Goal: Task Accomplishment & Management: Complete application form

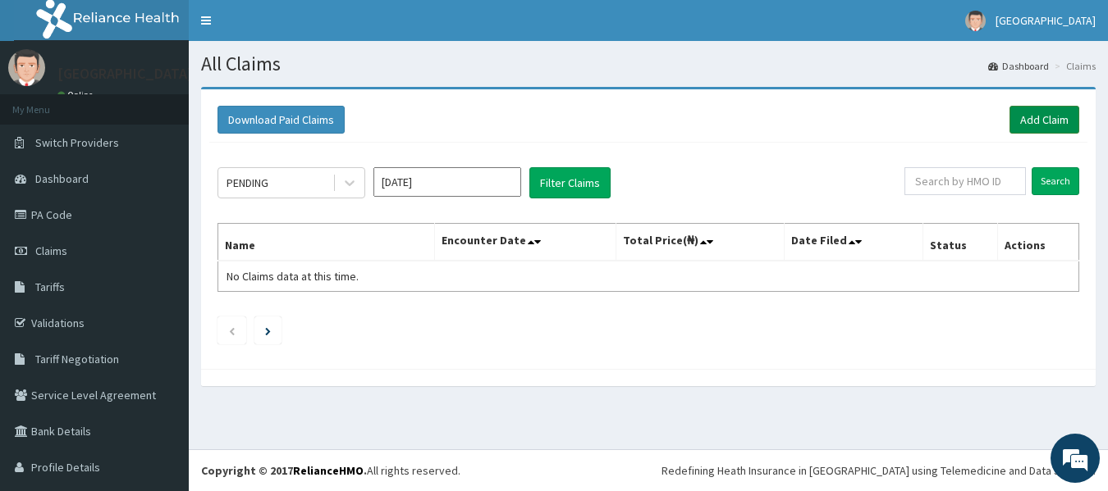
click at [1035, 120] on link "Add Claim" at bounding box center [1044, 120] width 70 height 28
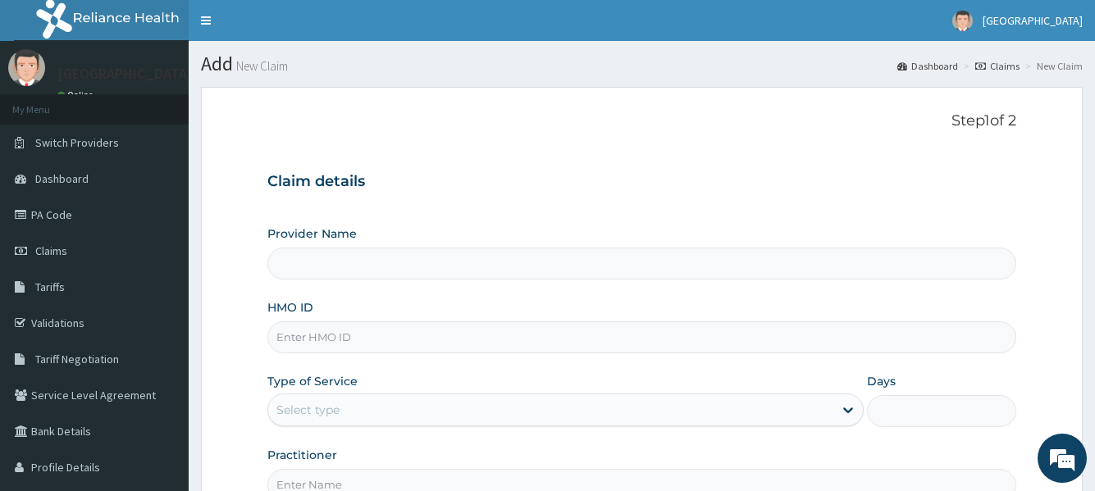
click at [409, 346] on input "HMO ID" at bounding box center [641, 338] width 748 height 32
type input "e"
type input "[GEOGRAPHIC_DATA]"
type input "enp/11000/b"
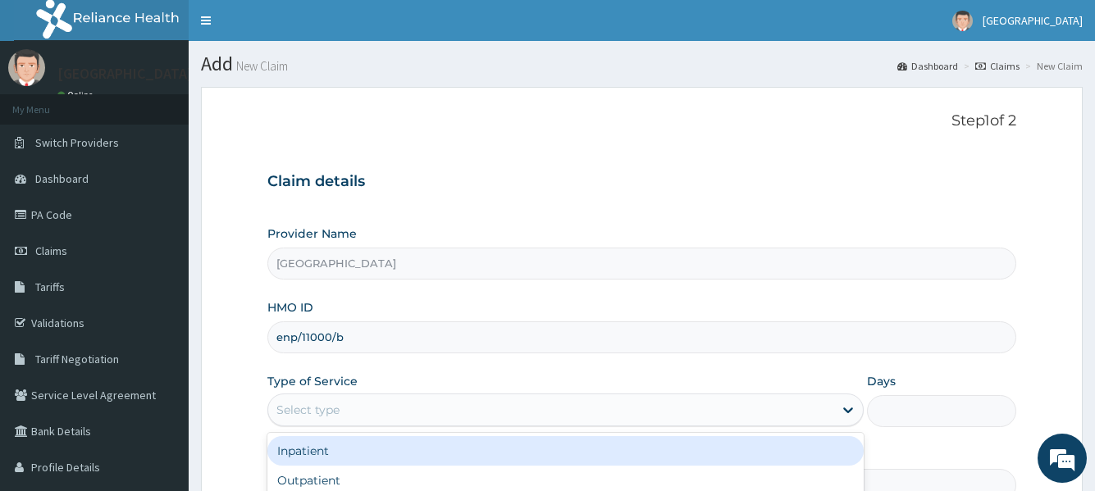
click at [361, 403] on div "Select type" at bounding box center [550, 410] width 564 height 26
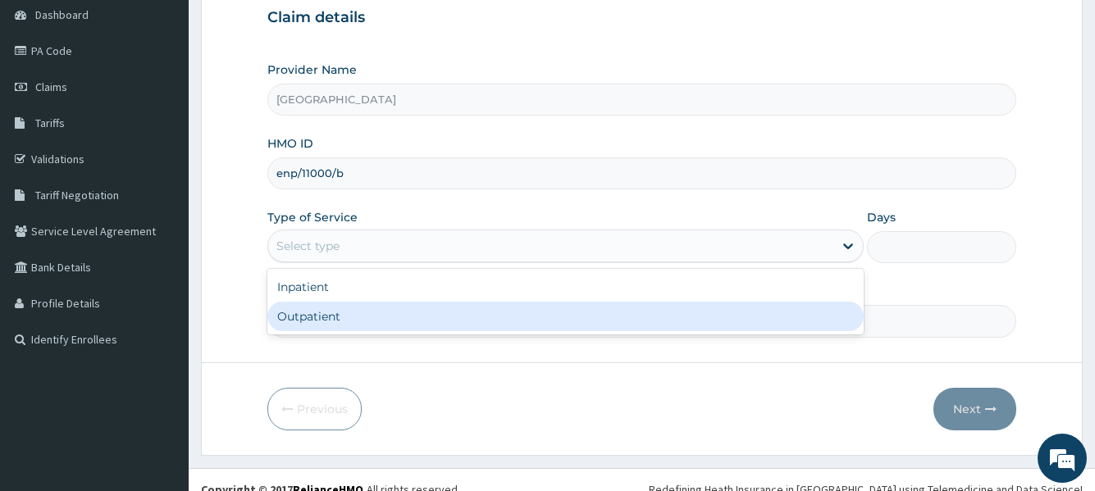
click at [293, 318] on div "Outpatient" at bounding box center [565, 317] width 596 height 30
type input "1"
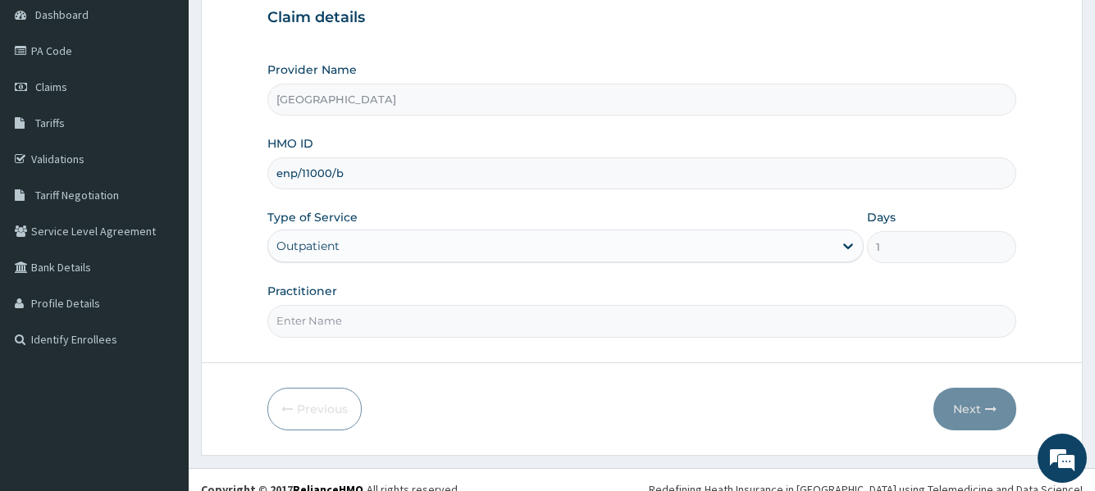
click at [495, 334] on input "Practitioner" at bounding box center [641, 321] width 748 height 32
type input "Dr seyi"
click at [961, 398] on button "Next" at bounding box center [975, 409] width 83 height 43
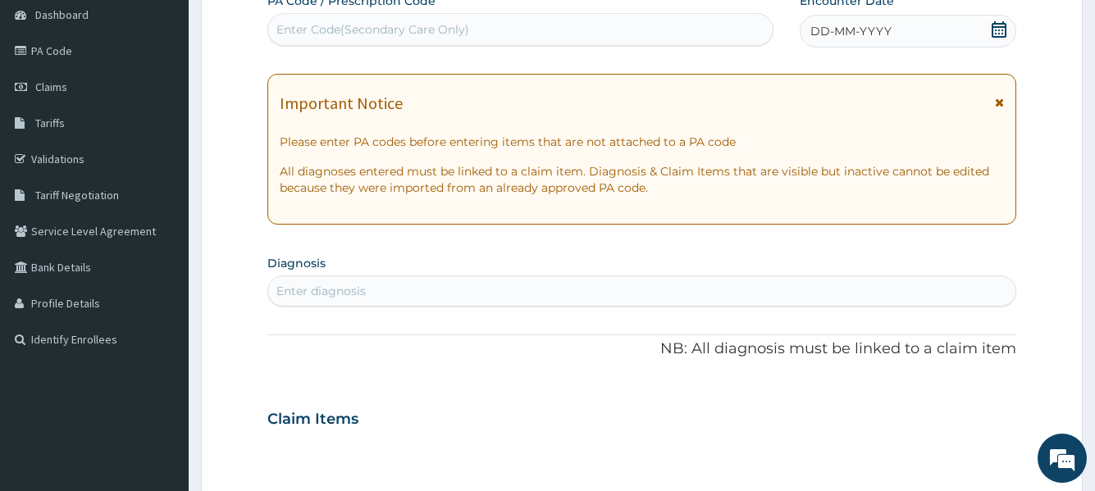
click at [1000, 28] on icon at bounding box center [999, 29] width 16 height 16
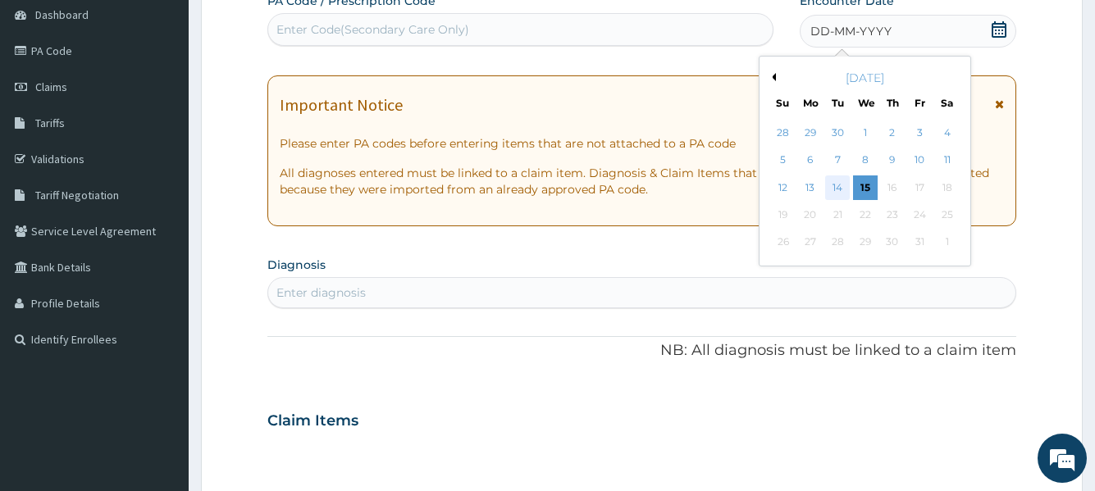
click at [835, 189] on div "14" at bounding box center [837, 188] width 25 height 25
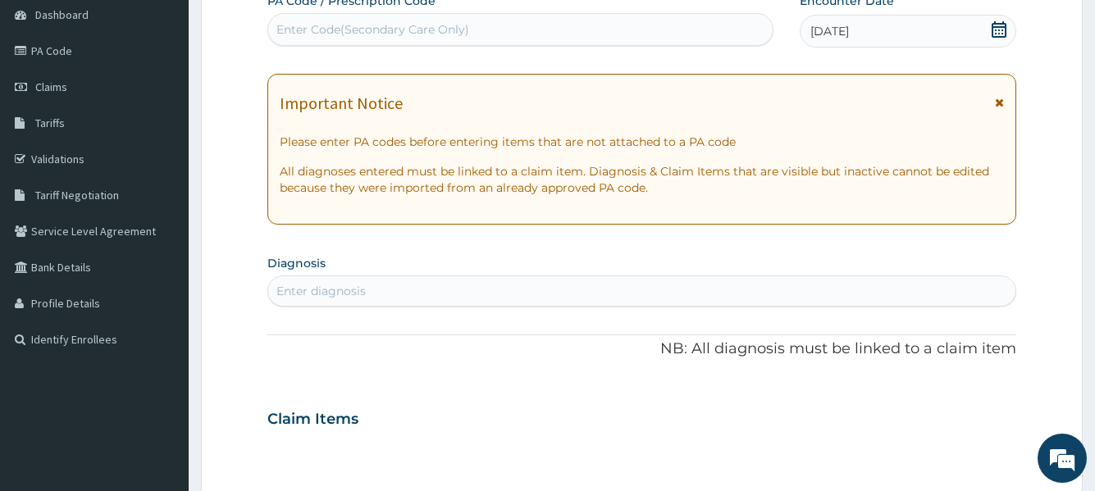
click at [427, 294] on div "Enter diagnosis" at bounding box center [641, 291] width 747 height 26
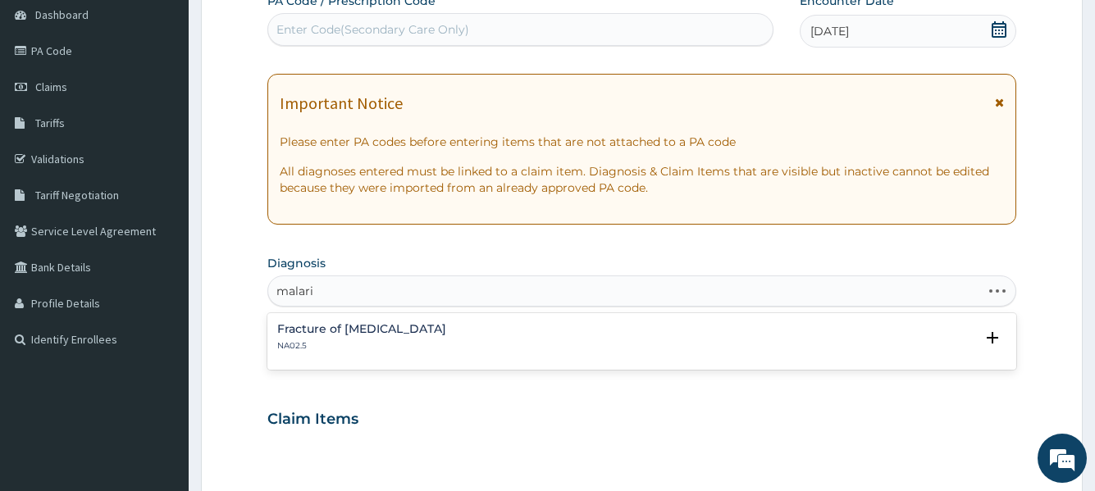
type input "malaria"
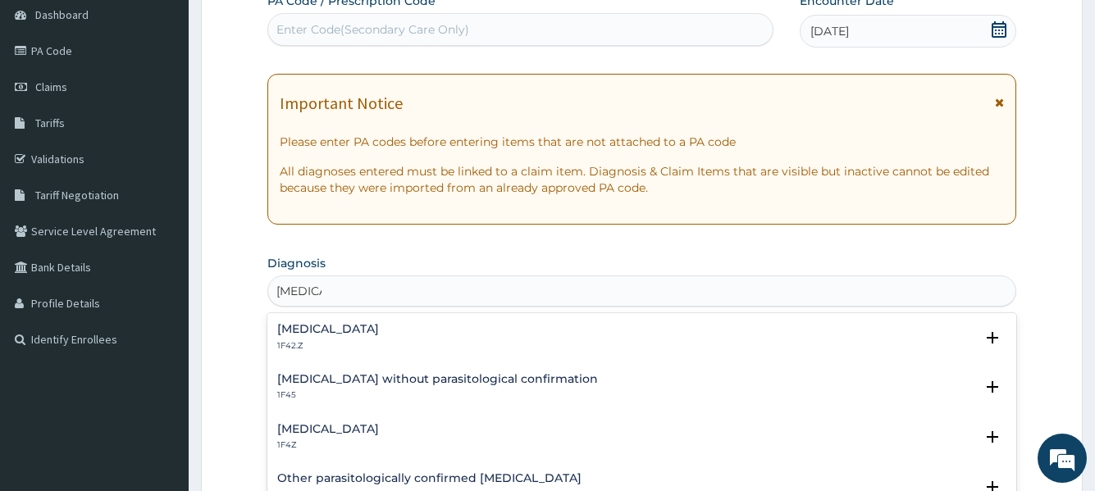
click at [379, 428] on h4 "Malaria, unspecified" at bounding box center [328, 429] width 102 height 12
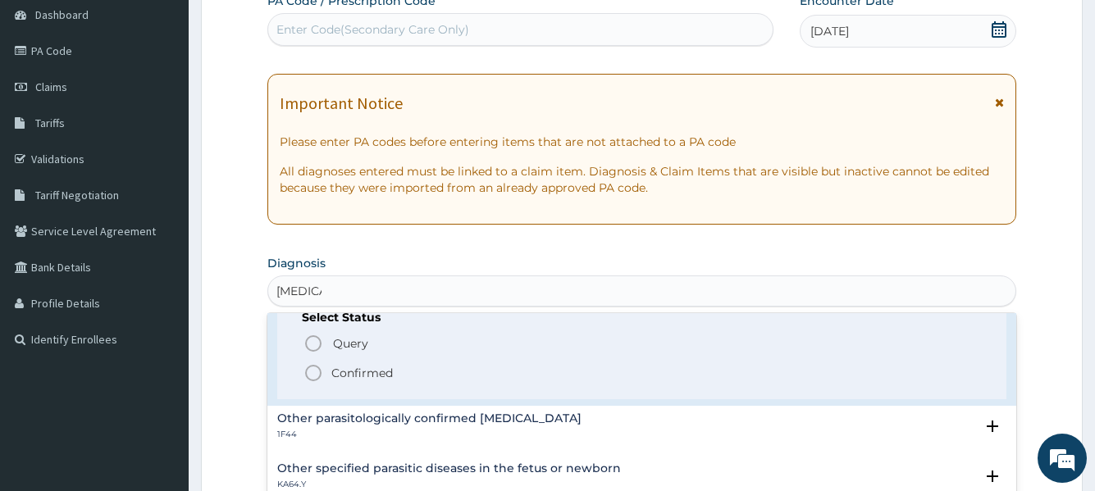
click at [313, 370] on icon "status option filled" at bounding box center [314, 373] width 20 height 20
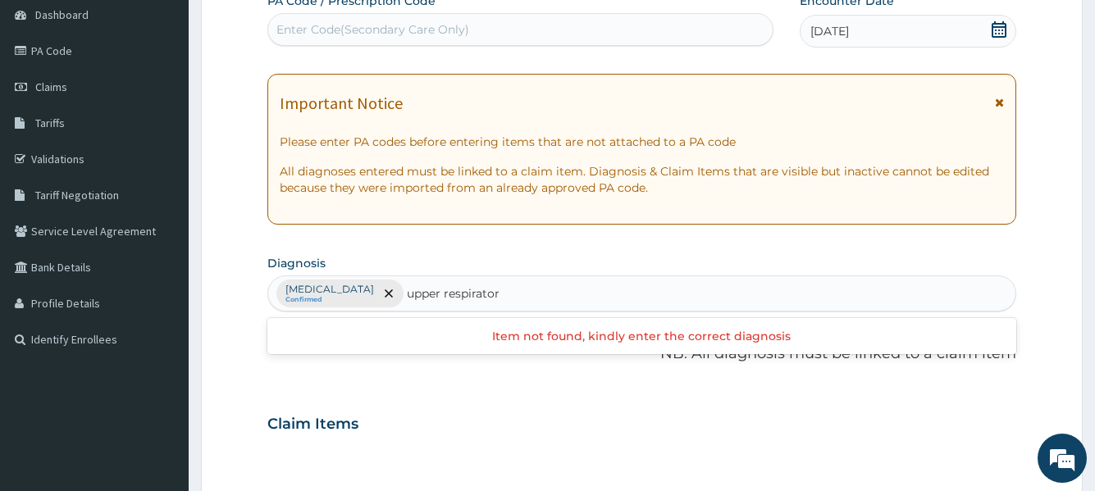
type input "upper respiratory"
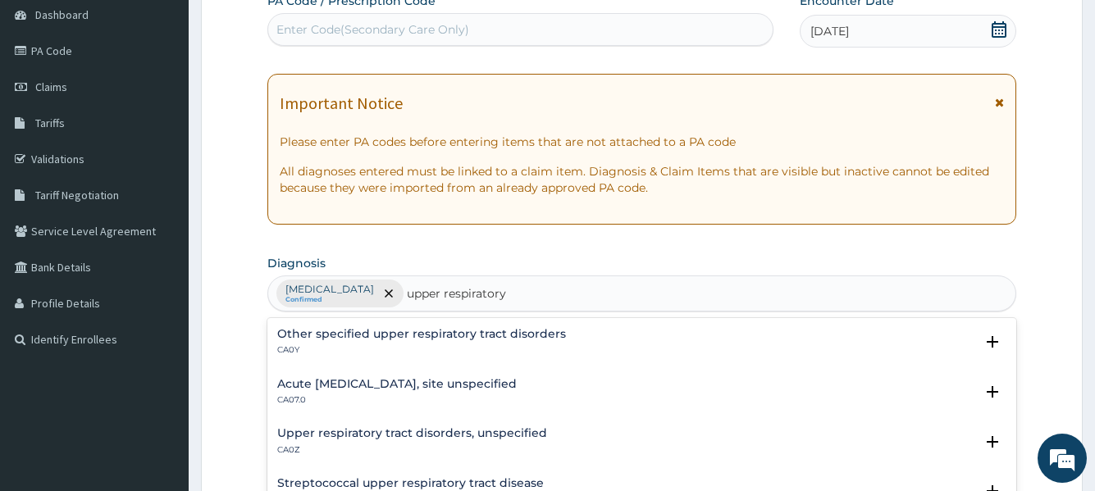
click at [458, 378] on h4 "Acute upper respiratory infection, site unspecified" at bounding box center [397, 384] width 240 height 12
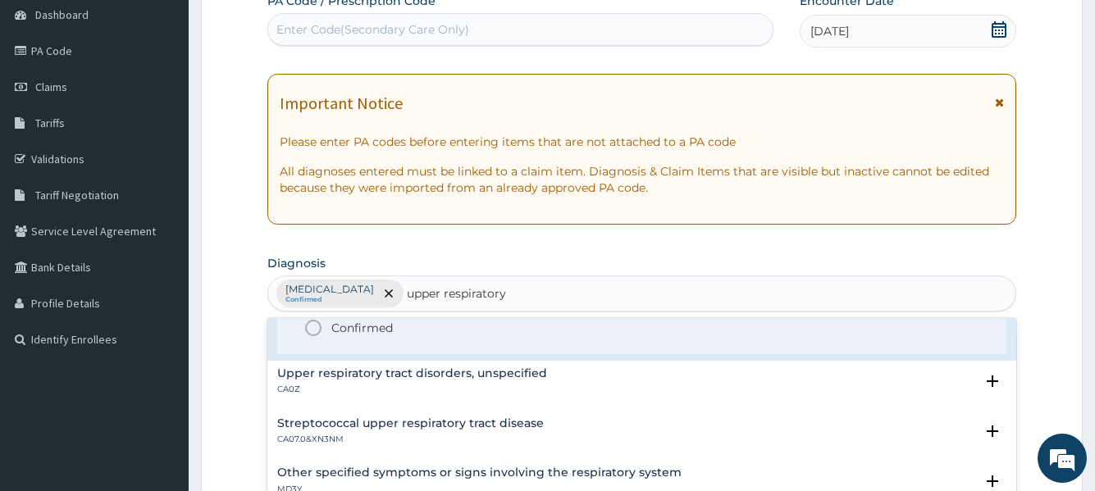
click at [310, 325] on icon "status option filled" at bounding box center [314, 328] width 20 height 20
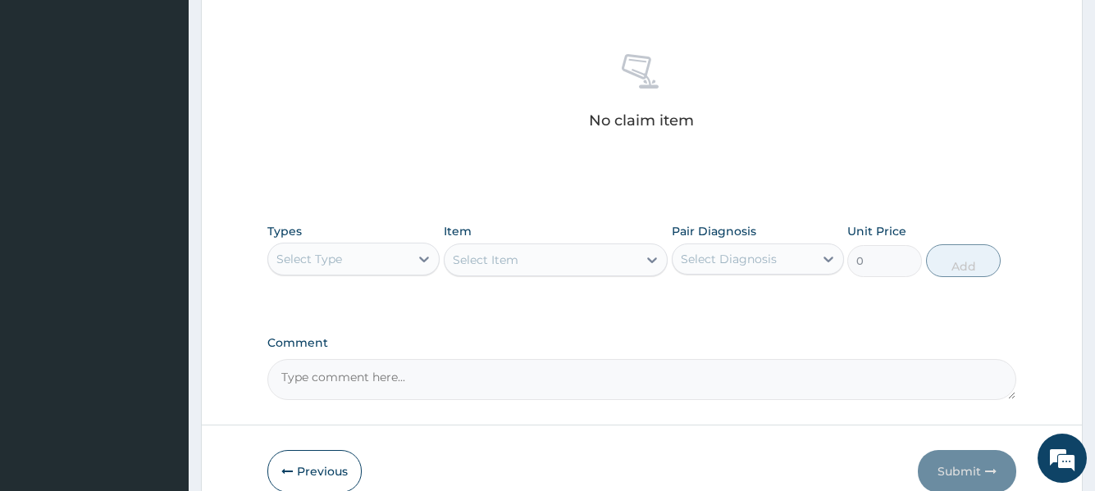
scroll to position [656, 0]
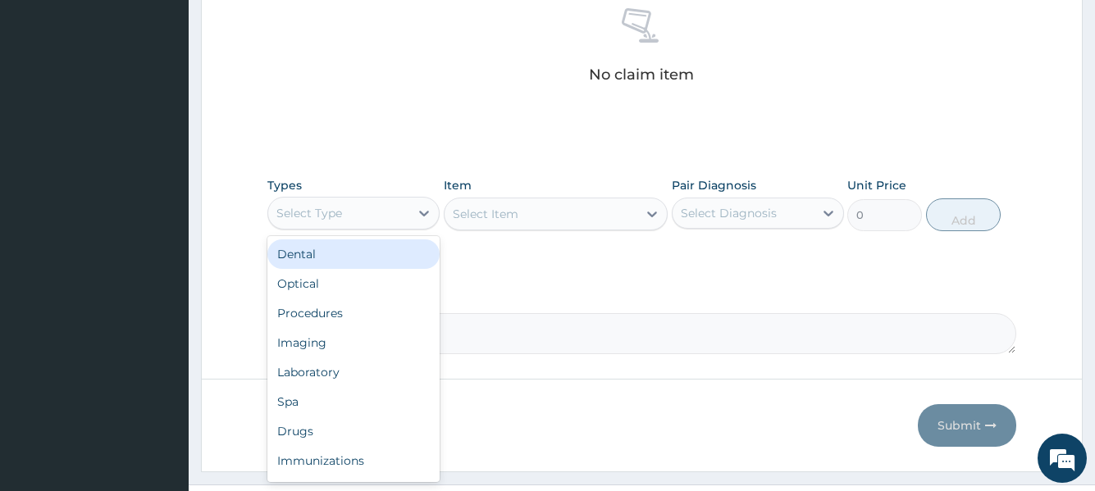
click at [395, 217] on div "Select Type" at bounding box center [338, 213] width 141 height 26
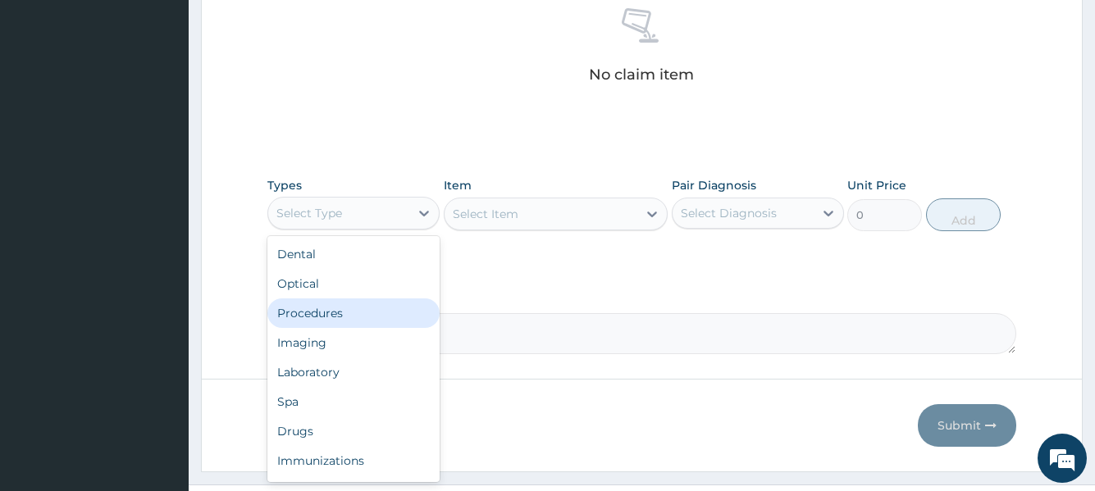
click at [352, 308] on div "Procedures" at bounding box center [353, 314] width 172 height 30
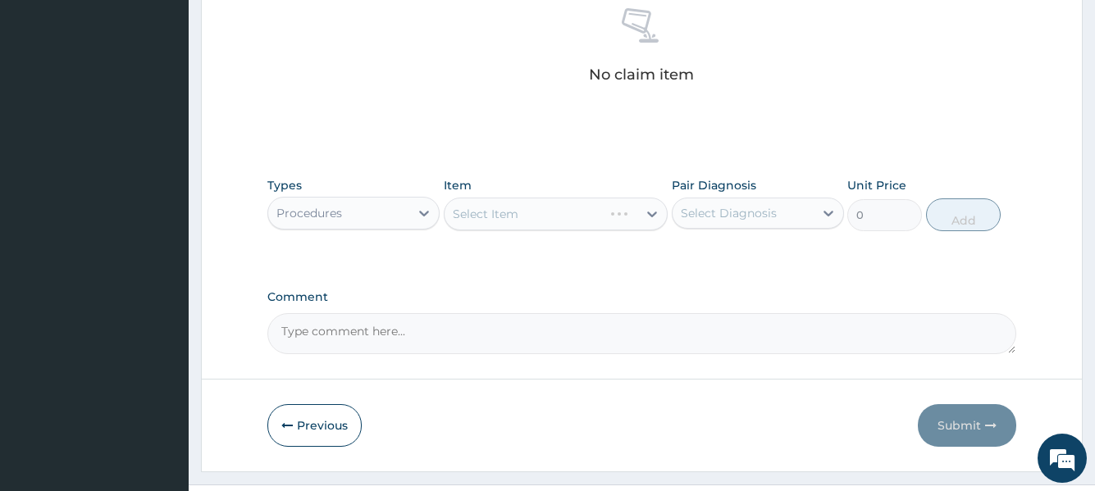
click at [539, 213] on div "Select Item" at bounding box center [556, 214] width 225 height 33
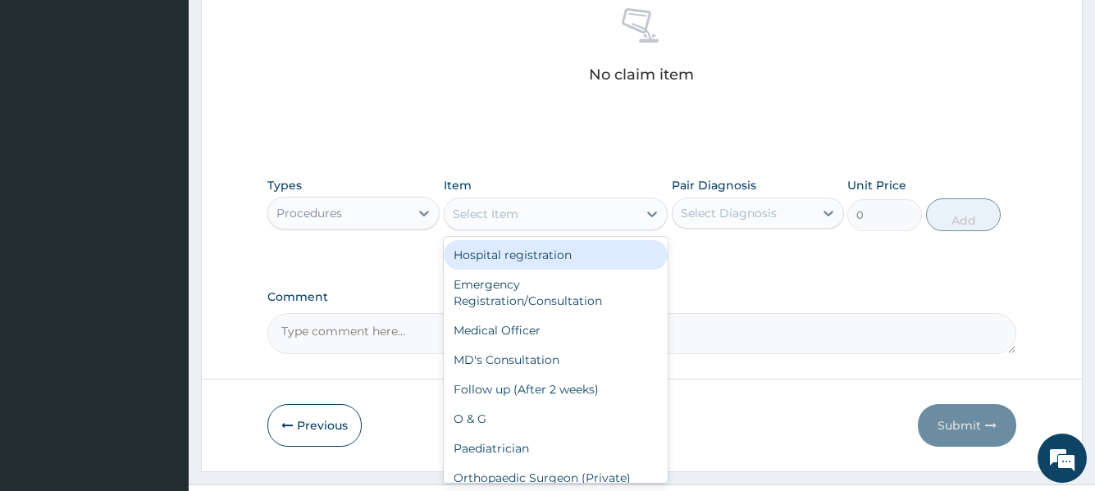
click at [539, 213] on div "Select Item" at bounding box center [542, 214] width 194 height 26
click at [528, 256] on div "Hospital registration" at bounding box center [556, 255] width 225 height 30
type input "2000"
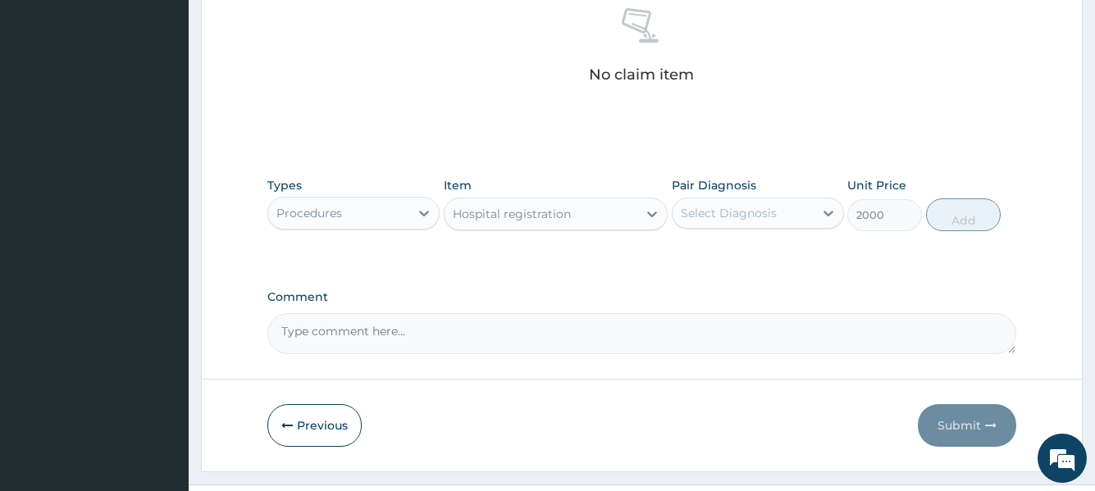
click at [706, 210] on div "Select Diagnosis" at bounding box center [729, 213] width 96 height 16
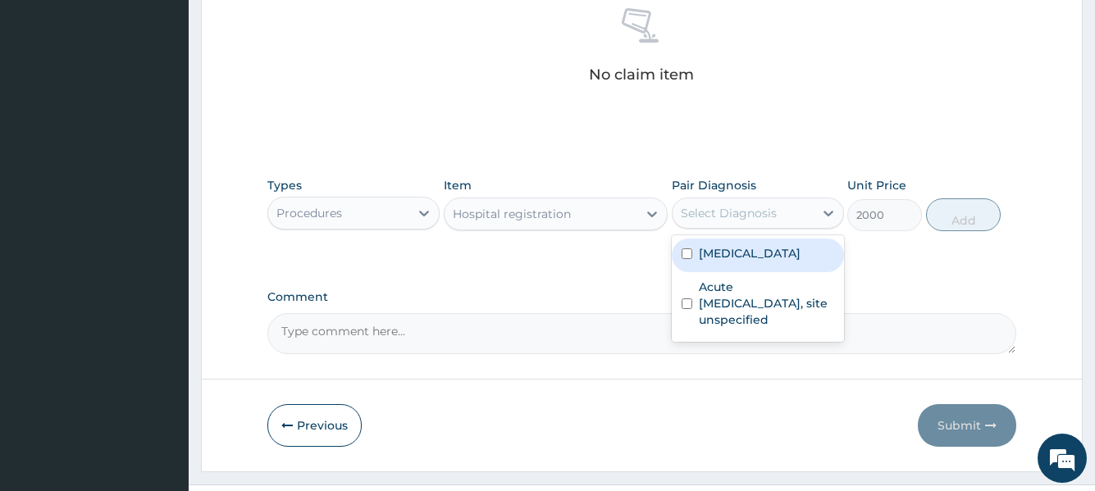
click at [710, 252] on label "Malaria, unspecified" at bounding box center [750, 253] width 102 height 16
checkbox input "true"
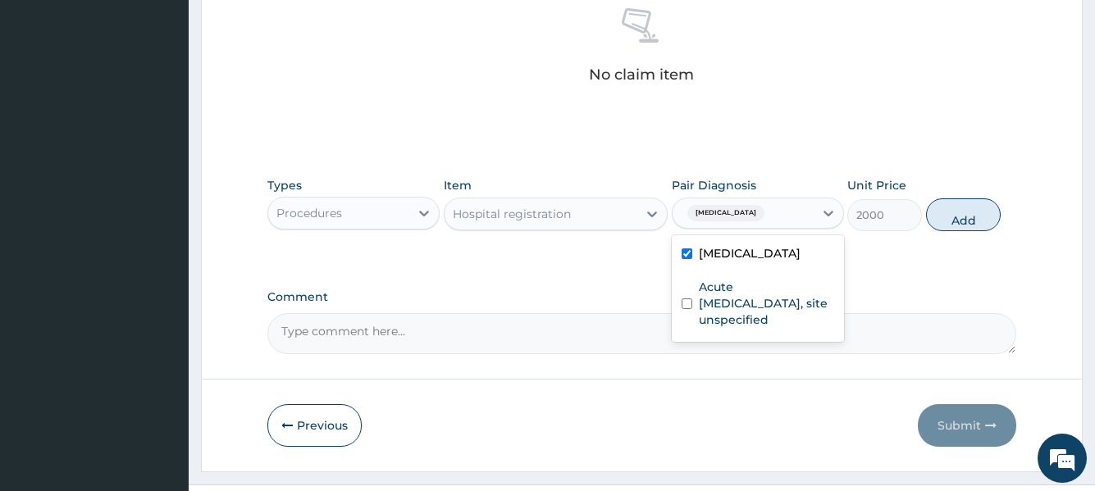
click at [962, 211] on button "Add" at bounding box center [963, 215] width 75 height 33
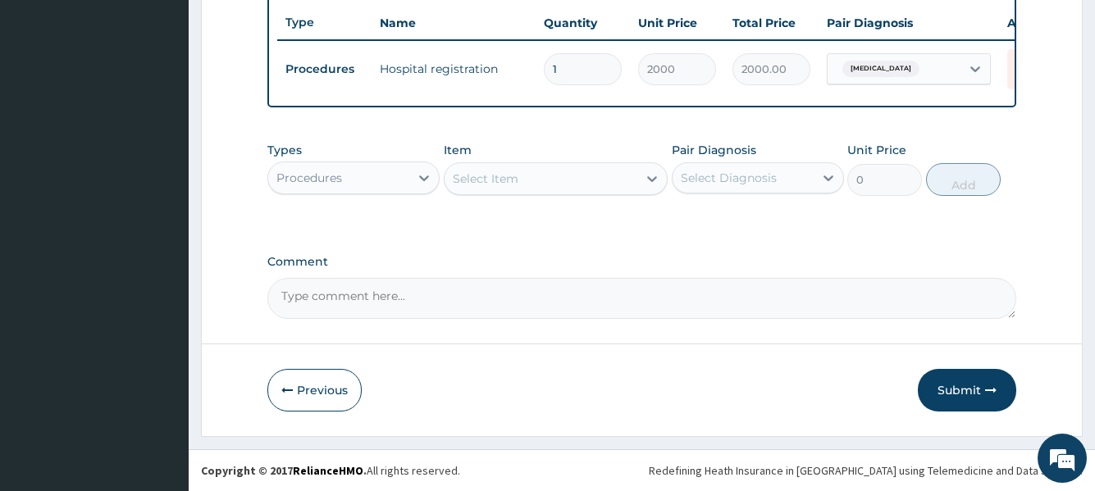
scroll to position [626, 0]
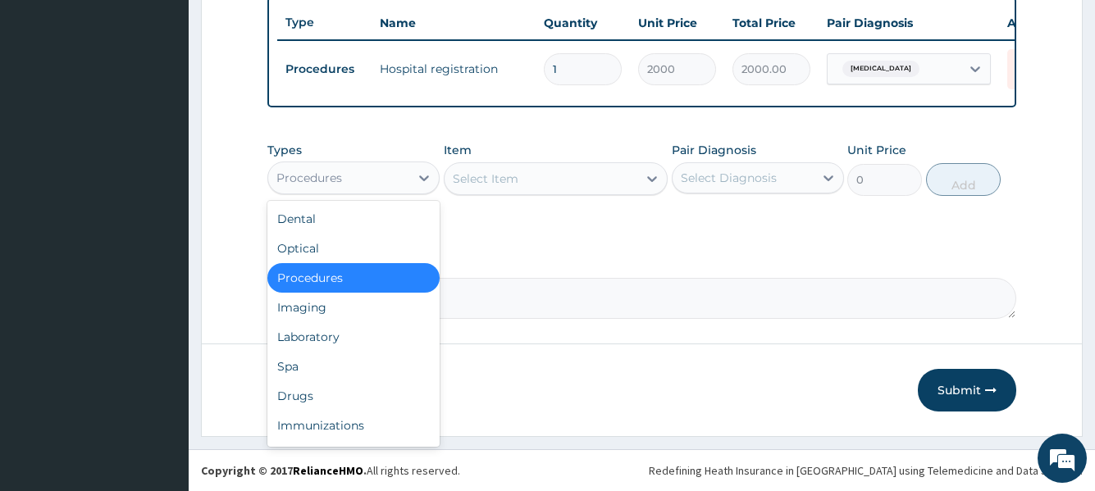
click at [378, 182] on div "Procedures" at bounding box center [338, 178] width 141 height 26
click at [337, 276] on div "Procedures" at bounding box center [353, 278] width 172 height 30
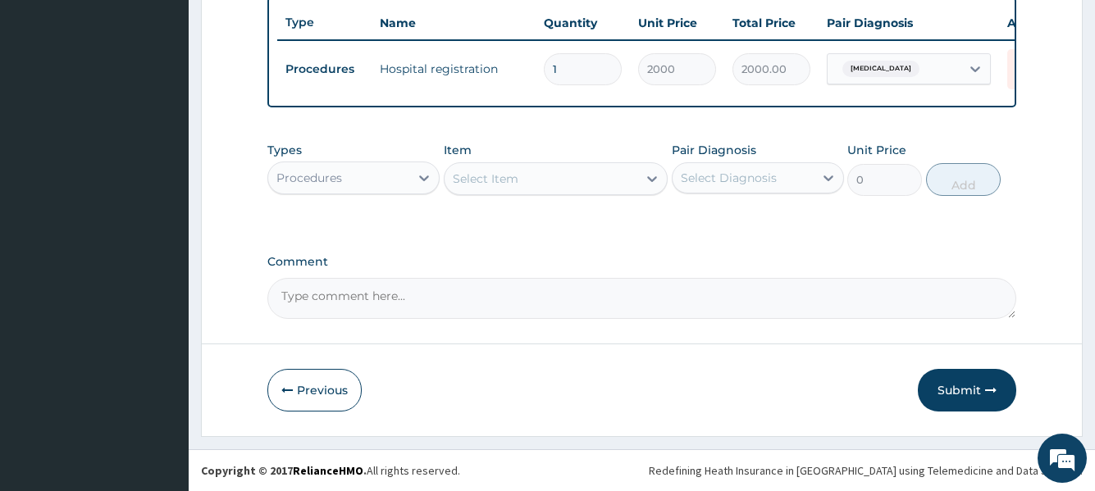
click at [501, 186] on div "Select Item" at bounding box center [486, 179] width 66 height 16
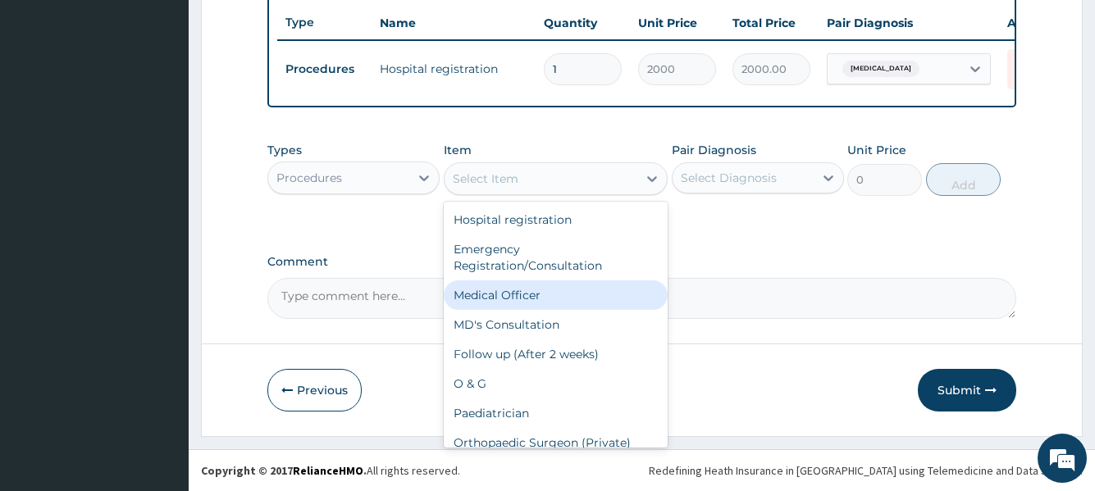
click at [510, 297] on div "Medical Officer" at bounding box center [556, 296] width 225 height 30
type input "3000"
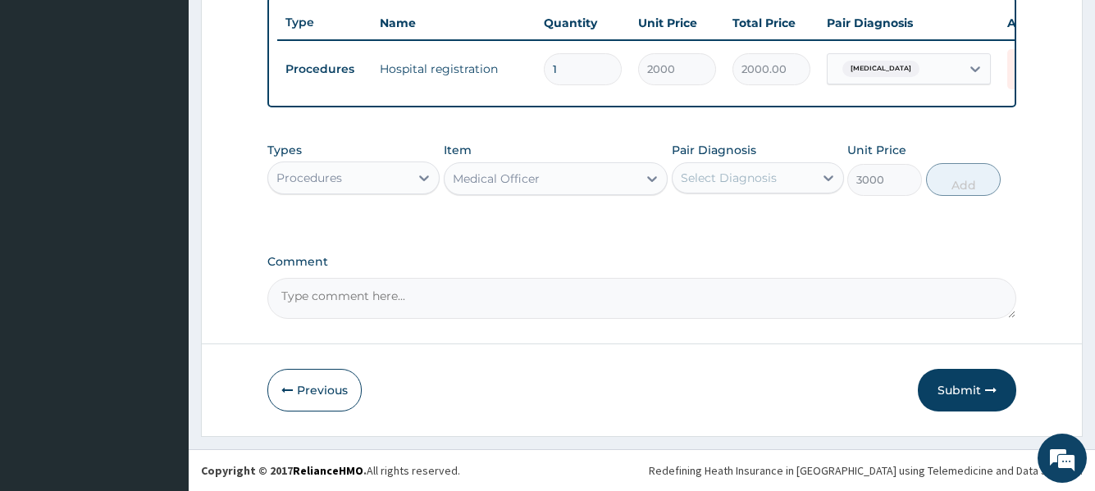
click at [709, 180] on div "Select Diagnosis" at bounding box center [729, 178] width 96 height 16
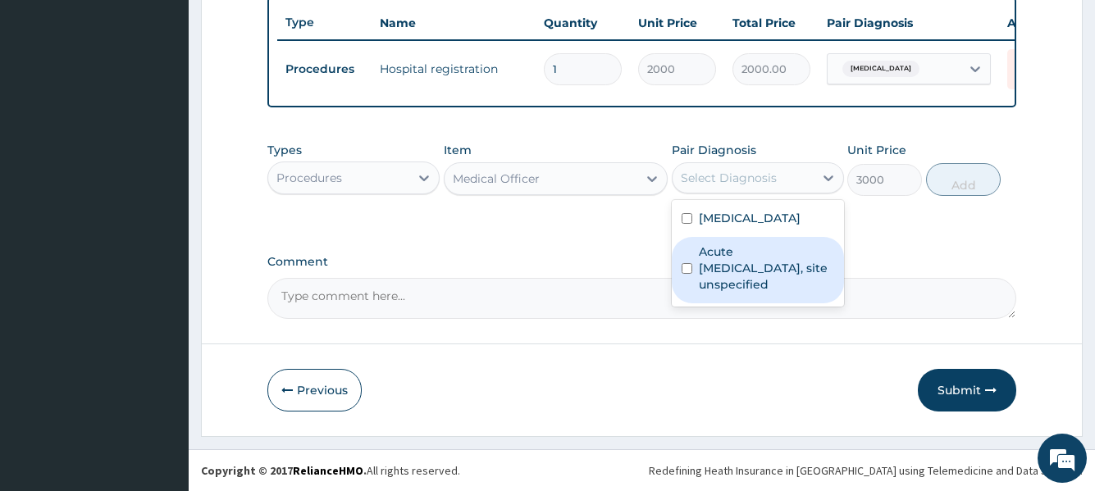
click at [719, 262] on label "Acute upper respiratory infection, site unspecified" at bounding box center [766, 268] width 135 height 49
checkbox input "true"
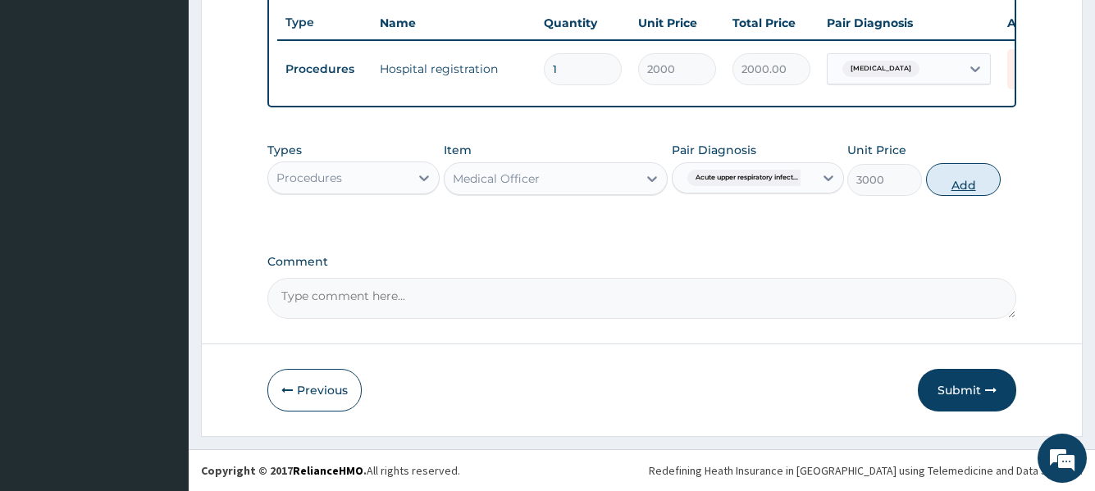
click at [952, 180] on button "Add" at bounding box center [963, 179] width 75 height 33
type input "0"
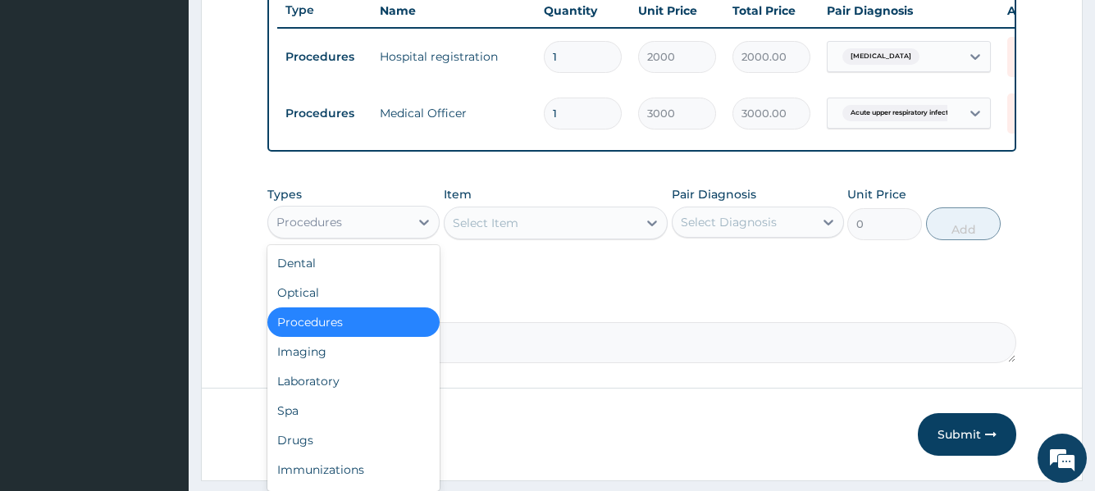
click at [402, 235] on div "Procedures" at bounding box center [338, 222] width 141 height 26
click at [319, 455] on div "Drugs" at bounding box center [353, 441] width 172 height 30
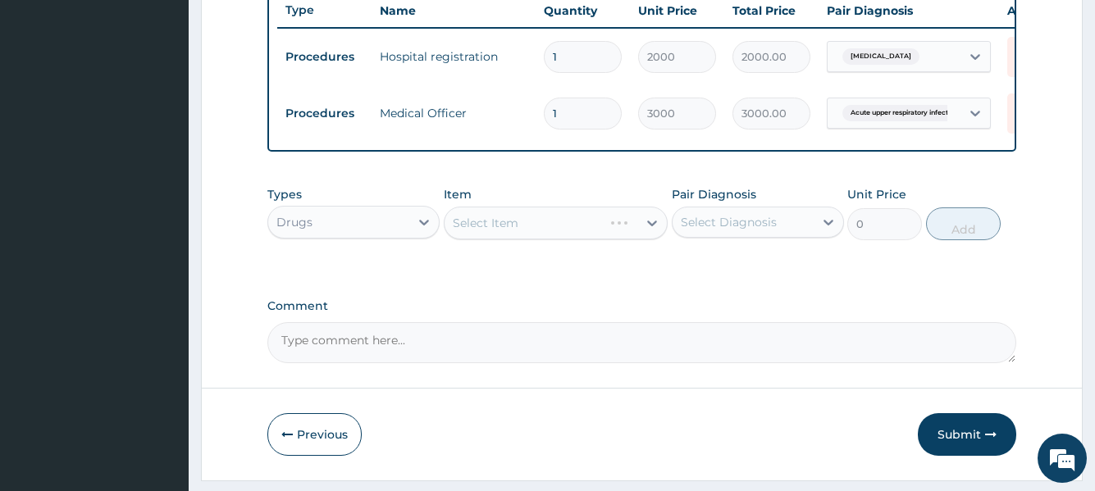
click at [574, 240] on div "Select Item" at bounding box center [556, 223] width 225 height 33
click at [563, 240] on div "Select Item" at bounding box center [556, 223] width 225 height 33
click at [567, 240] on div "Select Item" at bounding box center [556, 223] width 225 height 33
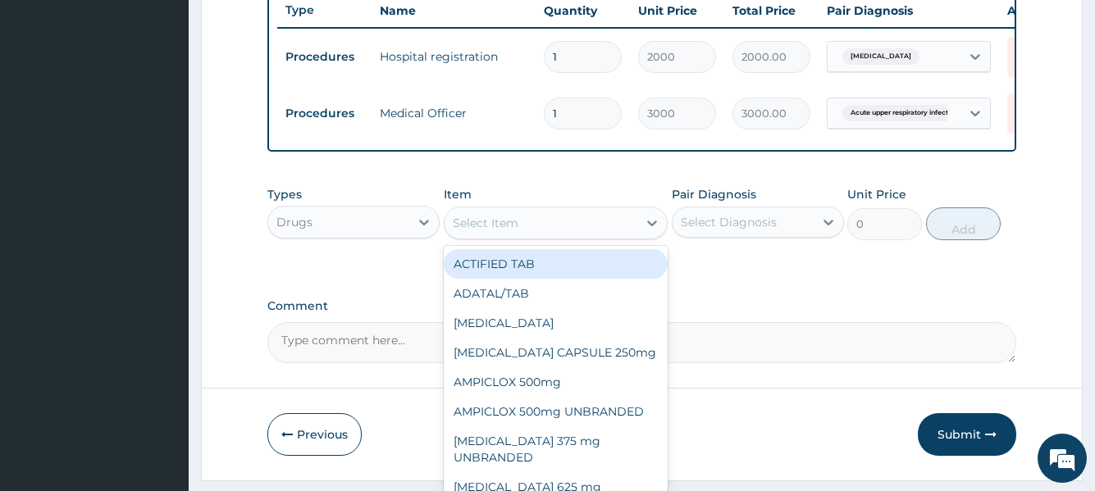
click at [567, 236] on div "Select Item" at bounding box center [542, 223] width 194 height 26
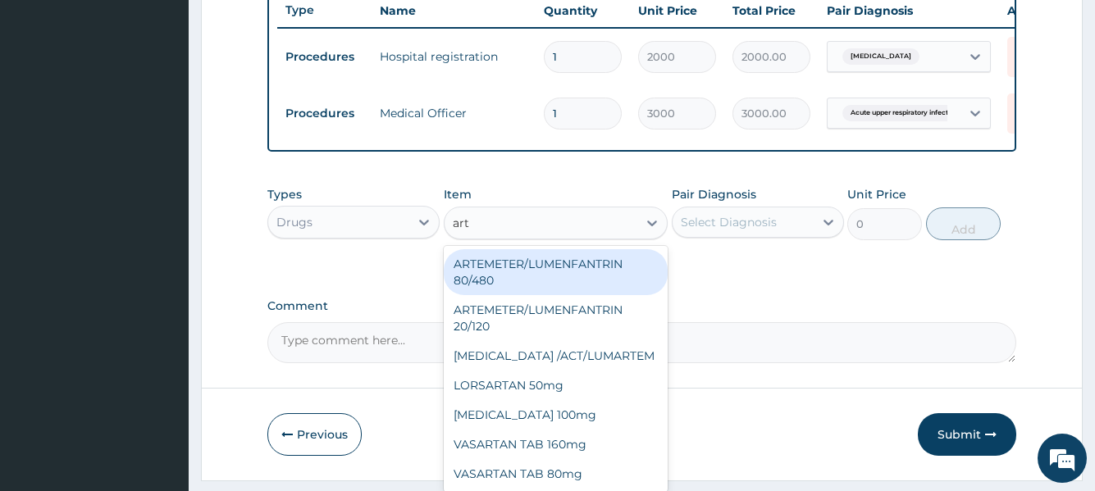
type input "arte"
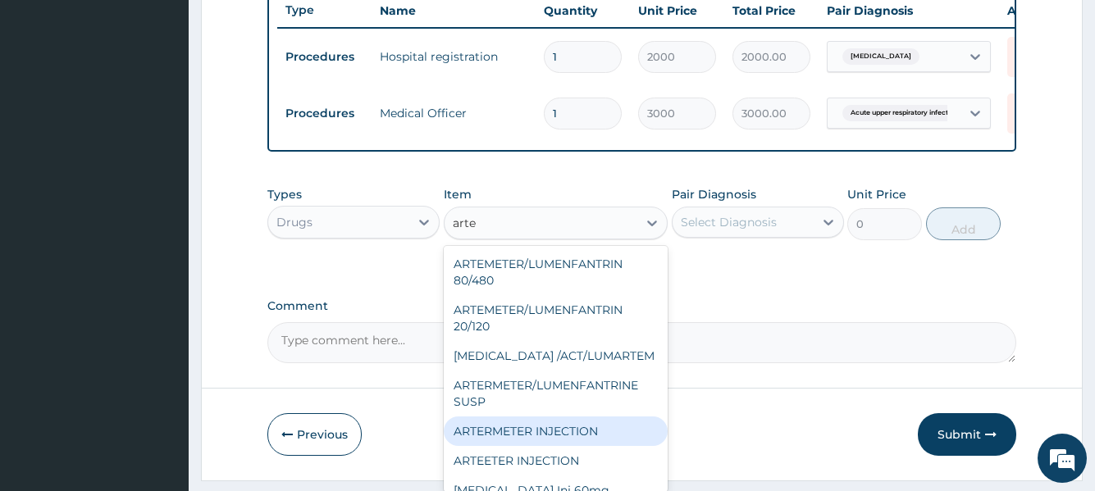
drag, startPoint x: 557, startPoint y: 447, endPoint x: 610, endPoint y: 390, distance: 78.4
click at [557, 446] on div "ARTERMETER INJECTION" at bounding box center [556, 432] width 225 height 30
type input "860"
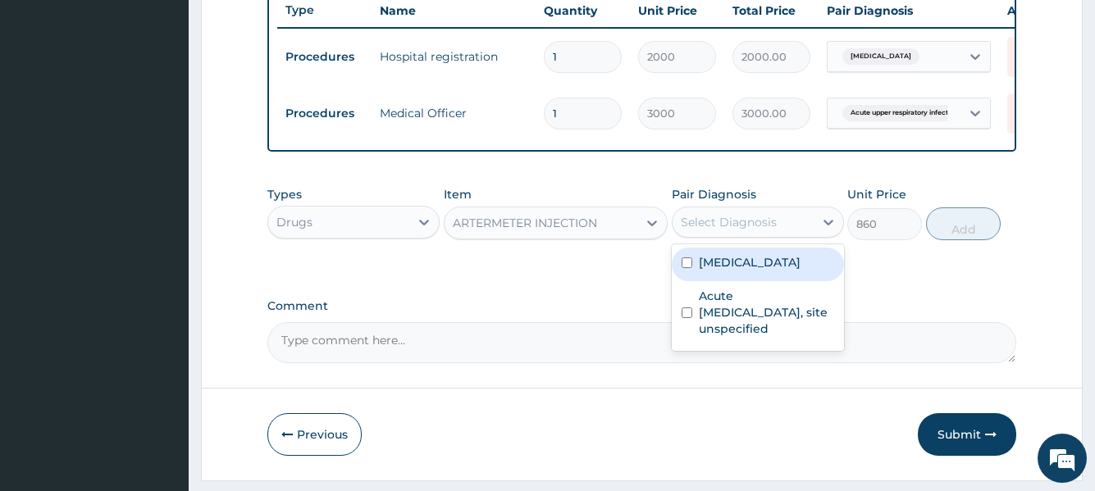
click at [723, 231] on div "Select Diagnosis" at bounding box center [729, 222] width 96 height 16
click at [765, 271] on label "Malaria, unspecified" at bounding box center [750, 262] width 102 height 16
checkbox input "true"
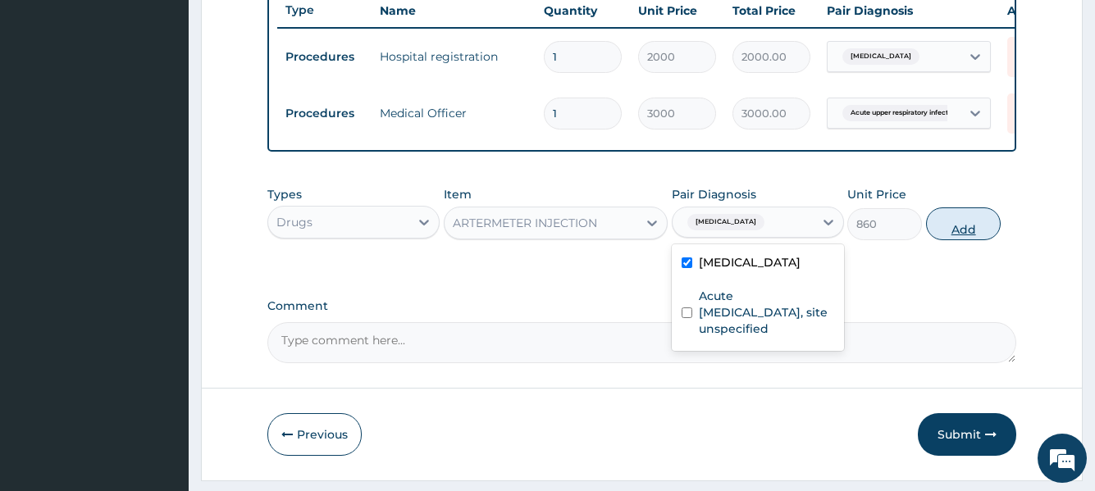
click at [947, 238] on button "Add" at bounding box center [963, 224] width 75 height 33
type input "0"
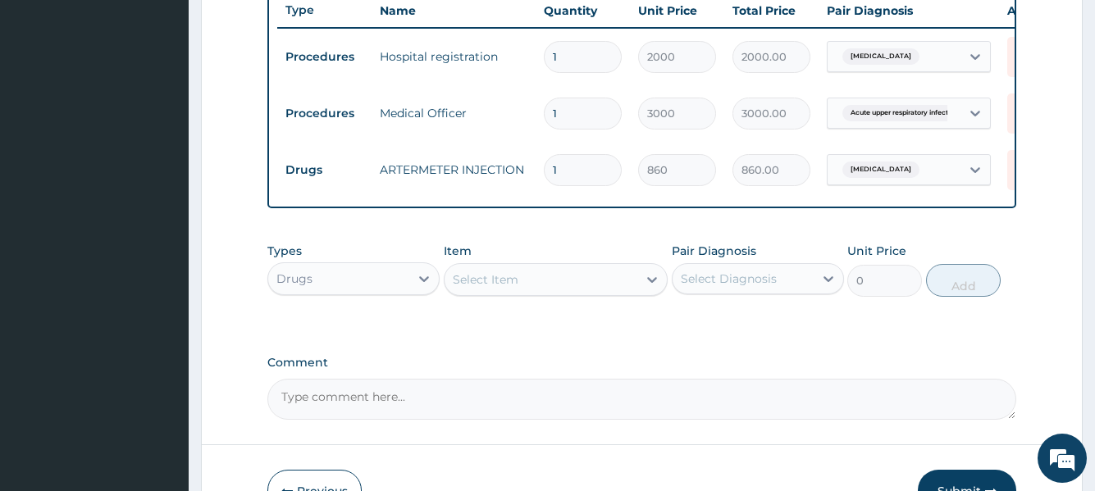
type input "0.00"
type input "6"
type input "5160.00"
type input "6"
click at [550, 287] on div "Select Item" at bounding box center [542, 280] width 194 height 26
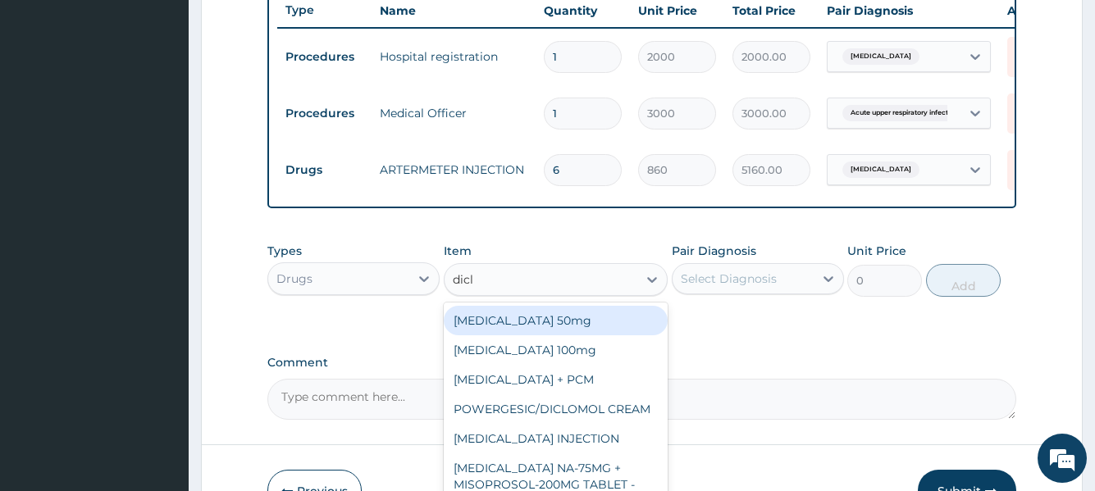
type input "diclo"
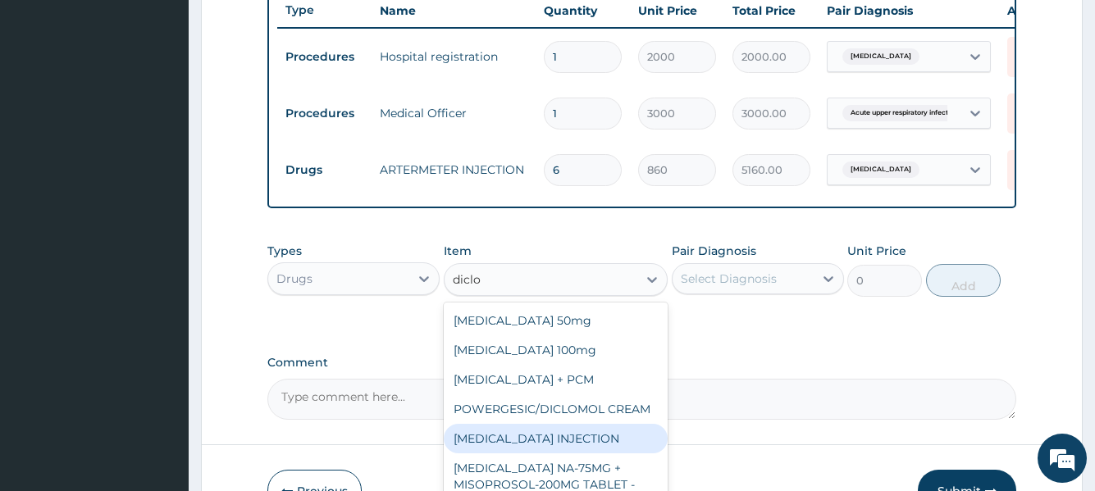
drag, startPoint x: 557, startPoint y: 449, endPoint x: 692, endPoint y: 303, distance: 198.6
click at [557, 443] on div "DICLOFENAC INJECTION" at bounding box center [556, 439] width 225 height 30
type input "550"
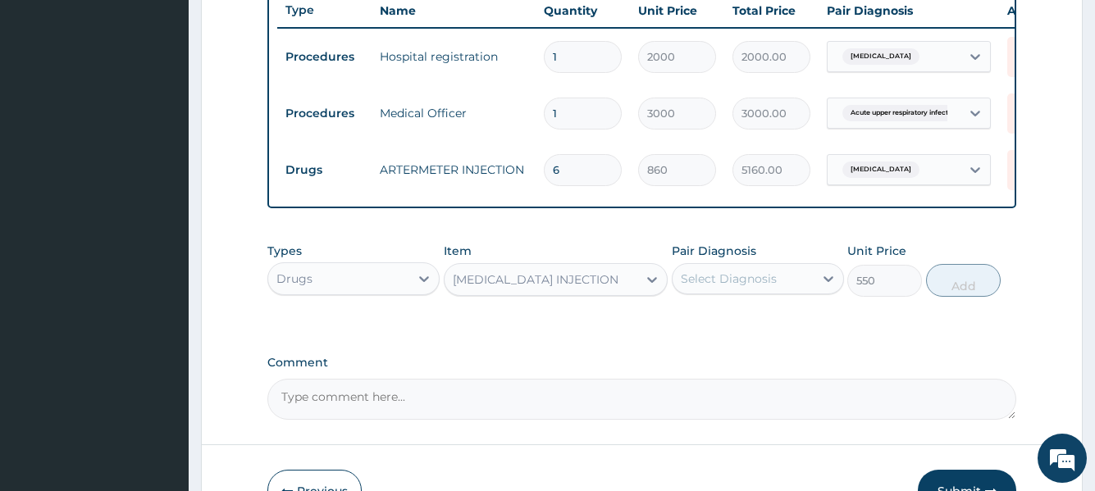
click at [761, 287] on div "Select Diagnosis" at bounding box center [729, 279] width 96 height 16
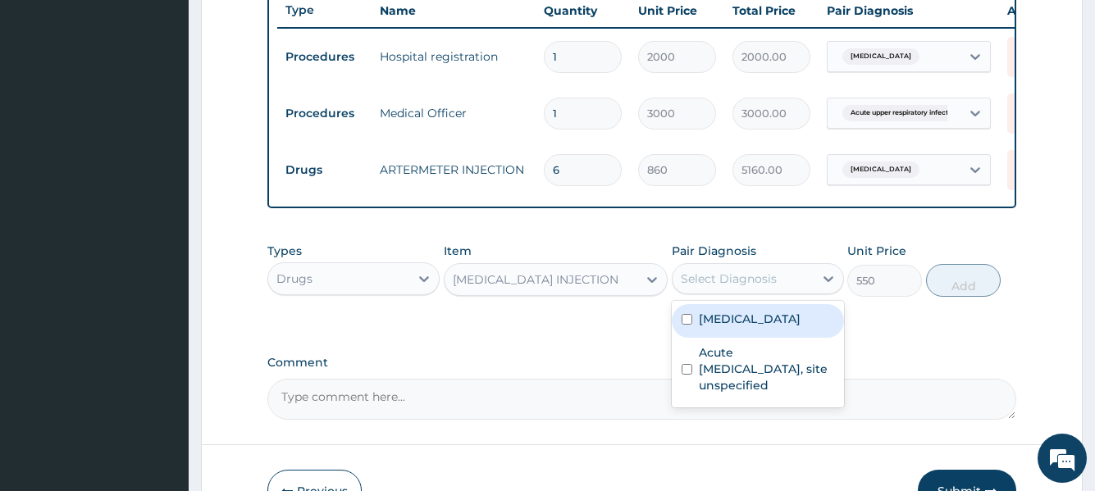
click at [748, 327] on label "Malaria, unspecified" at bounding box center [750, 319] width 102 height 16
checkbox input "true"
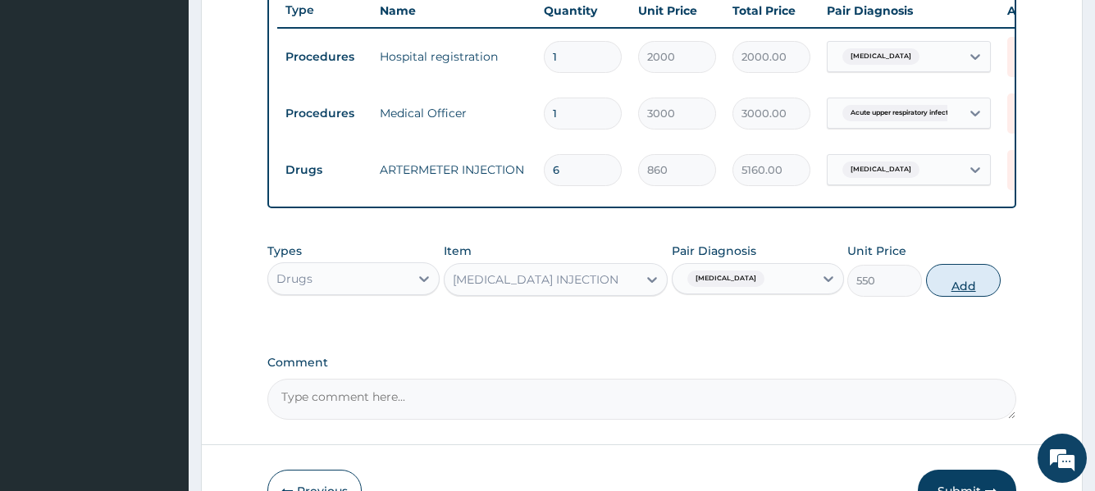
click at [952, 287] on button "Add" at bounding box center [963, 280] width 75 height 33
type input "0"
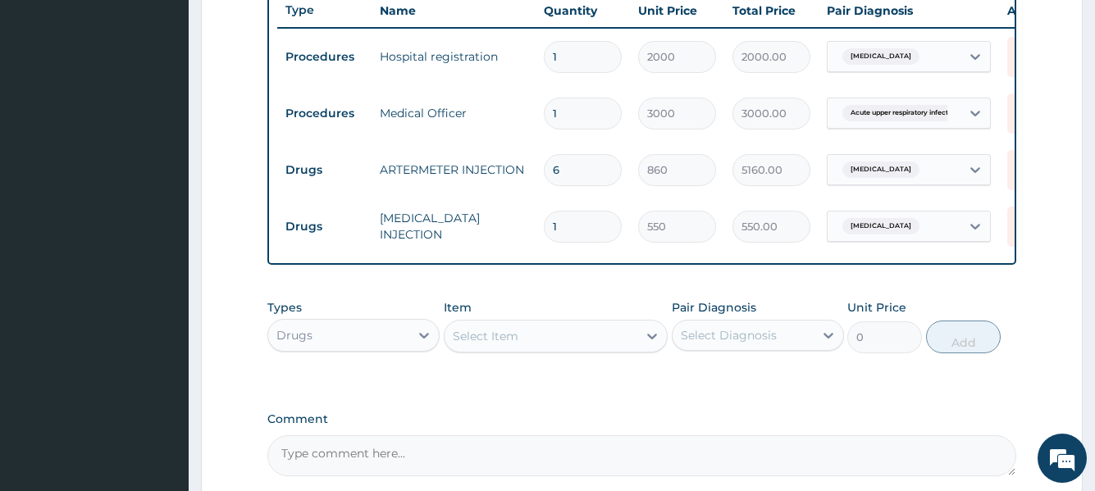
scroll to position [708, 0]
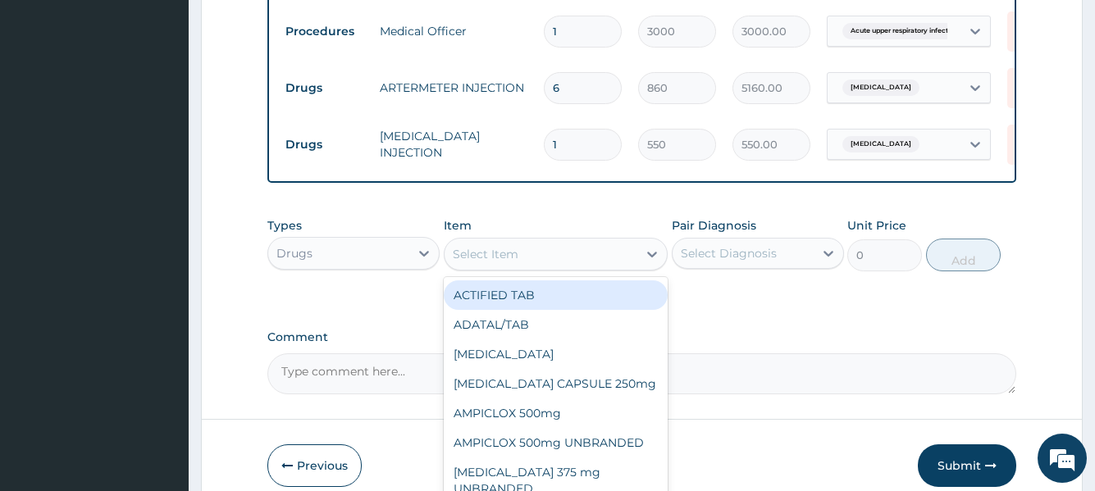
click at [474, 263] on div "Select Item" at bounding box center [486, 254] width 66 height 16
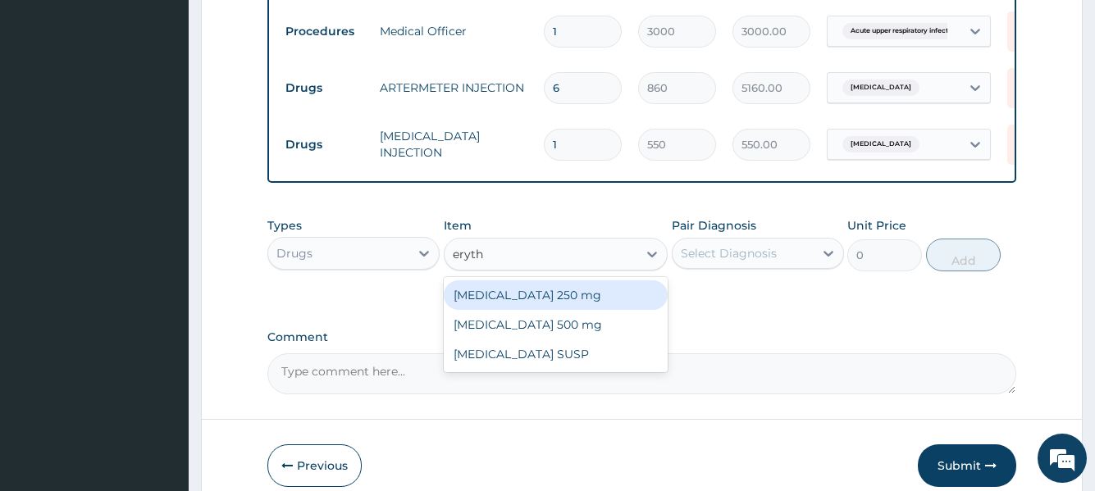
type input "erythr"
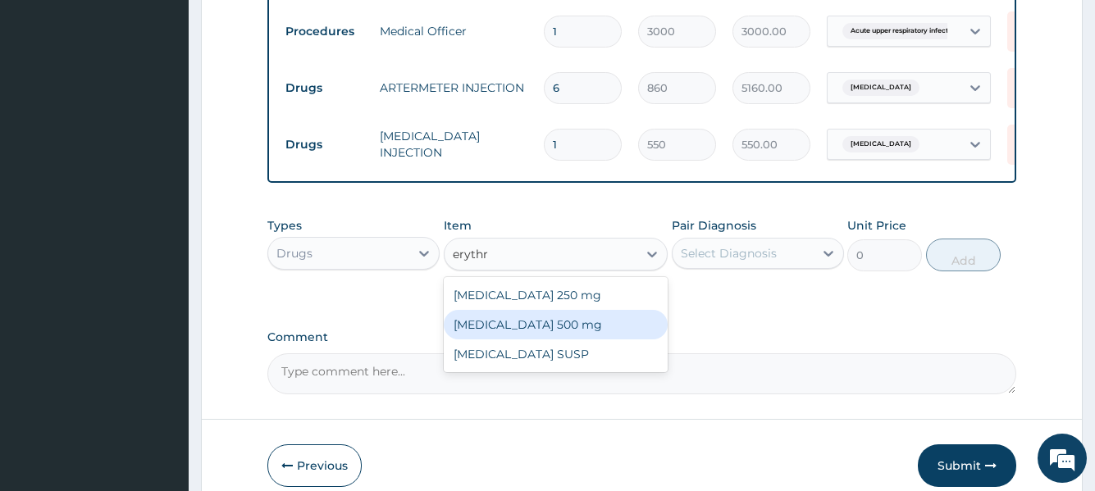
click at [514, 338] on div "ERYTHROMYCIN 500 mg" at bounding box center [556, 325] width 225 height 30
type input "188"
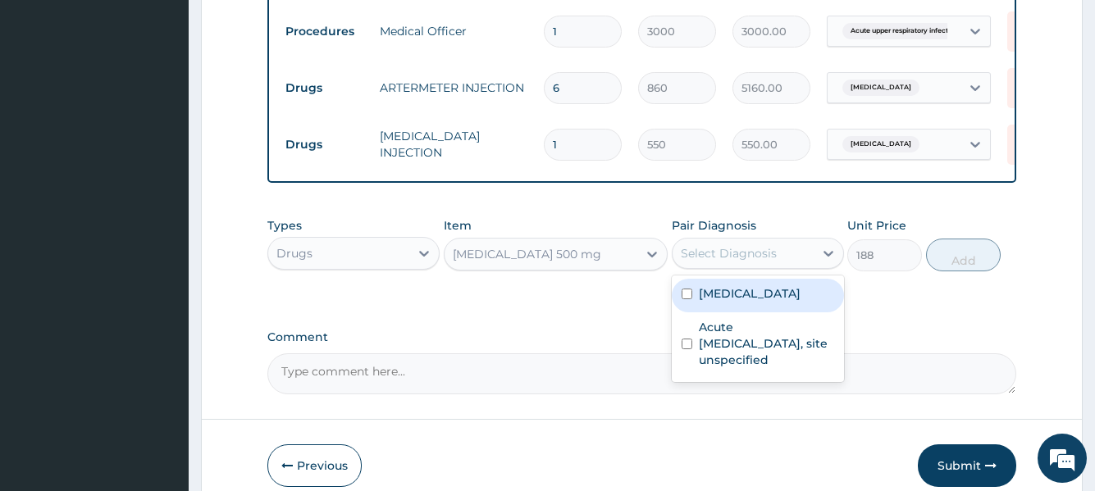
click at [747, 262] on div "Select Diagnosis" at bounding box center [729, 253] width 96 height 16
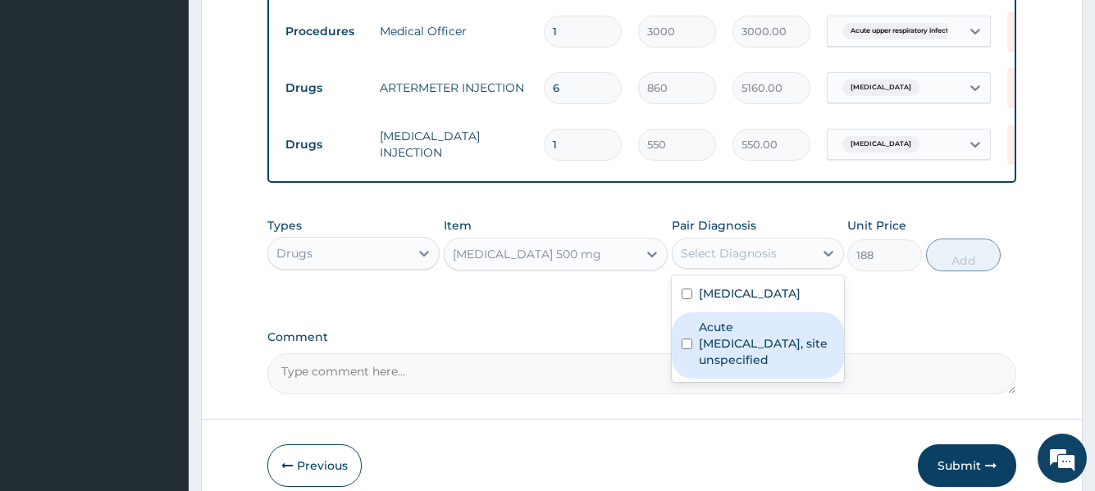
click at [760, 344] on label "Acute upper respiratory infection, site unspecified" at bounding box center [766, 343] width 135 height 49
checkbox input "true"
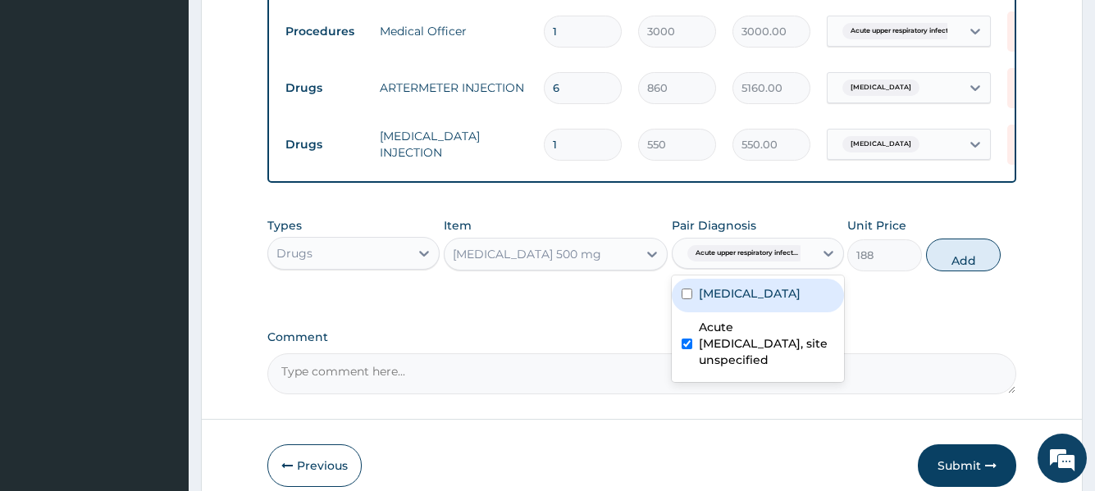
click at [970, 272] on button "Add" at bounding box center [963, 255] width 75 height 33
type input "0"
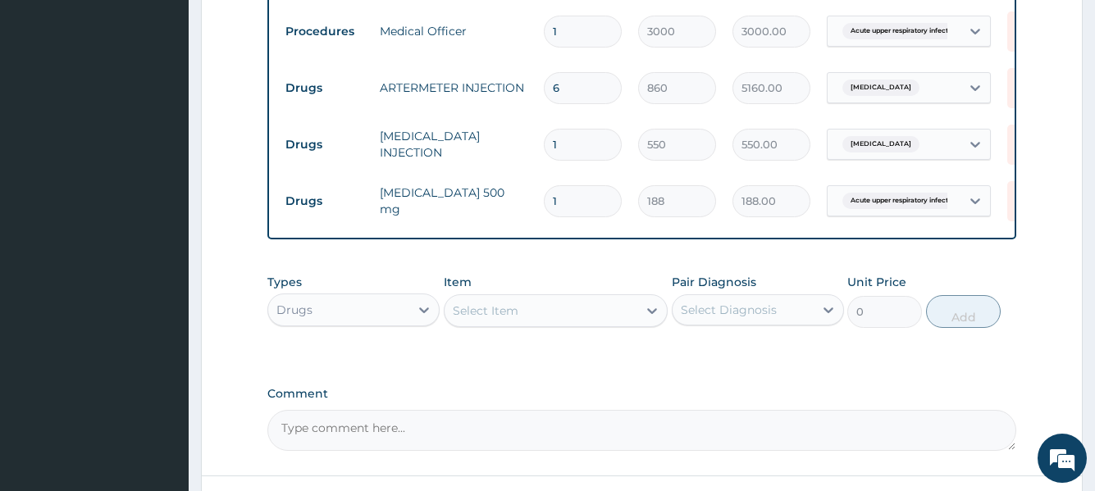
type input "10"
type input "1880.00"
type input "10"
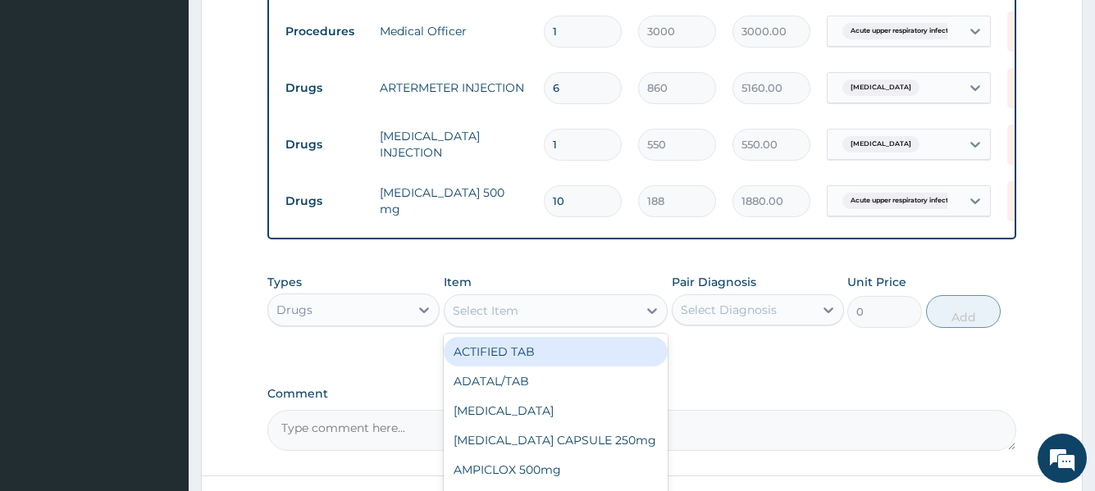
click at [612, 320] on div "Select Item" at bounding box center [542, 311] width 194 height 26
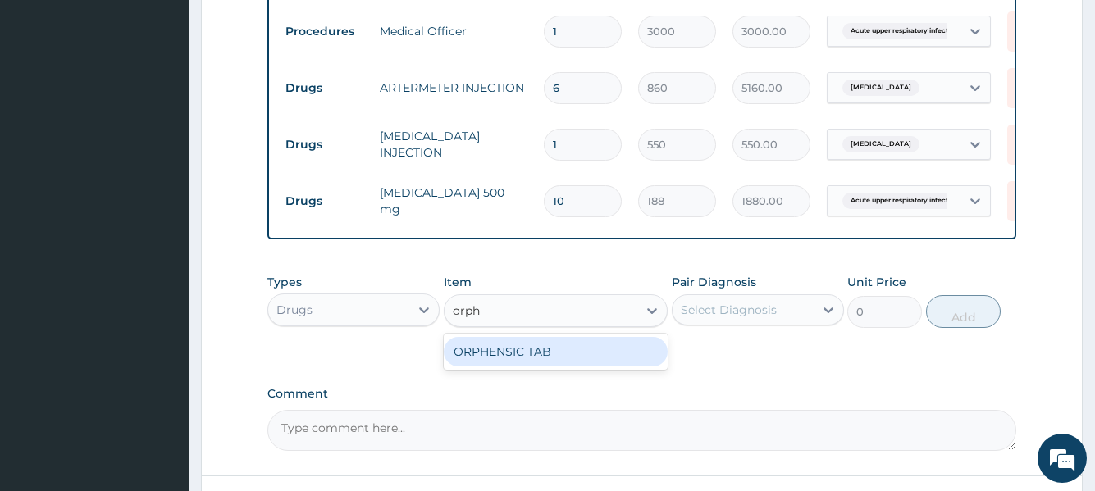
type input "orphe"
click at [584, 354] on div "ORPHENSIC TAB" at bounding box center [556, 352] width 225 height 30
type input "97"
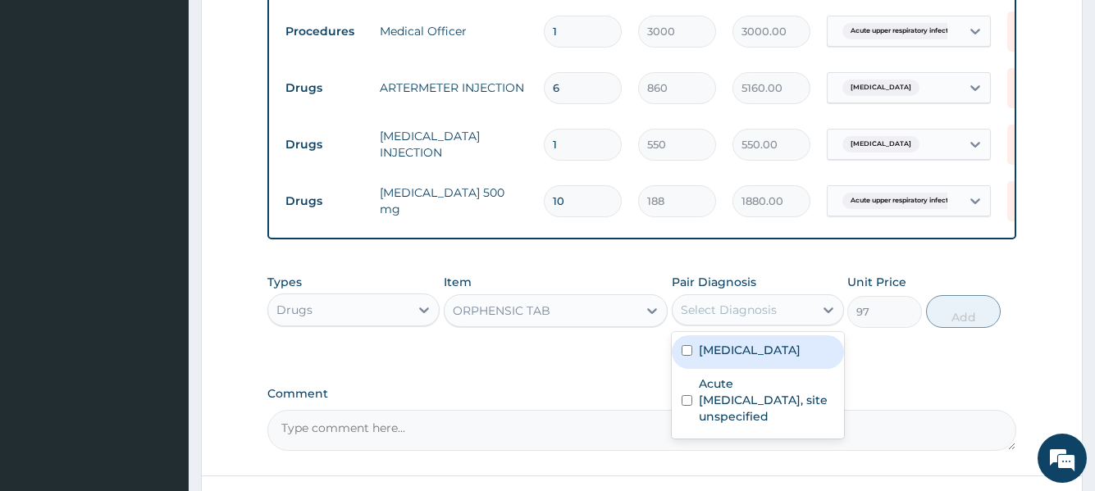
click at [742, 318] on div "Select Diagnosis" at bounding box center [729, 310] width 96 height 16
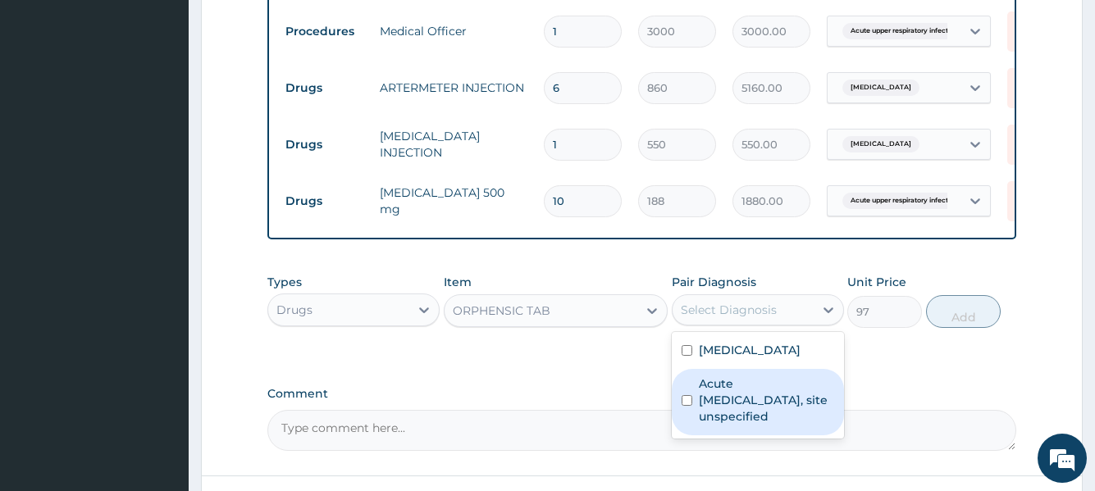
click at [775, 395] on label "Acute upper respiratory infection, site unspecified" at bounding box center [766, 400] width 135 height 49
checkbox input "true"
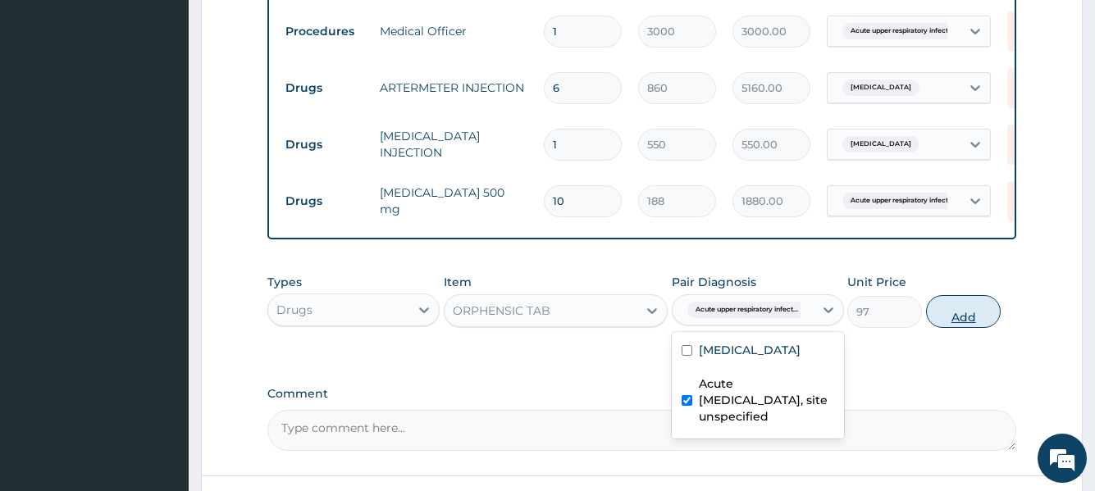
click at [969, 321] on button "Add" at bounding box center [963, 311] width 75 height 33
type input "0"
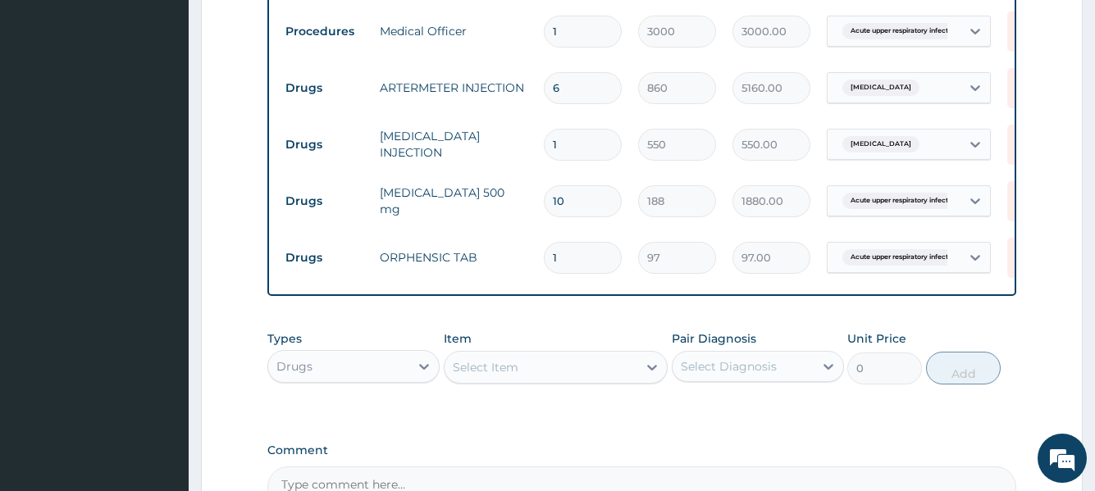
type input "0.00"
type input "2"
type input "194.00"
type input "20"
type input "1940.00"
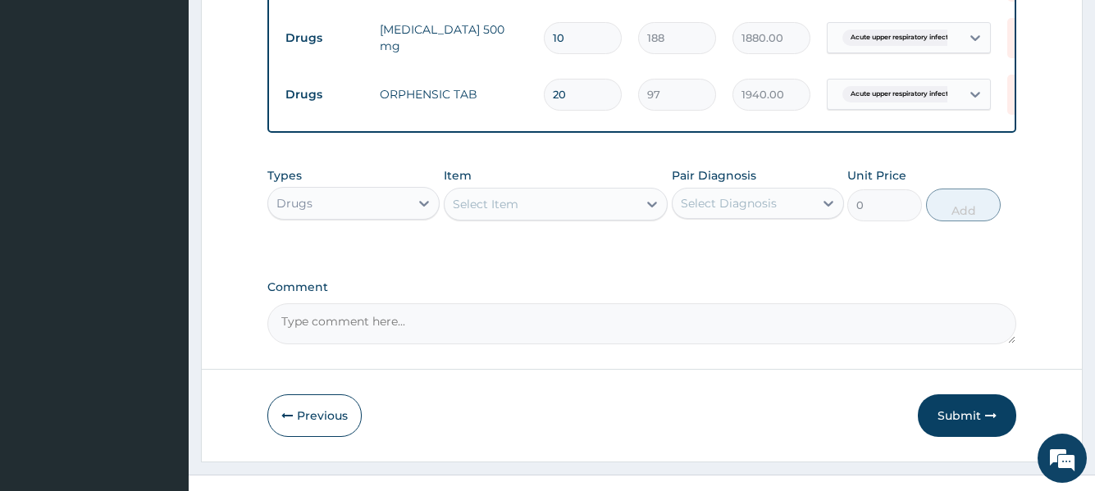
scroll to position [909, 0]
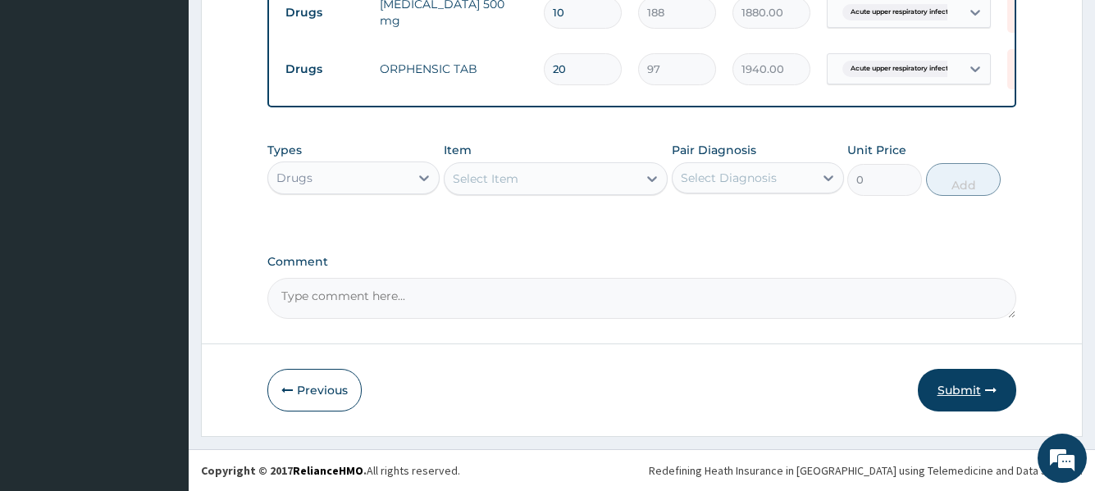
type input "20"
click at [960, 387] on button "Submit" at bounding box center [967, 390] width 98 height 43
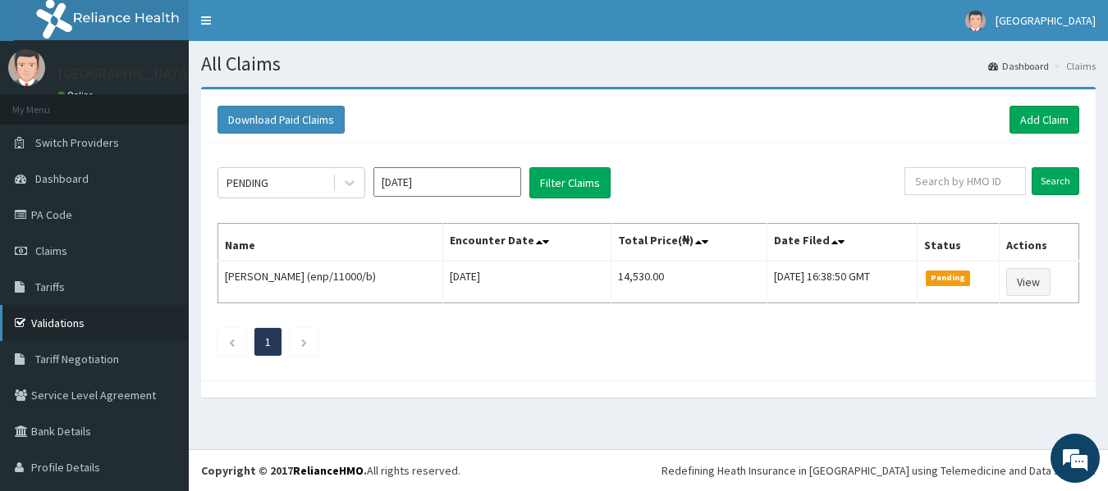
click at [44, 323] on link "Validations" at bounding box center [94, 323] width 189 height 36
click at [1019, 118] on link "Add Claim" at bounding box center [1044, 120] width 70 height 28
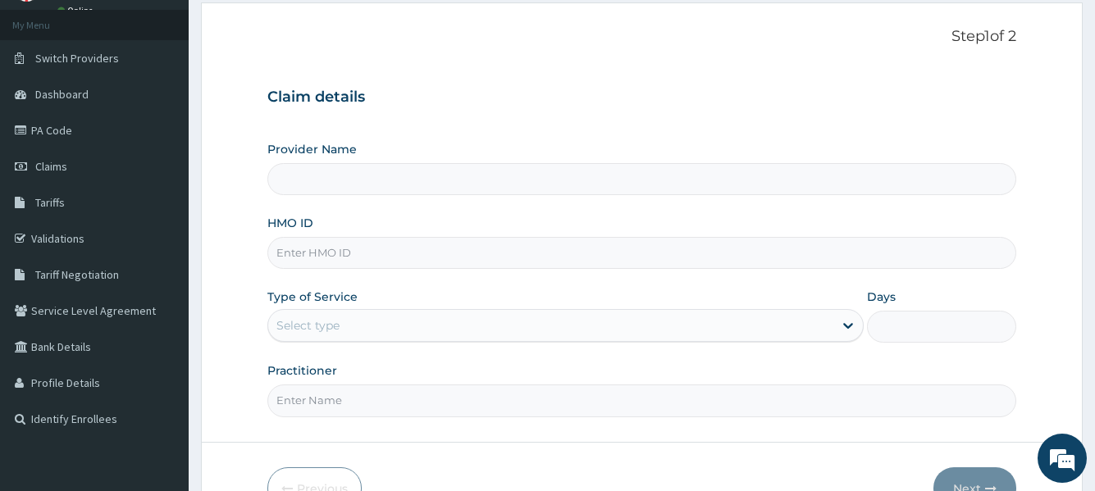
scroll to position [164, 0]
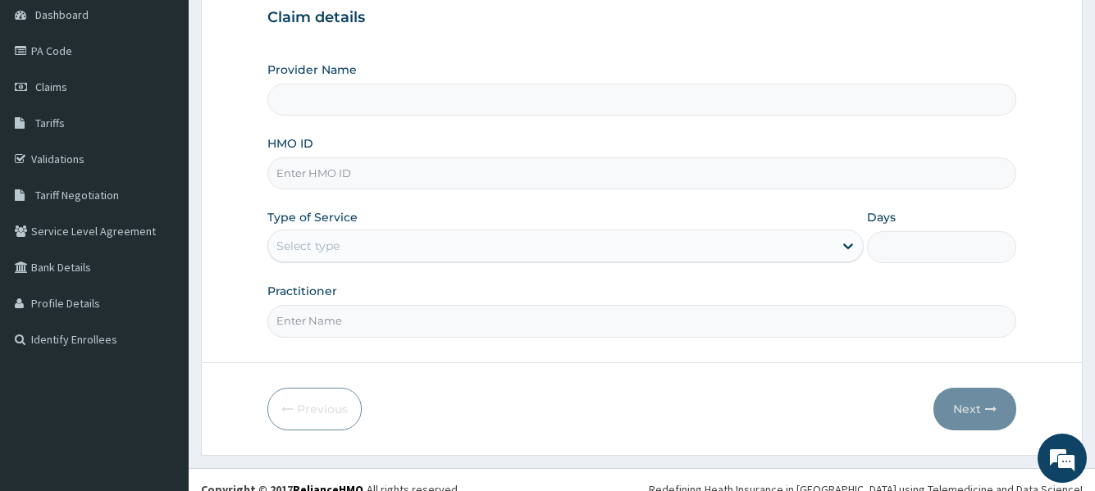
type input "[GEOGRAPHIC_DATA]"
click at [377, 176] on input "HMO ID" at bounding box center [641, 174] width 748 height 32
click at [46, 162] on link "Validations" at bounding box center [94, 159] width 189 height 36
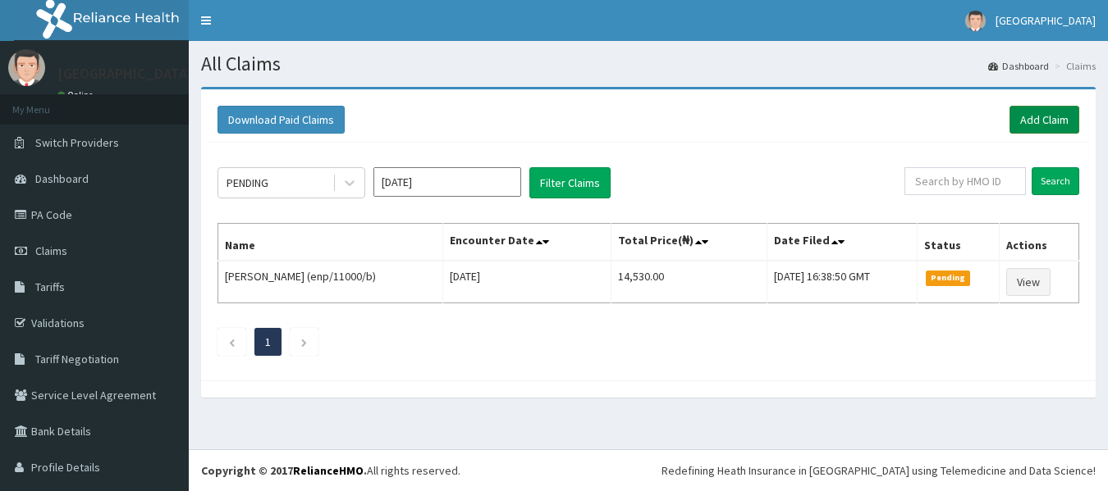
click at [1041, 119] on link "Add Claim" at bounding box center [1044, 120] width 70 height 28
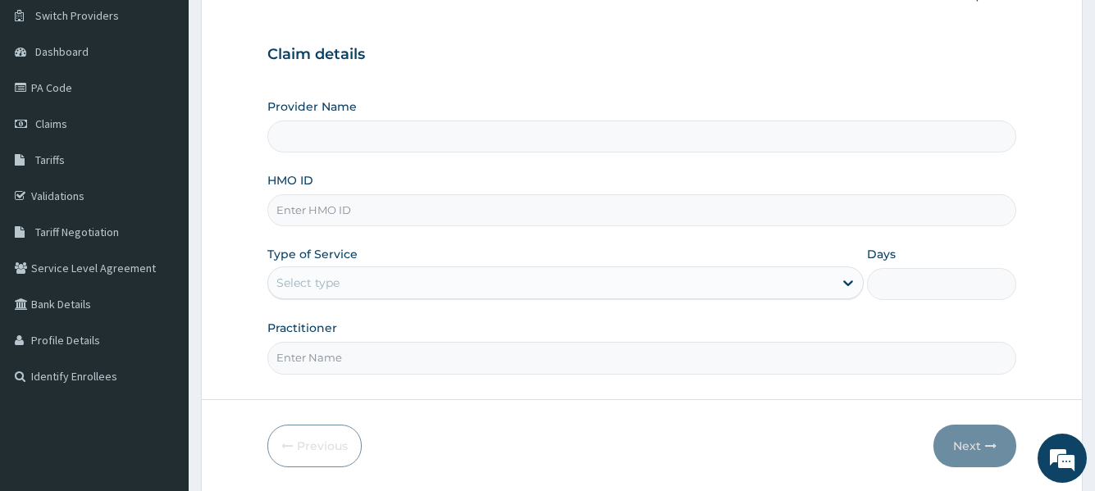
scroll to position [101, 0]
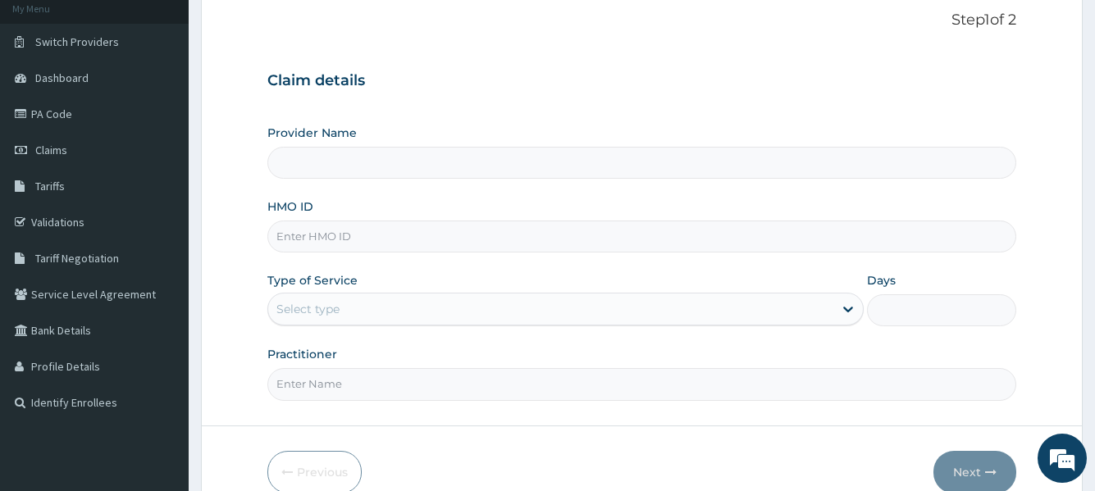
type input "[GEOGRAPHIC_DATA]"
click at [367, 243] on input "HMO ID" at bounding box center [641, 237] width 748 height 32
type input "evs/10112/e"
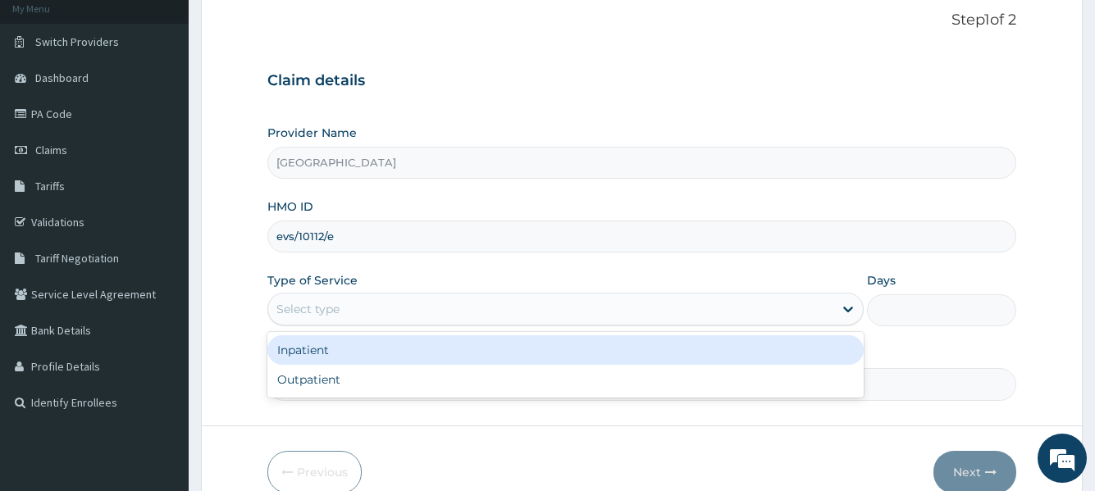
click at [569, 312] on div "Select type" at bounding box center [550, 309] width 564 height 26
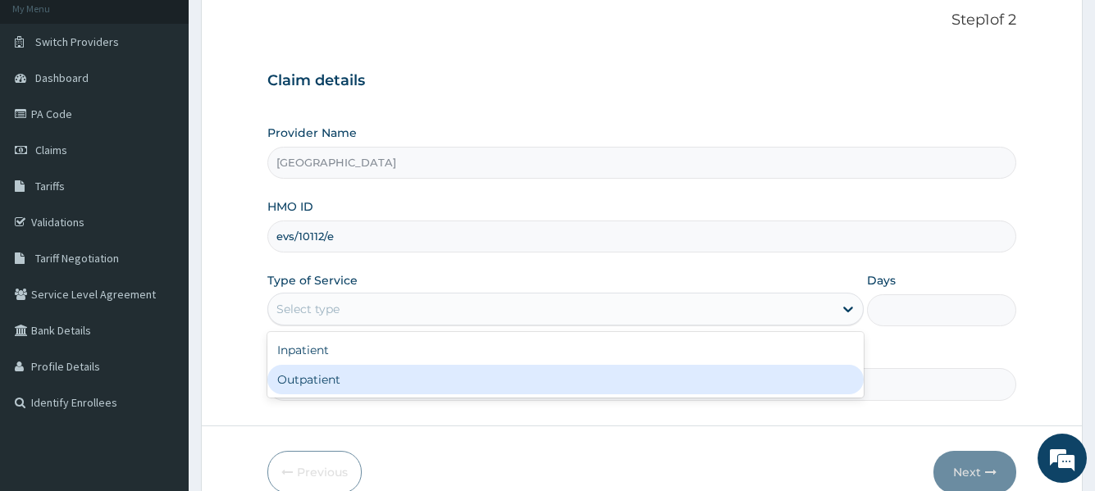
click at [430, 386] on div "Outpatient" at bounding box center [565, 380] width 596 height 30
type input "1"
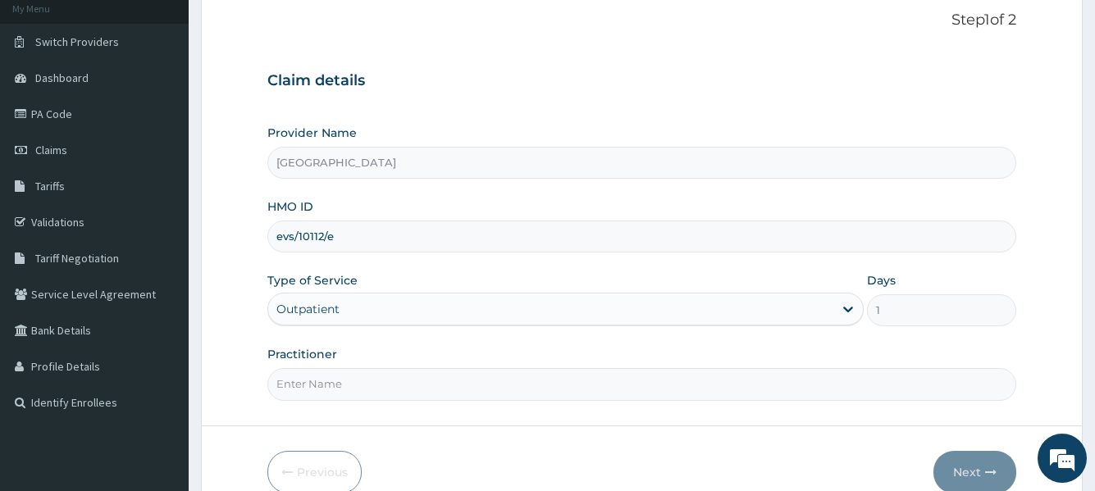
click at [617, 382] on input "Practitioner" at bounding box center [641, 384] width 748 height 32
type input "Dr seyi"
click at [959, 466] on button "Next" at bounding box center [975, 472] width 83 height 43
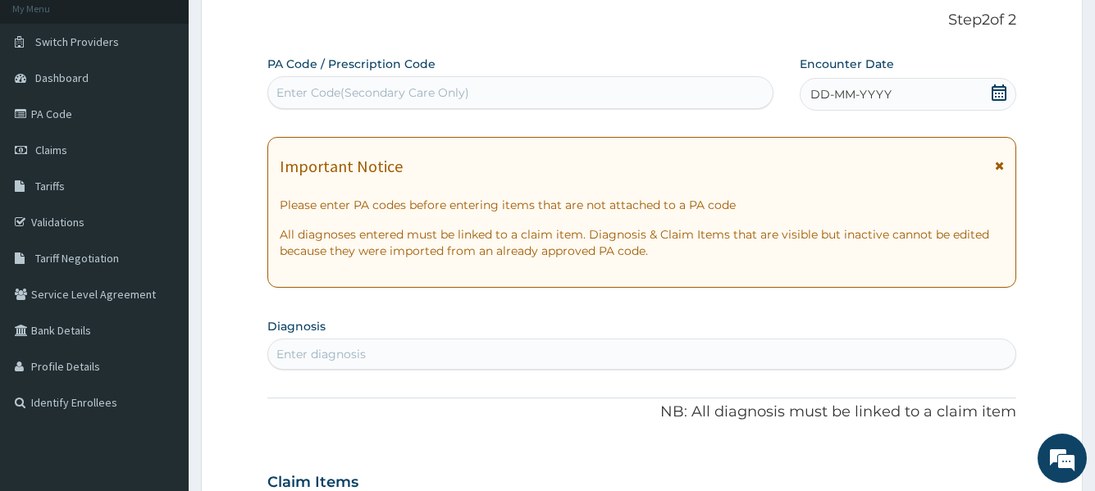
click at [941, 97] on div "DD-MM-YYYY" at bounding box center [908, 94] width 217 height 33
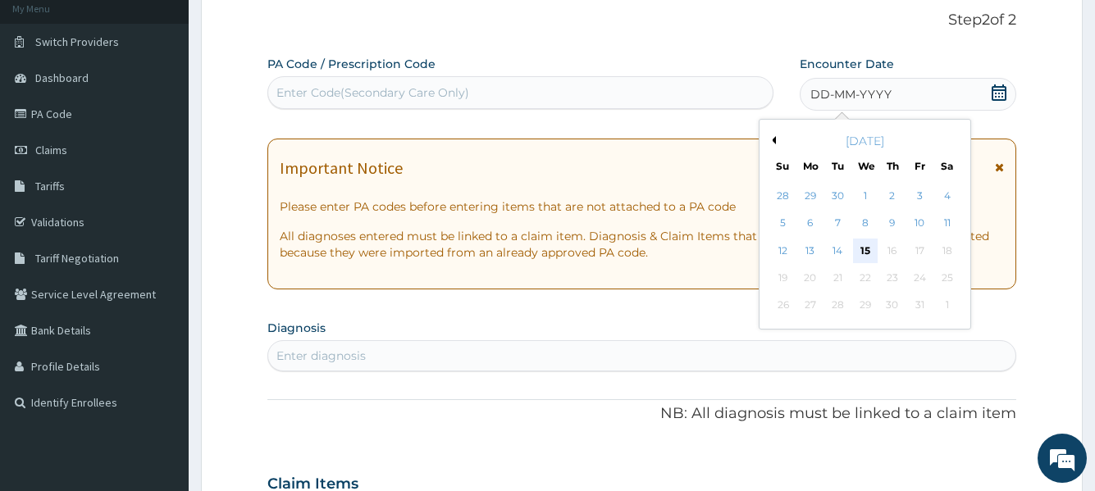
click at [866, 250] on div "15" at bounding box center [864, 251] width 25 height 25
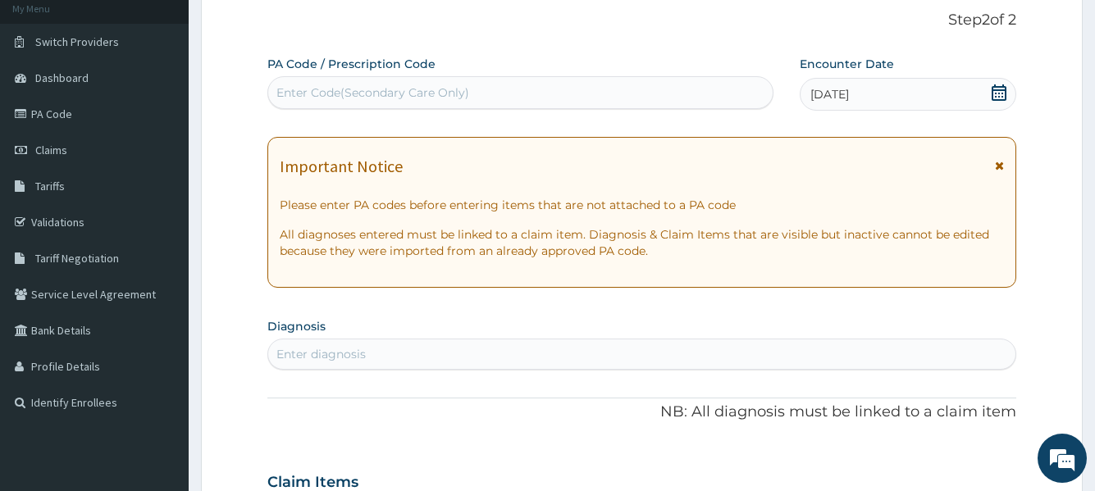
click at [435, 348] on div "Enter diagnosis" at bounding box center [641, 354] width 747 height 26
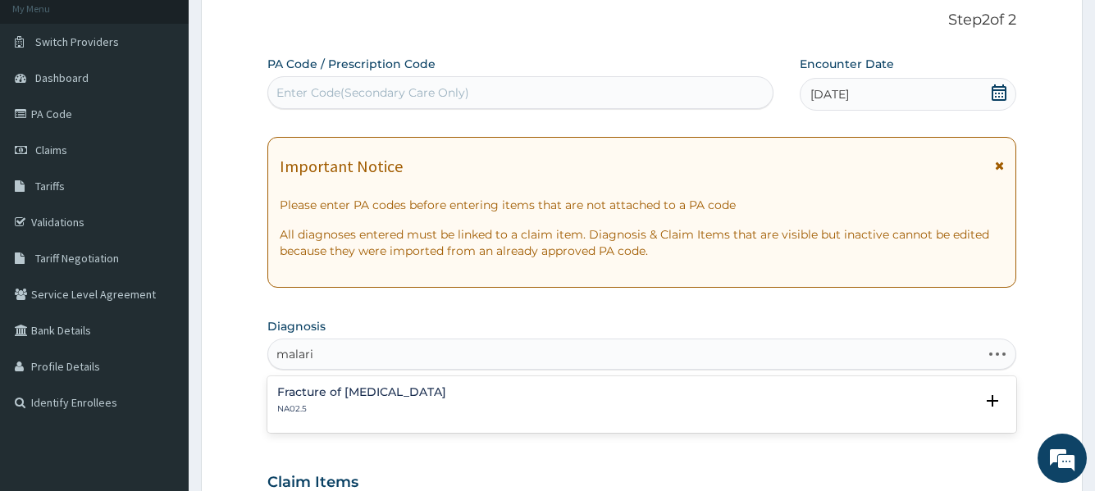
type input "malaria"
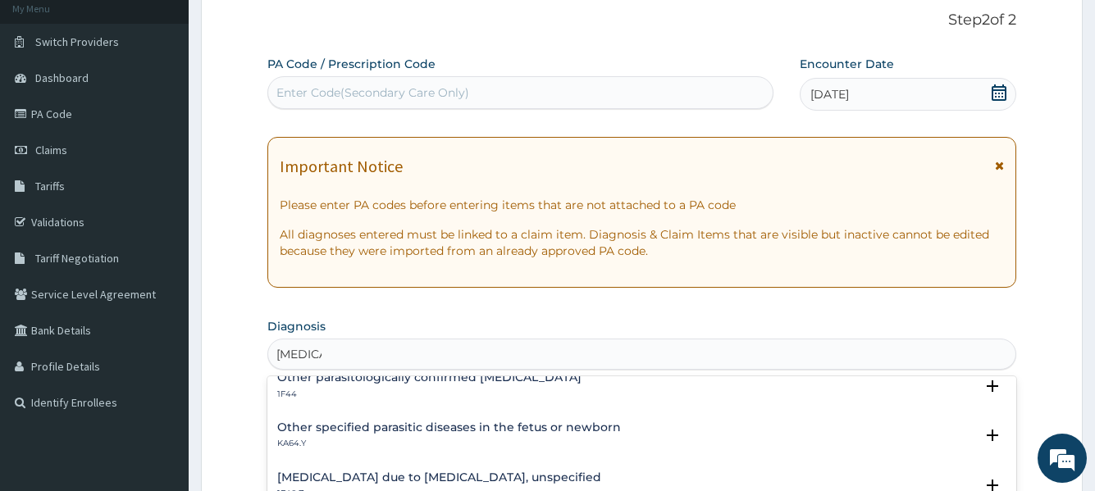
scroll to position [82, 0]
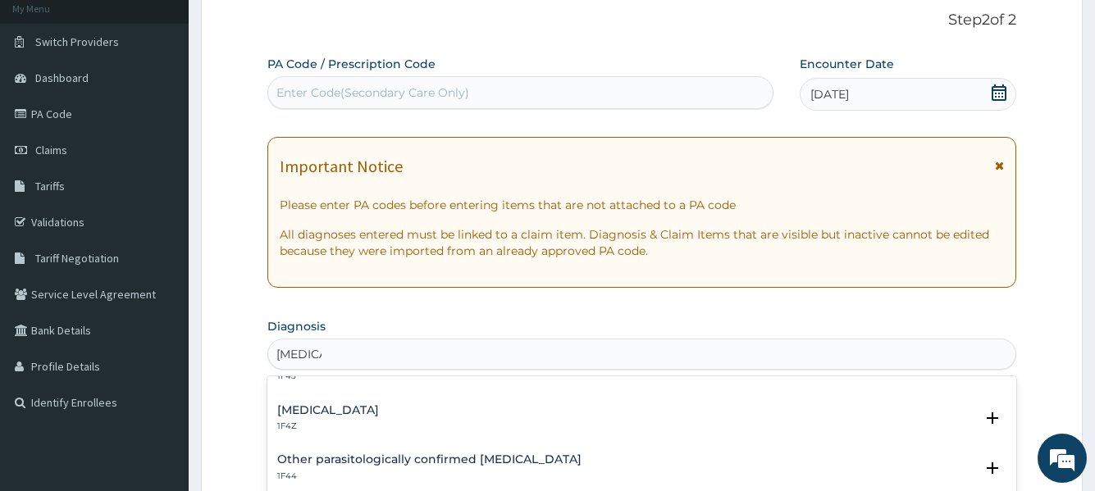
click at [377, 418] on div "Malaria, unspecified 1F4Z" at bounding box center [328, 418] width 102 height 29
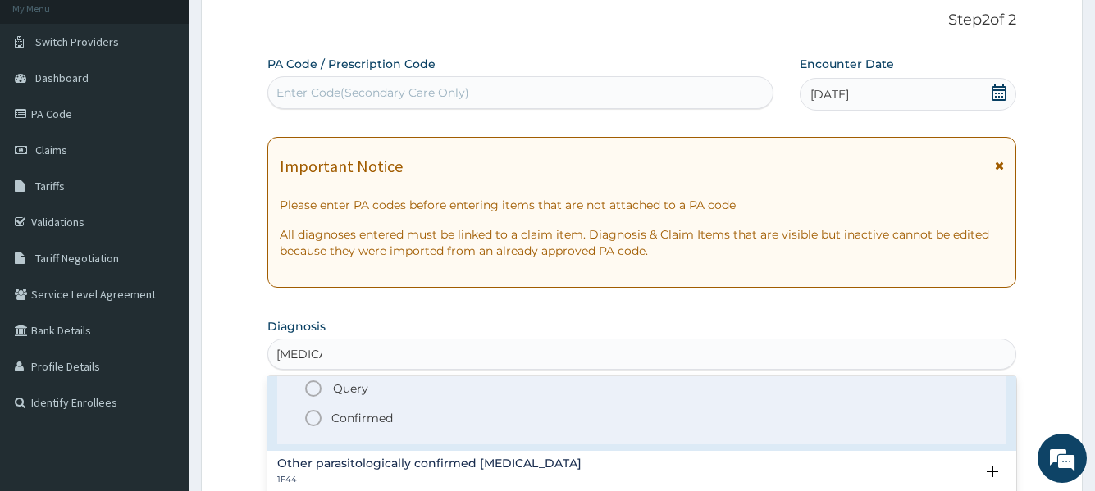
scroll to position [164, 0]
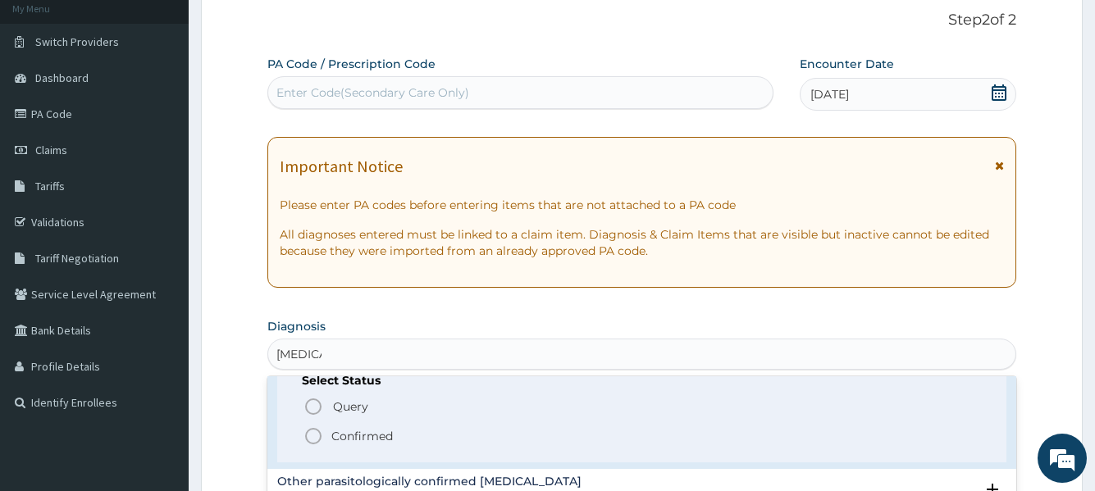
click at [313, 434] on icon "status option filled" at bounding box center [314, 437] width 20 height 20
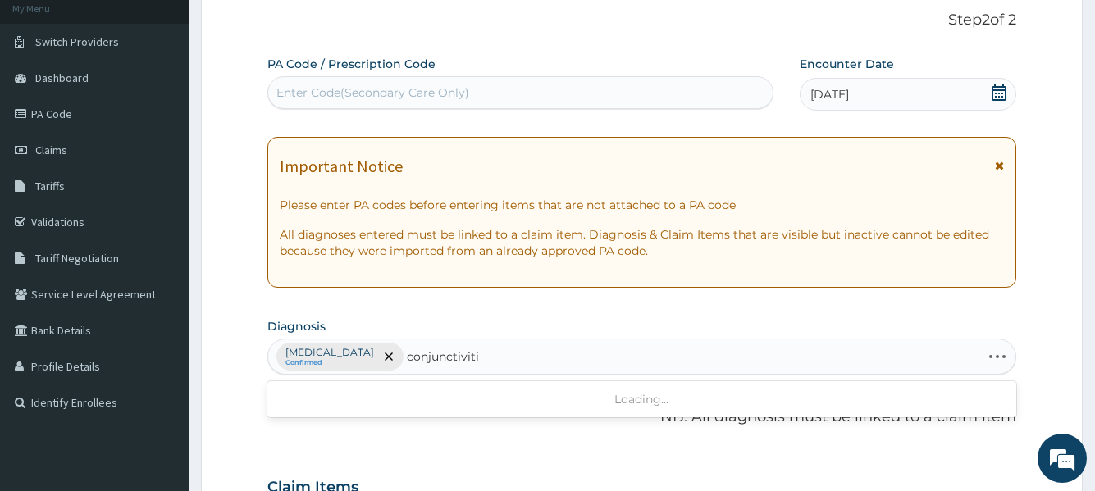
type input "conjunctivitis"
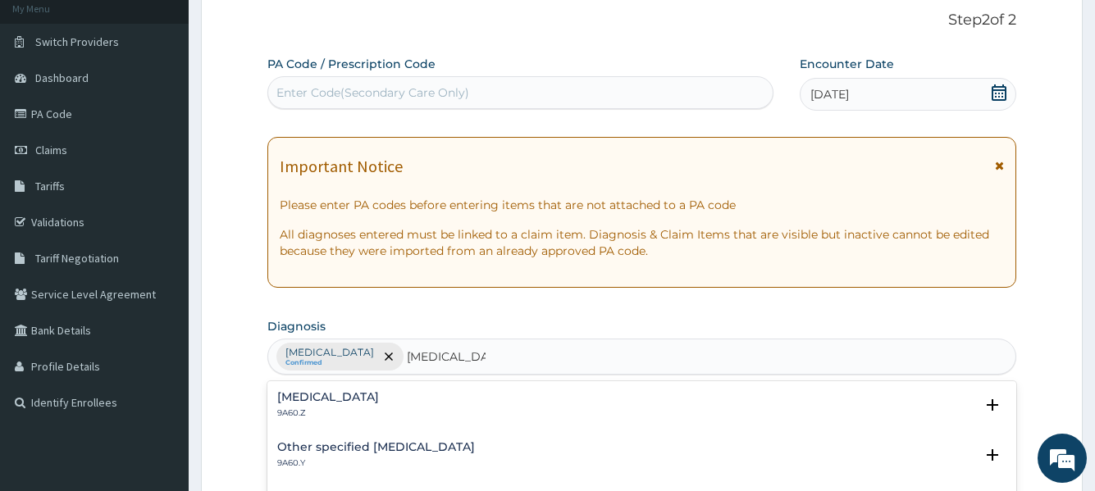
click at [379, 400] on h4 "Conjunctivitis, unspecified" at bounding box center [328, 397] width 102 height 12
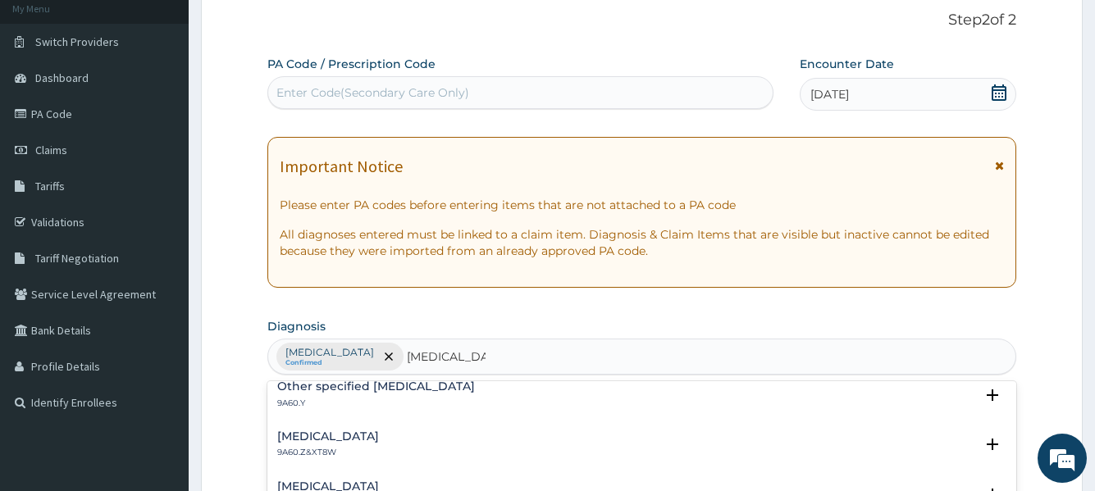
scroll to position [82, 0]
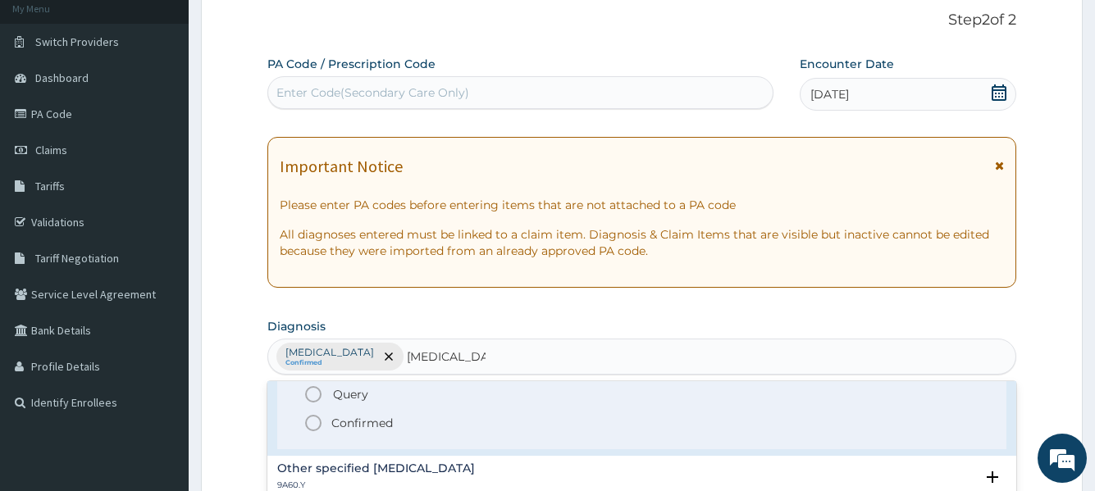
click at [313, 424] on icon "status option filled" at bounding box center [314, 423] width 20 height 20
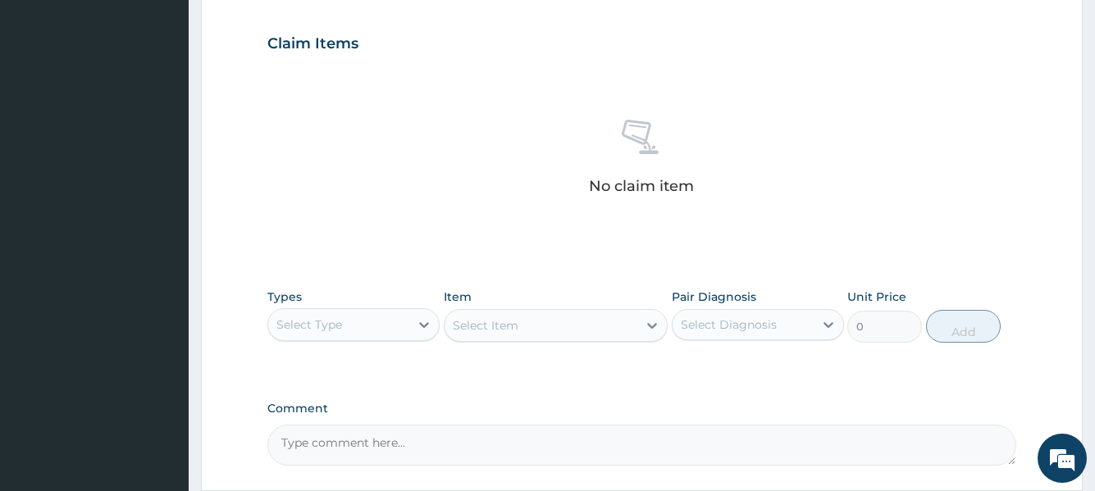
scroll to position [593, 0]
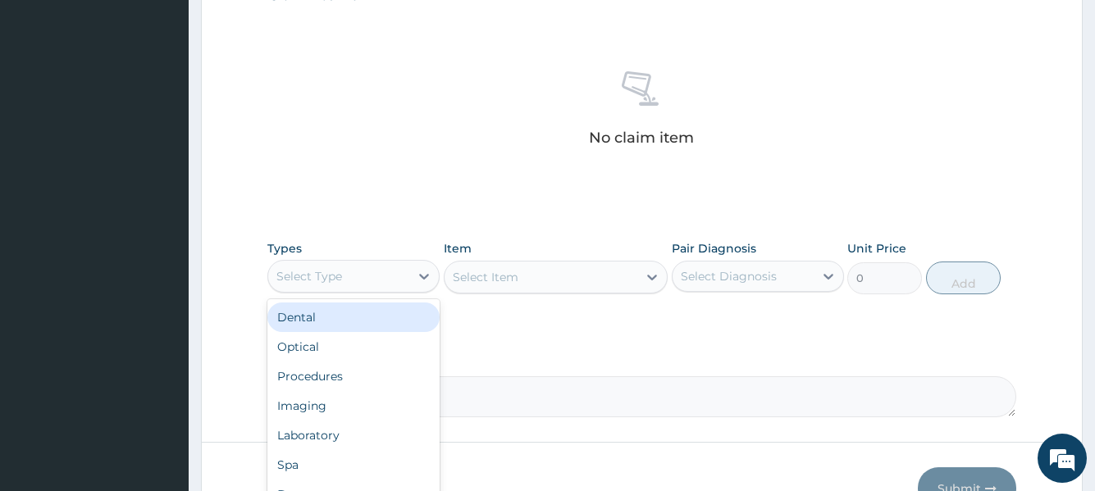
click at [376, 276] on div "Select Type" at bounding box center [338, 276] width 141 height 26
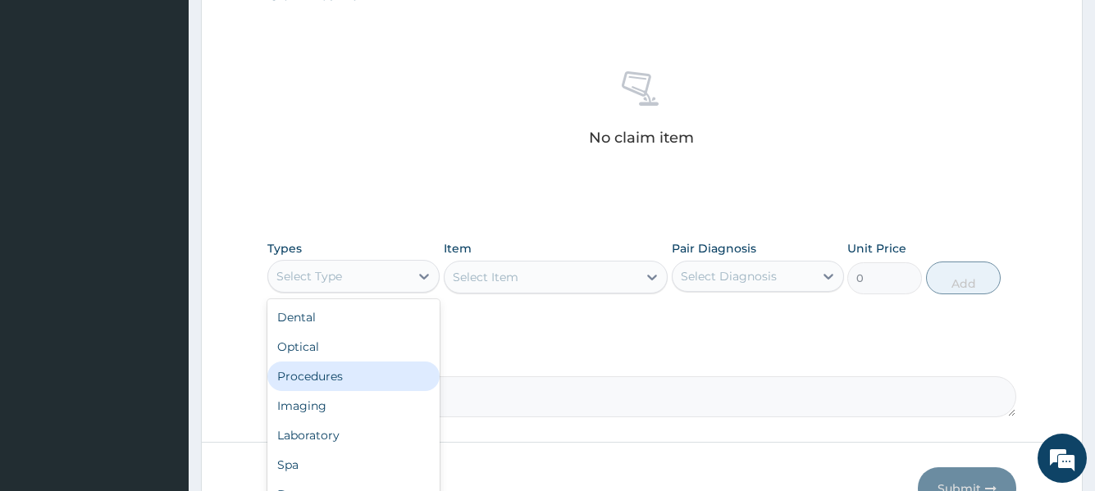
click at [359, 380] on div "Procedures" at bounding box center [353, 377] width 172 height 30
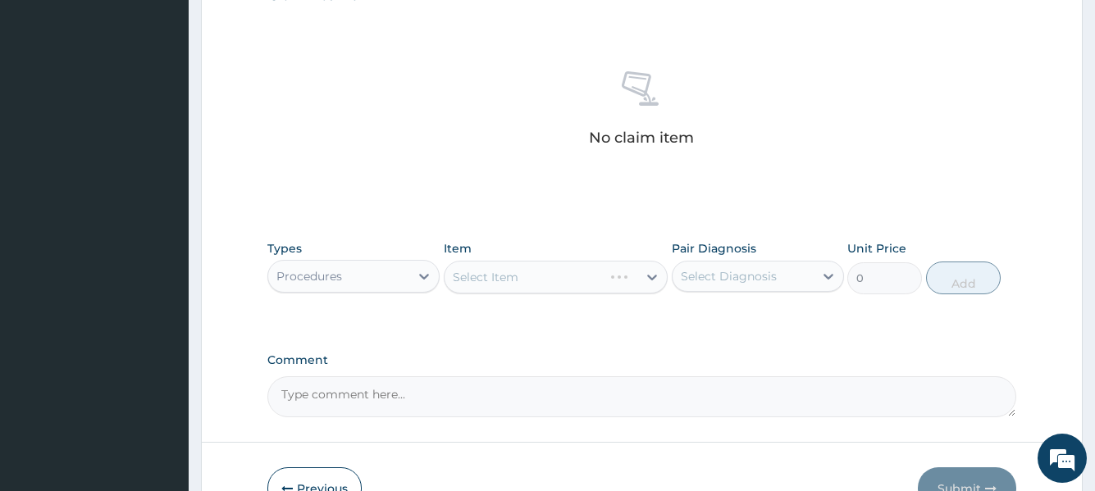
click at [484, 279] on div "Select Item" at bounding box center [556, 277] width 225 height 33
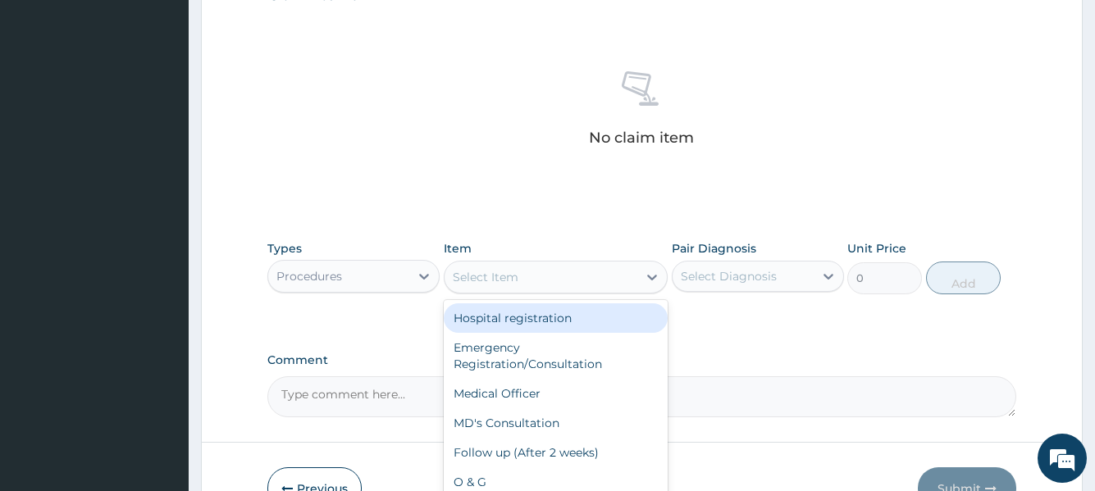
click at [485, 279] on div "Select Item" at bounding box center [486, 277] width 66 height 16
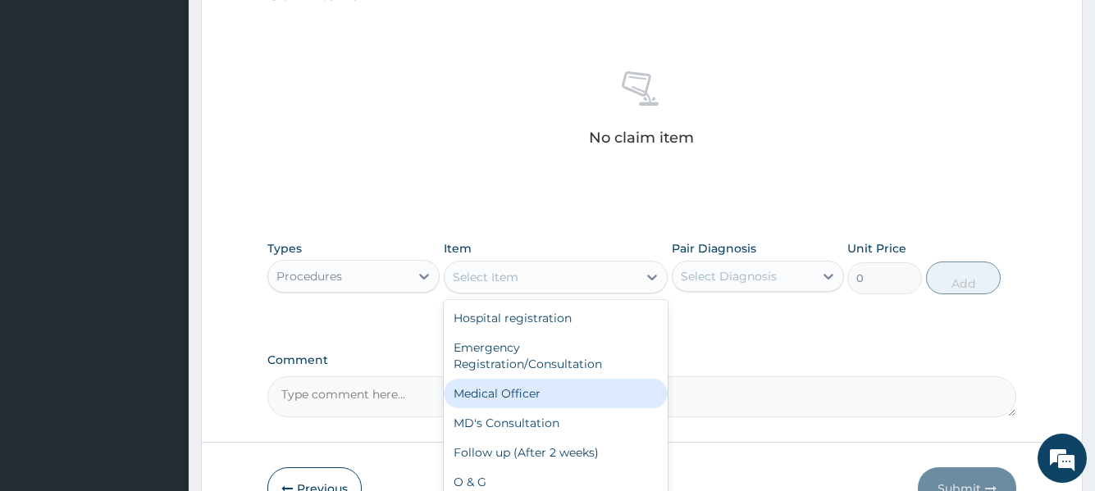
click at [496, 391] on div "Medical Officer" at bounding box center [556, 394] width 225 height 30
type input "3000"
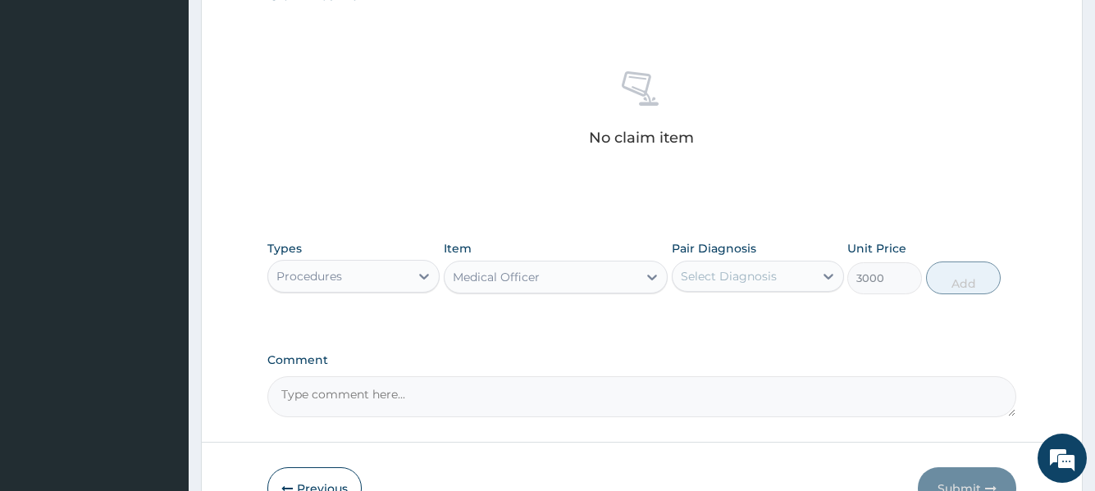
click at [745, 274] on div "Select Diagnosis" at bounding box center [729, 276] width 96 height 16
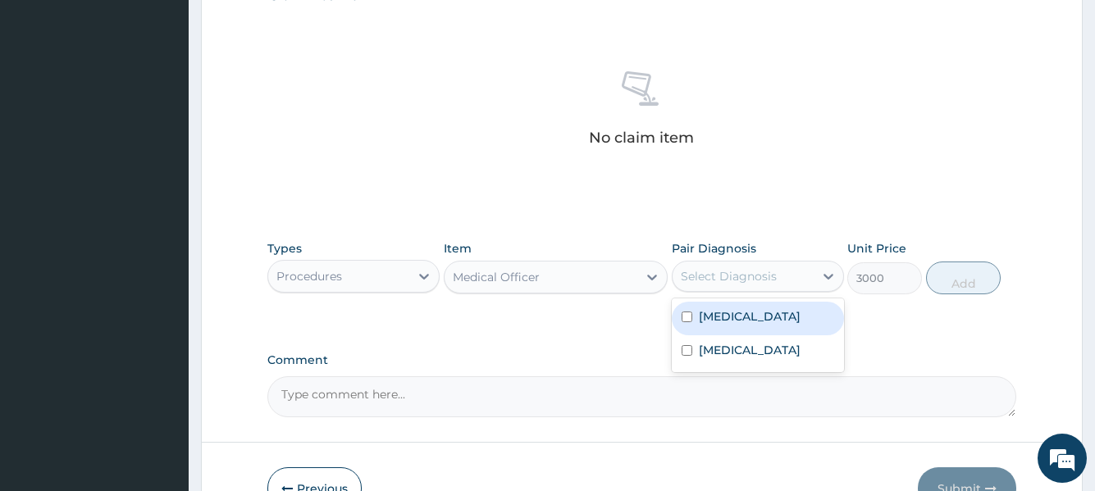
click at [739, 316] on label "Malaria, unspecified" at bounding box center [750, 316] width 102 height 16
checkbox input "true"
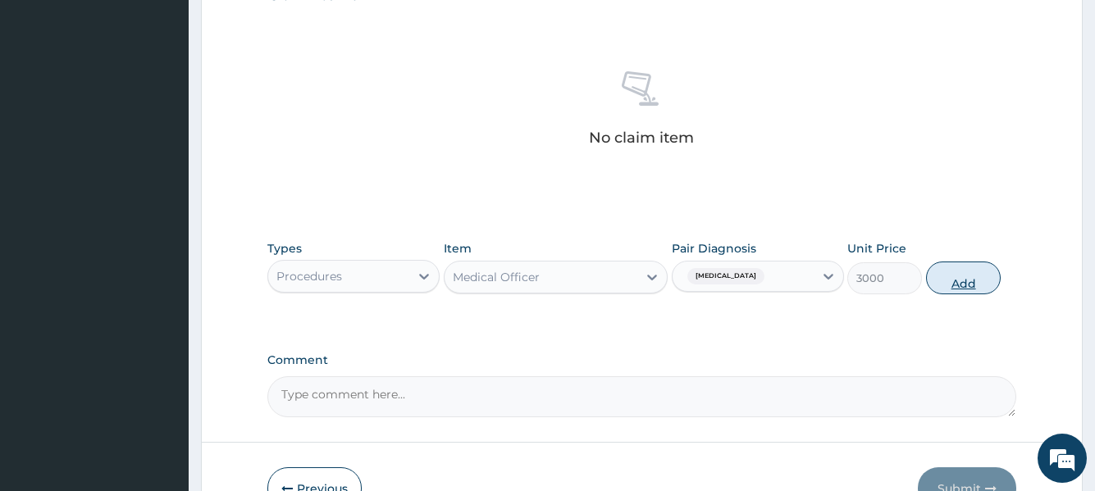
click at [942, 284] on button "Add" at bounding box center [963, 278] width 75 height 33
type input "0"
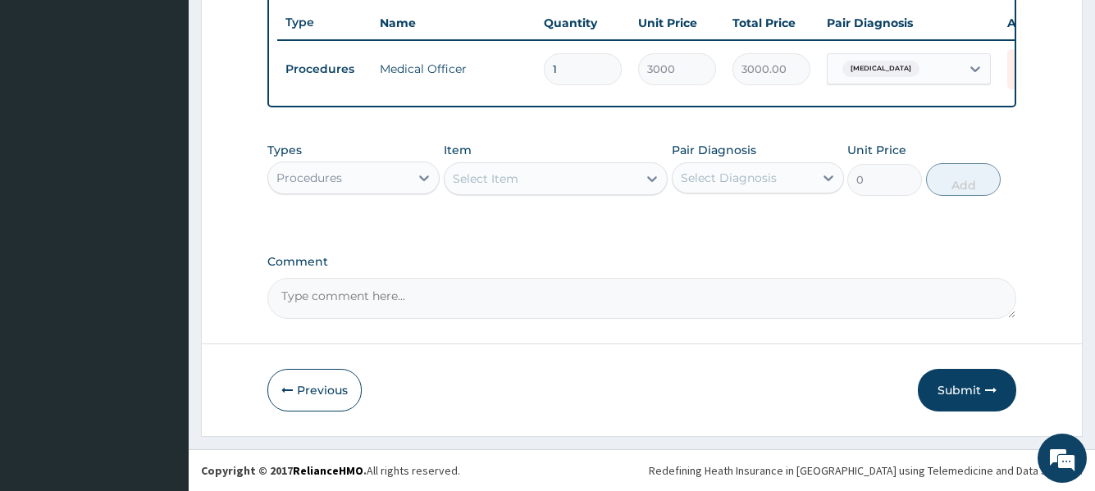
scroll to position [626, 0]
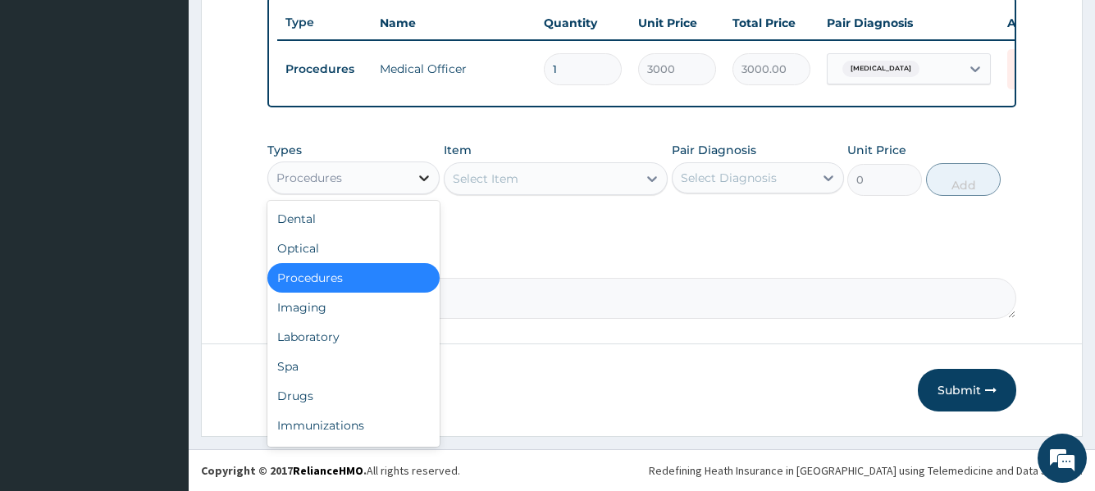
click at [410, 189] on div at bounding box center [424, 178] width 30 height 30
click at [324, 398] on div "Drugs" at bounding box center [353, 396] width 172 height 30
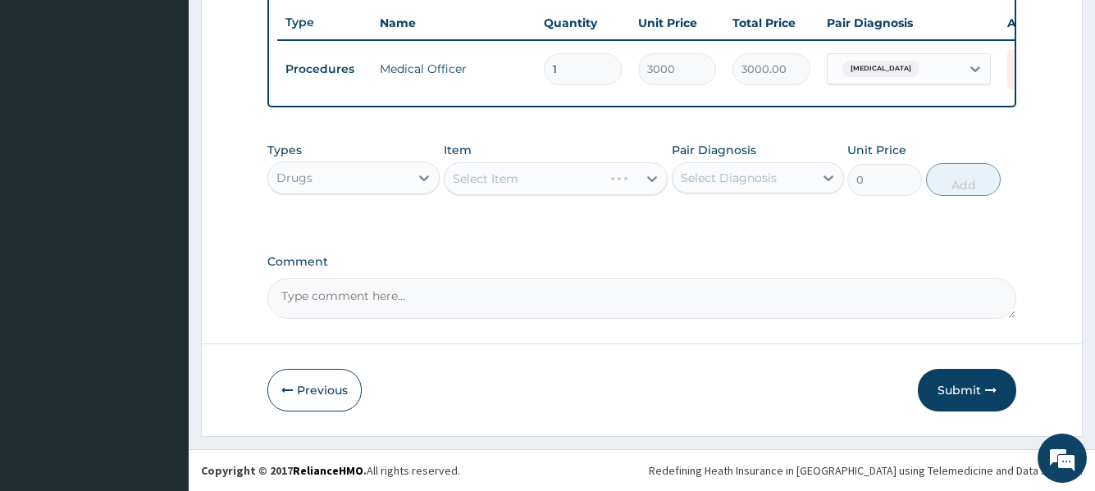
click at [373, 181] on div "Drugs" at bounding box center [338, 178] width 141 height 26
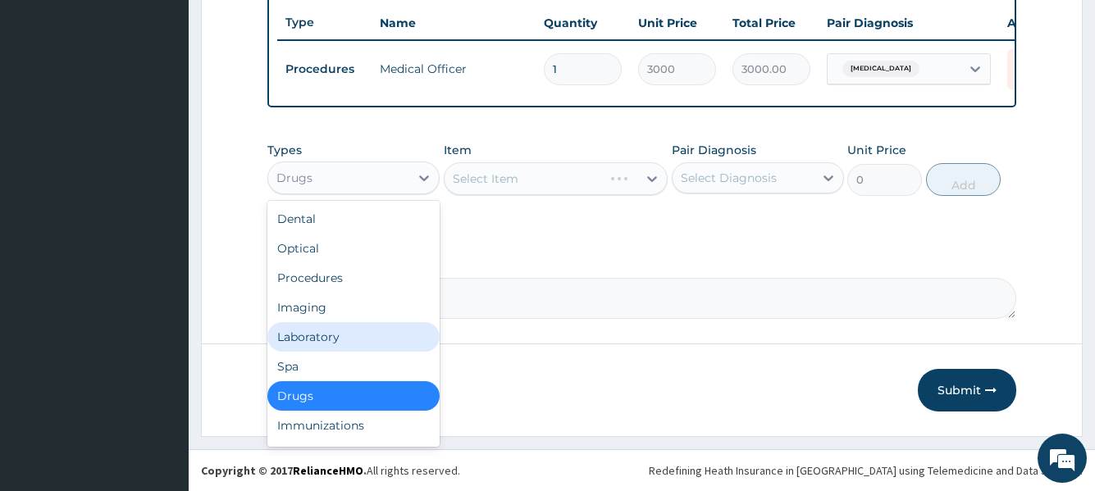
click at [358, 331] on div "Laboratory" at bounding box center [353, 337] width 172 height 30
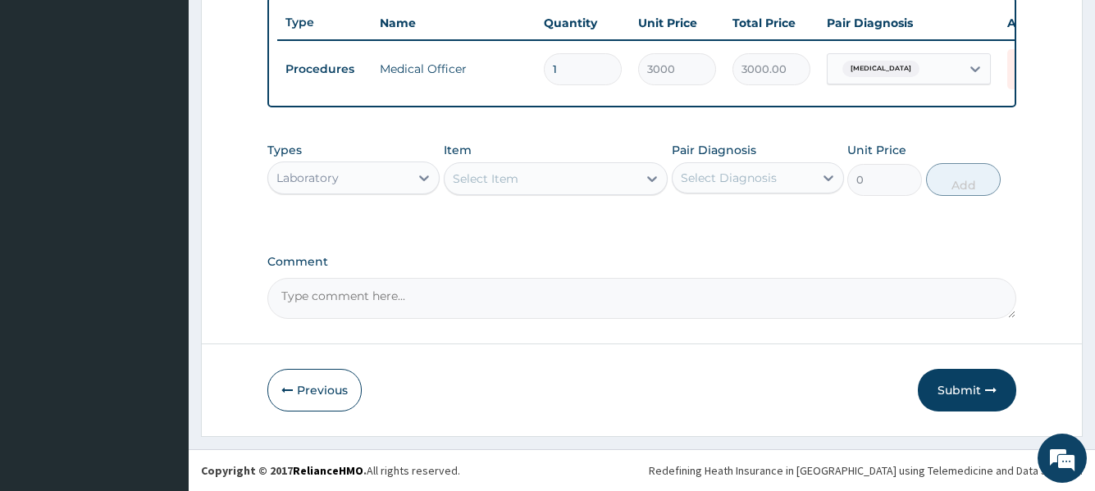
click at [498, 185] on div "Select Item" at bounding box center [486, 179] width 66 height 16
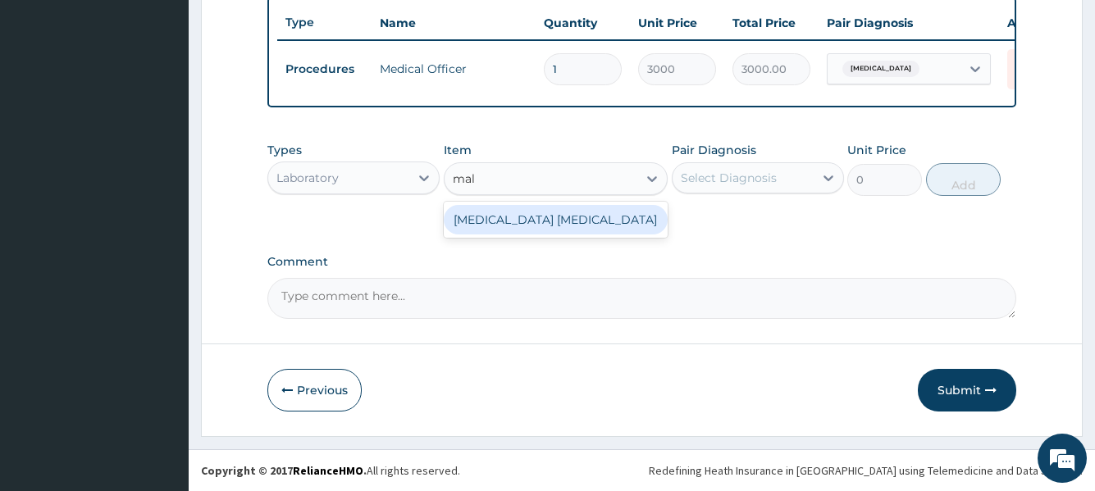
type input "mala"
click at [554, 226] on div "MALARIA PARASITE" at bounding box center [556, 220] width 225 height 30
type input "1650"
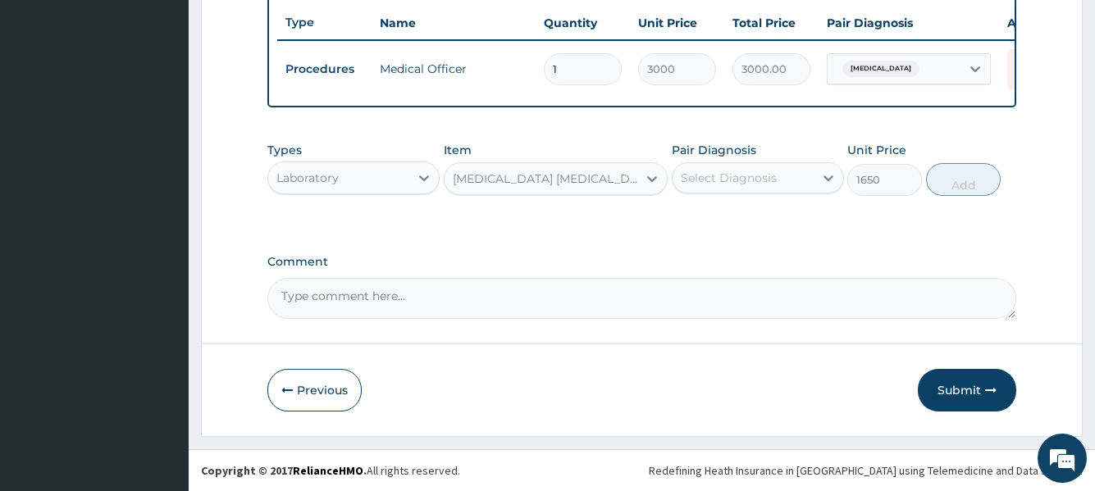
click at [747, 176] on div "Select Diagnosis" at bounding box center [729, 178] width 96 height 16
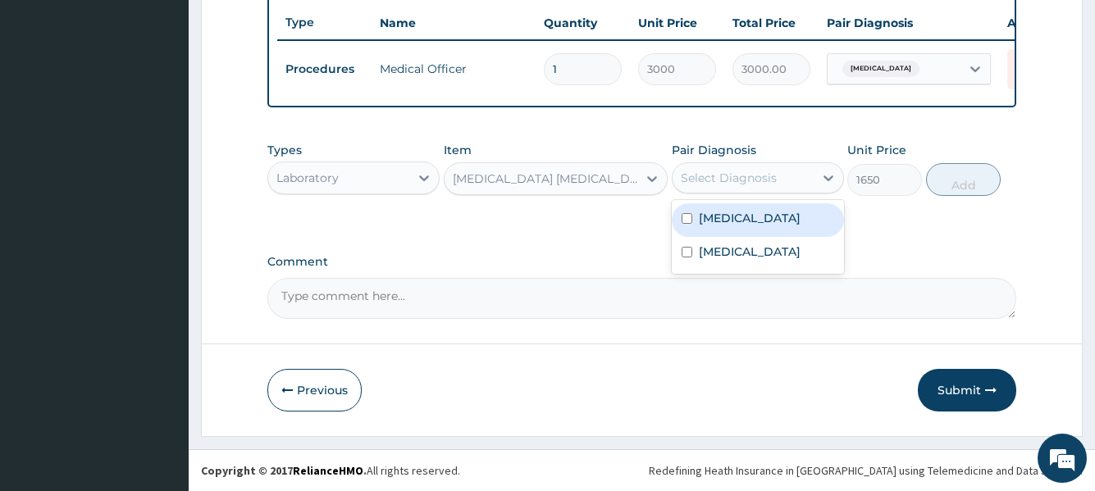
click at [751, 221] on label "Malaria, unspecified" at bounding box center [750, 218] width 102 height 16
checkbox input "true"
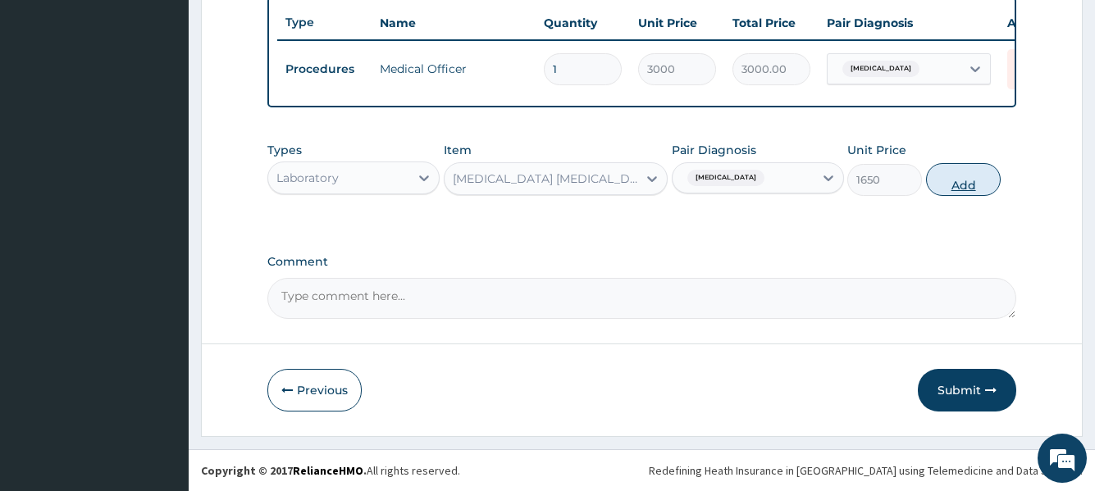
click at [976, 179] on button "Add" at bounding box center [963, 179] width 75 height 33
type input "0"
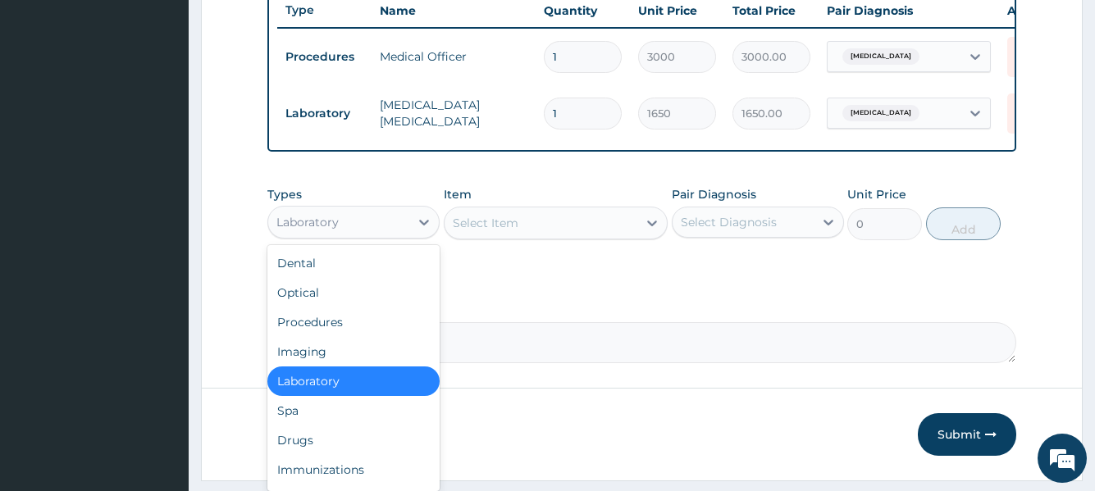
click at [375, 235] on div "Laboratory" at bounding box center [338, 222] width 141 height 26
drag, startPoint x: 319, startPoint y: 445, endPoint x: 397, endPoint y: 316, distance: 151.2
click at [318, 442] on div "Drugs" at bounding box center [353, 441] width 172 height 30
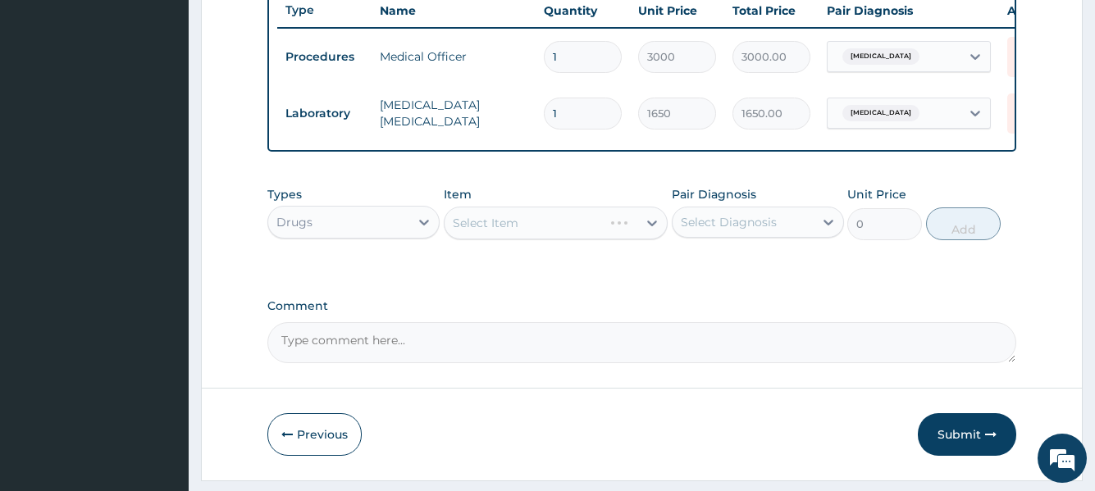
click at [504, 232] on div "Select Item" at bounding box center [556, 223] width 225 height 33
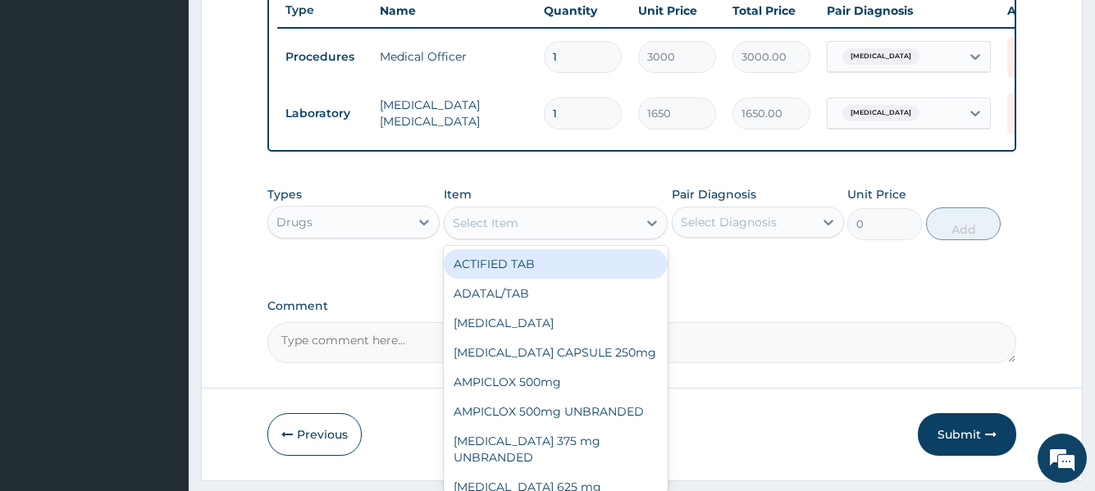
click at [502, 231] on div "Select Item" at bounding box center [486, 223] width 66 height 16
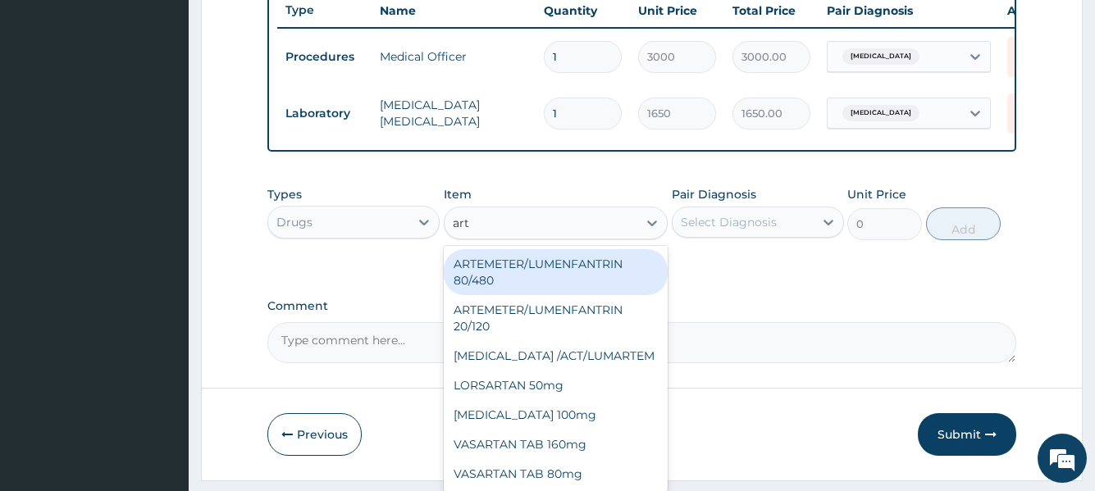
type input "arte"
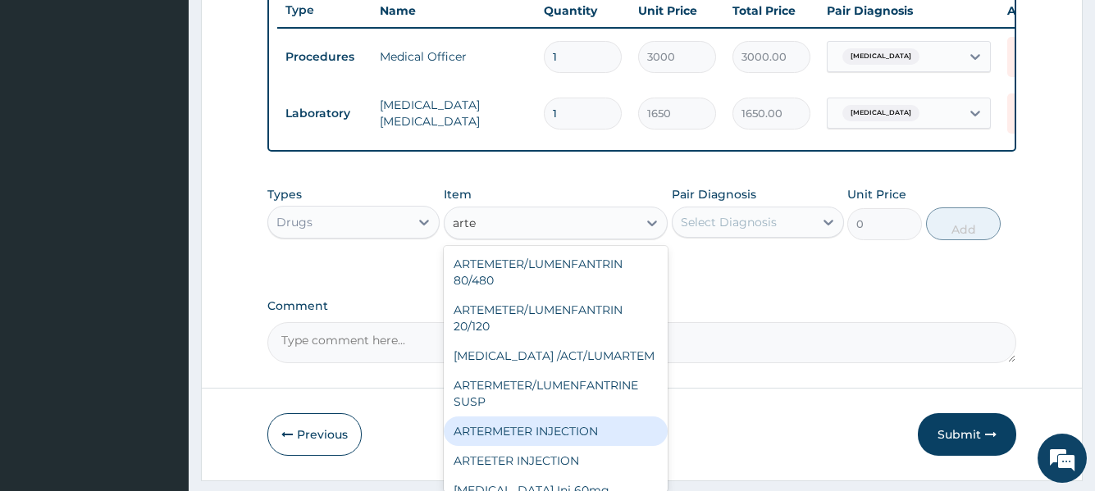
click at [529, 445] on div "ARTERMETER INJECTION" at bounding box center [556, 432] width 225 height 30
type input "860"
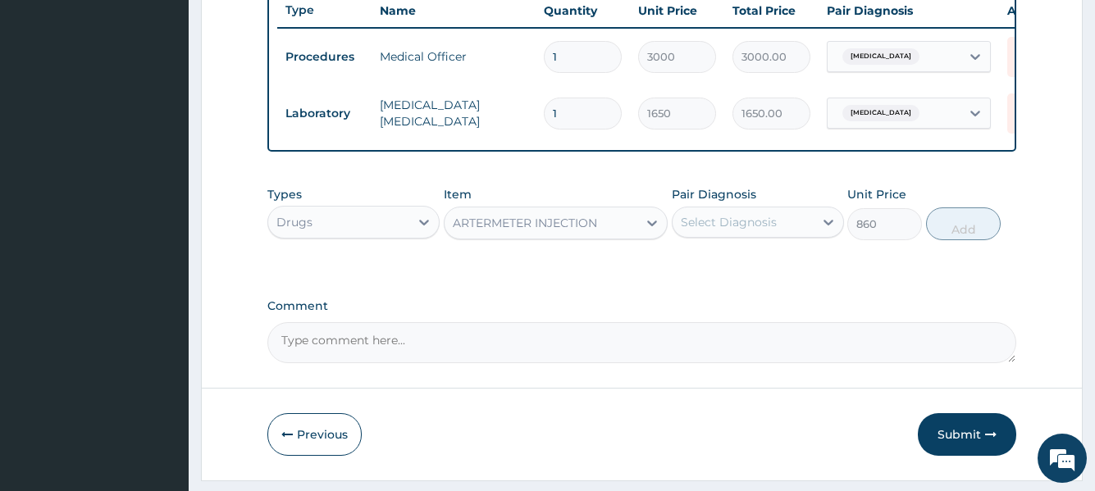
click at [760, 231] on div "Select Diagnosis" at bounding box center [729, 222] width 96 height 16
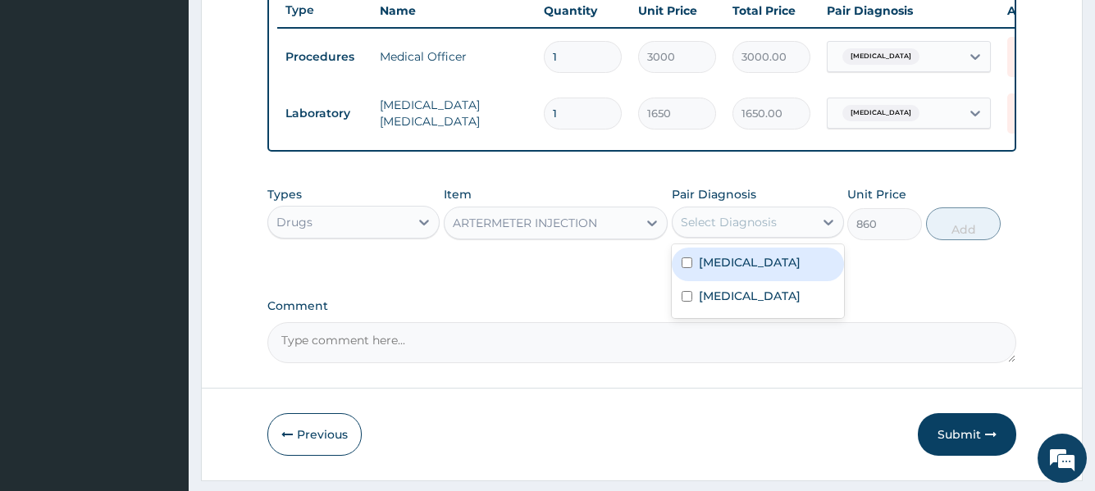
click at [762, 271] on label "Malaria, unspecified" at bounding box center [750, 262] width 102 height 16
checkbox input "true"
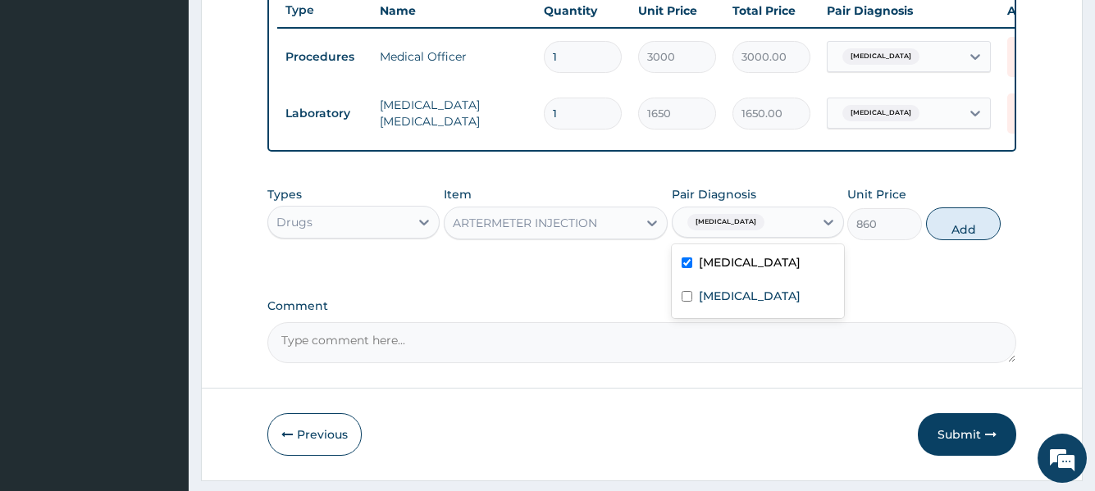
click at [952, 239] on button "Add" at bounding box center [963, 224] width 75 height 33
type input "0"
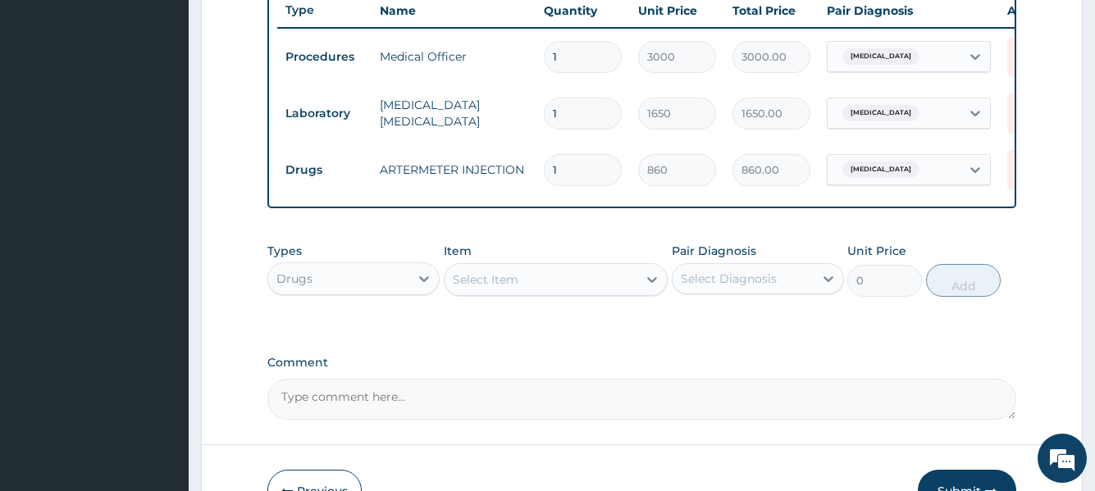
type input "16"
type input "13760.00"
type input "1"
type input "860.00"
type input "0.00"
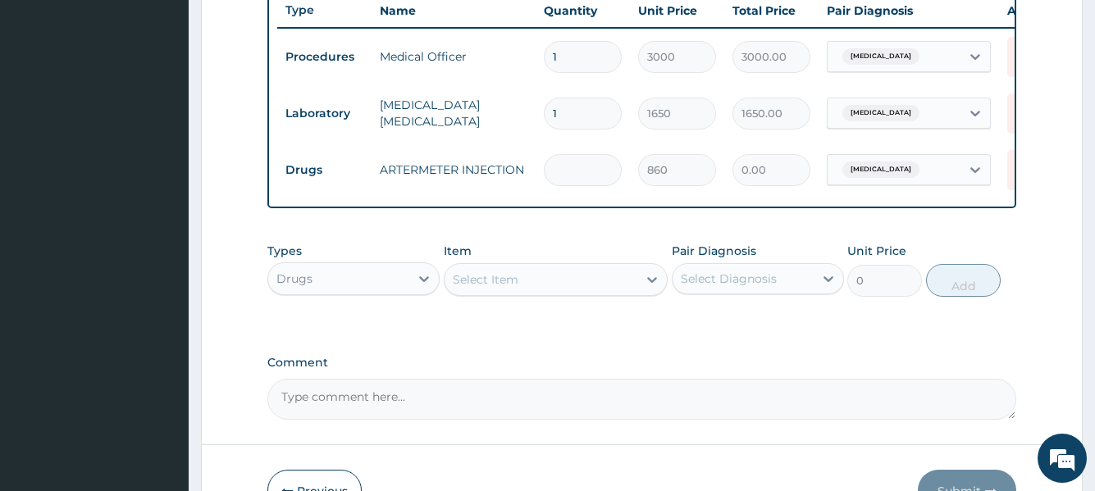
type input "6"
type input "5160.00"
type input "6"
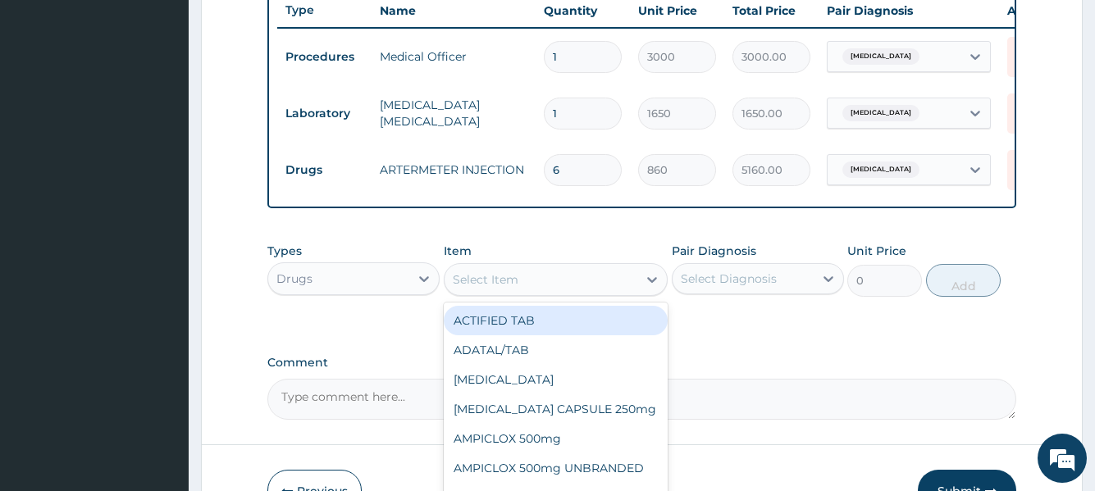
click at [571, 293] on div "Select Item" at bounding box center [542, 280] width 194 height 26
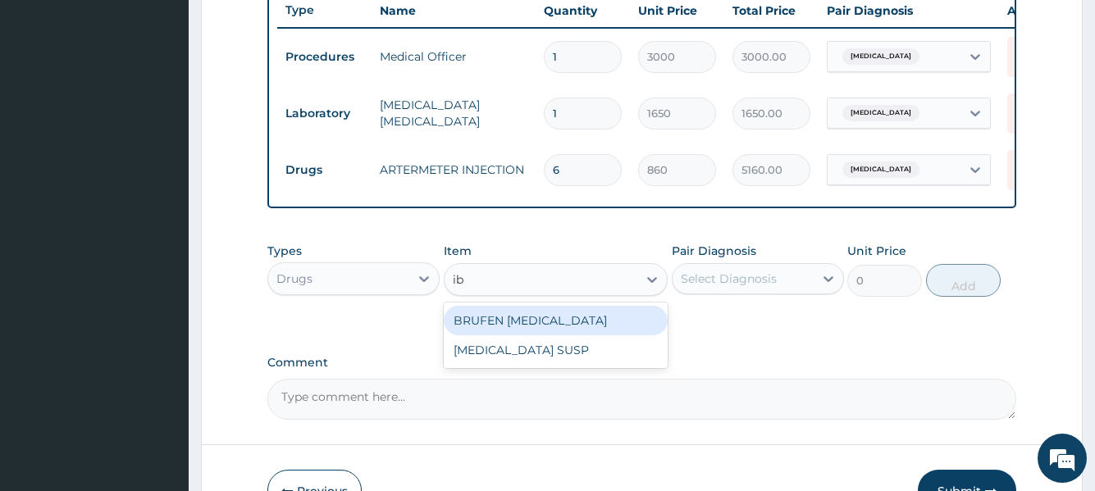
type input "ibu"
click at [573, 331] on div "BRUFEN IBUPROFEN" at bounding box center [556, 321] width 225 height 30
type input "75"
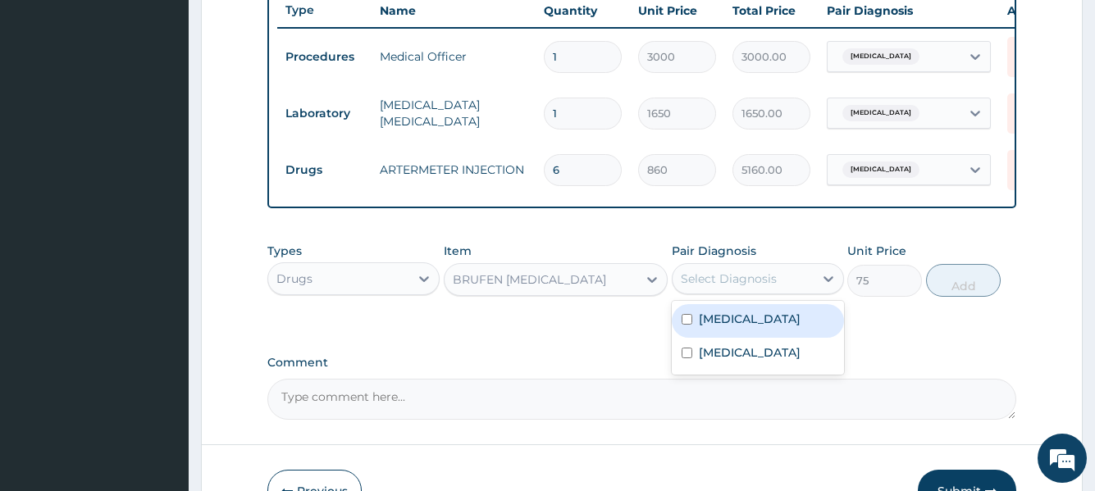
click at [734, 287] on div "Select Diagnosis" at bounding box center [729, 279] width 96 height 16
click at [733, 327] on label "Malaria, unspecified" at bounding box center [750, 319] width 102 height 16
checkbox input "true"
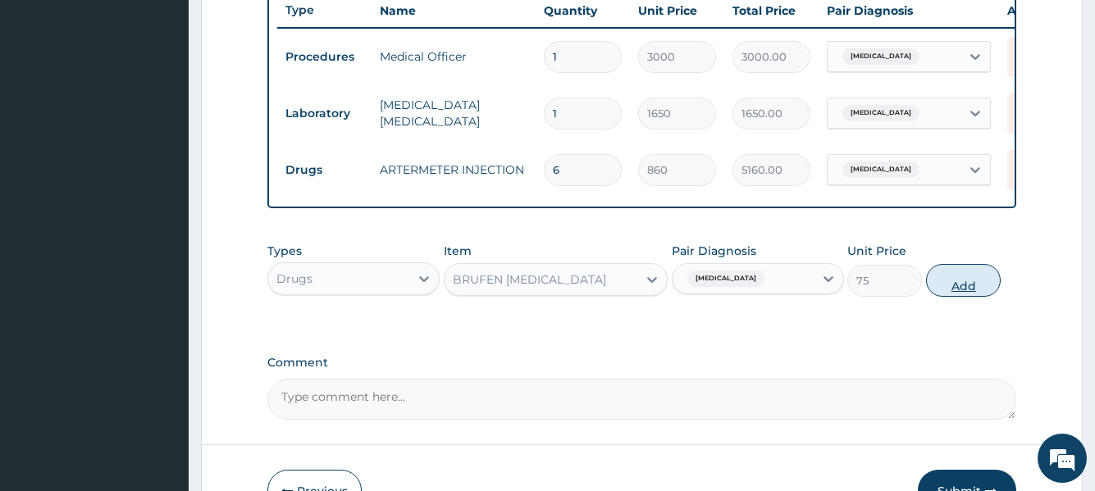
click at [953, 296] on button "Add" at bounding box center [963, 280] width 75 height 33
type input "0"
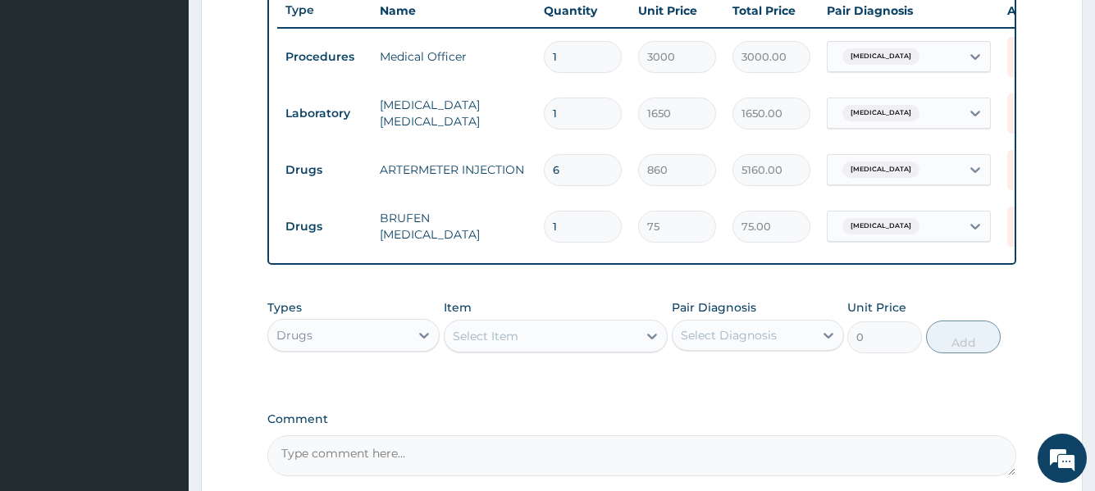
type input "10"
type input "750.00"
type input "10"
click at [587, 349] on div "Select Item" at bounding box center [542, 336] width 194 height 26
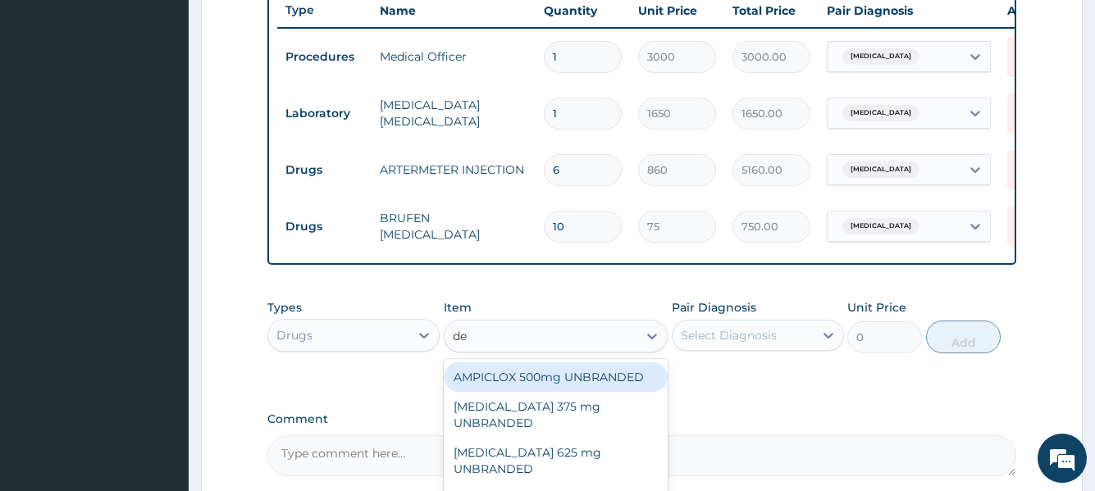
type input "dex"
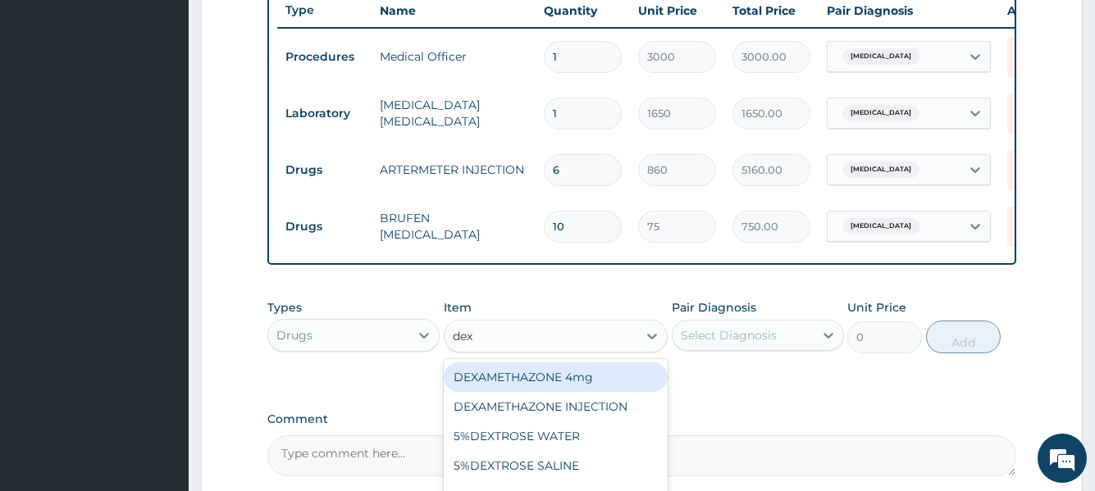
click at [555, 387] on div "DEXAMETHAZONE 4mg" at bounding box center [556, 378] width 225 height 30
type input "38"
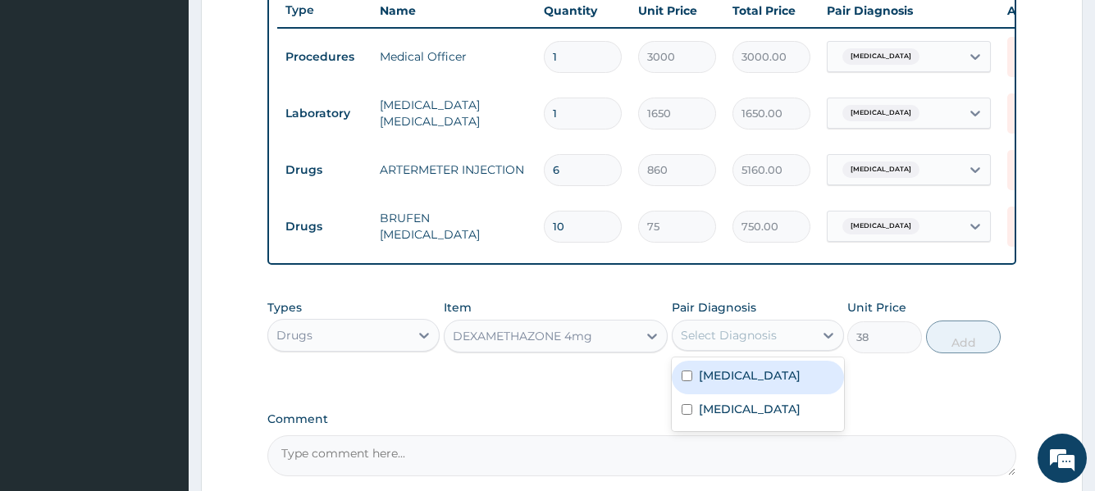
click at [736, 349] on div "Select Diagnosis" at bounding box center [743, 335] width 141 height 26
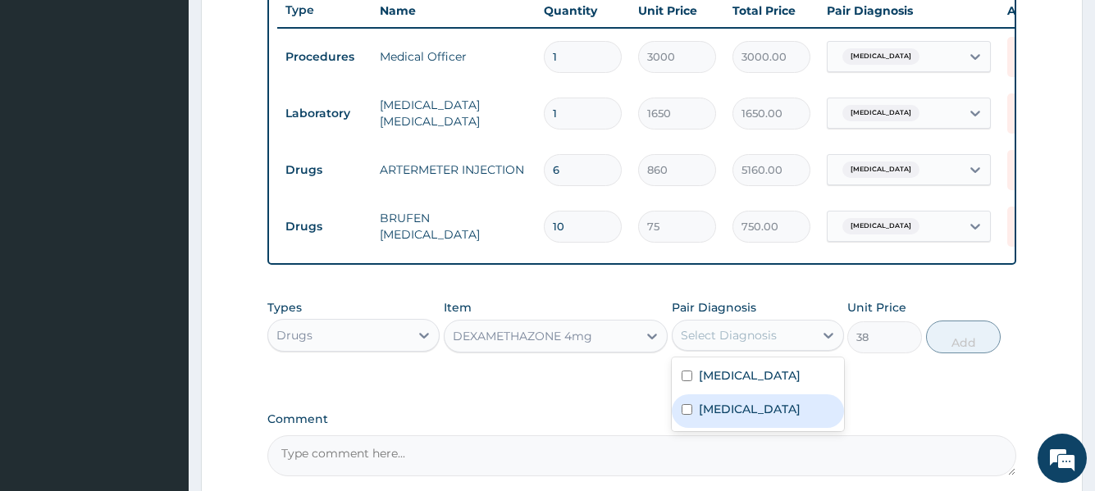
click at [728, 414] on label "Conjunctivitis, unspecified" at bounding box center [750, 409] width 102 height 16
checkbox input "true"
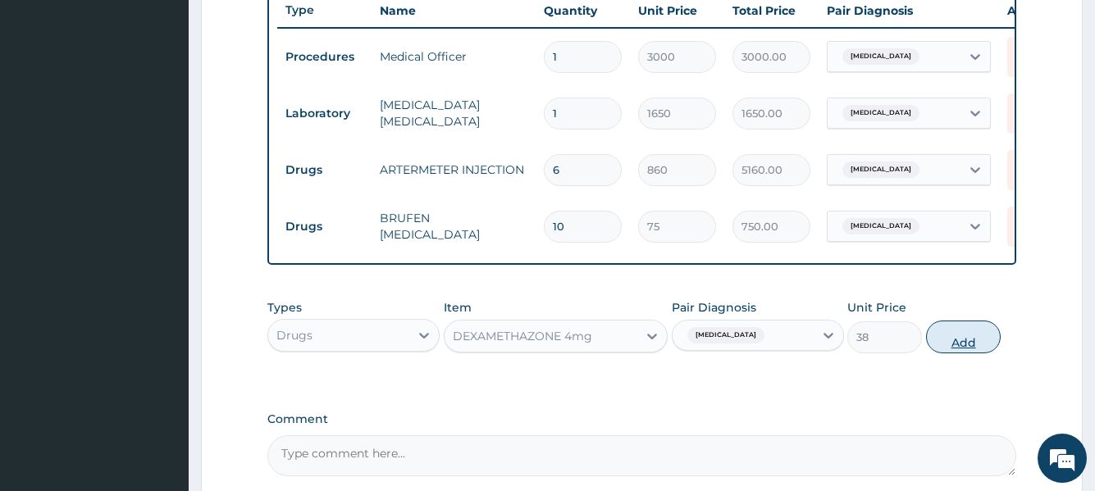
click at [952, 341] on button "Add" at bounding box center [963, 337] width 75 height 33
type input "0"
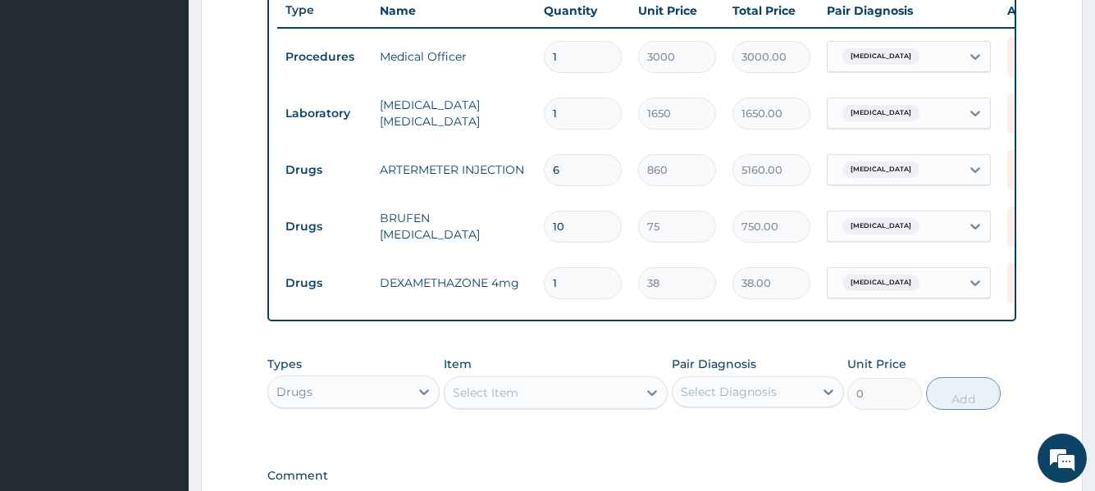
type input "0.00"
type input "5"
type input "190.00"
type input "5"
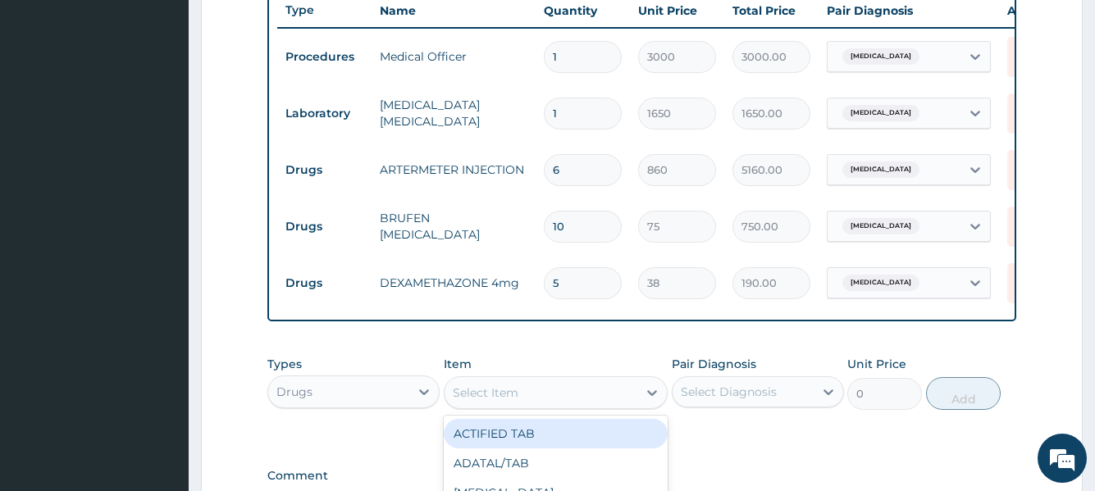
click at [494, 399] on div "Select Item" at bounding box center [486, 393] width 66 height 16
type input "amoxy"
click at [506, 449] on div "AMOXYL 250mg UNBRANDED" at bounding box center [556, 434] width 225 height 30
type input "27"
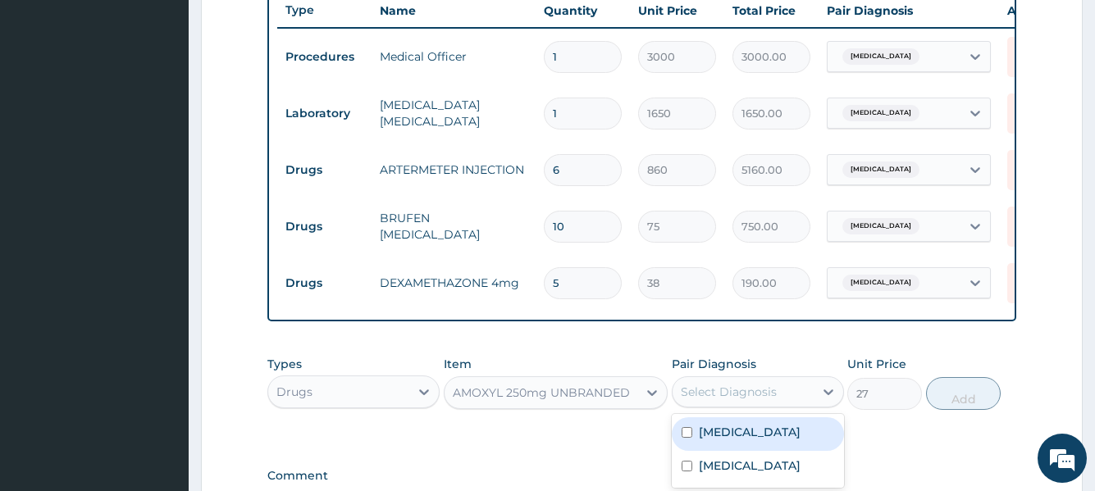
click at [743, 400] on div "Select Diagnosis" at bounding box center [729, 392] width 96 height 16
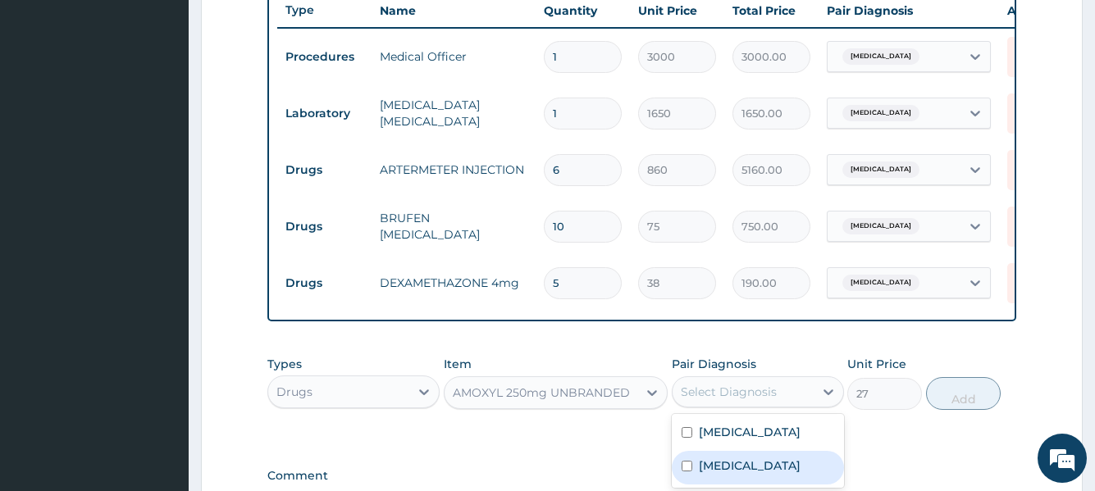
click at [732, 468] on div "Conjunctivitis, unspecified" at bounding box center [758, 468] width 172 height 34
checkbox input "true"
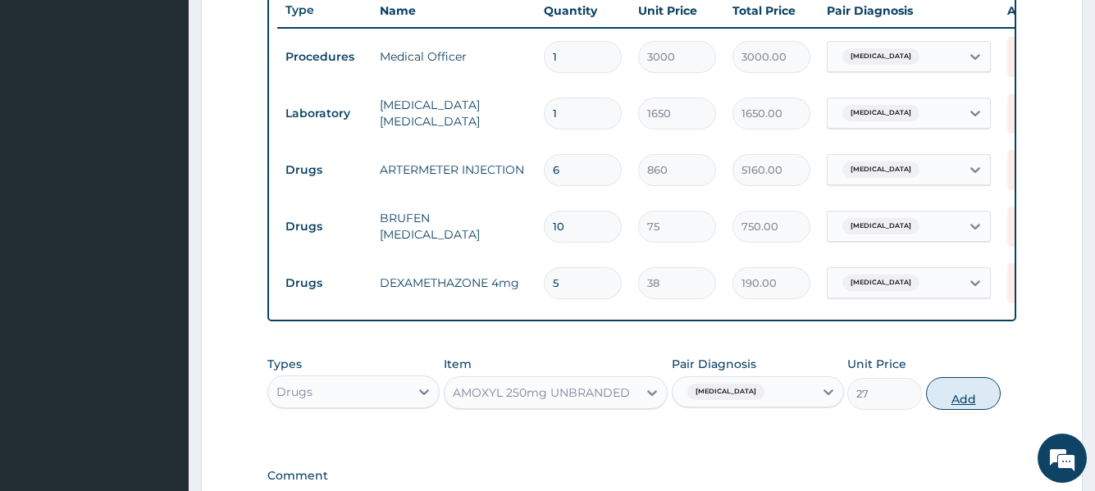
click at [931, 408] on button "Add" at bounding box center [963, 393] width 75 height 33
type input "0"
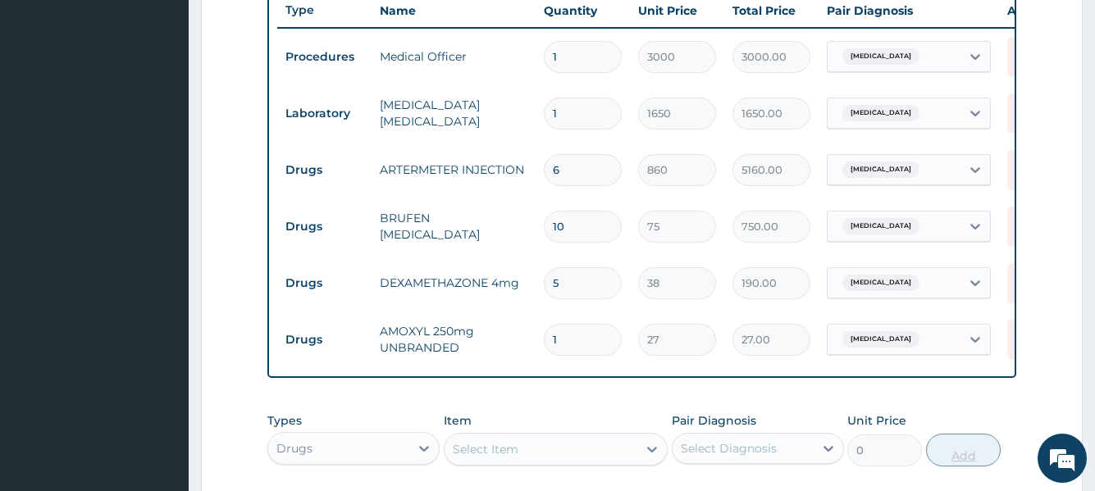
type input "15"
type input "405.00"
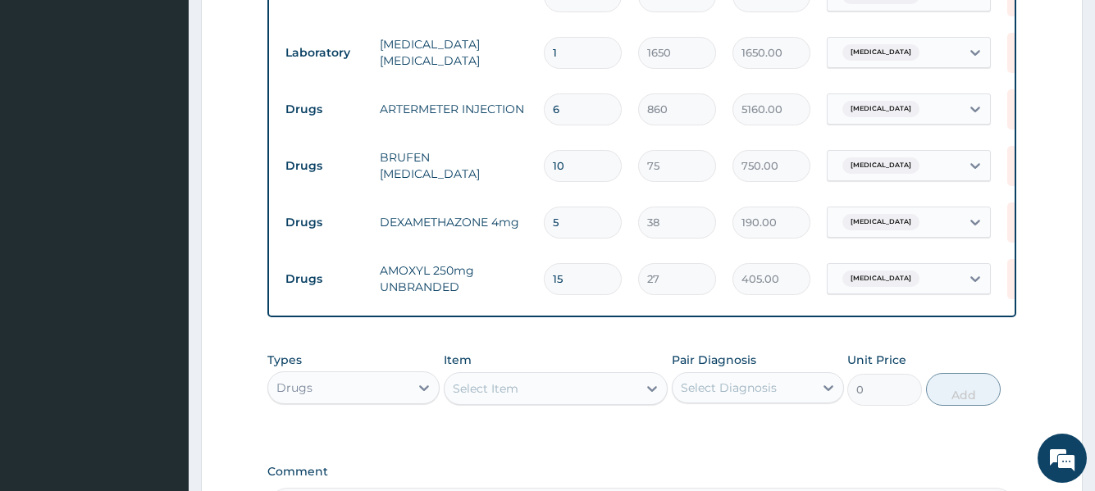
scroll to position [790, 0]
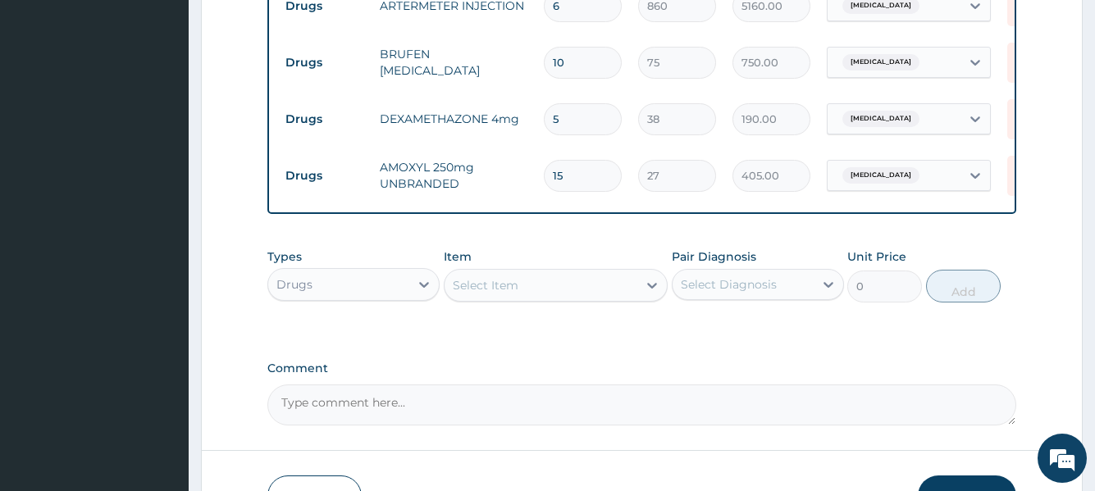
type input "15"
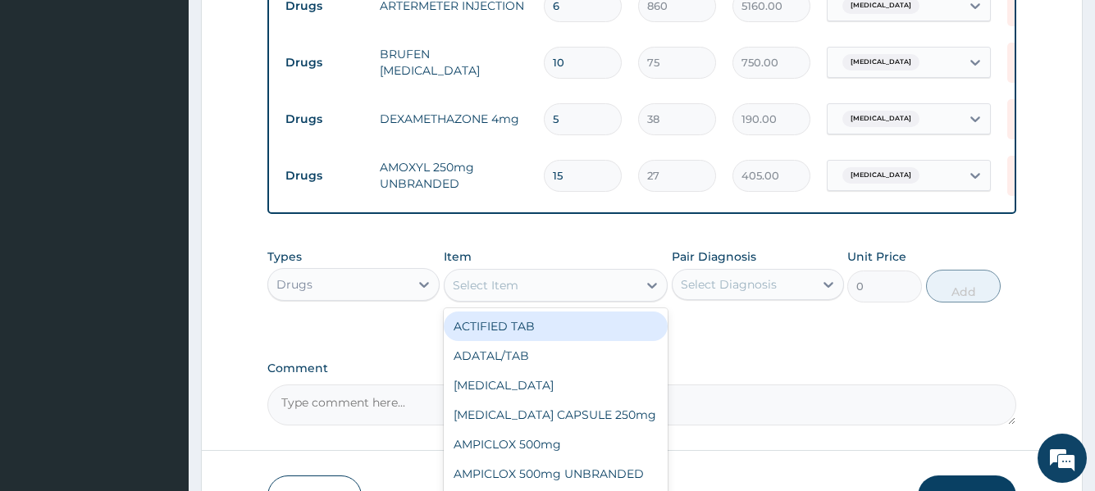
click at [543, 299] on div "Select Item" at bounding box center [542, 285] width 194 height 26
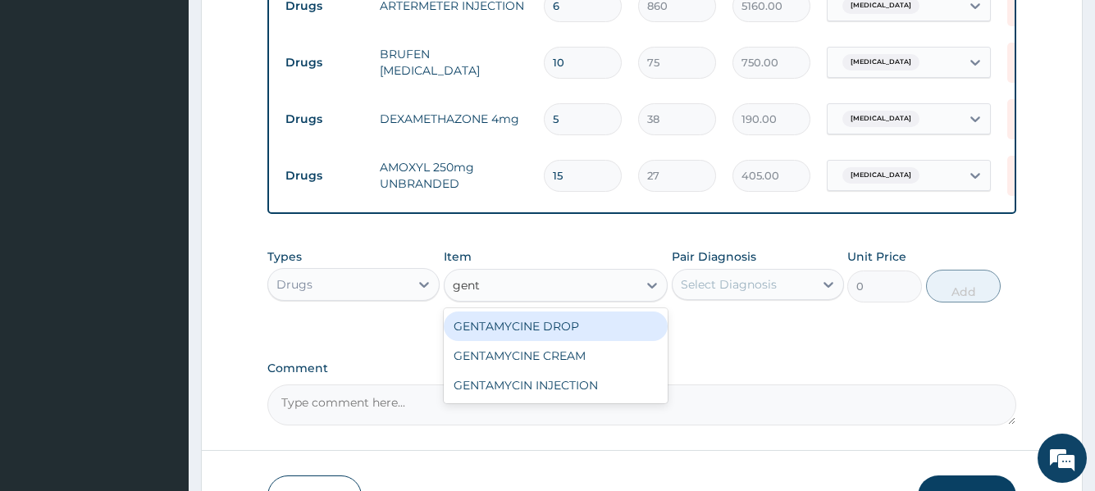
type input "gent"
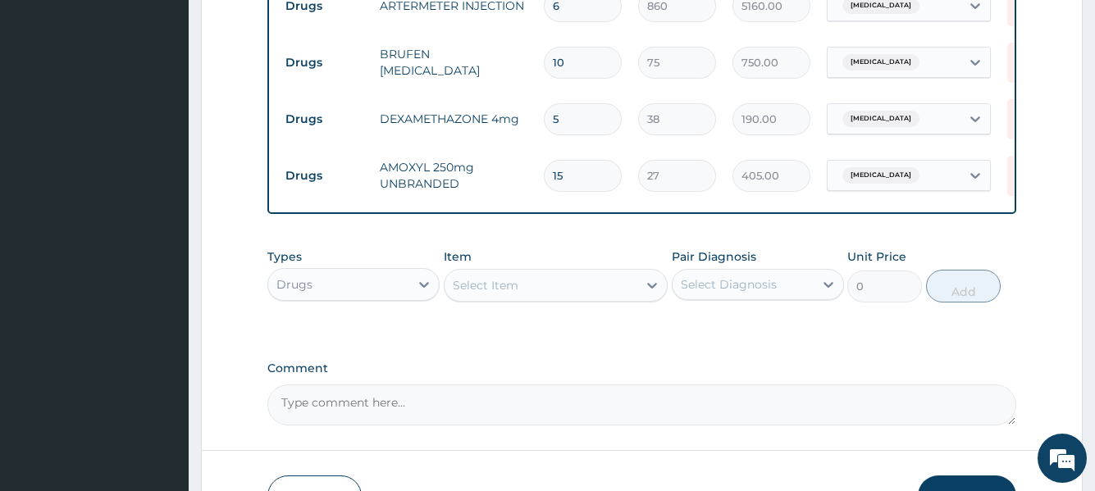
drag, startPoint x: 520, startPoint y: 317, endPoint x: 493, endPoint y: 280, distance: 45.8
click at [493, 275] on div "Item Select Item" at bounding box center [556, 276] width 225 height 54
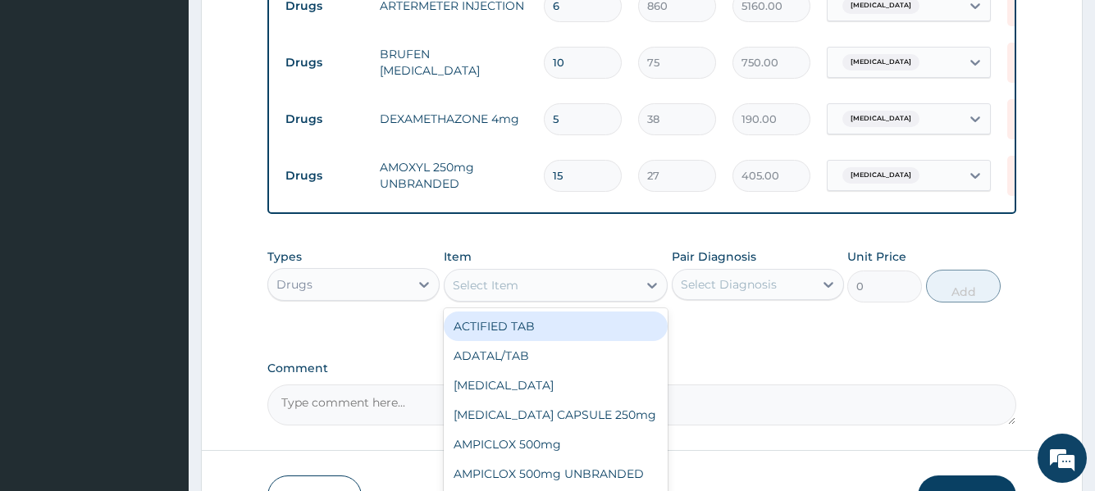
click at [491, 291] on div "Select Item" at bounding box center [486, 285] width 66 height 16
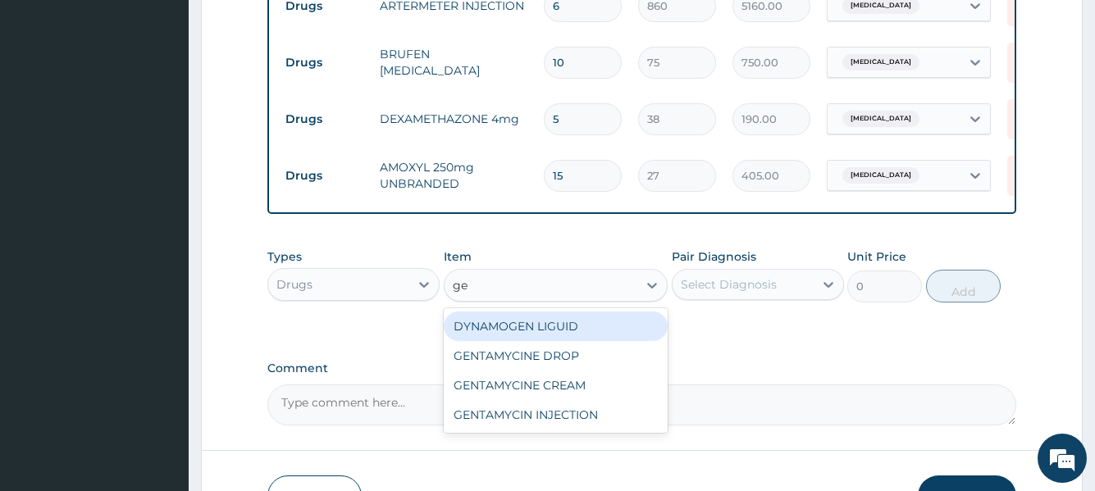
type input "gen"
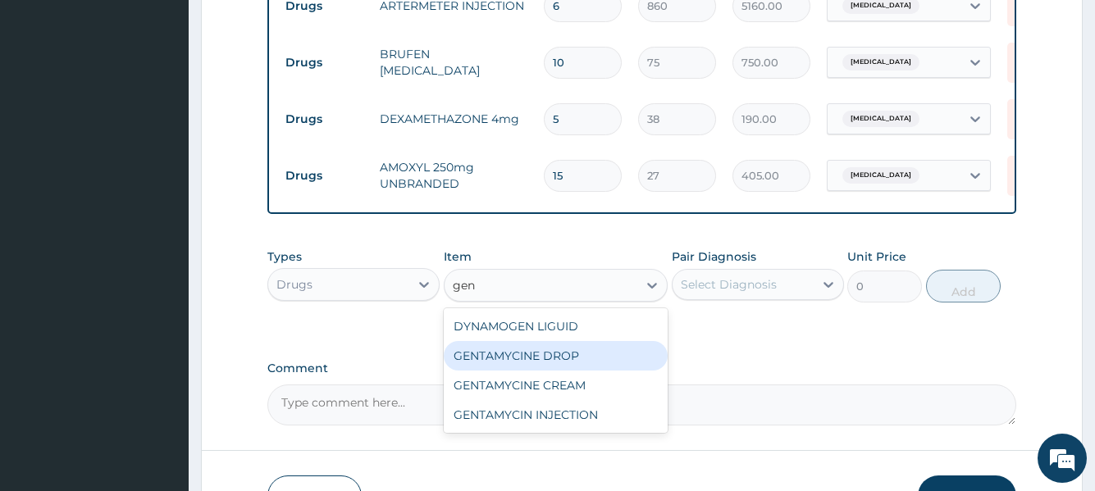
click at [527, 371] on div "GENTAMYCINE DROP" at bounding box center [556, 356] width 225 height 30
type input "1000"
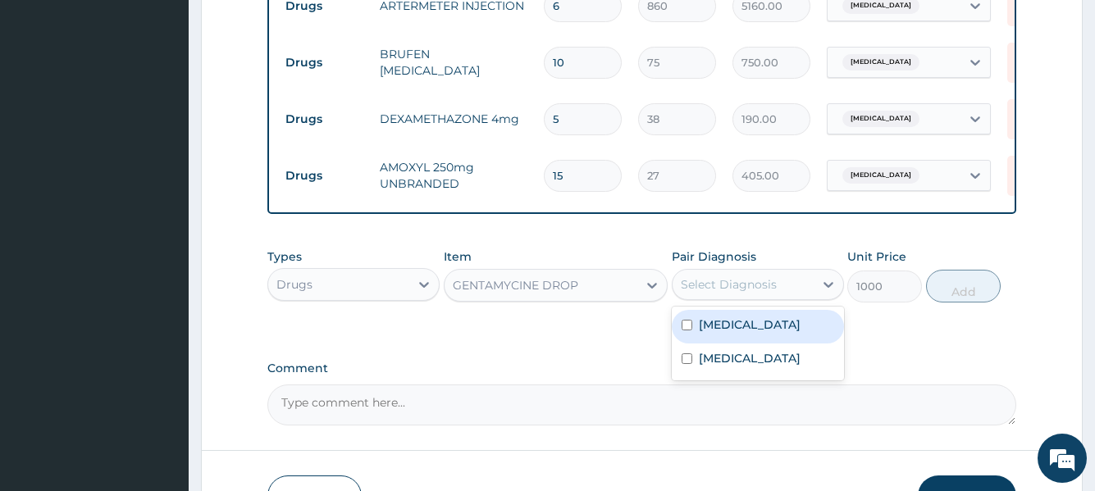
click at [751, 293] on div "Select Diagnosis" at bounding box center [729, 284] width 96 height 16
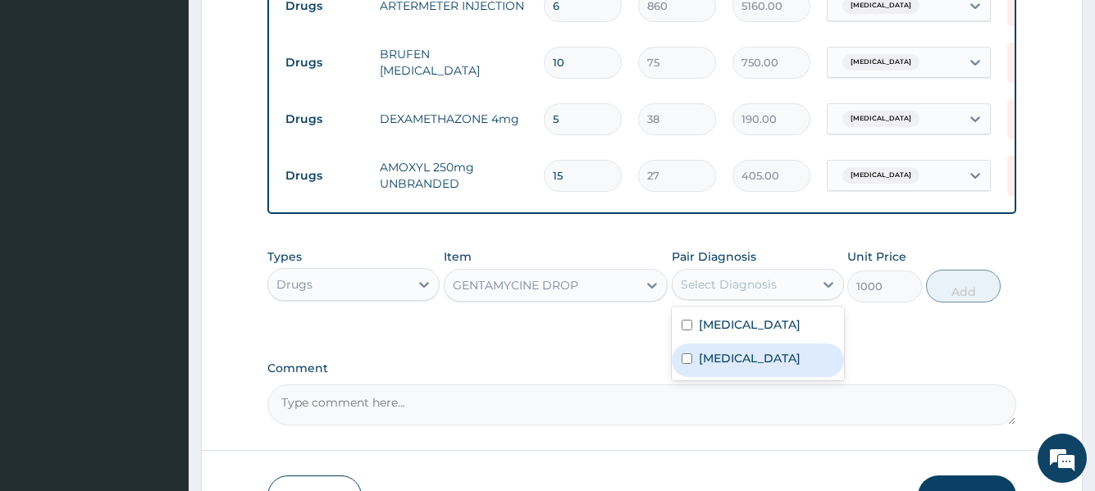
click at [716, 367] on label "Conjunctivitis, unspecified" at bounding box center [750, 358] width 102 height 16
checkbox input "true"
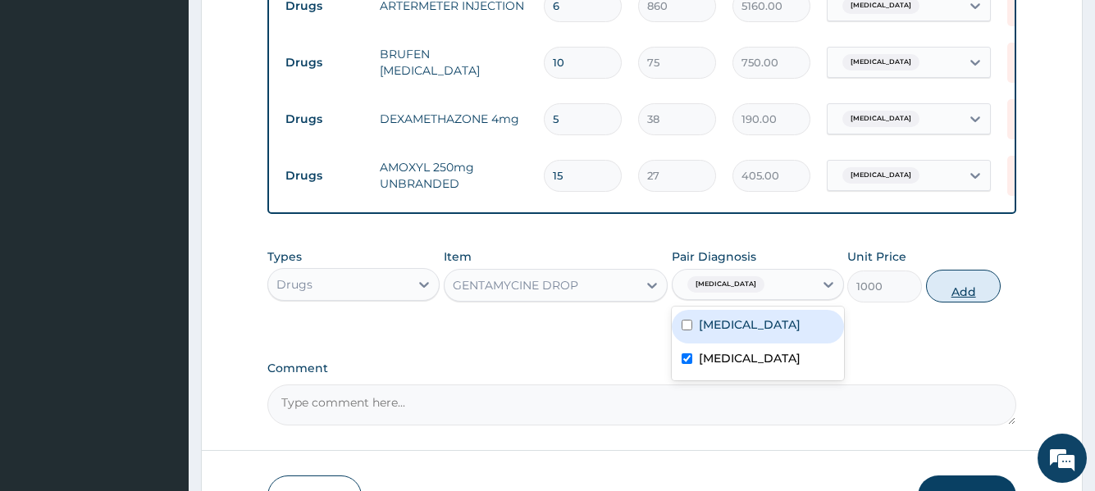
click at [967, 303] on button "Add" at bounding box center [963, 286] width 75 height 33
type input "0"
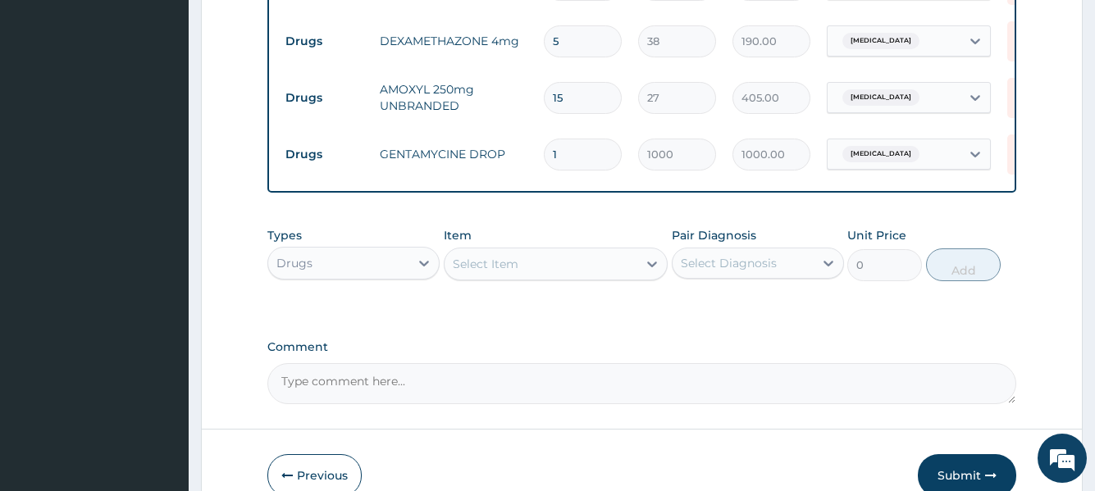
scroll to position [966, 0]
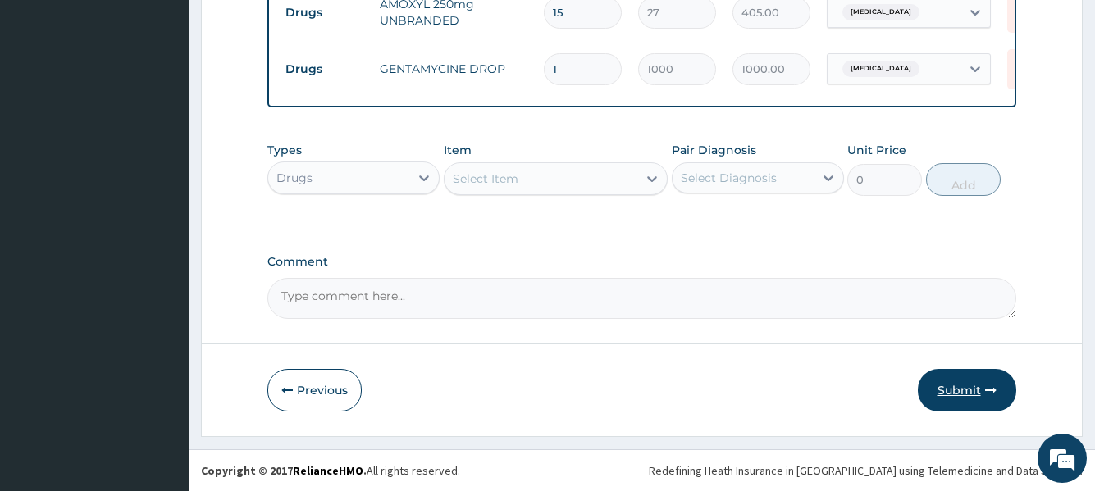
click at [971, 392] on button "Submit" at bounding box center [967, 390] width 98 height 43
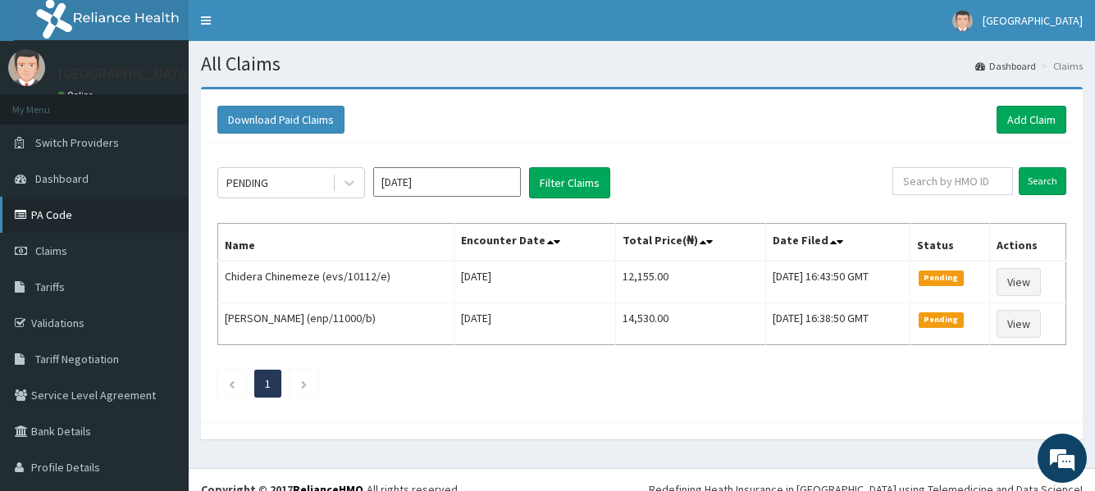
click at [54, 211] on link "PA Code" at bounding box center [94, 215] width 189 height 36
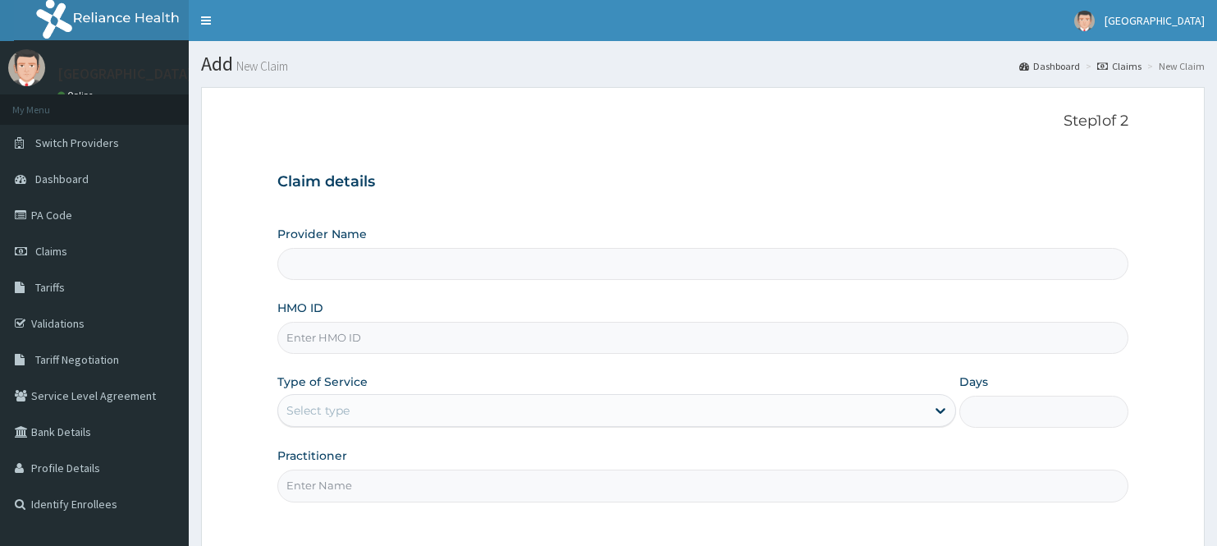
click at [403, 346] on input "HMO ID" at bounding box center [703, 338] width 852 height 32
type input "tno/10007/a"
type input "[GEOGRAPHIC_DATA]"
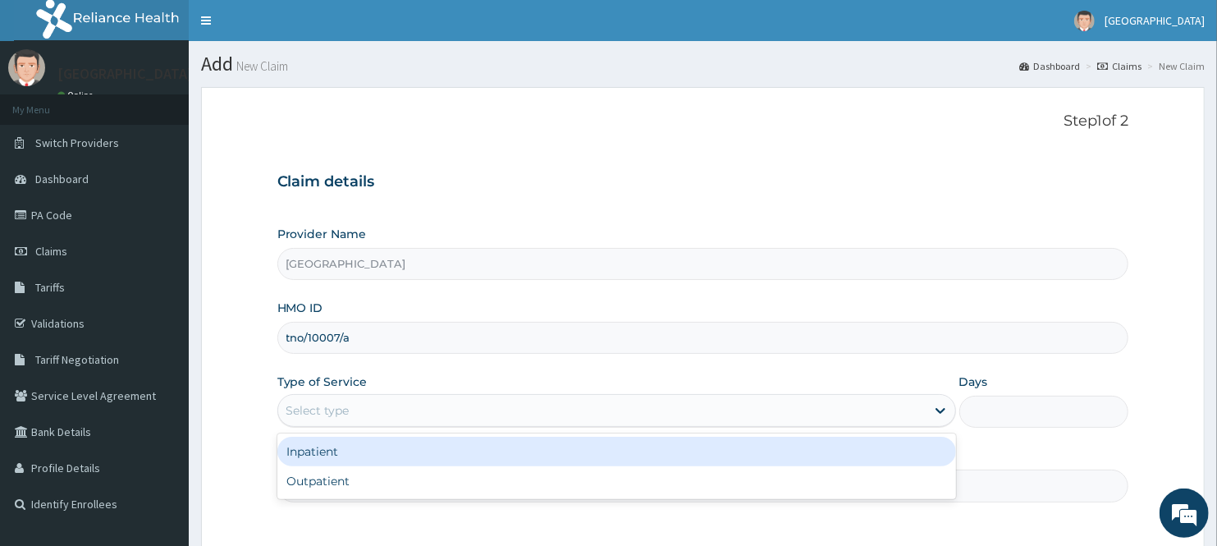
click at [458, 404] on div "Select type" at bounding box center [601, 410] width 647 height 26
click at [422, 452] on div "Inpatient" at bounding box center [616, 451] width 678 height 30
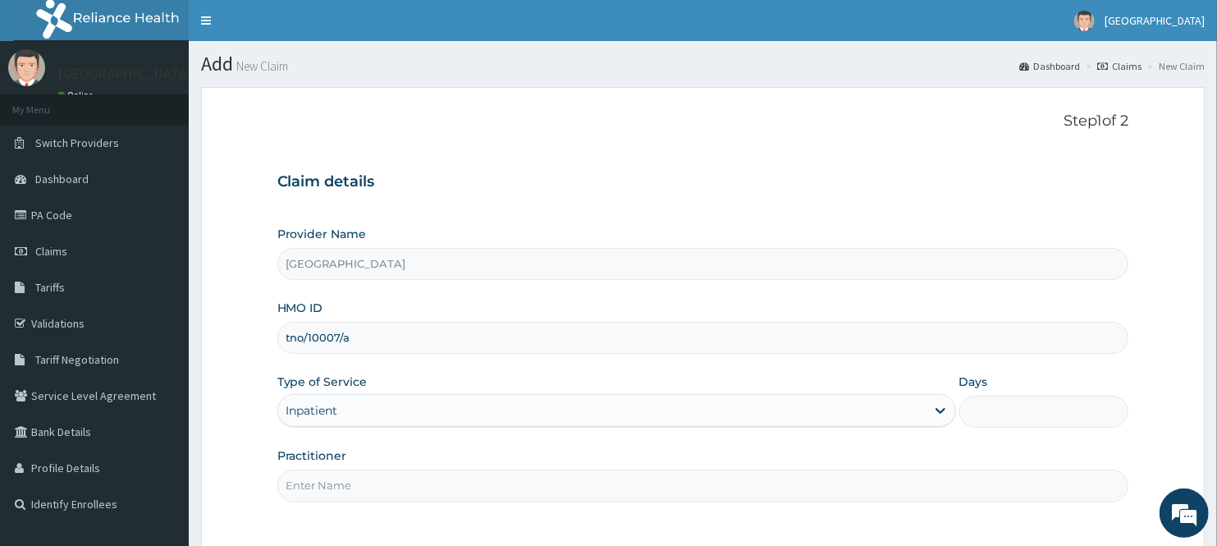
click at [1007, 403] on input "Days" at bounding box center [1044, 411] width 170 height 32
type input "1"
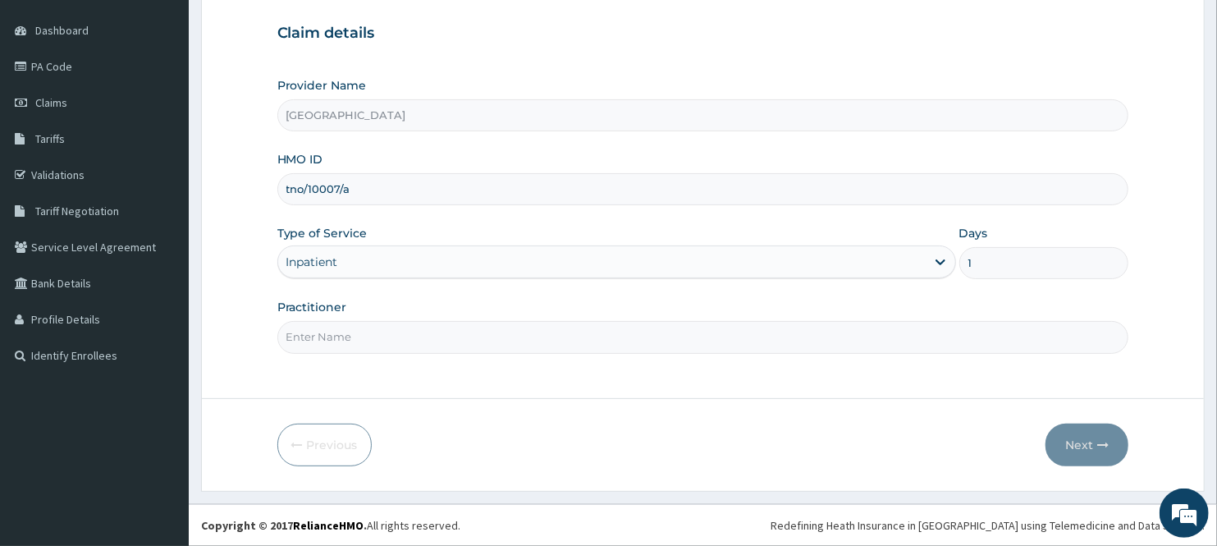
click at [564, 343] on input "Practitioner" at bounding box center [703, 337] width 852 height 32
type input "Dr stella"
click at [1080, 453] on button "Next" at bounding box center [1086, 444] width 83 height 43
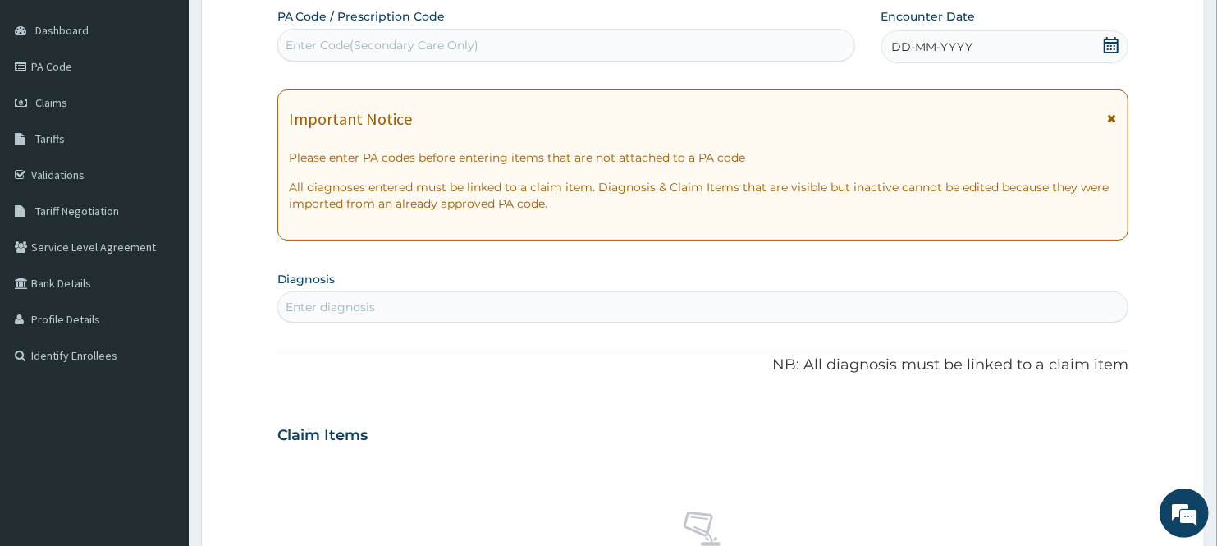
click at [788, 46] on div "Enter Code(Secondary Care Only)" at bounding box center [566, 45] width 576 height 26
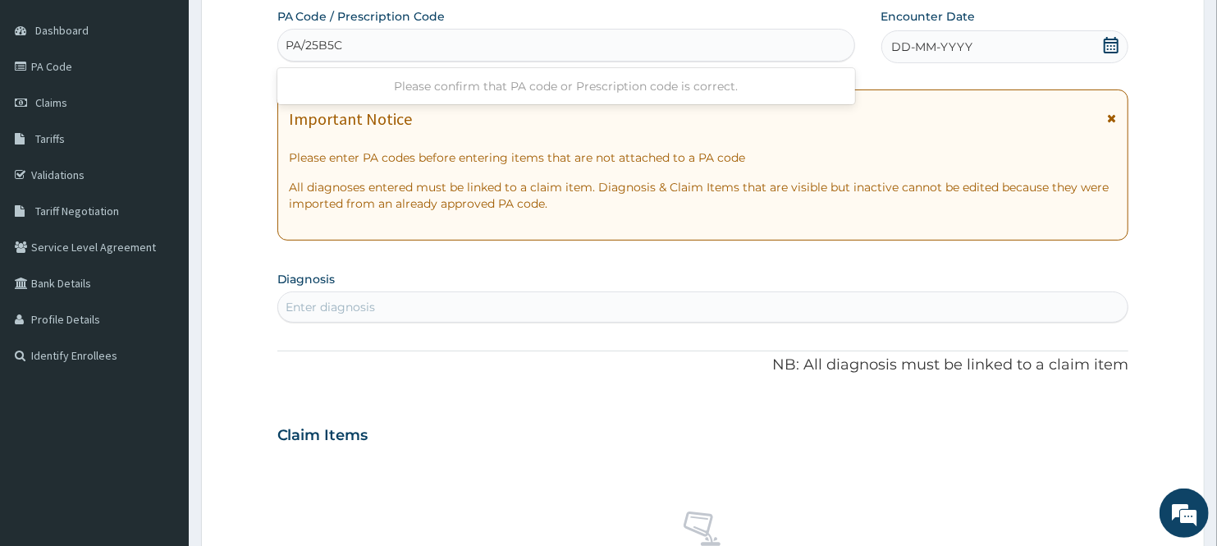
type input "PA/25B5C0"
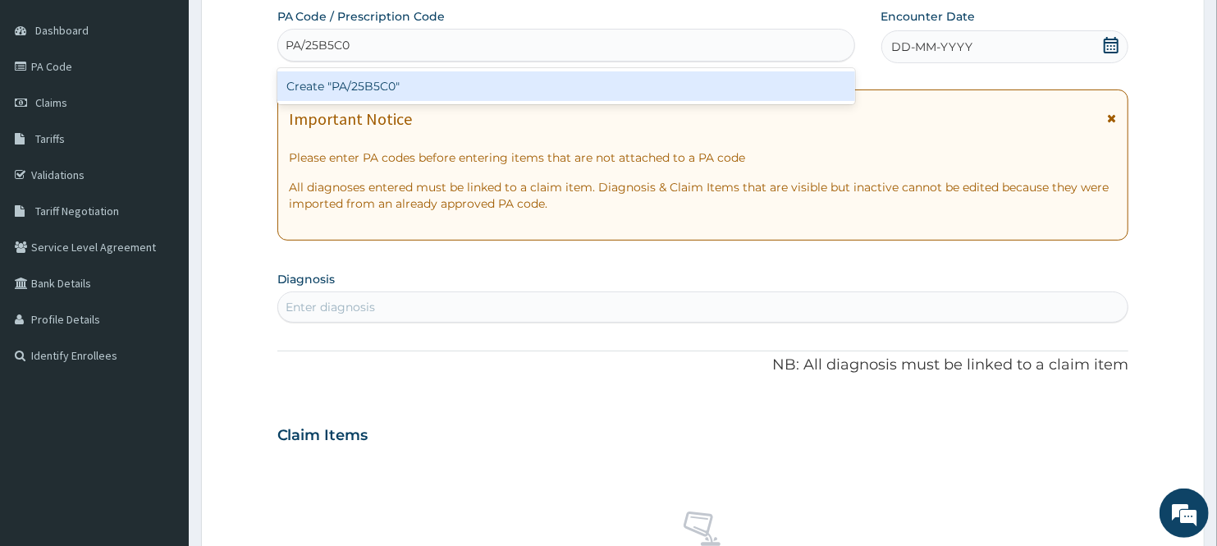
click at [624, 84] on div "Create "PA/25B5C0"" at bounding box center [566, 86] width 578 height 30
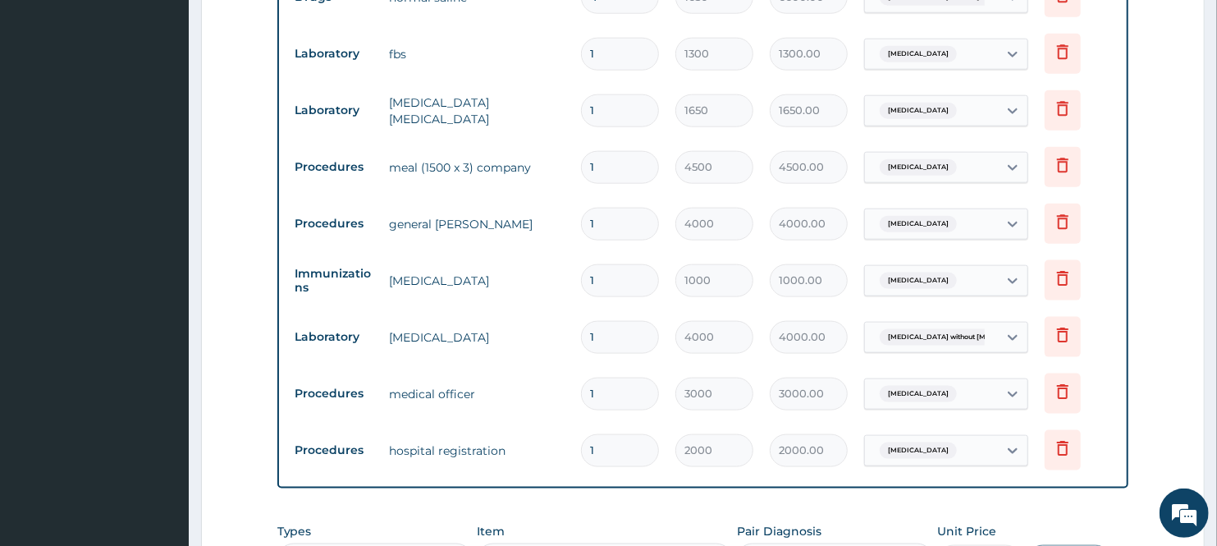
scroll to position [1453, 0]
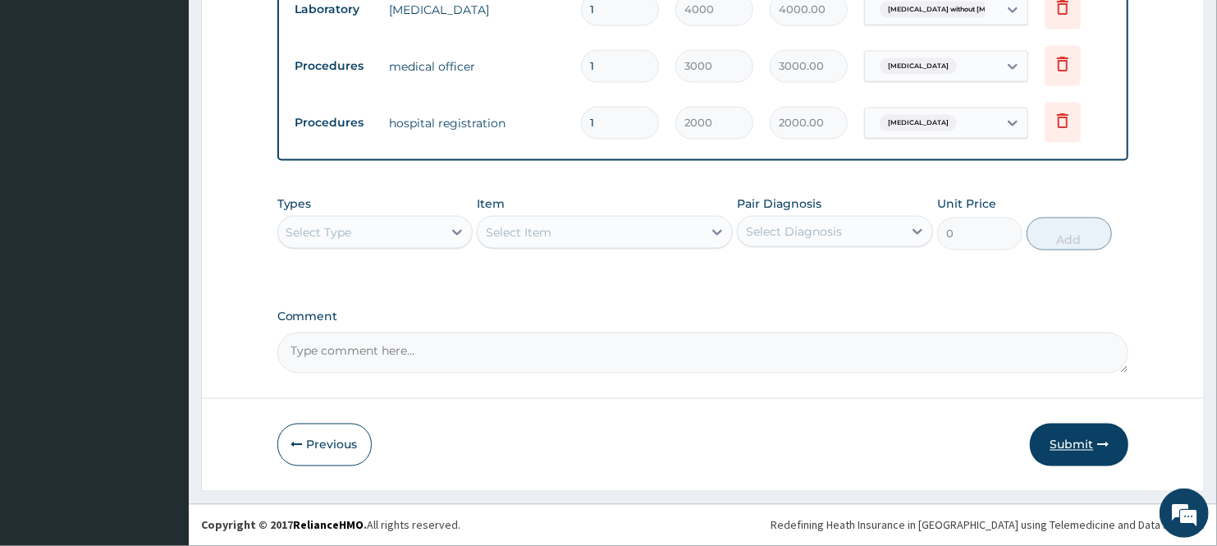
click at [1073, 445] on button "Submit" at bounding box center [1079, 444] width 98 height 43
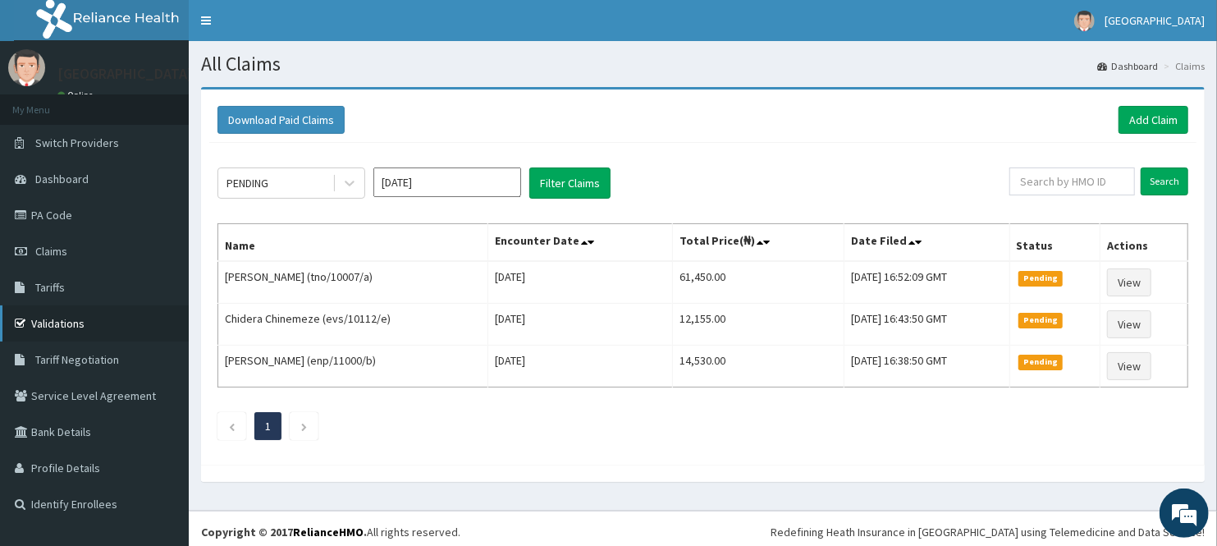
click at [41, 317] on link "Validations" at bounding box center [94, 323] width 189 height 36
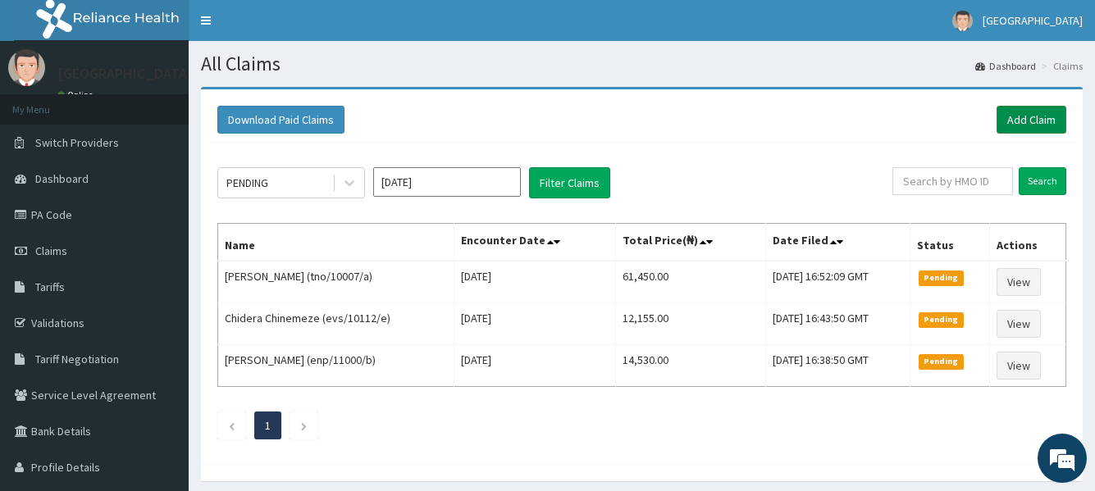
click at [1025, 121] on link "Add Claim" at bounding box center [1032, 120] width 70 height 28
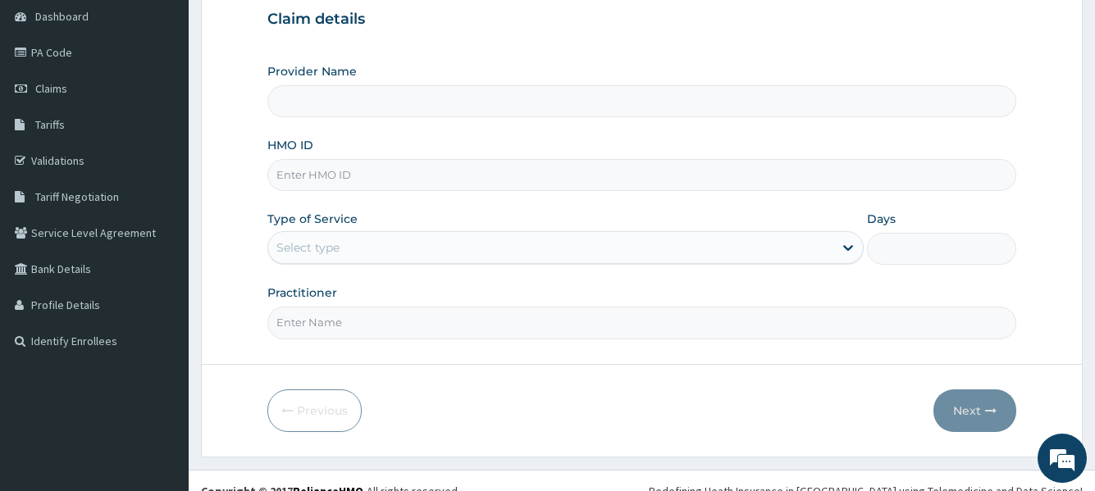
scroll to position [164, 0]
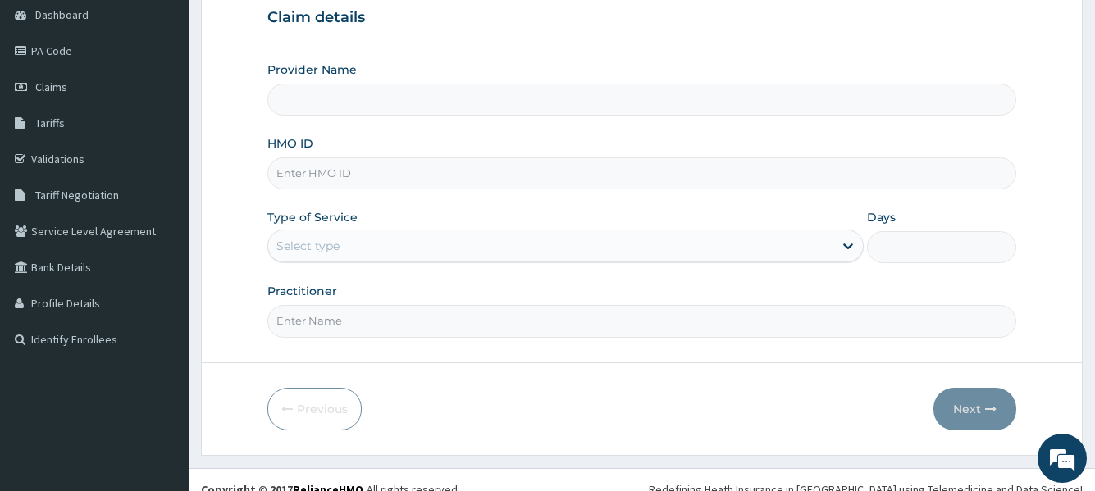
click at [476, 168] on input "HMO ID" at bounding box center [641, 174] width 748 height 32
type input "[GEOGRAPHIC_DATA]"
type input "ret/15063/a"
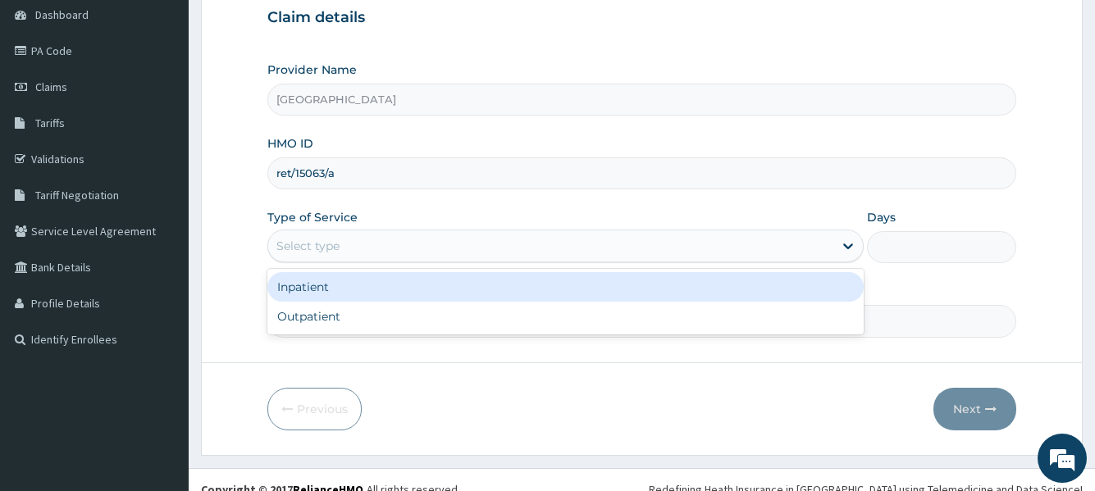
click at [435, 241] on div "Select type" at bounding box center [550, 246] width 564 height 26
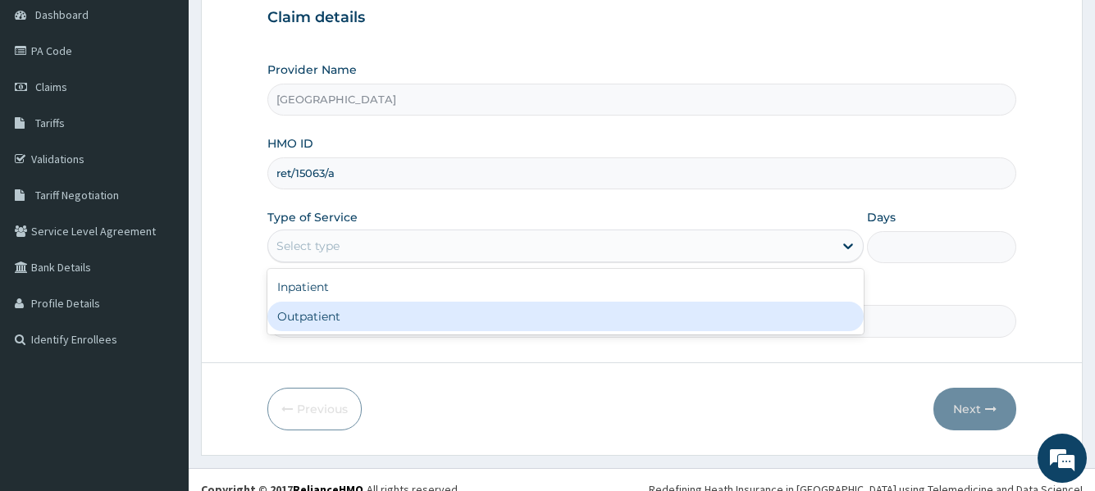
click at [415, 319] on div "Outpatient" at bounding box center [565, 317] width 596 height 30
type input "1"
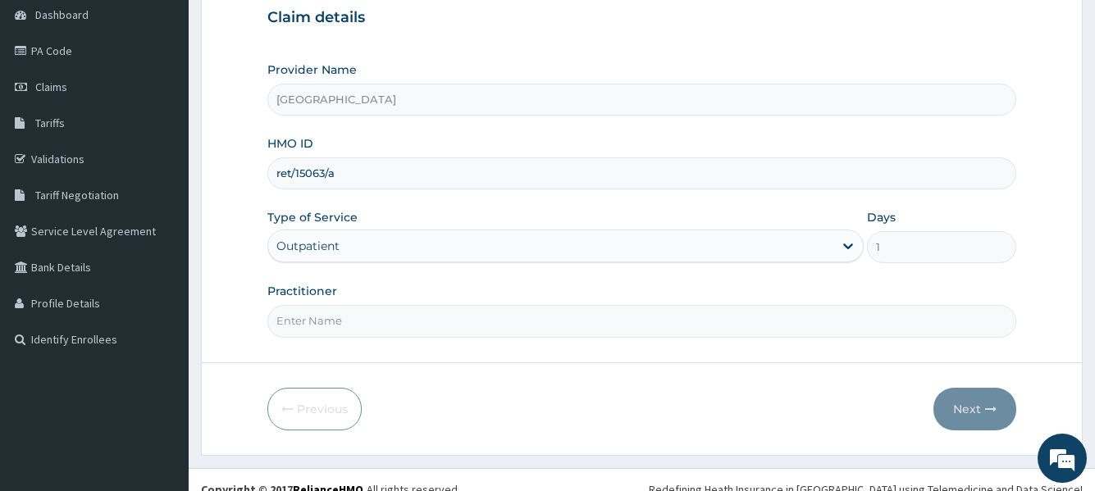
scroll to position [183, 0]
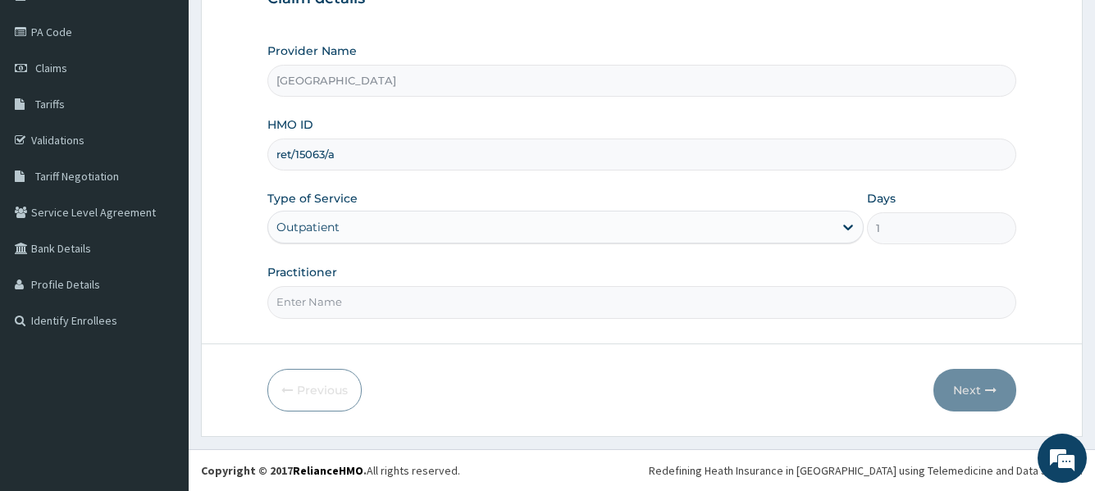
click at [492, 308] on input "Practitioner" at bounding box center [641, 302] width 748 height 32
type input "Dr seyi"
click at [975, 391] on button "Next" at bounding box center [975, 390] width 83 height 43
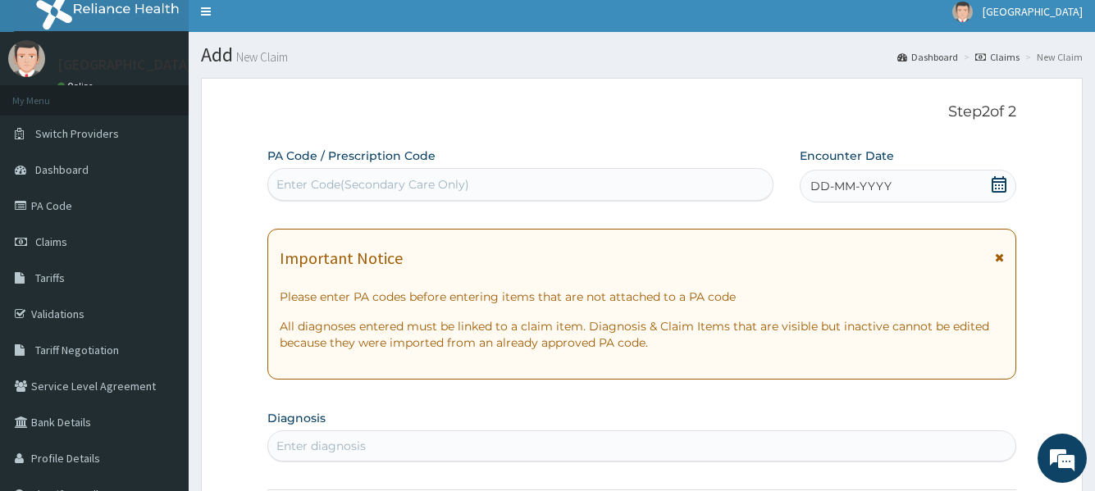
scroll to position [0, 0]
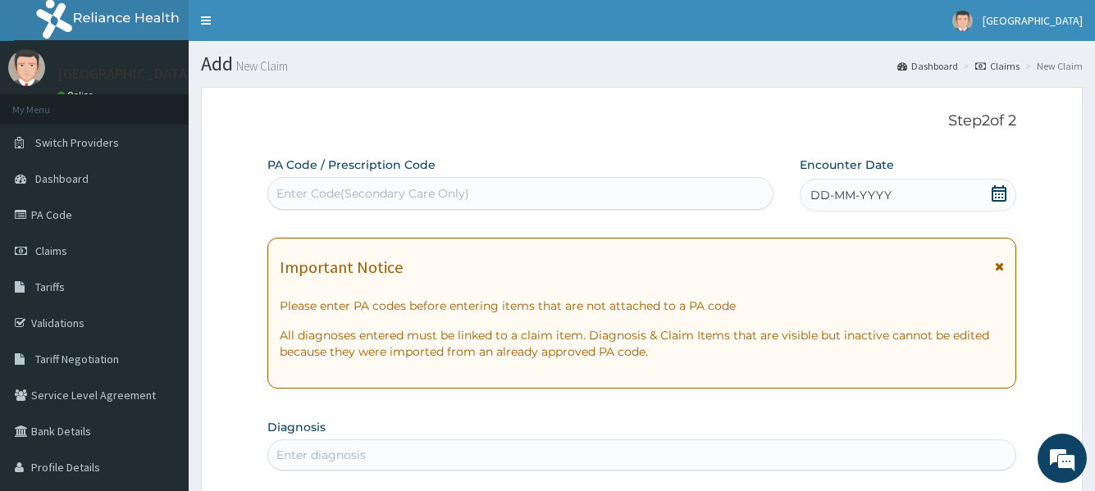
click at [1003, 191] on icon at bounding box center [999, 193] width 15 height 16
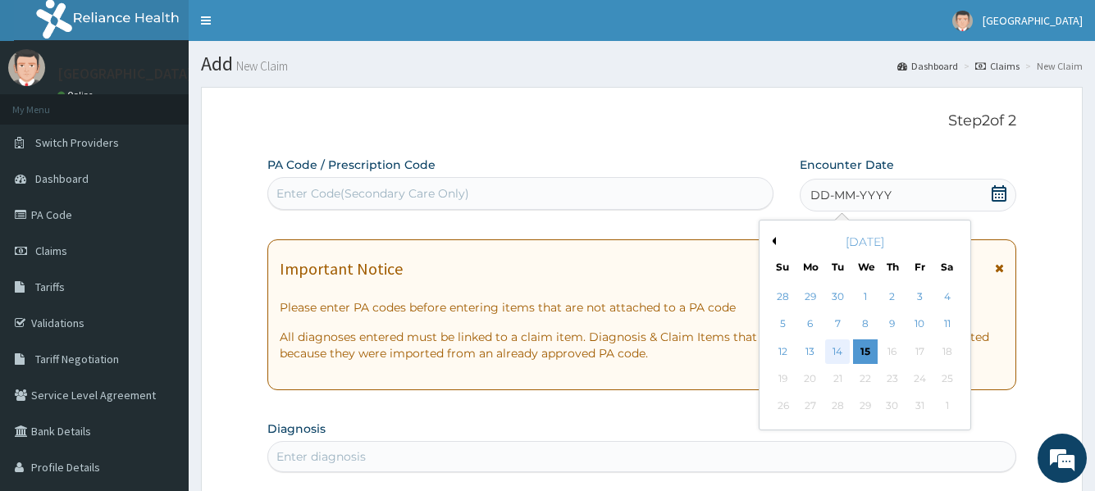
click at [836, 353] on div "14" at bounding box center [837, 352] width 25 height 25
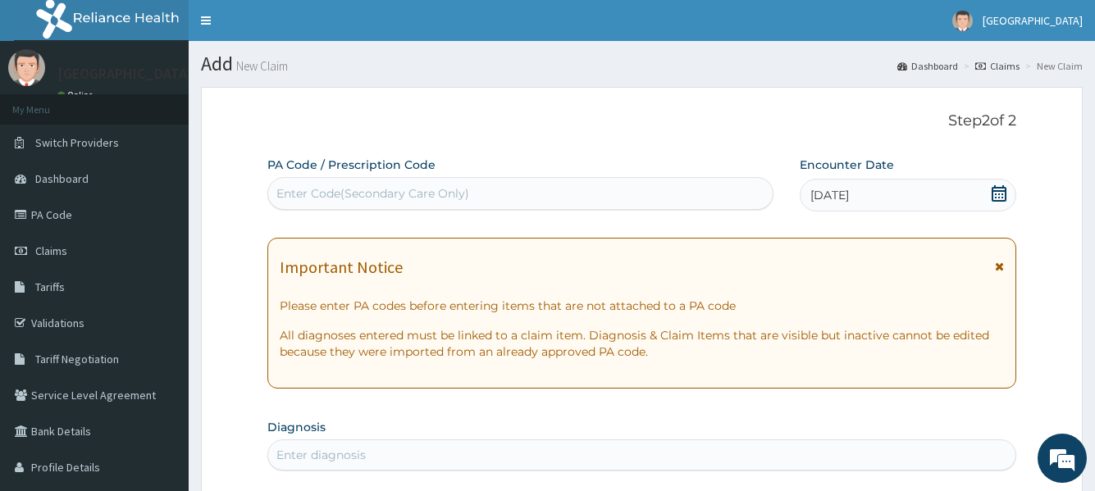
click at [472, 193] on div "Enter Code(Secondary Care Only)" at bounding box center [520, 193] width 504 height 26
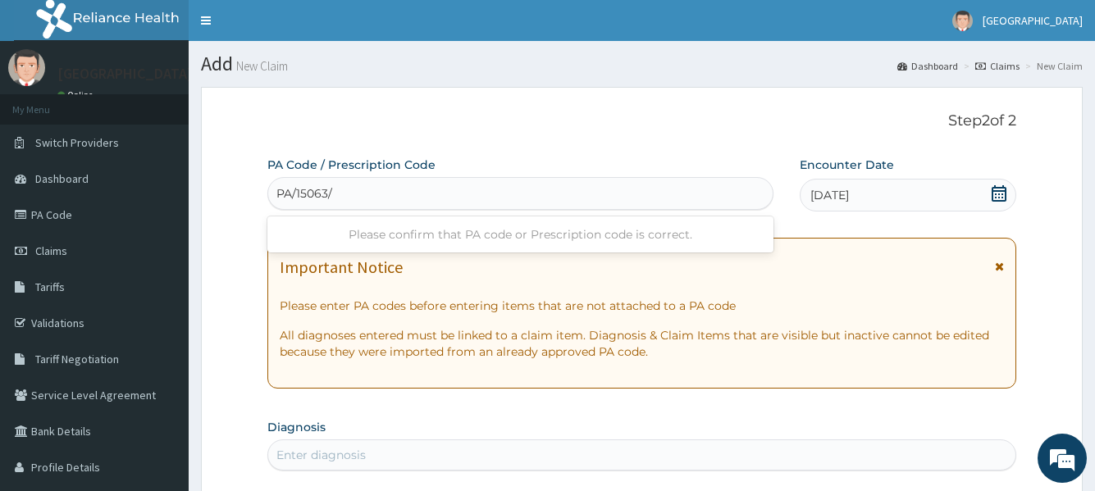
type input "PA/15063/A"
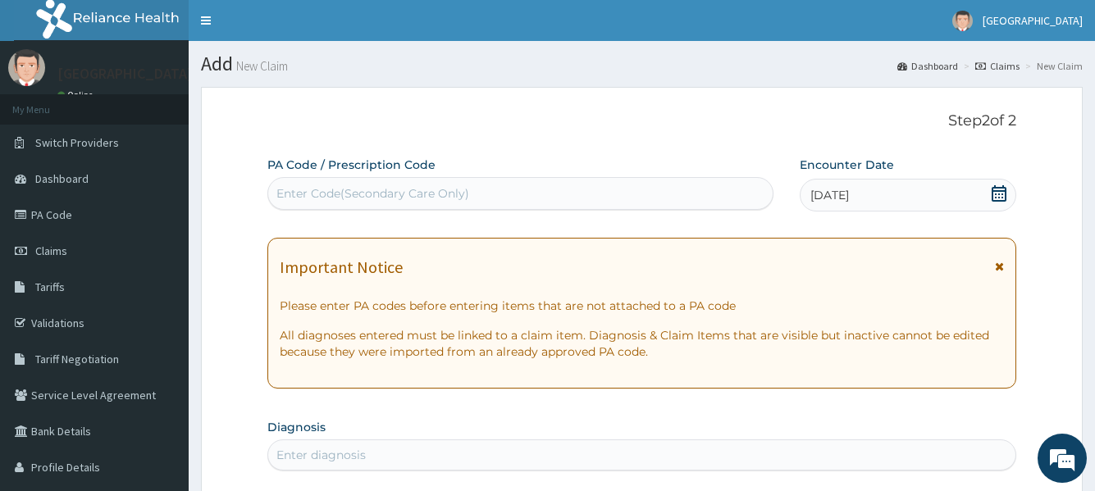
click at [445, 201] on div "Enter Code(Secondary Care Only)" at bounding box center [520, 193] width 504 height 26
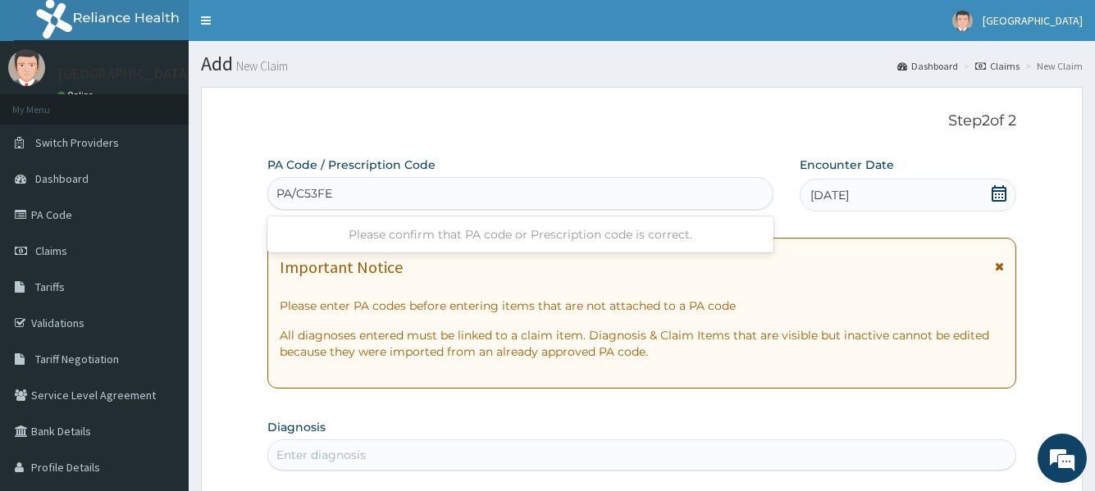
type input "PA/C53FEE"
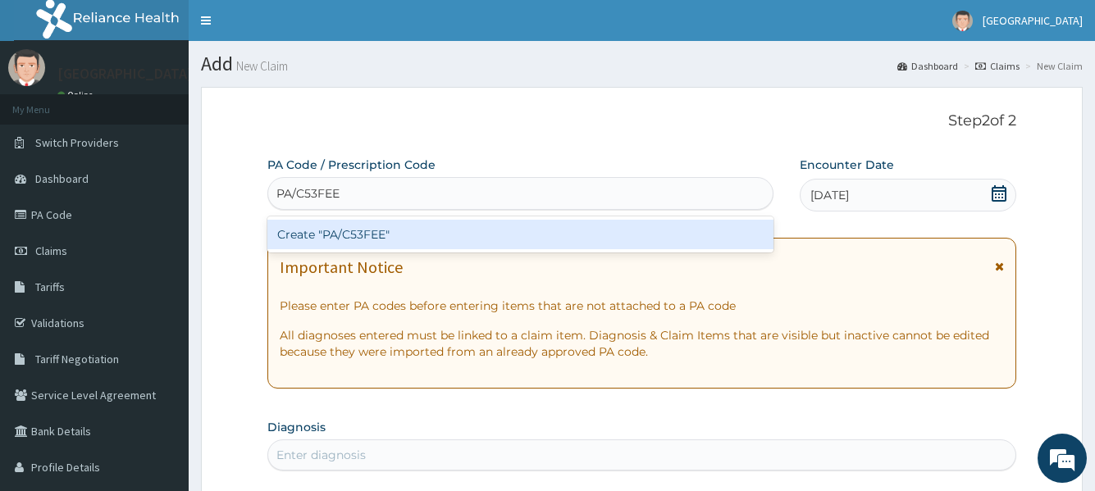
click at [438, 240] on div "Create "PA/C53FEE"" at bounding box center [519, 235] width 505 height 30
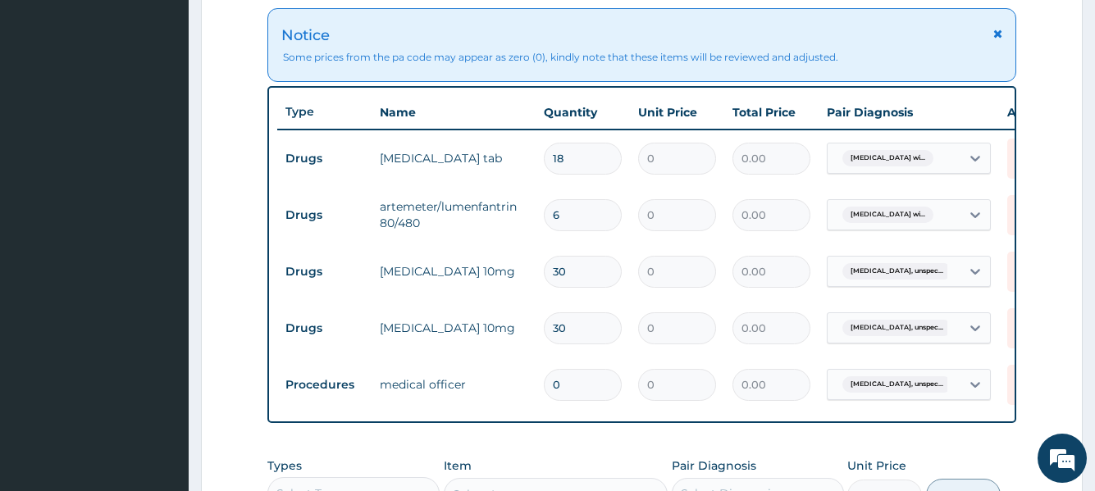
scroll to position [680, 0]
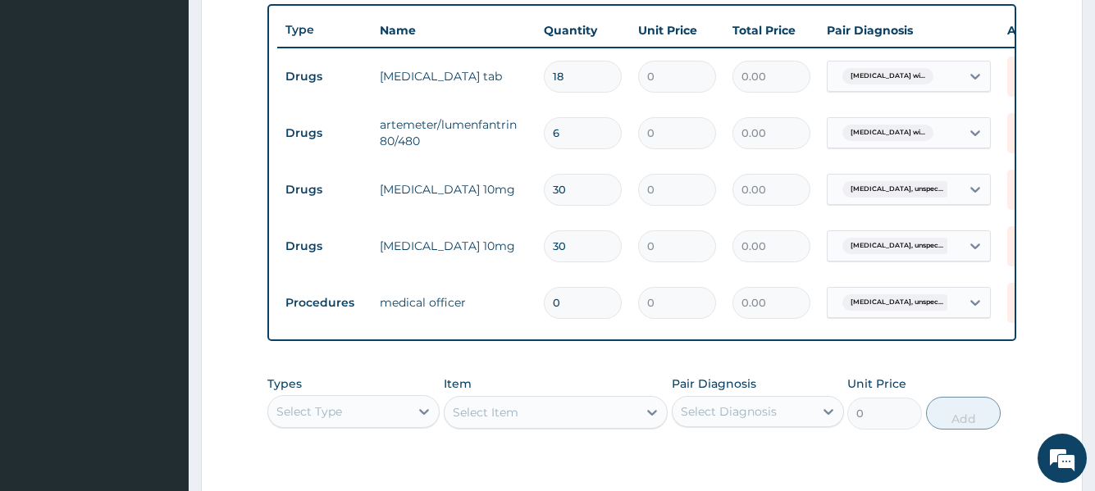
type input "1"
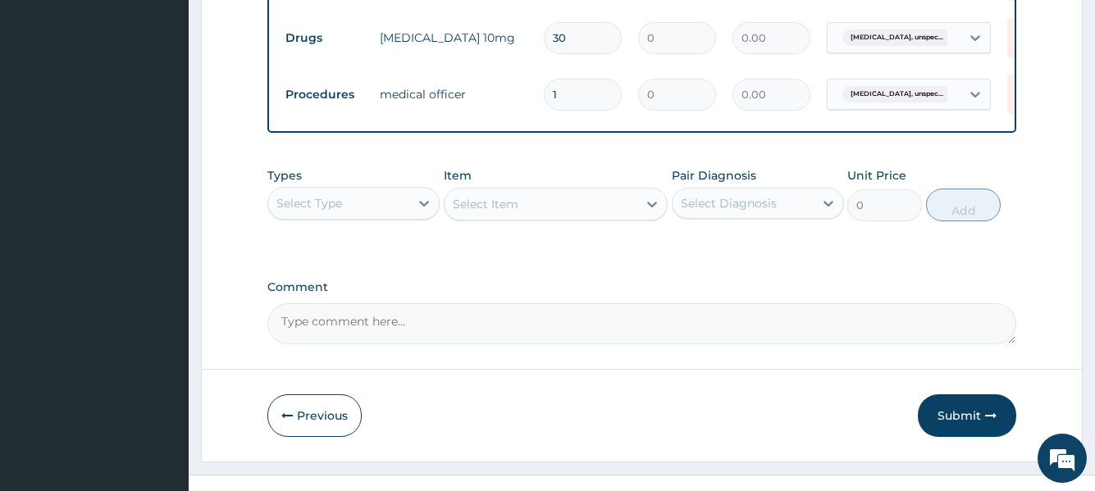
scroll to position [926, 0]
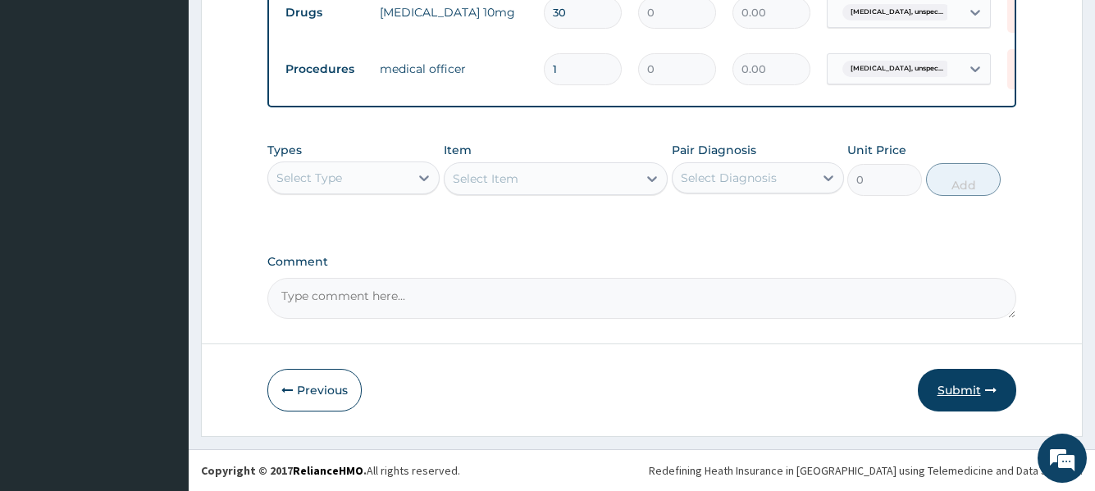
click at [947, 385] on button "Submit" at bounding box center [967, 390] width 98 height 43
click at [964, 389] on button "Submit" at bounding box center [967, 390] width 98 height 43
click at [308, 392] on button "Previous" at bounding box center [314, 390] width 94 height 43
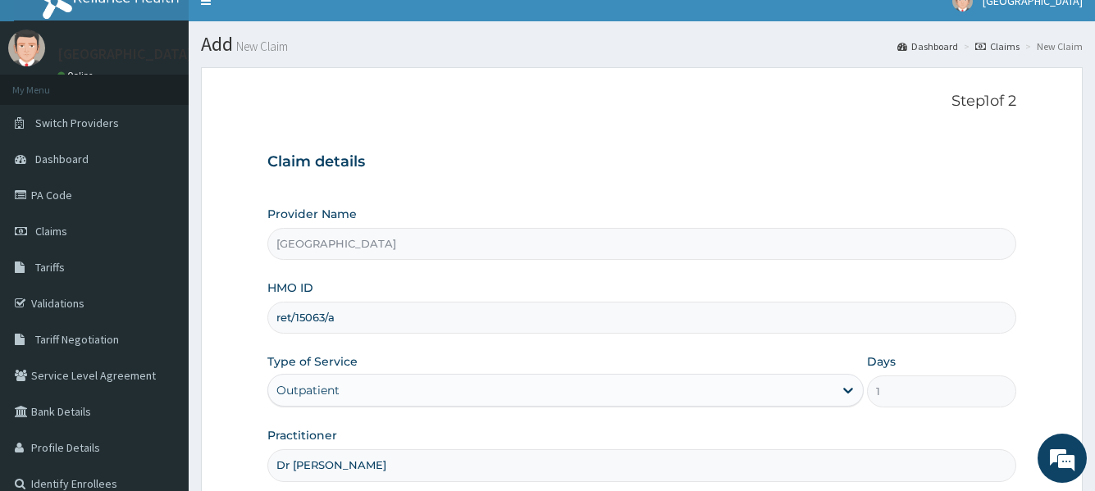
scroll to position [19, 0]
click at [422, 328] on input "ret/15063/a" at bounding box center [641, 319] width 748 height 32
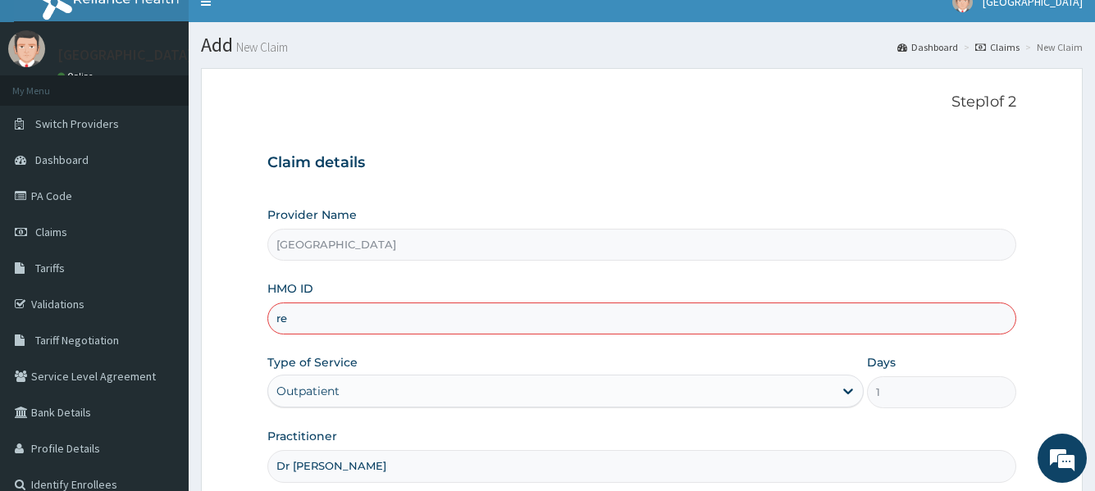
type input "r"
type input "ret/15063/a"
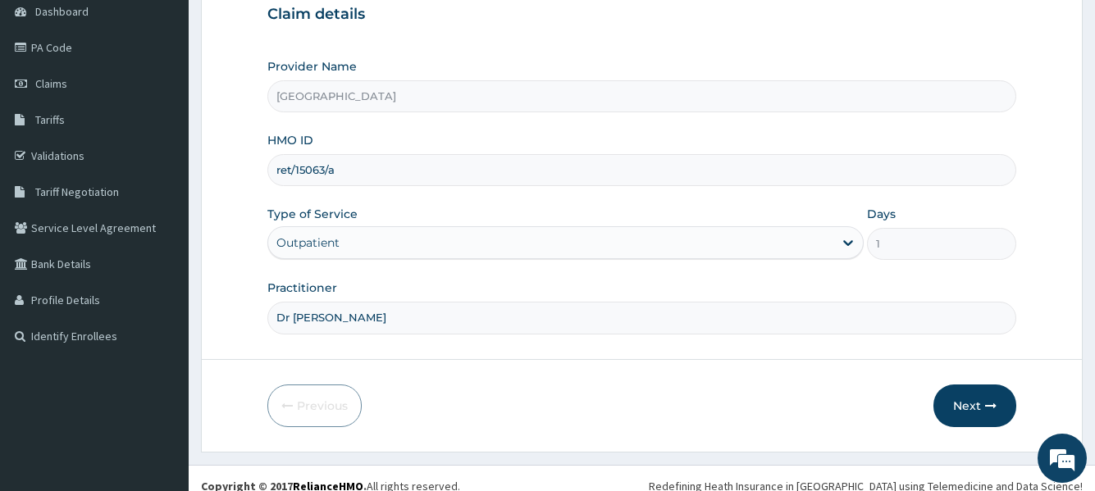
scroll to position [183, 0]
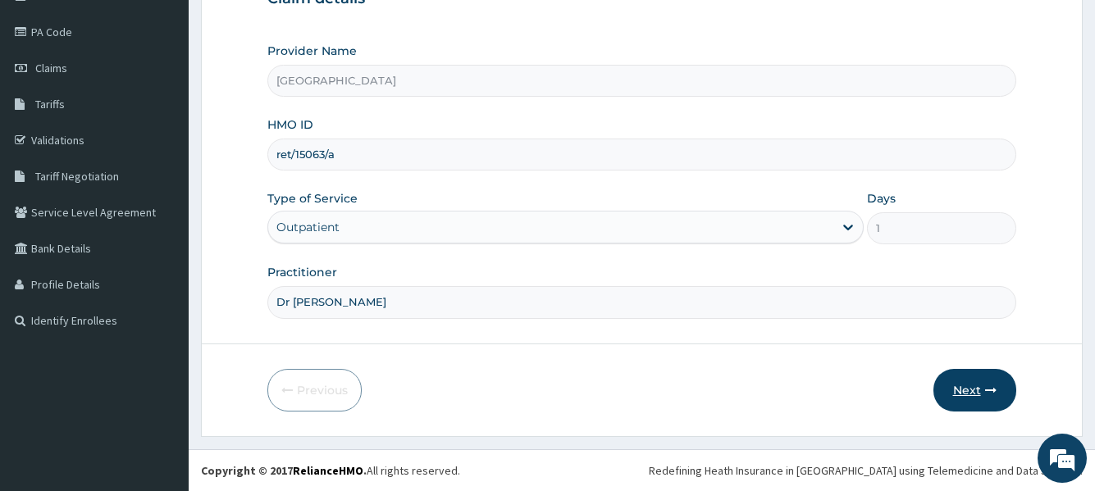
click at [966, 389] on button "Next" at bounding box center [975, 390] width 83 height 43
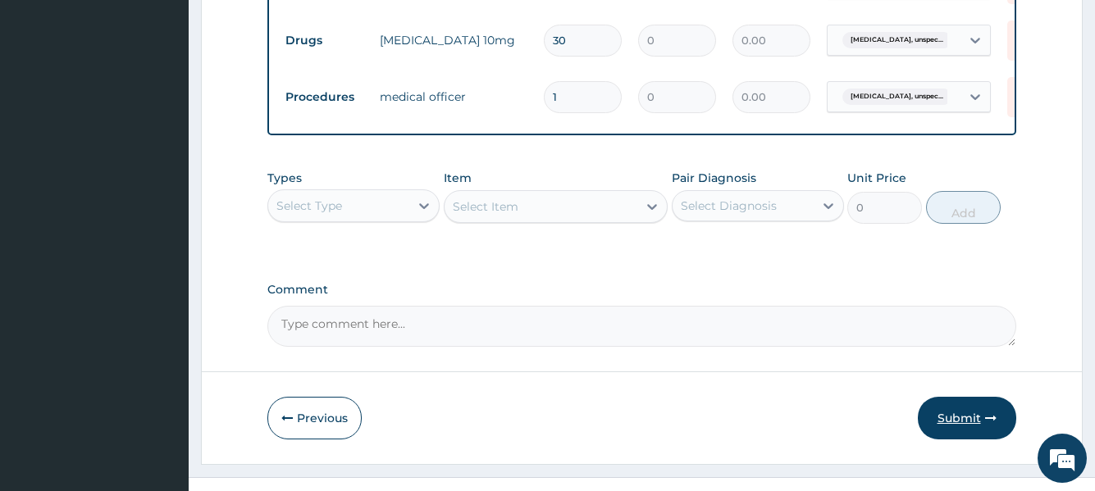
scroll to position [926, 0]
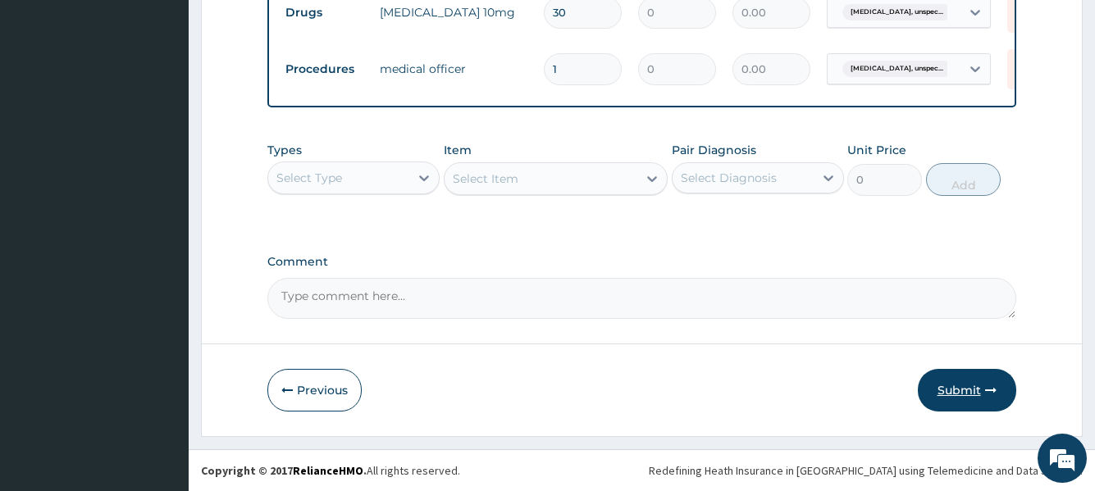
click at [957, 388] on button "Submit" at bounding box center [967, 390] width 98 height 43
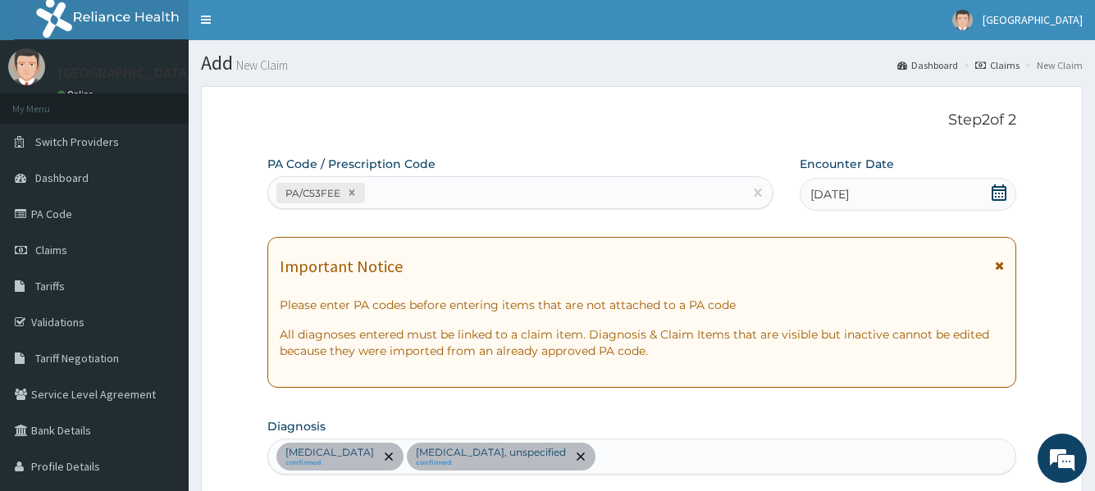
scroll to position [0, 0]
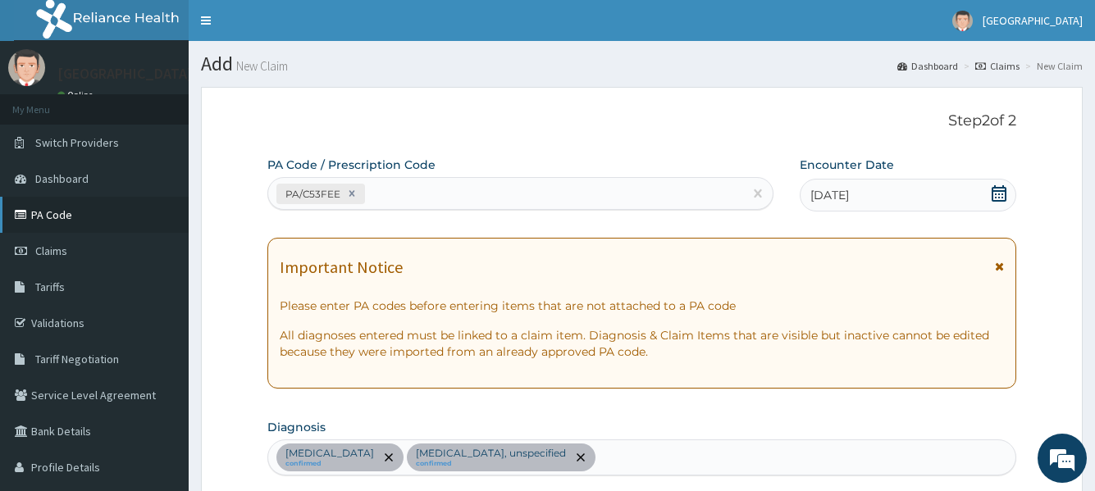
click at [57, 212] on link "PA Code" at bounding box center [94, 215] width 189 height 36
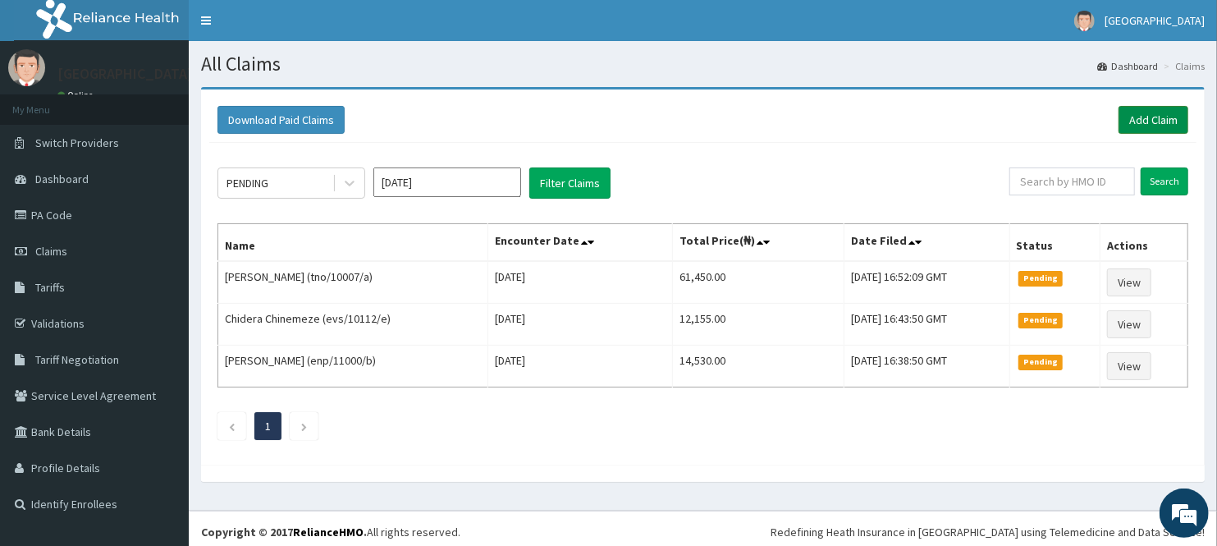
click at [1158, 118] on link "Add Claim" at bounding box center [1153, 120] width 70 height 28
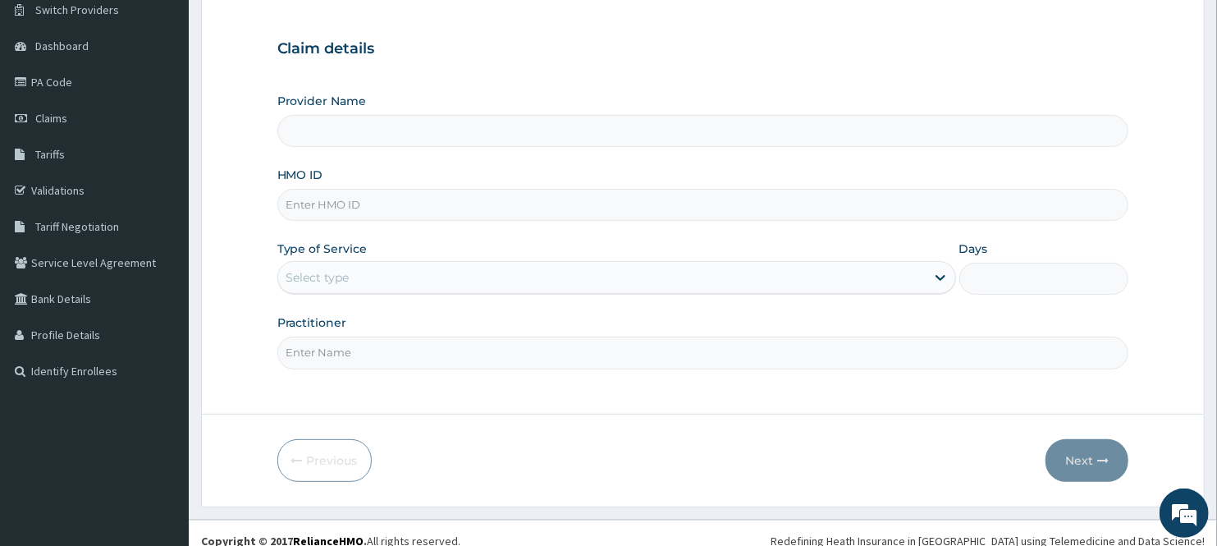
scroll to position [148, 0]
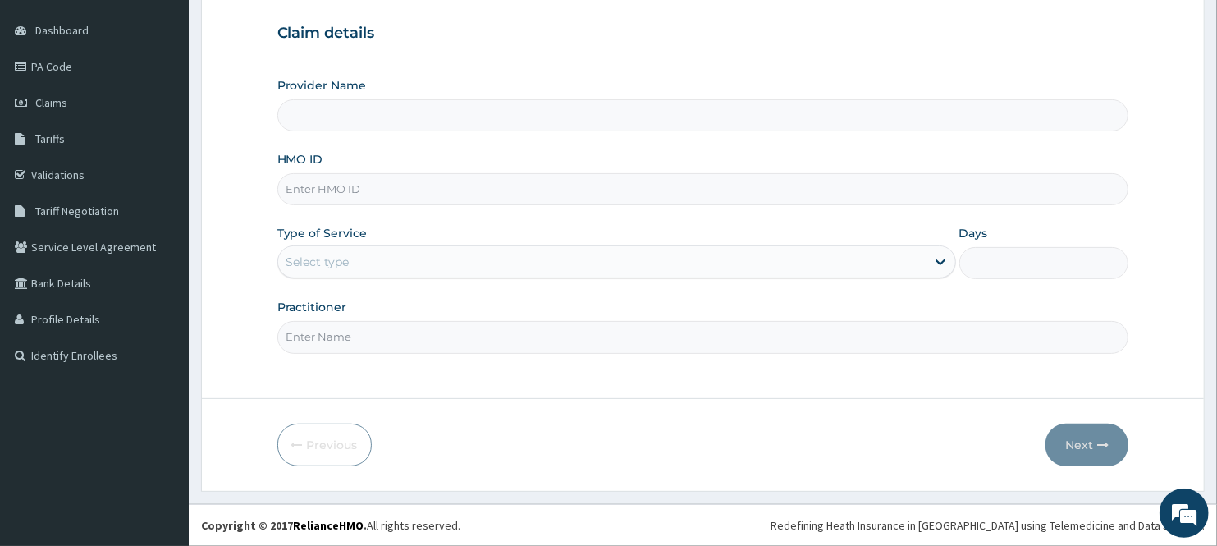
type input "[GEOGRAPHIC_DATA]"
click at [452, 185] on input "HMO ID" at bounding box center [703, 189] width 852 height 32
type input "ret/15063/a"
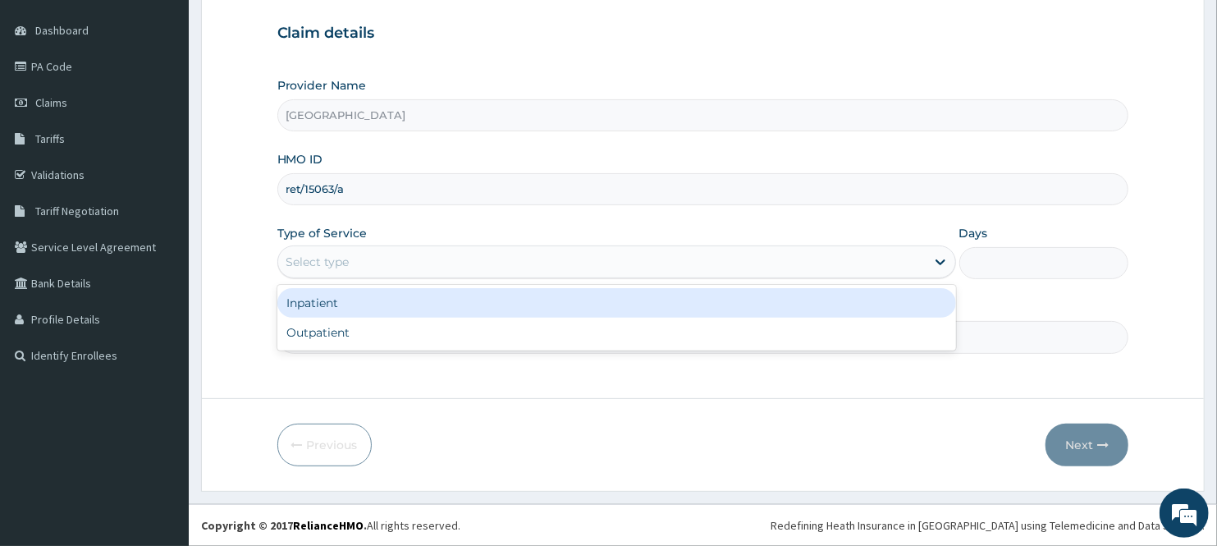
click at [471, 267] on div "Select type" at bounding box center [601, 262] width 647 height 26
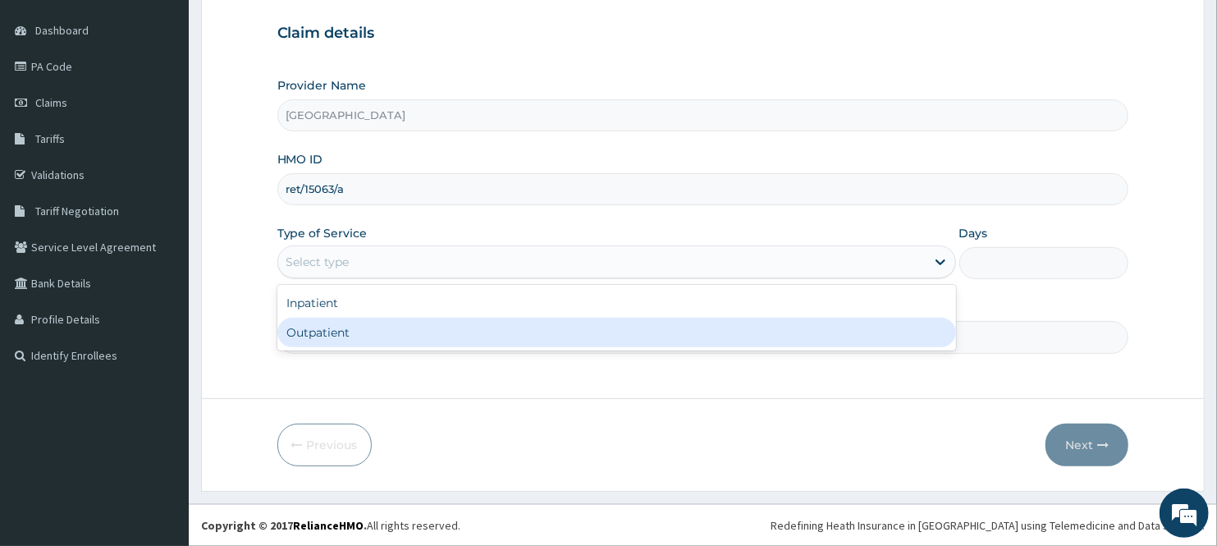
click at [454, 326] on div "Outpatient" at bounding box center [616, 332] width 678 height 30
type input "1"
click at [454, 326] on input "Practitioner" at bounding box center [703, 337] width 852 height 32
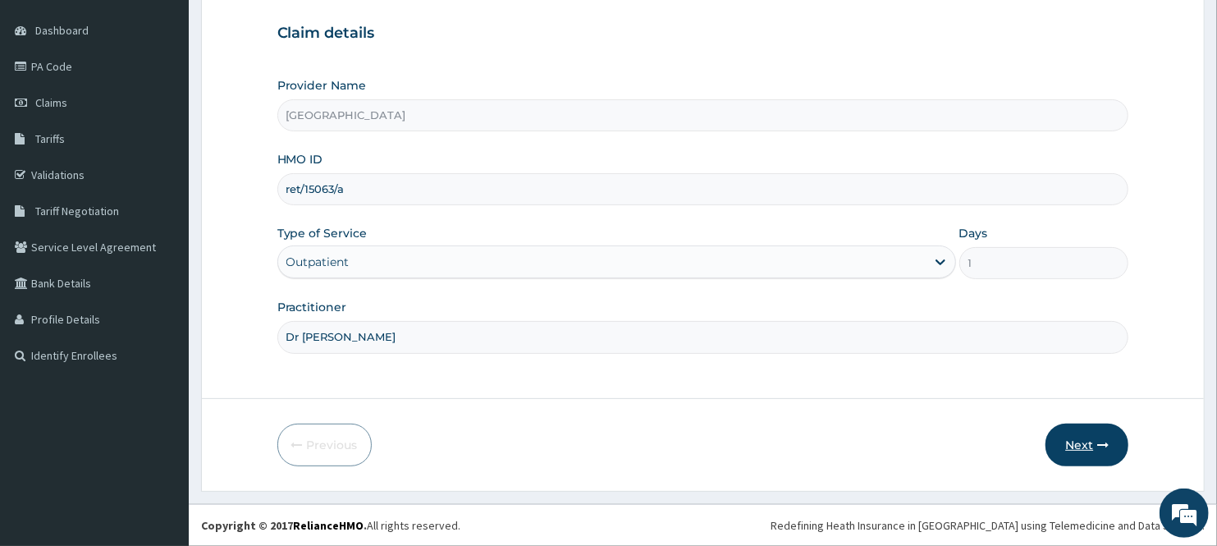
type input "Dr SEYI"
click at [1080, 447] on button "Next" at bounding box center [1086, 444] width 83 height 43
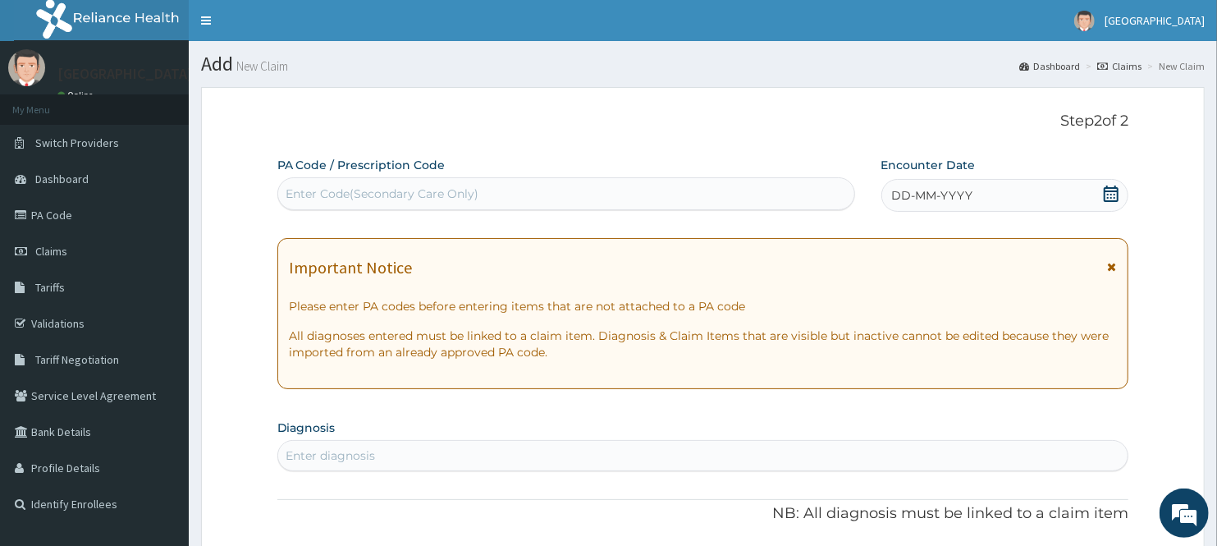
click at [651, 197] on div "Enter Code(Secondary Care Only)" at bounding box center [566, 193] width 576 height 26
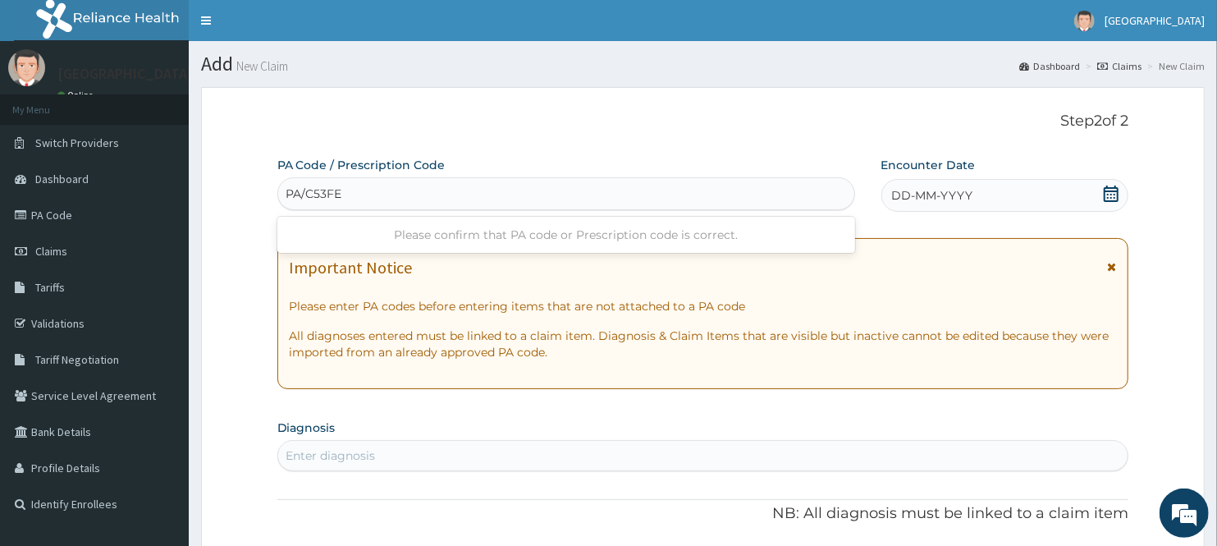
type input "PA/C53FEE"
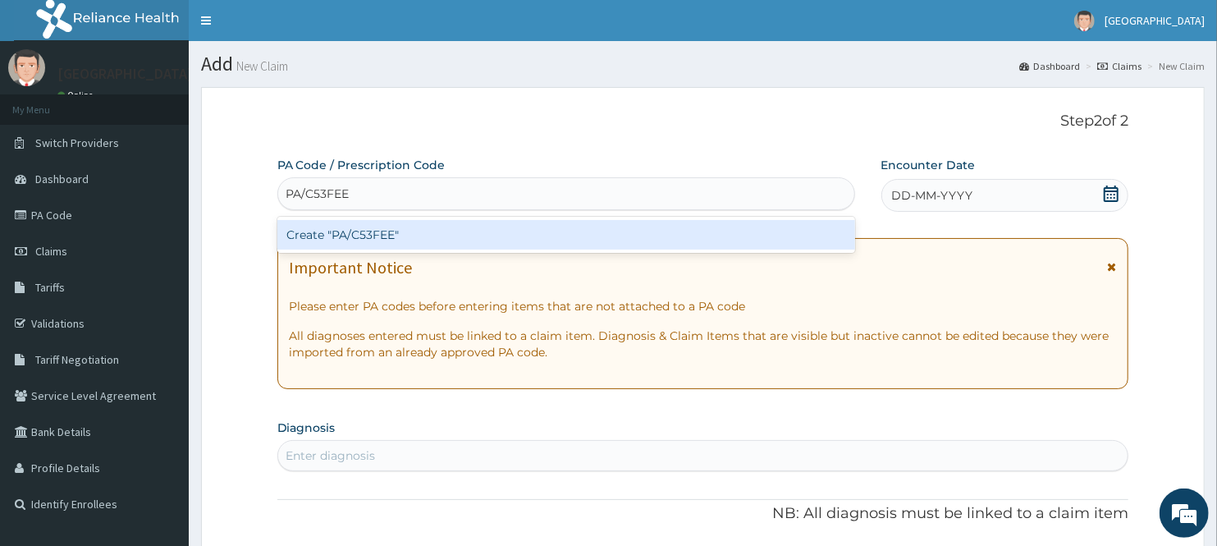
click at [538, 235] on div "Create "PA/C53FEE"" at bounding box center [566, 235] width 578 height 30
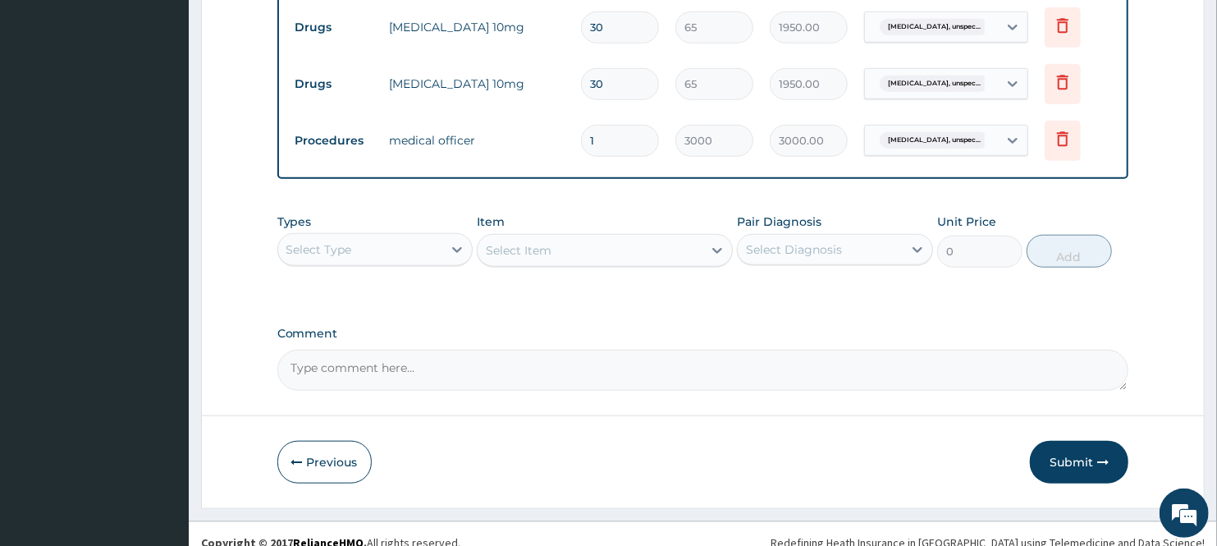
scroll to position [785, 0]
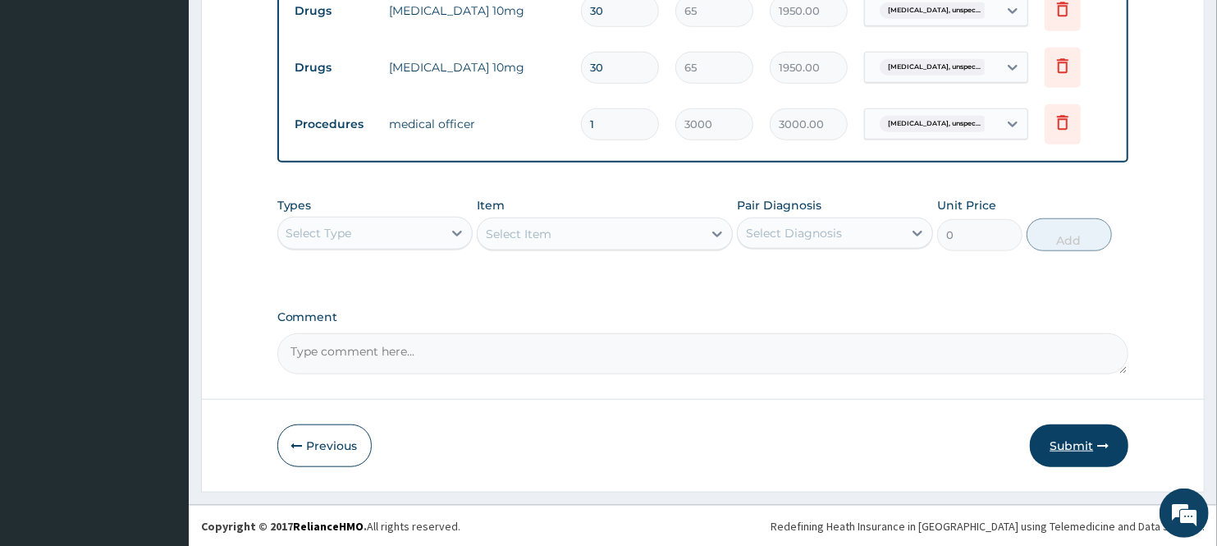
click at [1055, 439] on button "Submit" at bounding box center [1079, 445] width 98 height 43
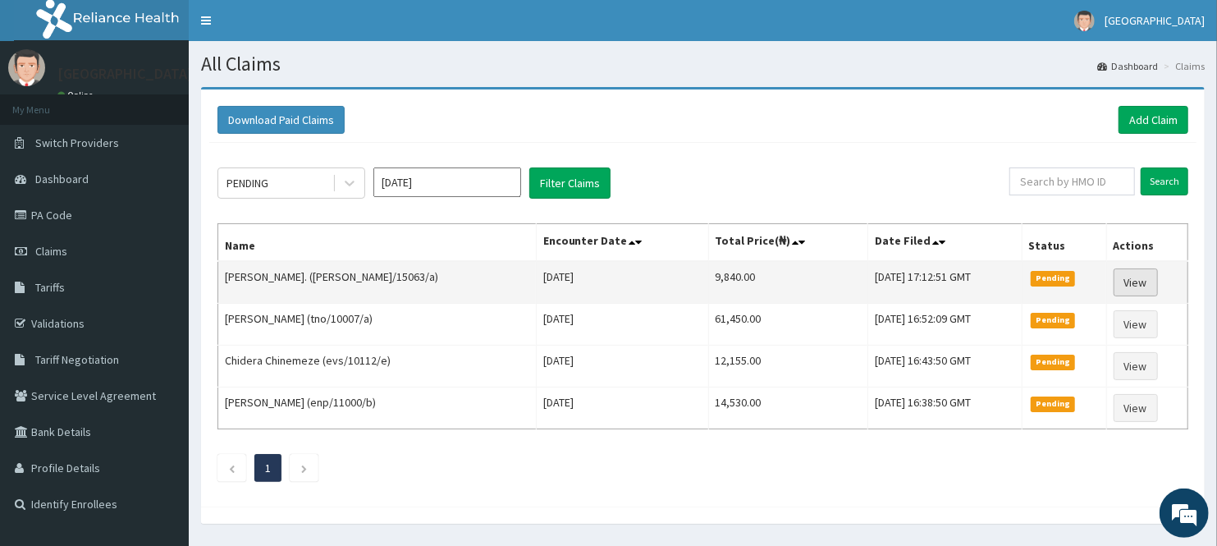
click at [1135, 276] on link "View" at bounding box center [1135, 282] width 44 height 28
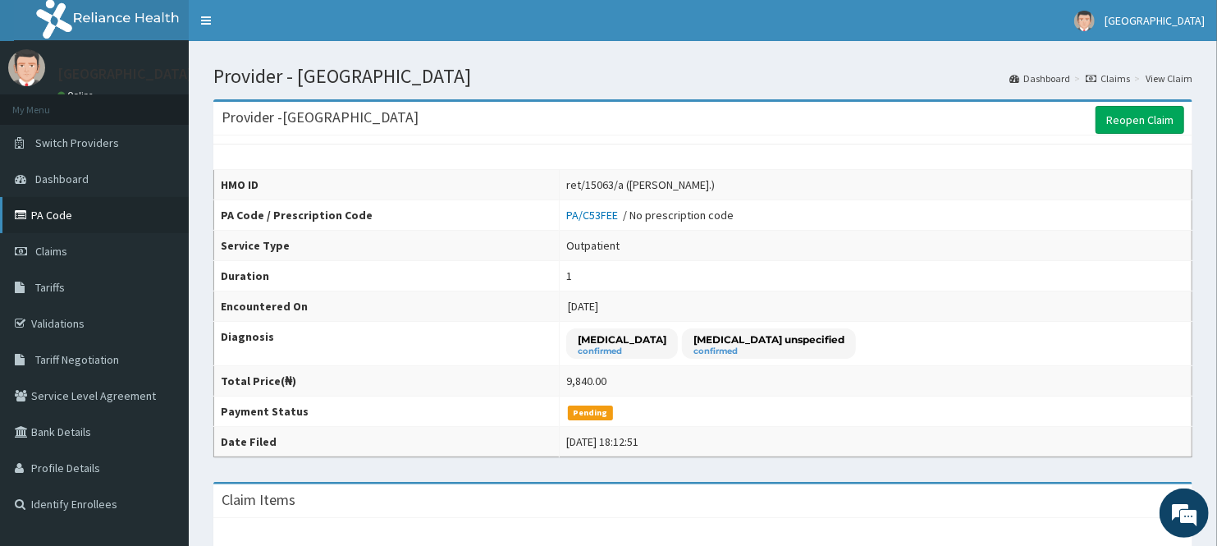
click at [51, 203] on link "PA Code" at bounding box center [94, 215] width 189 height 36
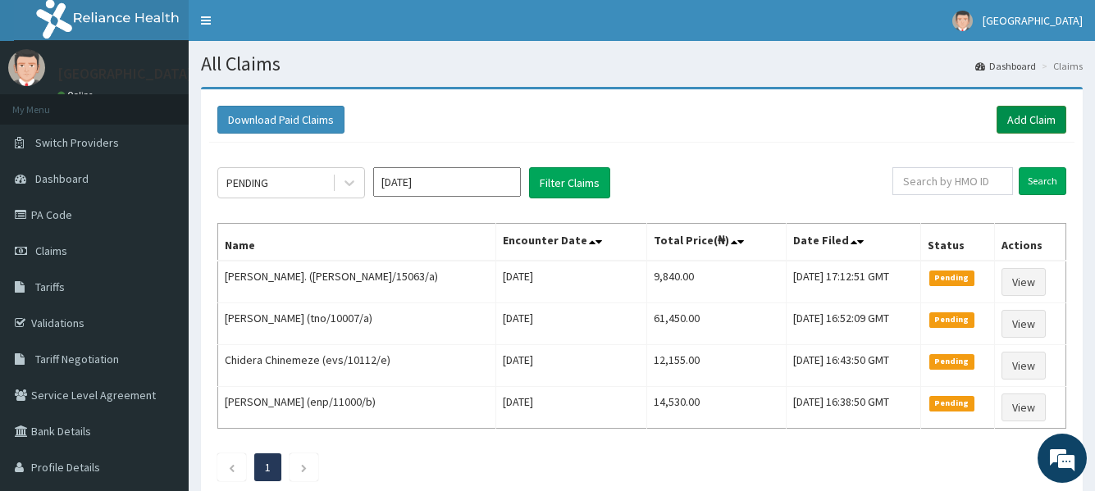
click at [875, 121] on link "Add Claim" at bounding box center [1032, 120] width 70 height 28
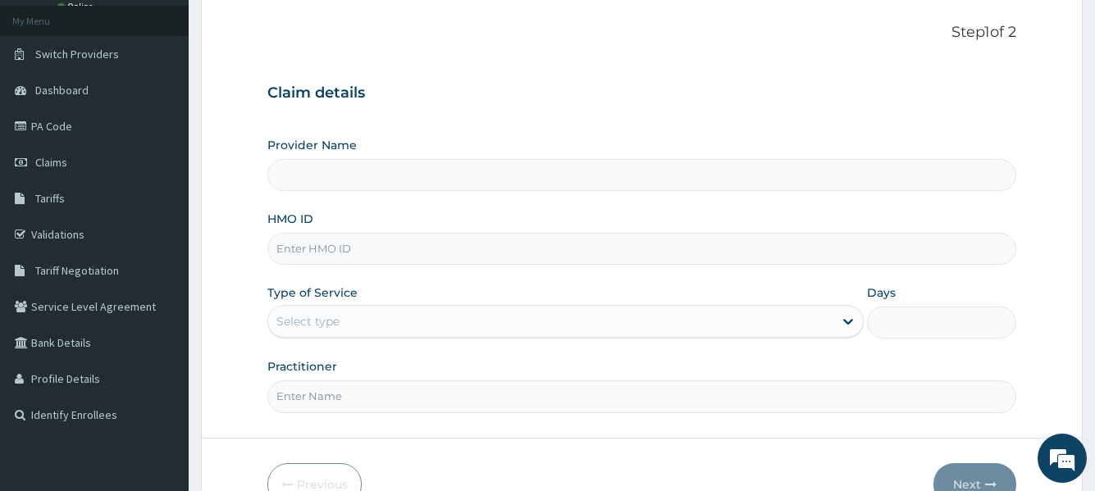
scroll to position [164, 0]
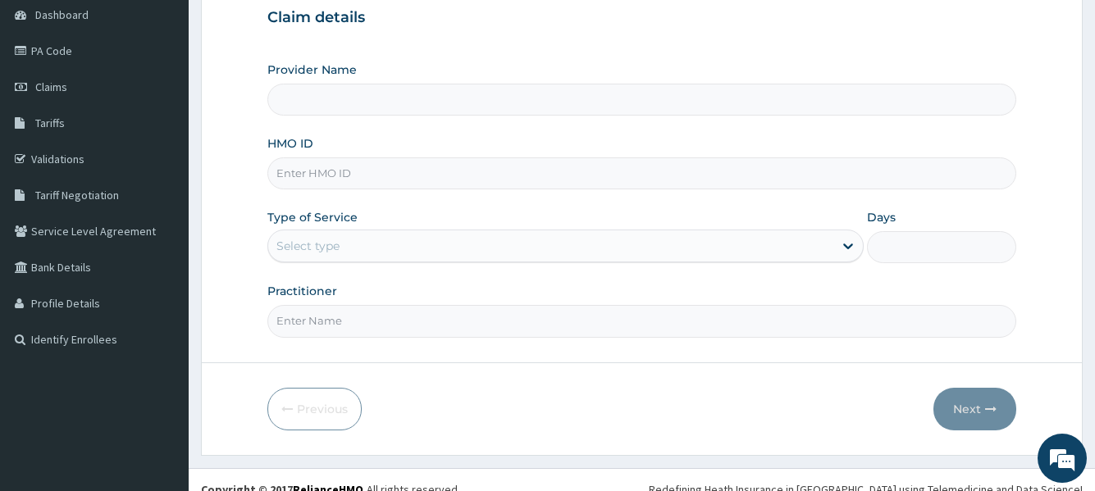
type input "[GEOGRAPHIC_DATA]"
click at [412, 176] on input "HMO ID" at bounding box center [641, 174] width 748 height 32
type input "ENP/11480/A"
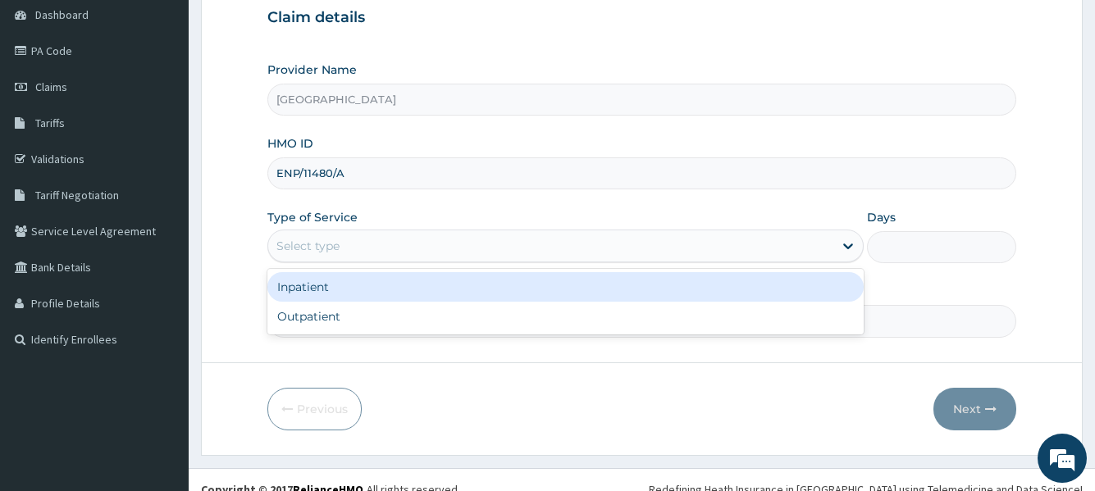
click at [578, 245] on div "Select type" at bounding box center [550, 246] width 564 height 26
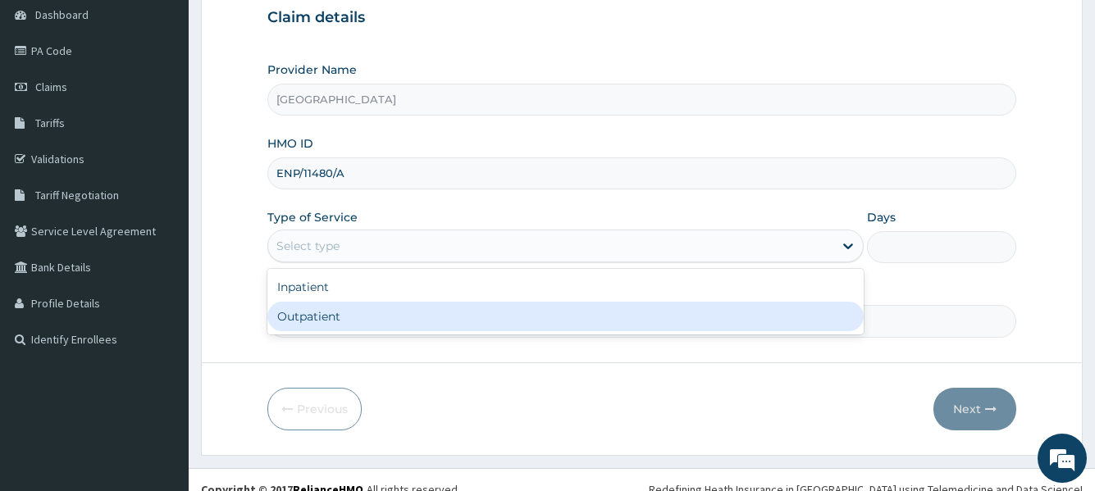
click at [426, 310] on div "Outpatient" at bounding box center [565, 317] width 596 height 30
type input "1"
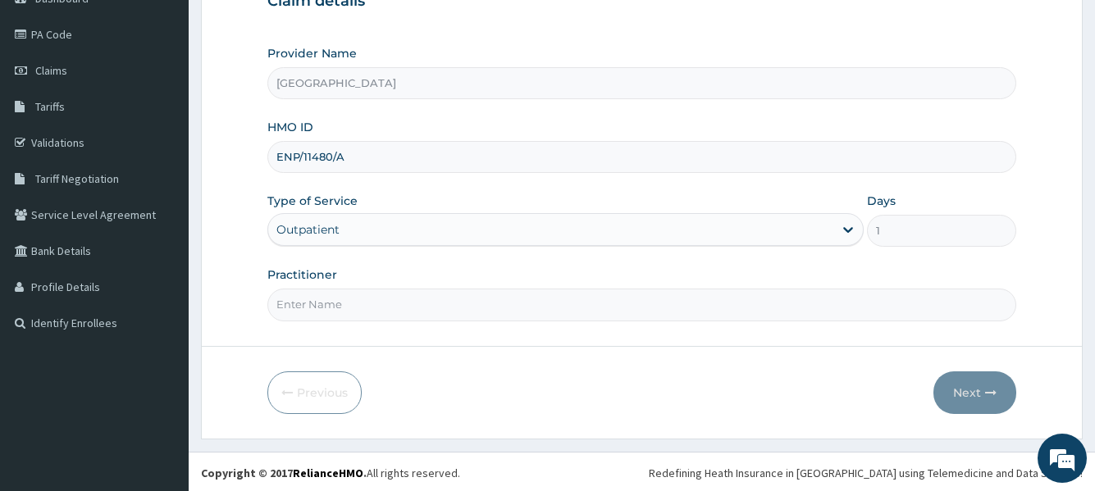
scroll to position [183, 0]
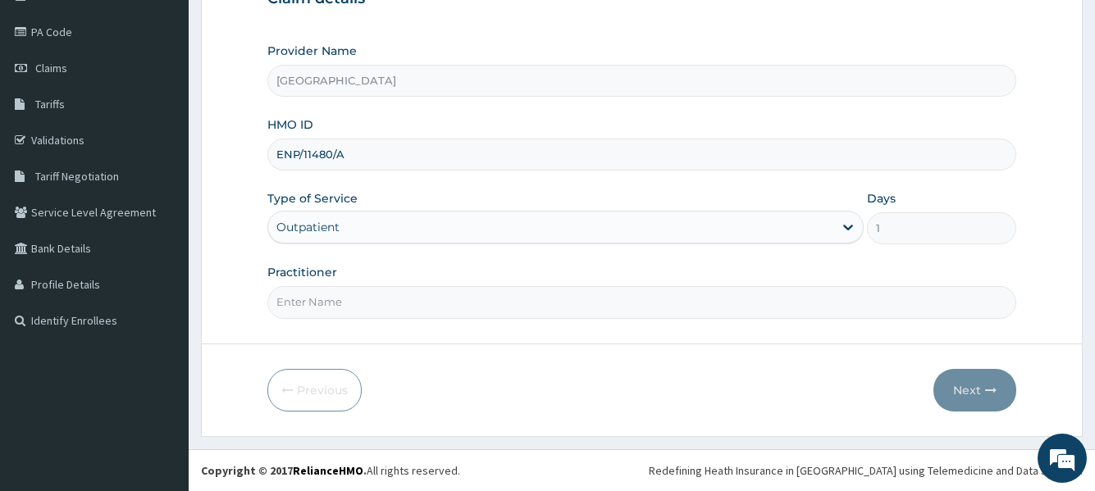
click at [507, 305] on input "Practitioner" at bounding box center [641, 302] width 748 height 32
type input "Dr [PERSON_NAME]"
click at [960, 386] on button "Next" at bounding box center [975, 390] width 83 height 43
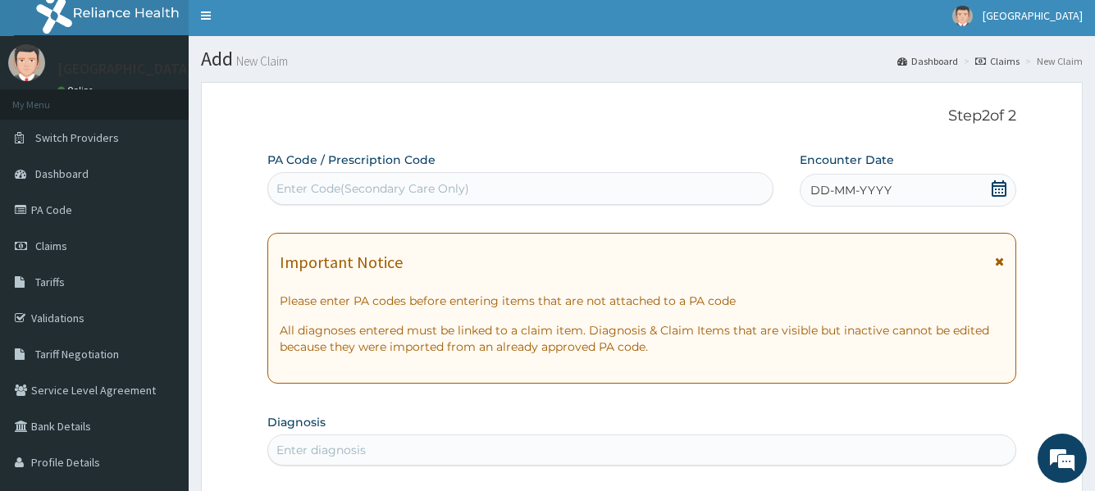
scroll to position [0, 0]
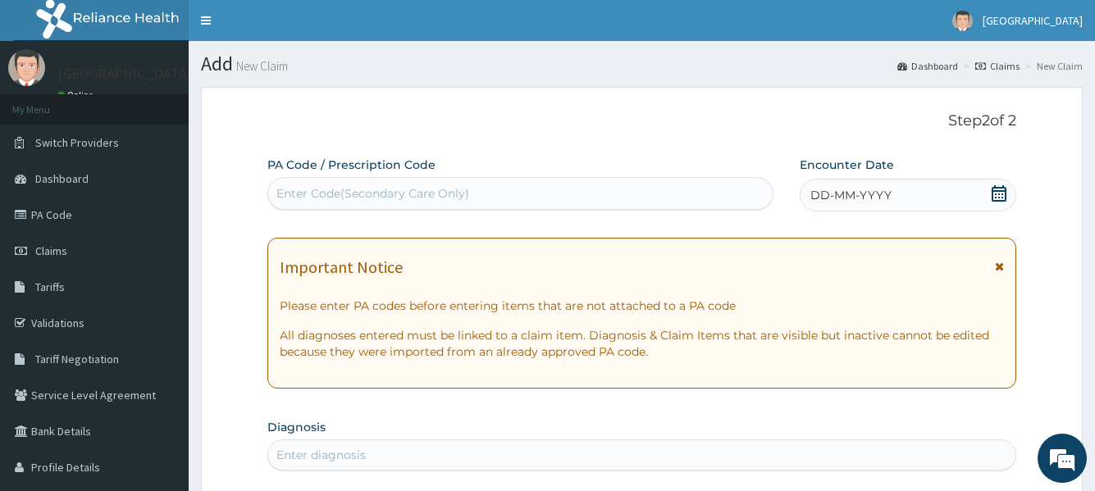
click at [441, 194] on div "Enter Code(Secondary Care Only)" at bounding box center [372, 193] width 193 height 16
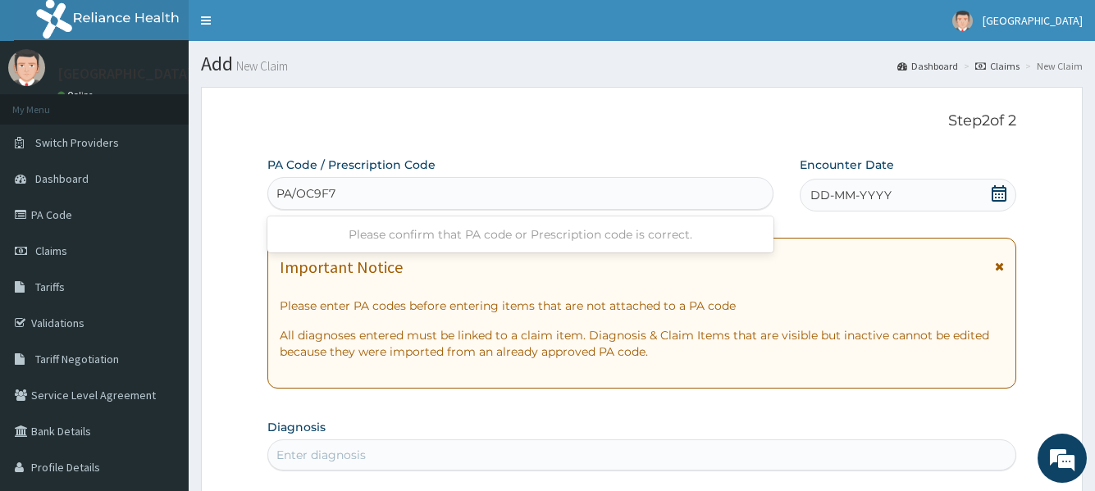
type input "PA/OC9F72"
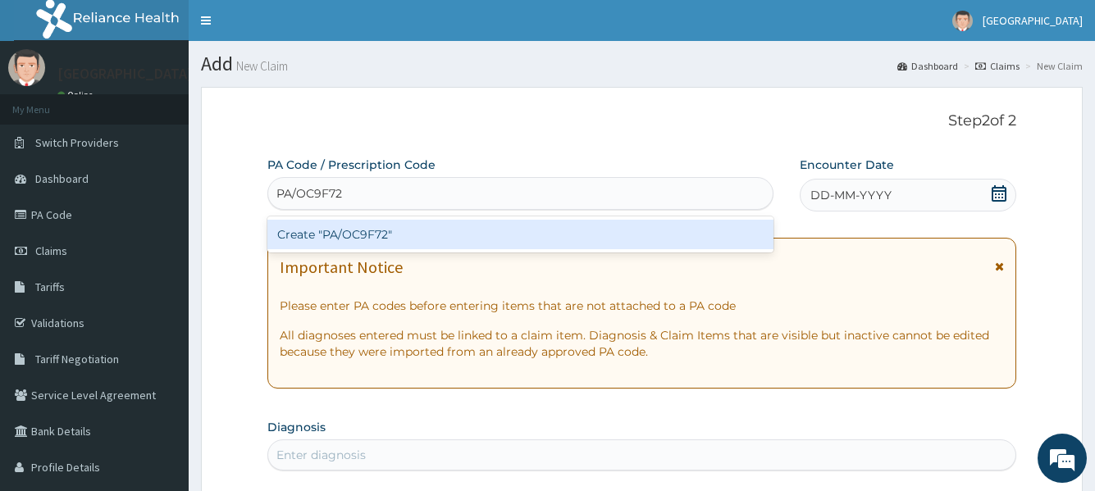
click at [370, 240] on div "Create "PA/OC9F72"" at bounding box center [519, 235] width 505 height 30
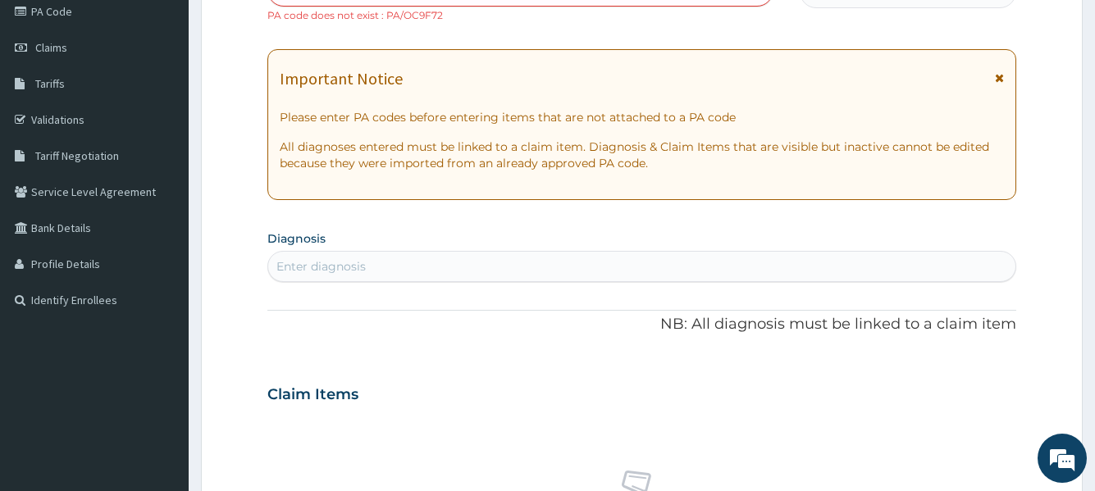
scroll to position [82, 0]
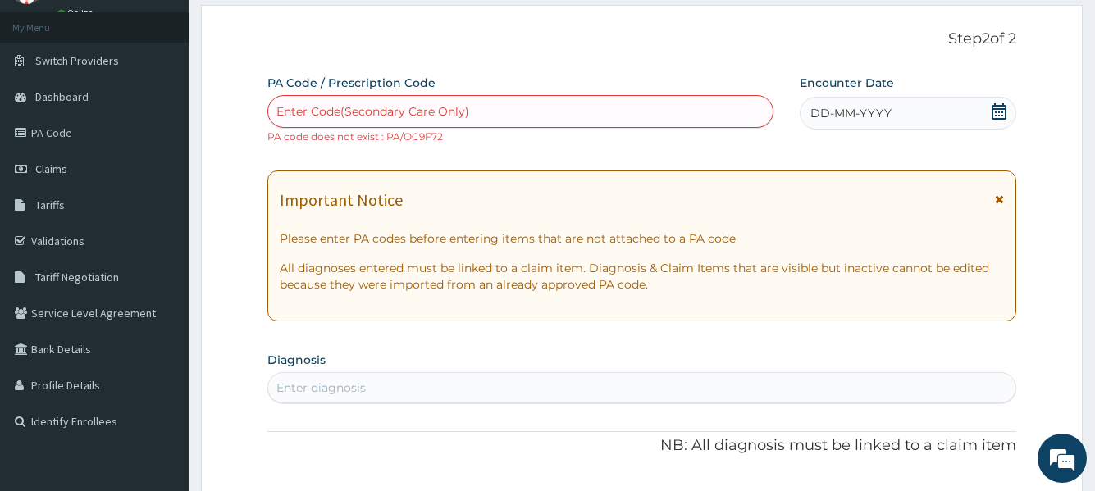
click at [482, 116] on div "Enter Code(Secondary Care Only)" at bounding box center [520, 111] width 504 height 26
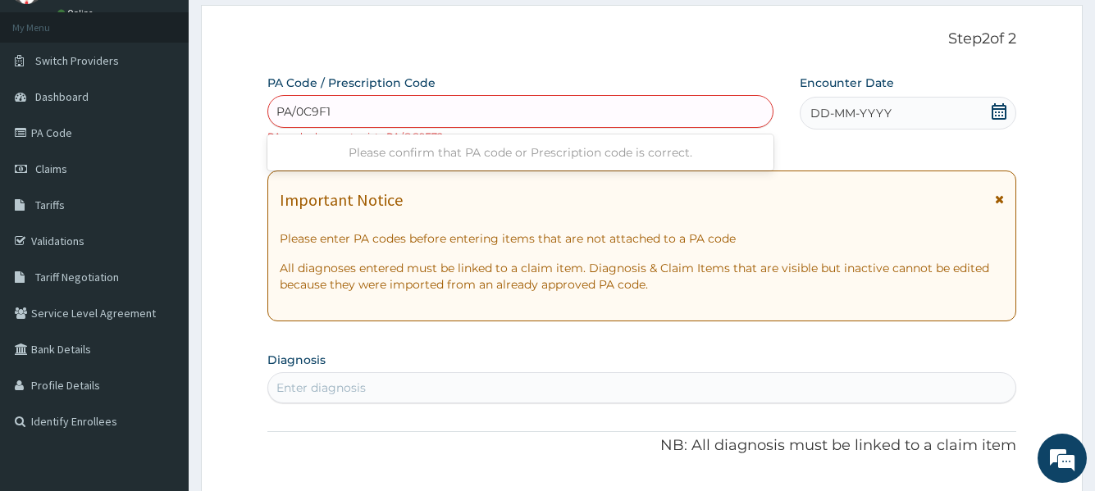
type input "PA/0C9F12"
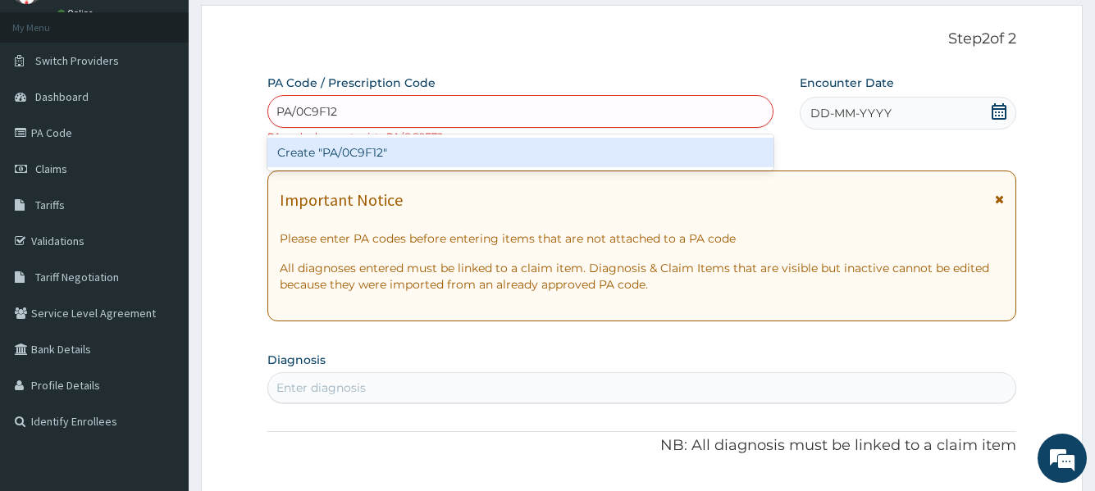
click at [462, 149] on div "Create "PA/0C9F12"" at bounding box center [519, 153] width 505 height 30
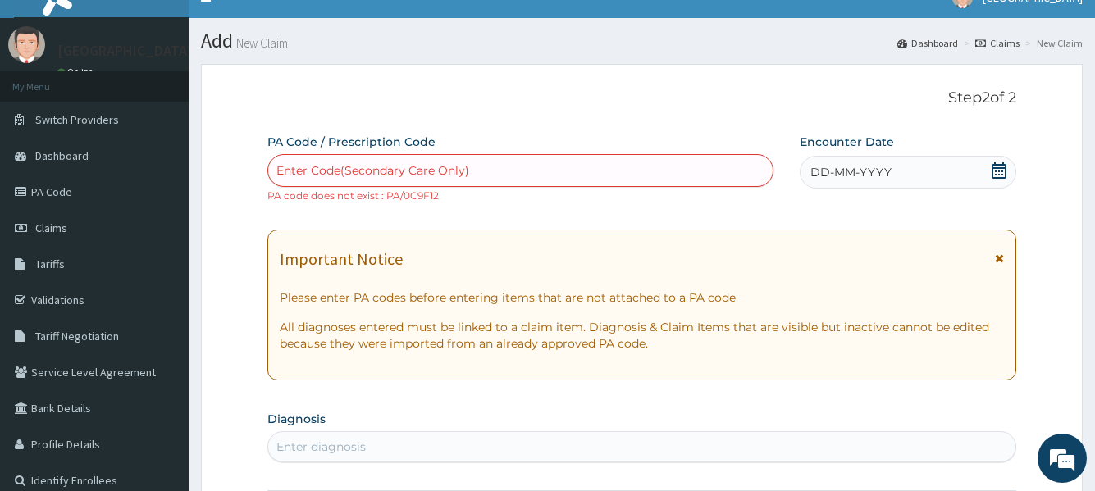
scroll to position [0, 0]
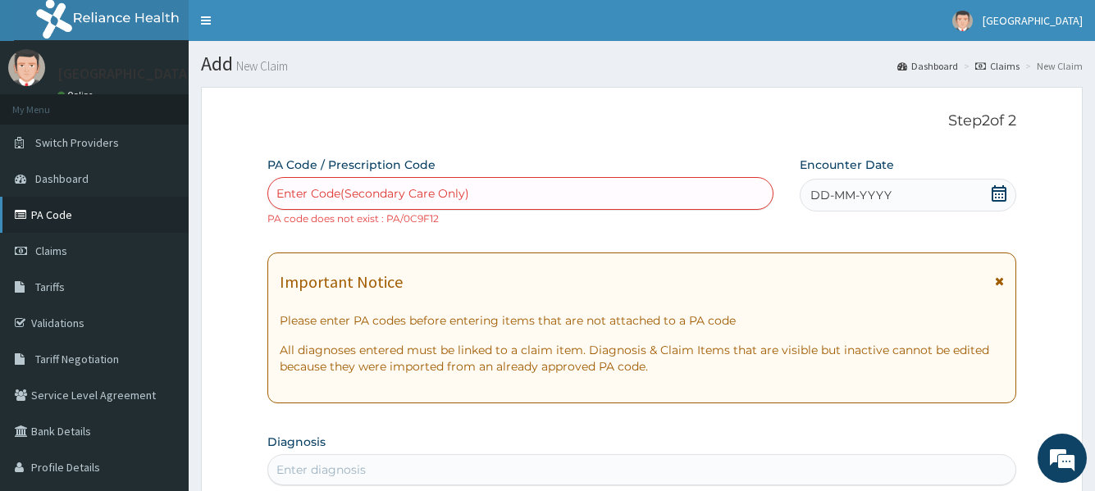
click at [75, 214] on link "PA Code" at bounding box center [94, 215] width 189 height 36
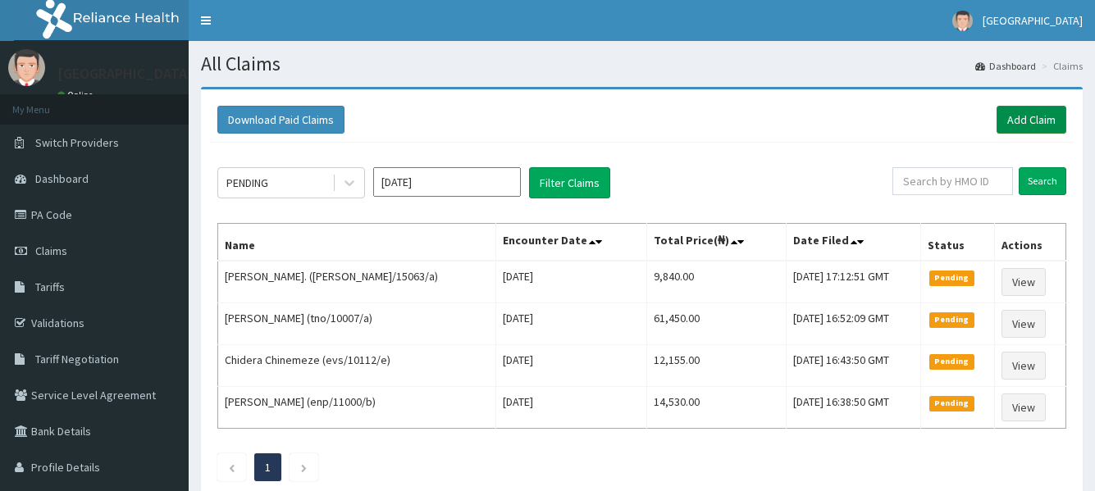
click at [1049, 112] on link "Add Claim" at bounding box center [1032, 120] width 70 height 28
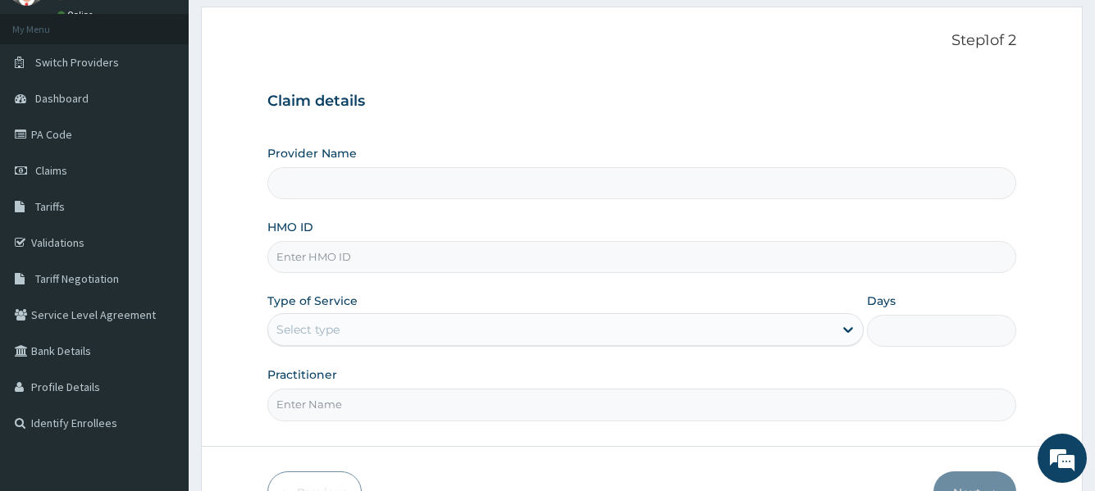
scroll to position [82, 0]
type input "[GEOGRAPHIC_DATA]"
click at [437, 266] on input "HMO ID" at bounding box center [641, 256] width 748 height 32
type input "ENP/11480/A"
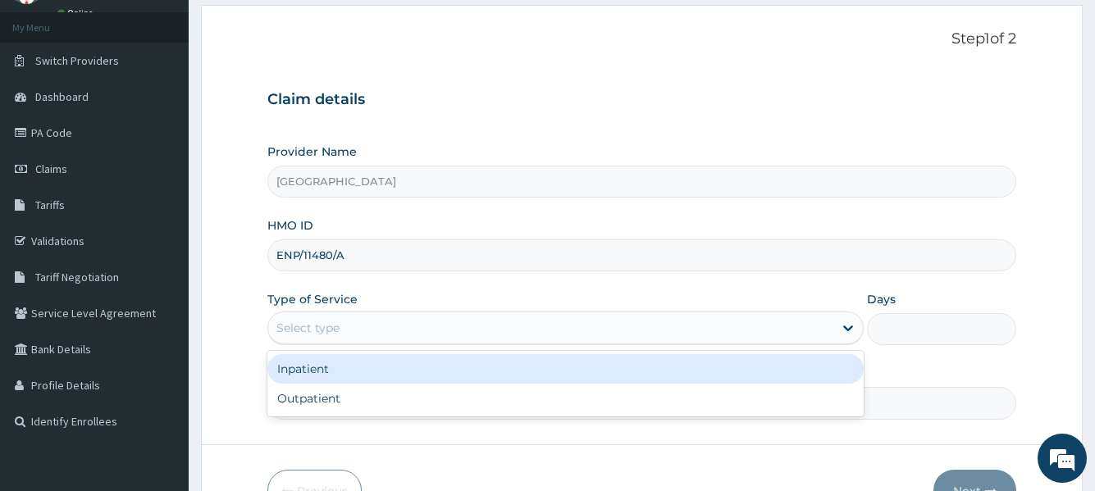
click at [433, 317] on div "Select type" at bounding box center [550, 328] width 564 height 26
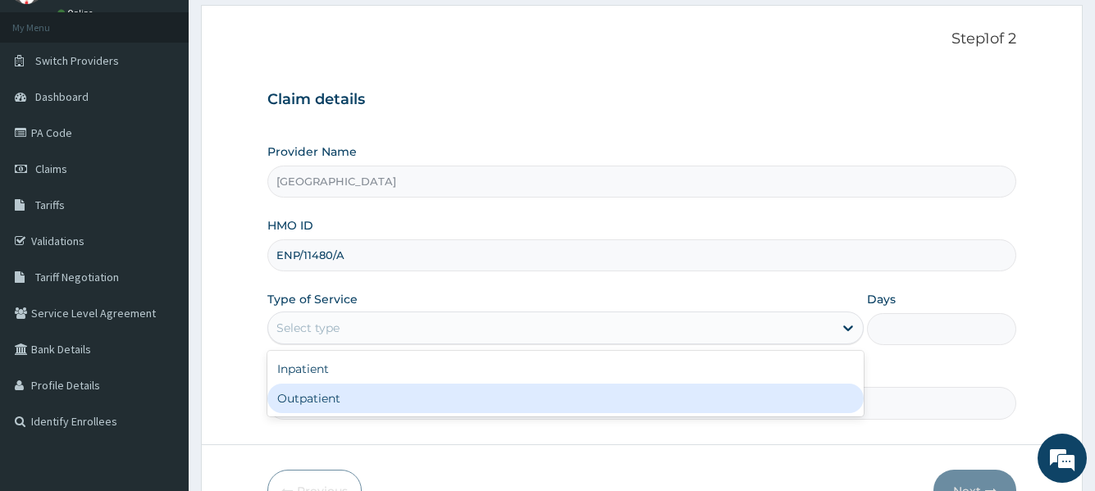
click at [412, 393] on div "Outpatient" at bounding box center [565, 399] width 596 height 30
type input "1"
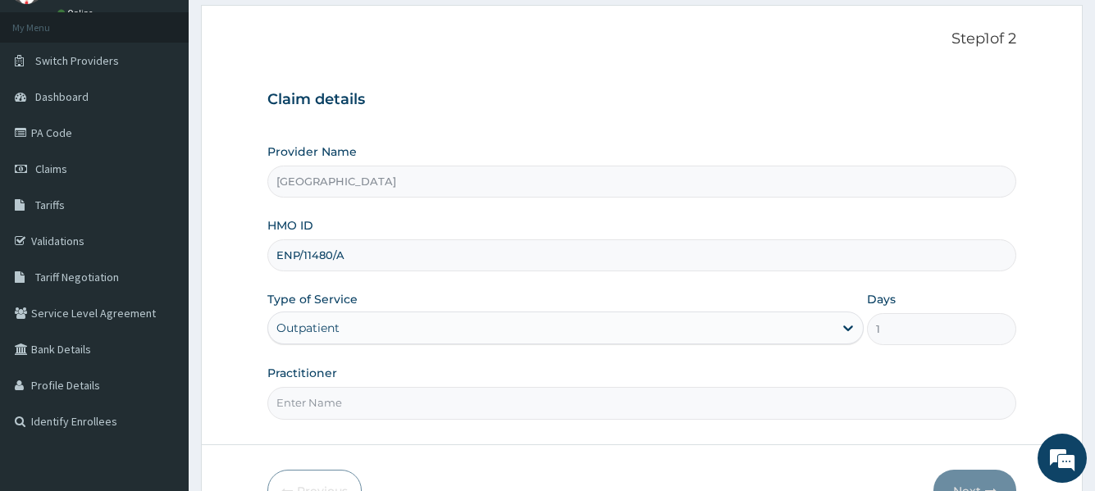
scroll to position [164, 0]
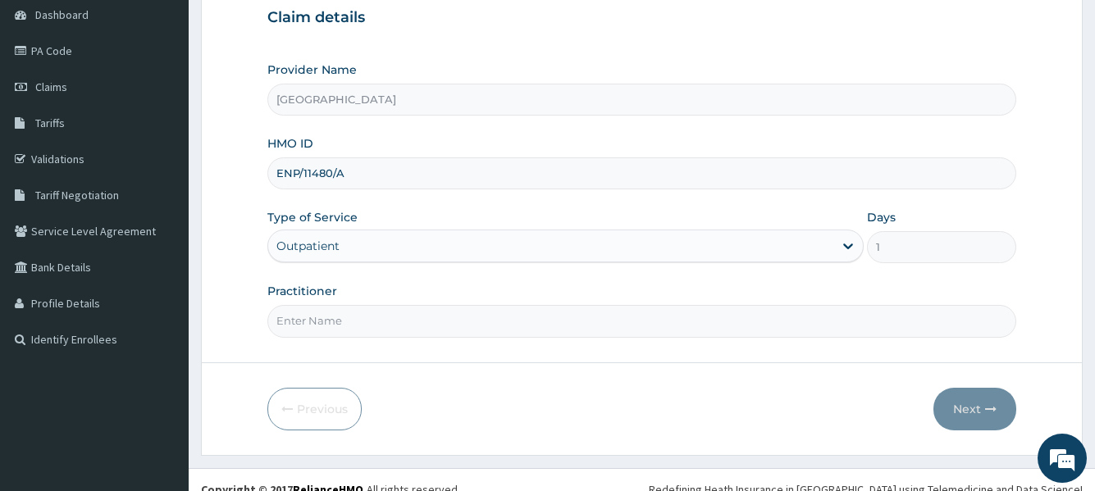
click at [447, 331] on input "Practitioner" at bounding box center [641, 321] width 748 height 32
type input "Dr seyi"
click at [939, 406] on button "Next" at bounding box center [975, 409] width 83 height 43
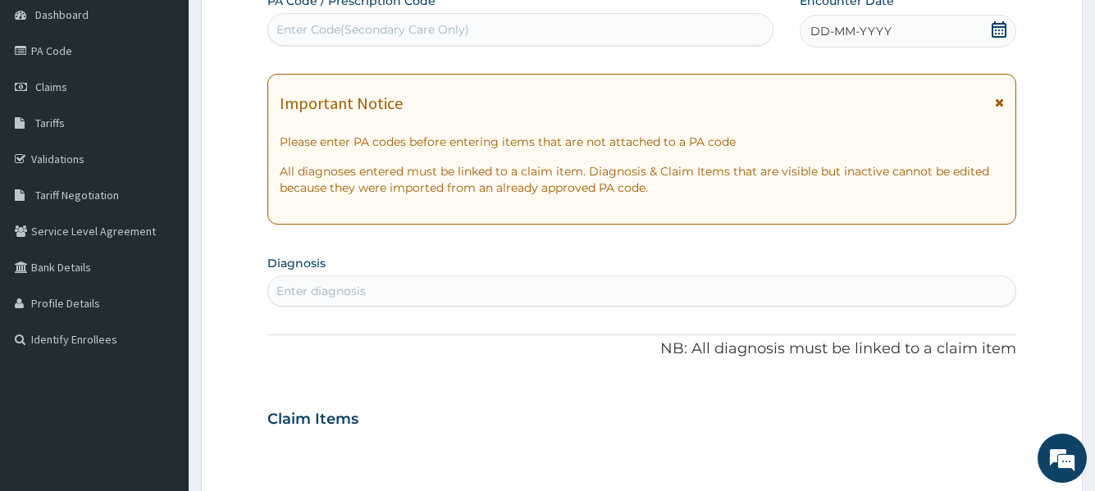
scroll to position [0, 0]
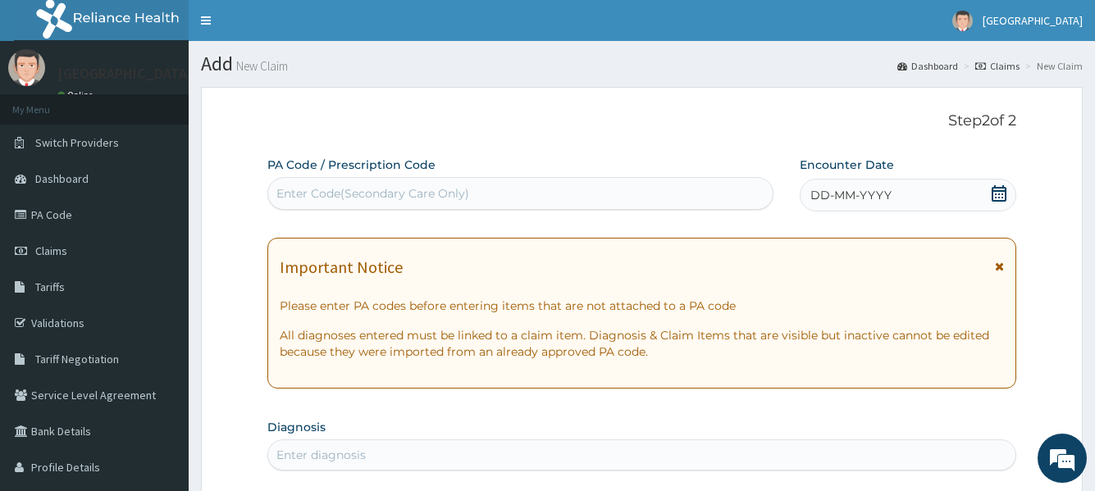
click at [500, 185] on div "Enter Code(Secondary Care Only)" at bounding box center [520, 193] width 504 height 26
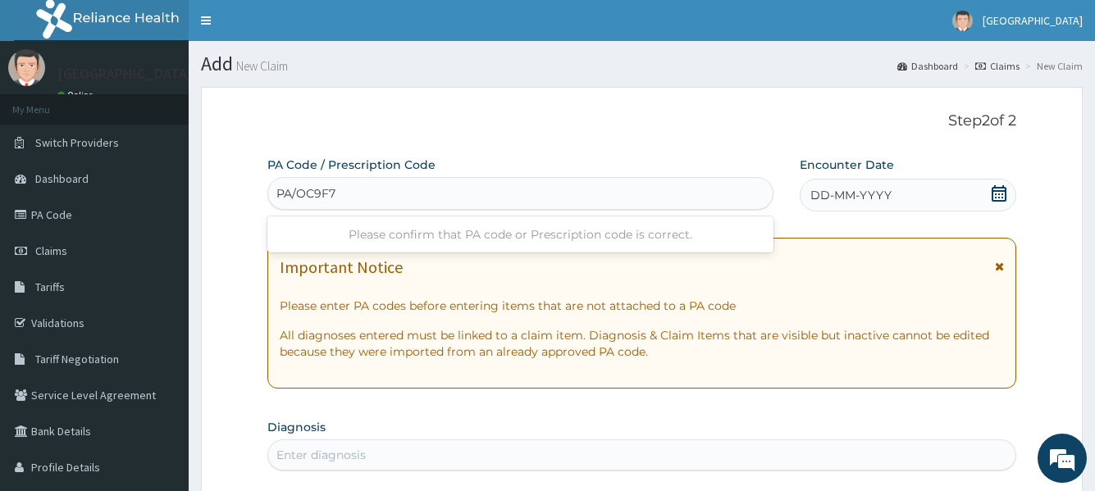
type input "PA/OC9F72"
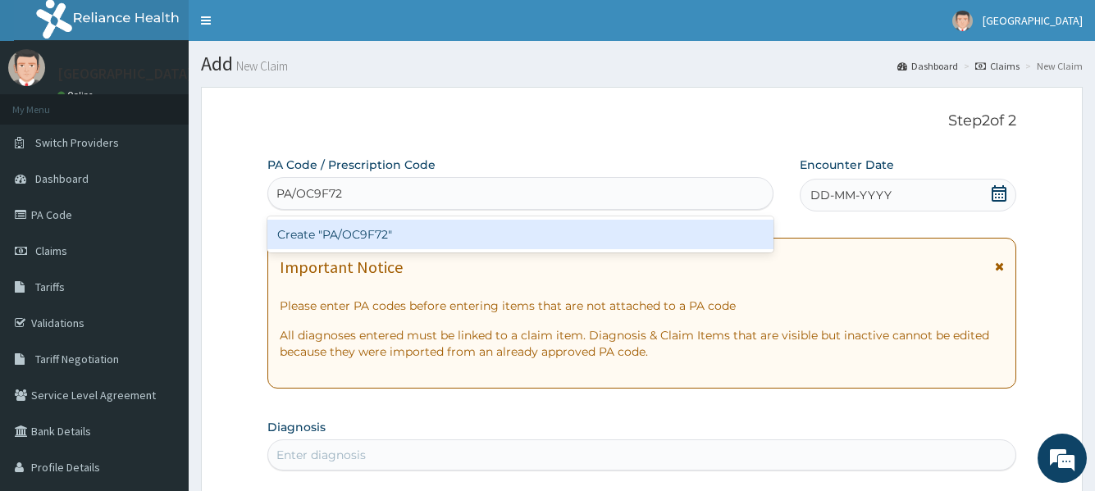
click at [465, 245] on div "Create "PA/OC9F72"" at bounding box center [519, 235] width 505 height 30
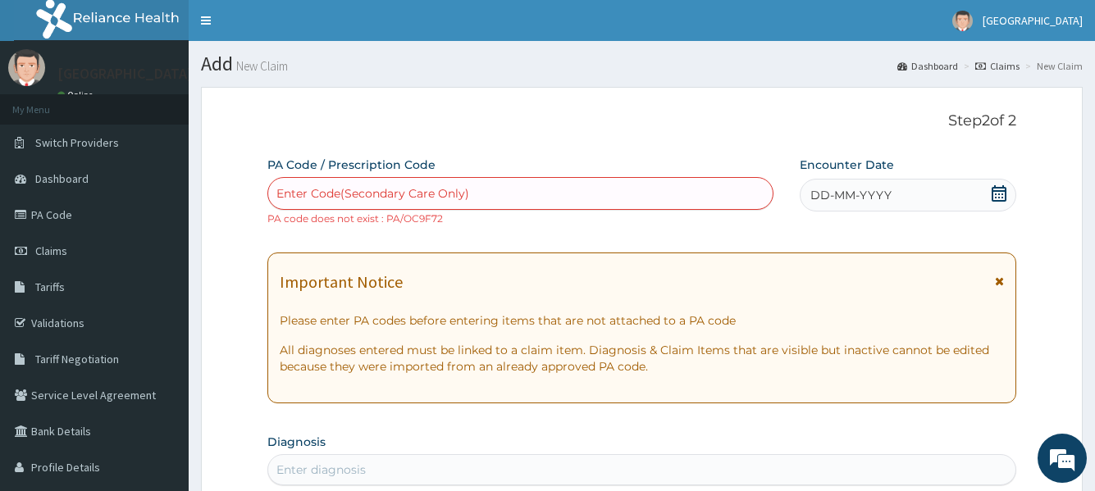
click at [499, 193] on div "Enter Code(Secondary Care Only)" at bounding box center [520, 193] width 504 height 26
type input "0"
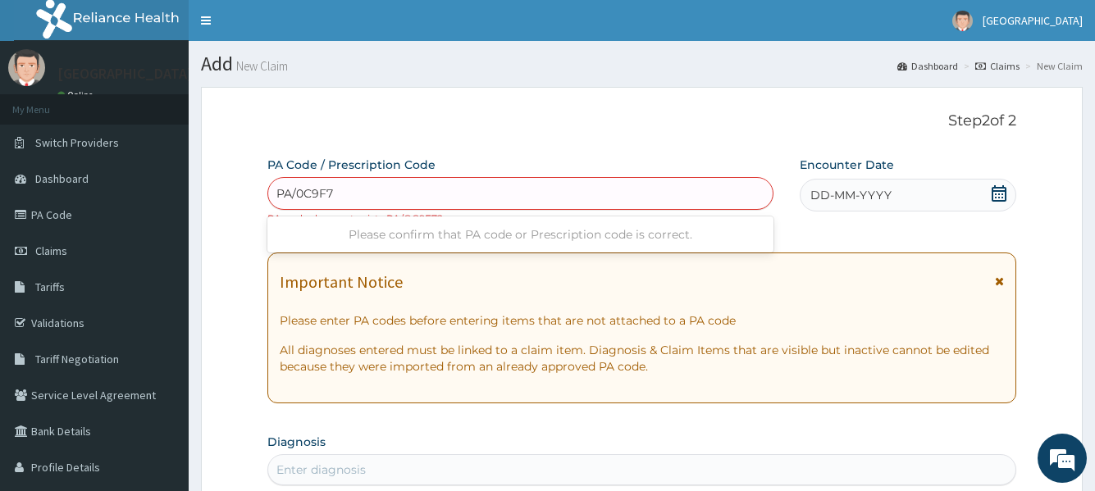
type input "PA/0C9F72"
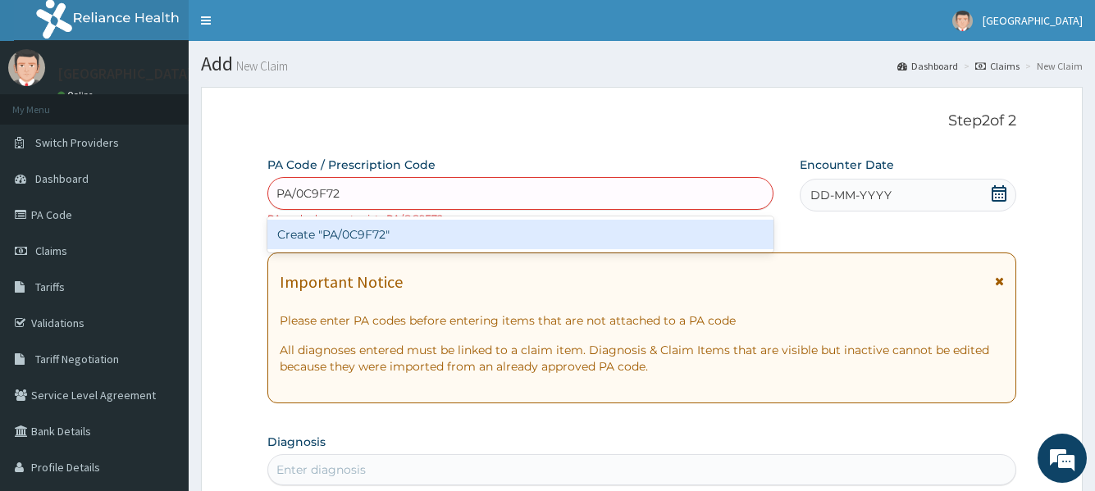
click at [508, 236] on div "Create "PA/0C9F72"" at bounding box center [519, 235] width 505 height 30
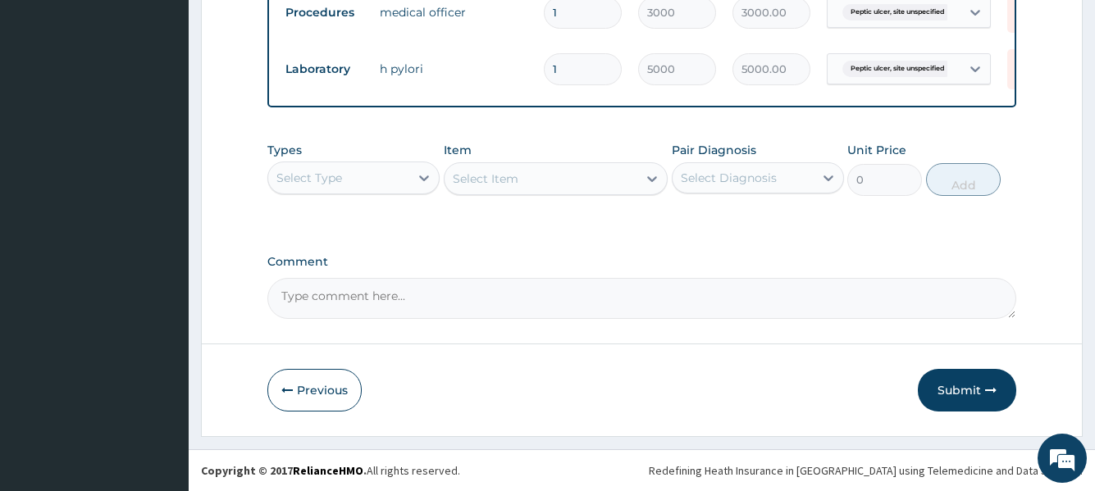
scroll to position [1022, 0]
click at [962, 387] on button "Submit" at bounding box center [967, 390] width 98 height 43
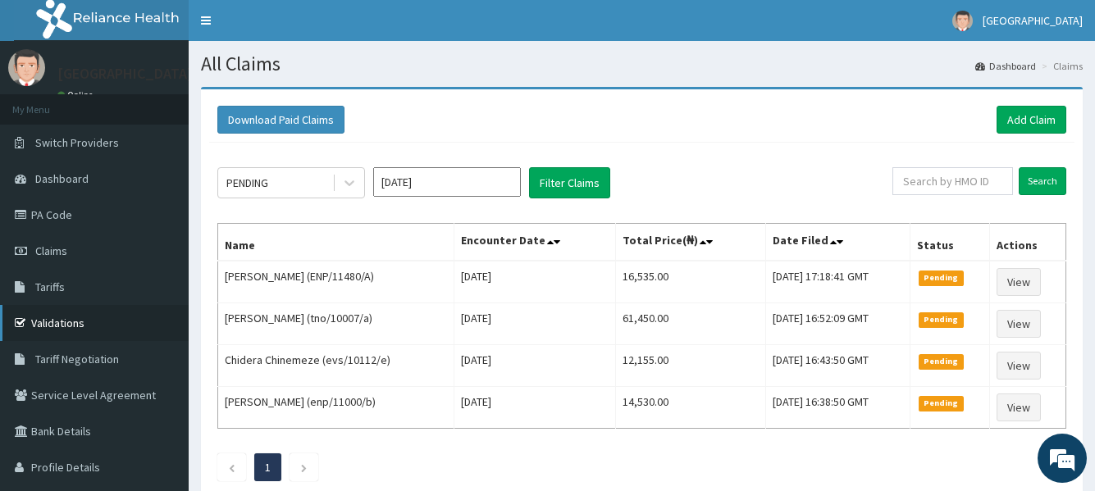
click at [70, 322] on link "Validations" at bounding box center [94, 323] width 189 height 36
drag, startPoint x: 1045, startPoint y: 121, endPoint x: 1018, endPoint y: 129, distance: 28.1
click at [1045, 124] on link "Add Claim" at bounding box center [1032, 120] width 70 height 28
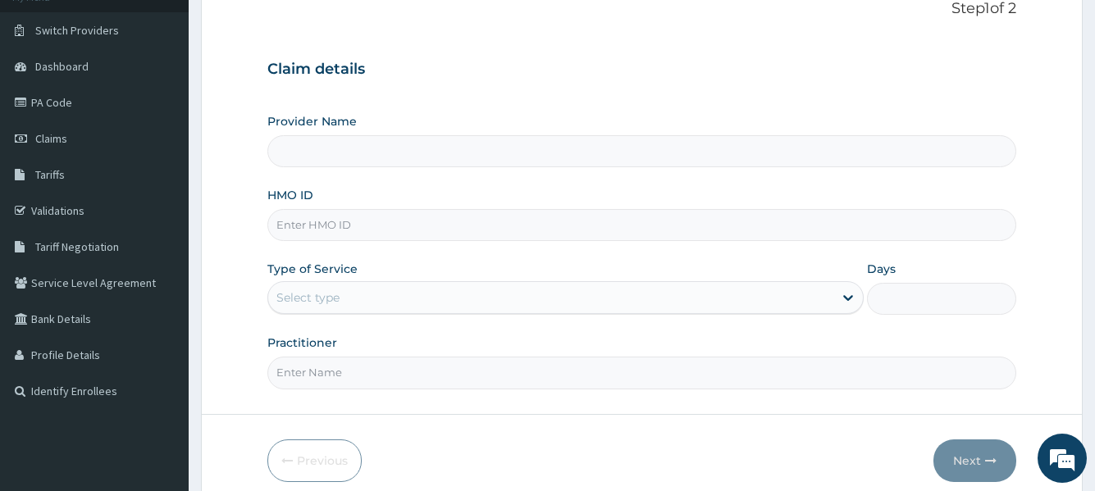
scroll to position [164, 0]
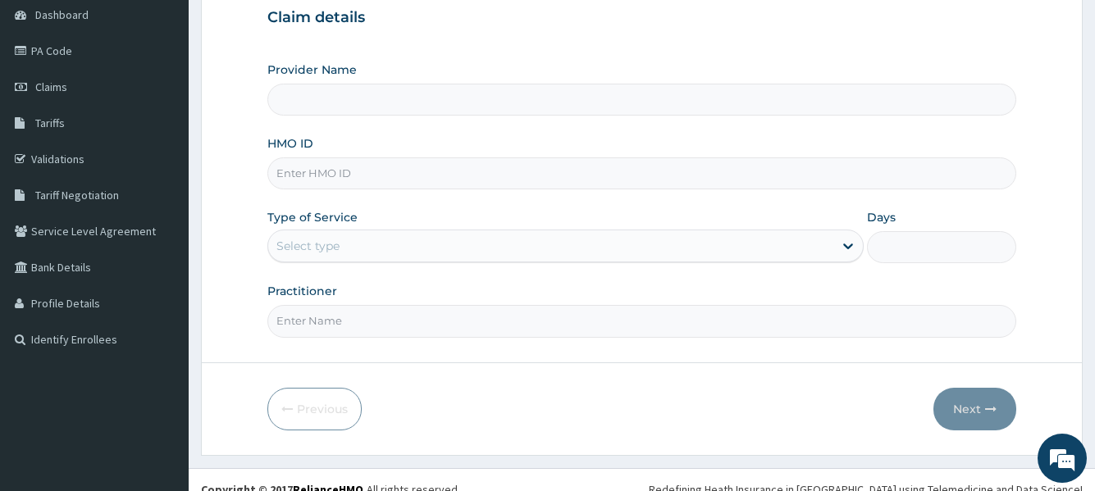
type input "[GEOGRAPHIC_DATA]"
click at [405, 180] on input "HMO ID" at bounding box center [641, 174] width 748 height 32
type input "REC/10034/A"
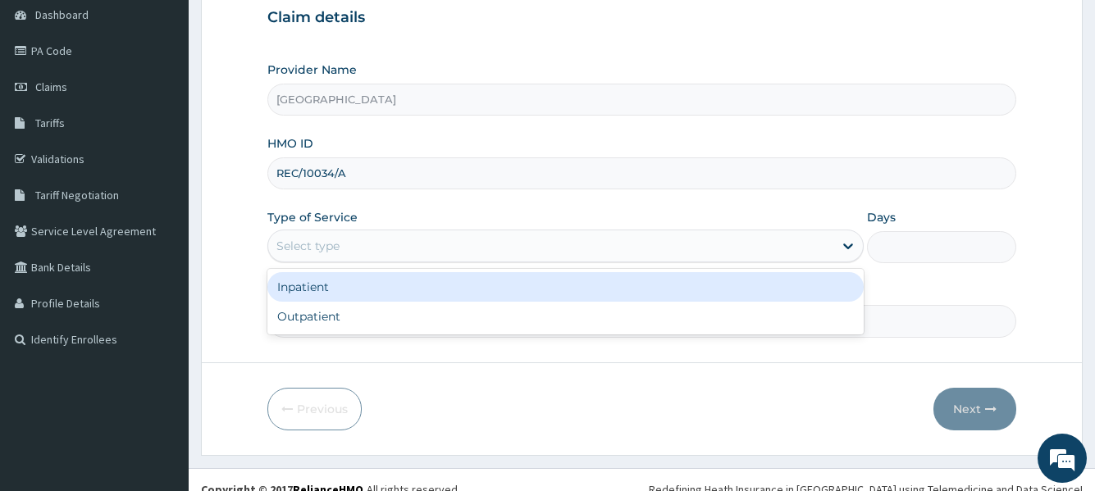
click at [555, 253] on div "Select type" at bounding box center [550, 246] width 564 height 26
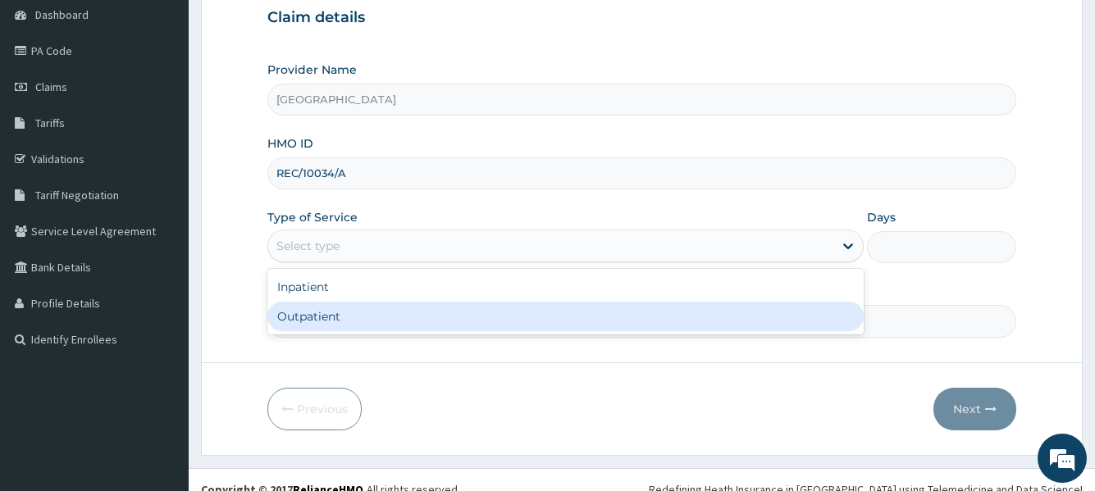
click at [499, 320] on div "Outpatient" at bounding box center [565, 317] width 596 height 30
type input "1"
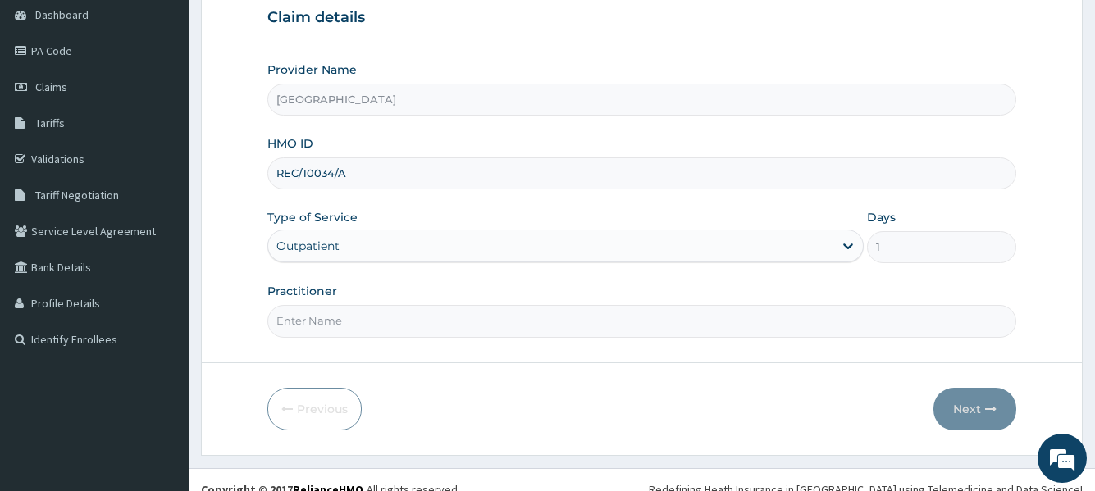
scroll to position [183, 0]
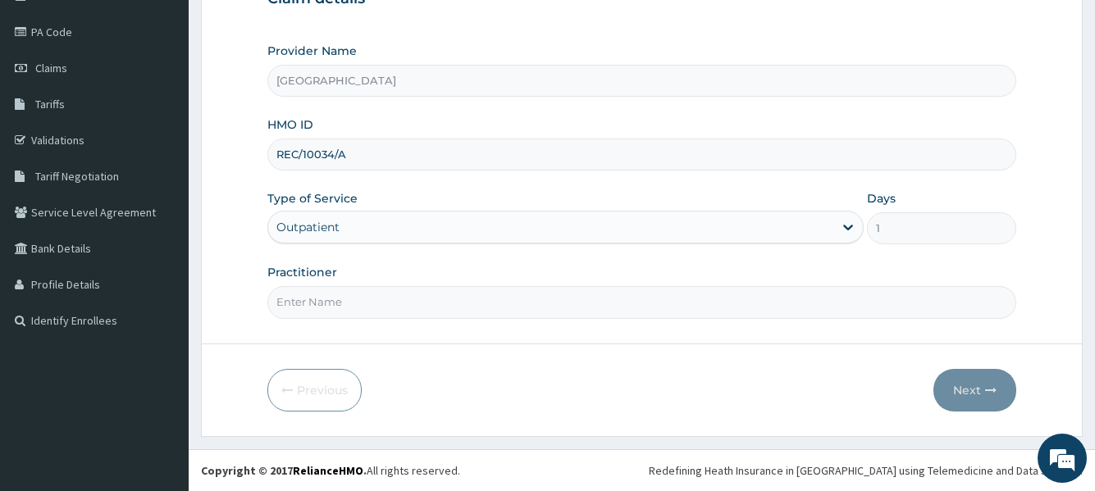
click at [623, 311] on input "Practitioner" at bounding box center [641, 302] width 748 height 32
type input "Dr seyi"
click at [957, 394] on button "Next" at bounding box center [975, 390] width 83 height 43
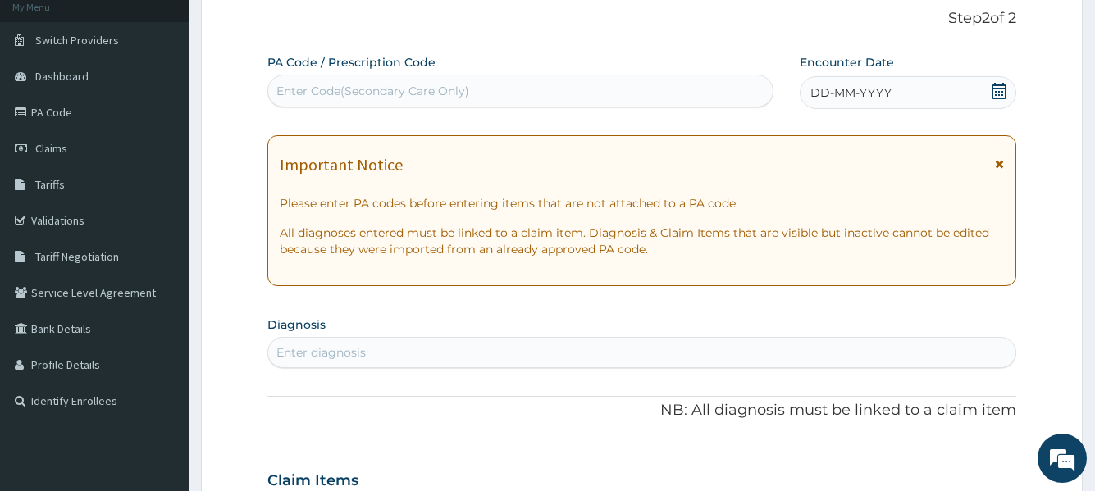
scroll to position [19, 0]
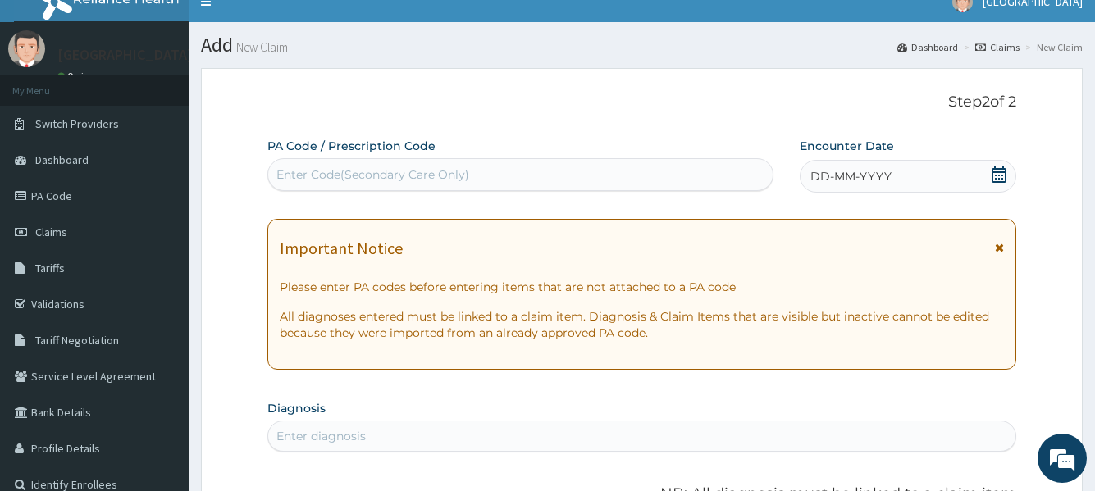
click at [1000, 169] on icon at bounding box center [999, 175] width 15 height 16
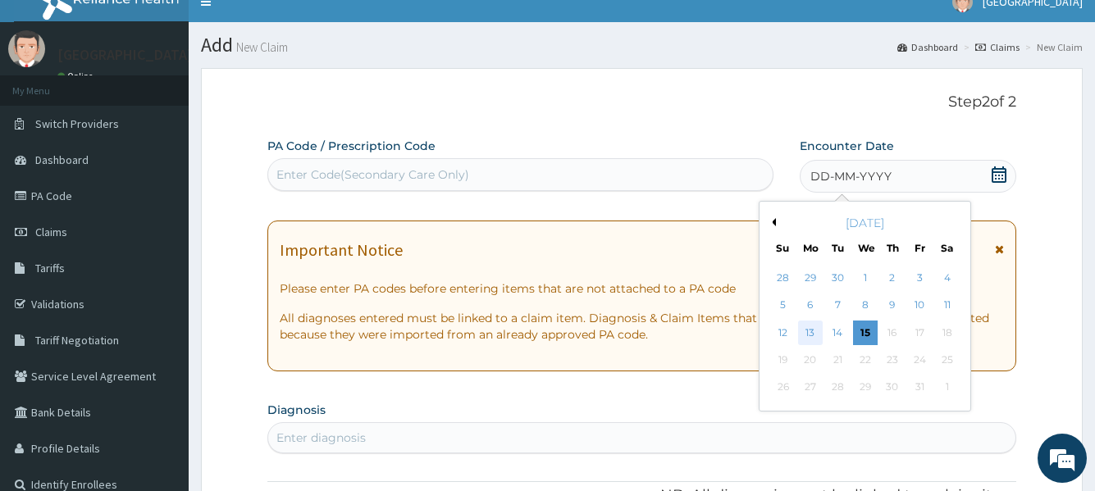
click at [811, 331] on div "13" at bounding box center [809, 333] width 25 height 25
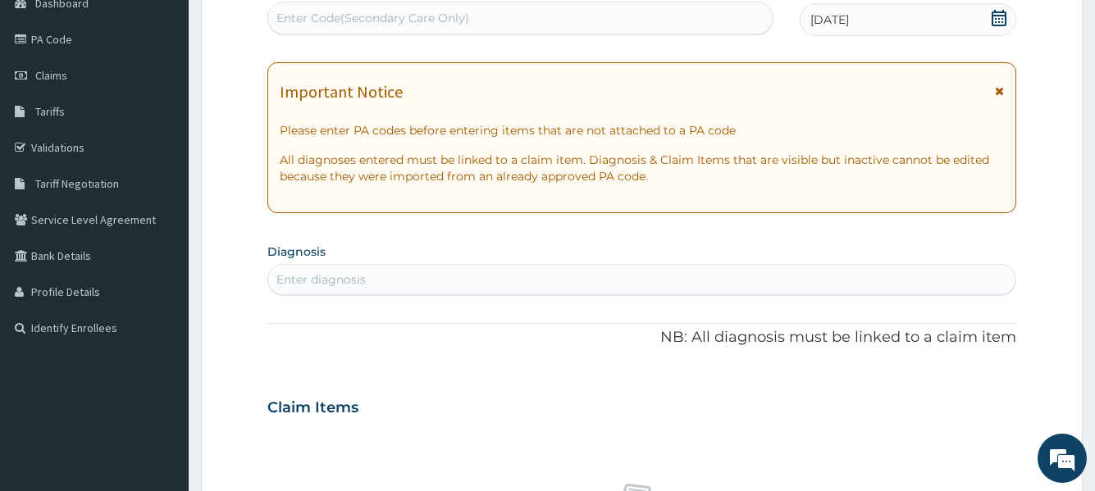
scroll to position [183, 0]
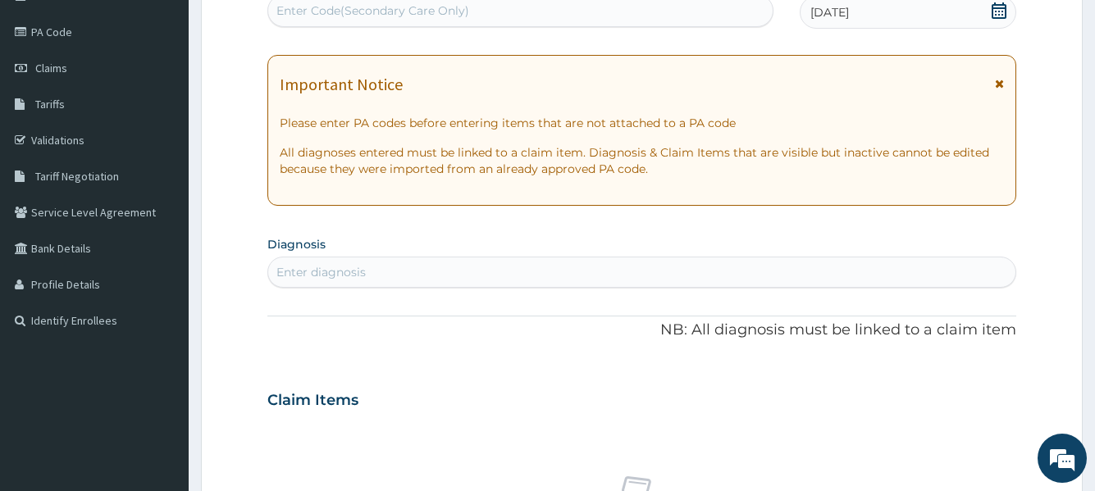
click at [491, 262] on div "Enter diagnosis" at bounding box center [641, 272] width 747 height 26
type input "MALARIA"
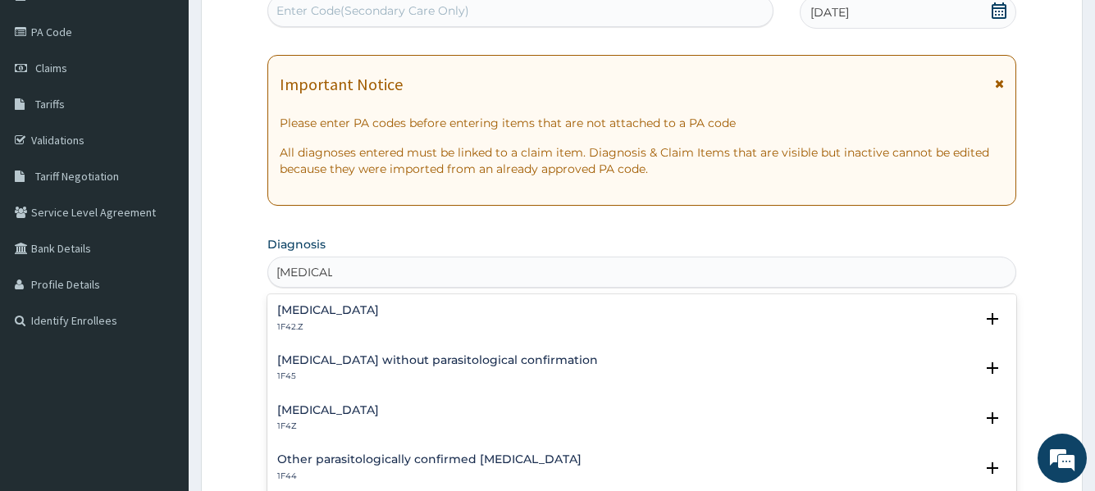
click at [429, 415] on div "Malaria, unspecified 1F4Z" at bounding box center [641, 418] width 729 height 29
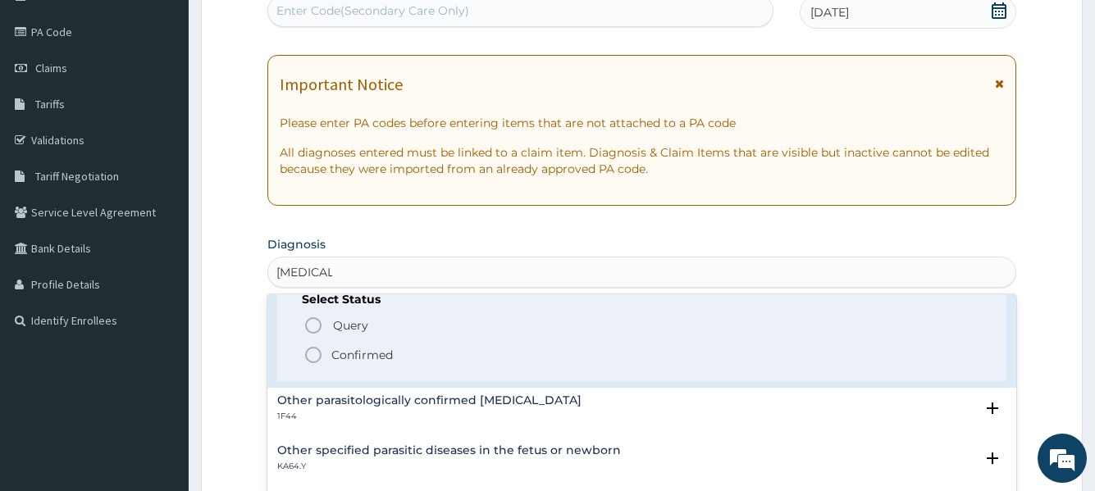
scroll to position [164, 0]
click at [310, 354] on icon "status option filled" at bounding box center [314, 355] width 20 height 20
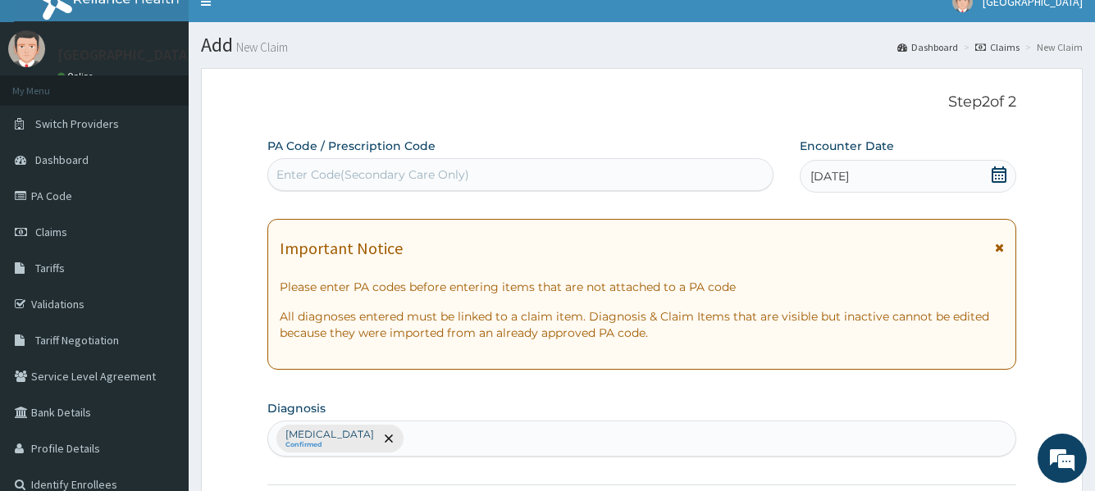
scroll to position [101, 0]
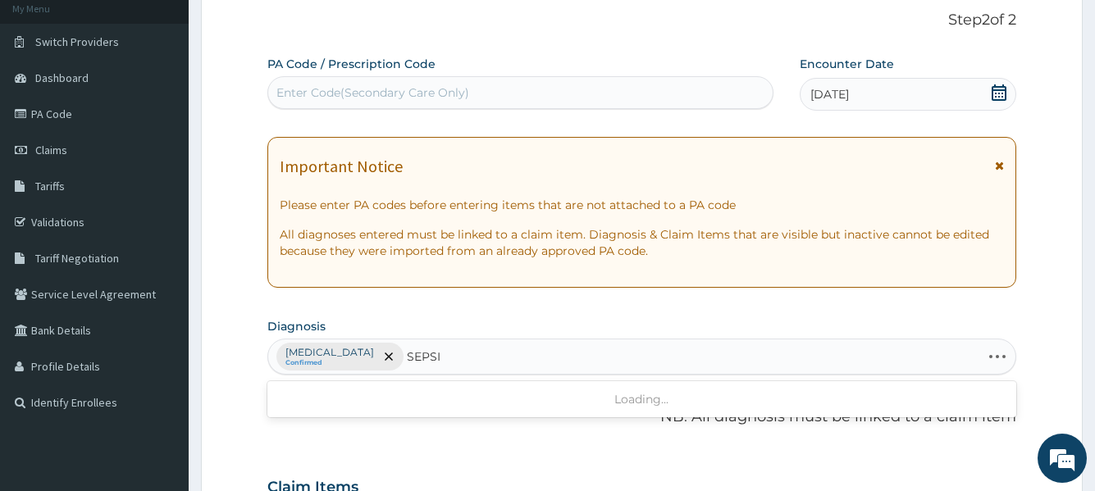
type input "SEPSIS"
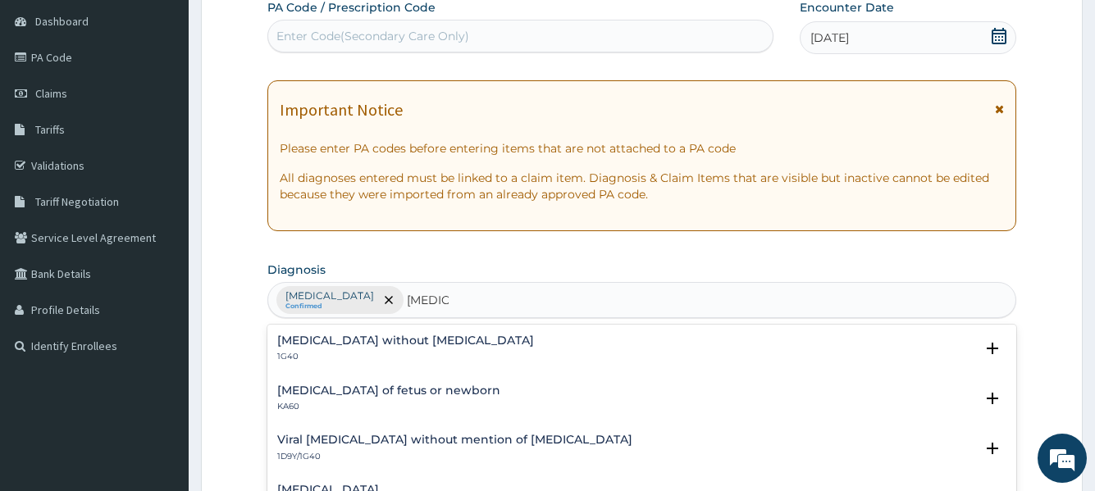
scroll to position [183, 0]
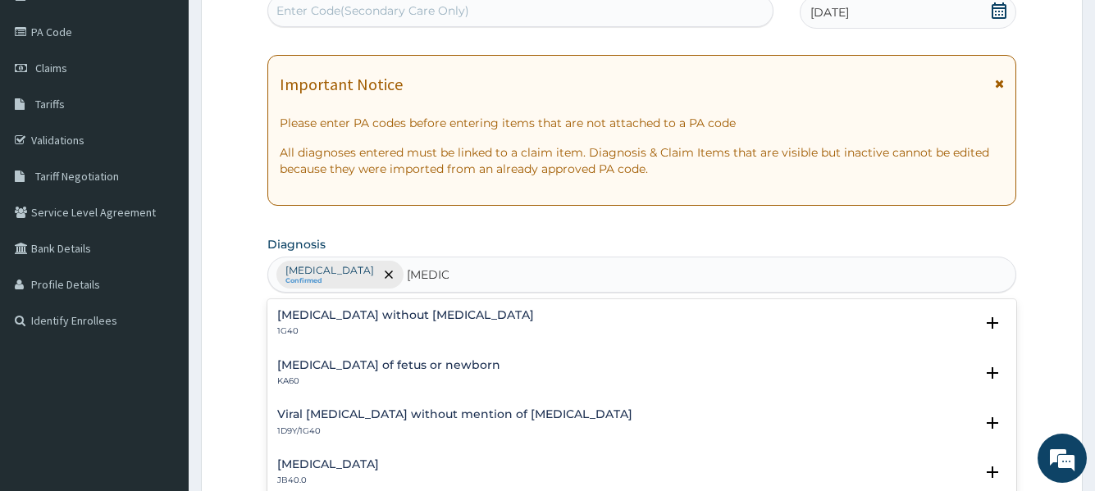
click at [432, 313] on h4 "Sepsis without septic shock" at bounding box center [405, 315] width 257 height 12
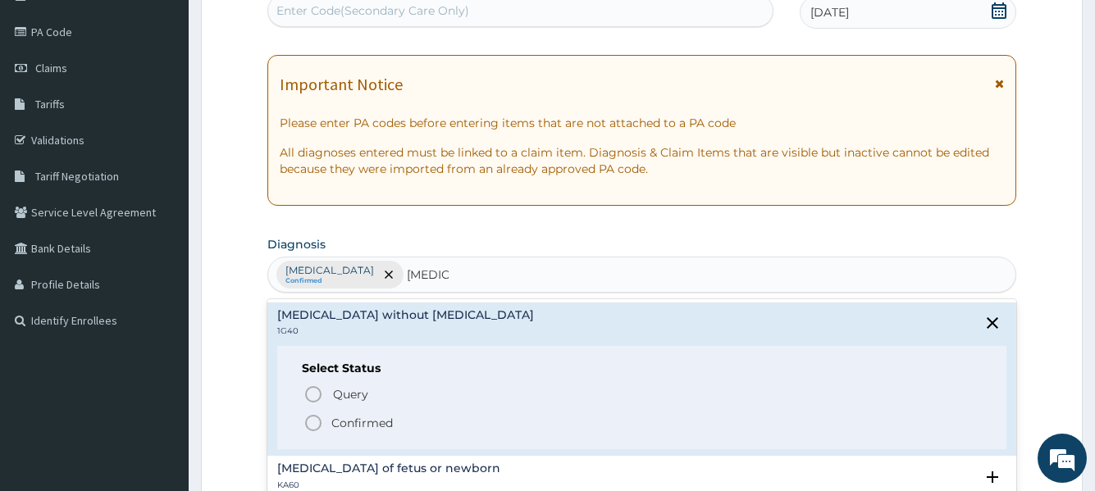
click at [313, 423] on icon "status option filled" at bounding box center [314, 423] width 20 height 20
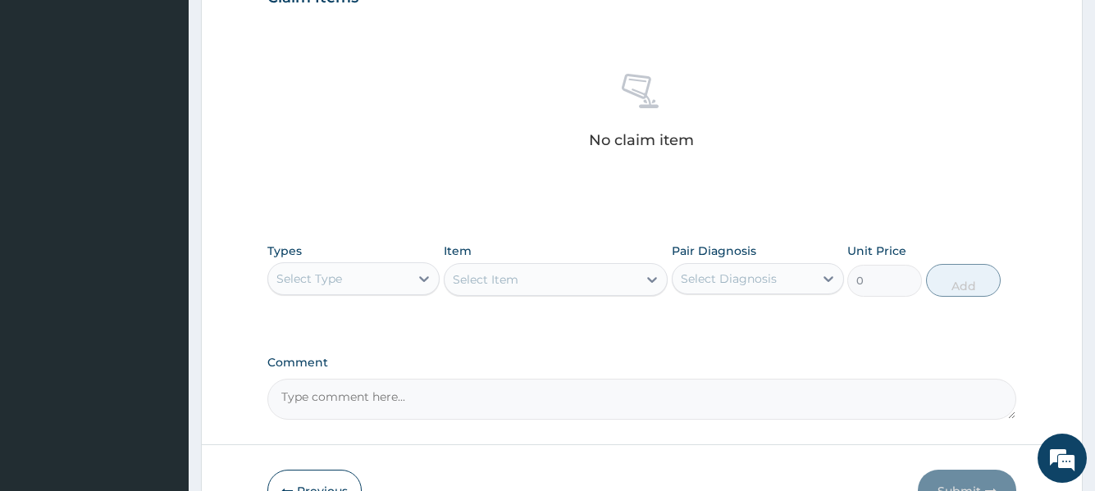
scroll to position [593, 0]
click at [395, 281] on div "Select Type" at bounding box center [338, 276] width 141 height 26
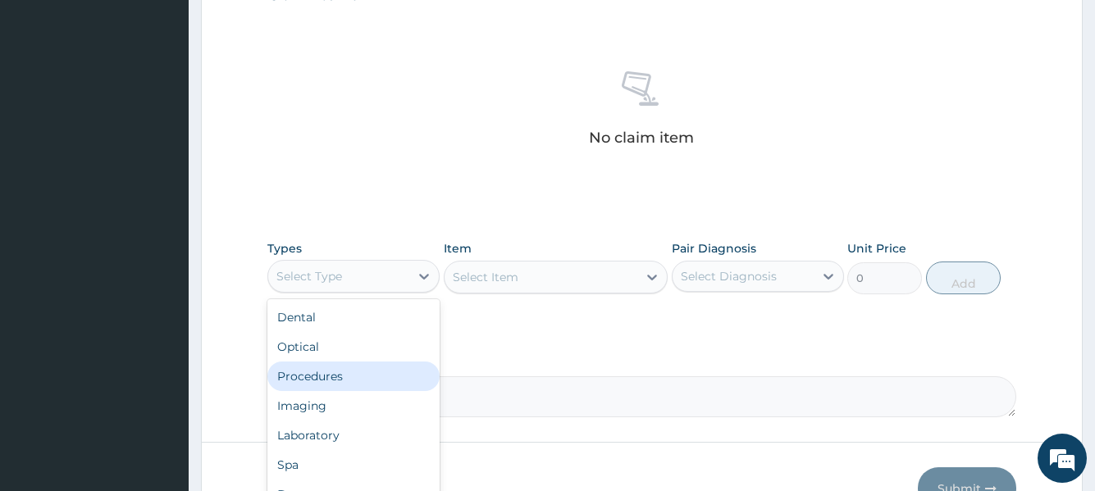
click at [354, 378] on div "Procedures" at bounding box center [353, 377] width 172 height 30
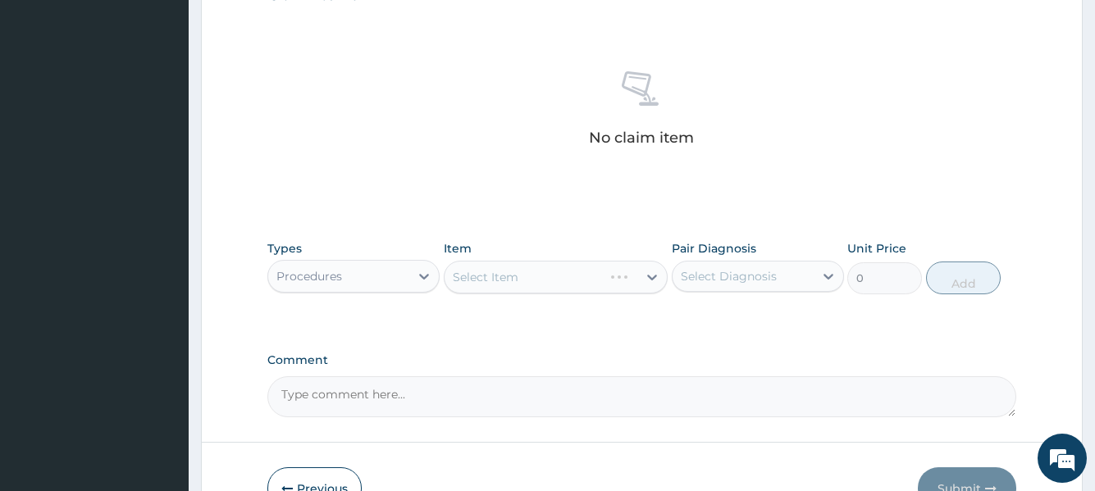
click at [552, 276] on div "Select Item" at bounding box center [556, 277] width 225 height 33
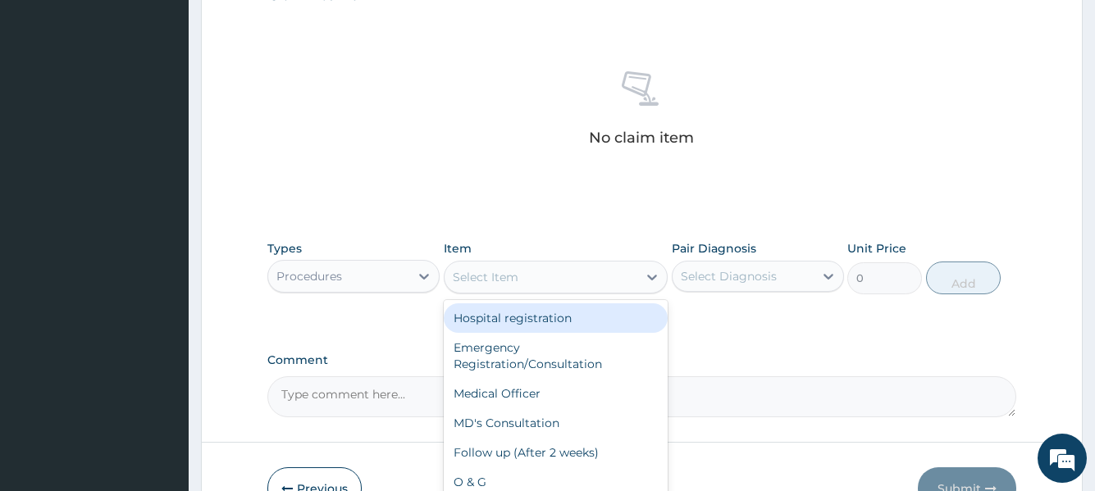
click at [549, 281] on div "Select Item" at bounding box center [542, 277] width 194 height 26
click at [536, 331] on div "Hospital registration" at bounding box center [556, 319] width 225 height 30
type input "2000"
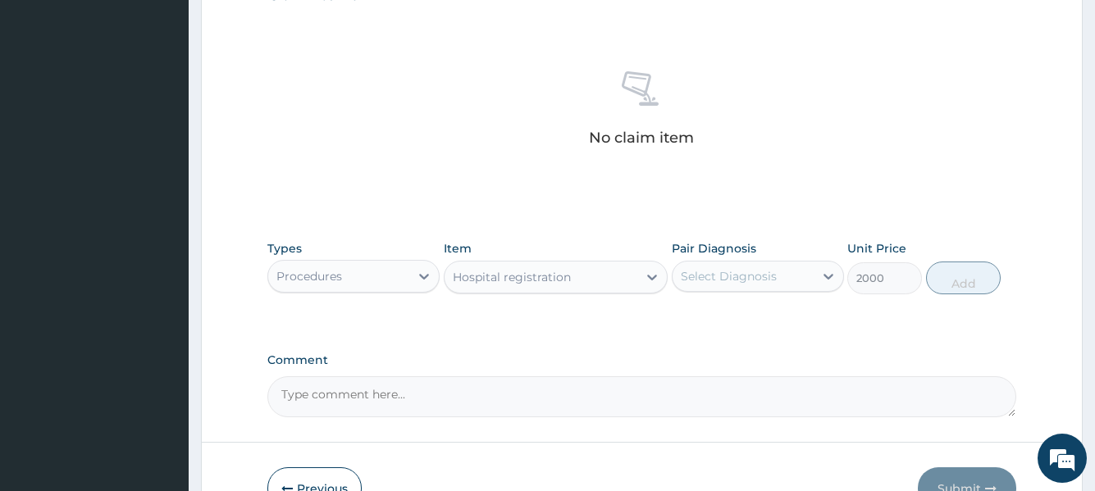
click at [756, 272] on div "Select Diagnosis" at bounding box center [729, 276] width 96 height 16
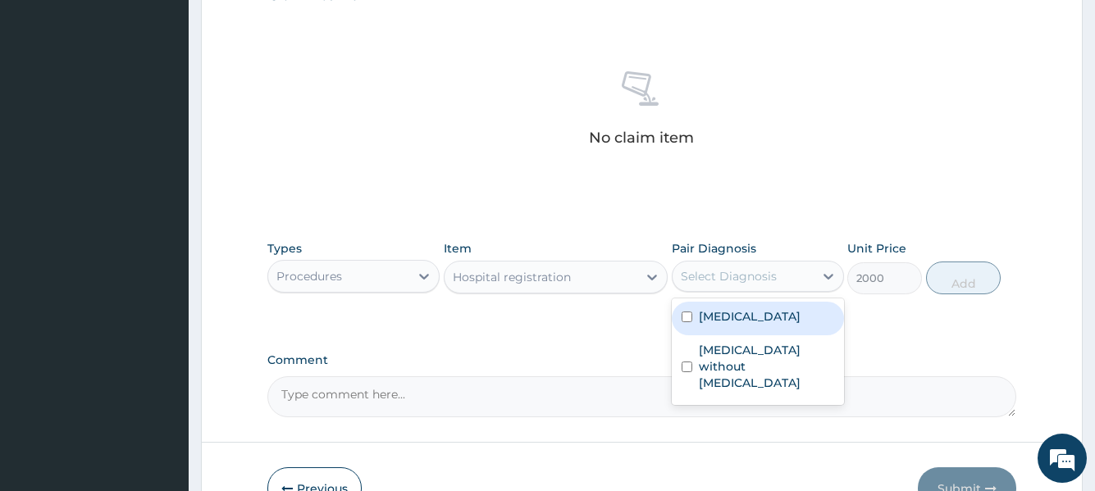
click at [747, 326] on div "[MEDICAL_DATA]" at bounding box center [758, 319] width 172 height 34
checkbox input "true"
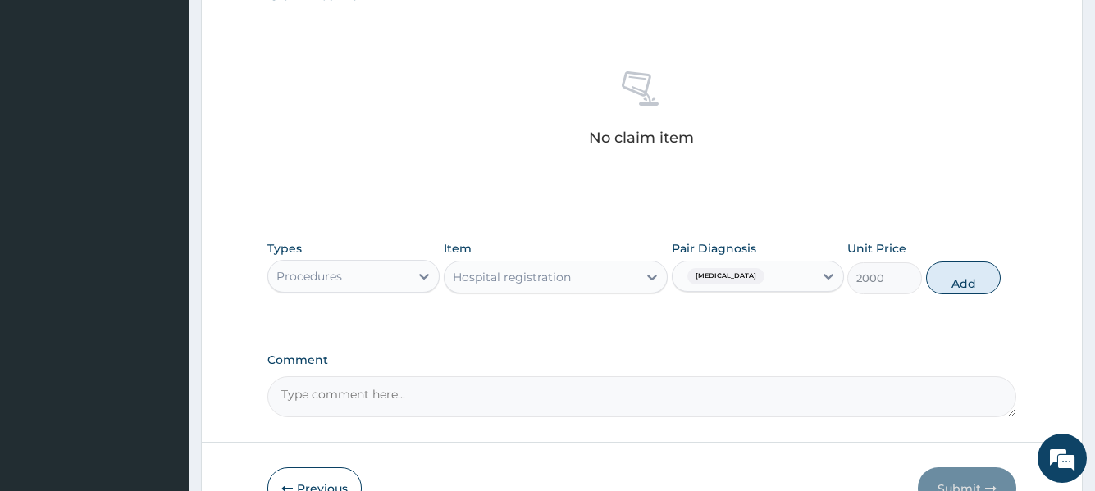
click at [975, 283] on button "Add" at bounding box center [963, 278] width 75 height 33
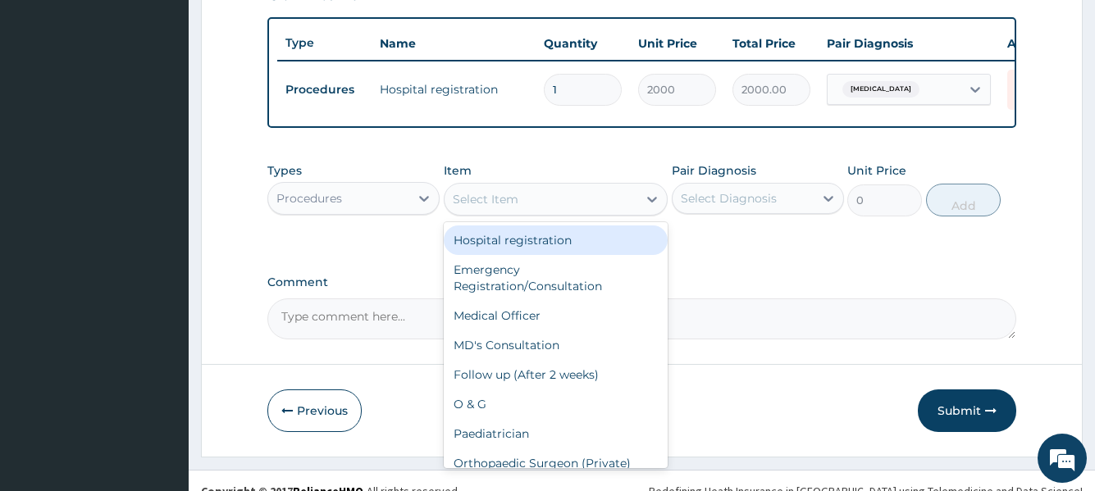
click at [543, 212] on div "Select Item" at bounding box center [542, 199] width 194 height 26
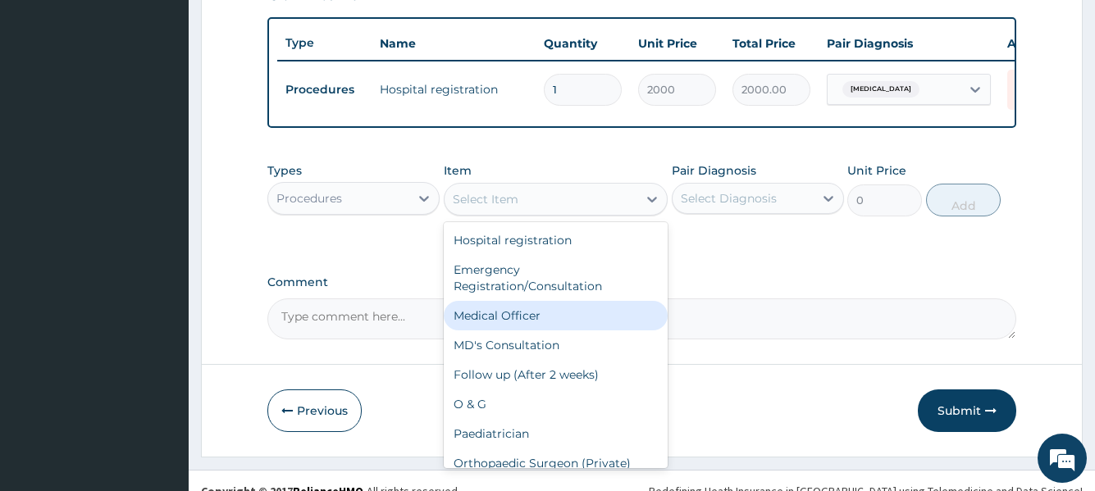
click at [525, 327] on div "Medical Officer" at bounding box center [556, 316] width 225 height 30
type input "3000"
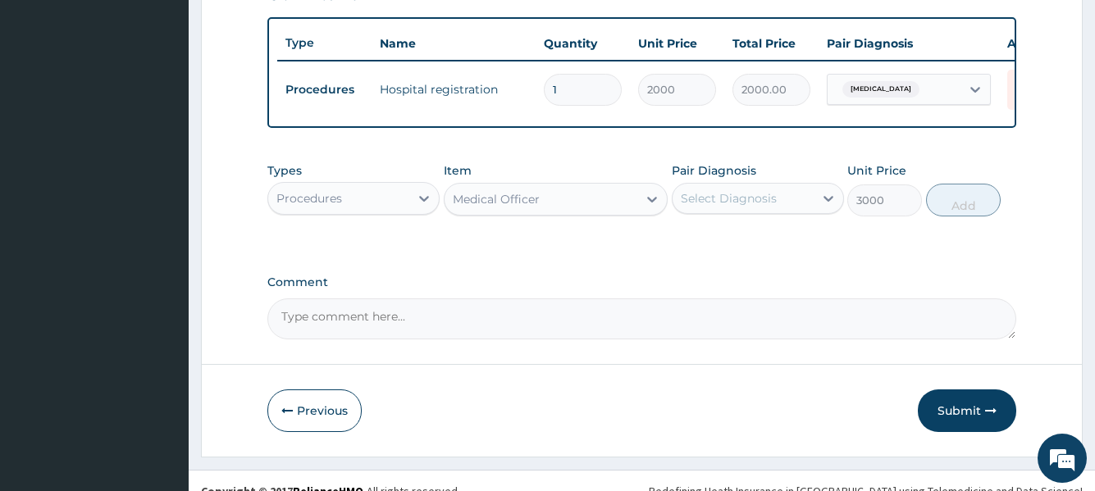
click at [776, 200] on div "Select Diagnosis" at bounding box center [743, 198] width 141 height 26
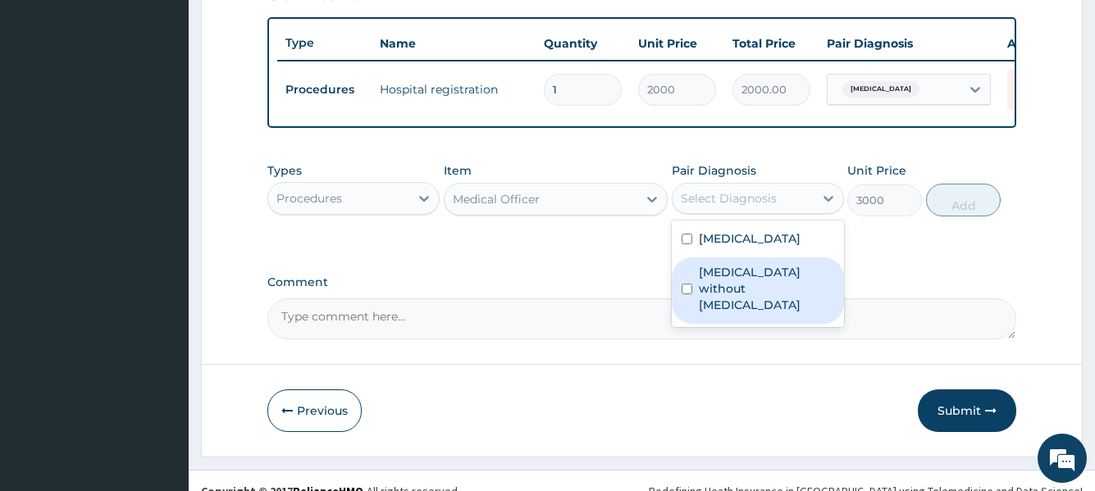
drag, startPoint x: 732, startPoint y: 295, endPoint x: 762, endPoint y: 276, distance: 35.7
click at [731, 295] on label "Sepsis without septic shock" at bounding box center [766, 288] width 135 height 49
checkbox input "true"
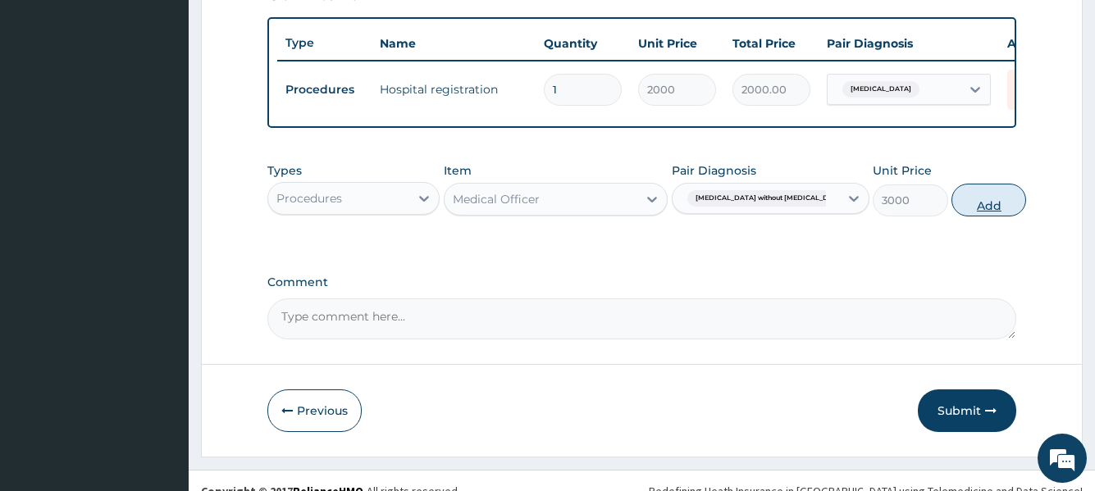
click at [975, 215] on button "Add" at bounding box center [989, 200] width 75 height 33
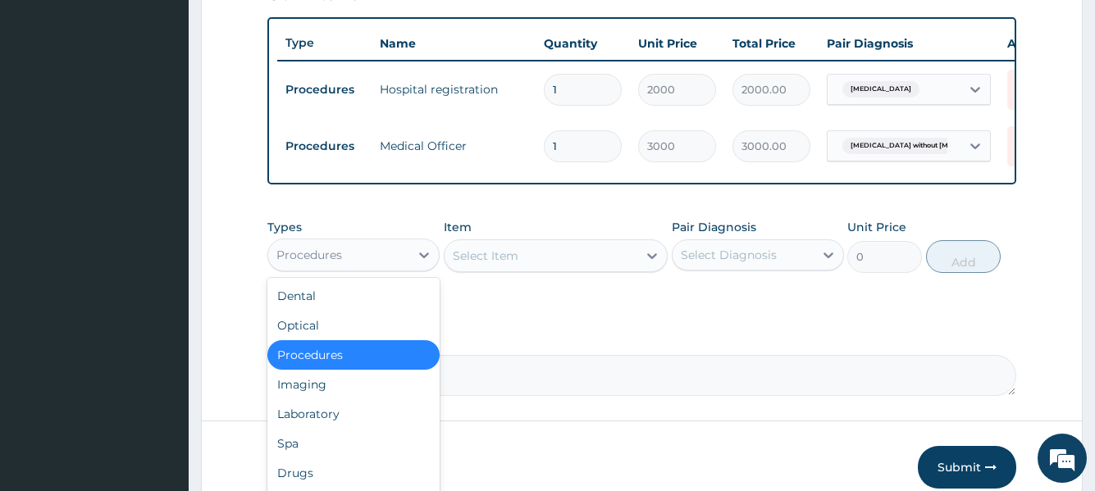
click at [333, 263] on div "Procedures" at bounding box center [309, 255] width 66 height 16
click at [338, 424] on div "Laboratory" at bounding box center [353, 415] width 172 height 30
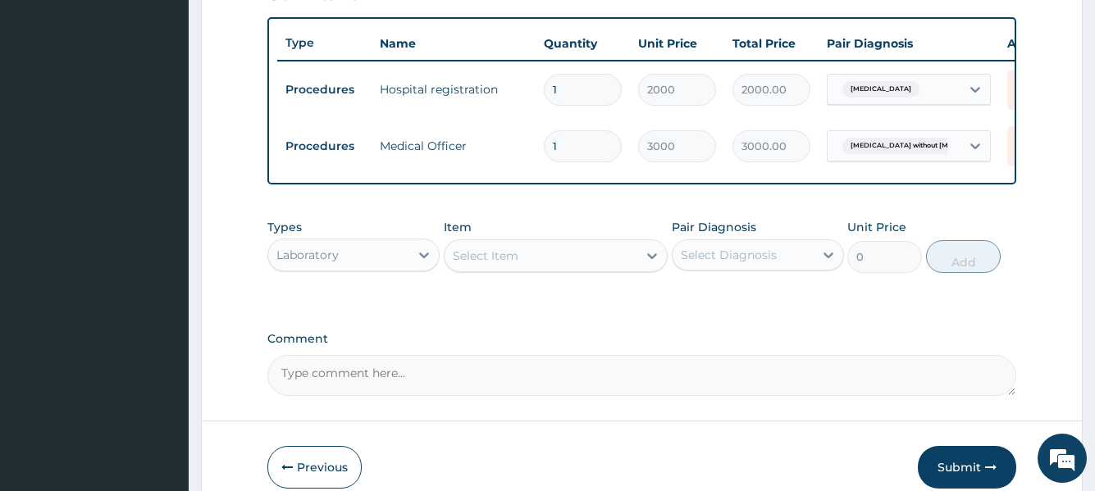
click at [509, 269] on div "Select Item" at bounding box center [542, 256] width 194 height 26
click at [508, 269] on div "Select Item" at bounding box center [542, 256] width 194 height 26
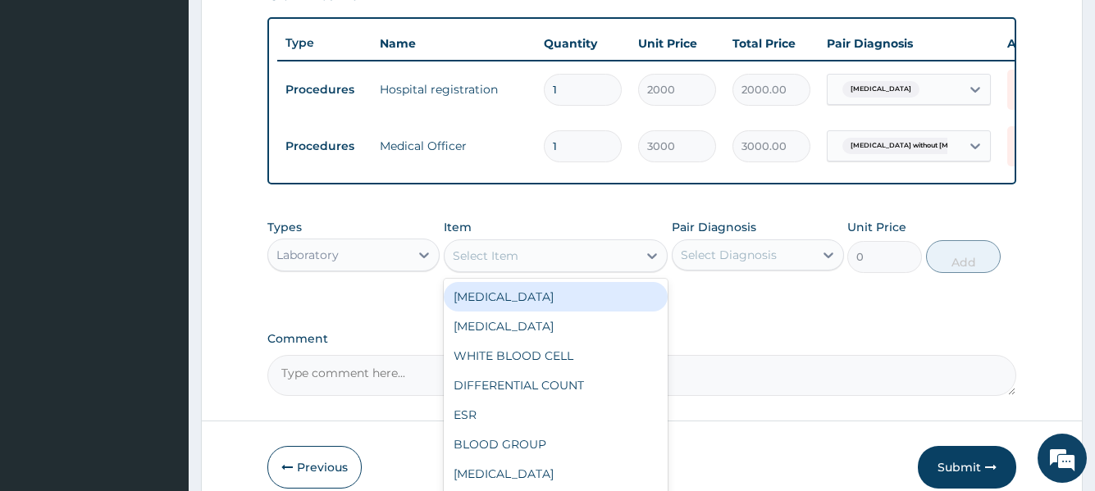
click at [504, 312] on div "FULL BLOOD COUNT" at bounding box center [556, 297] width 225 height 30
type input "4000"
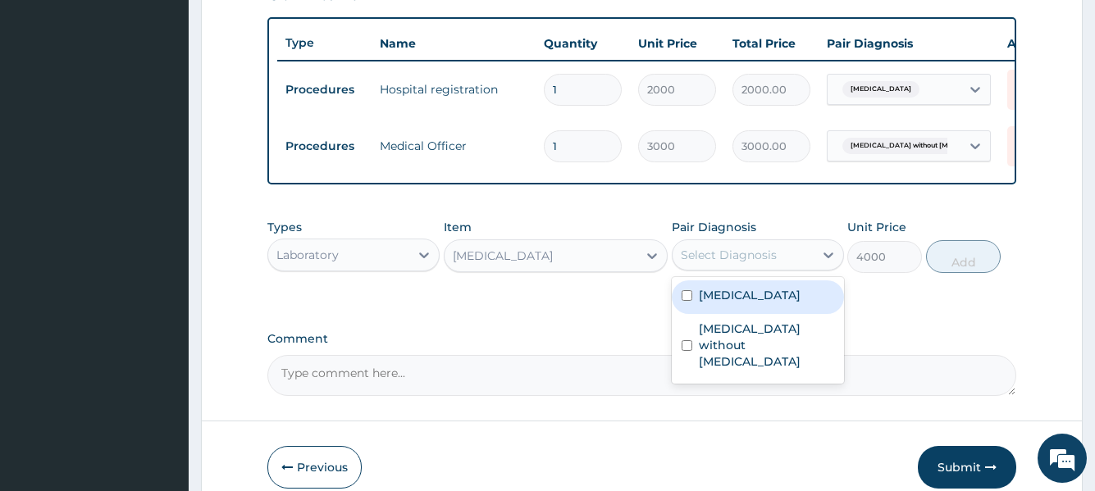
click at [719, 263] on div "Select Diagnosis" at bounding box center [729, 255] width 96 height 16
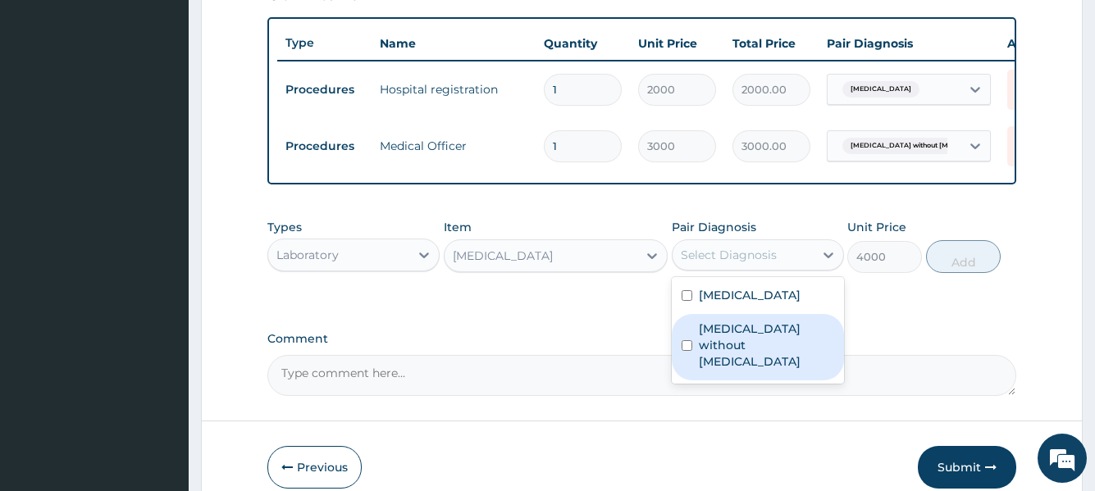
click at [743, 336] on label "Sepsis without septic shock" at bounding box center [766, 345] width 135 height 49
checkbox input "true"
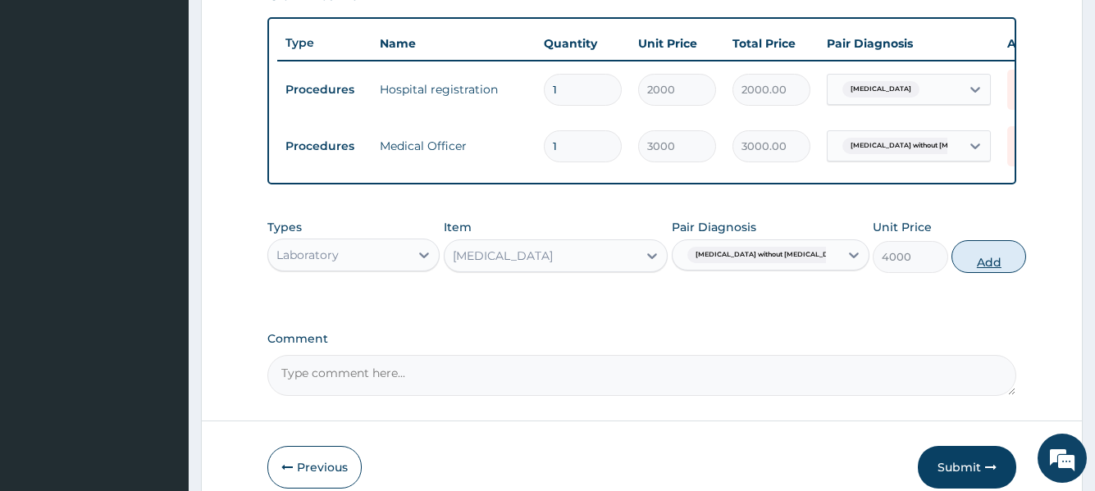
click at [962, 272] on button "Add" at bounding box center [989, 256] width 75 height 33
type input "0"
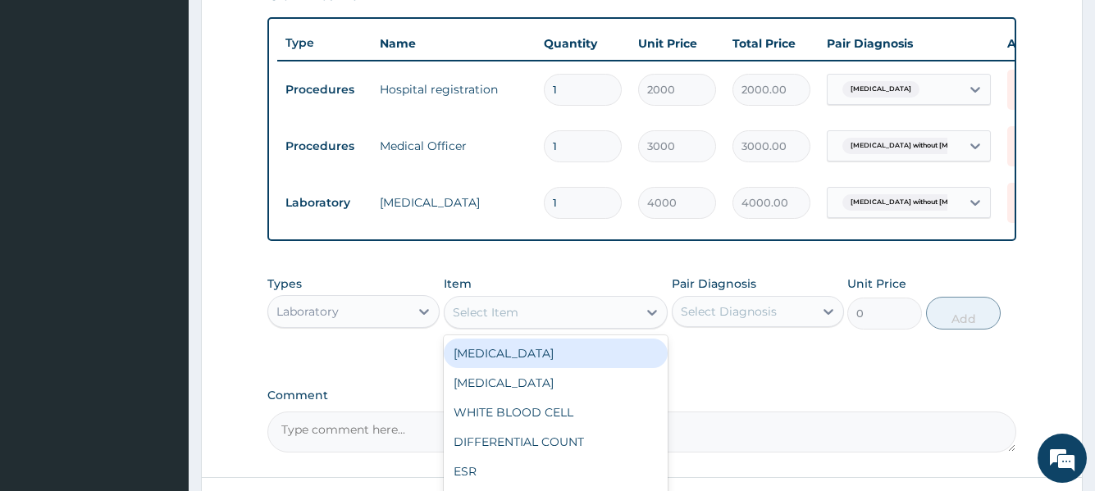
click at [505, 320] on div "Select Item" at bounding box center [486, 312] width 66 height 16
type input "MA"
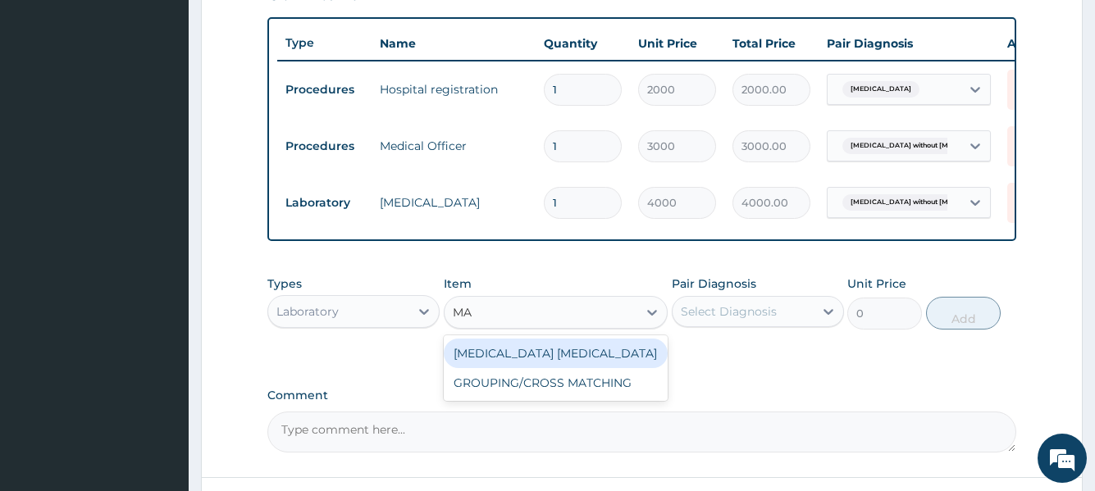
click at [510, 368] on div "MALARIA PARASITE" at bounding box center [556, 354] width 225 height 30
type input "1650"
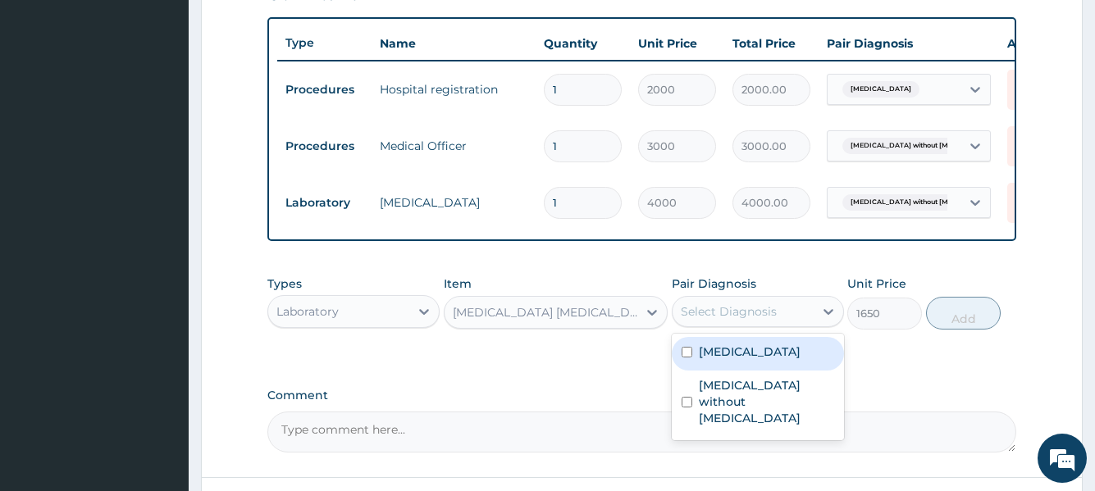
click at [715, 320] on div "Select Diagnosis" at bounding box center [729, 312] width 96 height 16
click at [728, 360] on label "[MEDICAL_DATA]" at bounding box center [750, 352] width 102 height 16
checkbox input "true"
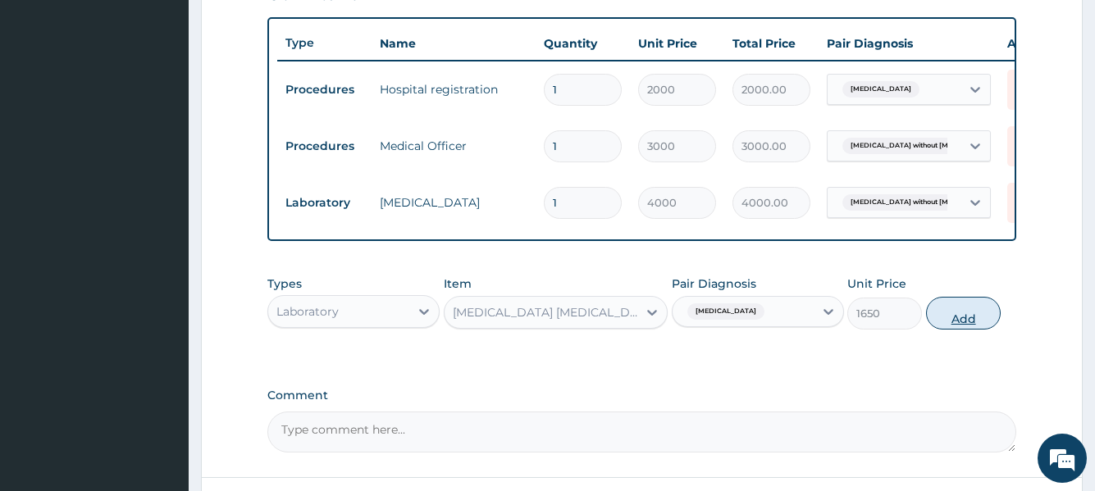
click at [958, 324] on button "Add" at bounding box center [963, 313] width 75 height 33
type input "0"
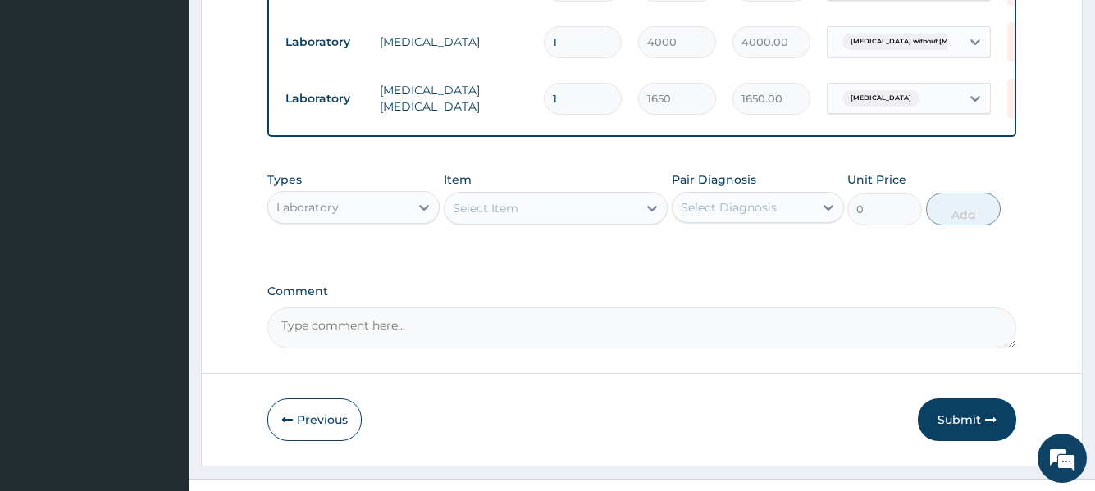
scroll to position [757, 0]
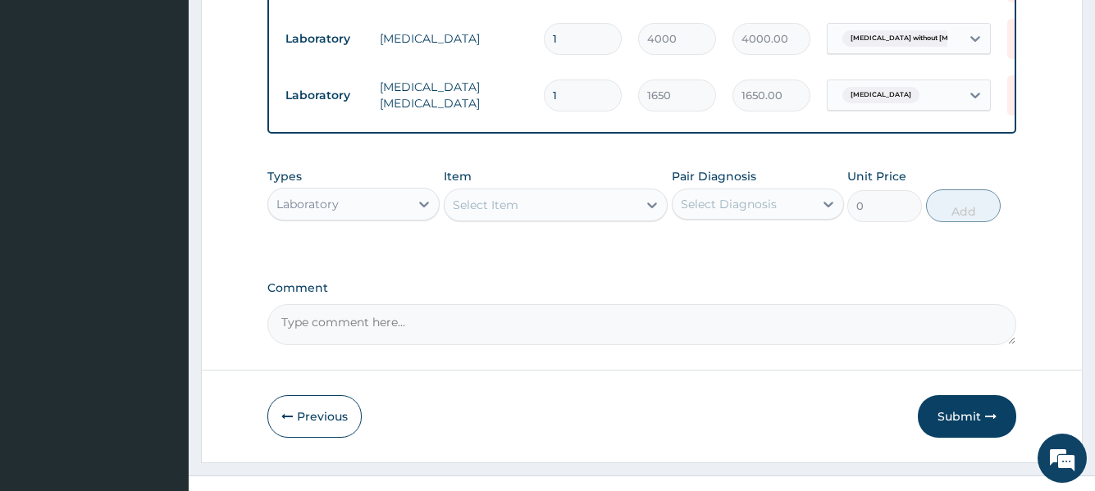
click at [367, 211] on div "Laboratory" at bounding box center [338, 204] width 141 height 26
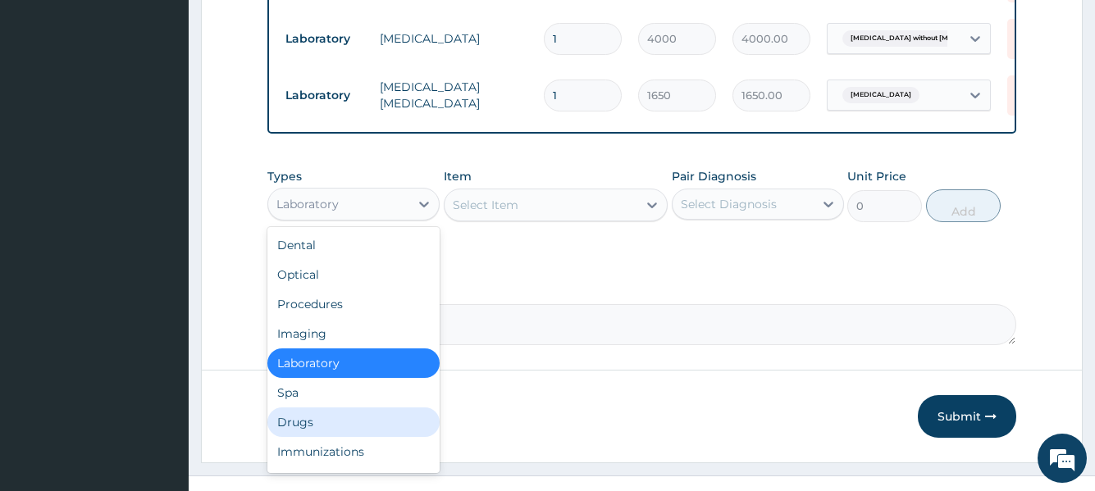
click at [336, 432] on div "Drugs" at bounding box center [353, 423] width 172 height 30
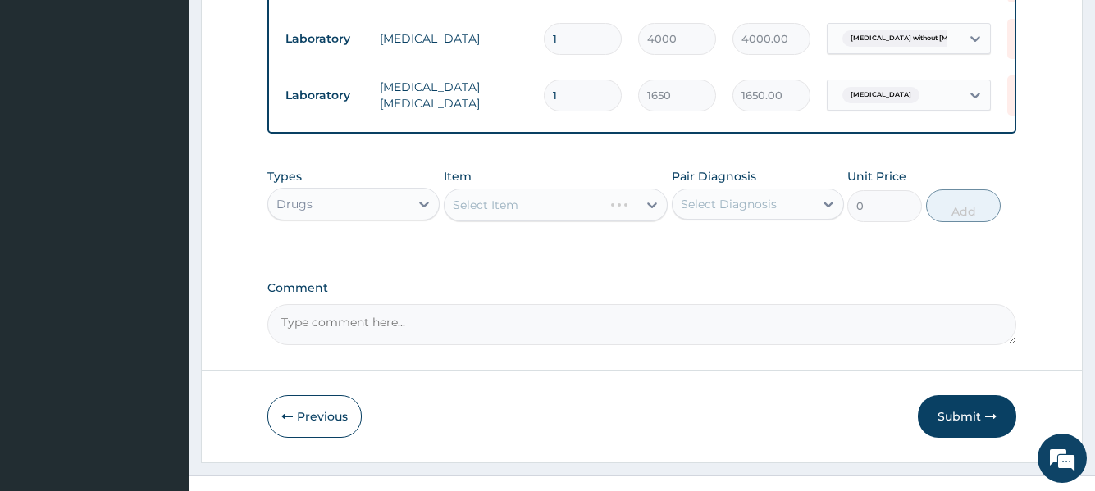
click at [509, 213] on div "Select Item" at bounding box center [556, 205] width 225 height 33
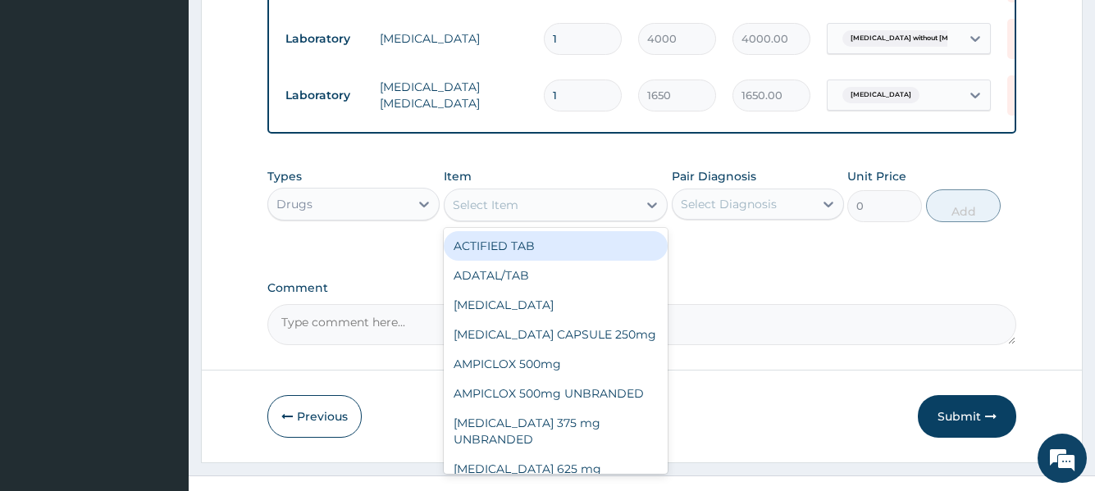
click at [503, 213] on div "Select Item" at bounding box center [486, 205] width 66 height 16
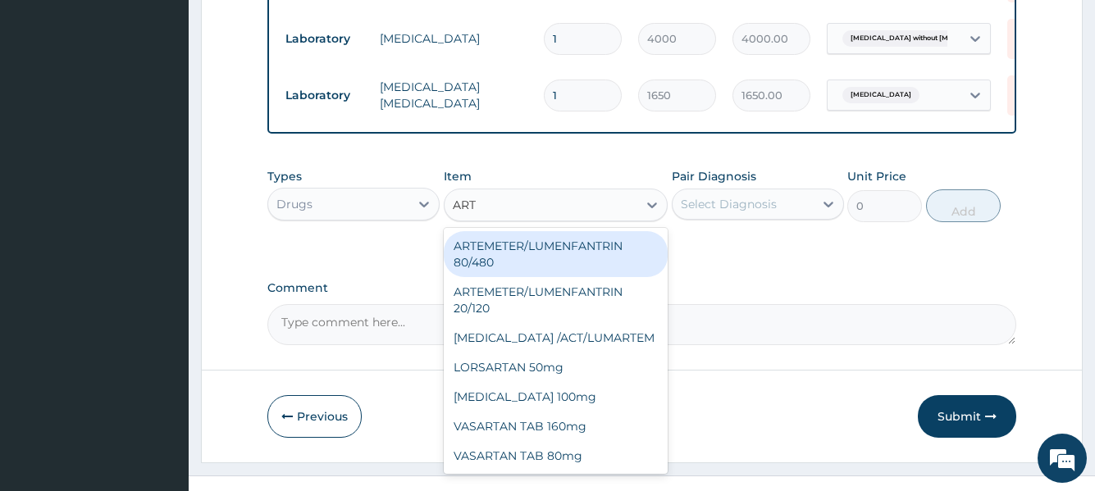
type input "ARTE"
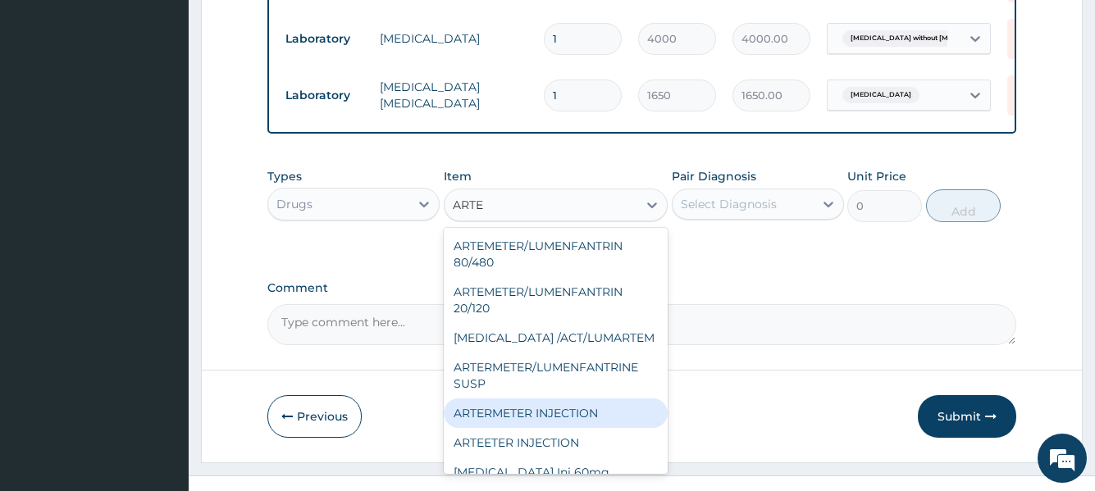
click at [552, 422] on div "ARTERMETER INJECTION" at bounding box center [556, 414] width 225 height 30
type input "860"
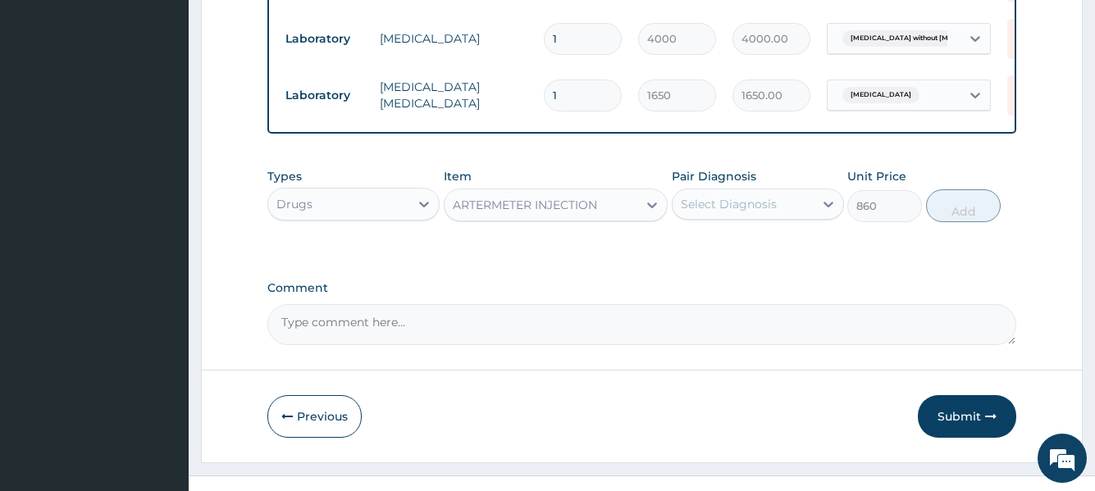
click at [725, 212] on div "Select Diagnosis" at bounding box center [729, 204] width 96 height 16
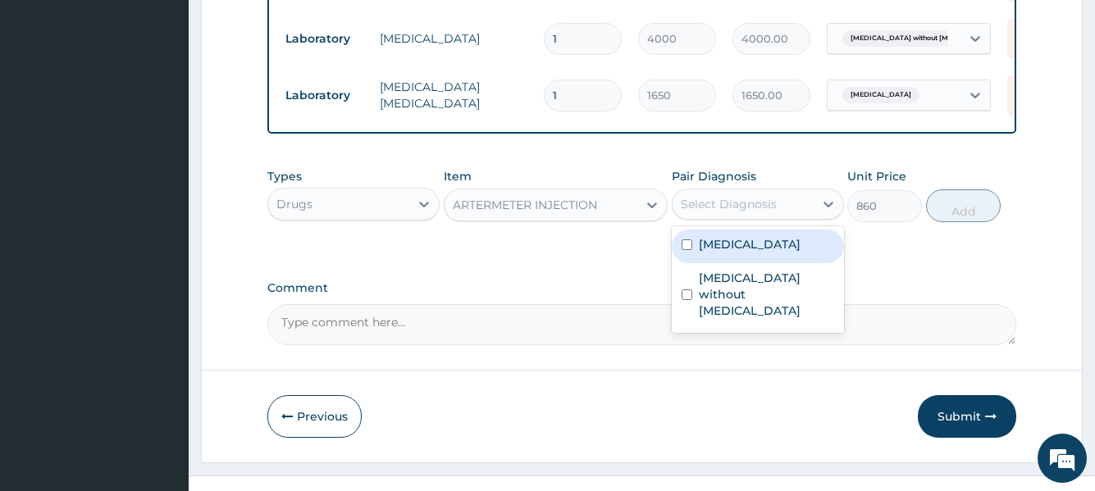
click at [739, 263] on div "[MEDICAL_DATA]" at bounding box center [758, 247] width 172 height 34
checkbox input "true"
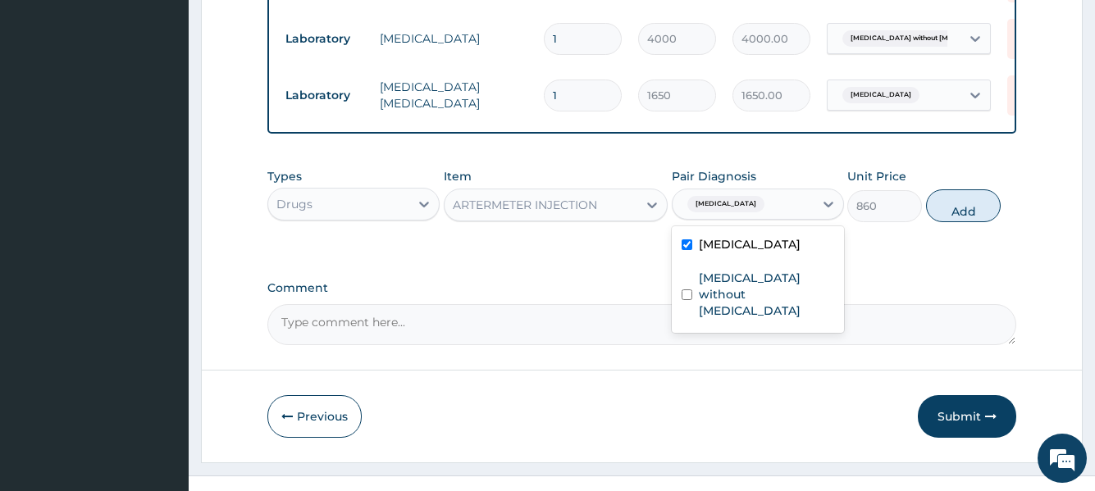
drag, startPoint x: 975, startPoint y: 214, endPoint x: 933, endPoint y: 216, distance: 41.9
click at [966, 215] on button "Add" at bounding box center [963, 206] width 75 height 33
type input "0"
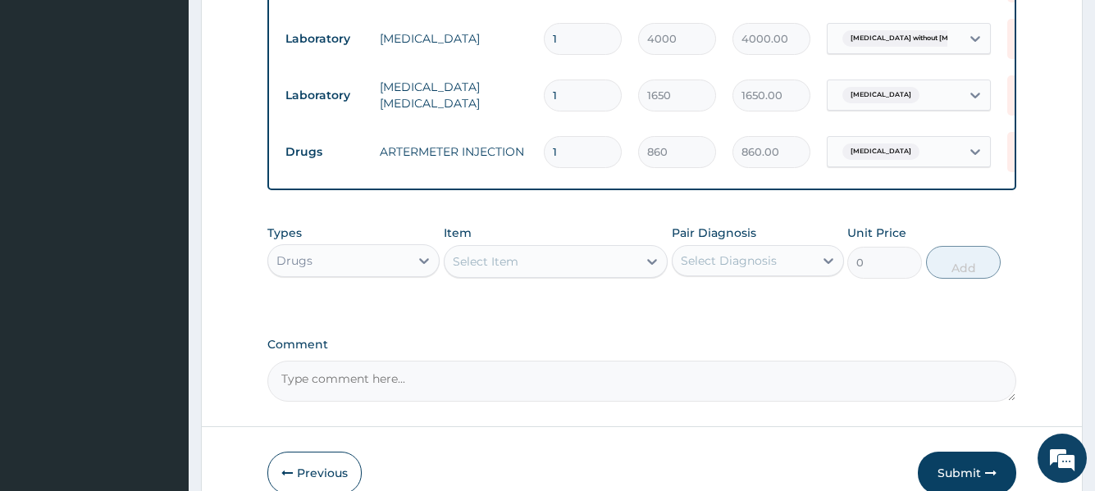
type input "0.00"
type input "2"
type input "1720.00"
type input "2"
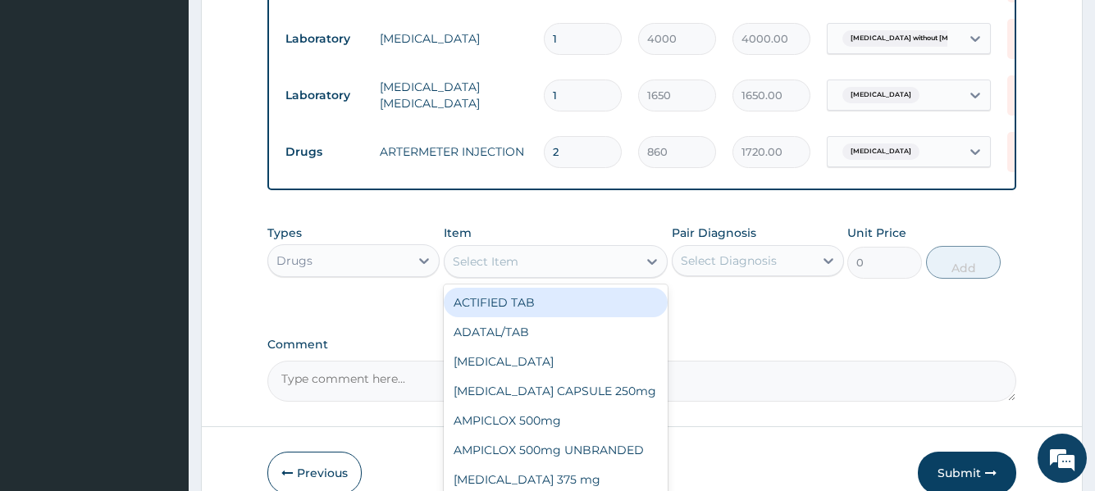
click at [499, 267] on div "Select Item" at bounding box center [486, 261] width 66 height 16
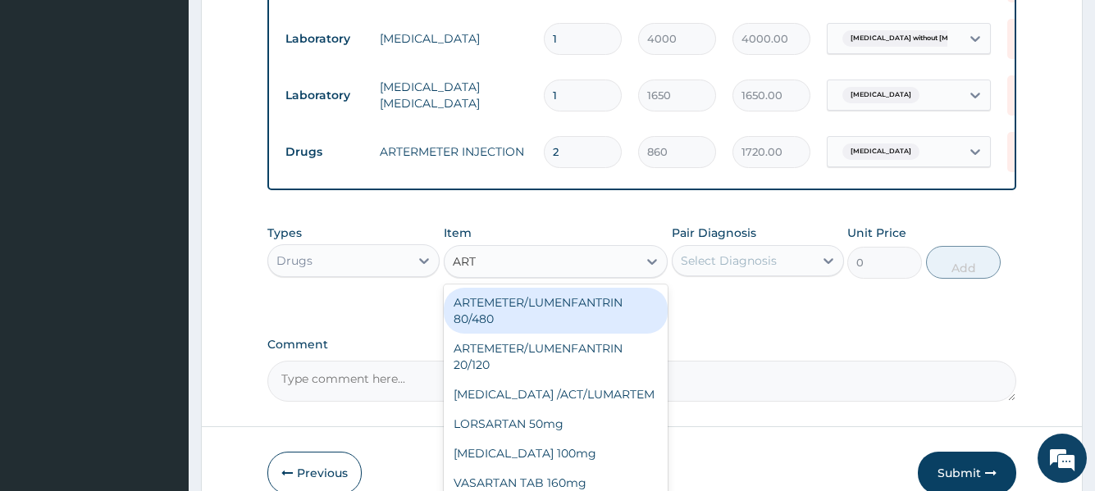
type input "ARTE"
click at [510, 317] on div "ARTEMETER/LUMENFANTRIN 80/480" at bounding box center [556, 311] width 225 height 46
type input "430"
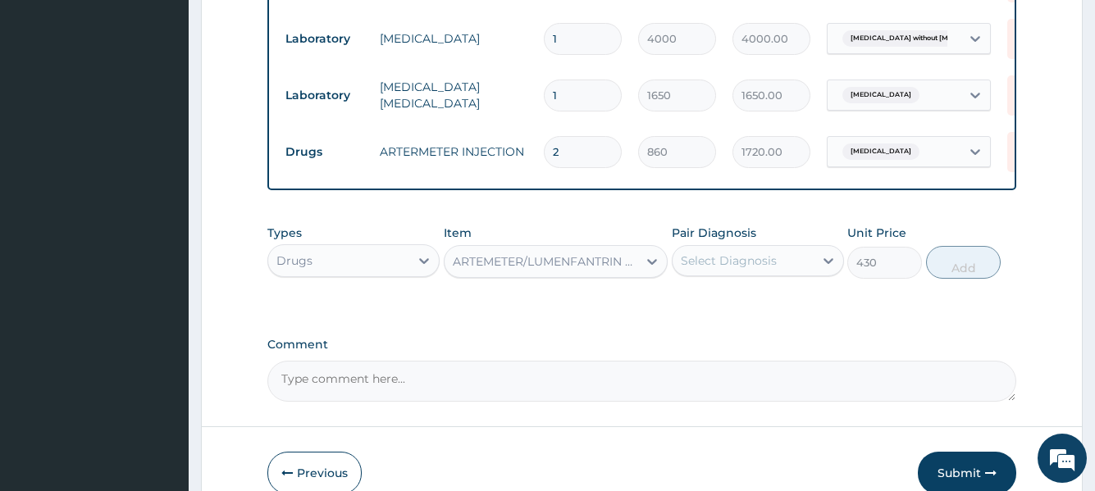
click at [729, 269] on div "Select Diagnosis" at bounding box center [729, 261] width 96 height 16
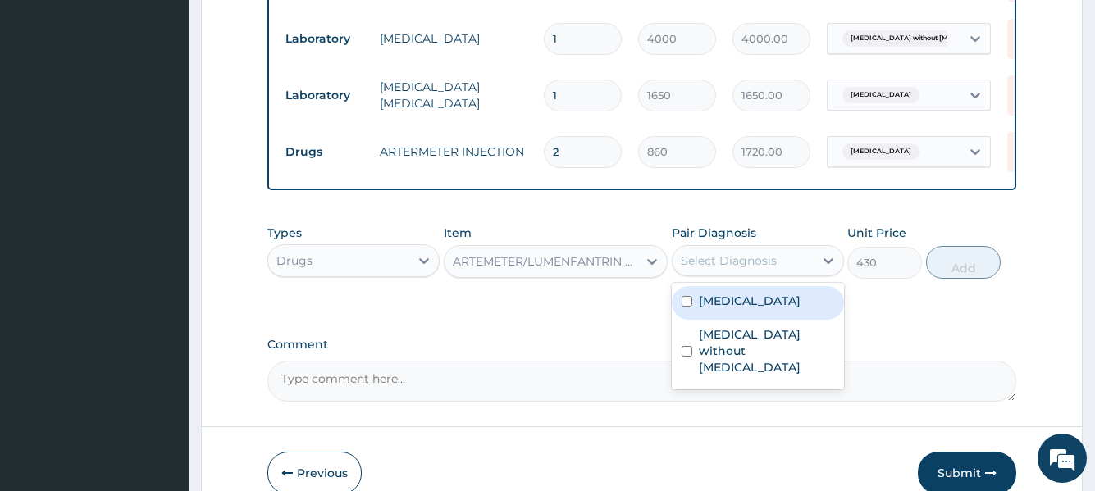
click at [740, 309] on label "[MEDICAL_DATA]" at bounding box center [750, 301] width 102 height 16
checkbox input "true"
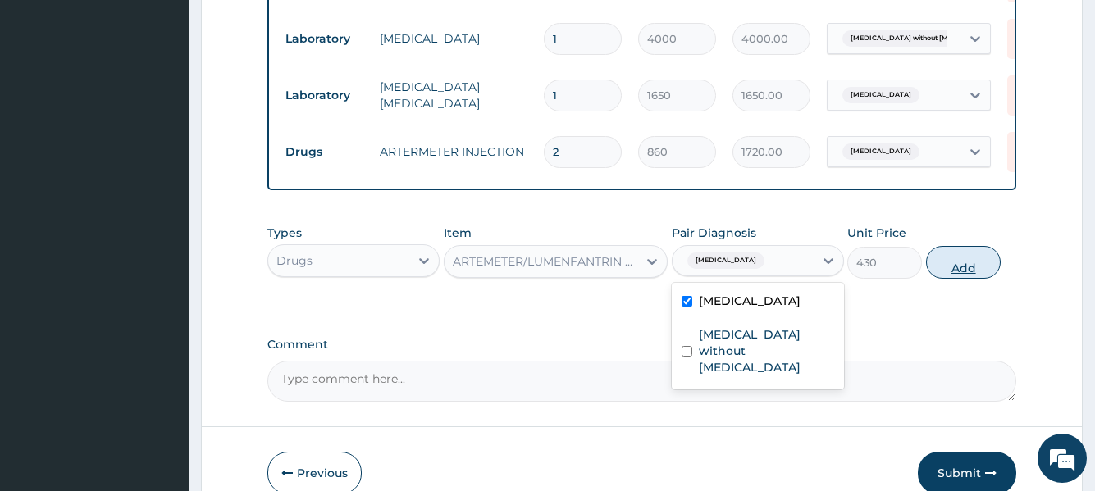
click at [945, 278] on button "Add" at bounding box center [963, 262] width 75 height 33
type input "0"
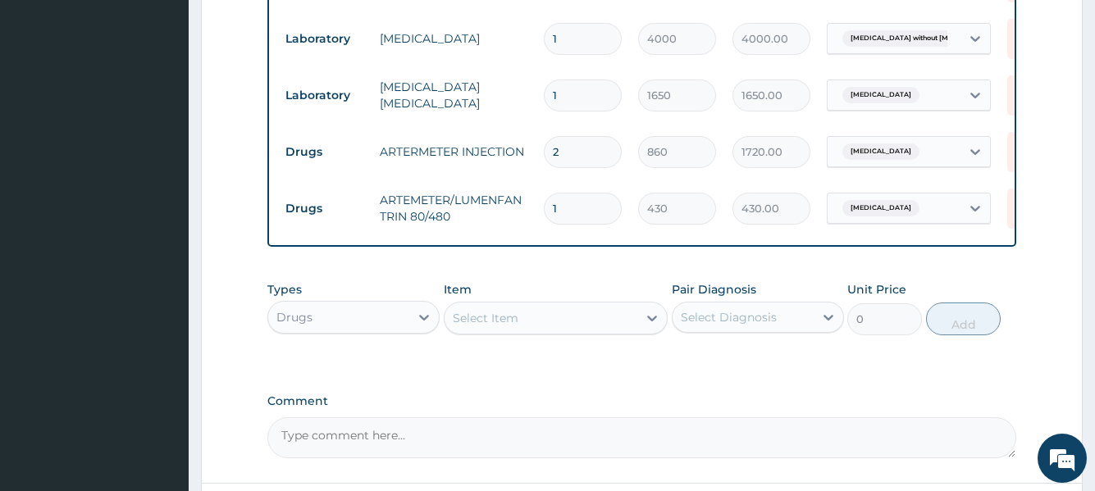
type input "0.00"
type input "6"
type input "2580.00"
type input "6"
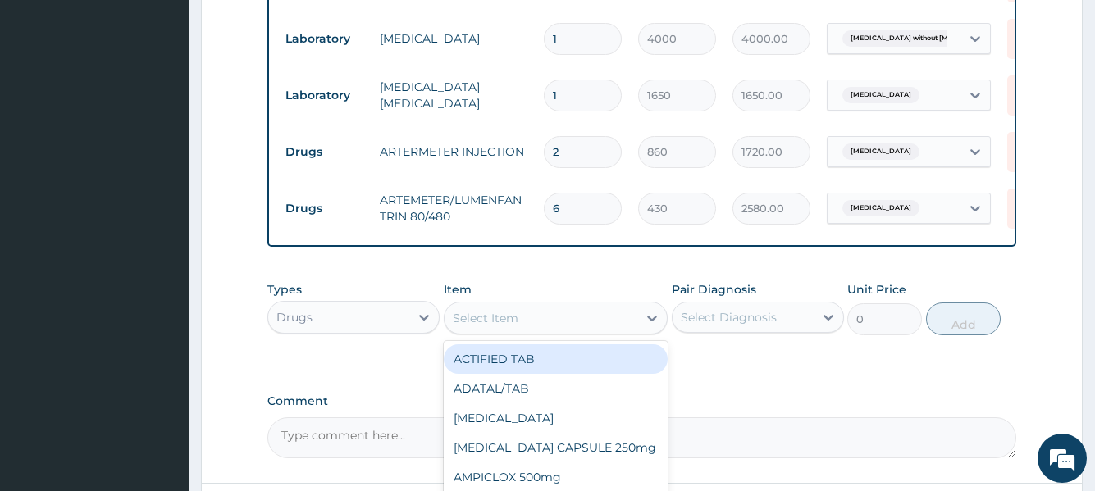
click at [582, 331] on div "Select Item" at bounding box center [542, 318] width 194 height 26
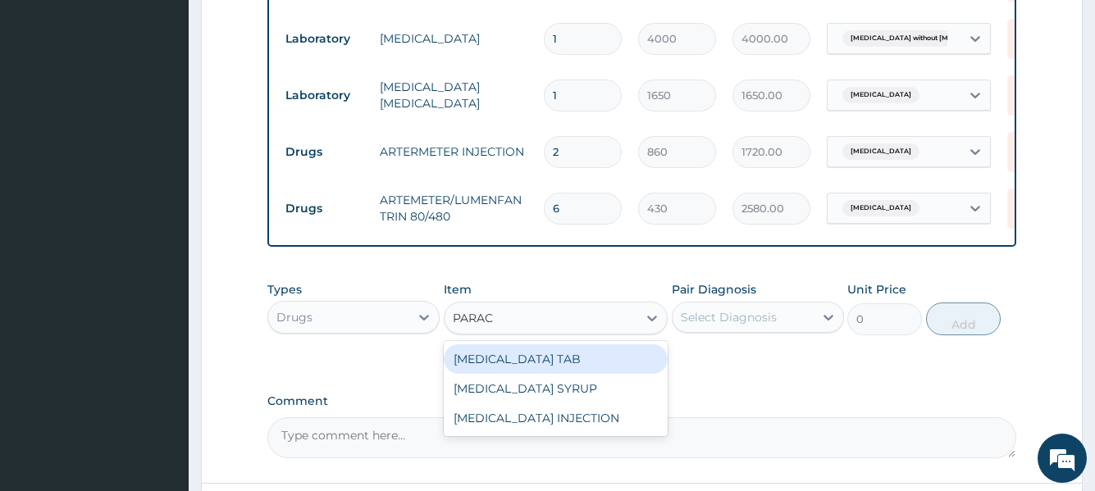
type input "PARACE"
click at [585, 374] on div "[MEDICAL_DATA] TAB" at bounding box center [556, 360] width 225 height 30
type input "20"
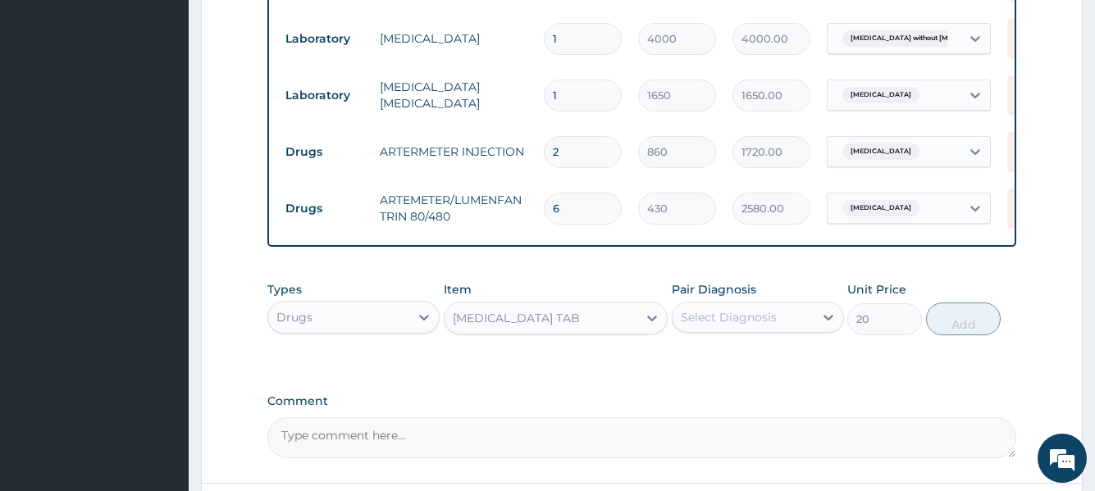
click at [776, 325] on div "Select Diagnosis" at bounding box center [743, 317] width 141 height 26
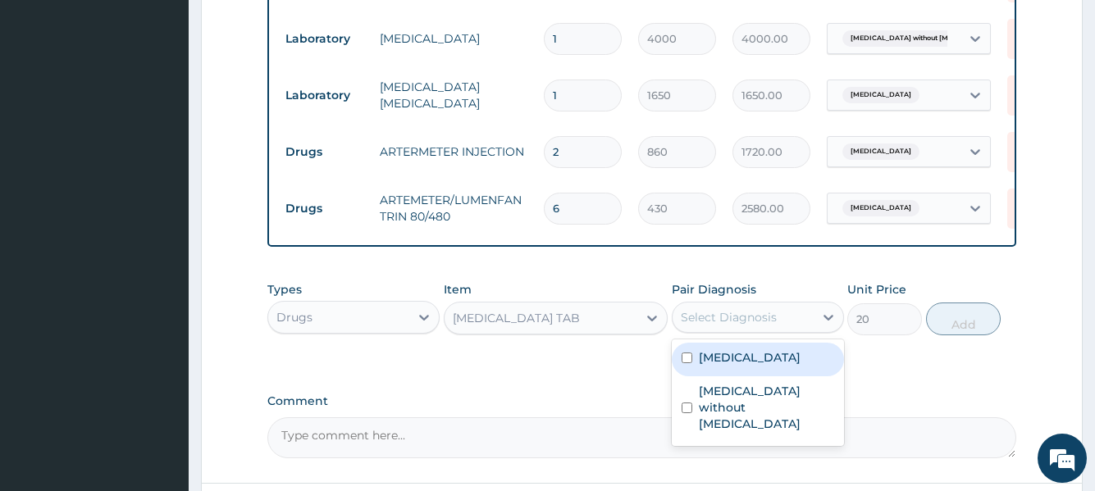
click at [776, 377] on div "[MEDICAL_DATA]" at bounding box center [758, 360] width 172 height 34
checkbox input "true"
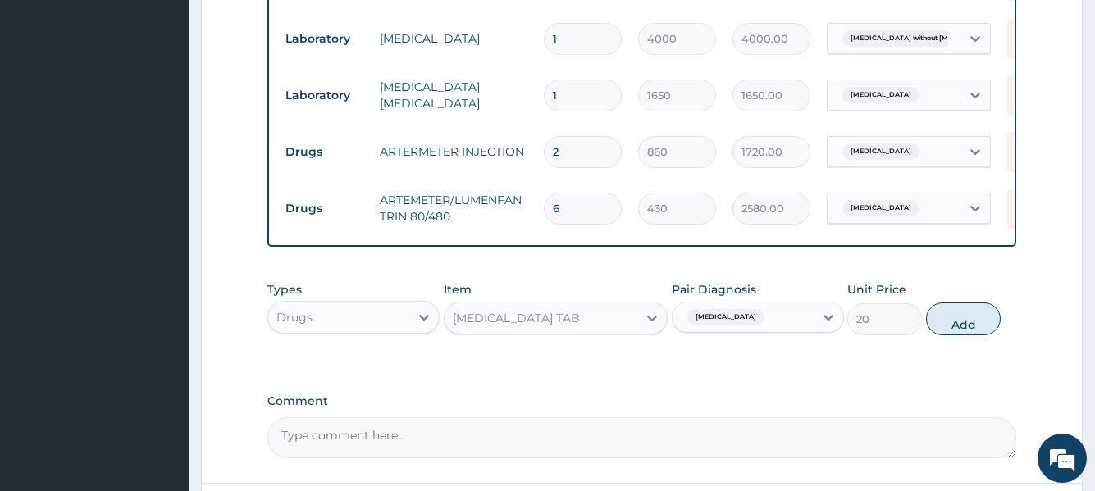
click at [957, 336] on button "Add" at bounding box center [963, 319] width 75 height 33
type input "0"
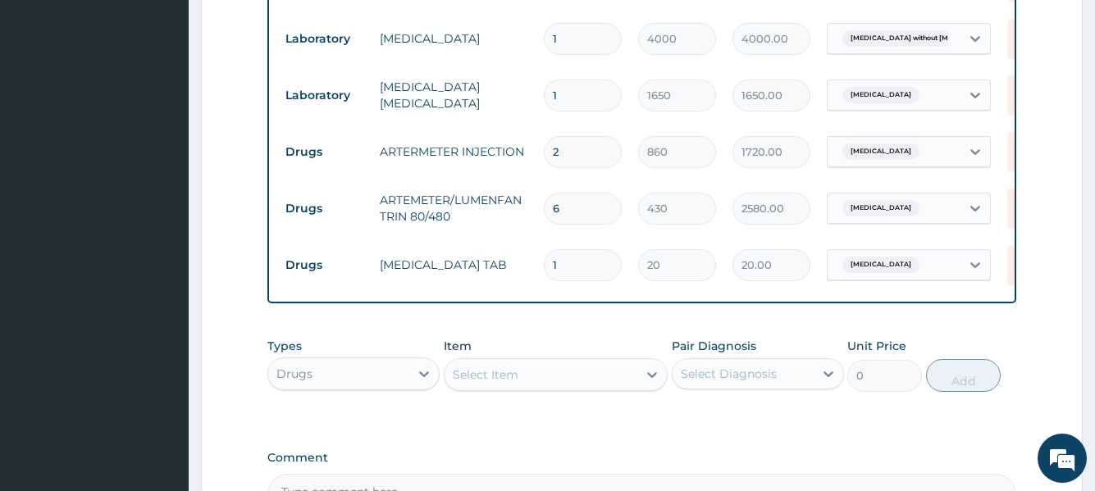
type input "18"
type input "360.00"
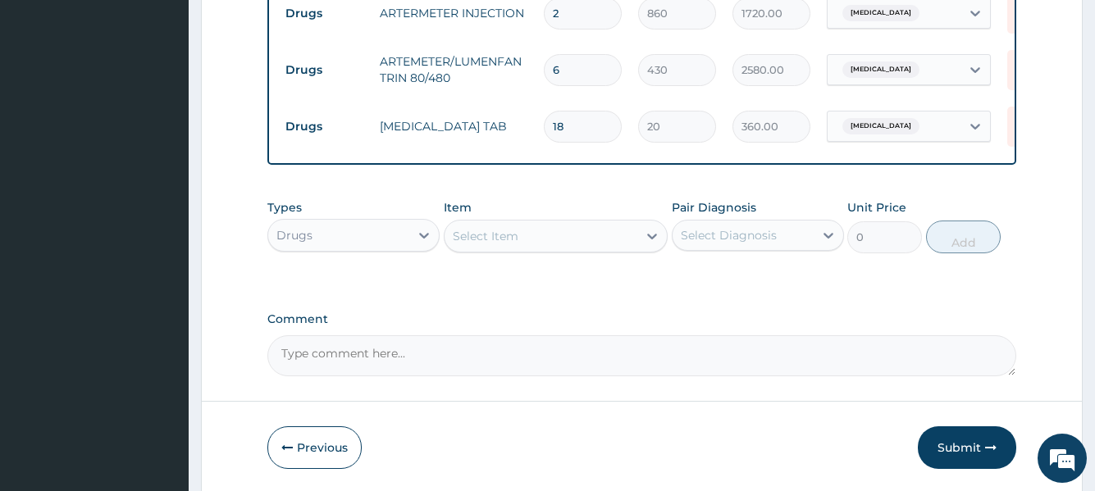
scroll to position [921, 0]
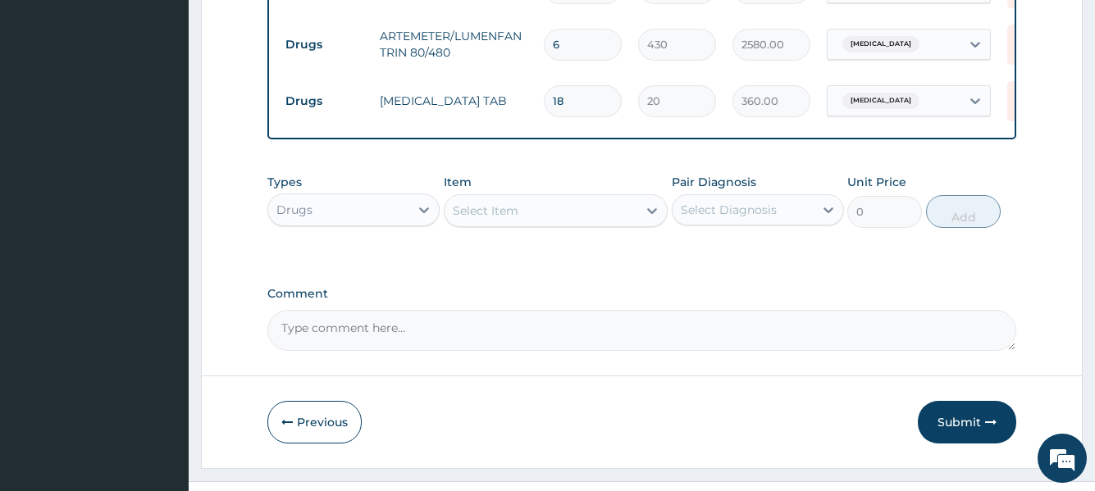
type input "18"
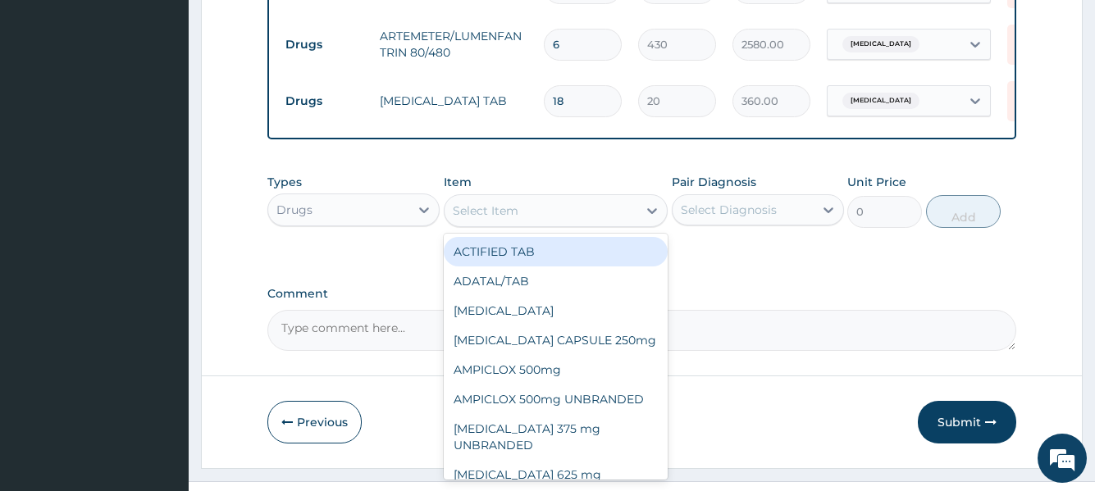
click at [534, 224] on div "Select Item" at bounding box center [542, 211] width 194 height 26
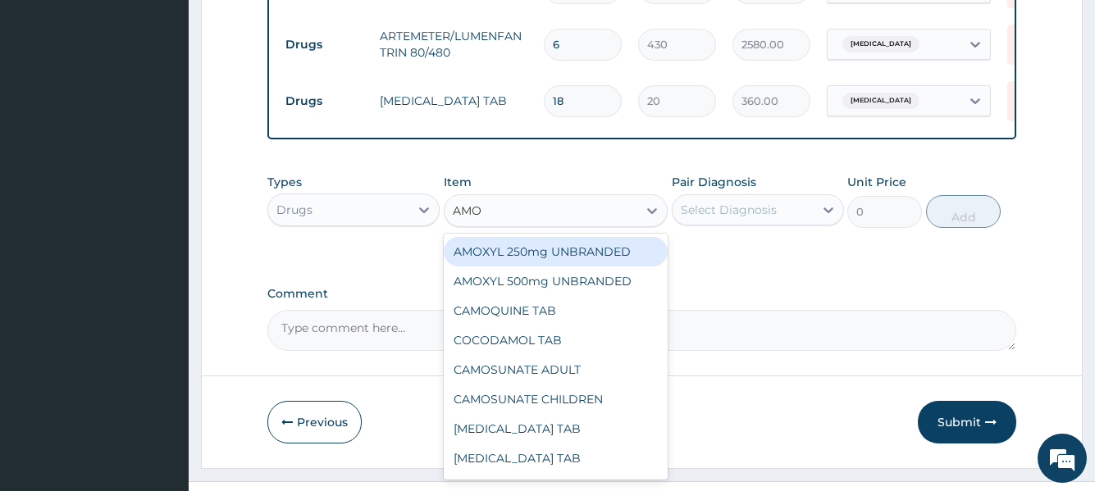
type input "AMOX"
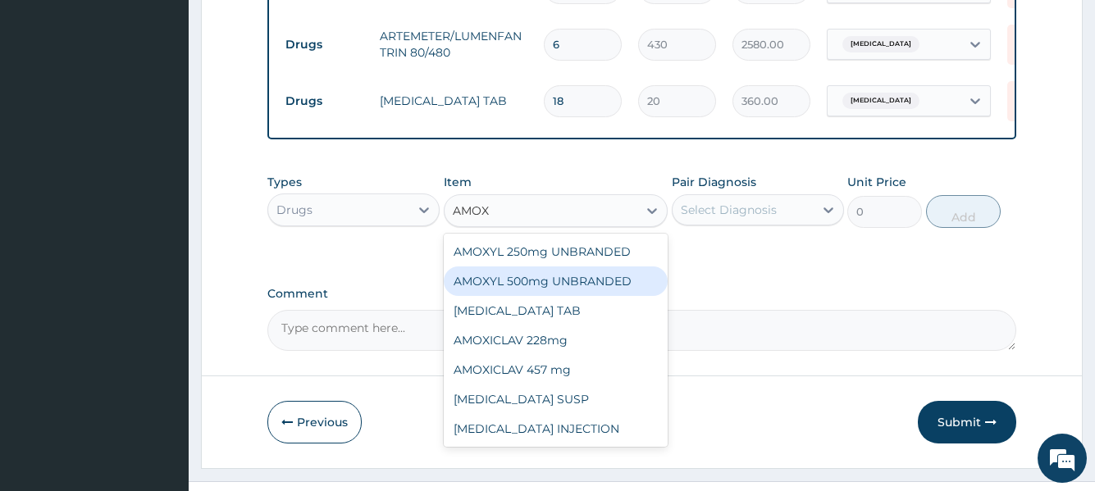
click at [545, 289] on div "AMOXYL 500mg UNBRANDED" at bounding box center [556, 282] width 225 height 30
type input "54"
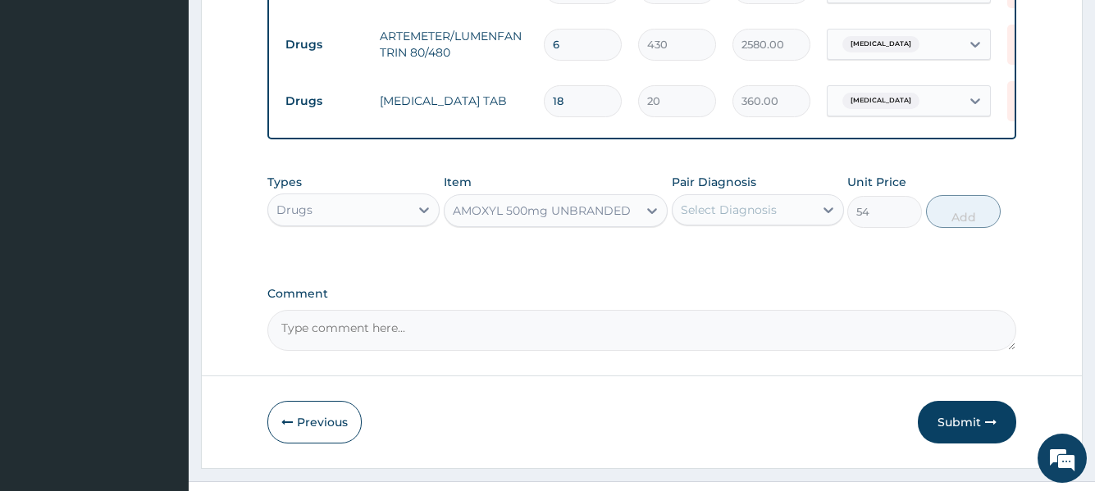
click at [722, 216] on div "Select Diagnosis" at bounding box center [729, 210] width 96 height 16
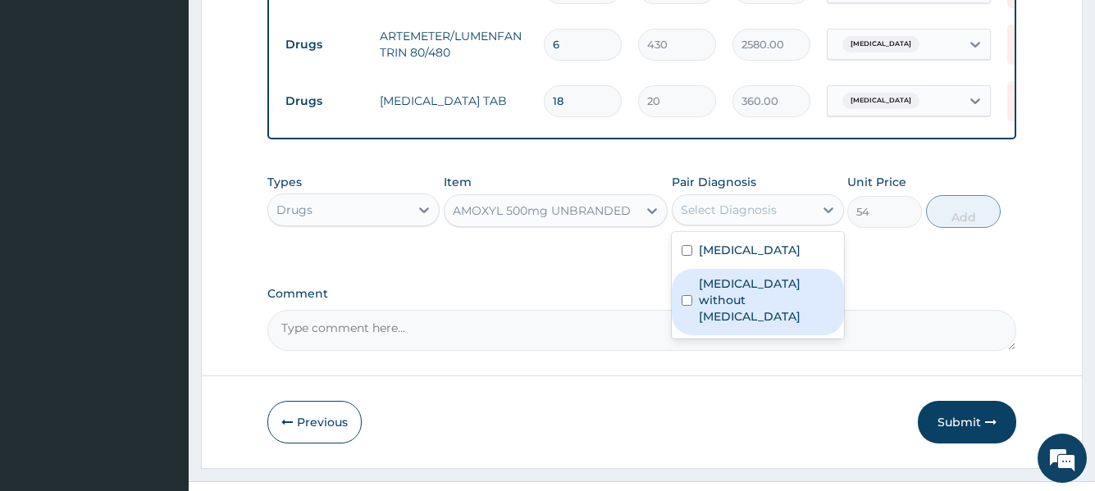
click at [751, 290] on label "Sepsis without septic shock" at bounding box center [766, 300] width 135 height 49
checkbox input "true"
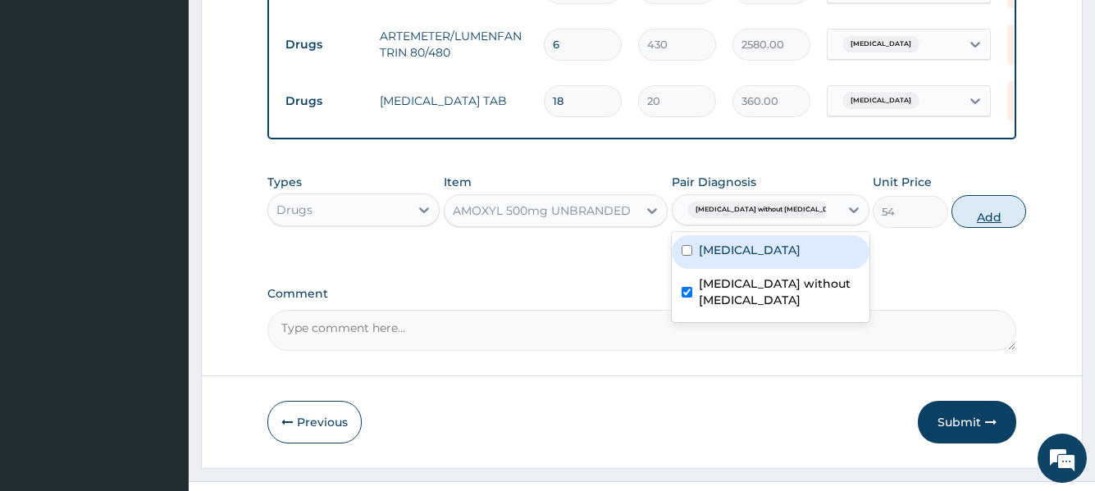
click at [952, 226] on button "Add" at bounding box center [989, 211] width 75 height 33
type input "0"
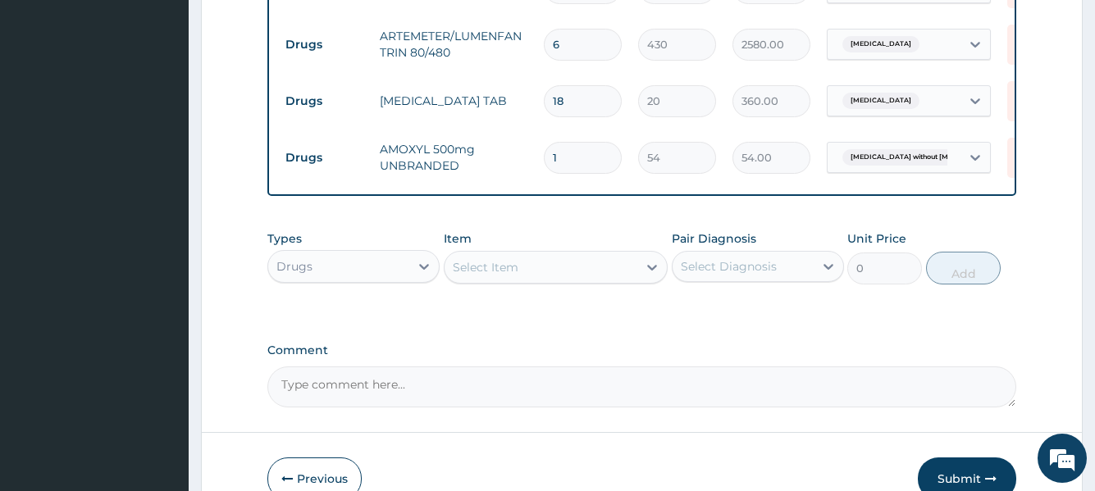
type input "15"
type input "810.00"
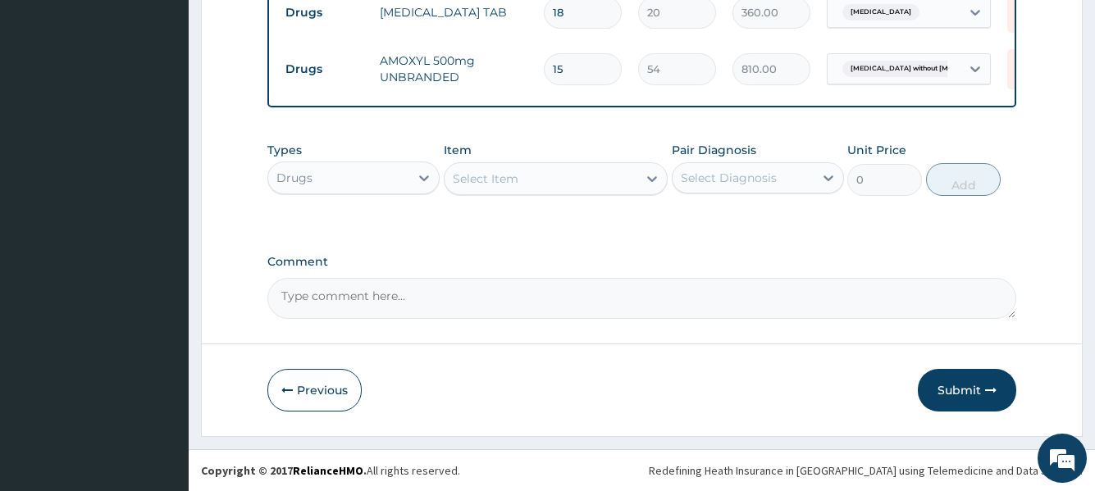
scroll to position [1022, 0]
type input "15"
click at [936, 391] on button "Submit" at bounding box center [967, 390] width 98 height 43
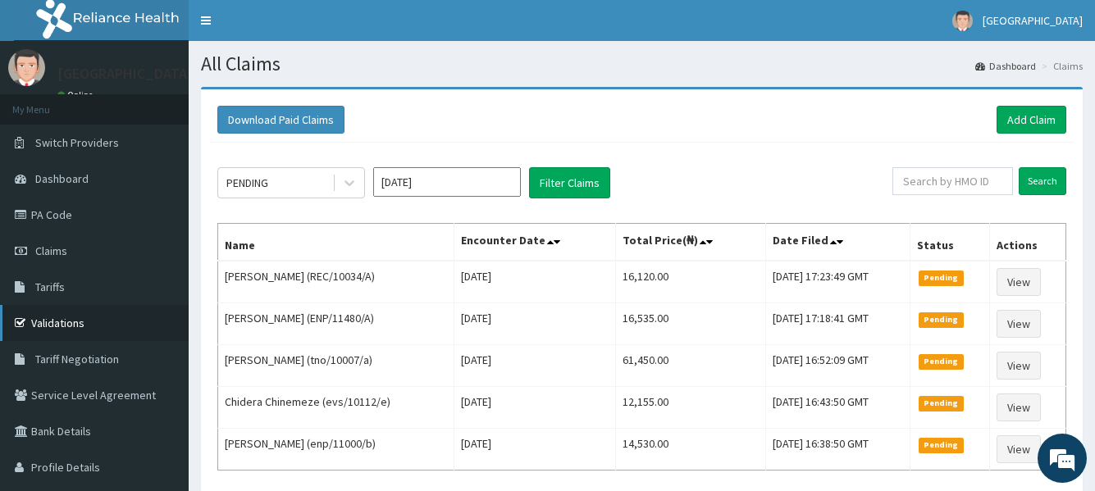
click at [54, 322] on link "Validations" at bounding box center [94, 323] width 189 height 36
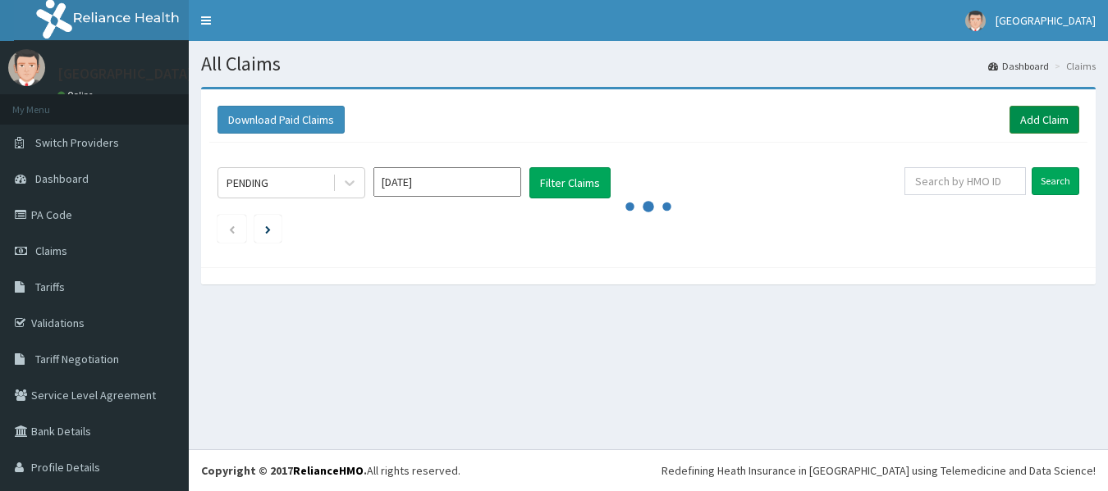
click at [1033, 115] on link "Add Claim" at bounding box center [1044, 120] width 70 height 28
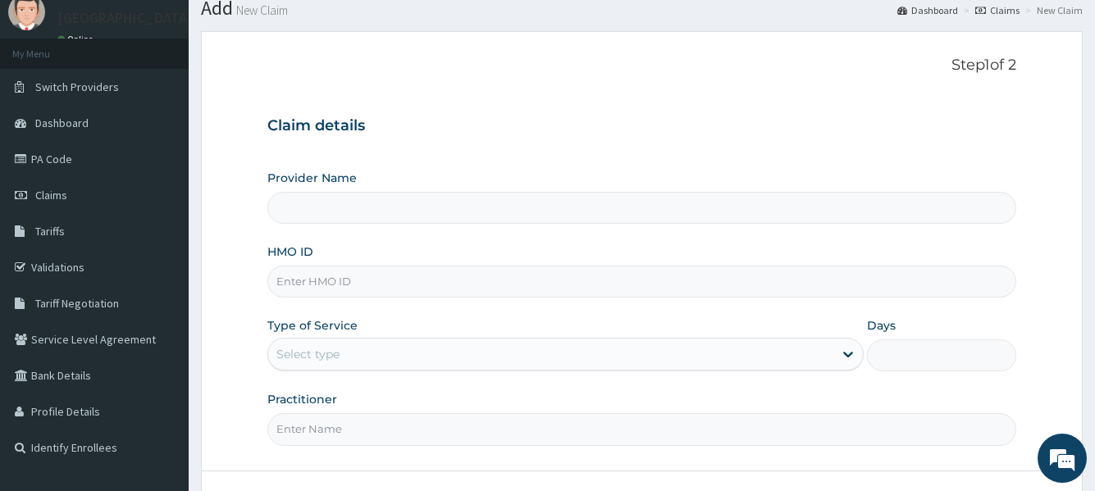
scroll to position [82, 0]
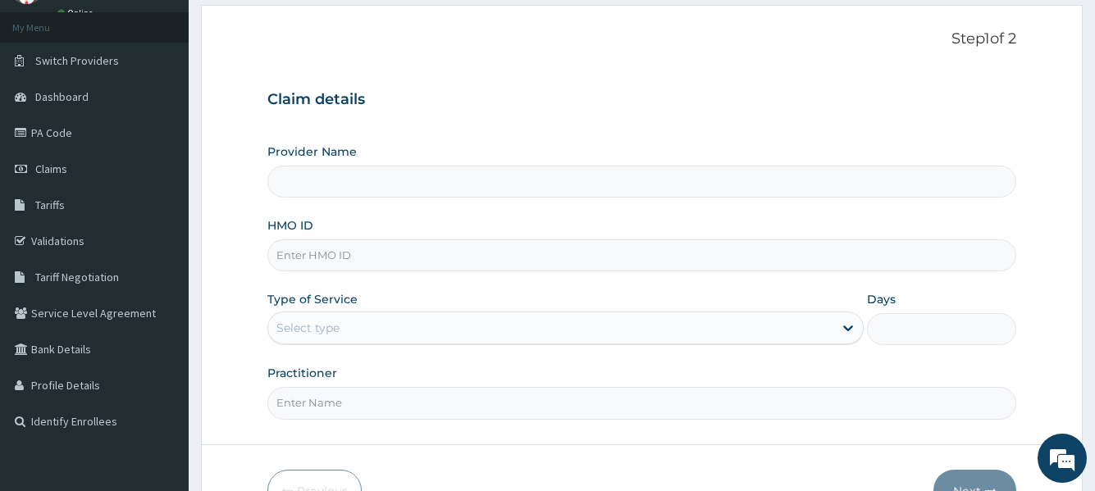
click at [427, 261] on input "HMO ID" at bounding box center [641, 256] width 748 height 32
type input "[GEOGRAPHIC_DATA]"
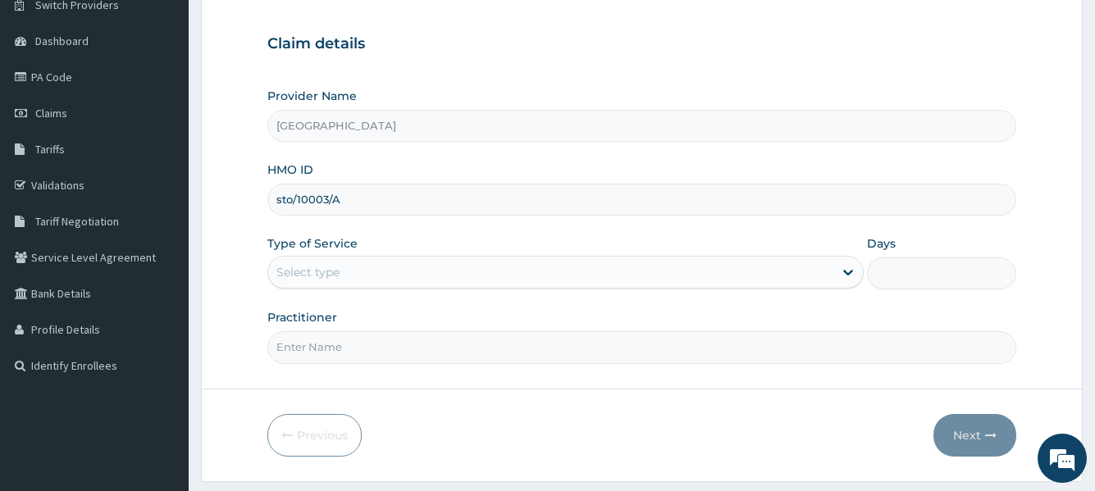
scroll to position [164, 0]
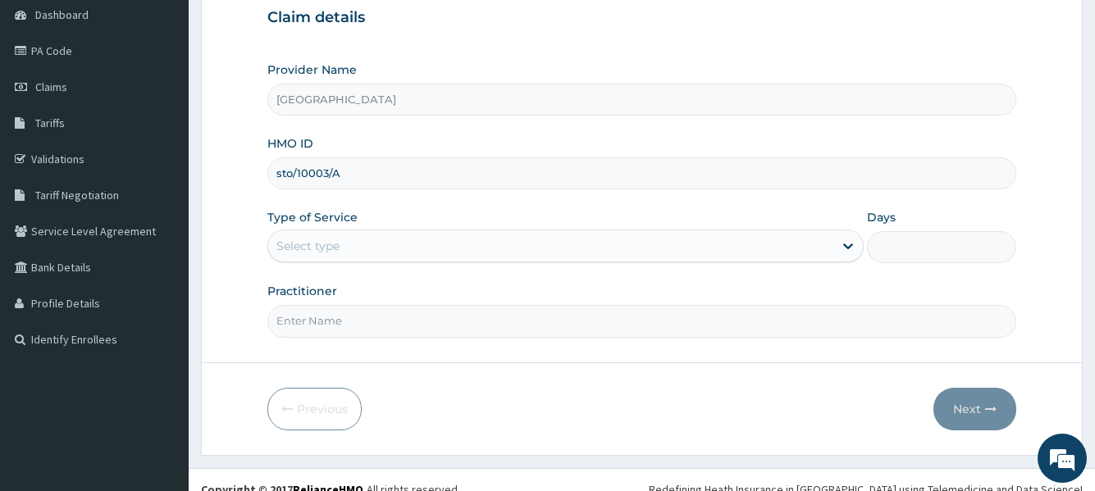
type input "sto/10003/A"
click at [460, 242] on div "Select type" at bounding box center [550, 246] width 564 height 26
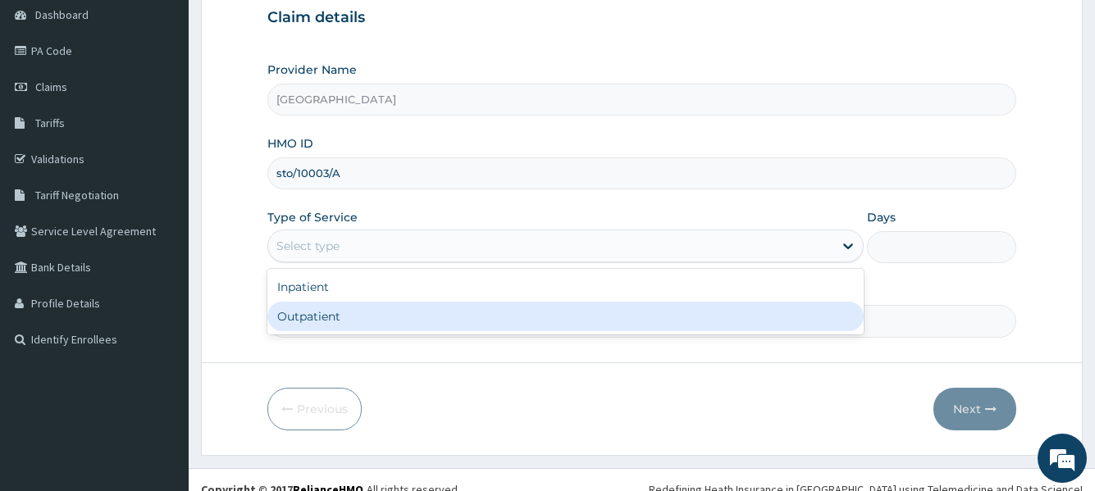
click at [438, 314] on div "Outpatient" at bounding box center [565, 317] width 596 height 30
type input "1"
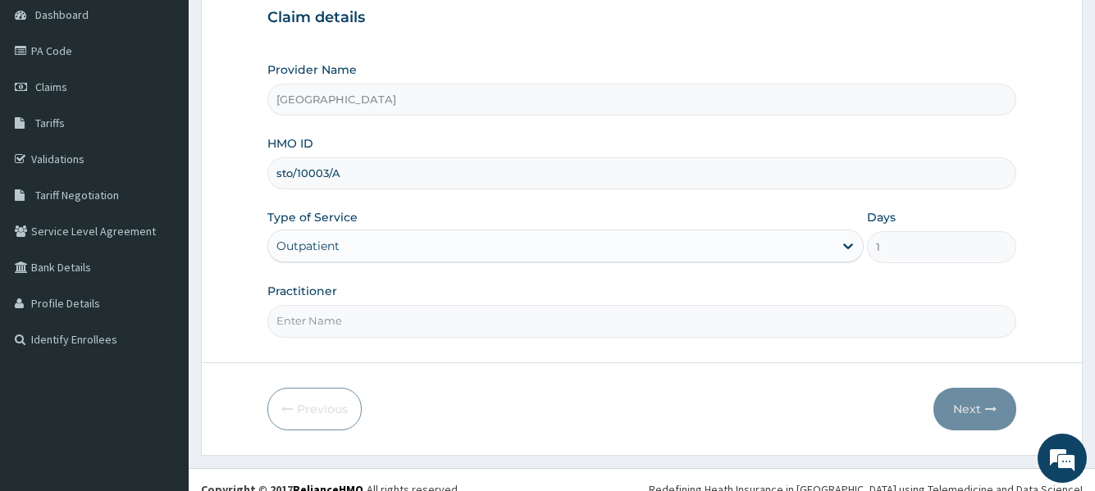
click at [516, 335] on input "Practitioner" at bounding box center [641, 321] width 748 height 32
type input "Dr seyi"
click at [957, 400] on button "Next" at bounding box center [975, 409] width 83 height 43
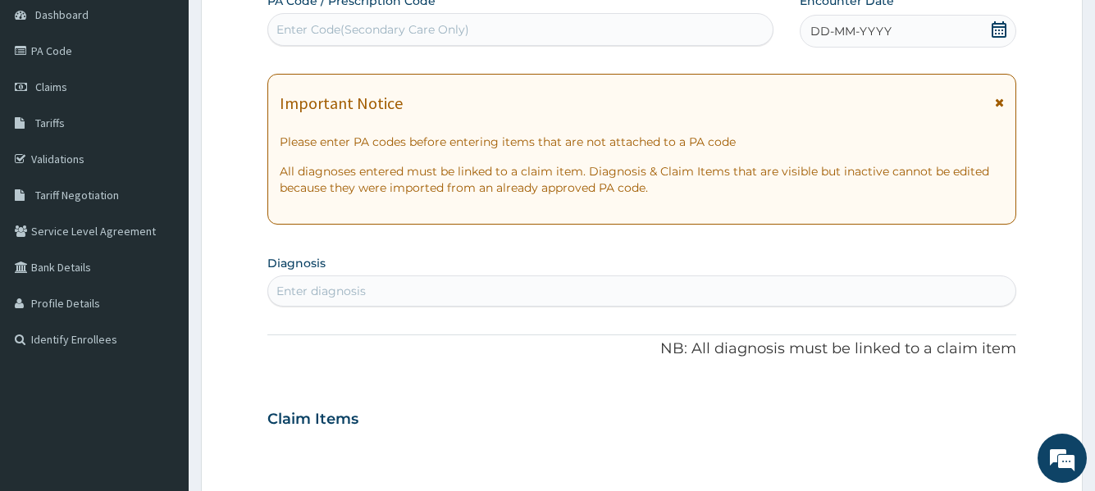
click at [957, 400] on div "Claim Items" at bounding box center [641, 416] width 748 height 43
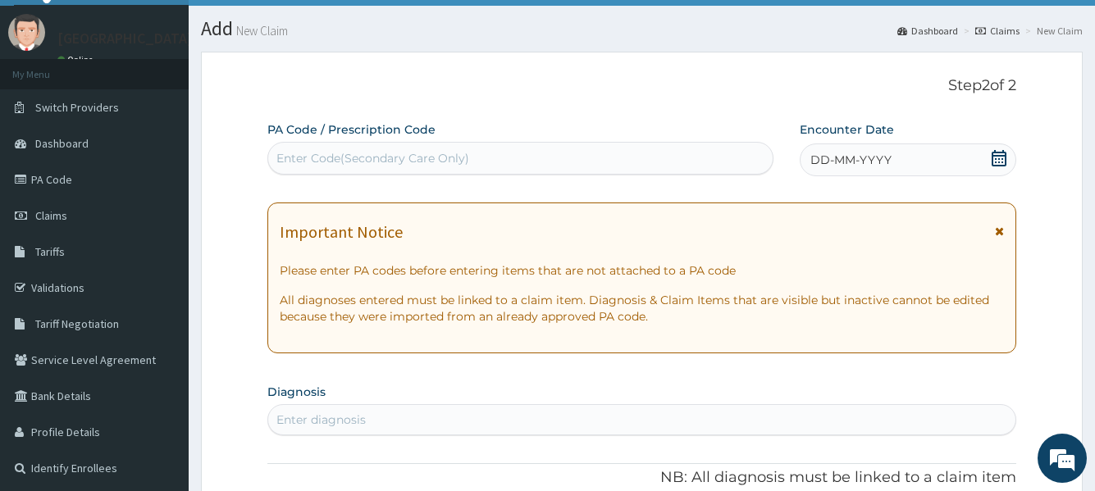
scroll to position [0, 0]
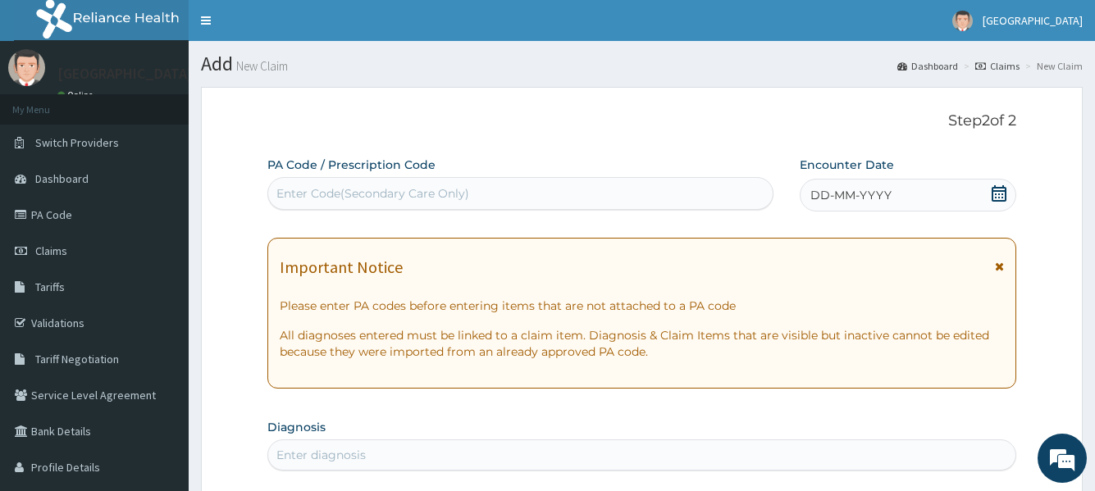
click at [1006, 193] on icon at bounding box center [999, 193] width 15 height 16
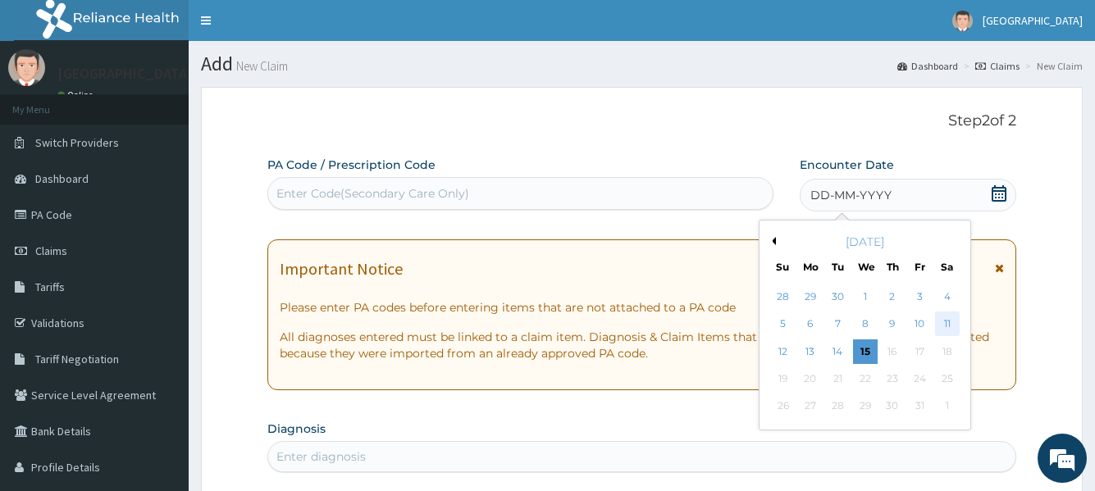
click at [943, 324] on div "11" at bounding box center [946, 325] width 25 height 25
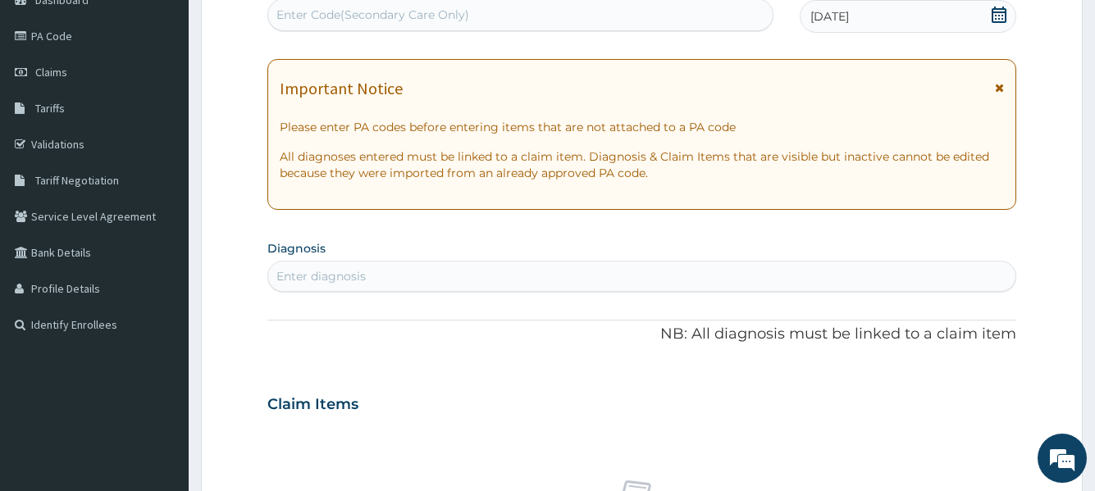
scroll to position [246, 0]
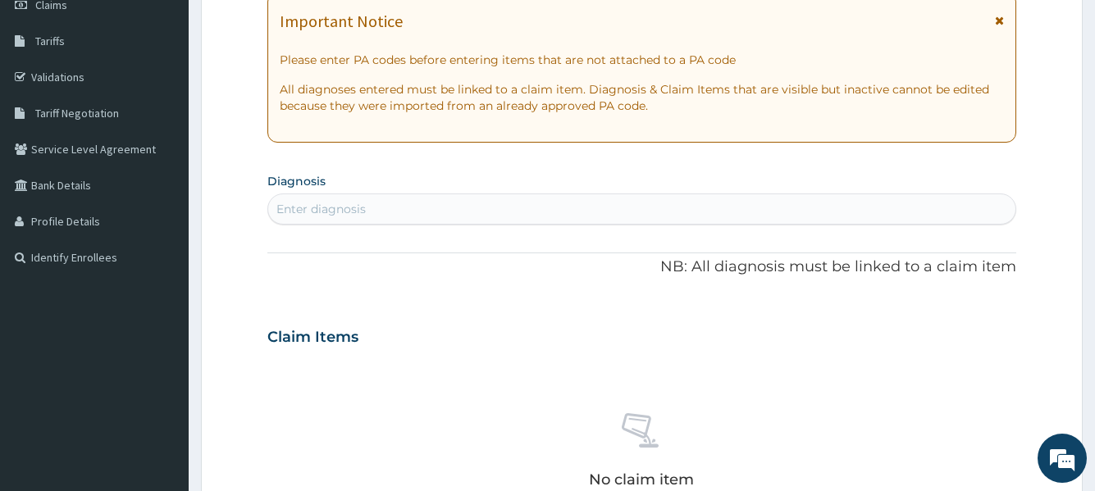
click at [427, 212] on div "Enter diagnosis" at bounding box center [641, 209] width 747 height 26
type input "TONSILITIS"
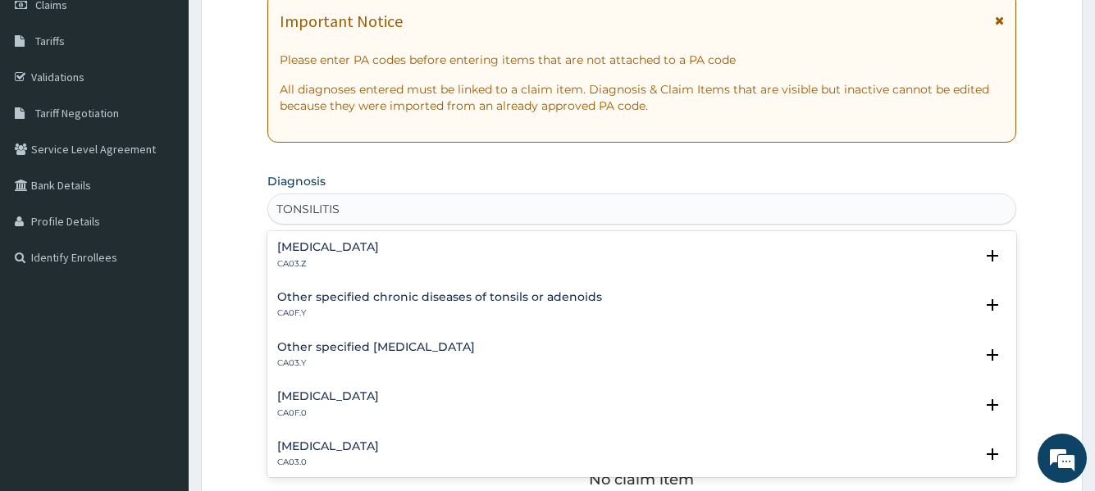
click at [331, 249] on h4 "Acute tonsillitis, unspecified" at bounding box center [328, 247] width 102 height 12
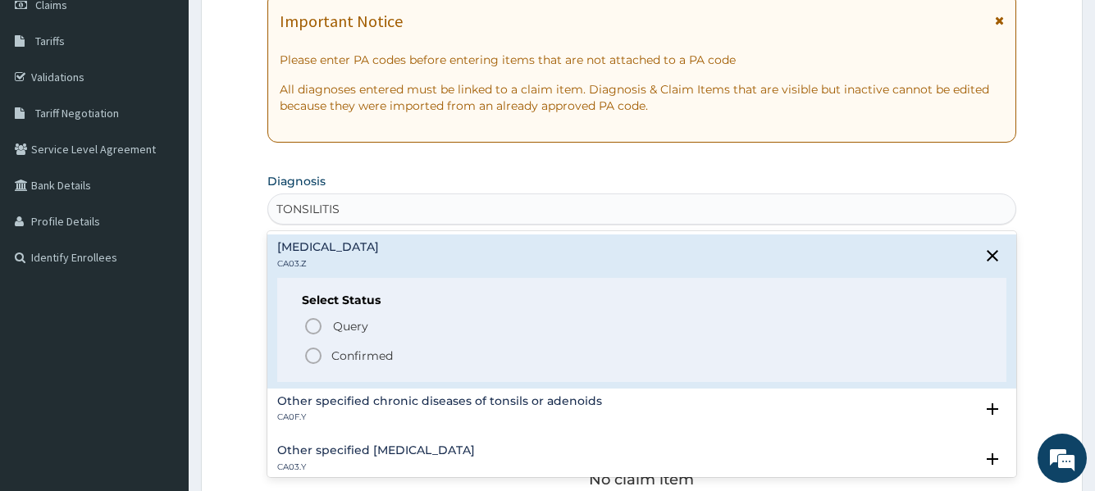
click at [312, 354] on icon "status option filled" at bounding box center [314, 356] width 20 height 20
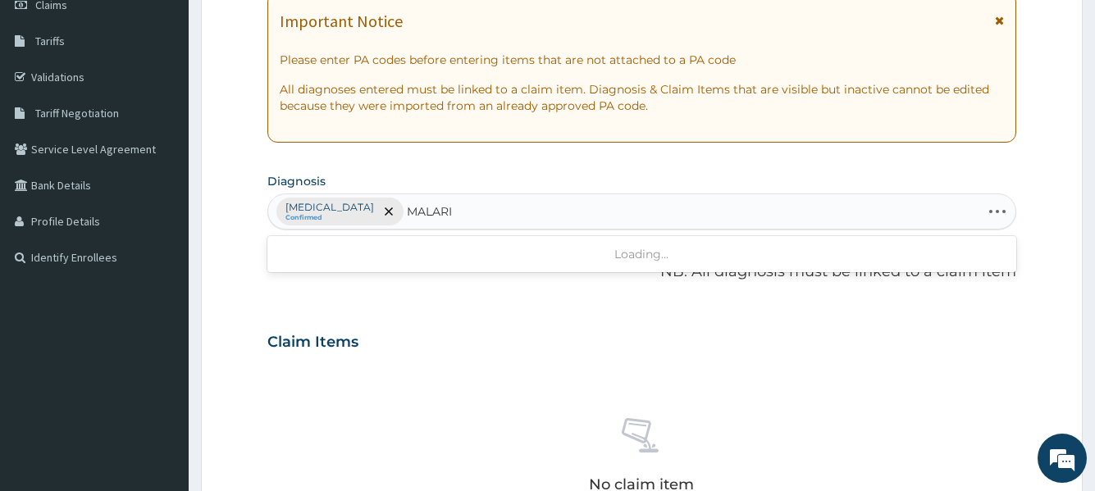
type input "MALARIA"
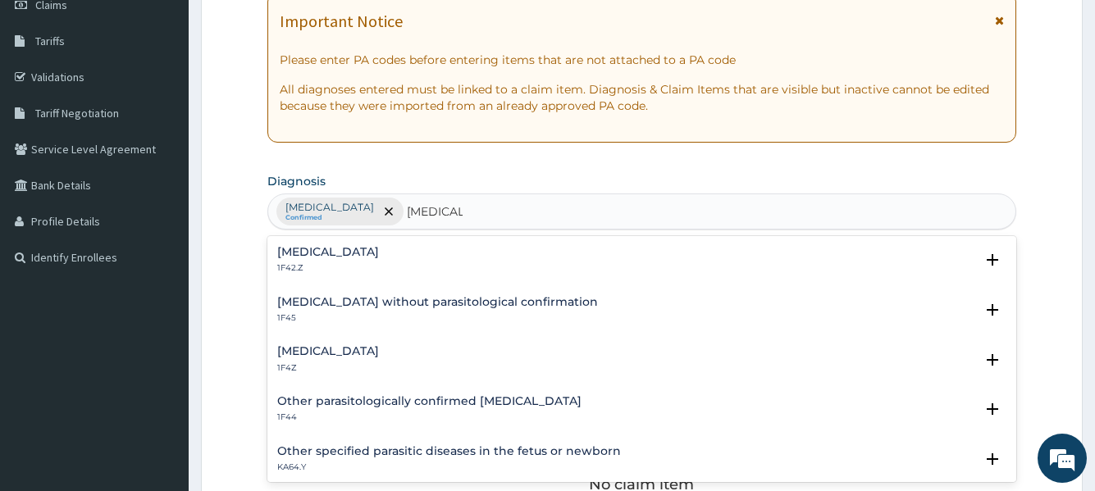
click at [345, 345] on h4 "Malaria, unspecified" at bounding box center [328, 351] width 102 height 12
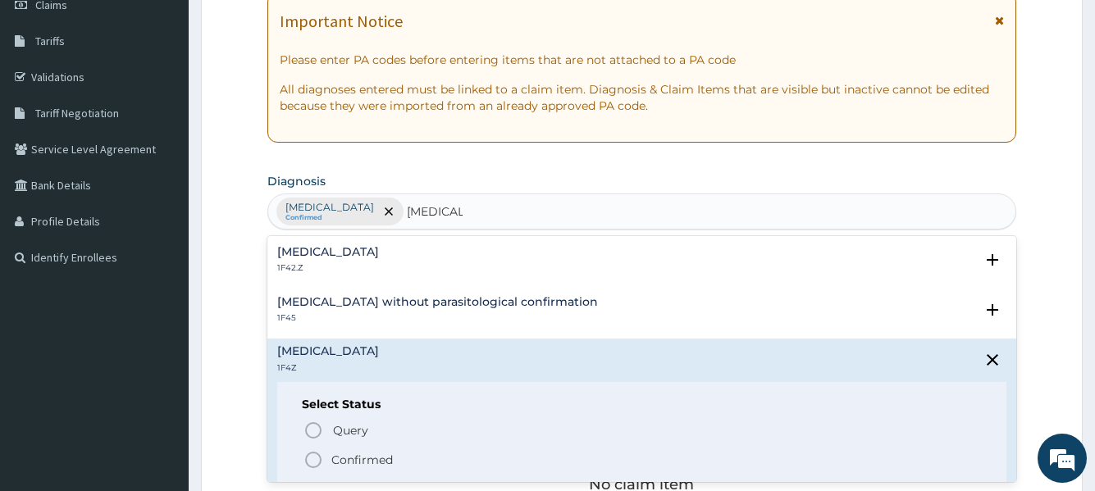
click at [313, 457] on icon "status option filled" at bounding box center [314, 460] width 20 height 20
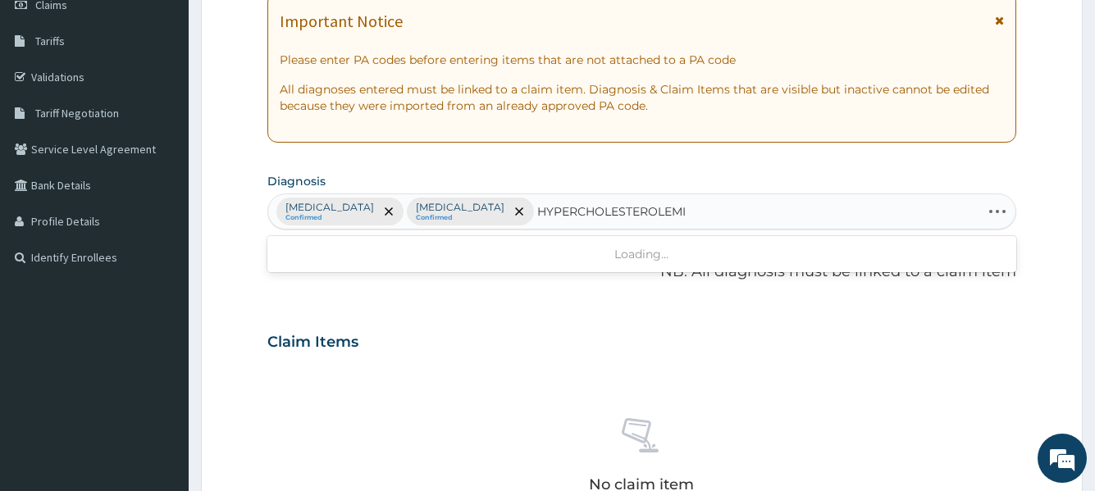
type input "HYPERCHOLESTEROLEMIA"
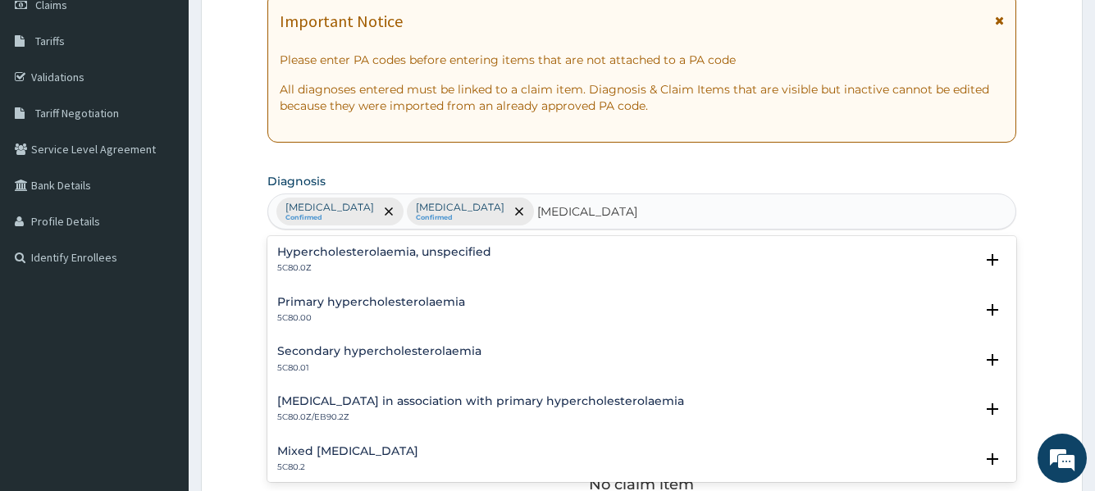
click at [476, 250] on h4 "Hypercholesterolaemia, unspecified" at bounding box center [384, 252] width 214 height 12
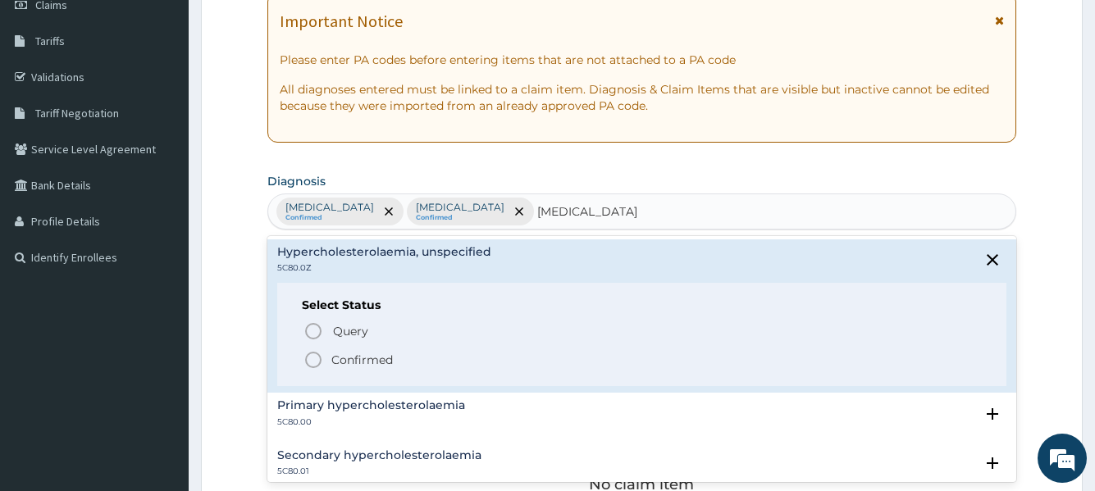
click at [312, 354] on icon "status option filled" at bounding box center [314, 360] width 20 height 20
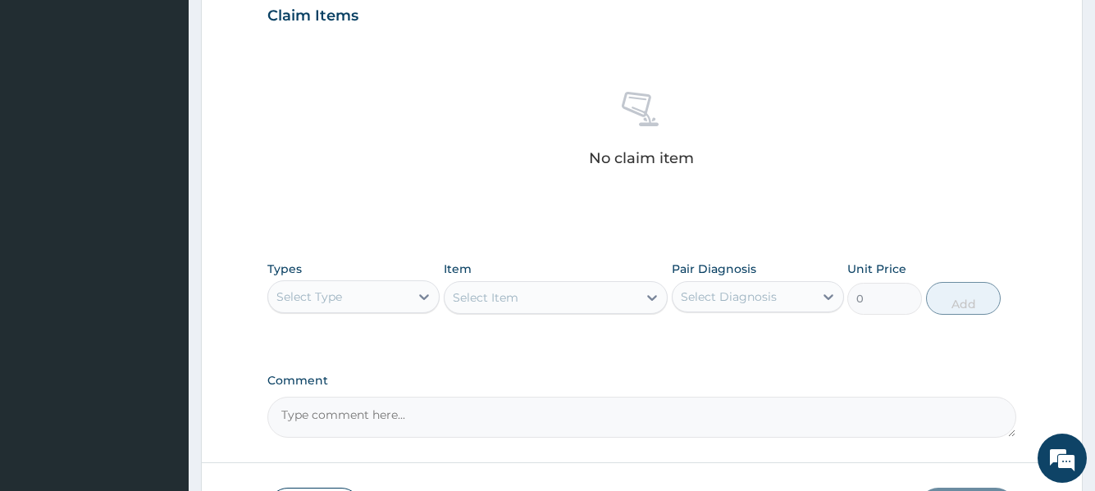
scroll to position [574, 0]
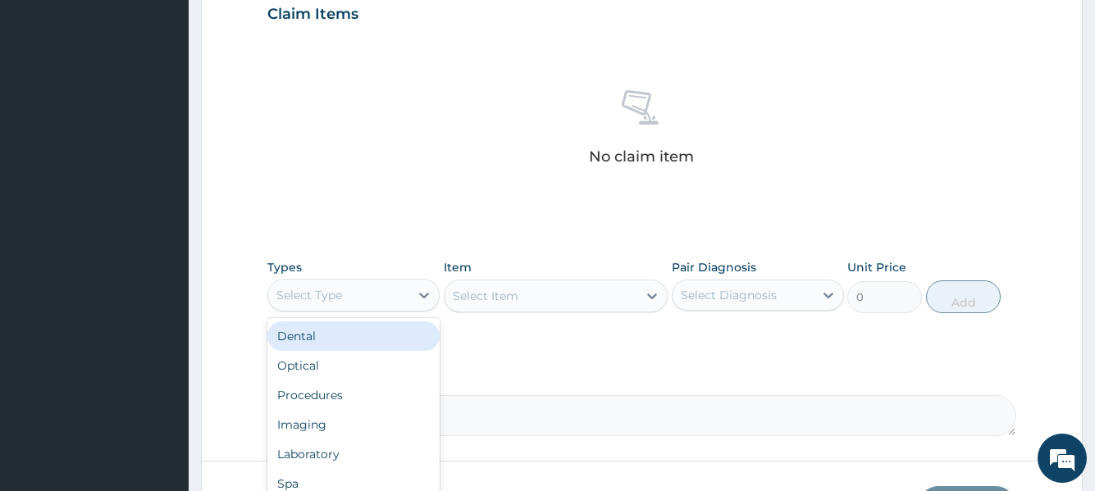
click at [390, 299] on div "Select Type" at bounding box center [338, 295] width 141 height 26
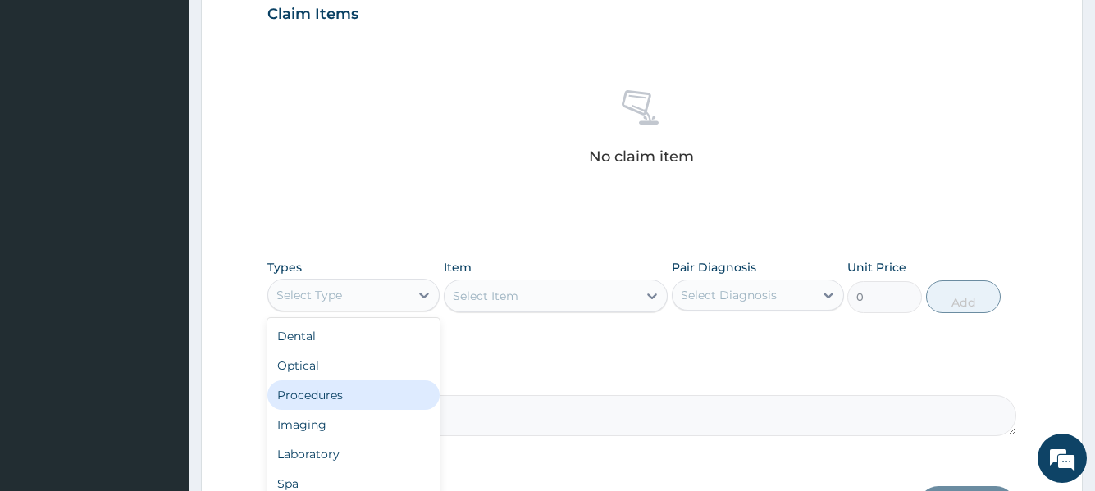
click at [325, 400] on div "Procedures" at bounding box center [353, 396] width 172 height 30
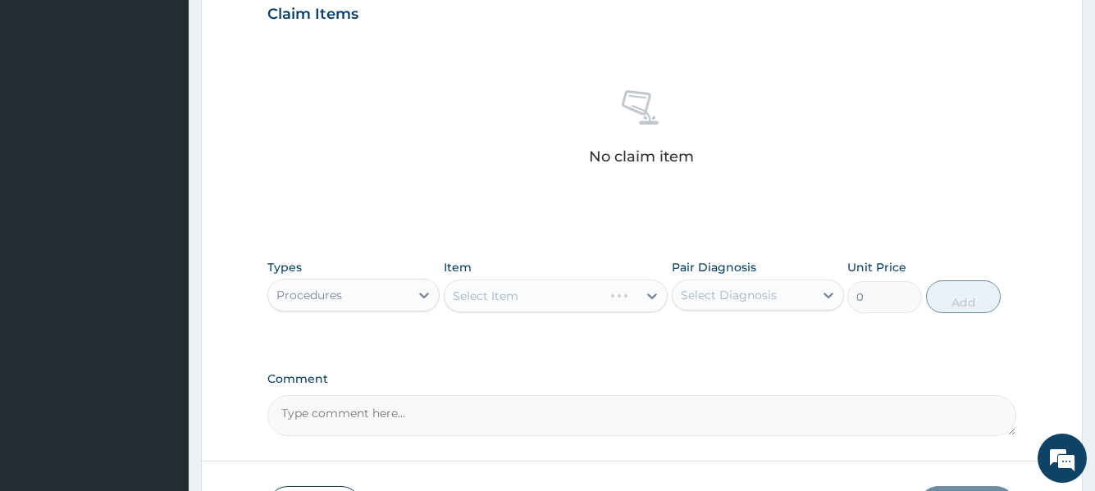
click at [506, 296] on div "Select Item" at bounding box center [556, 296] width 225 height 33
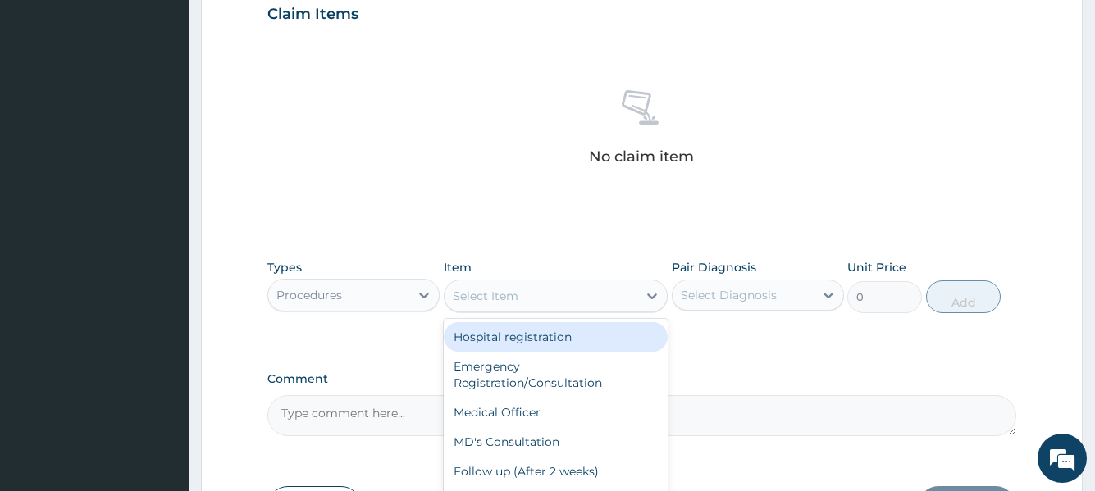
click at [506, 296] on div "Select Item" at bounding box center [486, 296] width 66 height 16
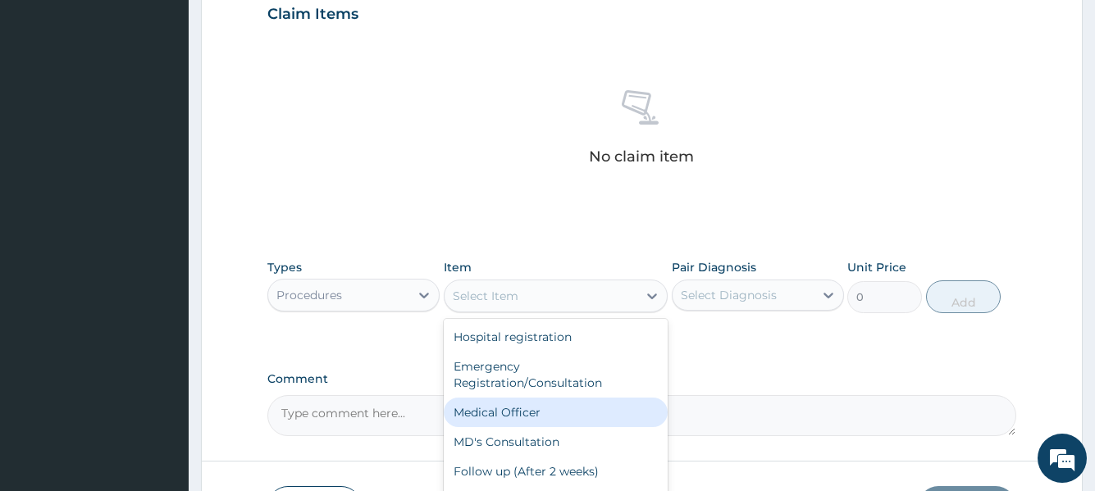
click at [460, 416] on div "Medical Officer" at bounding box center [556, 413] width 225 height 30
type input "3000"
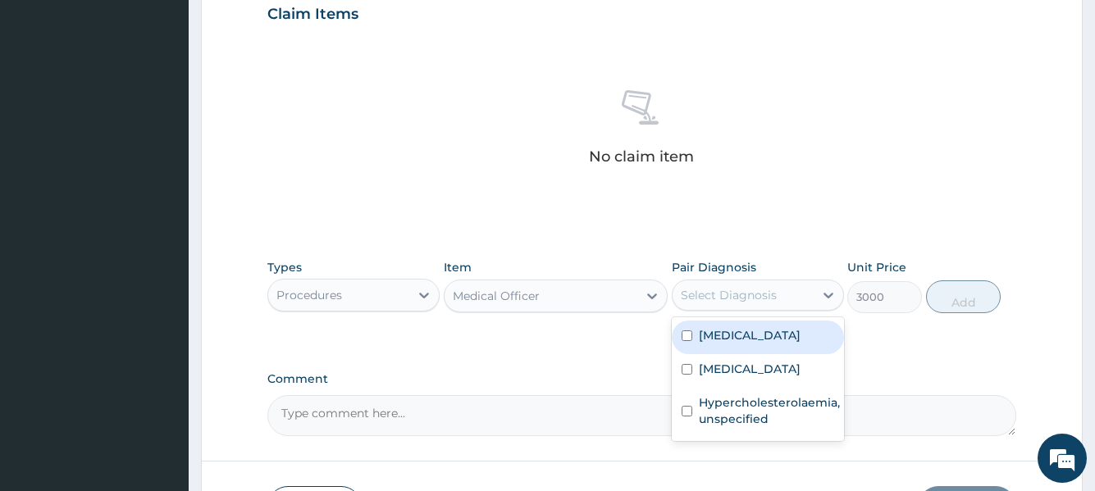
click at [717, 304] on div "Select Diagnosis" at bounding box center [743, 295] width 141 height 26
click at [716, 344] on label "Acute tonsillitis, unspecified" at bounding box center [750, 335] width 102 height 16
checkbox input "true"
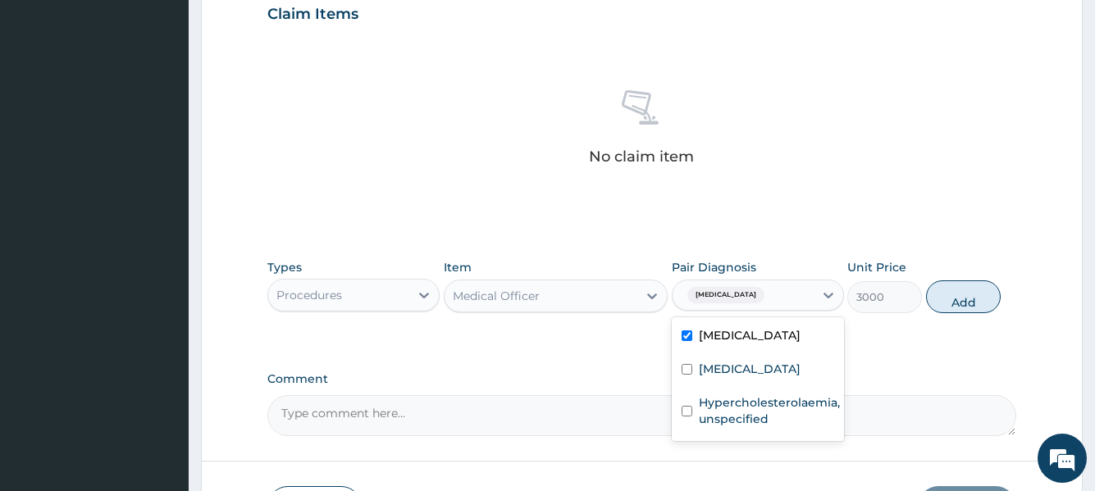
click at [943, 302] on button "Add" at bounding box center [963, 297] width 75 height 33
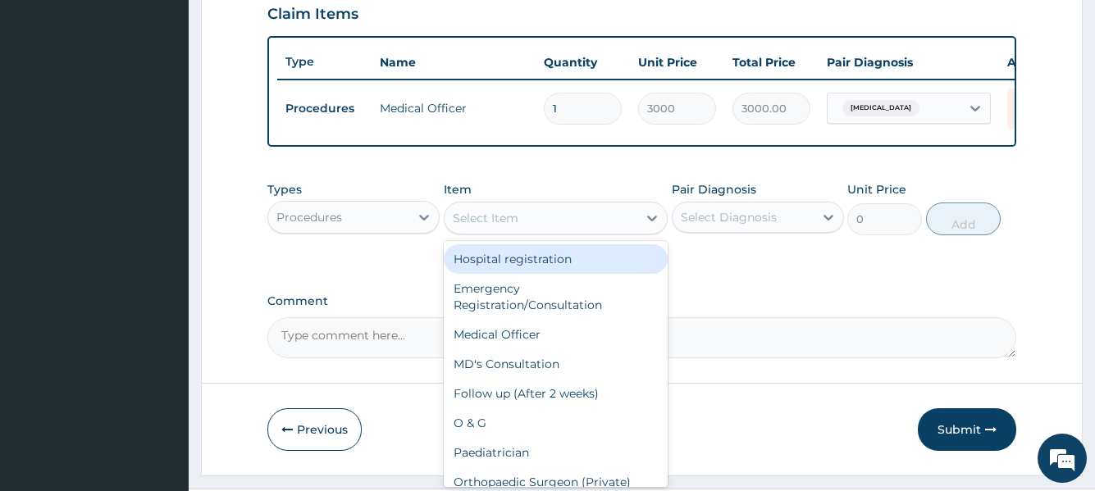
click at [463, 226] on div "Select Item" at bounding box center [486, 218] width 66 height 16
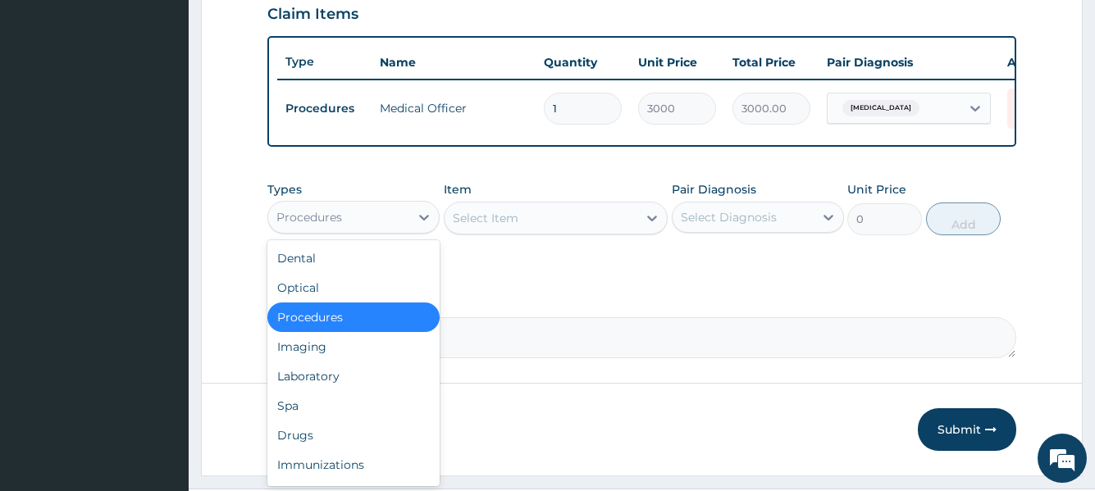
click at [384, 230] on div "Procedures" at bounding box center [338, 217] width 141 height 26
click at [295, 391] on div "Laboratory" at bounding box center [353, 377] width 172 height 30
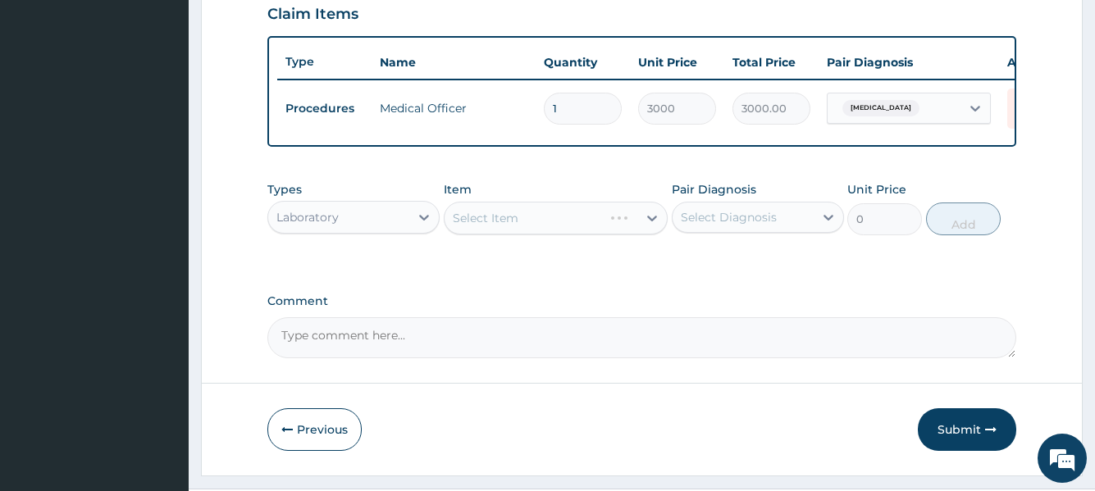
click at [477, 235] on div "Select Item" at bounding box center [556, 218] width 225 height 33
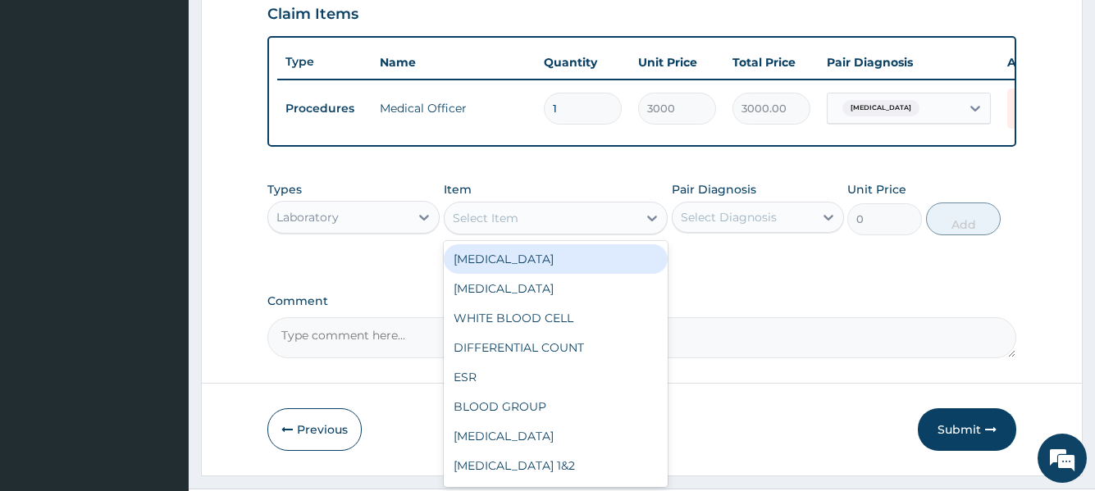
click at [506, 226] on div "Select Item" at bounding box center [486, 218] width 66 height 16
click at [482, 274] on div "FULL BLOOD COUNT" at bounding box center [556, 259] width 225 height 30
type input "4000"
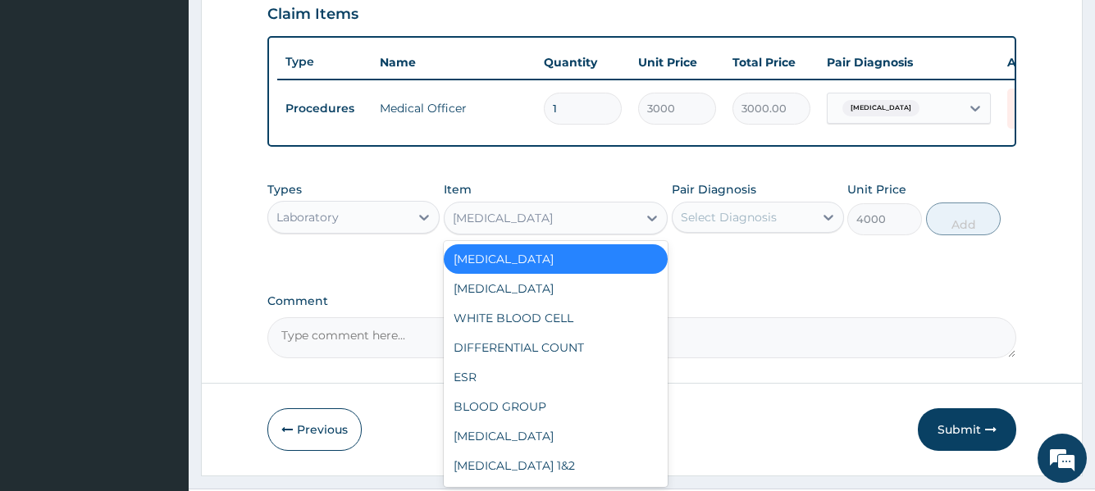
click at [553, 226] on div "FULL BLOOD COUNT" at bounding box center [503, 218] width 100 height 16
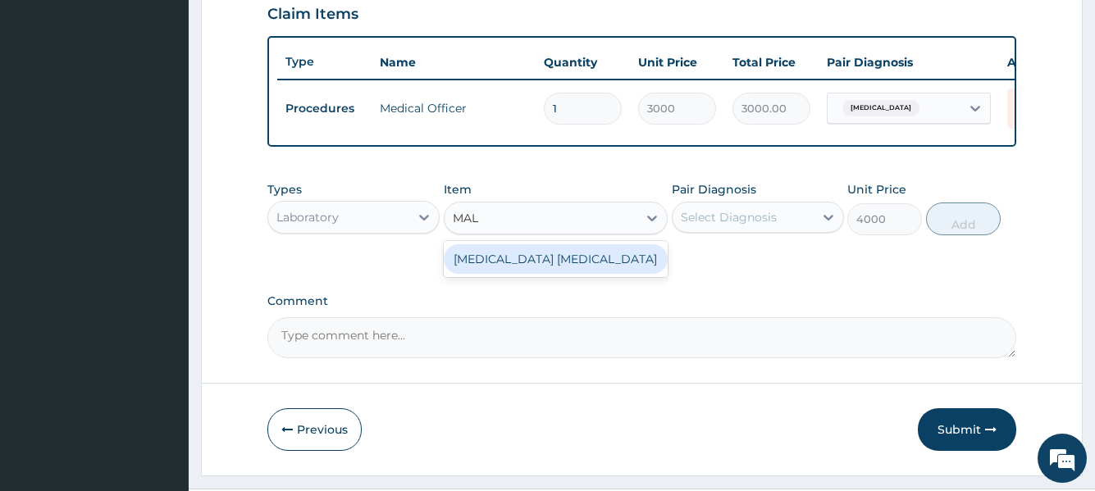
type input "MALA"
click at [557, 273] on div "MALARIA PARASITE" at bounding box center [556, 259] width 225 height 30
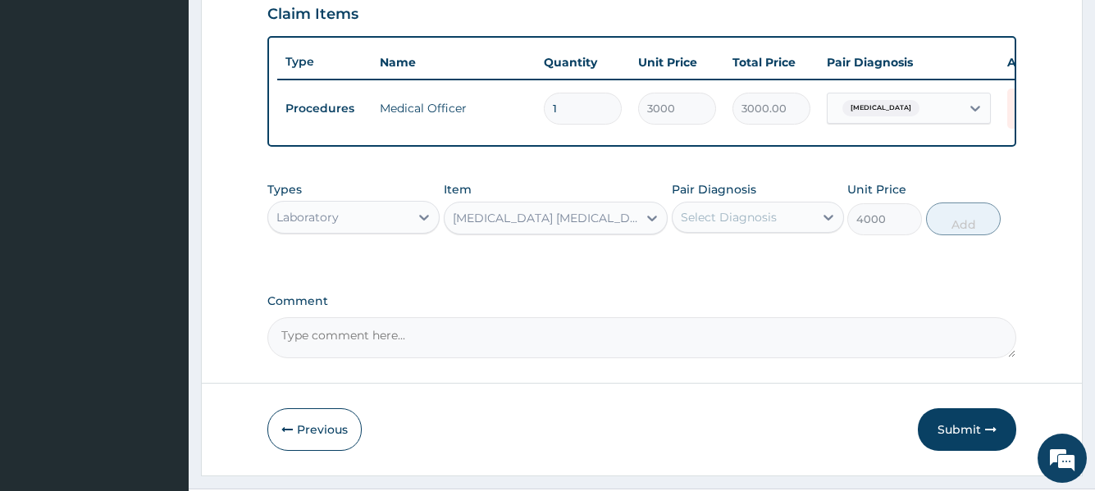
type input "1650"
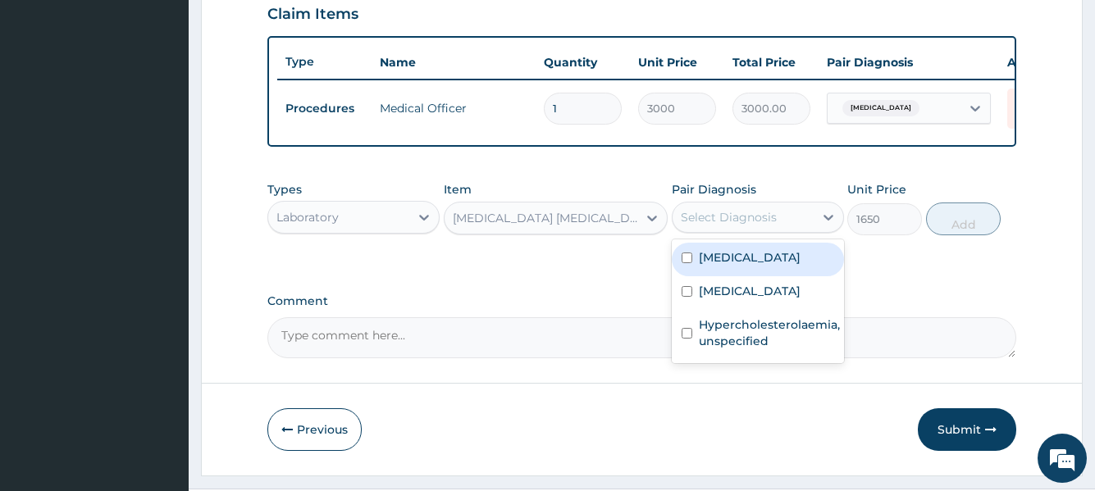
click at [730, 226] on div "Select Diagnosis" at bounding box center [729, 217] width 96 height 16
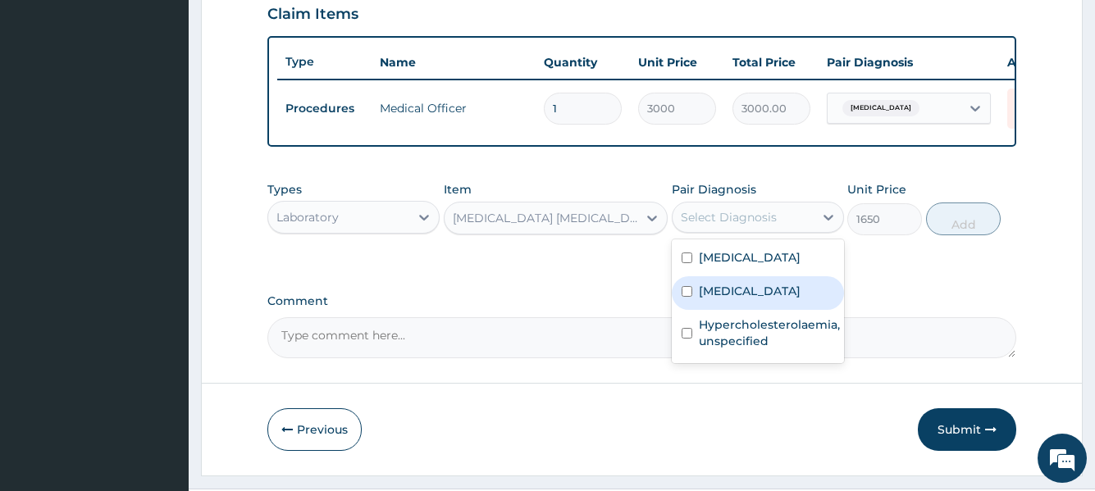
click at [680, 310] on div "[MEDICAL_DATA]" at bounding box center [758, 293] width 172 height 34
checkbox input "true"
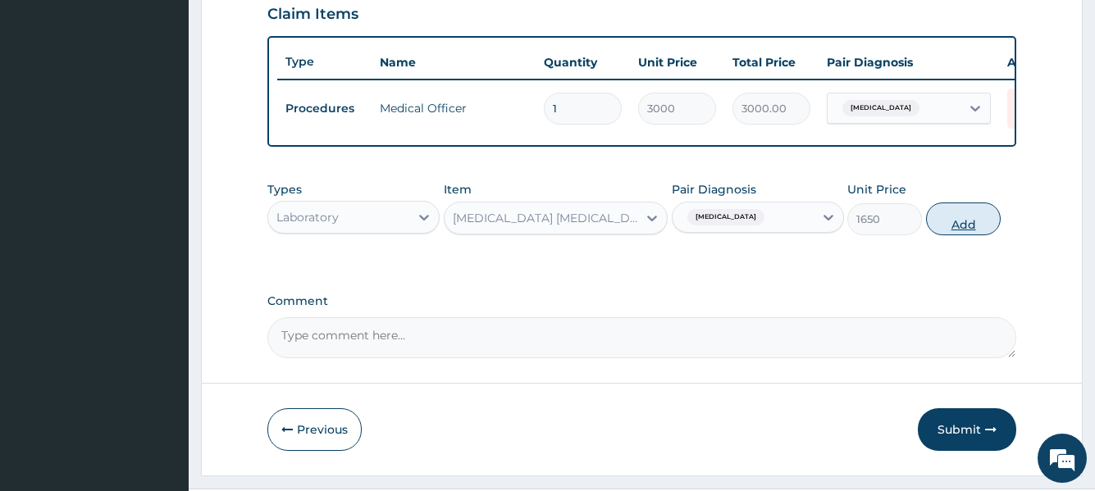
click at [963, 234] on button "Add" at bounding box center [963, 219] width 75 height 33
type input "0"
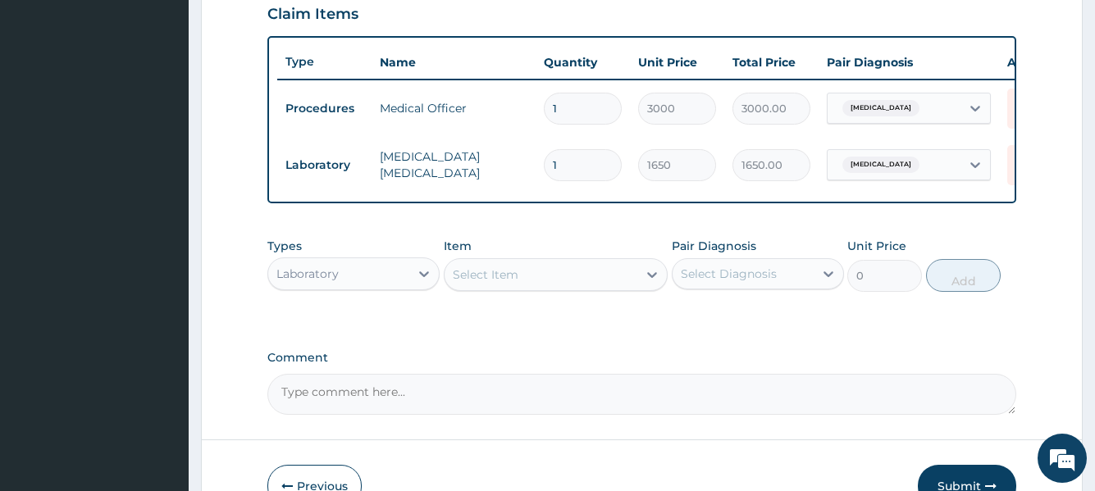
click at [542, 285] on div "Select Item" at bounding box center [542, 275] width 194 height 26
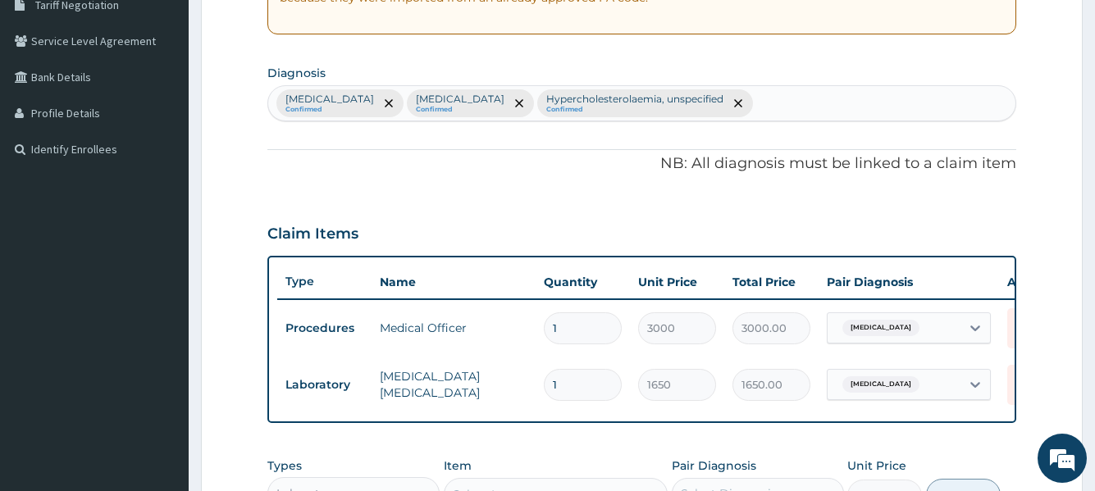
scroll to position [328, 0]
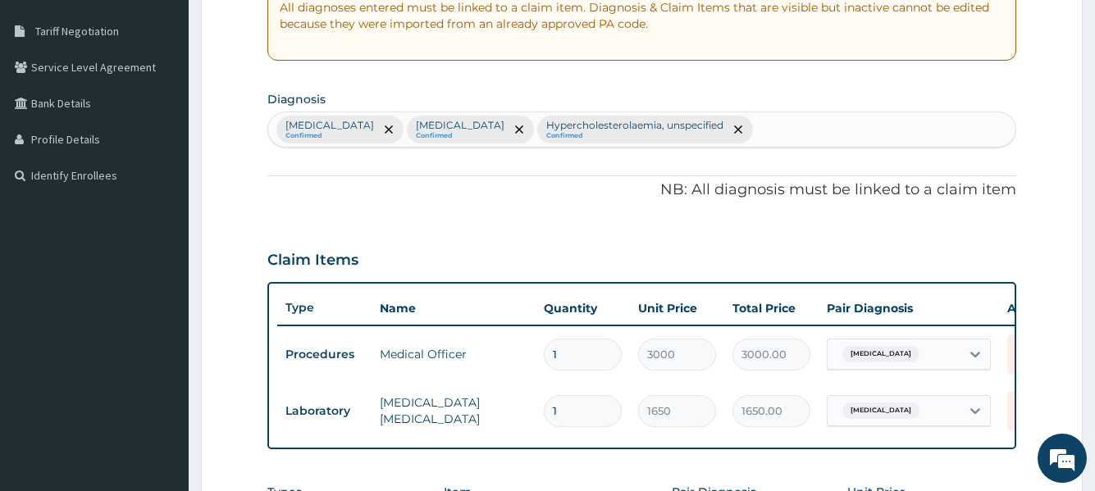
click at [819, 139] on div "Acute tonsillitis, unspecified Confirmed Malaria, unspecified Confirmed Hyperch…" at bounding box center [641, 129] width 747 height 34
type input "SEPSIS"
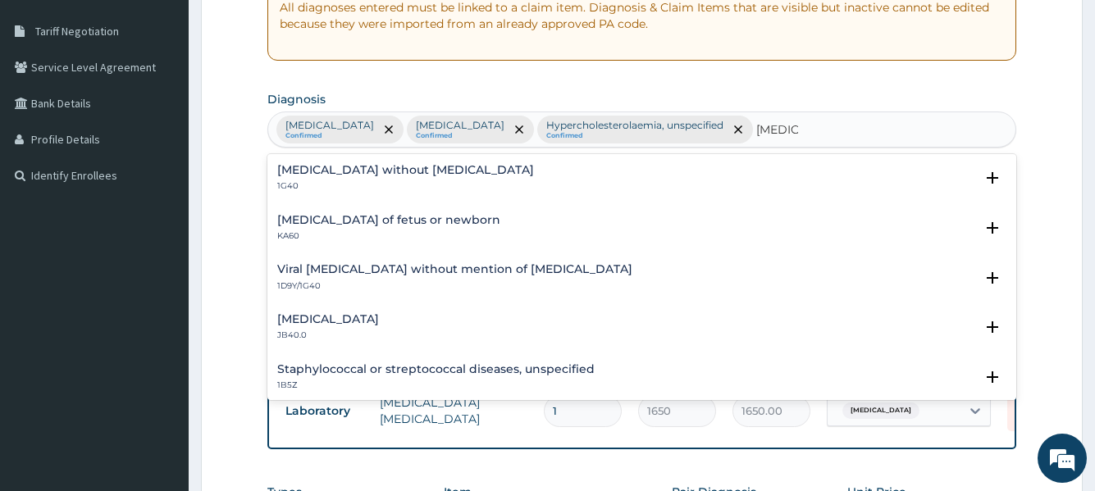
click at [399, 175] on h4 "Sepsis without septic shock" at bounding box center [405, 170] width 257 height 12
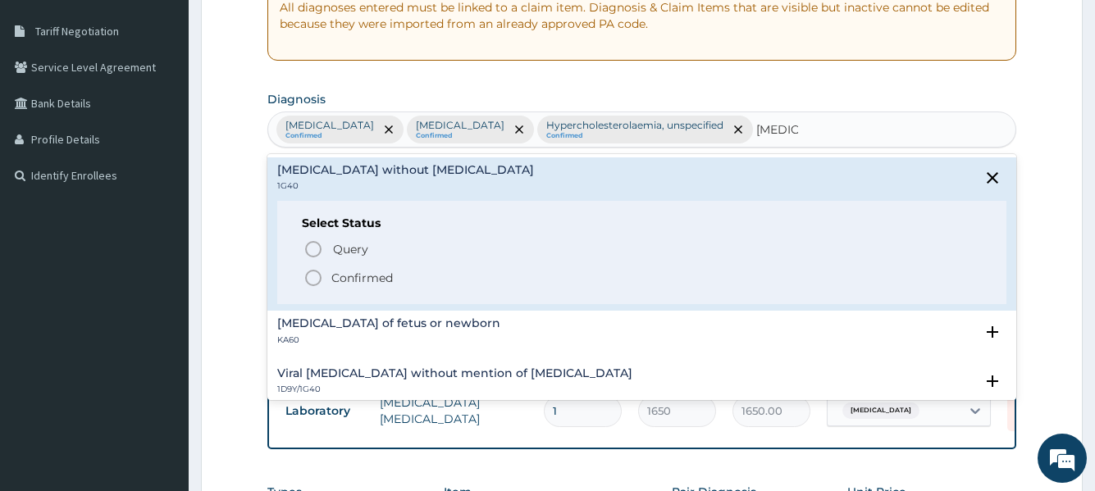
click at [315, 273] on icon "status option filled" at bounding box center [314, 278] width 20 height 20
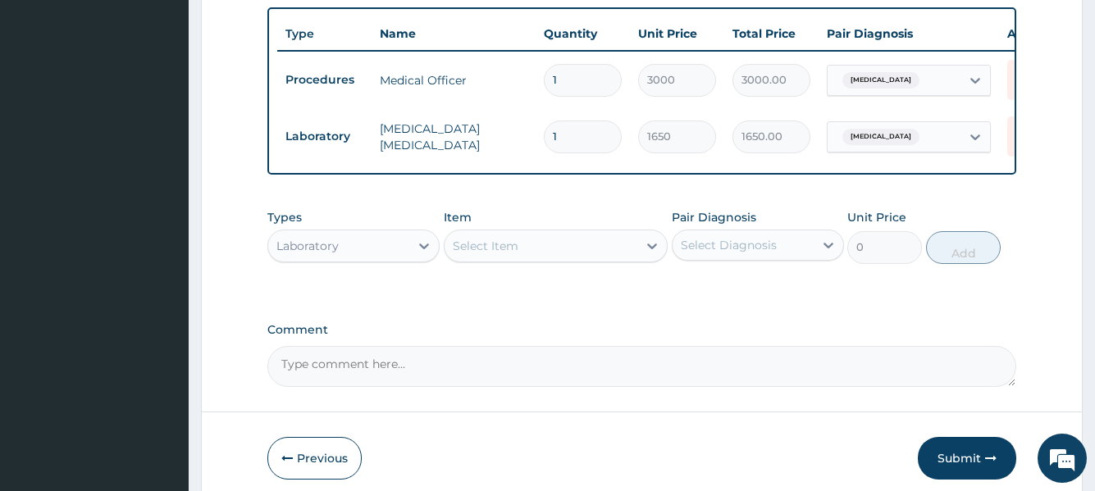
scroll to position [656, 0]
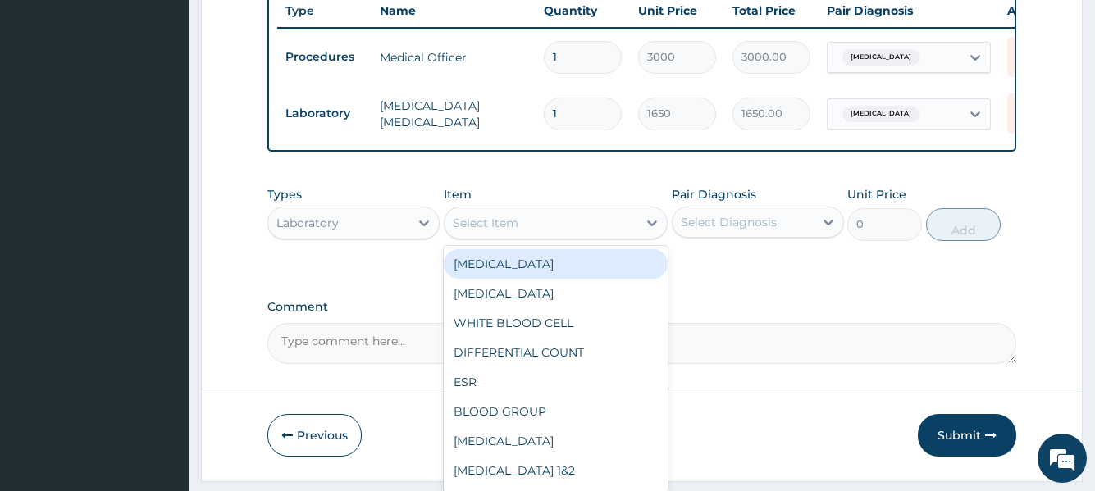
click at [520, 210] on div "Select Item" at bounding box center [542, 223] width 194 height 26
click at [500, 250] on div "FULL BLOOD COUNT" at bounding box center [556, 264] width 225 height 30
type input "4000"
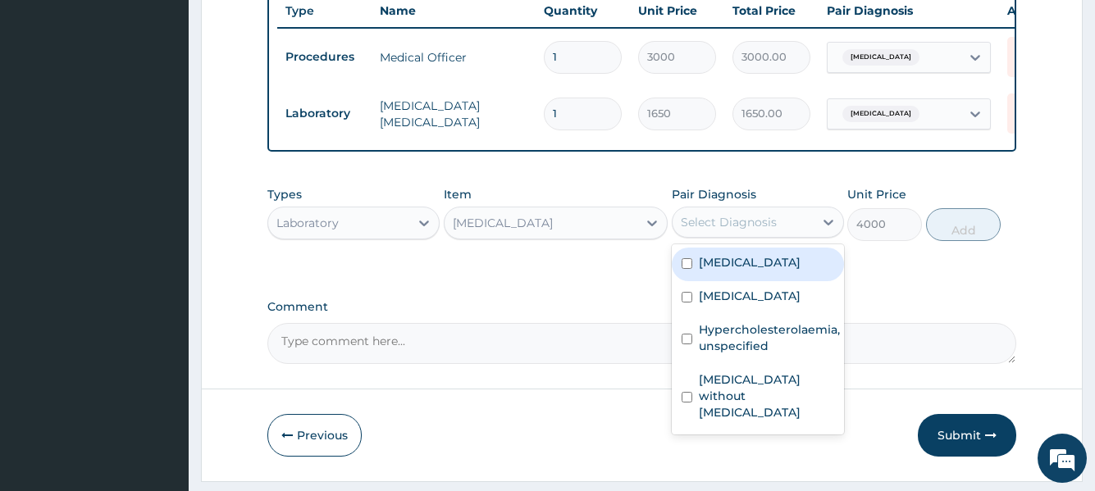
click at [694, 214] on div "Select Diagnosis" at bounding box center [729, 222] width 96 height 16
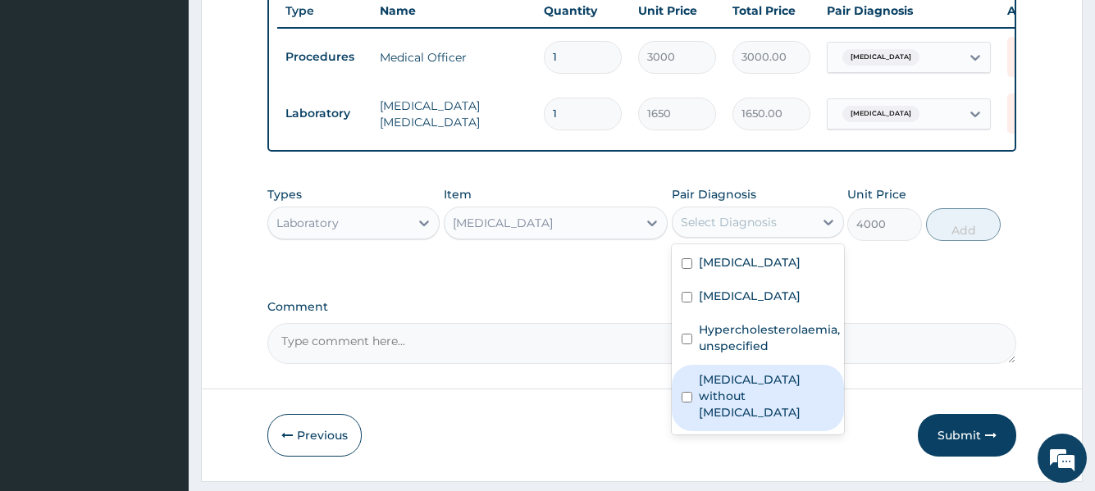
click at [702, 387] on label "Sepsis without septic shock" at bounding box center [766, 396] width 135 height 49
checkbox input "true"
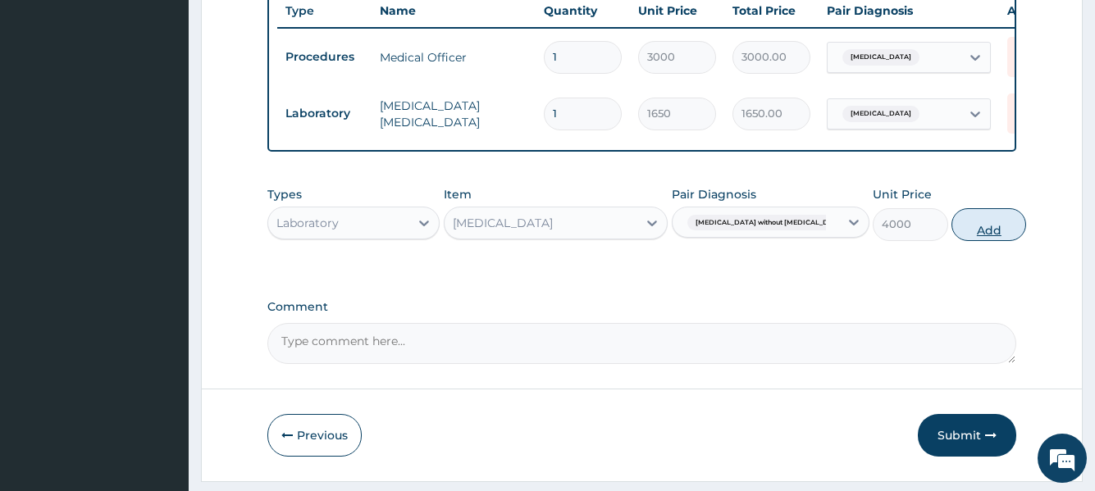
click at [952, 208] on button "Add" at bounding box center [989, 224] width 75 height 33
type input "0"
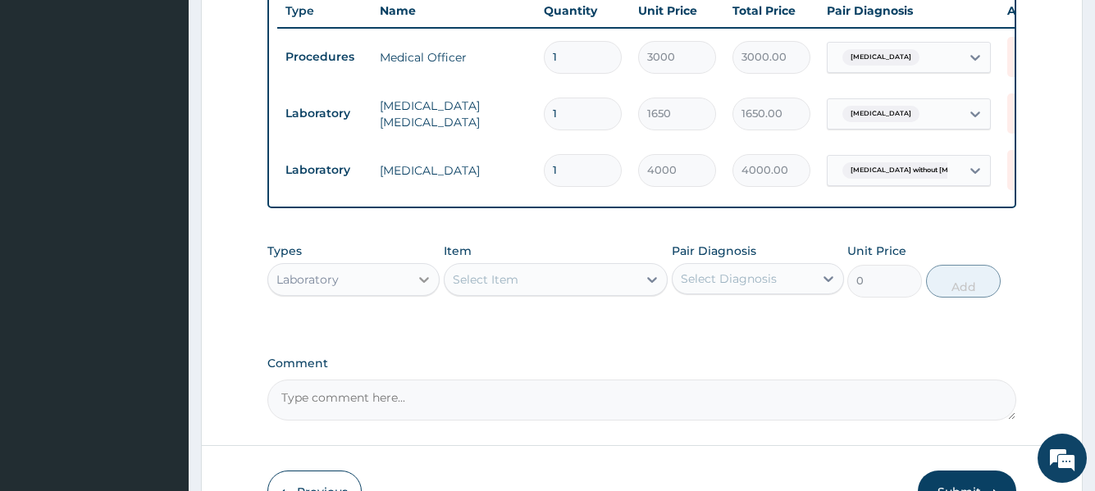
click at [412, 265] on div at bounding box center [424, 280] width 30 height 30
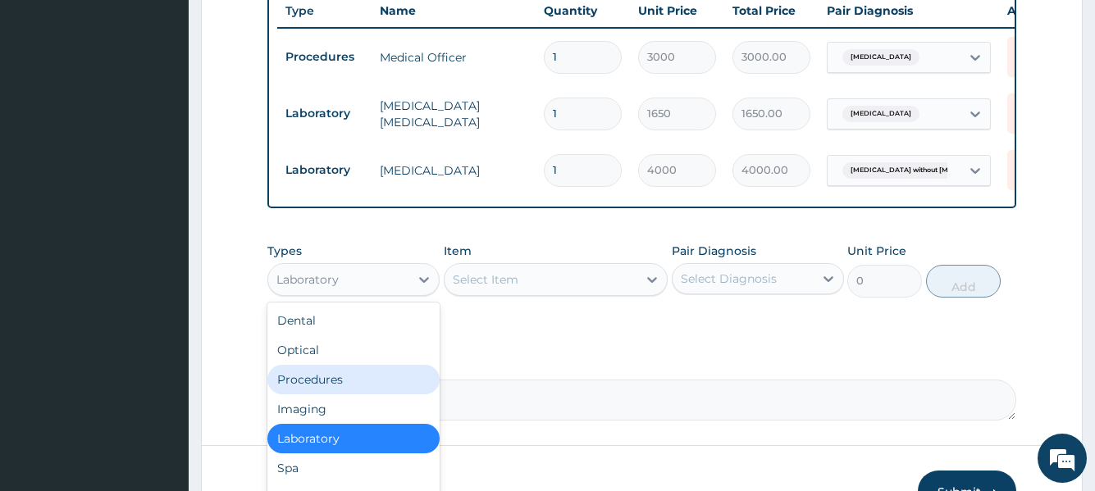
click at [341, 365] on div "Procedures" at bounding box center [353, 380] width 172 height 30
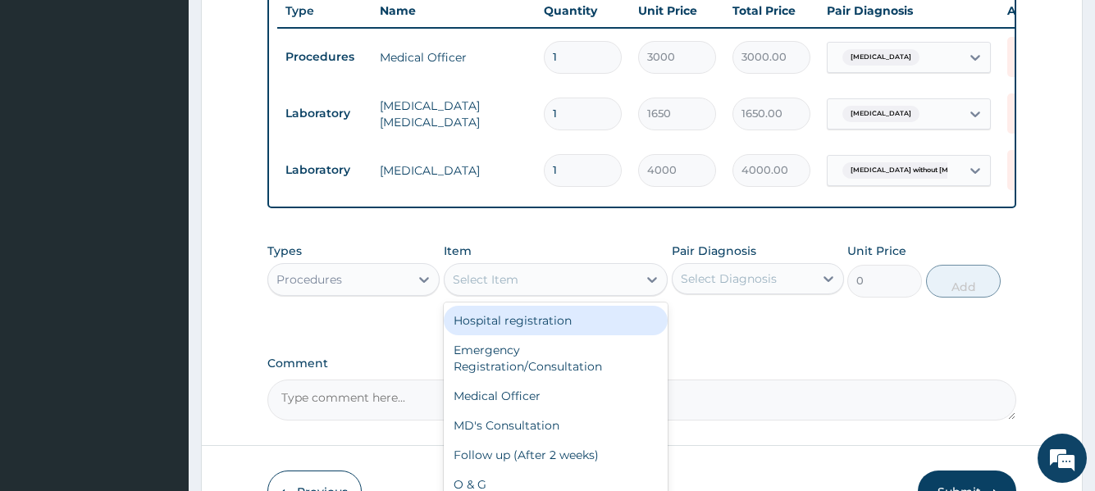
click at [494, 272] on div "Select Item" at bounding box center [486, 280] width 66 height 16
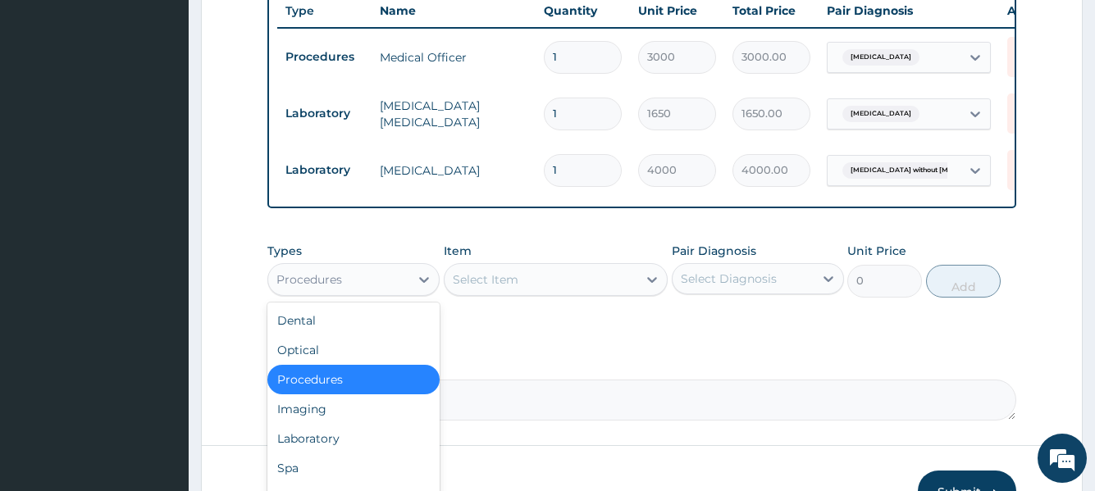
click at [399, 267] on div "Procedures" at bounding box center [338, 280] width 141 height 26
click at [282, 483] on div "Drugs" at bounding box center [353, 498] width 172 height 30
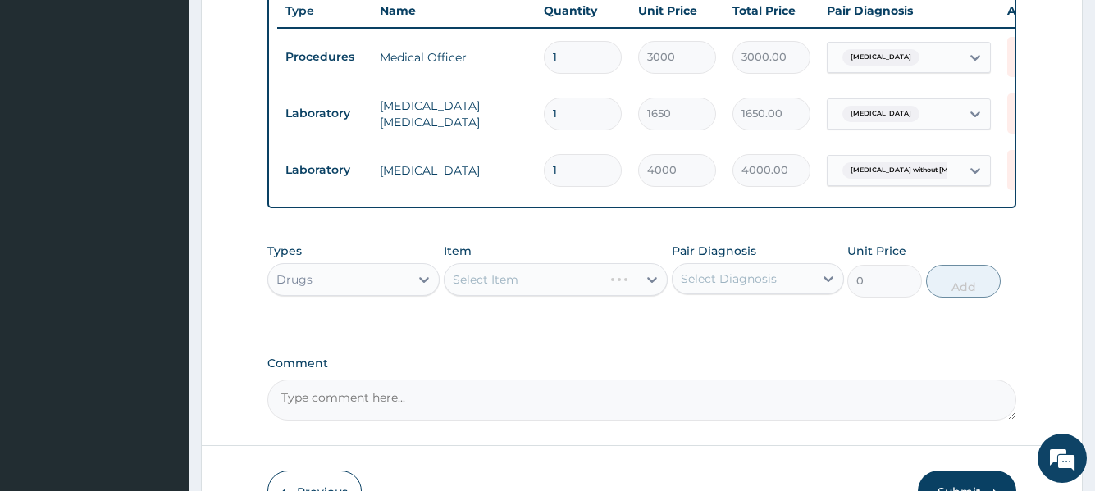
click at [482, 263] on div "Select Item" at bounding box center [556, 279] width 225 height 33
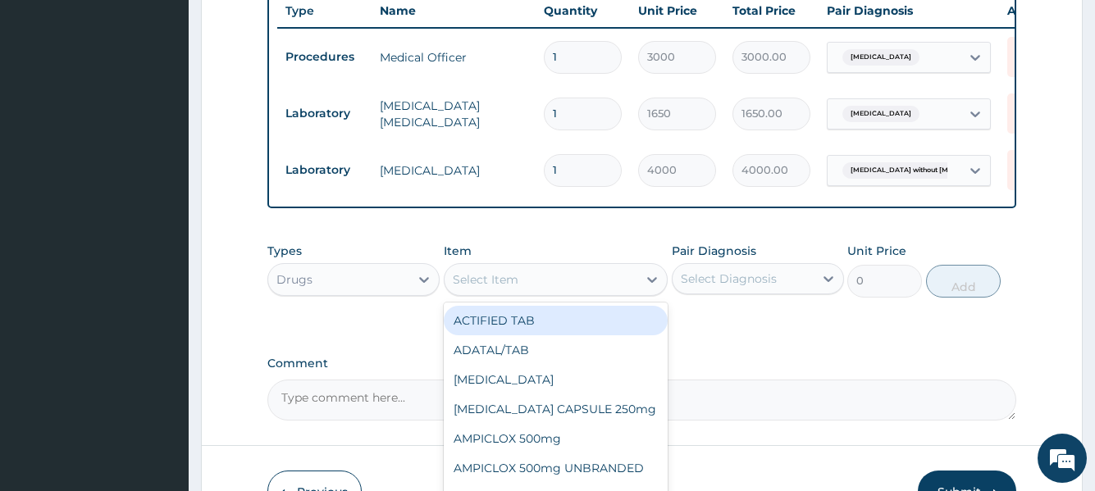
click at [482, 272] on div "Select Item" at bounding box center [486, 280] width 66 height 16
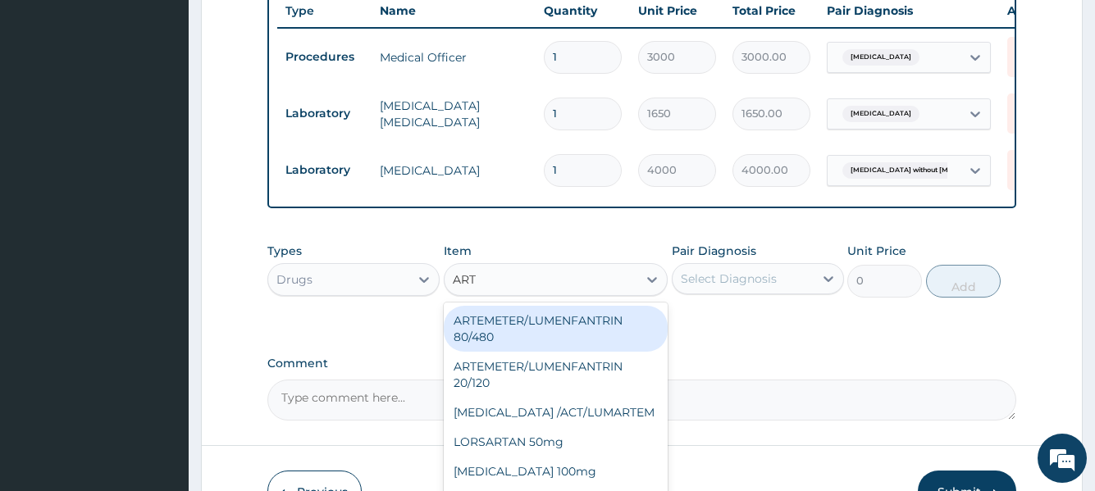
type input "ARTE"
click at [489, 306] on div "ARTEMETER/LUMENFANTRIN 80/480" at bounding box center [556, 329] width 225 height 46
type input "430"
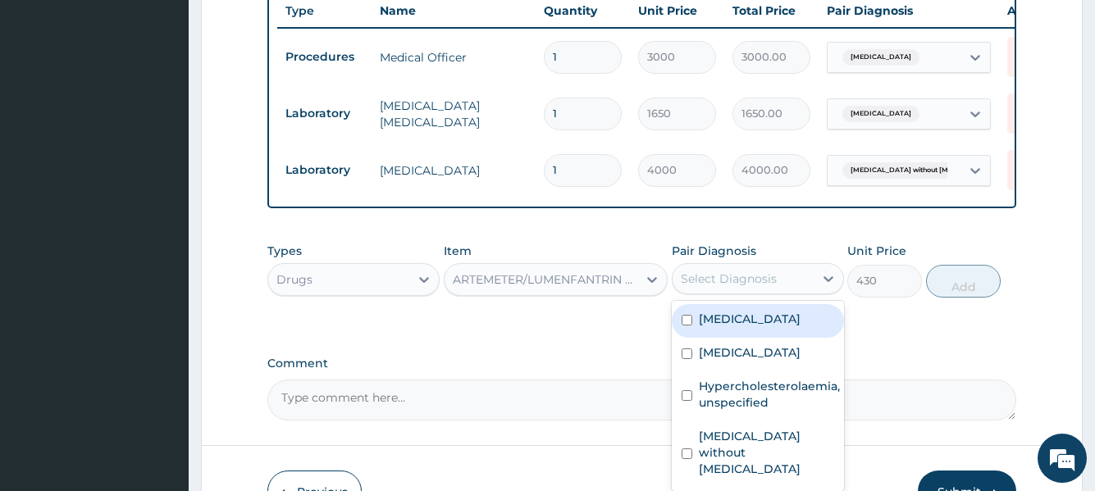
click at [716, 271] on div "Select Diagnosis" at bounding box center [729, 279] width 96 height 16
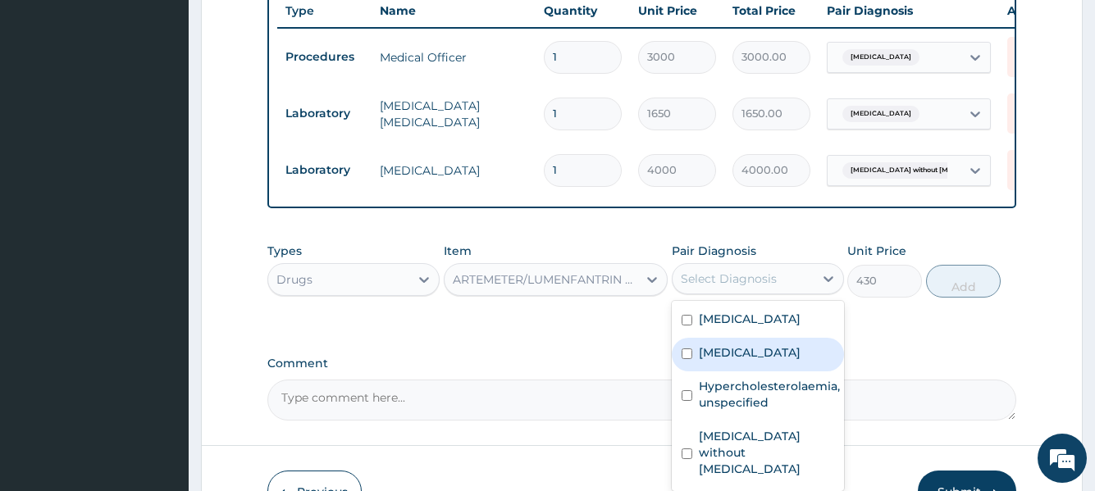
click at [708, 349] on label "[MEDICAL_DATA]" at bounding box center [750, 353] width 102 height 16
checkbox input "true"
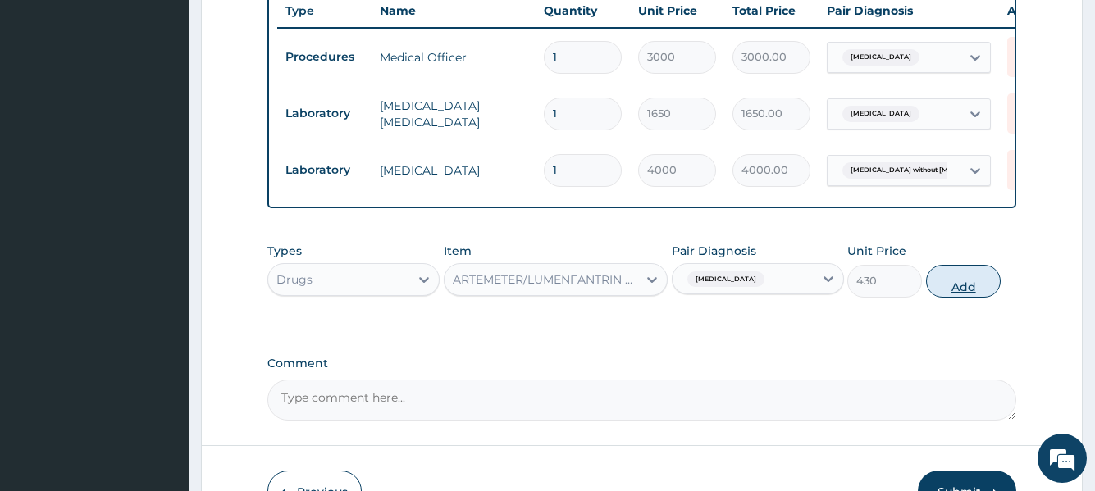
click at [953, 265] on button "Add" at bounding box center [963, 281] width 75 height 33
type input "0"
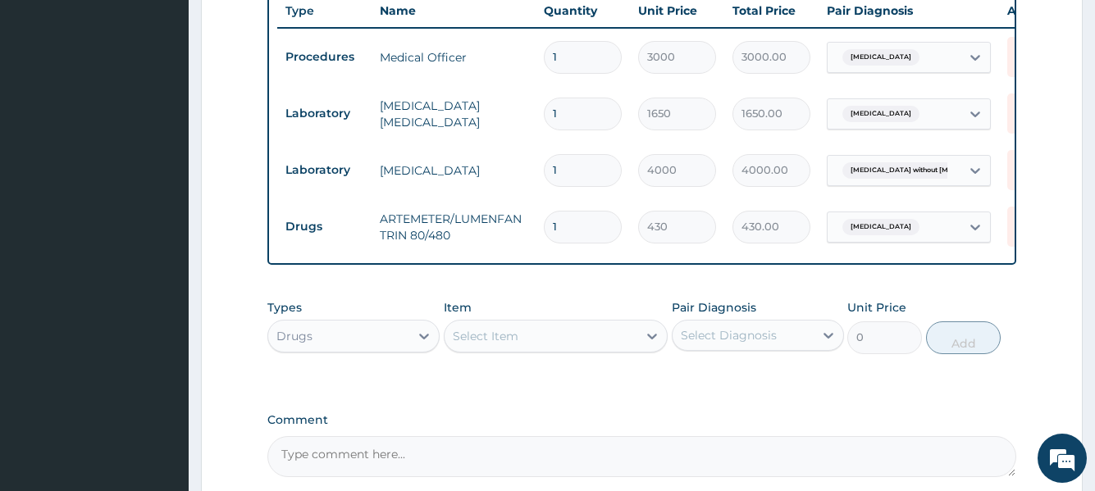
type input "0.00"
type input "6"
type input "2580.00"
type input "6"
click at [560, 323] on div "Select Item" at bounding box center [542, 336] width 194 height 26
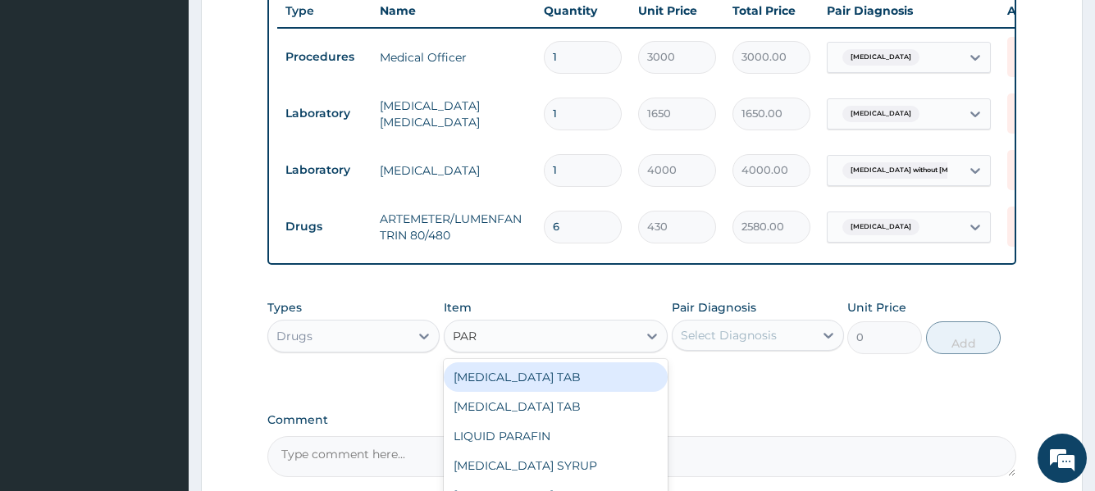
type input "PARA"
click at [575, 363] on div "PARACETAMOL TAB" at bounding box center [556, 378] width 225 height 30
type input "20"
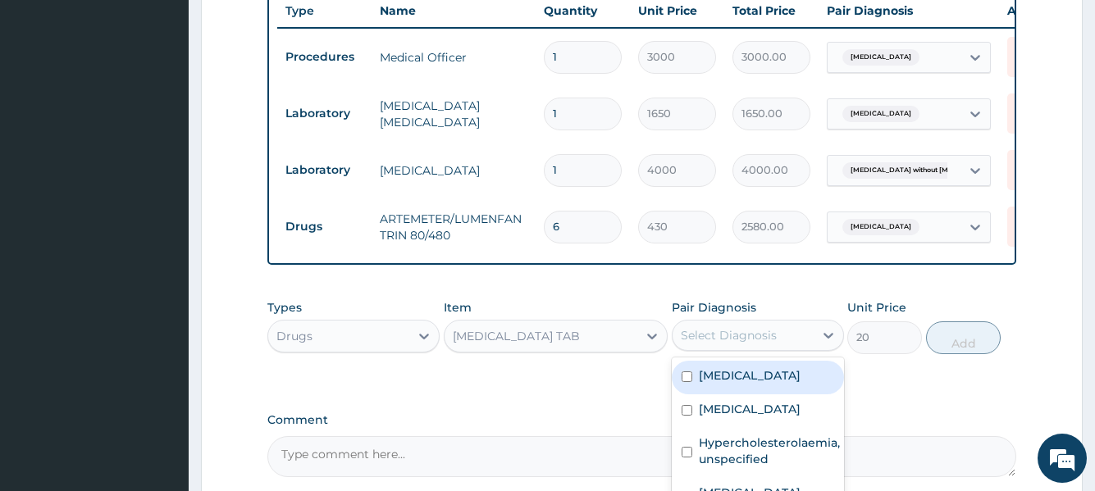
click at [739, 327] on div "Select Diagnosis" at bounding box center [729, 335] width 96 height 16
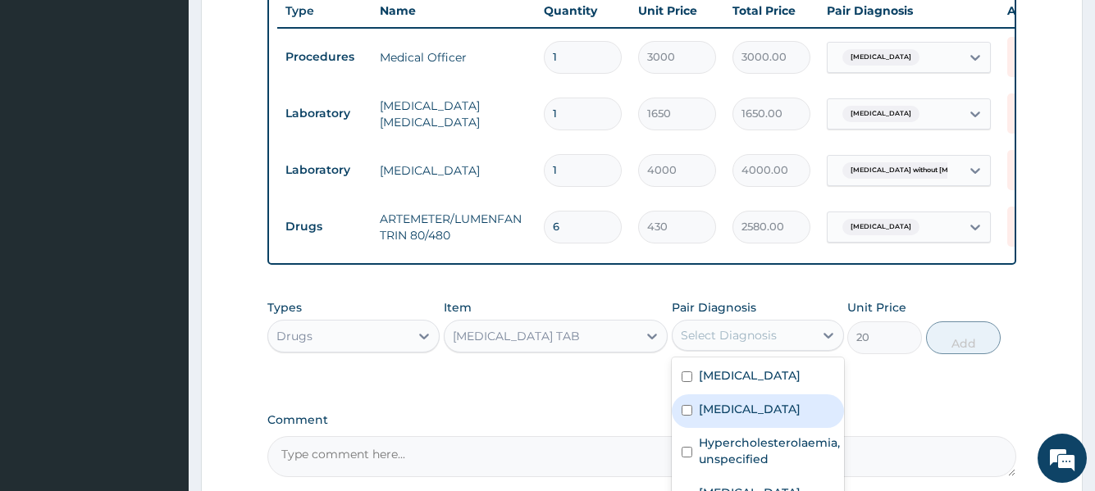
click at [722, 408] on label "[MEDICAL_DATA]" at bounding box center [750, 409] width 102 height 16
checkbox input "true"
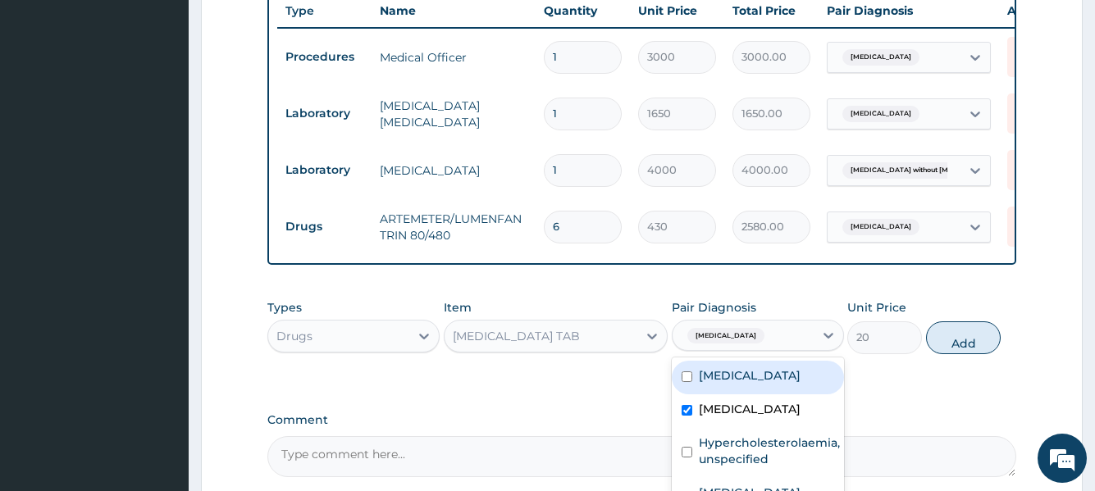
click at [963, 327] on button "Add" at bounding box center [963, 338] width 75 height 33
type input "0"
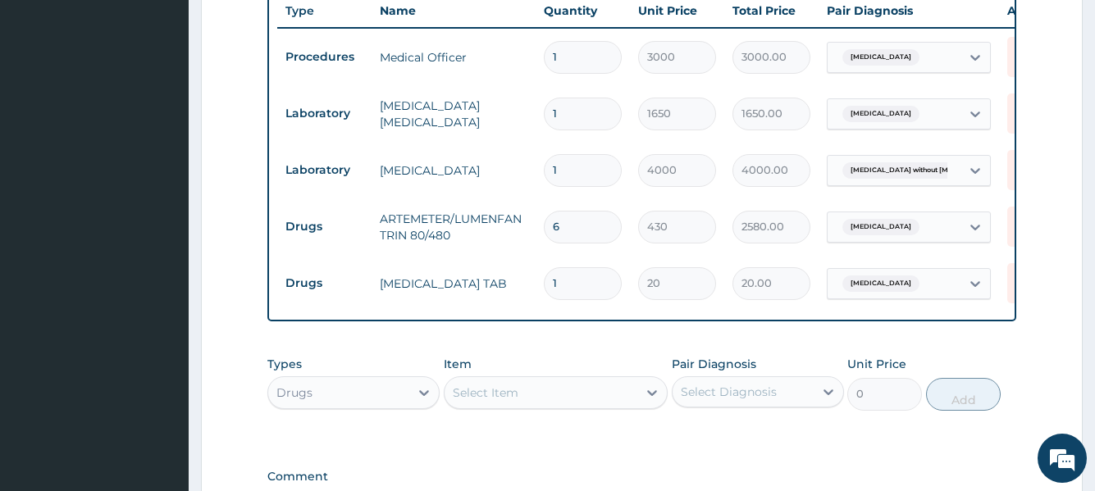
type input "18"
type input "360.00"
type input "18"
click at [563, 380] on div "Select Item" at bounding box center [542, 393] width 194 height 26
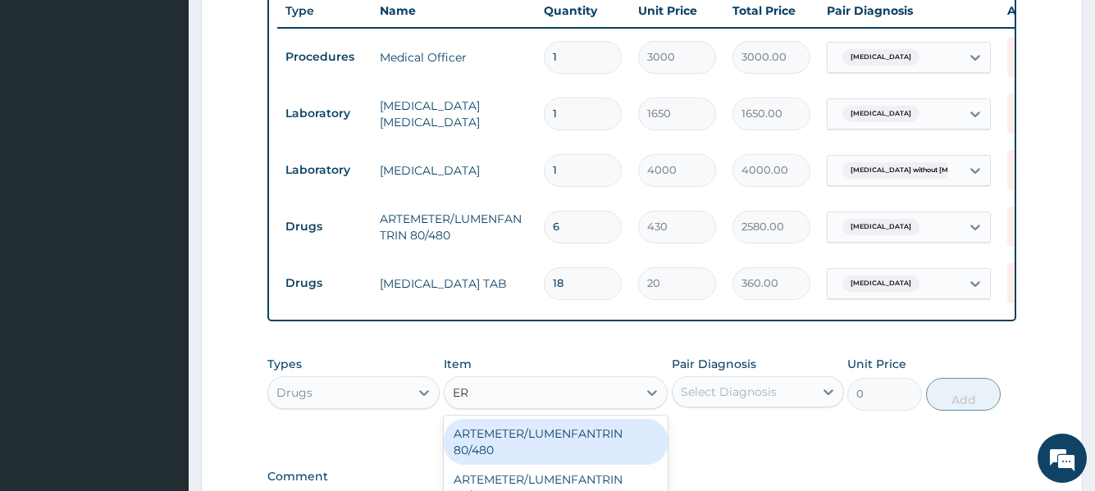
type input "ERY"
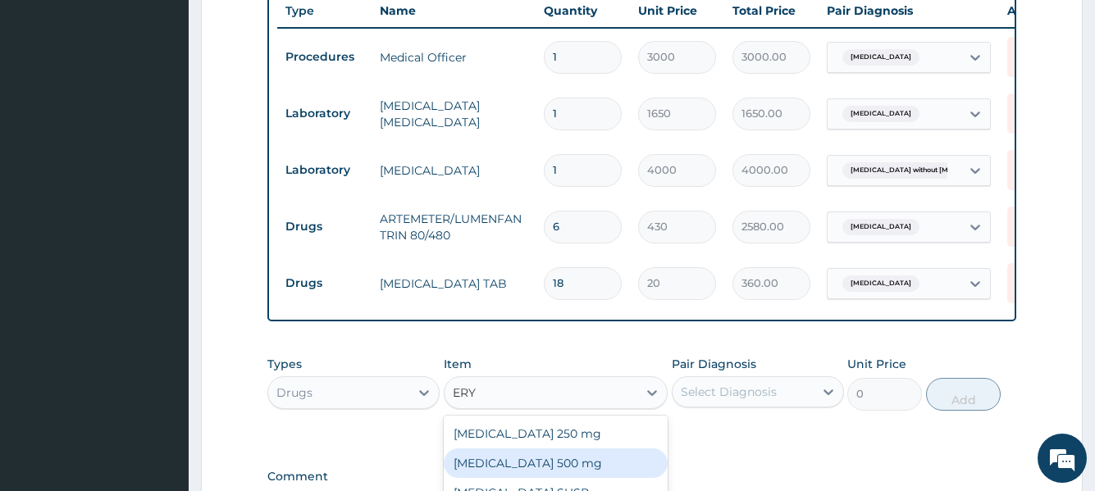
click at [505, 449] on div "[MEDICAL_DATA] 500 mg" at bounding box center [556, 464] width 225 height 30
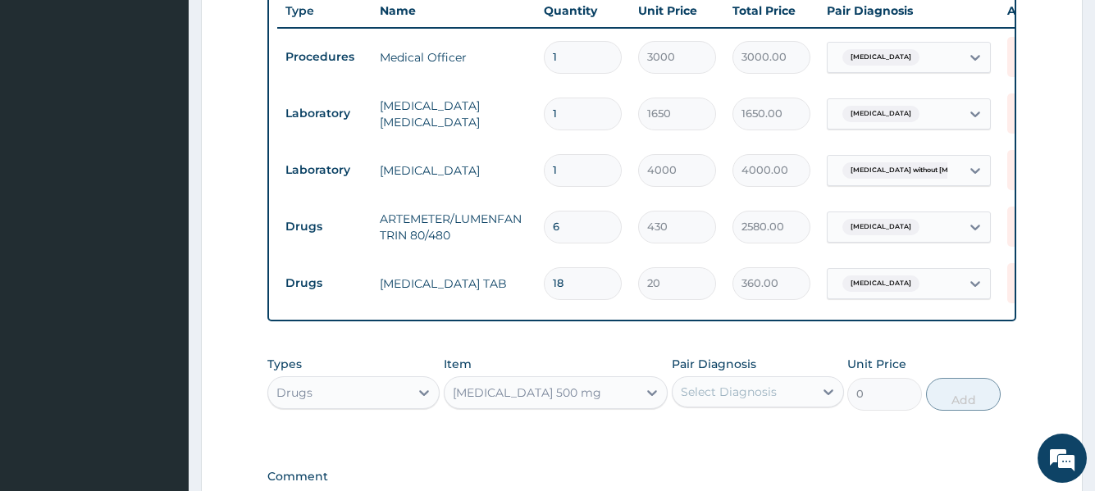
type input "188"
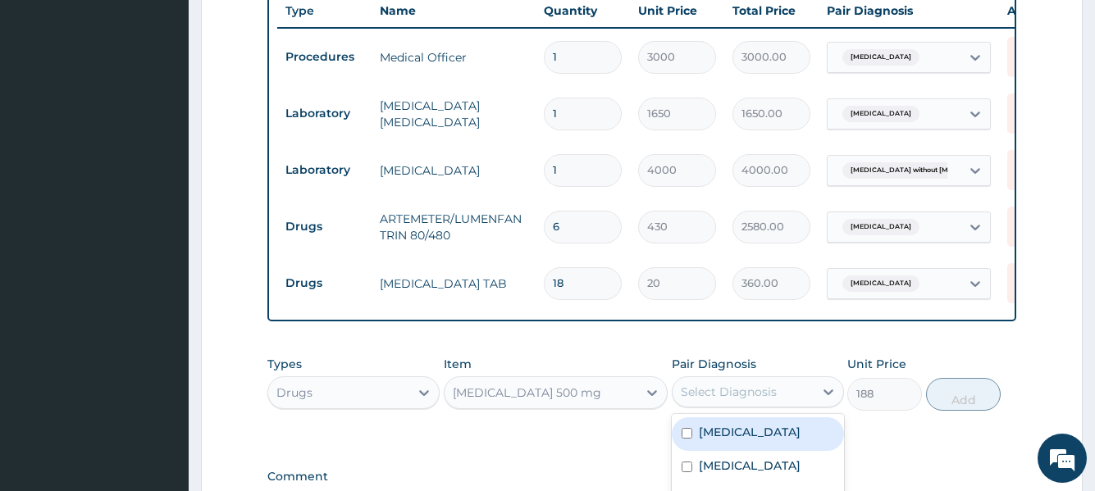
click at [729, 384] on div "Select Diagnosis" at bounding box center [729, 392] width 96 height 16
click at [745, 424] on label "Acute tonsillitis, unspecified" at bounding box center [750, 432] width 102 height 16
checkbox input "true"
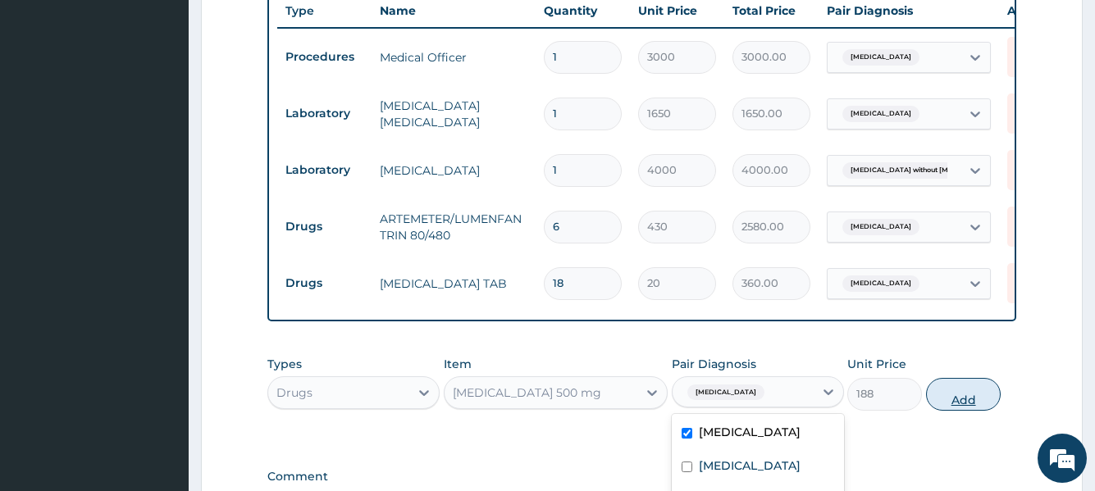
click at [963, 379] on button "Add" at bounding box center [963, 394] width 75 height 33
type input "0"
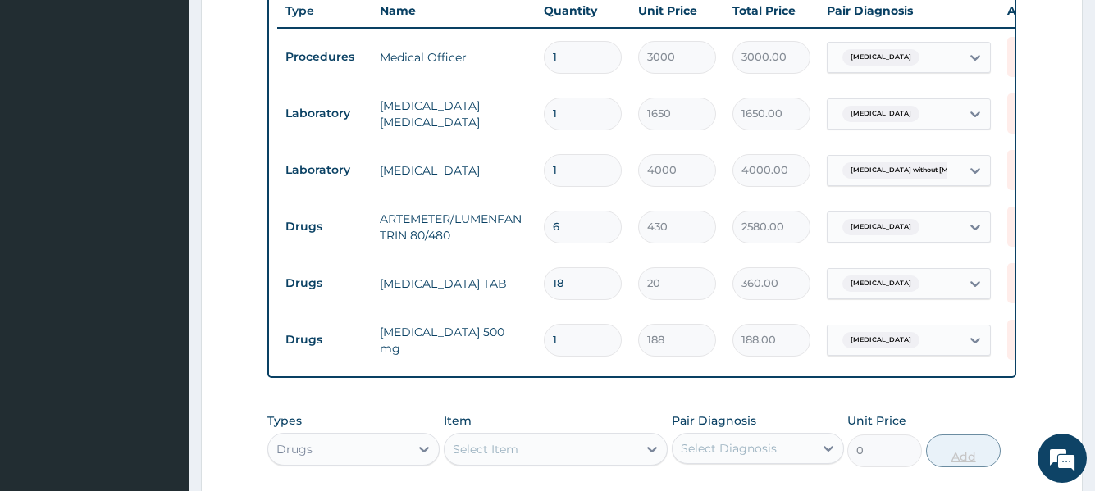
type input "10"
type input "1880.00"
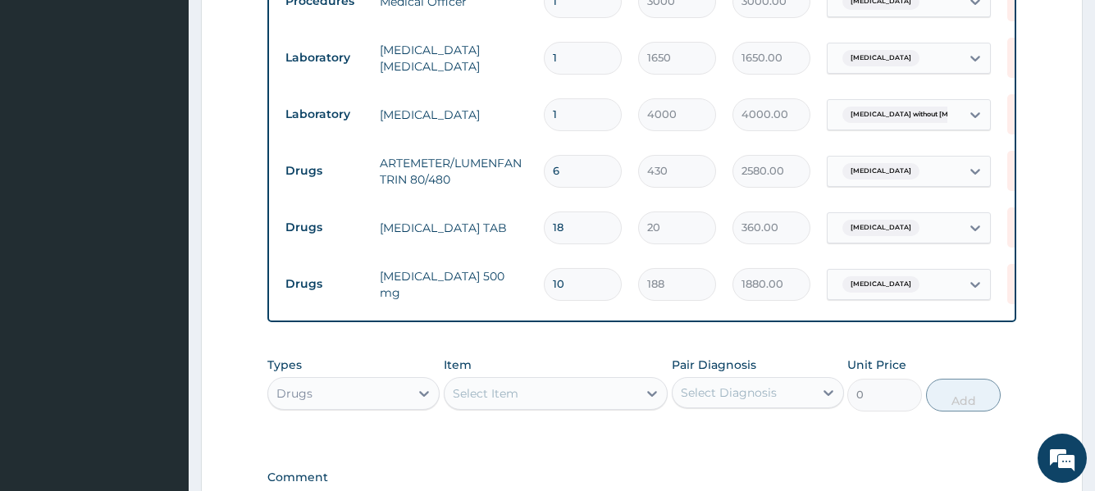
scroll to position [738, 0]
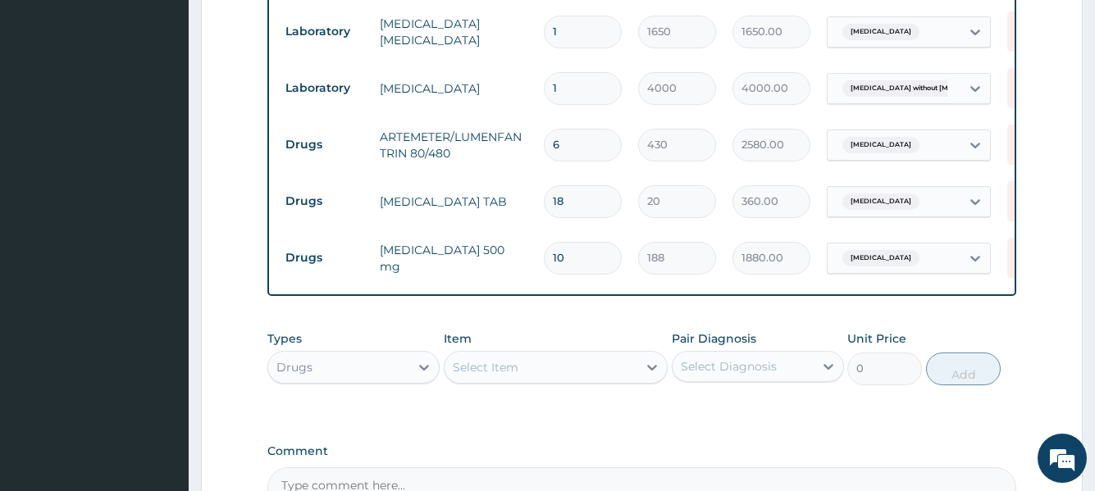
type input "10"
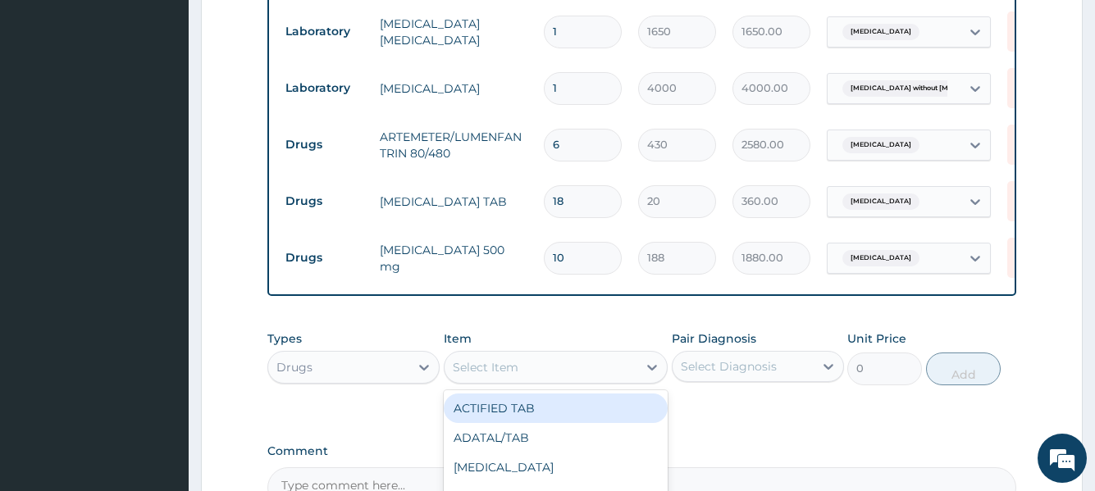
click at [543, 354] on div "Select Item" at bounding box center [542, 367] width 194 height 26
type input "IBUP"
click at [515, 394] on div "BRUFEN IBUPROFEN" at bounding box center [556, 409] width 225 height 30
type input "75"
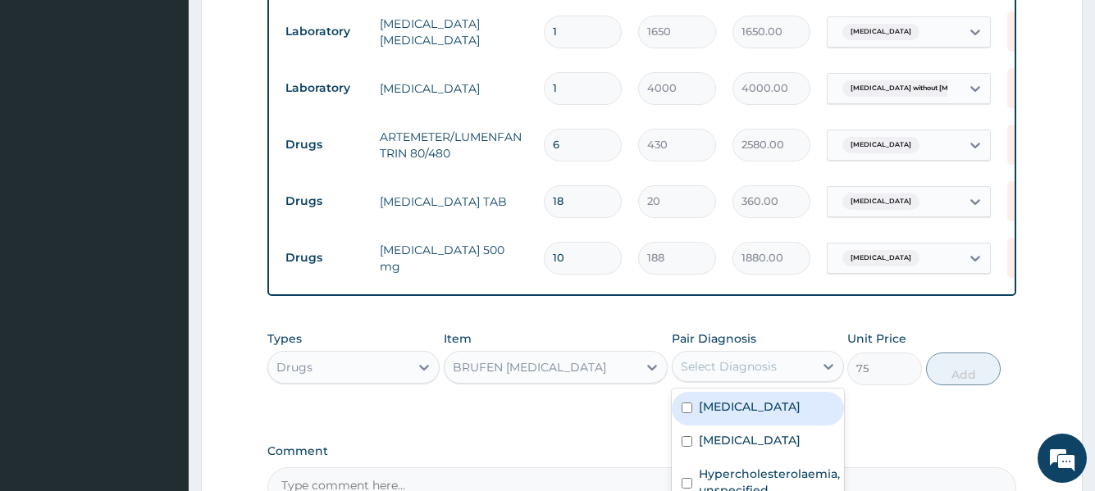
click at [707, 359] on div "Select Diagnosis" at bounding box center [729, 367] width 96 height 16
click at [713, 406] on label "Acute tonsillitis, unspecified" at bounding box center [750, 407] width 102 height 16
checkbox input "true"
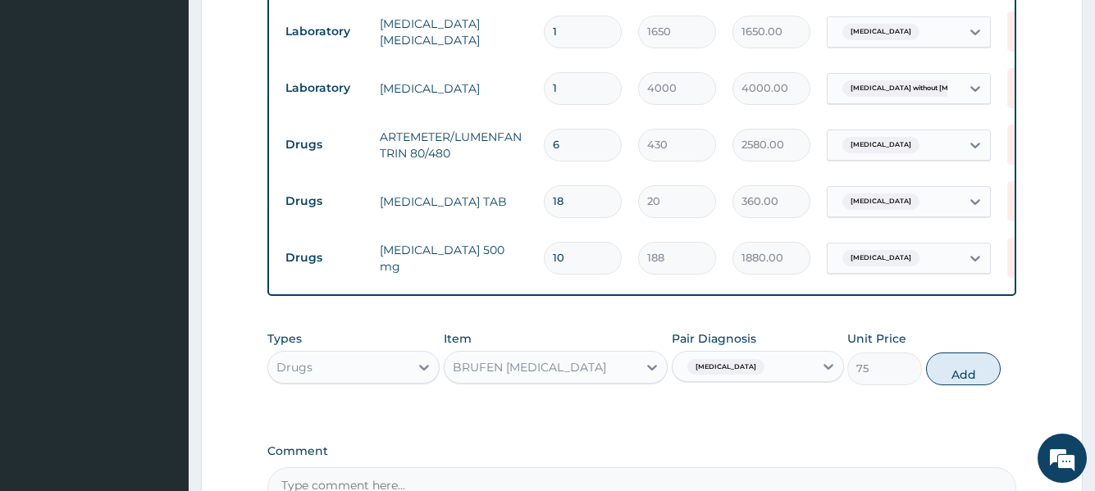
click at [966, 353] on button "Add" at bounding box center [963, 369] width 75 height 33
type input "0"
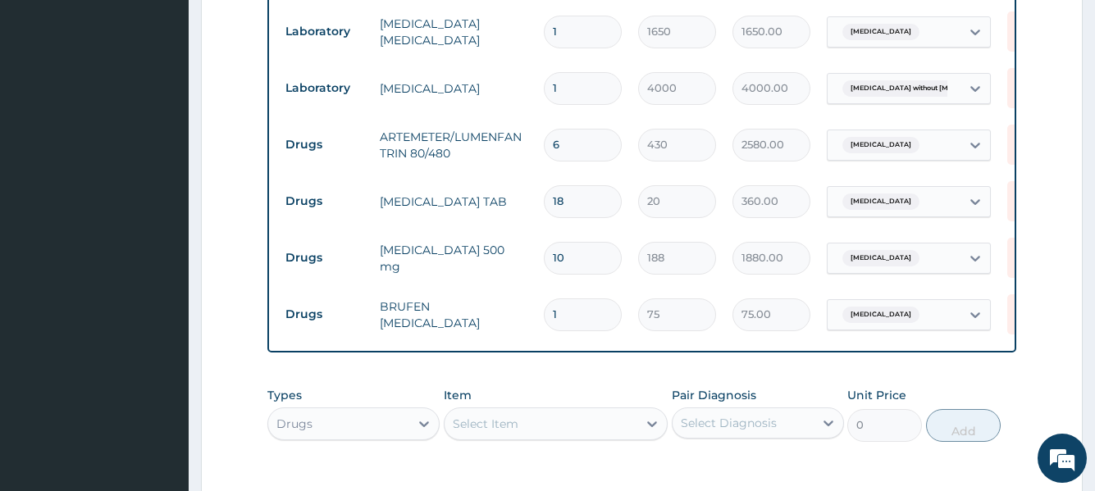
type input "10"
type input "750.00"
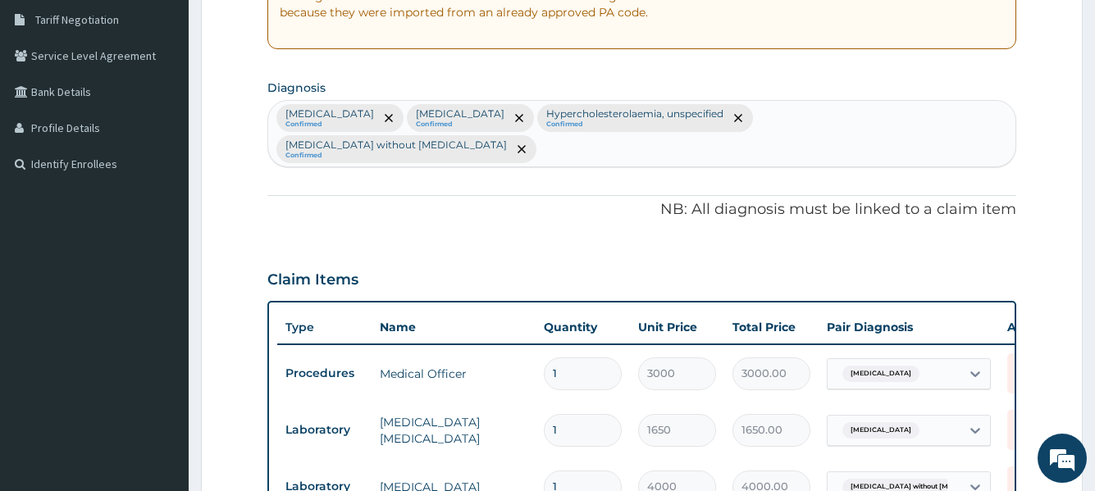
scroll to position [328, 0]
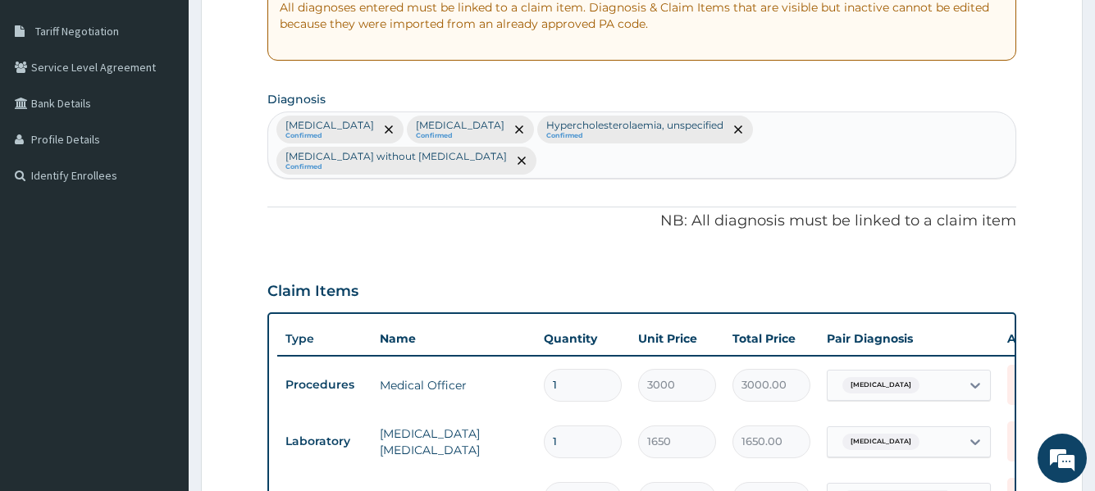
type input "10"
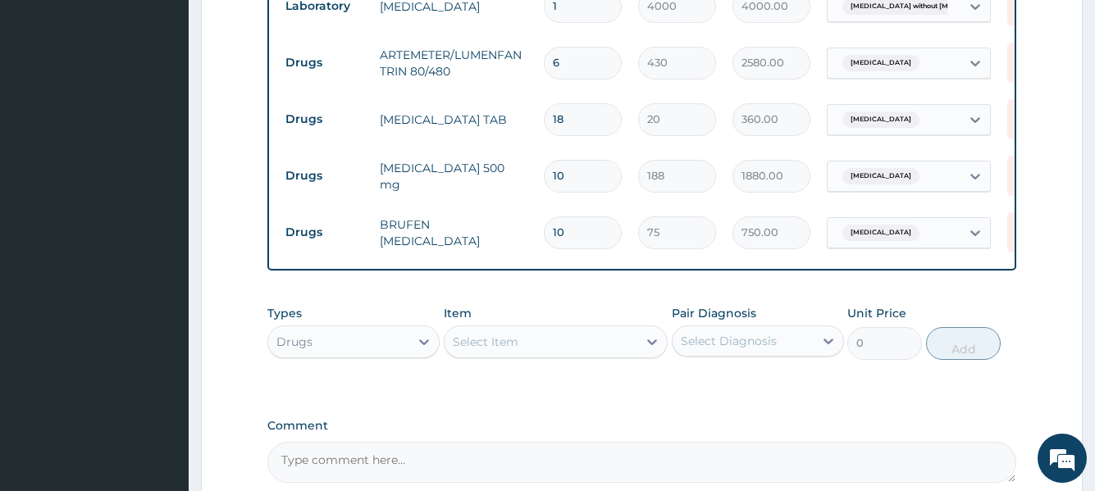
scroll to position [902, 0]
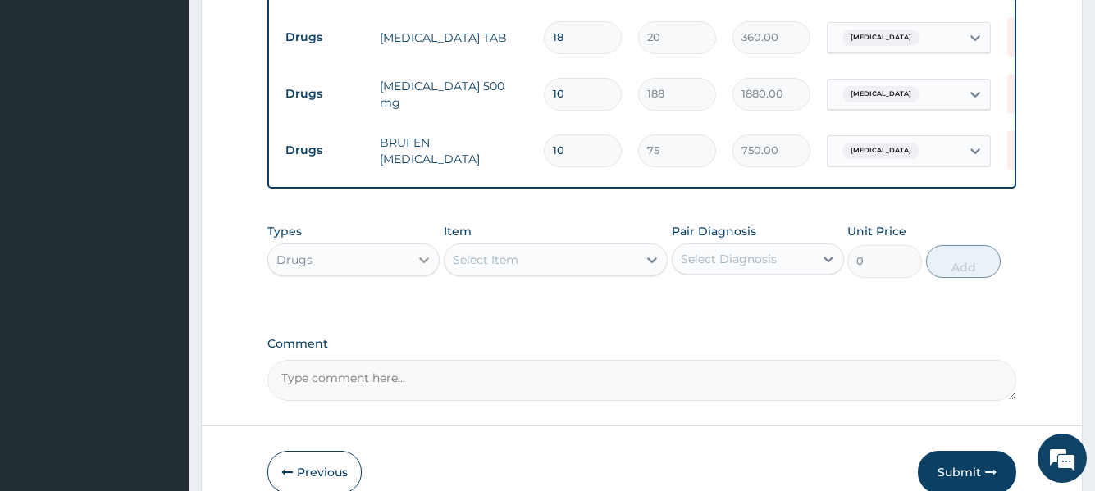
click at [412, 245] on div at bounding box center [424, 260] width 30 height 30
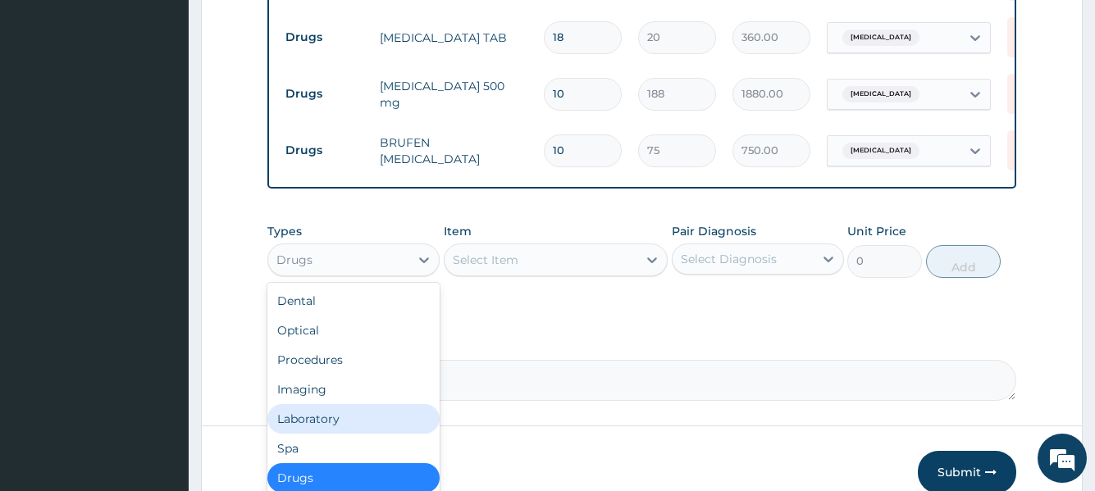
click at [366, 404] on div "Laboratory" at bounding box center [353, 419] width 172 height 30
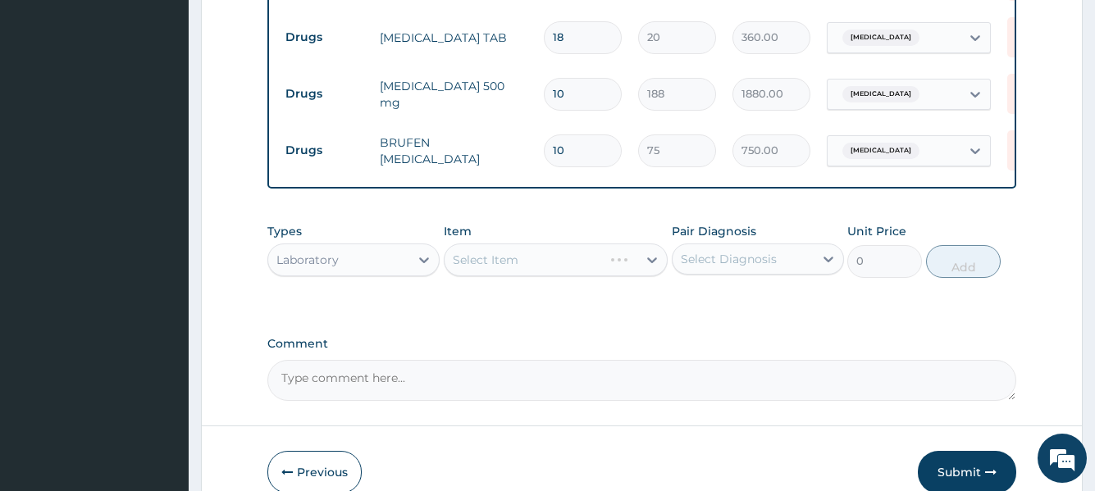
click at [500, 244] on div "Select Item" at bounding box center [556, 260] width 225 height 33
click at [567, 244] on div "Select Item" at bounding box center [556, 260] width 225 height 33
click at [565, 244] on div "Select Item" at bounding box center [556, 260] width 225 height 33
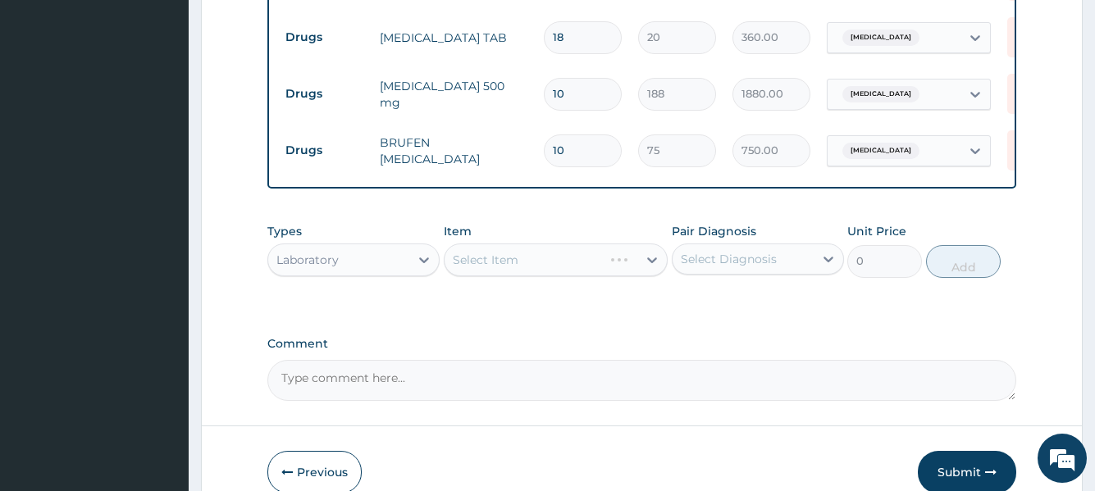
click at [559, 248] on div "Select Item" at bounding box center [556, 260] width 225 height 33
click at [555, 249] on div "Select Item" at bounding box center [556, 260] width 225 height 33
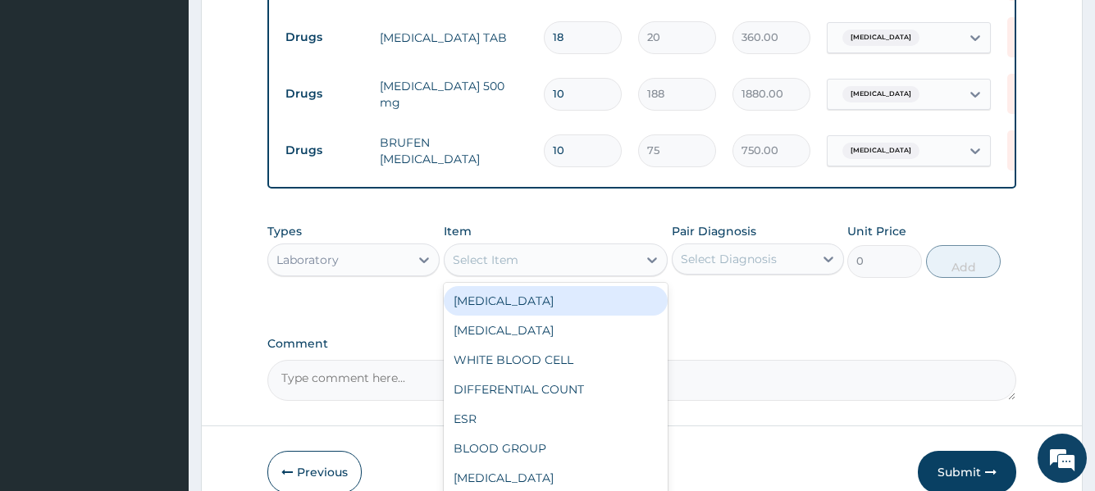
click at [525, 253] on div "Select Item" at bounding box center [542, 260] width 194 height 26
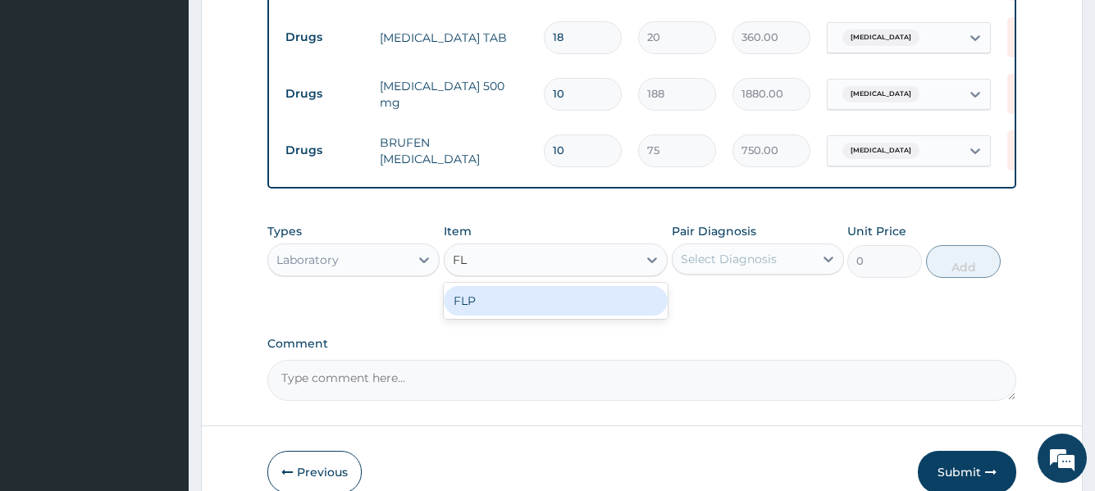
type input "FLP"
click at [496, 286] on div "FLP" at bounding box center [556, 301] width 225 height 30
type input "11000"
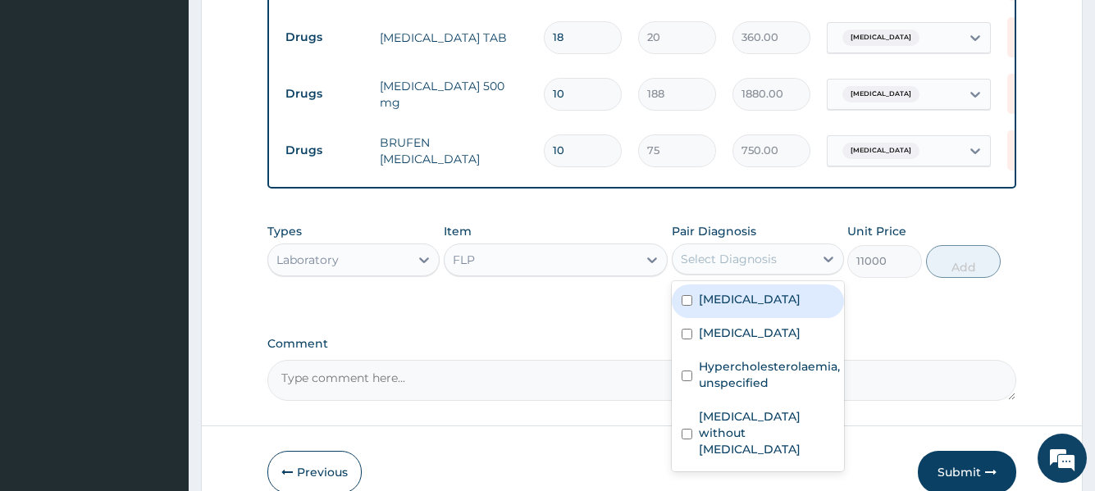
click at [744, 251] on div "Select Diagnosis" at bounding box center [729, 259] width 96 height 16
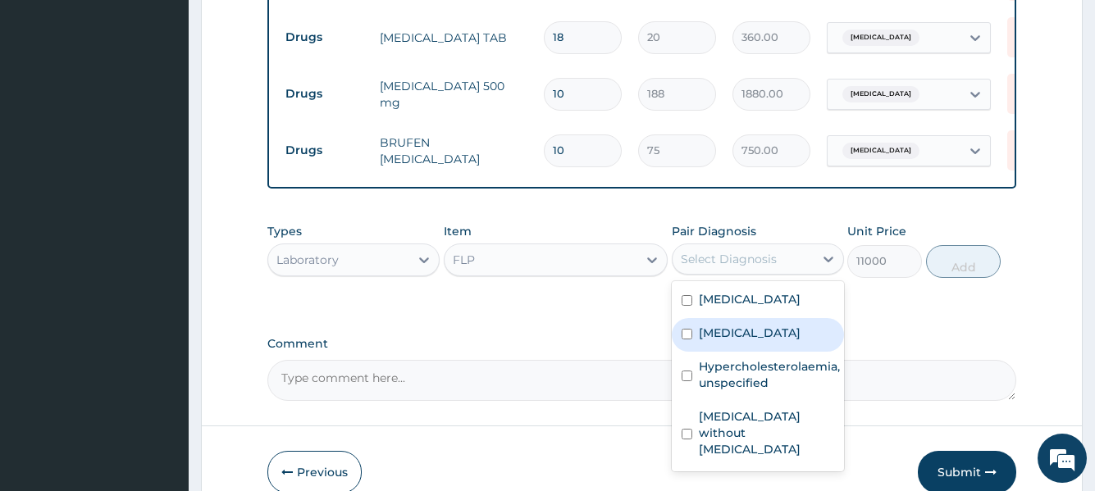
scroll to position [966, 0]
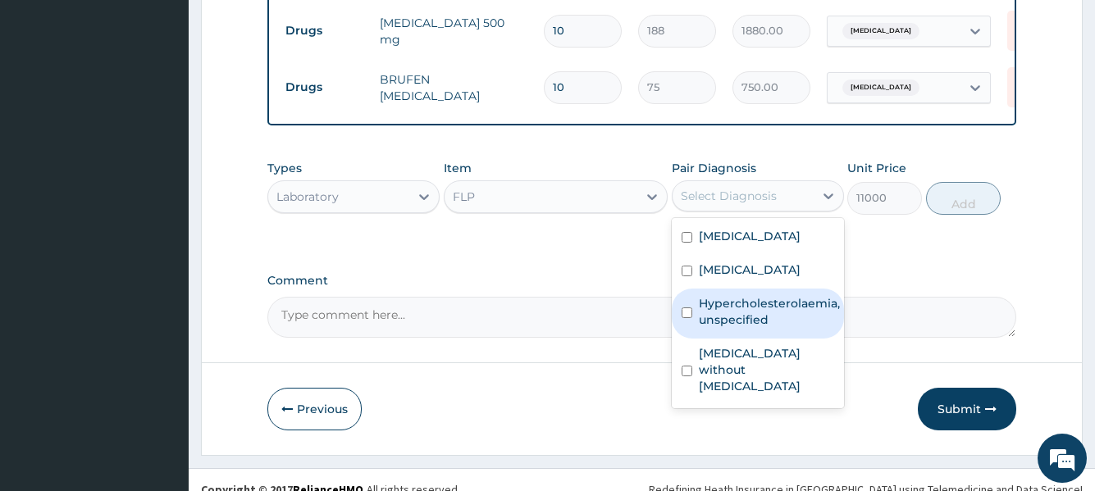
click at [719, 299] on label "Hypercholesterolaemia, unspecified" at bounding box center [769, 311] width 141 height 33
checkbox input "true"
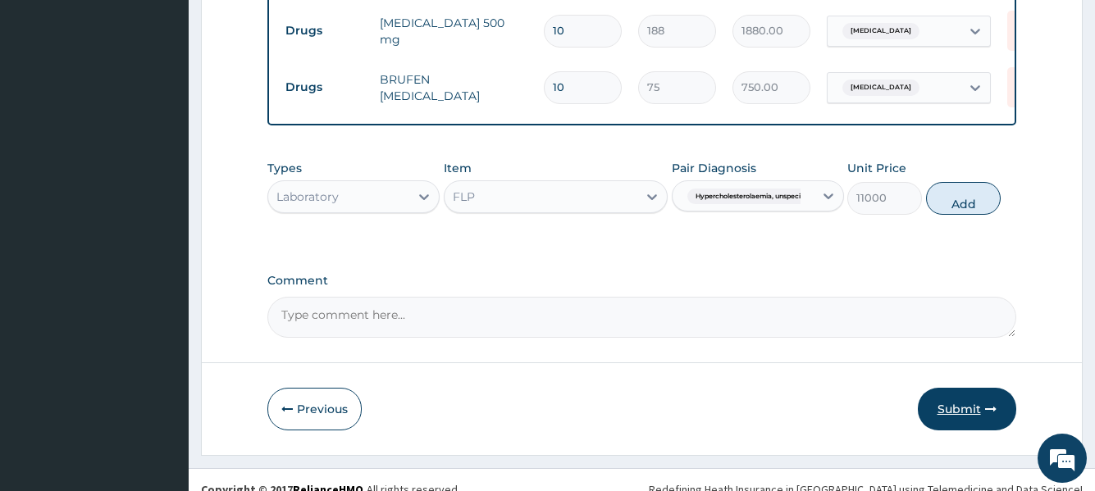
click at [943, 388] on button "Submit" at bounding box center [967, 409] width 98 height 43
click at [957, 190] on button "Add" at bounding box center [963, 198] width 75 height 33
type input "0"
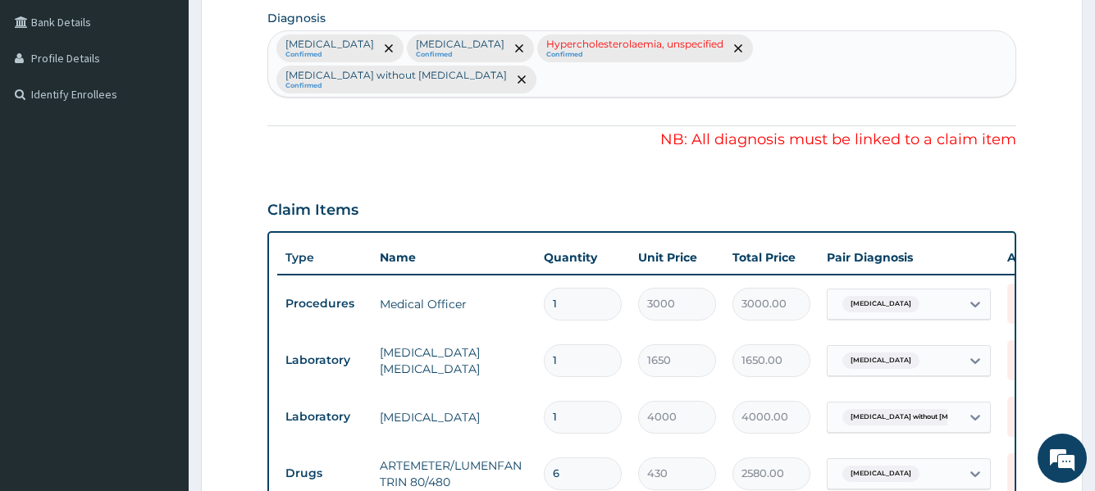
scroll to position [309, 0]
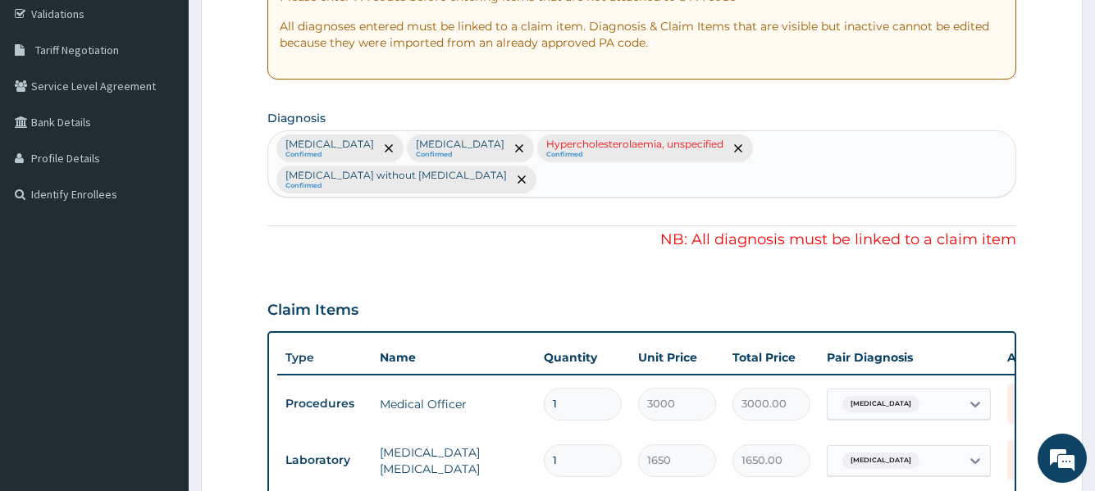
click at [709, 158] on small "Confirmed" at bounding box center [634, 155] width 177 height 8
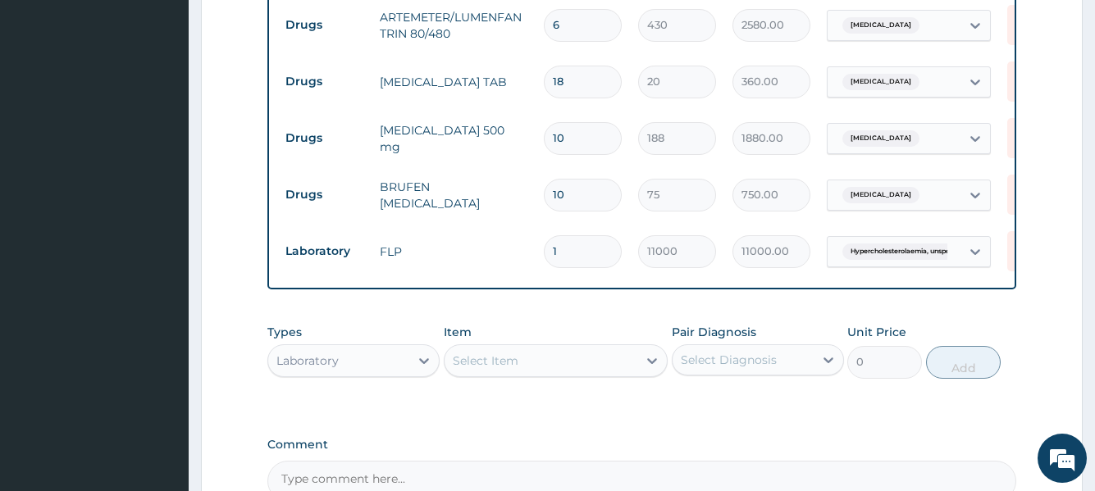
scroll to position [1022, 0]
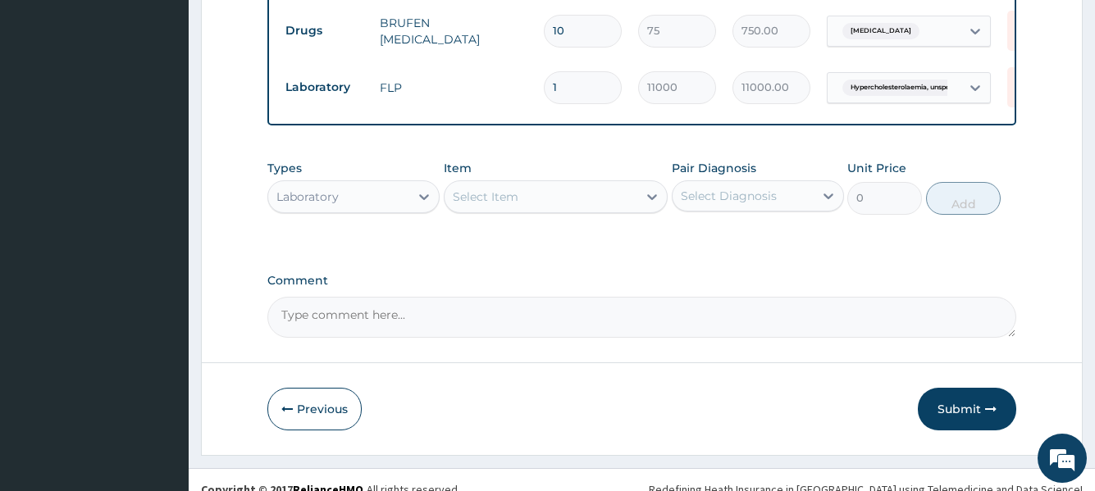
drag, startPoint x: 943, startPoint y: 392, endPoint x: 921, endPoint y: 379, distance: 25.7
click at [940, 388] on button "Submit" at bounding box center [967, 409] width 98 height 43
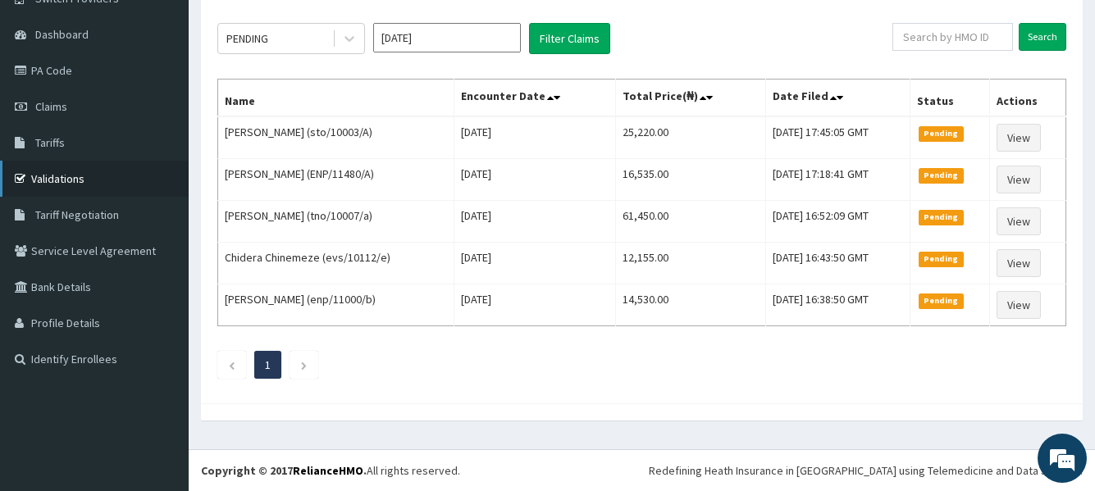
click at [66, 177] on link "Validations" at bounding box center [94, 179] width 189 height 36
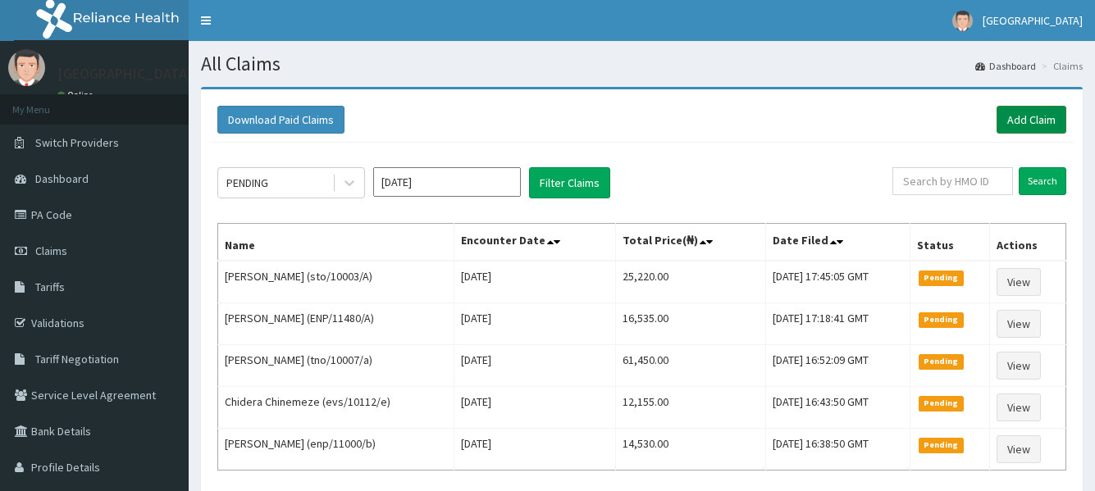
click at [1041, 120] on link "Add Claim" at bounding box center [1032, 120] width 70 height 28
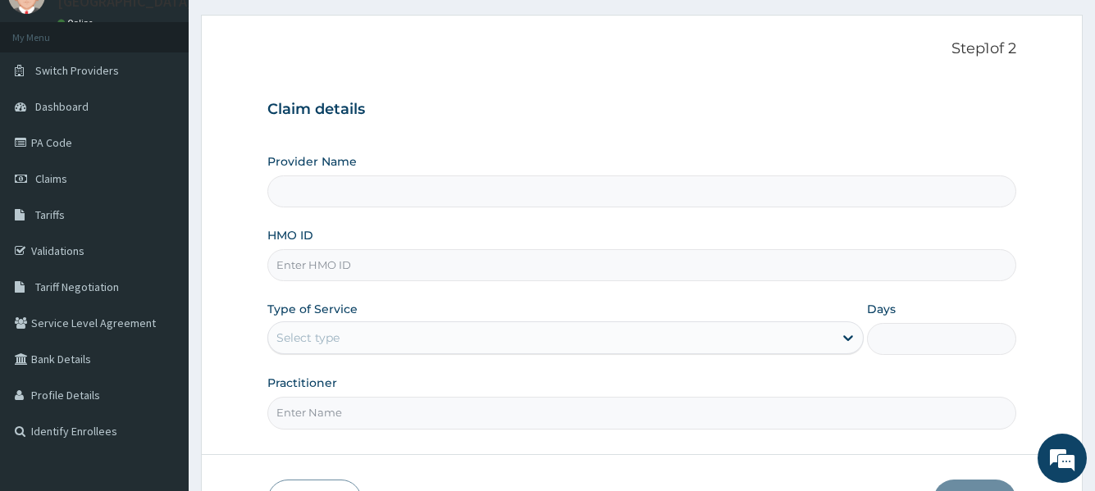
scroll to position [82, 0]
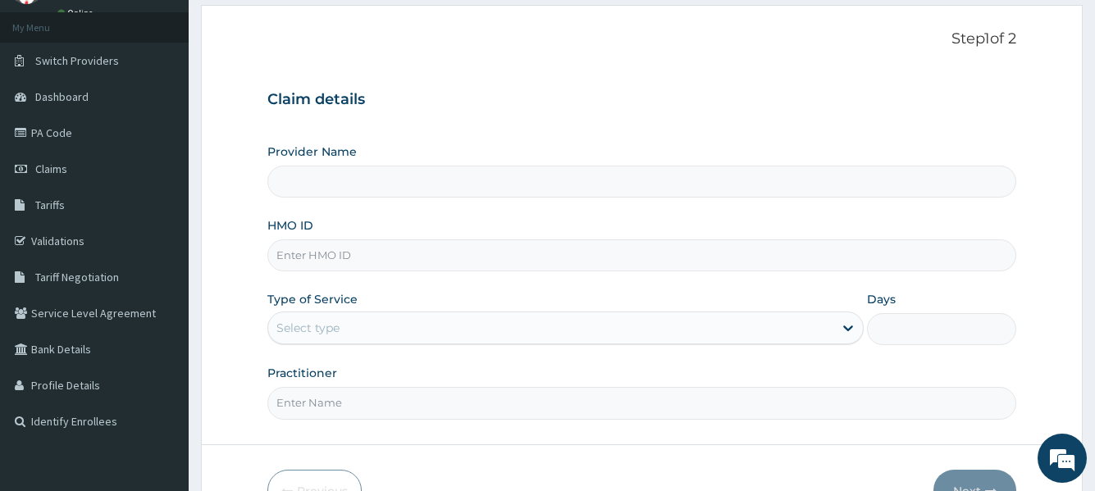
click at [356, 251] on input "HMO ID" at bounding box center [641, 256] width 748 height 32
type input "[GEOGRAPHIC_DATA]"
type input "sbg/10072/B"
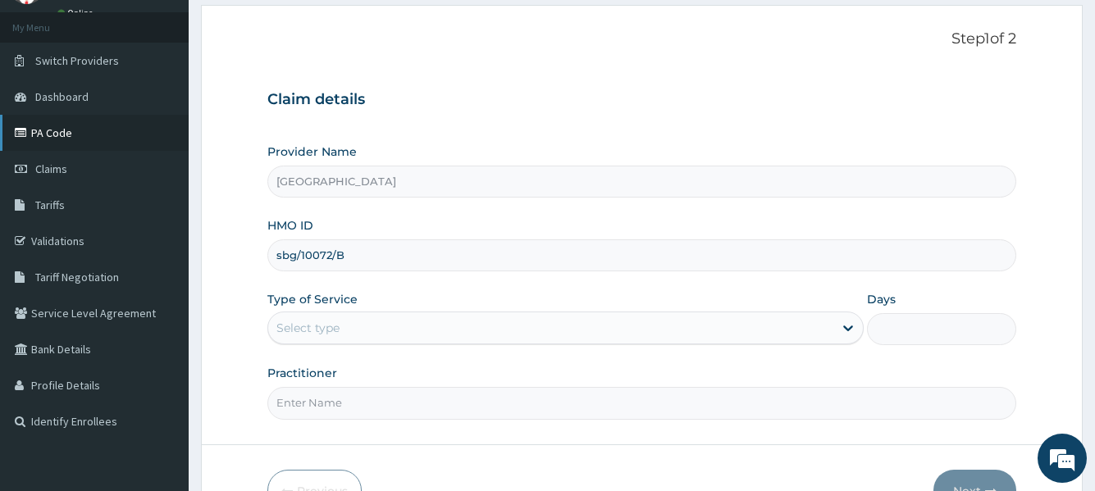
click at [64, 133] on link "PA Code" at bounding box center [94, 133] width 189 height 36
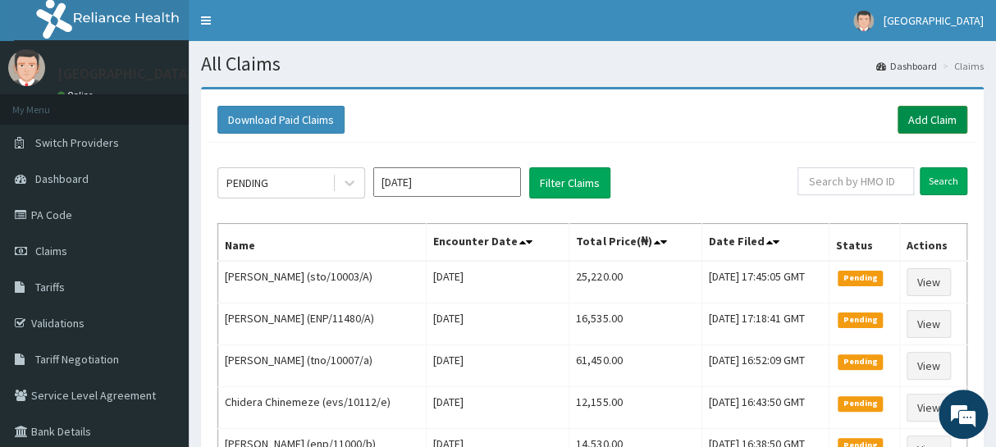
click at [916, 126] on link "Add Claim" at bounding box center [933, 120] width 70 height 28
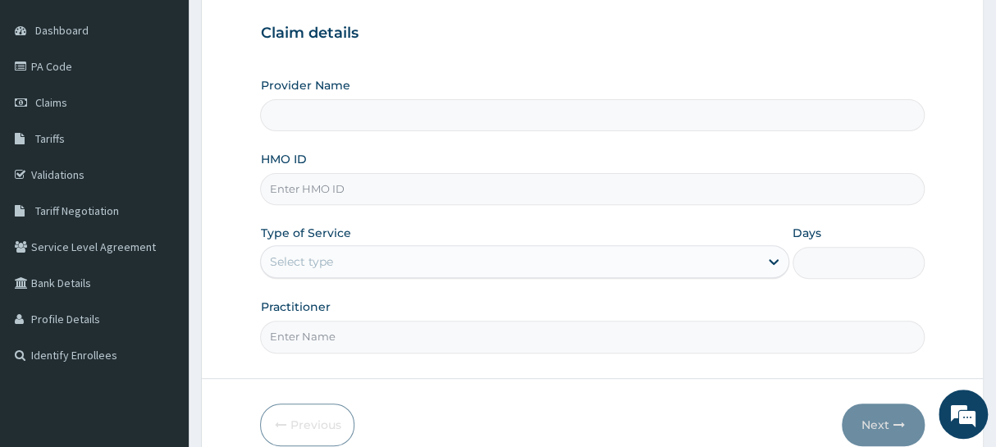
click at [350, 191] on input "HMO ID" at bounding box center [592, 189] width 664 height 32
type input "[GEOGRAPHIC_DATA]"
type input "okb/10834/a"
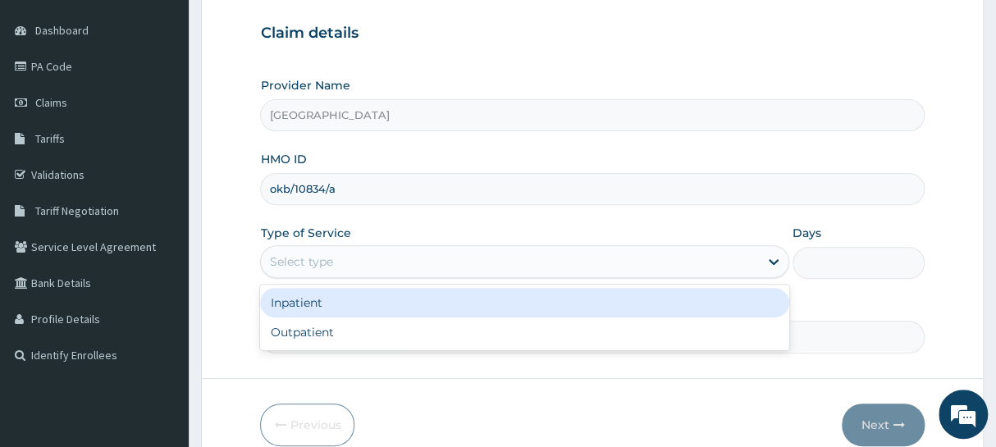
click at [377, 265] on div "Select type" at bounding box center [509, 262] width 497 height 26
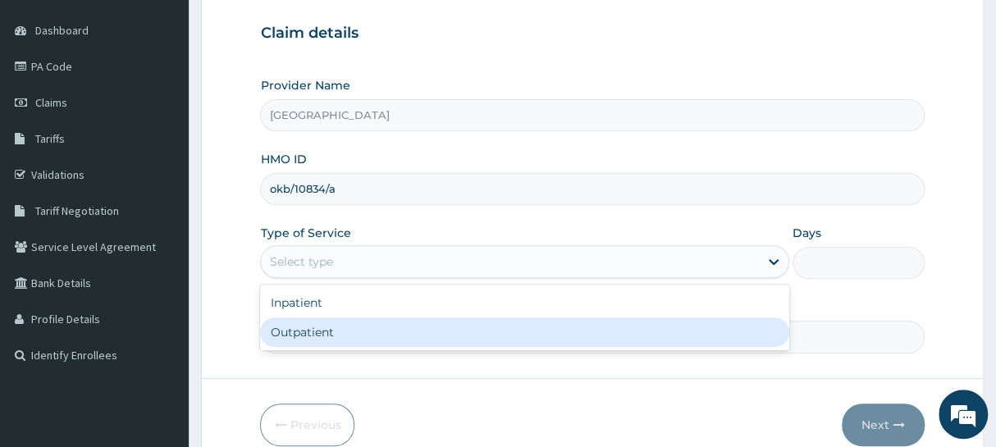
click at [318, 328] on div "Outpatient" at bounding box center [524, 332] width 528 height 30
type input "1"
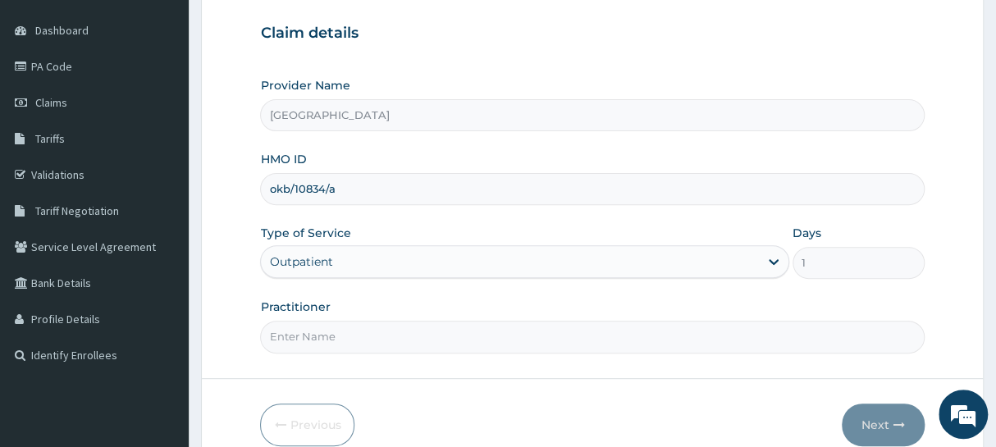
click at [513, 321] on input "Practitioner" at bounding box center [592, 337] width 664 height 32
type input "Dr seyi"
click at [878, 423] on button "Next" at bounding box center [883, 425] width 83 height 43
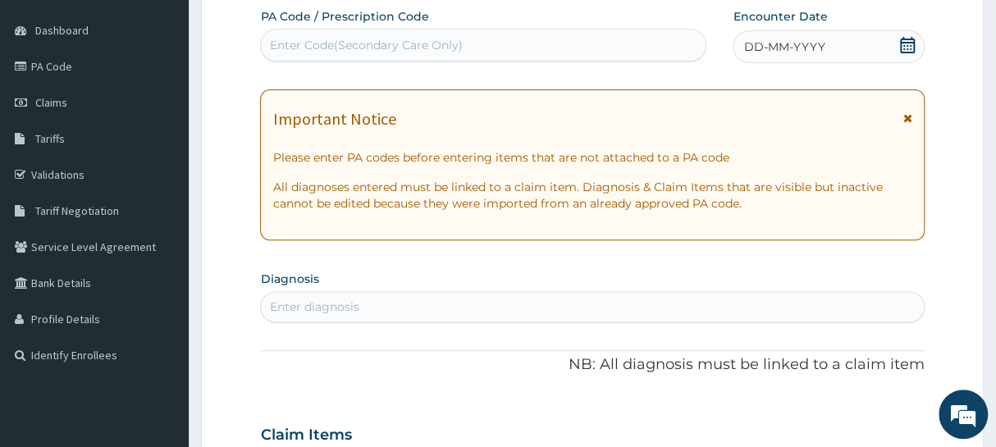
click at [899, 41] on icon at bounding box center [907, 45] width 16 height 16
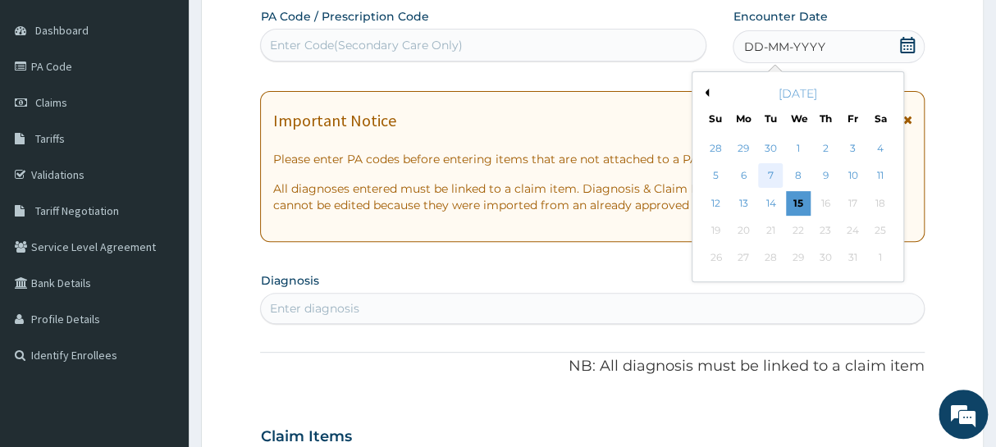
click at [774, 176] on div "7" at bounding box center [771, 176] width 25 height 25
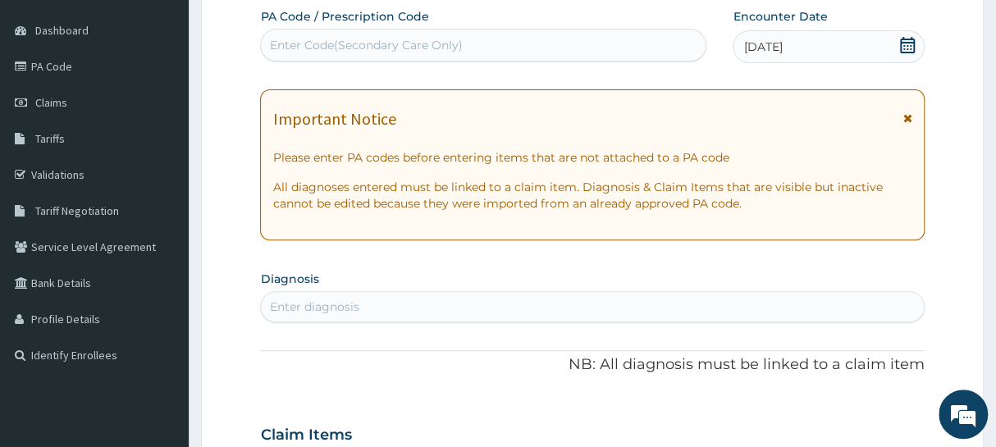
click at [424, 300] on div "Enter diagnosis" at bounding box center [592, 307] width 662 height 26
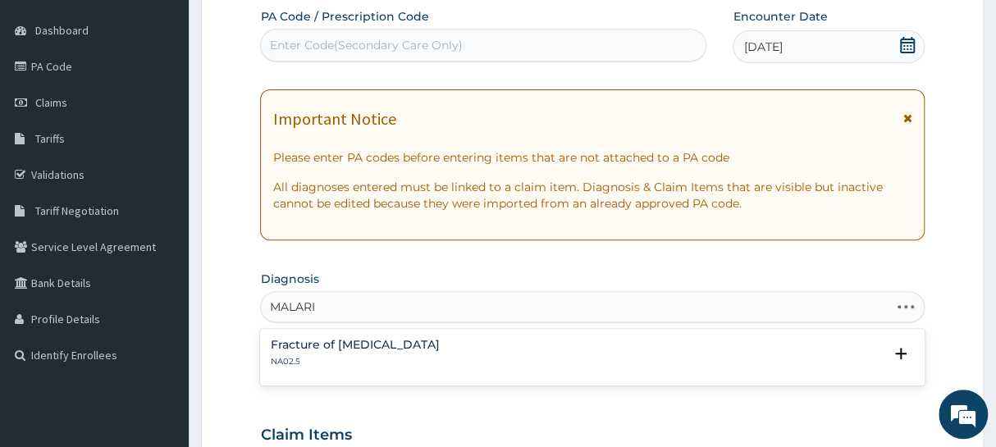
type input "[MEDICAL_DATA]"
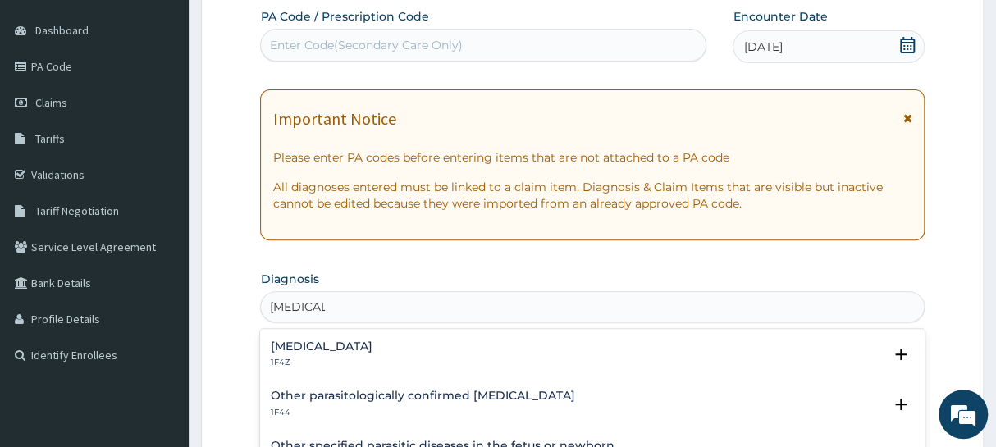
scroll to position [74, 0]
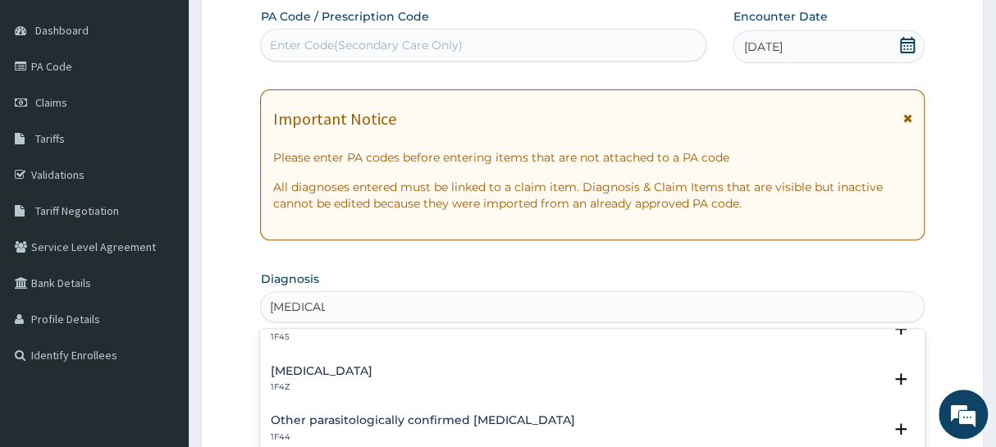
click at [336, 366] on h4 "[MEDICAL_DATA]" at bounding box center [321, 371] width 102 height 12
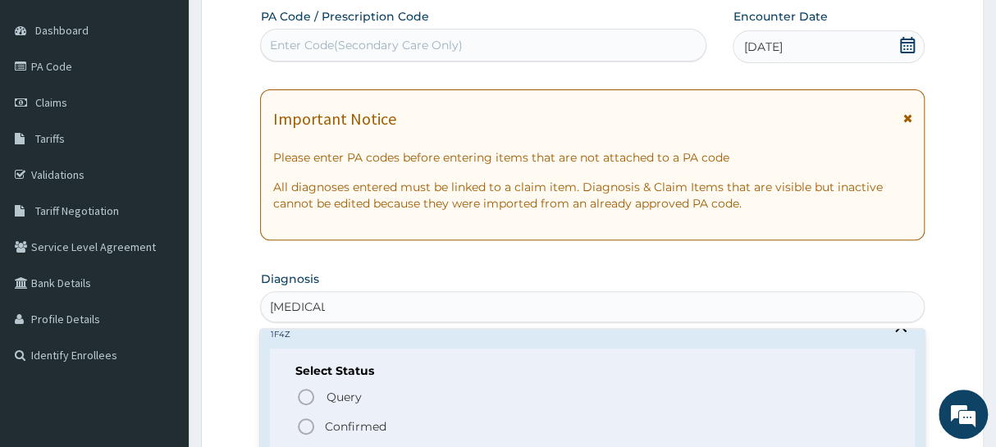
scroll to position [148, 0]
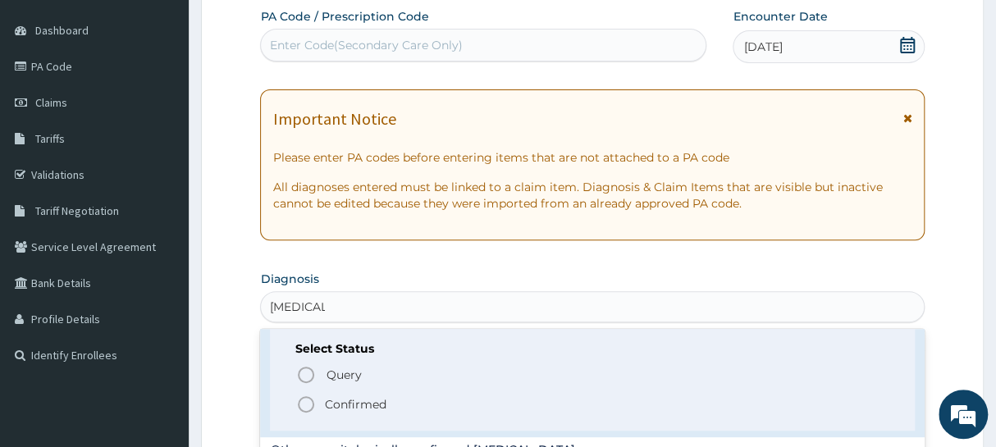
click at [304, 401] on icon "status option filled" at bounding box center [306, 405] width 20 height 20
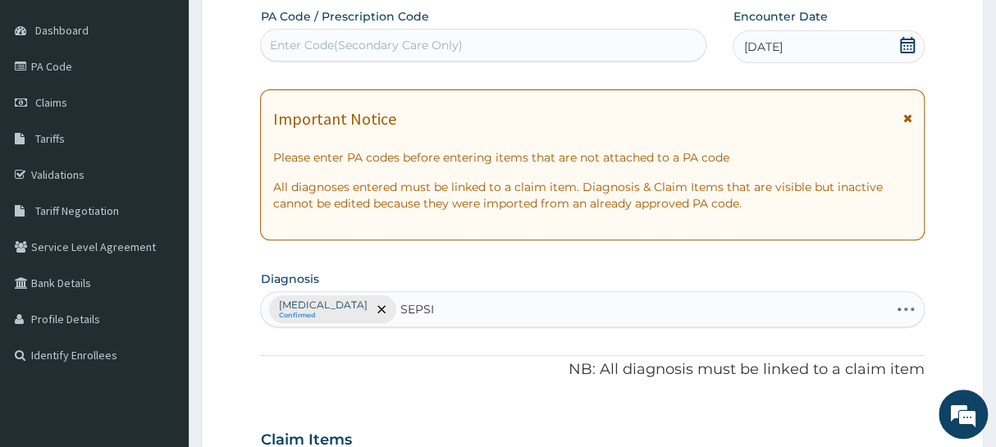
type input "SEPSIS"
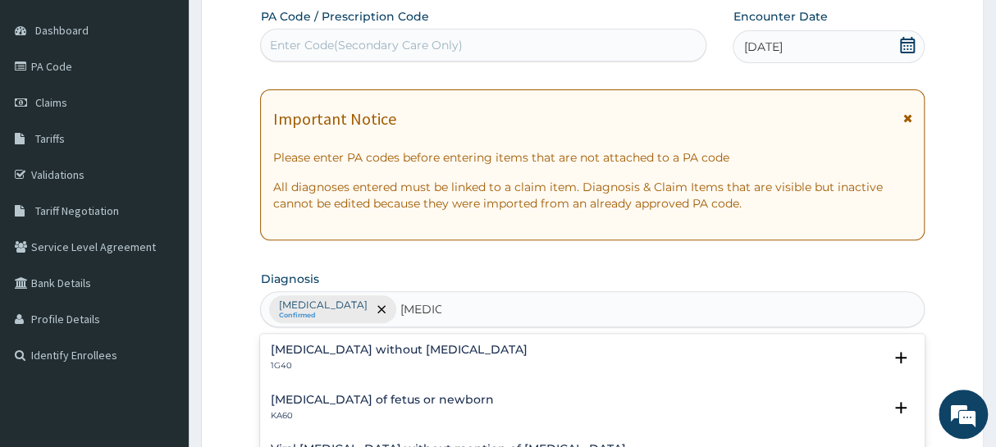
click at [368, 349] on h4 "Sepsis without septic shock" at bounding box center [398, 350] width 257 height 12
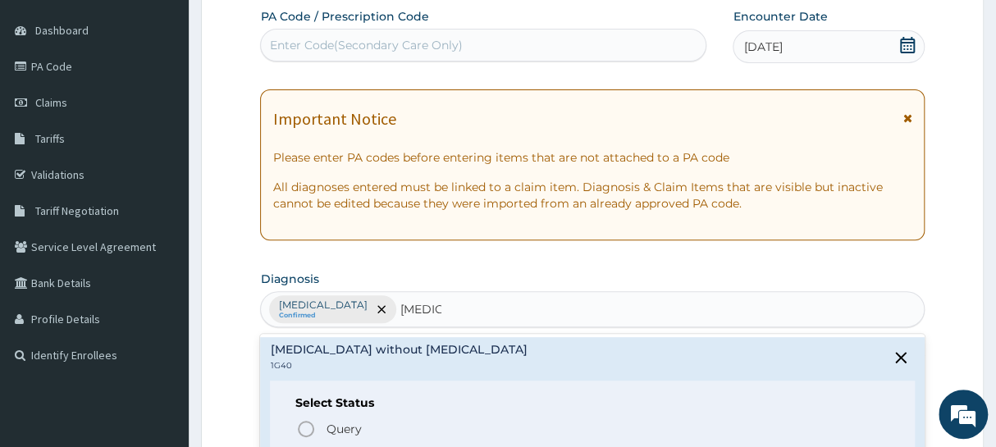
scroll to position [74, 0]
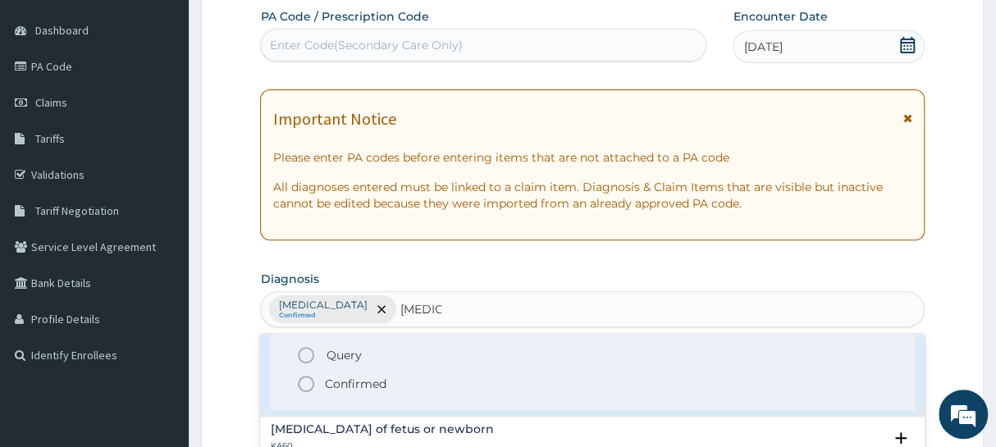
click at [308, 385] on icon "status option filled" at bounding box center [306, 384] width 20 height 20
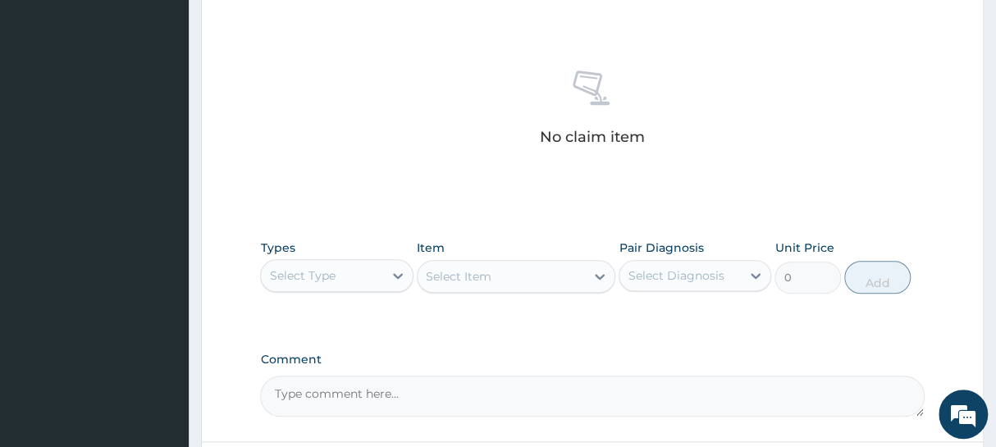
scroll to position [596, 0]
click at [356, 279] on div "Select Type" at bounding box center [321, 273] width 121 height 26
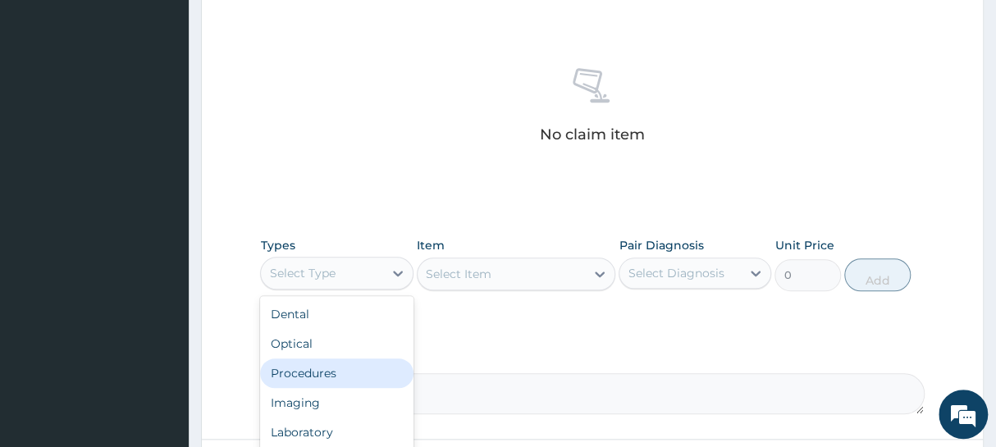
click at [285, 363] on div "Procedures" at bounding box center [336, 374] width 153 height 30
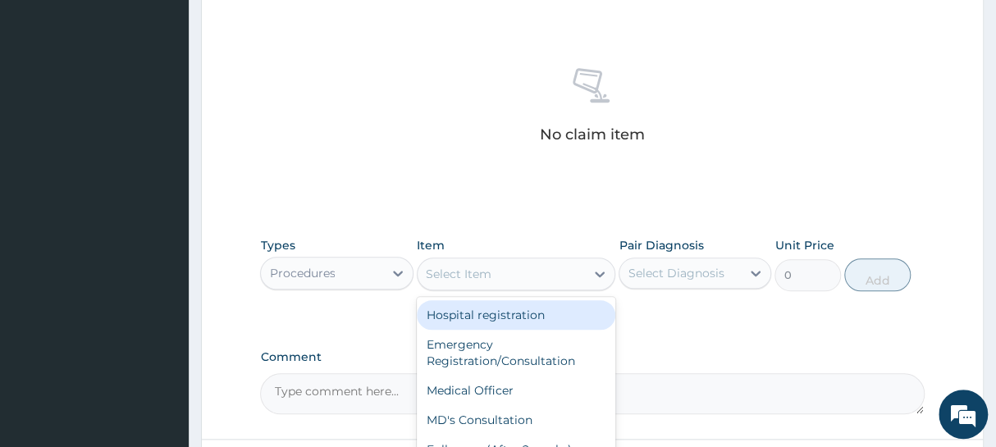
click at [510, 267] on div "Select Item" at bounding box center [502, 274] width 168 height 26
click at [482, 305] on div "Hospital registration" at bounding box center [516, 315] width 199 height 30
type input "2000"
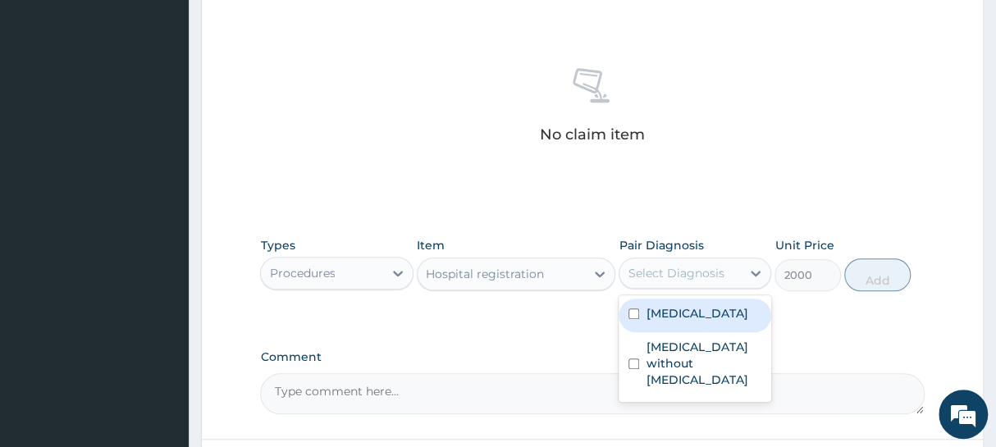
click at [633, 274] on div "Select Diagnosis" at bounding box center [676, 273] width 96 height 16
click at [659, 311] on label "[MEDICAL_DATA]" at bounding box center [697, 313] width 102 height 16
checkbox input "true"
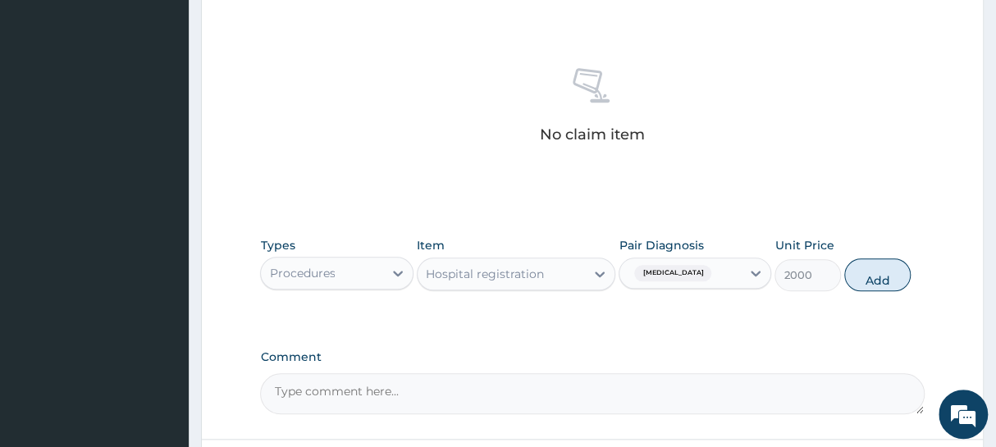
click at [885, 272] on button "Add" at bounding box center [877, 274] width 66 height 33
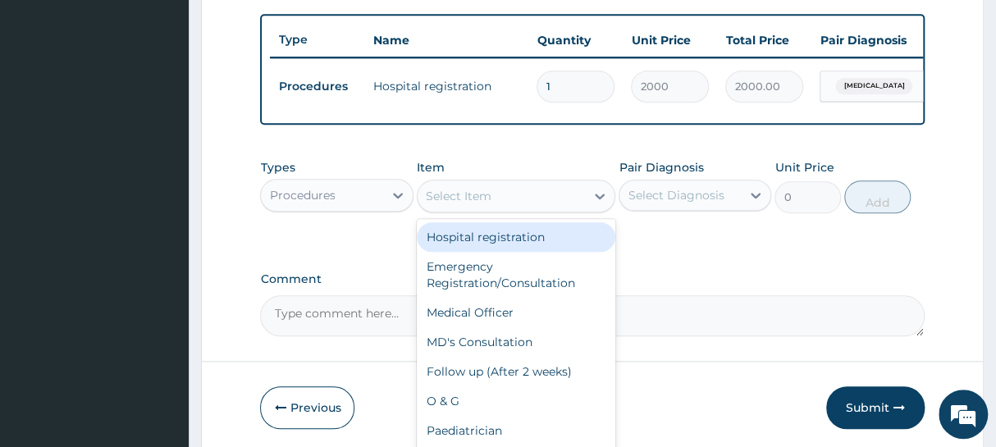
click at [472, 204] on div "Select Item" at bounding box center [459, 196] width 66 height 16
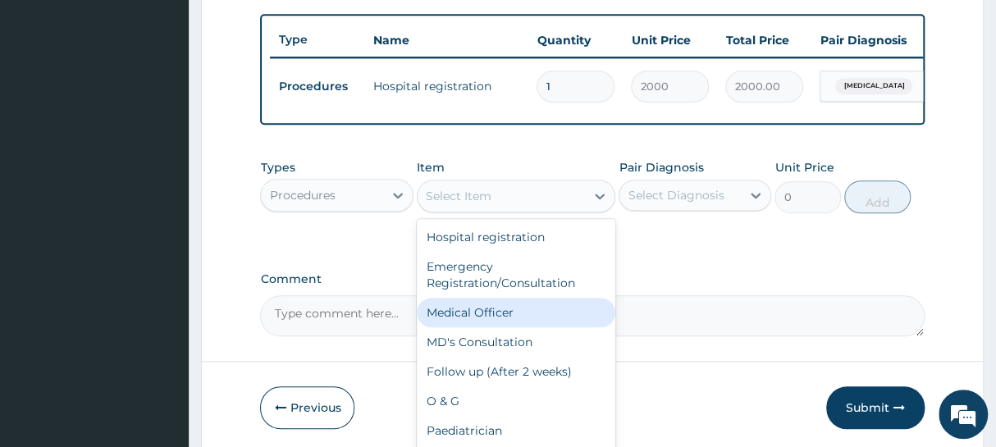
click at [454, 322] on div "Medical Officer" at bounding box center [516, 313] width 199 height 30
type input "3000"
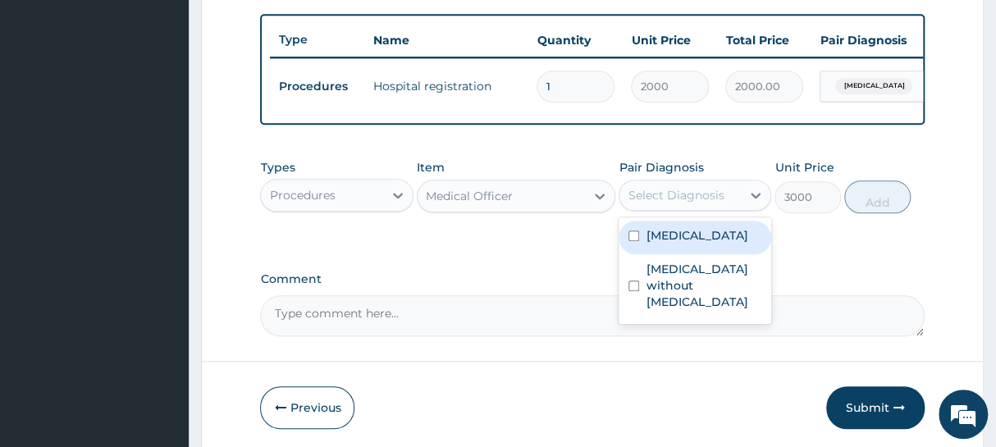
click at [681, 208] on div "Select Diagnosis" at bounding box center [679, 195] width 121 height 26
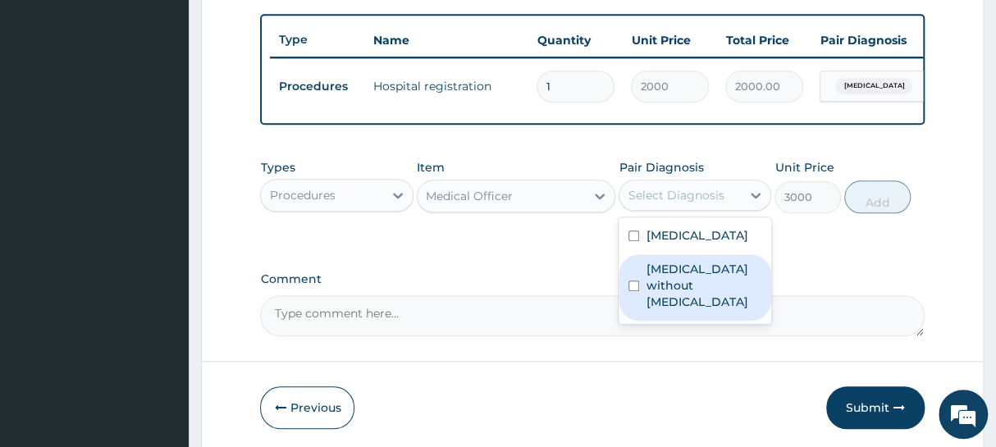
click at [660, 299] on label "Sepsis without septic shock" at bounding box center [704, 285] width 116 height 49
checkbox input "true"
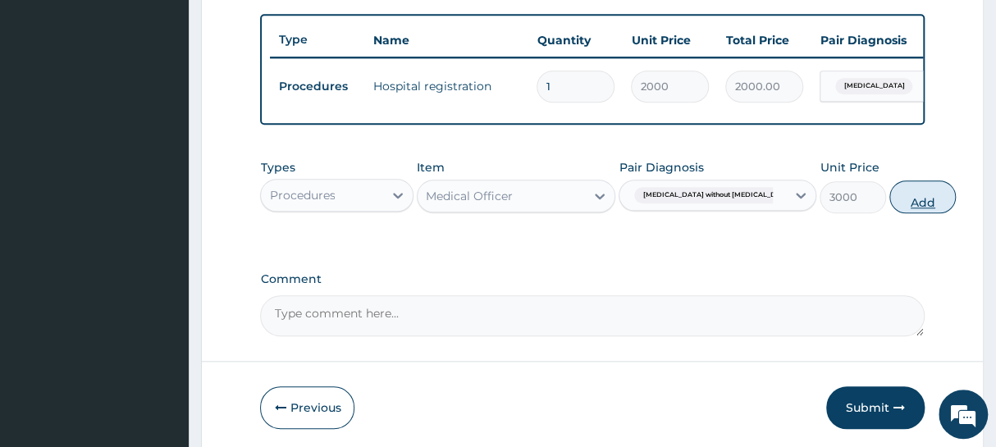
click at [889, 203] on button "Add" at bounding box center [922, 196] width 66 height 33
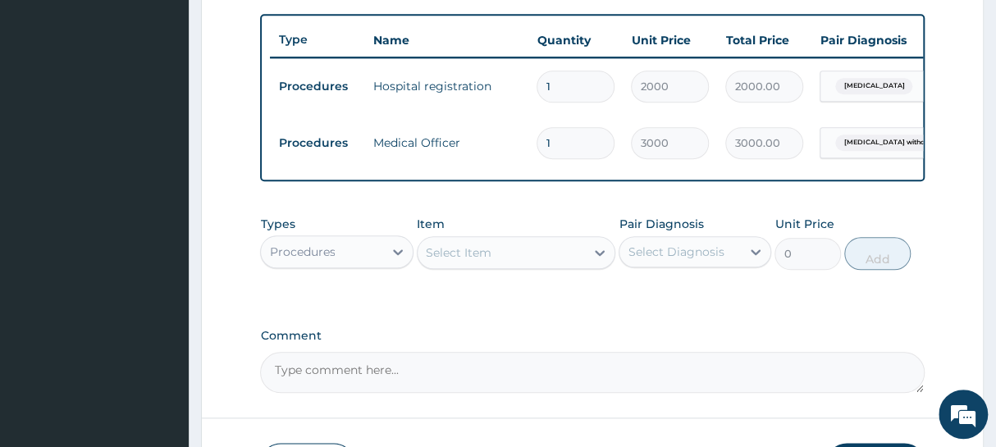
click at [335, 265] on div "Procedures" at bounding box center [321, 252] width 121 height 26
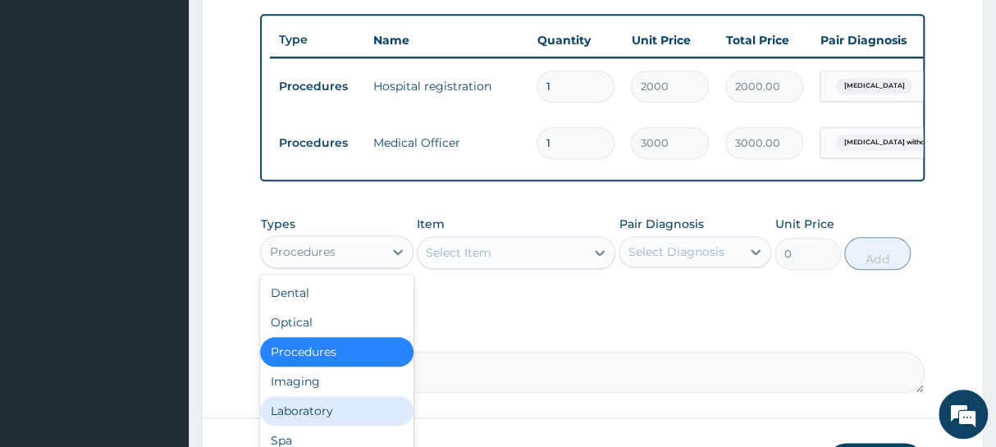
click at [314, 421] on div "Laboratory" at bounding box center [336, 411] width 153 height 30
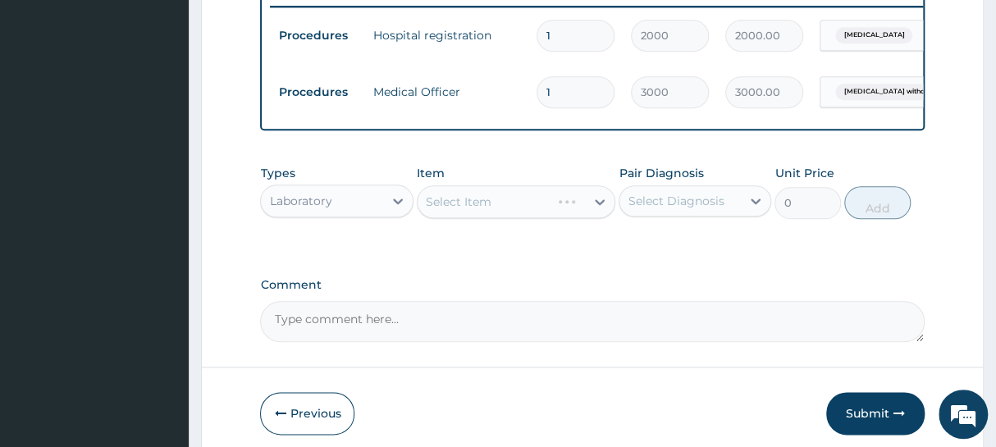
scroll to position [671, 0]
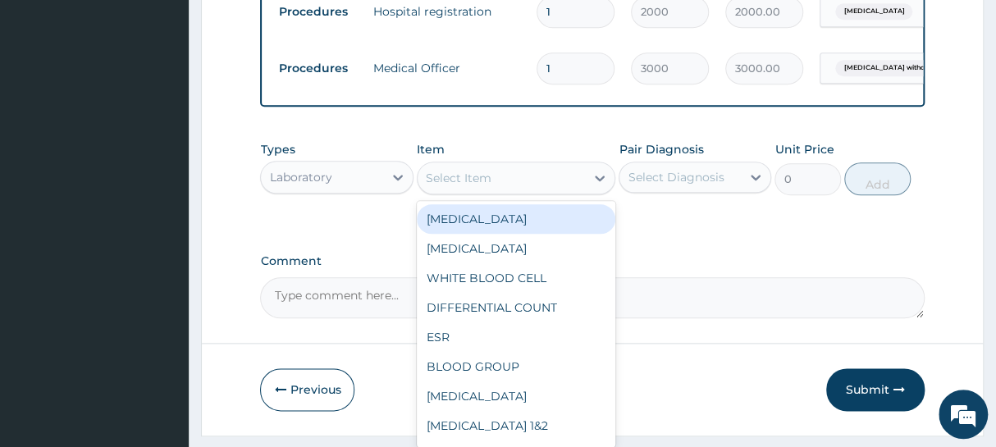
click at [492, 191] on div "Select Item" at bounding box center [502, 178] width 168 height 26
click at [477, 231] on div "FULL BLOOD COUNT" at bounding box center [516, 219] width 199 height 30
type input "4000"
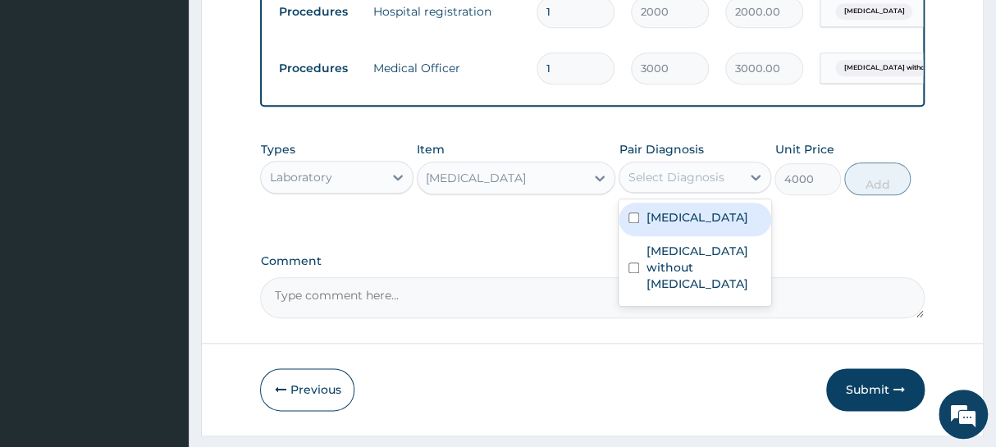
click at [665, 185] on div "Select Diagnosis" at bounding box center [676, 177] width 96 height 16
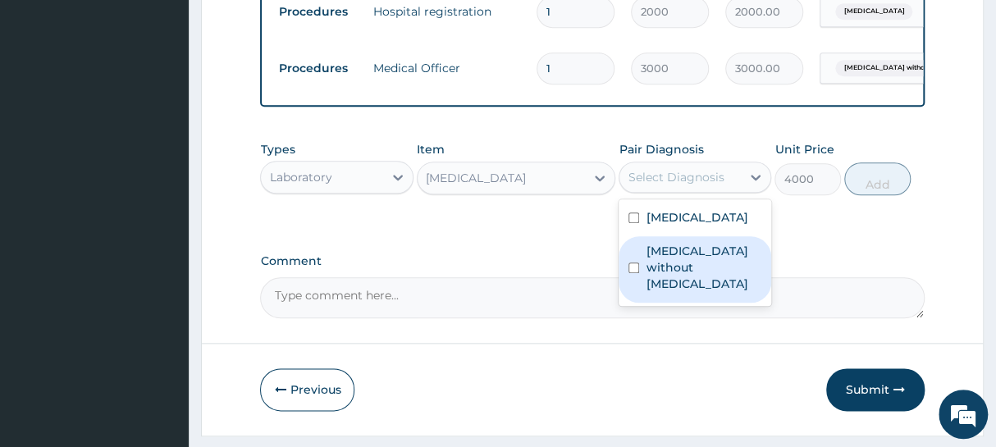
click at [660, 284] on label "Sepsis without septic shock" at bounding box center [704, 267] width 116 height 49
checkbox input "true"
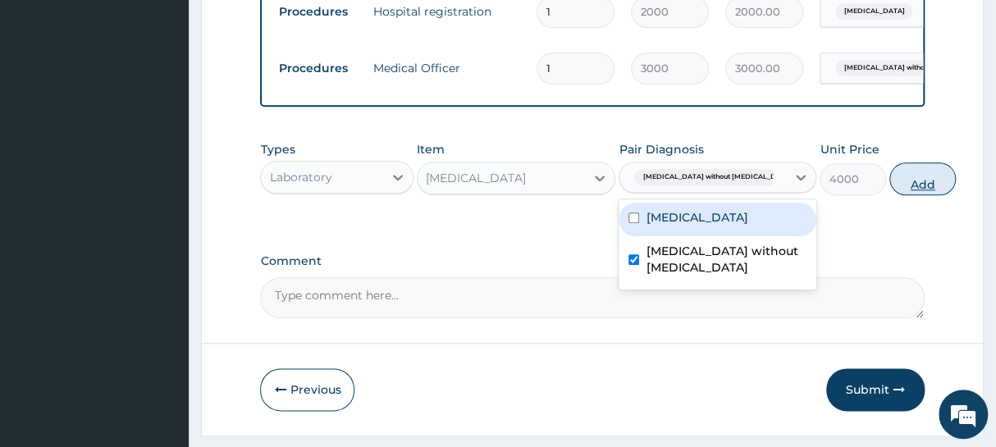
click at [889, 188] on button "Add" at bounding box center [922, 178] width 66 height 33
type input "0"
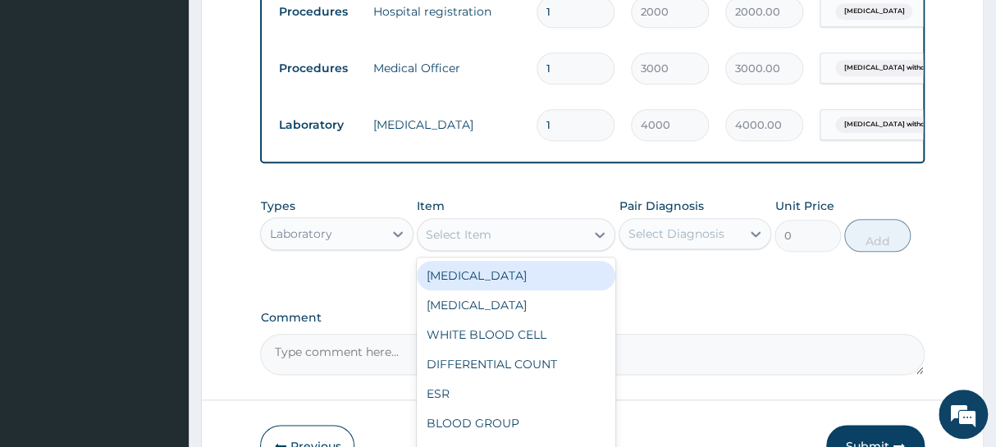
click at [509, 247] on div "Select Item" at bounding box center [502, 235] width 168 height 26
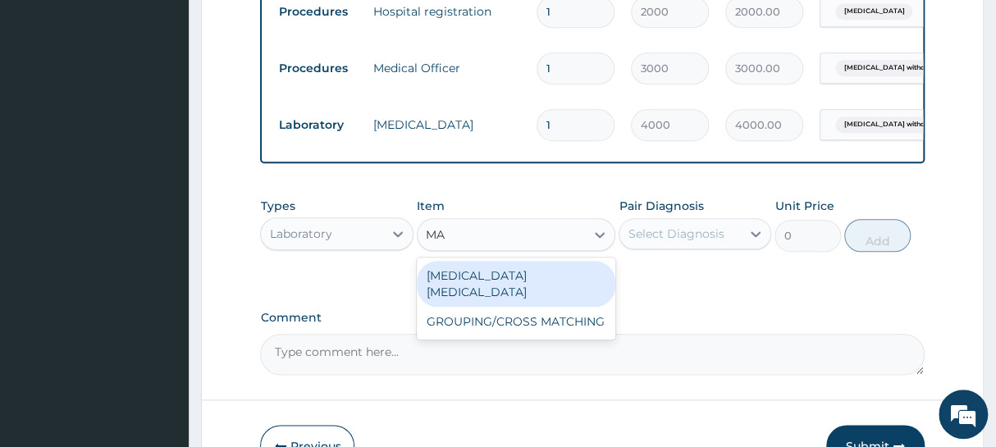
type input "MAL"
click at [498, 282] on div "MALARIA PARASITE" at bounding box center [516, 284] width 199 height 46
type input "1650"
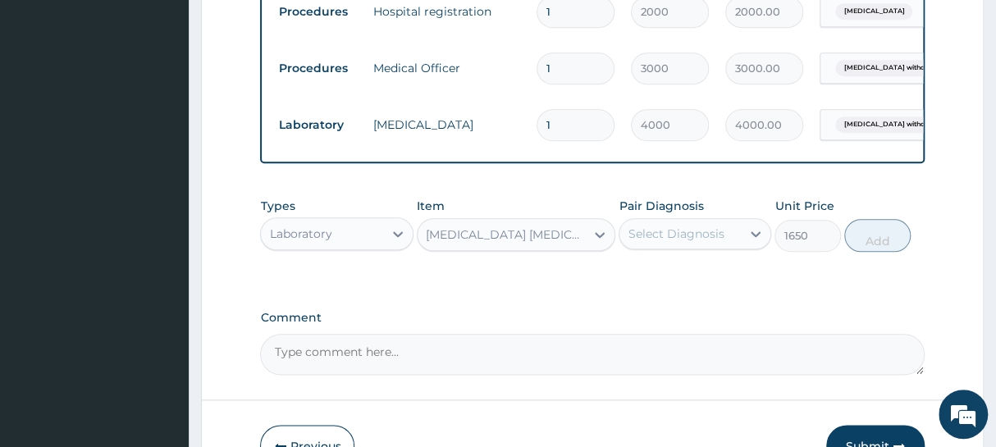
click at [619, 246] on div "Select Diagnosis" at bounding box center [695, 233] width 153 height 31
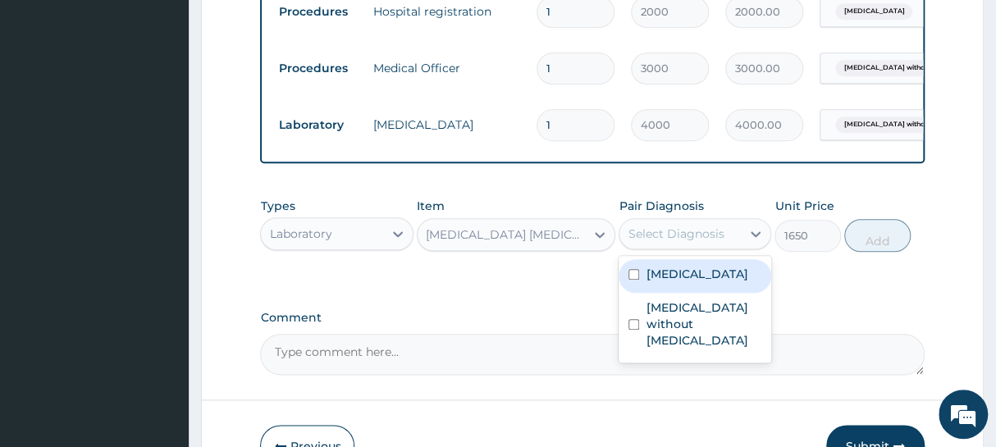
click at [645, 242] on div "Select Diagnosis" at bounding box center [676, 234] width 96 height 16
click at [673, 282] on label "[MEDICAL_DATA]" at bounding box center [697, 274] width 102 height 16
checkbox input "true"
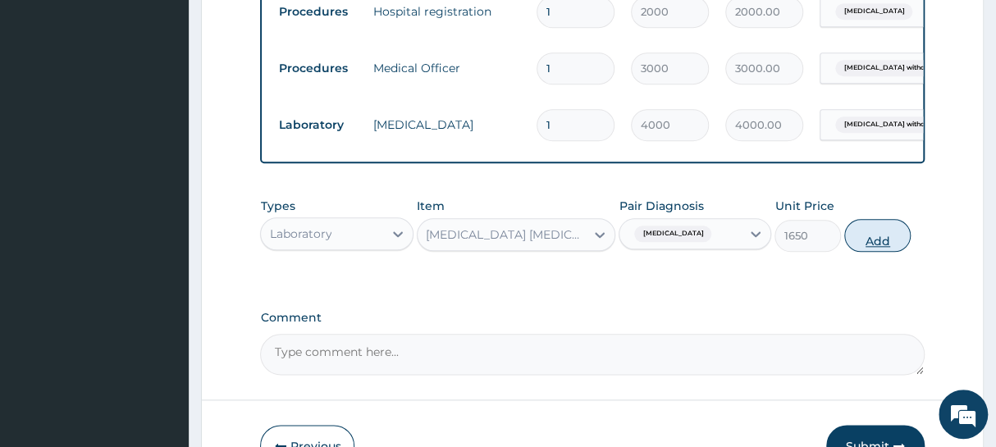
click at [884, 243] on button "Add" at bounding box center [877, 235] width 66 height 33
type input "0"
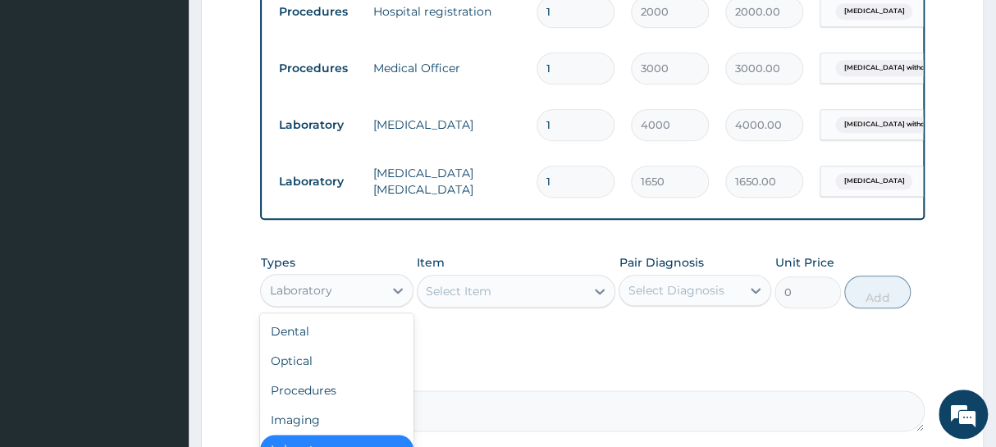
click at [377, 300] on div "Laboratory" at bounding box center [321, 290] width 121 height 26
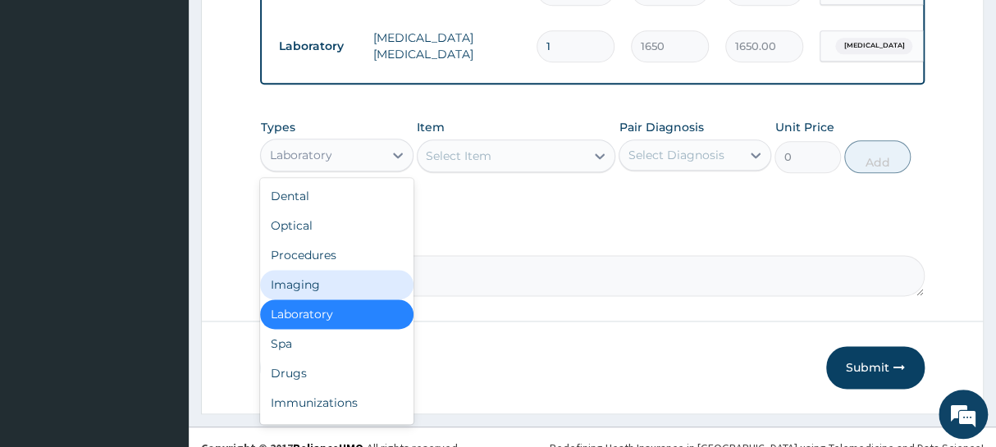
scroll to position [820, 0]
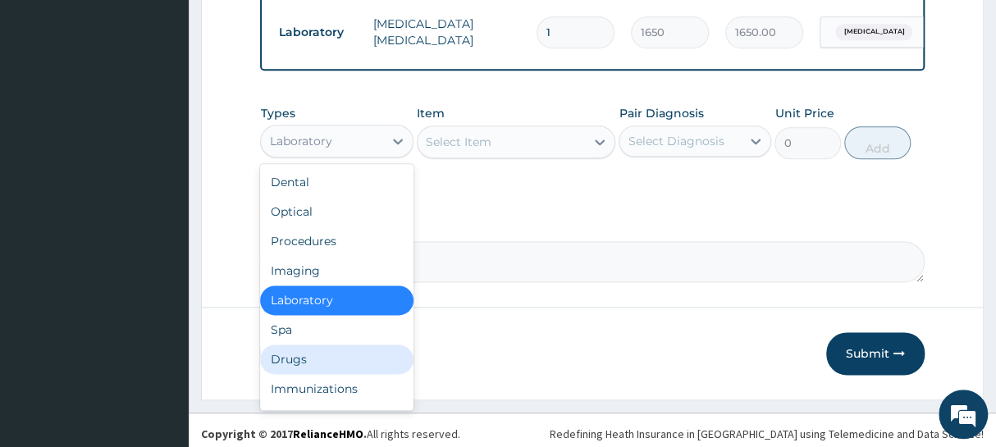
click at [319, 364] on div "Drugs" at bounding box center [336, 360] width 153 height 30
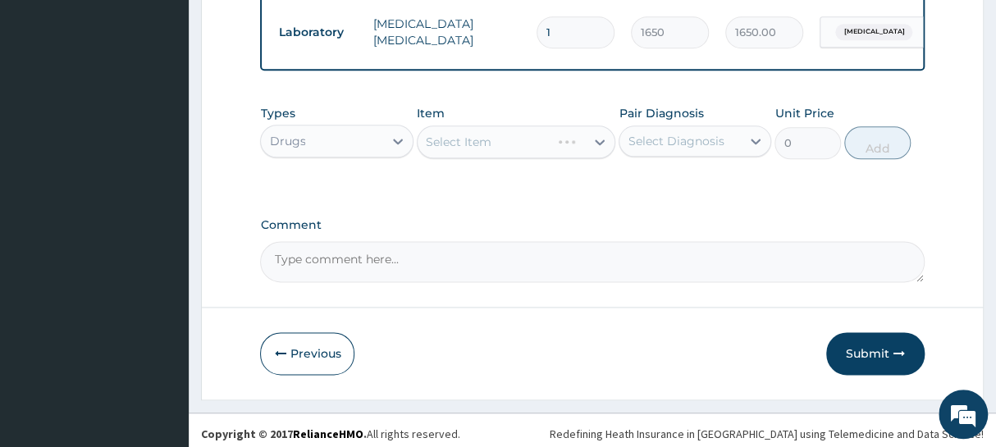
click at [522, 158] on div "Select Item" at bounding box center [516, 142] width 199 height 33
click at [509, 158] on div "Select Item" at bounding box center [516, 142] width 199 height 33
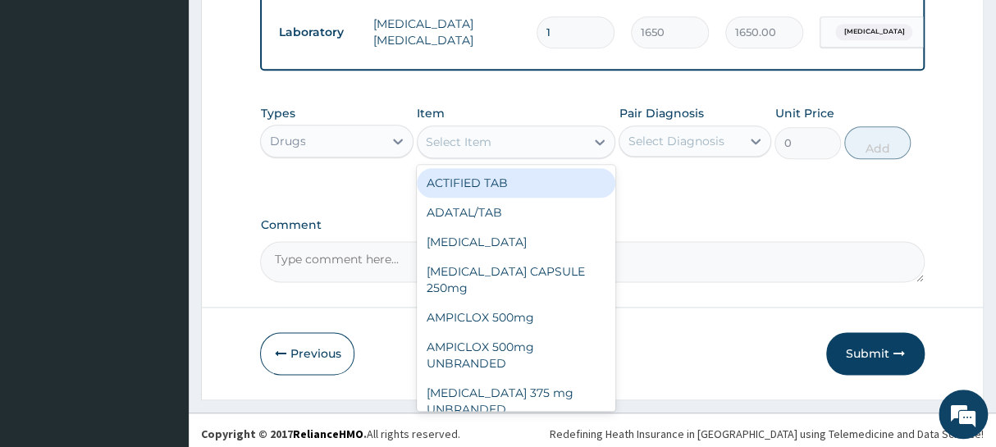
click at [500, 155] on div "Select Item" at bounding box center [502, 142] width 168 height 26
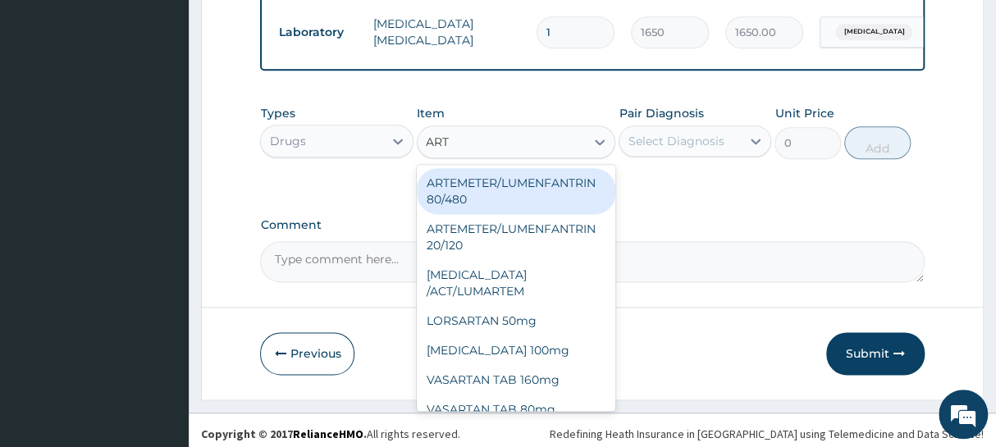
type input "ARTE"
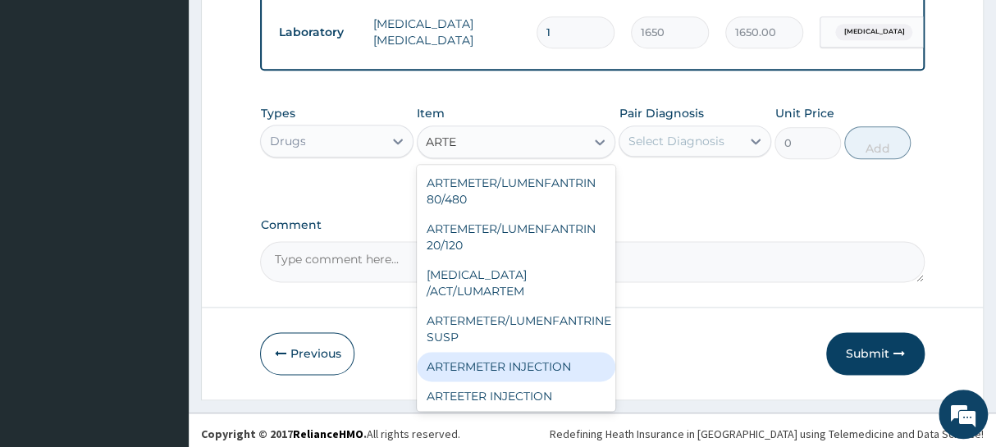
click at [477, 355] on div "ARTERMETER INJECTION" at bounding box center [516, 367] width 199 height 30
type input "860"
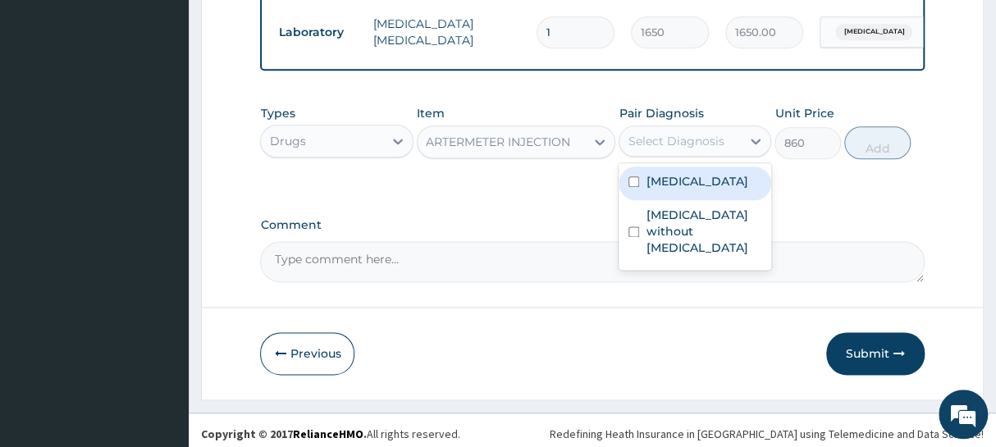
click at [685, 149] on div "Select Diagnosis" at bounding box center [676, 141] width 96 height 16
click at [670, 190] on label "[MEDICAL_DATA]" at bounding box center [697, 181] width 102 height 16
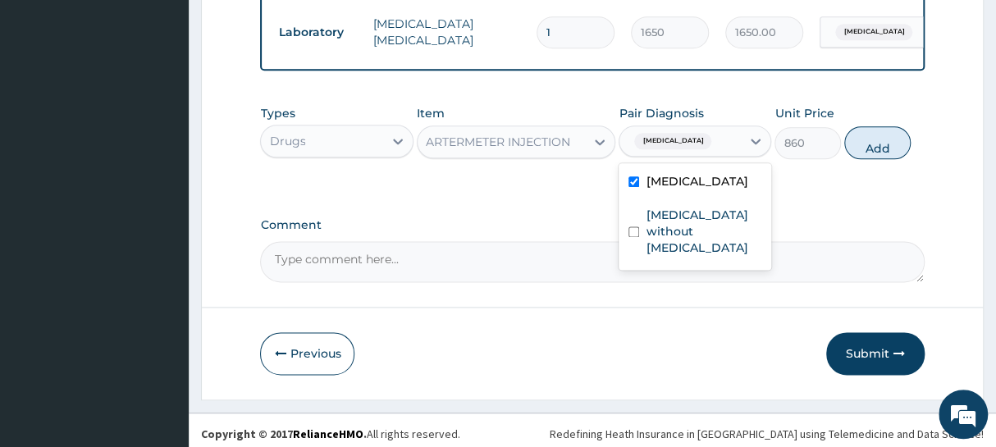
checkbox input "true"
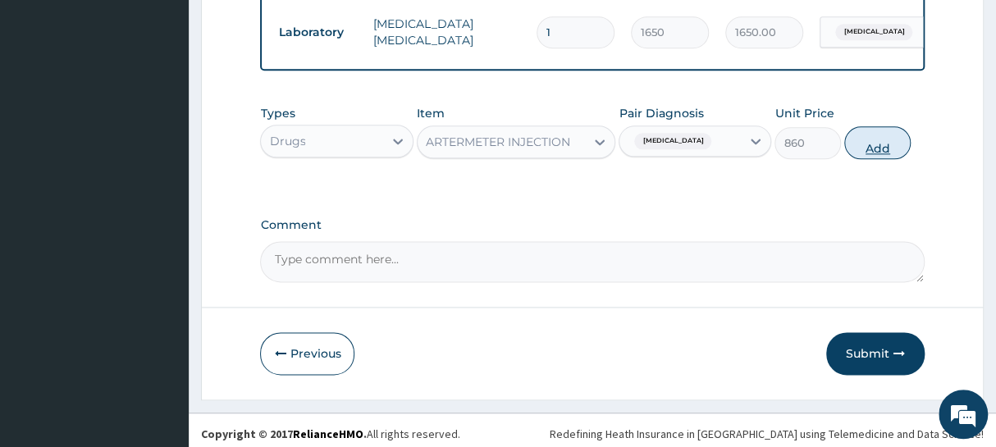
click at [874, 155] on button "Add" at bounding box center [877, 142] width 66 height 33
type input "0"
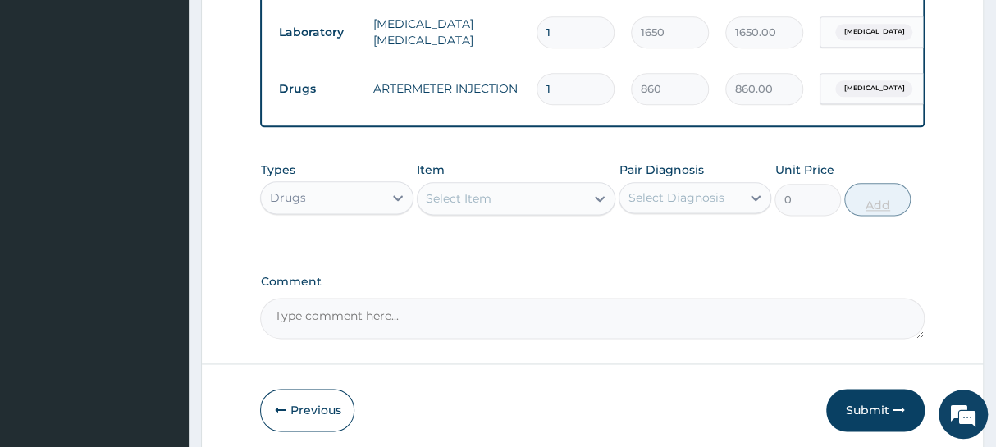
type input "0.00"
type input "2"
type input "1720.00"
type input "2"
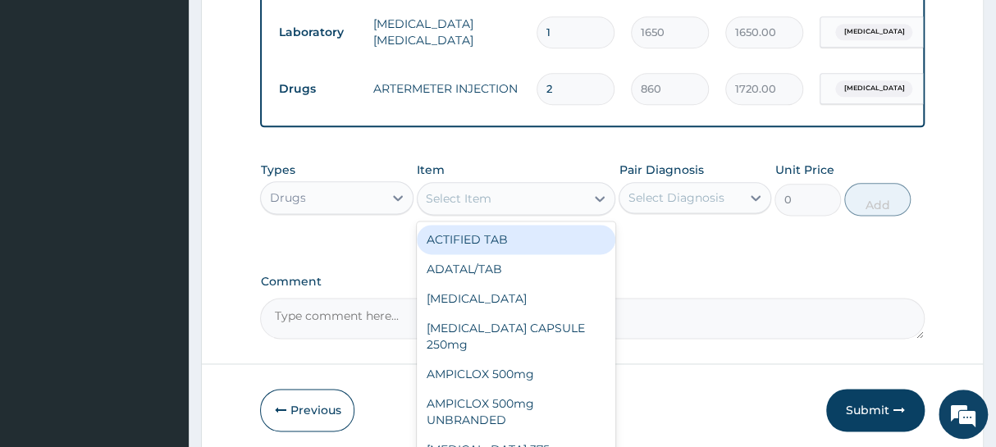
click at [523, 208] on div "Select Item" at bounding box center [502, 198] width 168 height 26
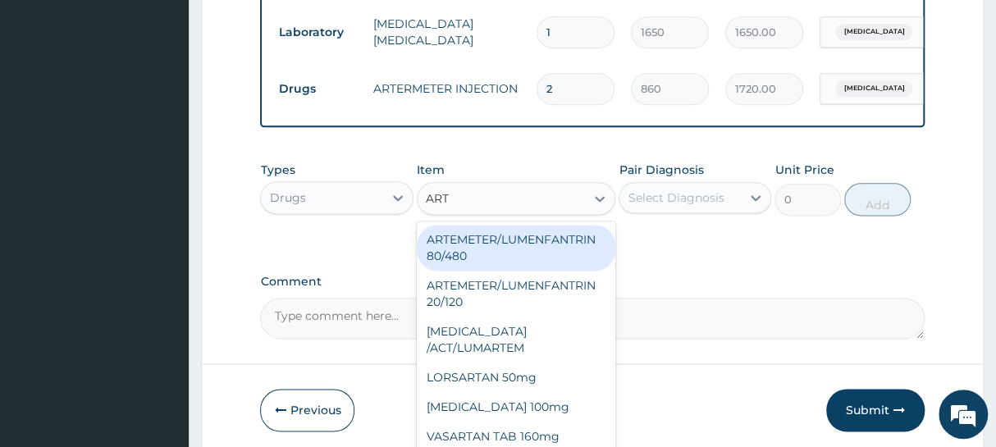
type input "ARTE"
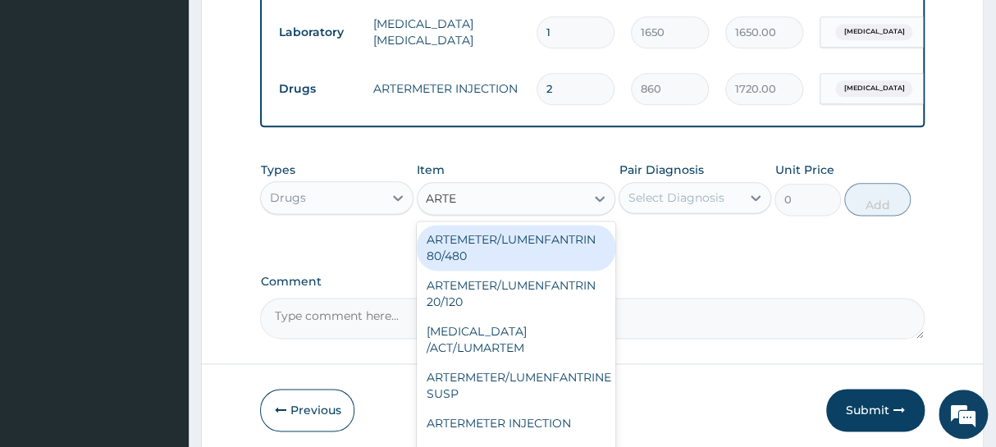
click at [443, 253] on div "ARTEMETER/LUMENFANTRIN 80/480" at bounding box center [516, 248] width 199 height 46
type input "430"
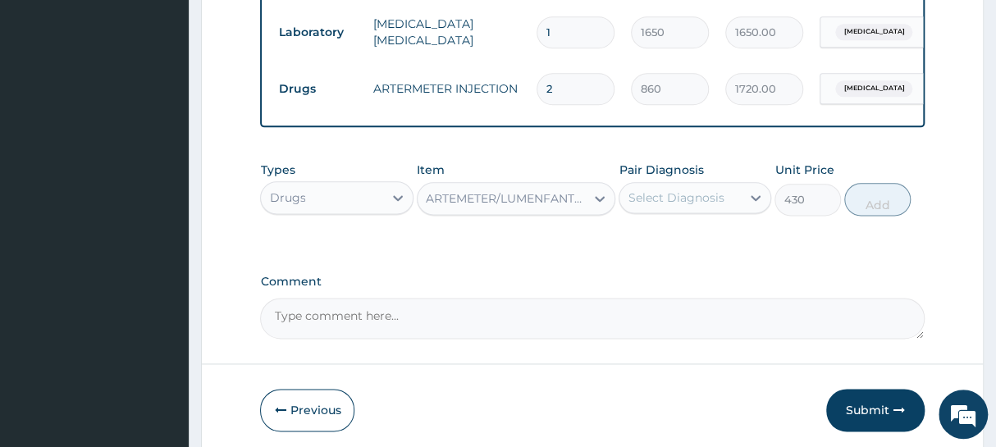
click at [677, 206] on div "Select Diagnosis" at bounding box center [676, 198] width 96 height 16
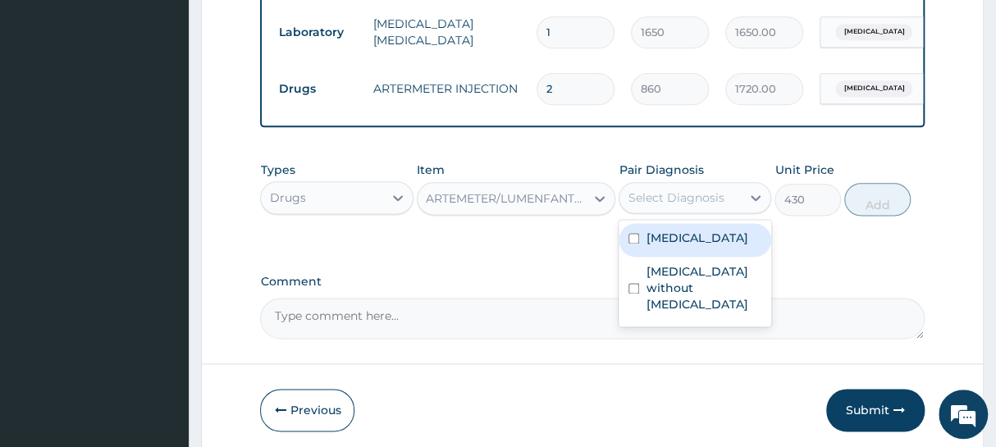
click at [658, 246] on label "[MEDICAL_DATA]" at bounding box center [697, 238] width 102 height 16
checkbox input "true"
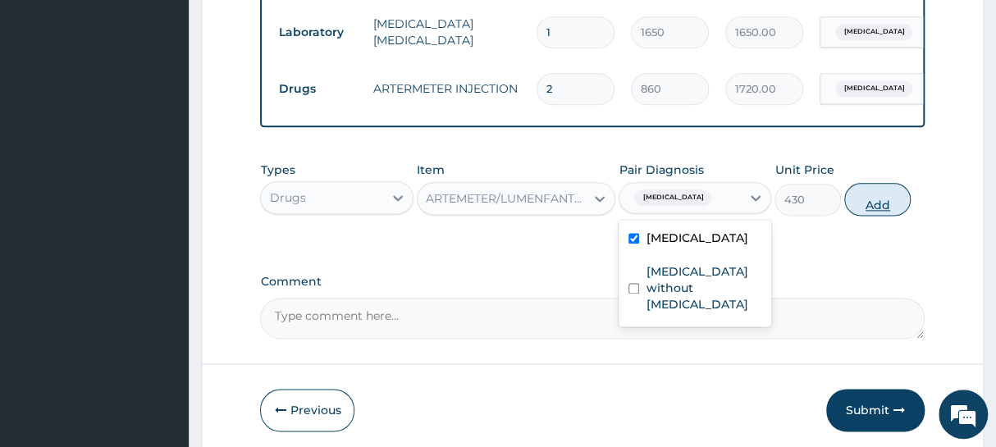
click at [867, 212] on button "Add" at bounding box center [877, 199] width 66 height 33
type input "0"
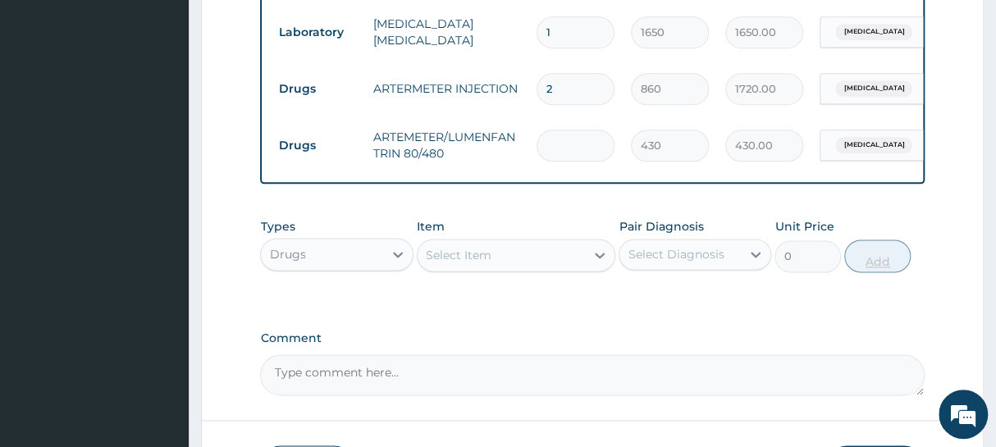
type input "0.00"
type input "6"
type input "2580.00"
type input "6"
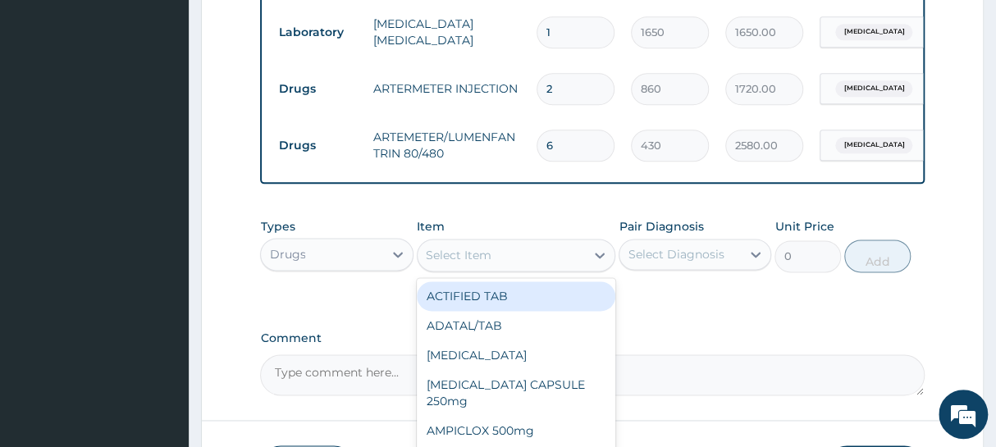
click at [519, 266] on div "Select Item" at bounding box center [502, 255] width 168 height 26
type input "DICLO"
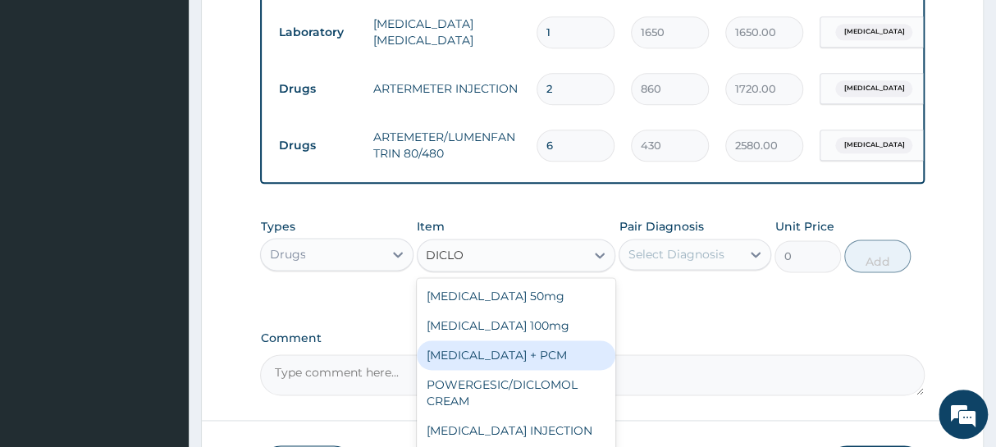
scroll to position [2, 0]
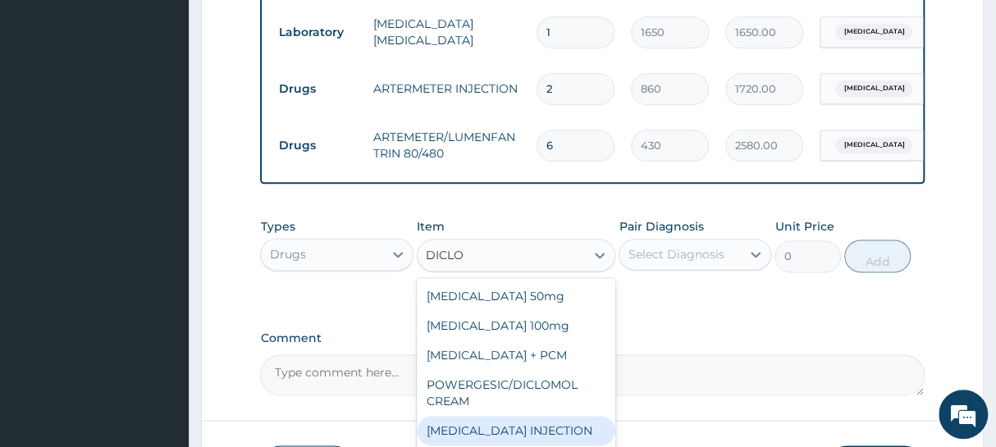
drag, startPoint x: 547, startPoint y: 430, endPoint x: 511, endPoint y: 435, distance: 36.4
click at [547, 428] on div "DICLOFENAC INJECTION" at bounding box center [516, 431] width 199 height 30
type input "550"
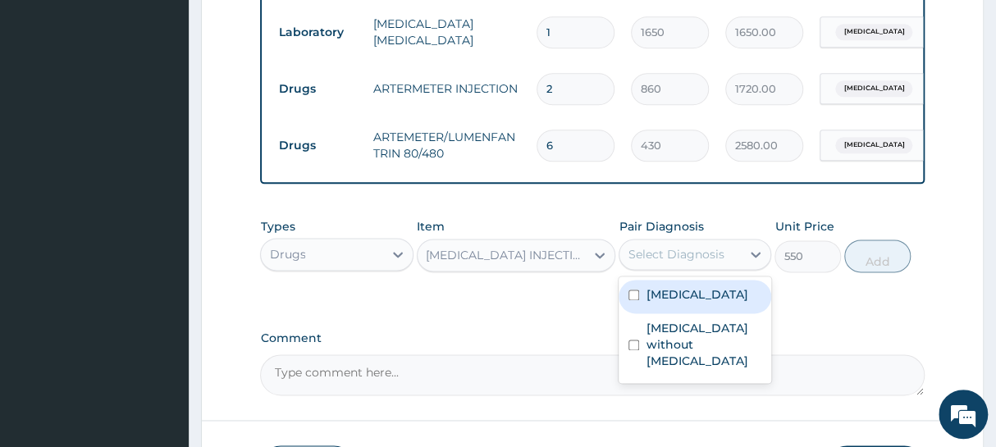
click at [687, 263] on div "Select Diagnosis" at bounding box center [676, 254] width 96 height 16
click at [669, 303] on label "Malaria, unspecified" at bounding box center [697, 294] width 102 height 16
checkbox input "true"
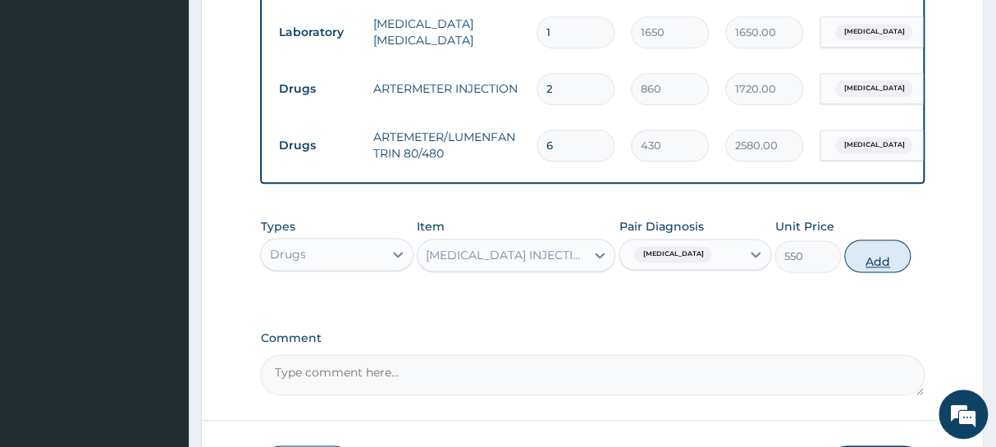
click at [873, 272] on button "Add" at bounding box center [877, 256] width 66 height 33
type input "0"
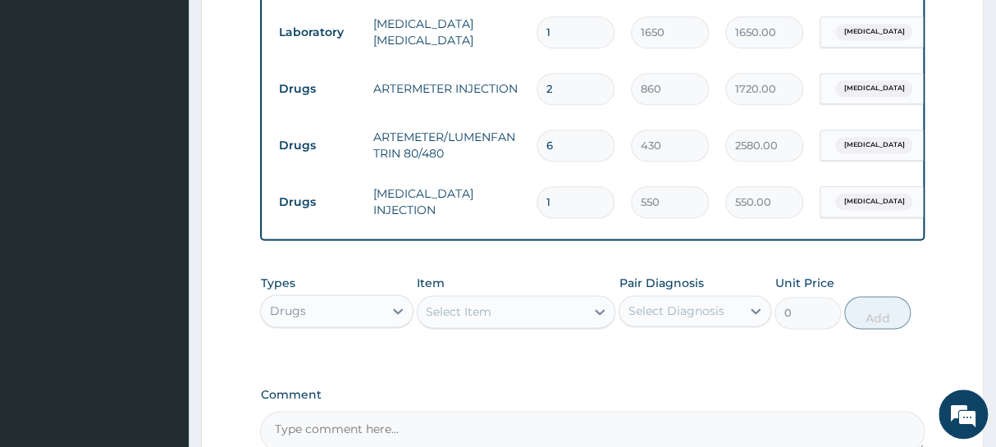
click at [458, 320] on div "Select Item" at bounding box center [459, 312] width 66 height 16
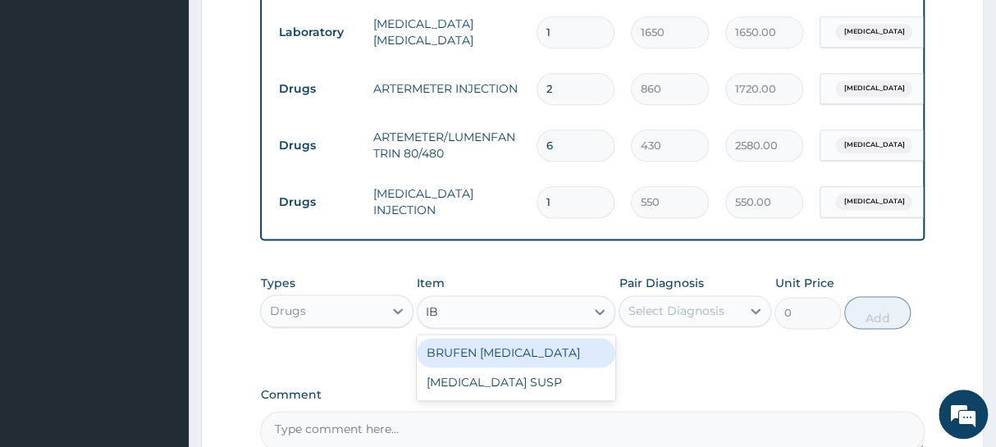
type input "IBU"
click at [472, 362] on div "BRUFEN IBUPROFEN" at bounding box center [516, 353] width 199 height 30
type input "75"
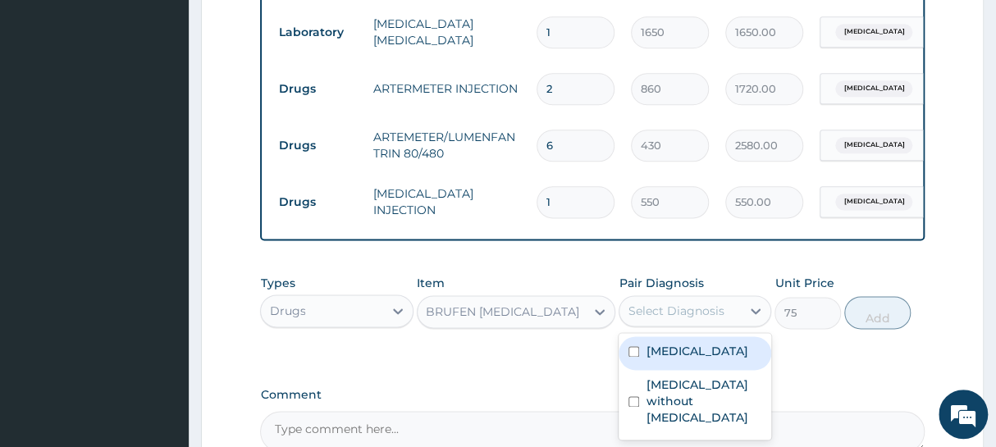
click at [706, 319] on div "Select Diagnosis" at bounding box center [676, 311] width 96 height 16
click at [673, 359] on label "[MEDICAL_DATA]" at bounding box center [697, 351] width 102 height 16
checkbox input "true"
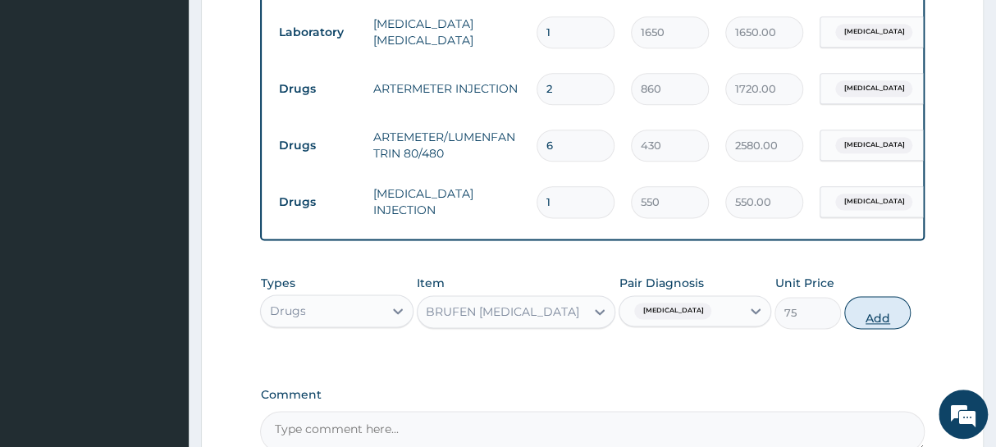
click at [886, 327] on button "Add" at bounding box center [877, 312] width 66 height 33
type input "0"
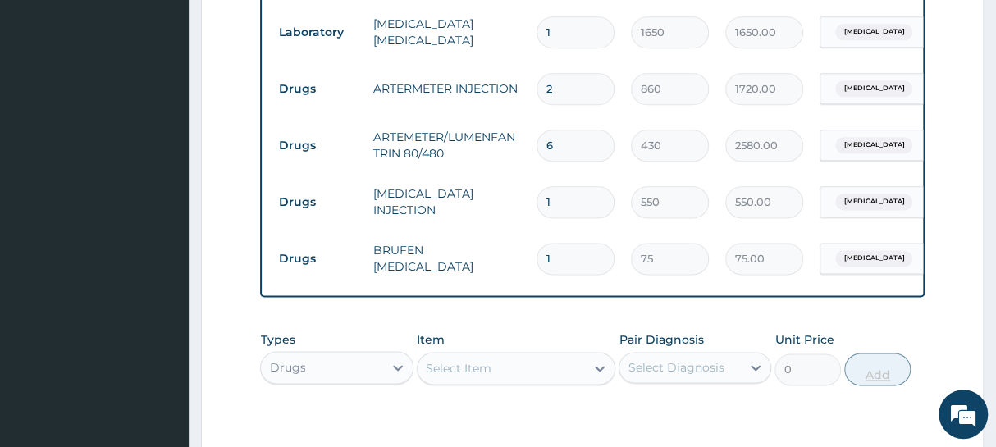
type input "10"
type input "750.00"
type input "10"
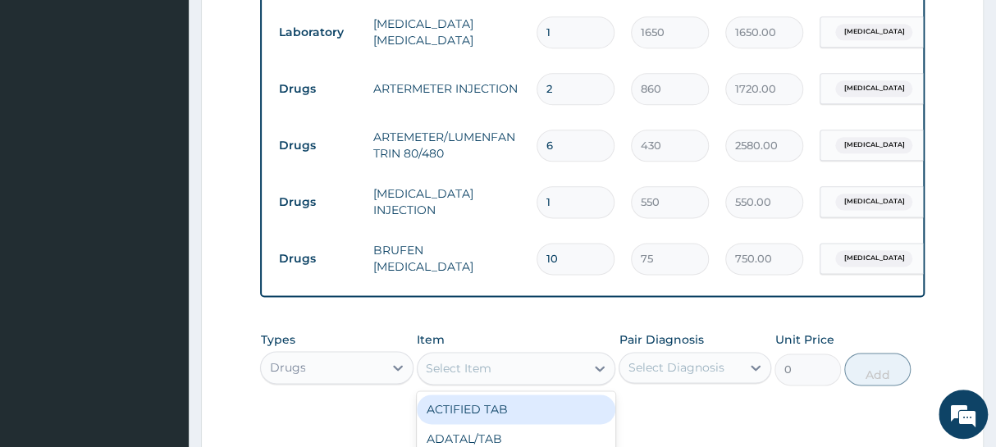
click at [512, 377] on div "Select Item" at bounding box center [502, 368] width 168 height 26
type input "CIPR"
click at [486, 416] on div "CIPROFLOXACIN UNBRANDED" at bounding box center [516, 418] width 199 height 46
type input "290"
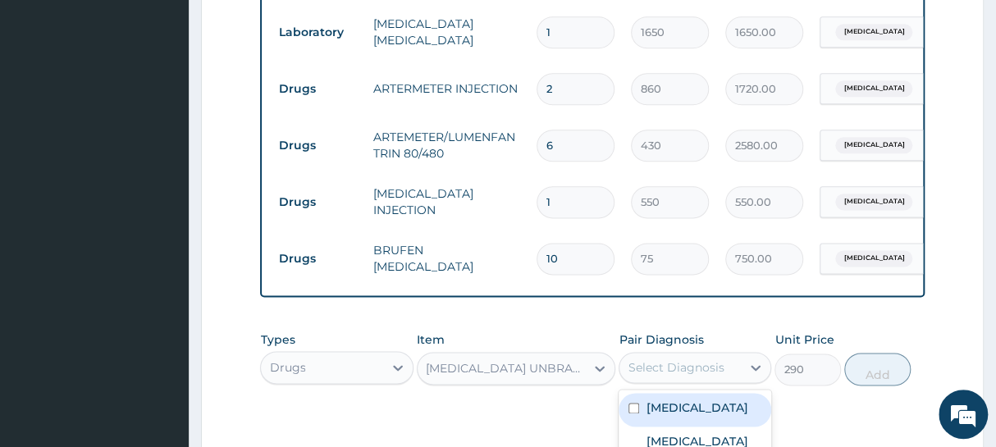
click at [656, 373] on div "Select Diagnosis" at bounding box center [676, 367] width 96 height 16
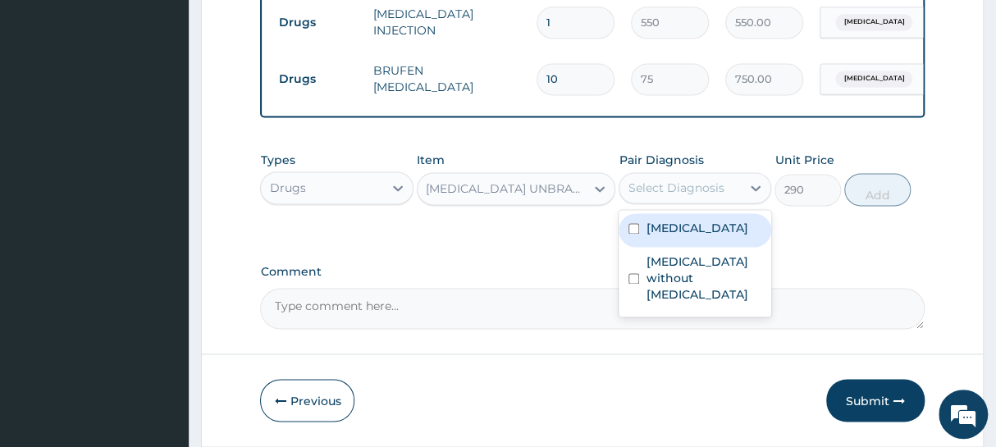
scroll to position [1044, 0]
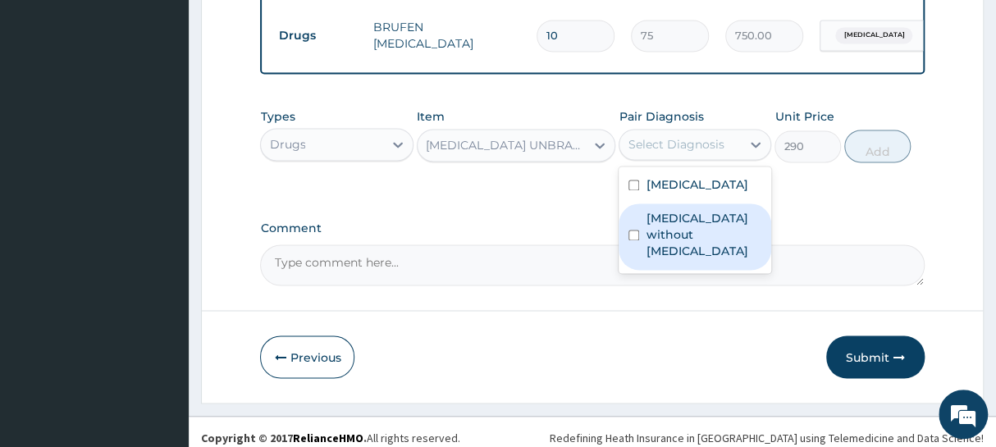
click at [682, 243] on label "[MEDICAL_DATA] without [MEDICAL_DATA]" at bounding box center [704, 234] width 116 height 49
checkbox input "true"
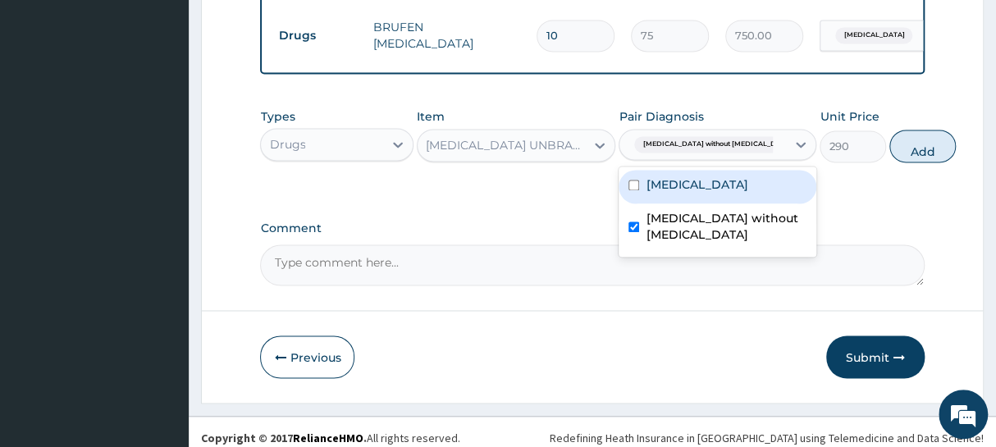
click at [889, 162] on button "Add" at bounding box center [922, 146] width 66 height 33
type input "0"
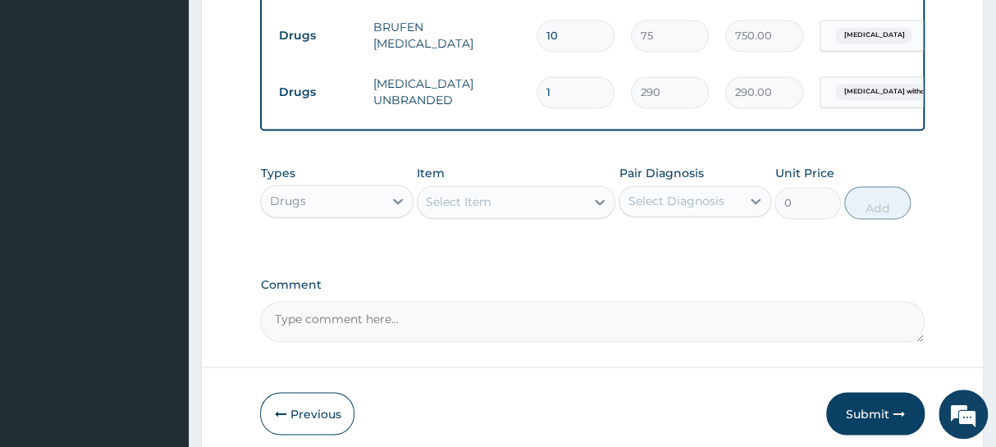
type input "10"
type input "2900.00"
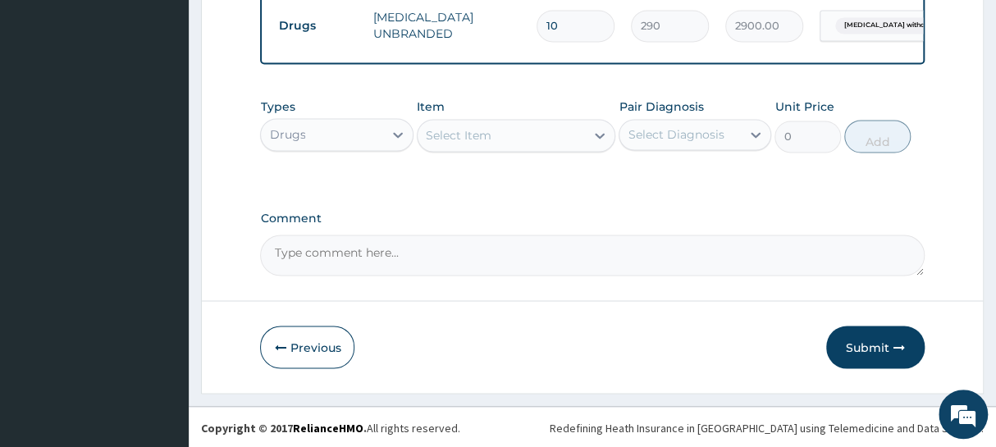
scroll to position [1124, 0]
type input "10"
click at [856, 340] on button "Submit" at bounding box center [875, 346] width 98 height 43
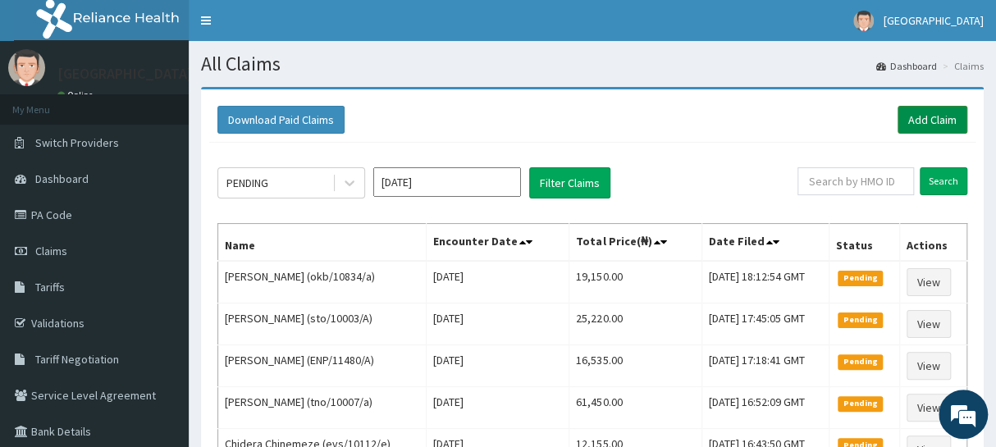
click at [927, 123] on link "Add Claim" at bounding box center [933, 120] width 70 height 28
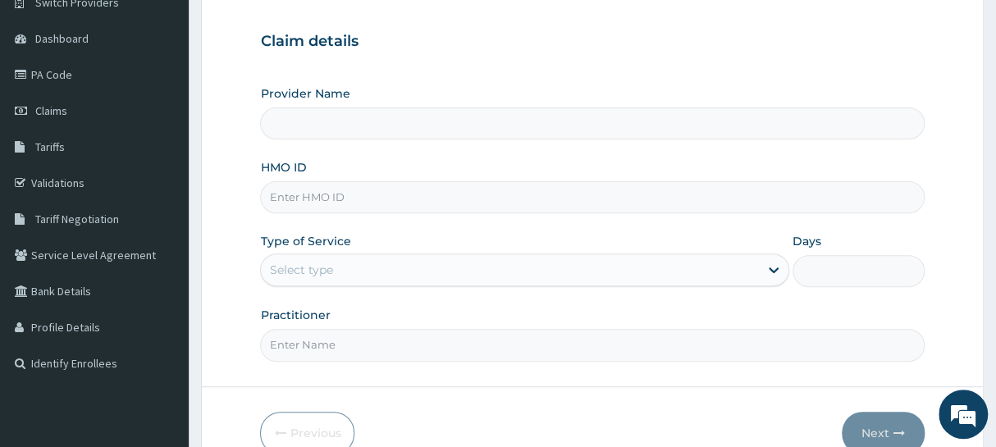
scroll to position [148, 0]
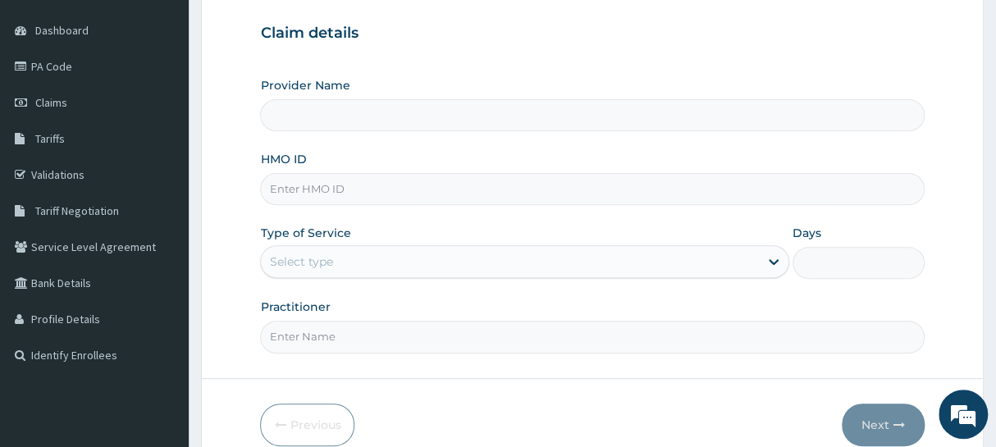
type input "[GEOGRAPHIC_DATA]"
click at [351, 196] on input "HMO ID" at bounding box center [592, 189] width 664 height 32
type input "enp/11000/a"
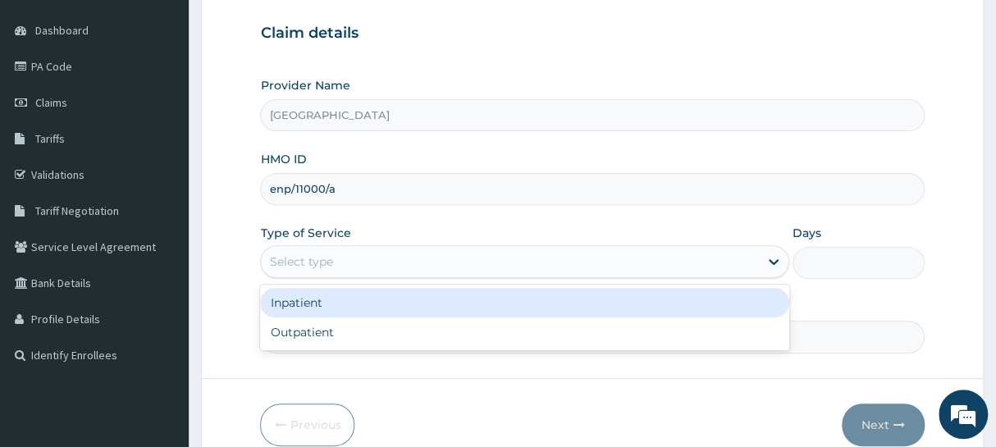
click at [478, 264] on div "Select type" at bounding box center [509, 262] width 497 height 26
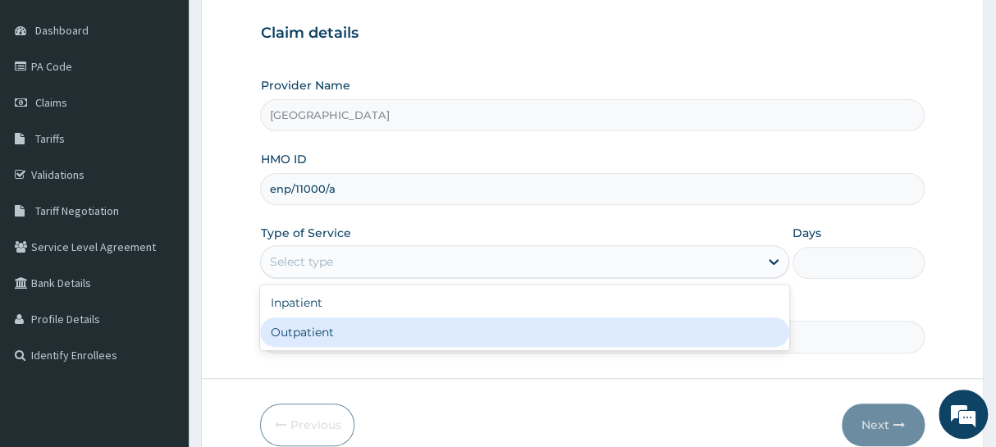
click at [391, 322] on div "Outpatient" at bounding box center [524, 332] width 528 height 30
type input "1"
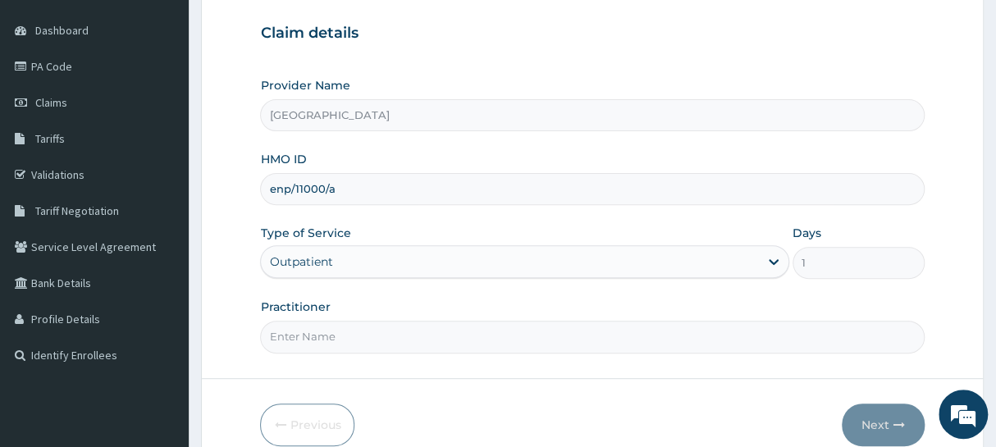
click at [442, 340] on input "Practitioner" at bounding box center [592, 337] width 664 height 32
type input "Dr [PERSON_NAME]"
click at [869, 422] on button "Next" at bounding box center [883, 425] width 83 height 43
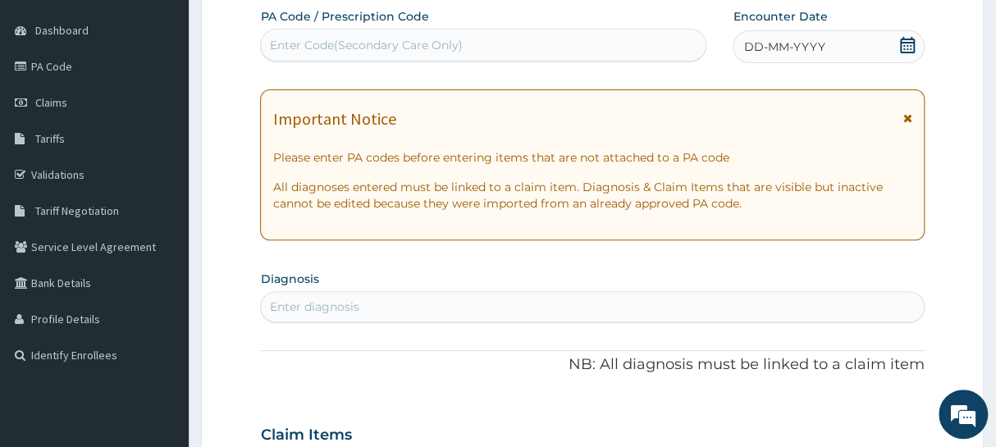
click at [904, 43] on icon at bounding box center [907, 45] width 16 height 16
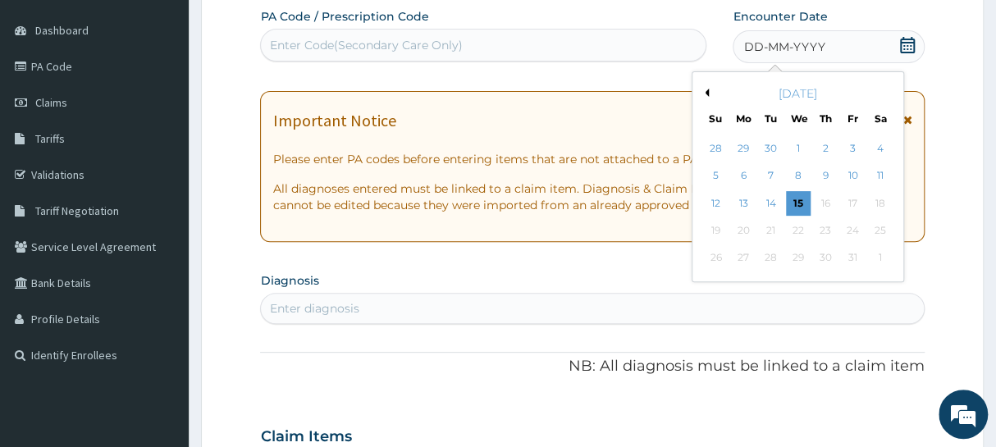
drag, startPoint x: 803, startPoint y: 172, endPoint x: 811, endPoint y: 169, distance: 8.8
click at [803, 172] on div "8" at bounding box center [798, 176] width 25 height 25
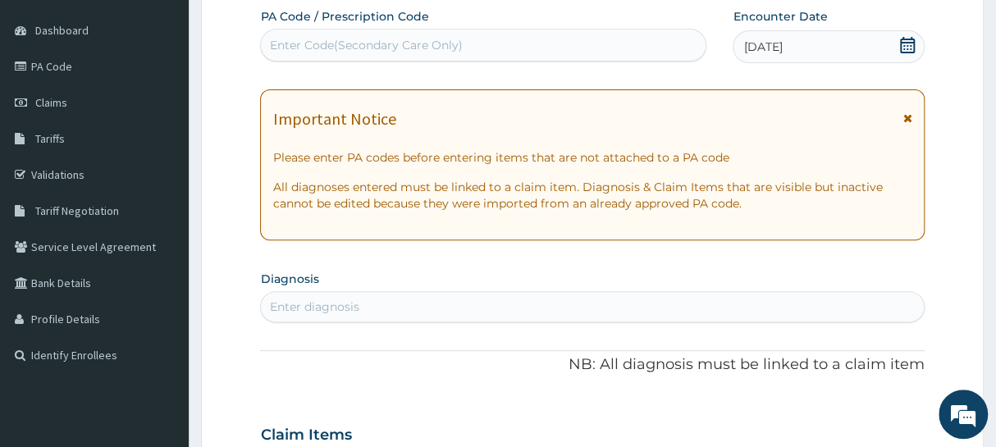
click at [393, 304] on div "Enter diagnosis" at bounding box center [592, 307] width 662 height 26
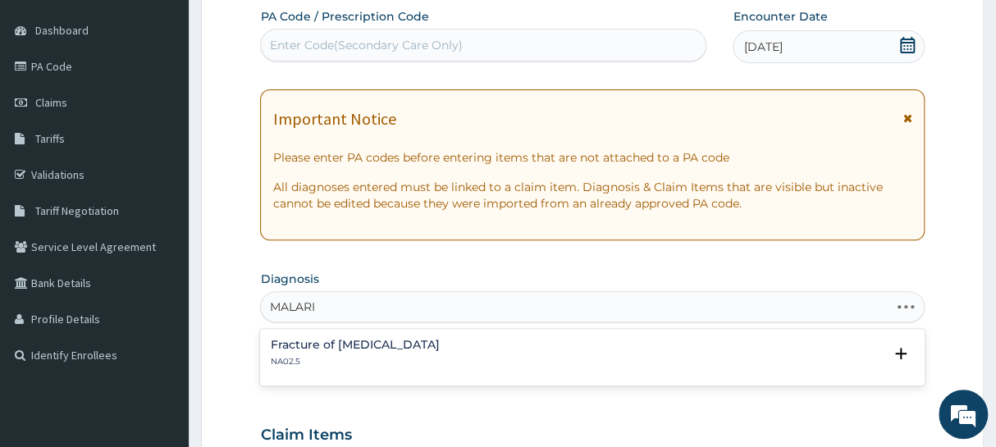
type input "[MEDICAL_DATA]"
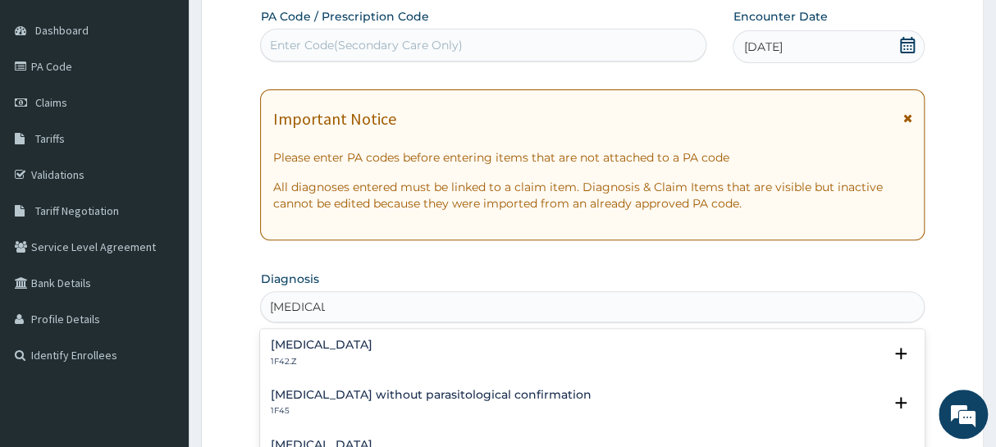
click at [343, 342] on h4 "[MEDICAL_DATA]" at bounding box center [321, 345] width 102 height 12
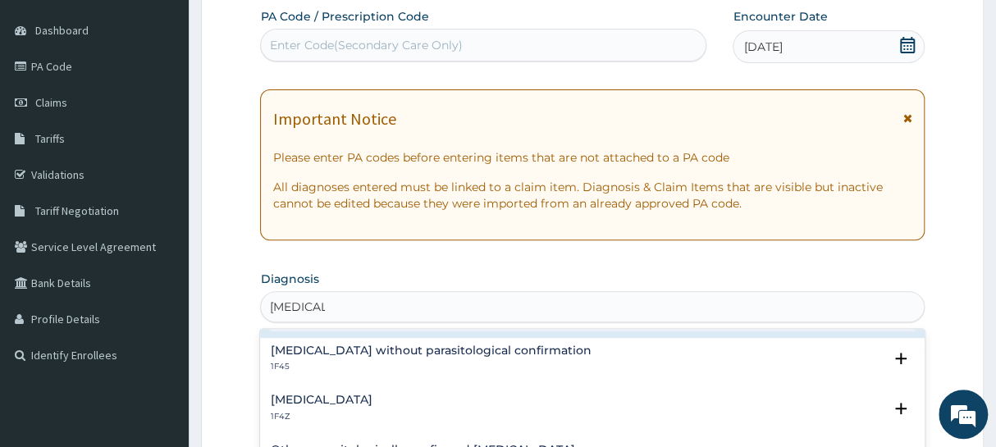
scroll to position [74, 0]
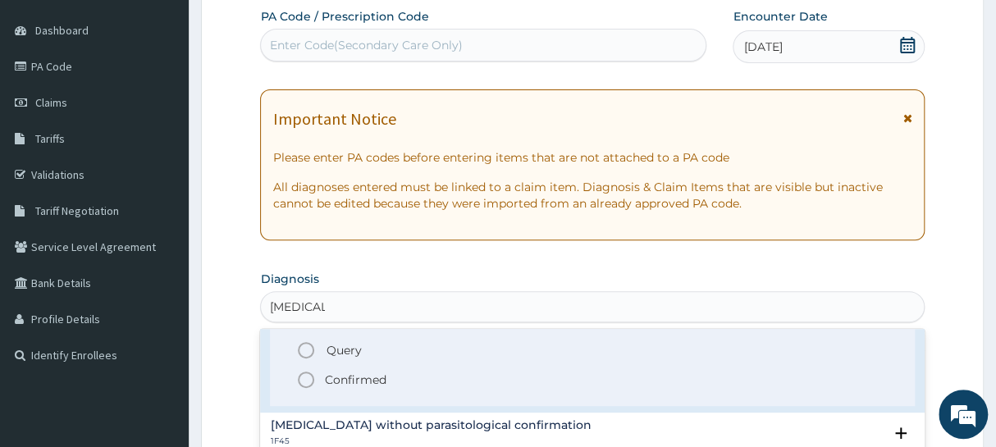
click at [305, 382] on icon "status option filled" at bounding box center [306, 380] width 20 height 20
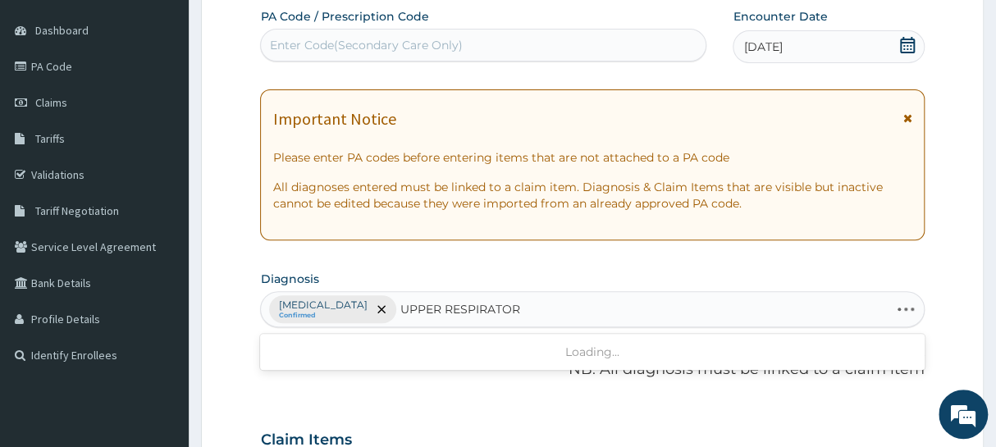
type input "UPPER RESPIRATORY"
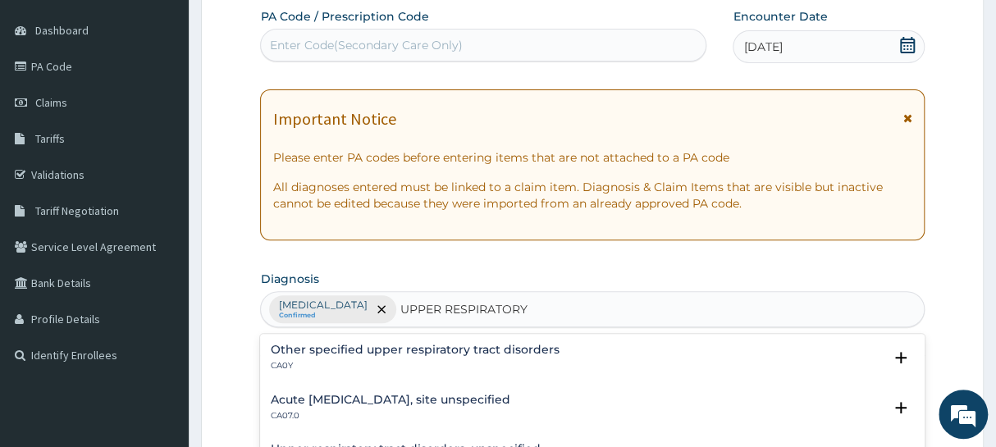
click at [469, 356] on div "Other specified upper respiratory tract disorders CA0Y" at bounding box center [414, 358] width 289 height 29
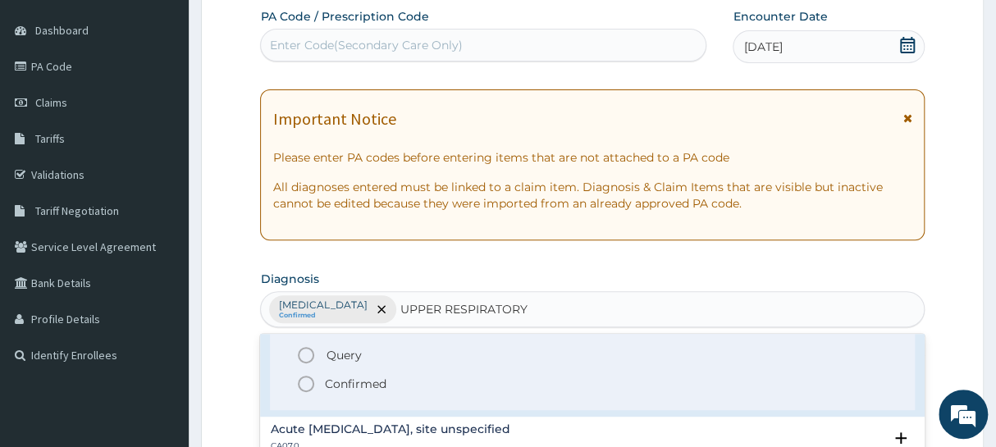
click at [304, 382] on icon "status option filled" at bounding box center [306, 384] width 20 height 20
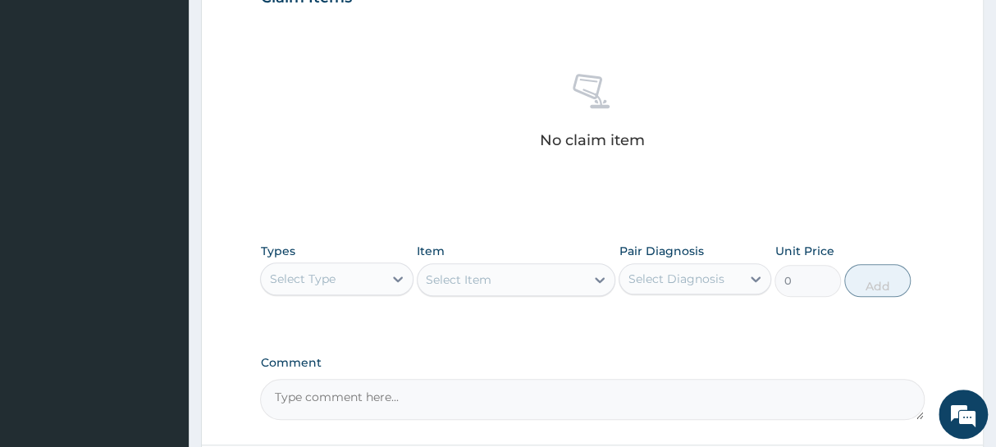
scroll to position [596, 0]
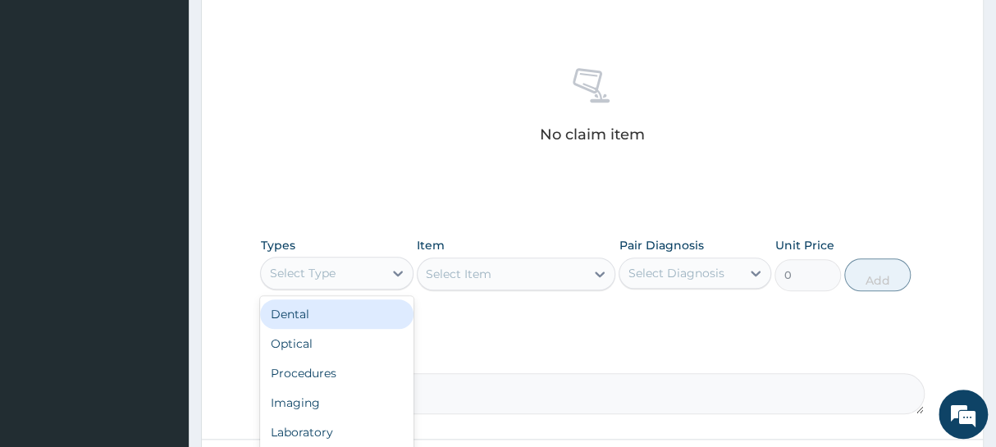
click at [361, 279] on div "Select Type" at bounding box center [321, 273] width 121 height 26
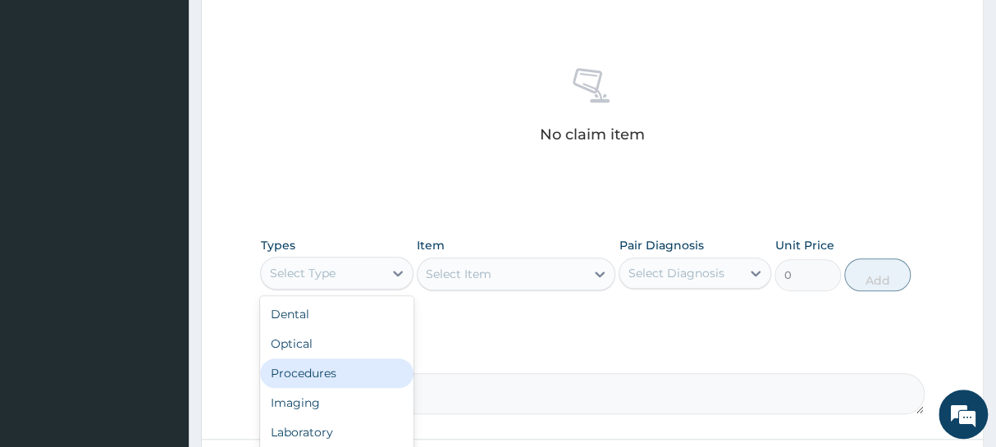
click at [319, 364] on div "Procedures" at bounding box center [336, 374] width 153 height 30
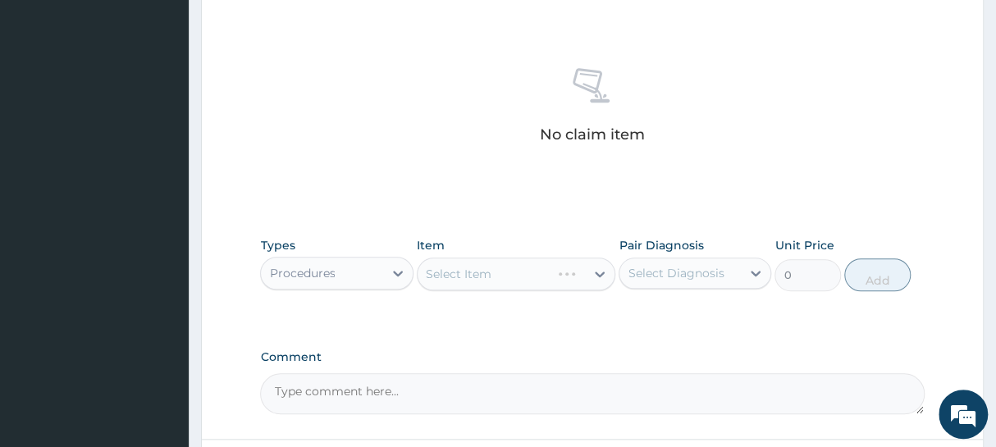
click at [527, 266] on div "Select Item" at bounding box center [516, 274] width 199 height 33
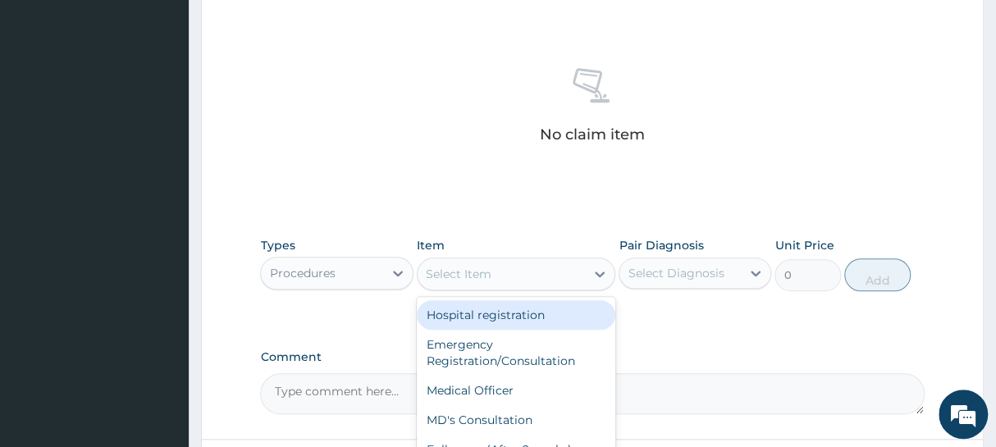
click at [509, 272] on div "Select Item" at bounding box center [502, 274] width 168 height 26
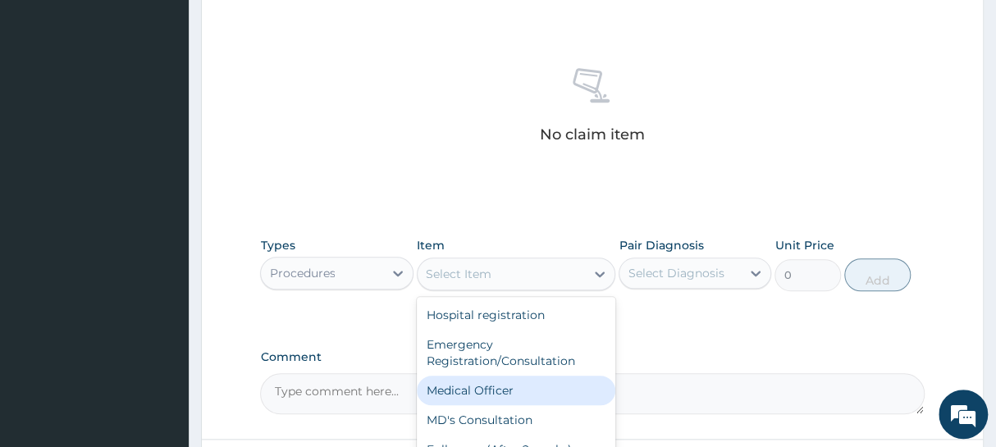
click at [451, 386] on div "Medical Officer" at bounding box center [516, 391] width 199 height 30
type input "3000"
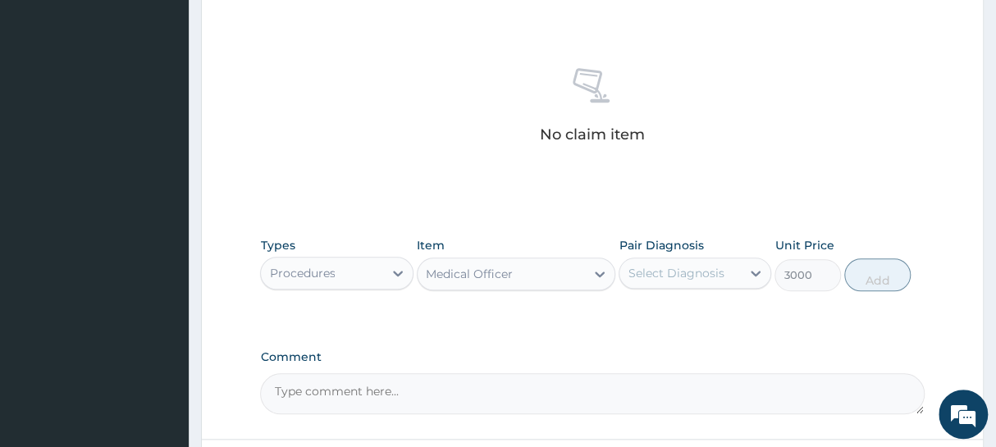
click at [641, 276] on div "Select Diagnosis" at bounding box center [676, 273] width 96 height 16
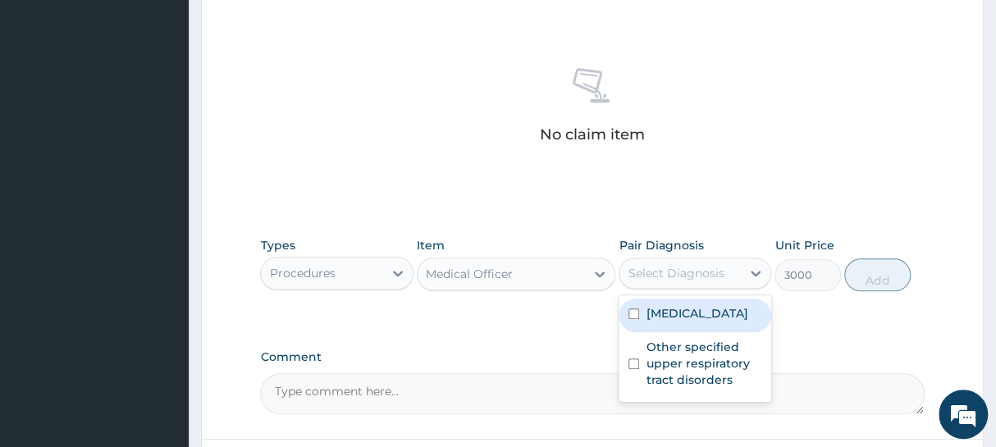
click at [653, 322] on label "[MEDICAL_DATA]" at bounding box center [697, 313] width 102 height 16
checkbox input "true"
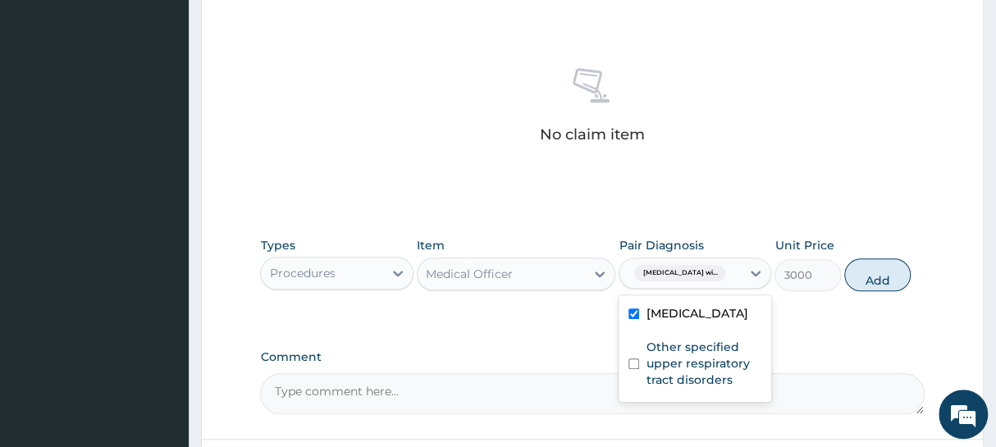
click at [881, 286] on button "Add" at bounding box center [877, 274] width 66 height 33
type input "0"
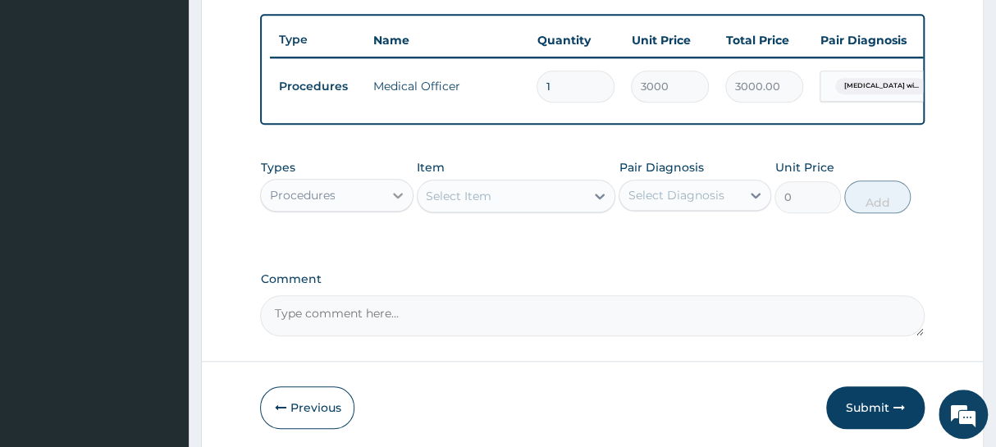
click at [385, 209] on div at bounding box center [398, 195] width 30 height 30
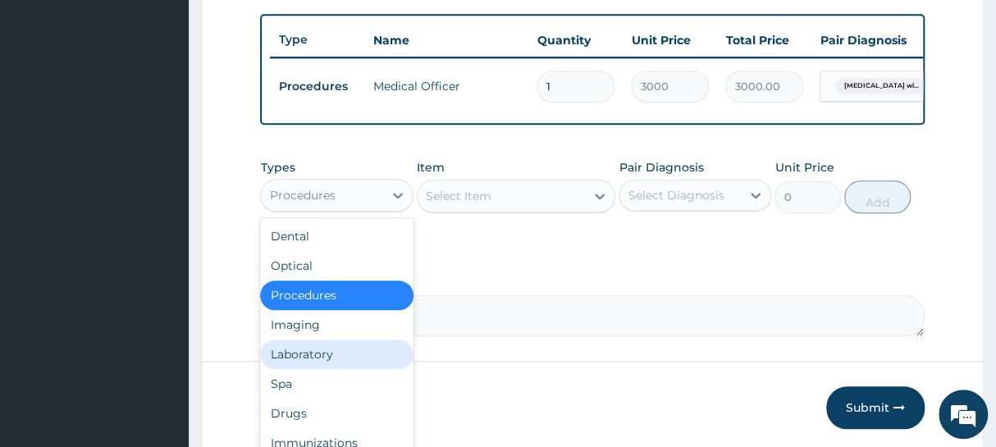
click at [300, 359] on div "Laboratory" at bounding box center [336, 355] width 153 height 30
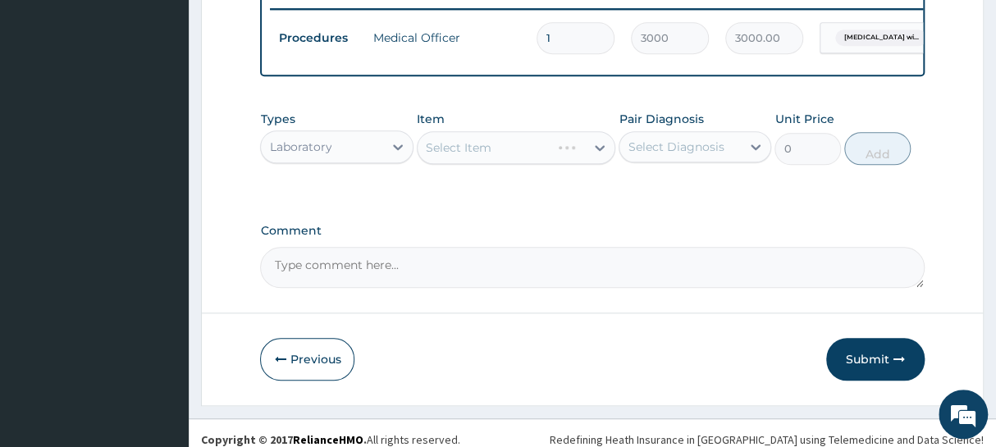
scroll to position [668, 0]
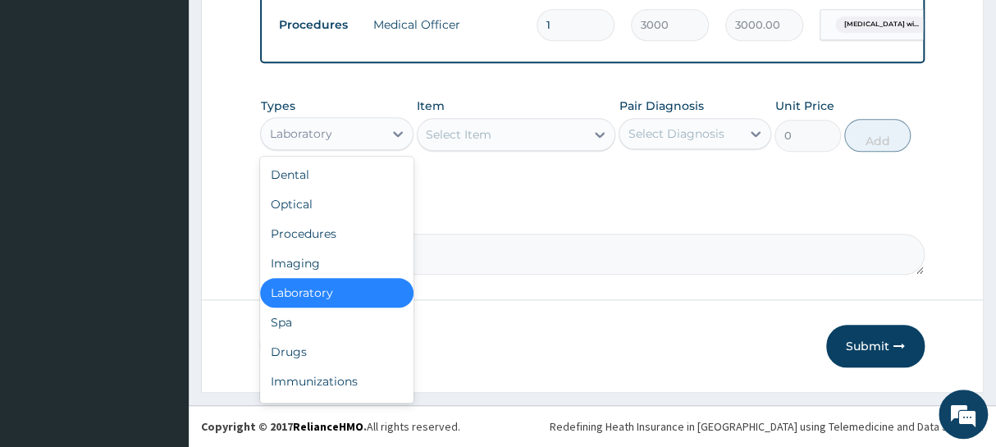
click at [360, 135] on div "Laboratory" at bounding box center [321, 134] width 121 height 26
drag, startPoint x: 315, startPoint y: 346, endPoint x: 322, endPoint y: 327, distance: 20.0
click at [314, 344] on div "Drugs" at bounding box center [336, 352] width 153 height 30
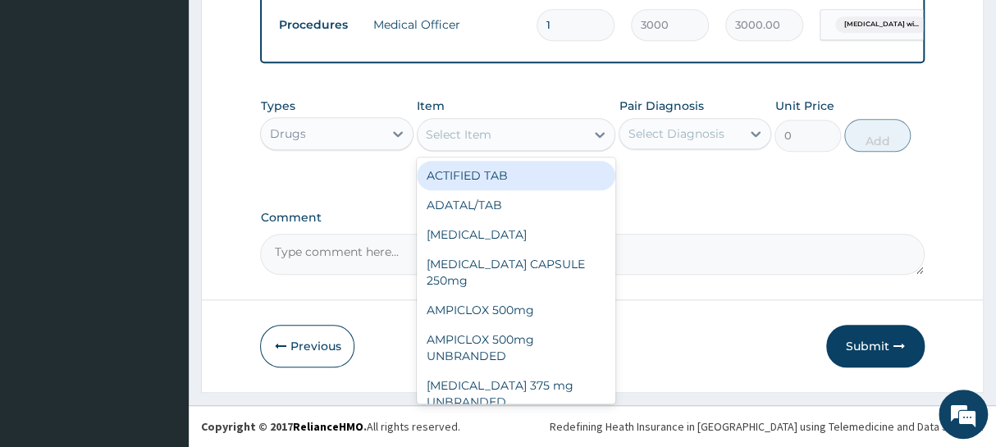
click at [462, 143] on div "Select Item" at bounding box center [502, 134] width 168 height 26
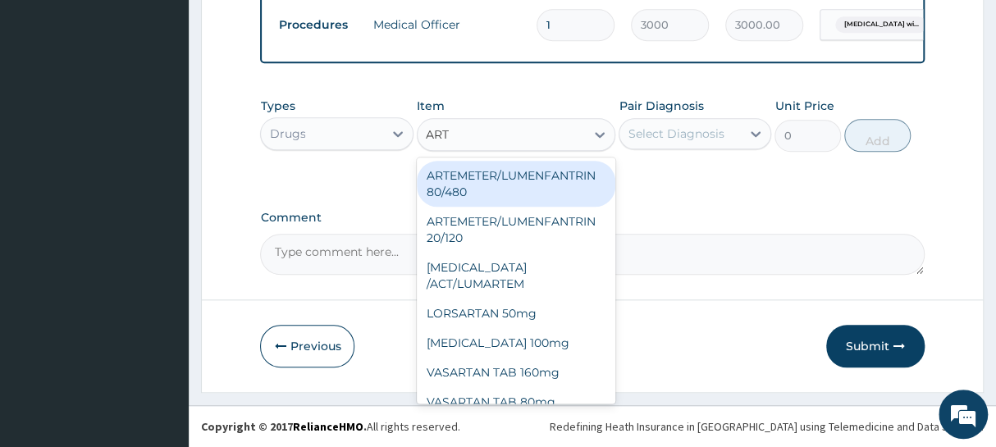
type input "ARTE"
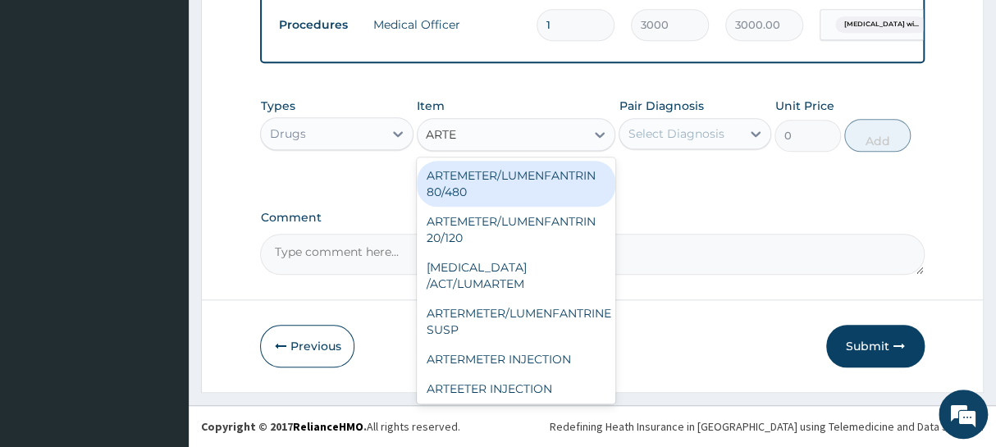
click at [455, 180] on div "ARTEMETER/LUMENFANTRIN 80/480" at bounding box center [516, 184] width 199 height 46
type input "430"
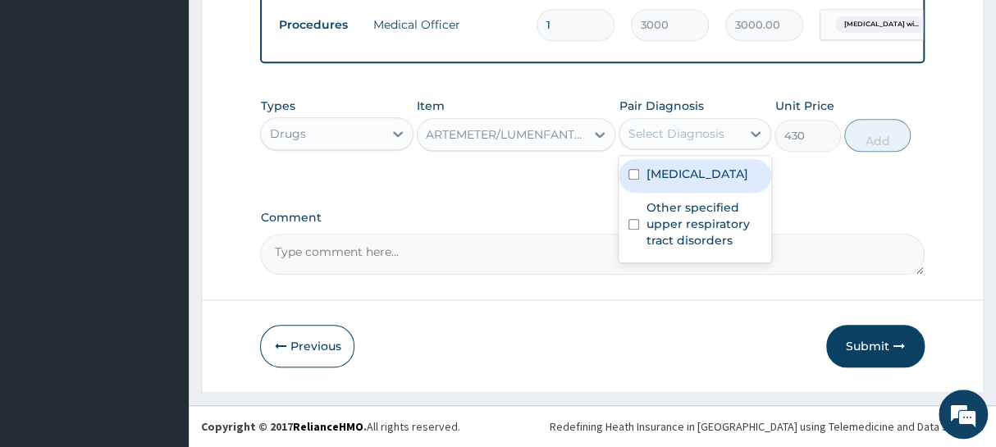
click at [660, 140] on div "Select Diagnosis" at bounding box center [676, 134] width 96 height 16
click at [665, 182] on label "[MEDICAL_DATA]" at bounding box center [697, 174] width 102 height 16
checkbox input "true"
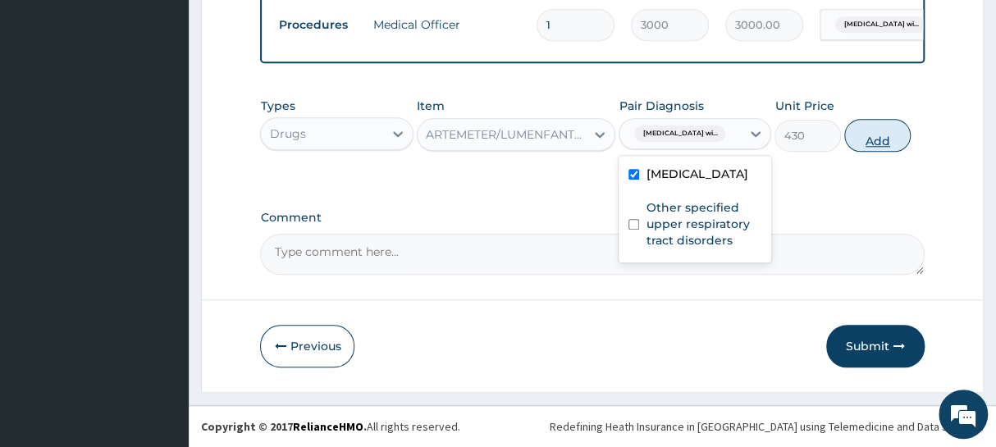
click at [876, 138] on button "Add" at bounding box center [877, 135] width 66 height 33
type input "0"
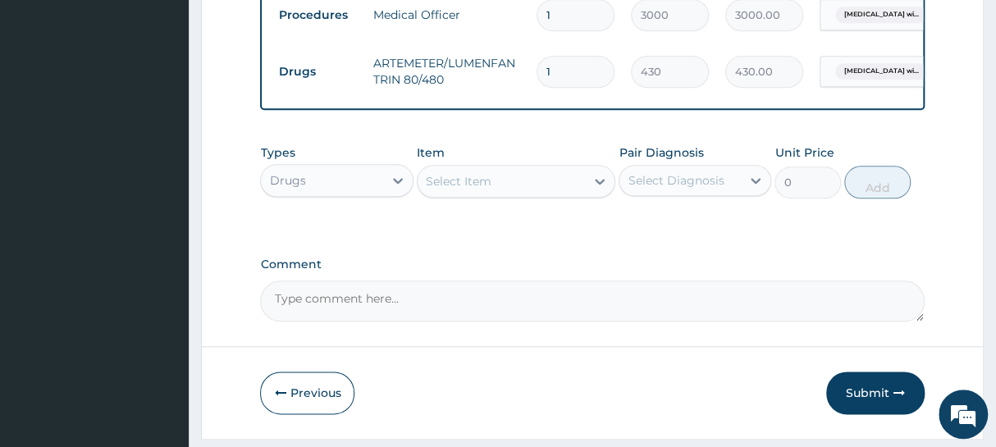
type input "0.00"
type input "6"
type input "2580.00"
type input "6"
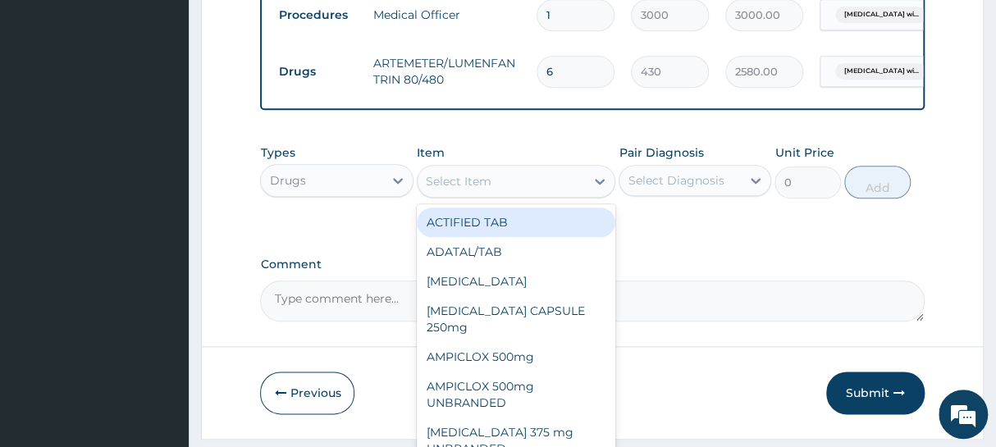
click at [478, 190] on div "Select Item" at bounding box center [459, 181] width 66 height 16
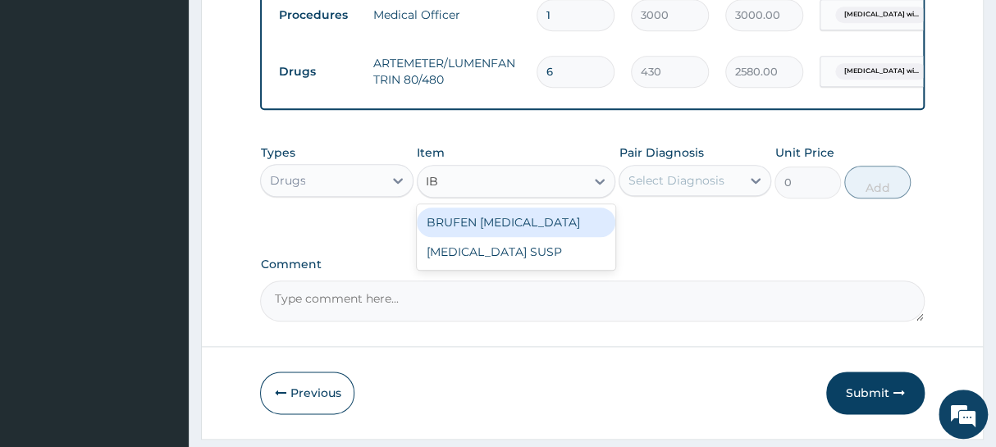
type input "IBU"
click at [473, 231] on div "BRUFEN [MEDICAL_DATA]" at bounding box center [516, 223] width 199 height 30
type input "75"
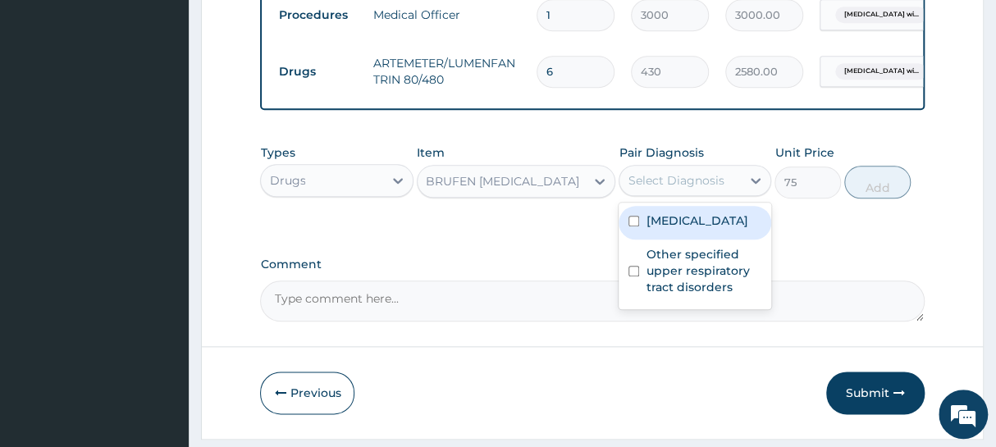
click at [663, 188] on div "Select Diagnosis" at bounding box center [676, 180] width 96 height 16
click at [681, 229] on label "Plasmodium malariae malaria without complication" at bounding box center [697, 220] width 102 height 16
checkbox input "true"
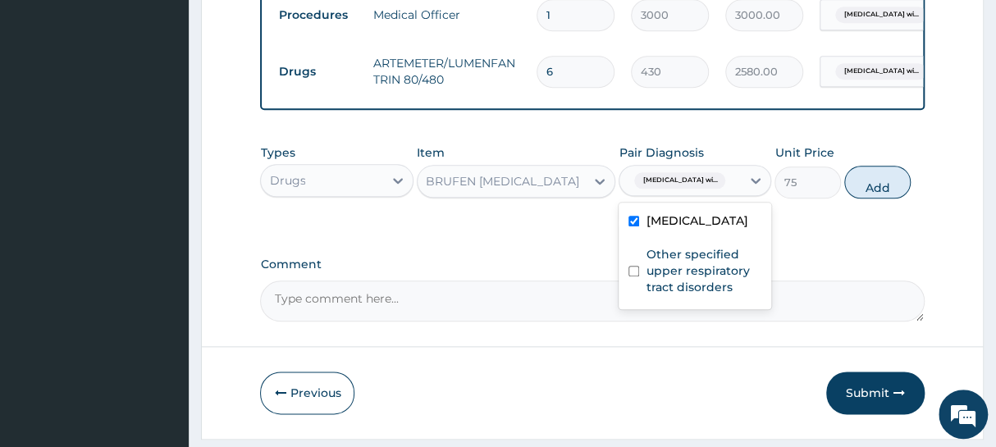
click at [884, 196] on button "Add" at bounding box center [877, 182] width 66 height 33
type input "0"
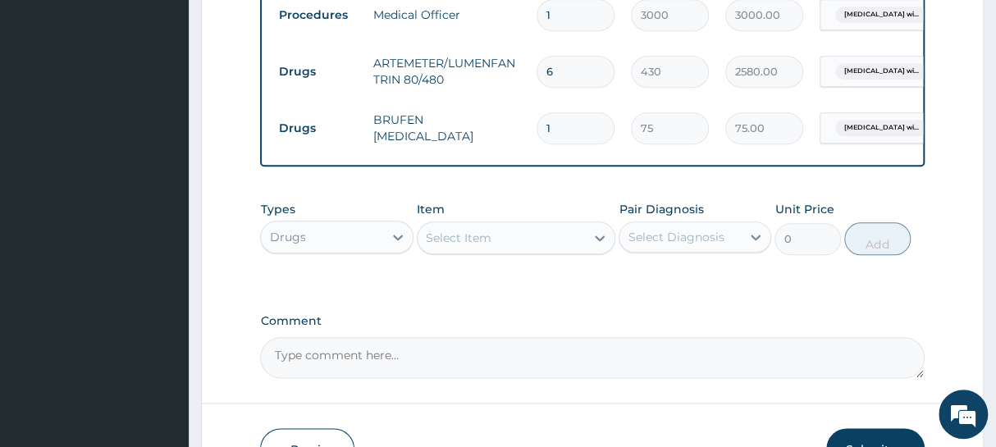
type input "10"
type input "750.00"
type input "10"
click at [484, 246] on div "Select Item" at bounding box center [459, 238] width 66 height 16
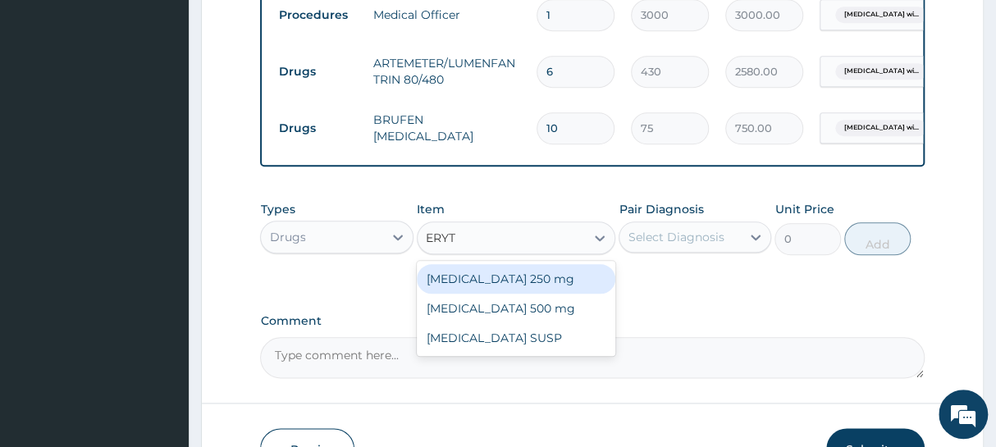
type input "ERYTH"
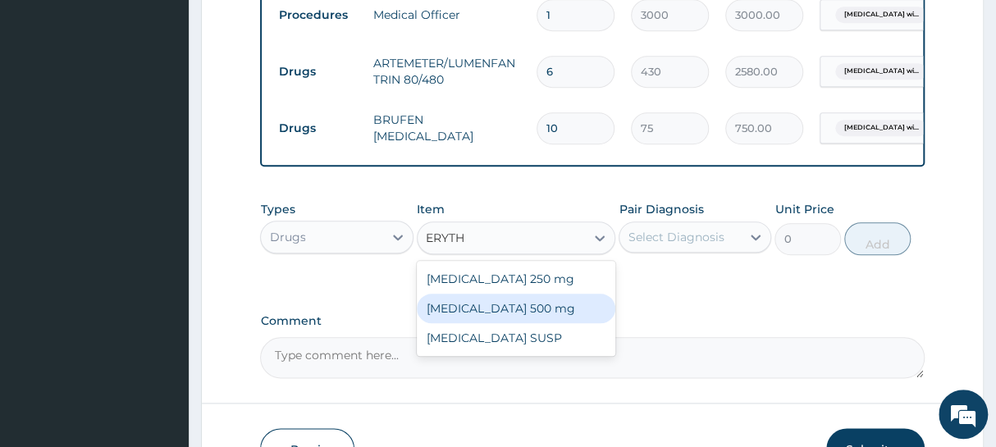
click at [480, 323] on div "ERYTHROMYCIN 500 mg" at bounding box center [516, 309] width 199 height 30
type input "188"
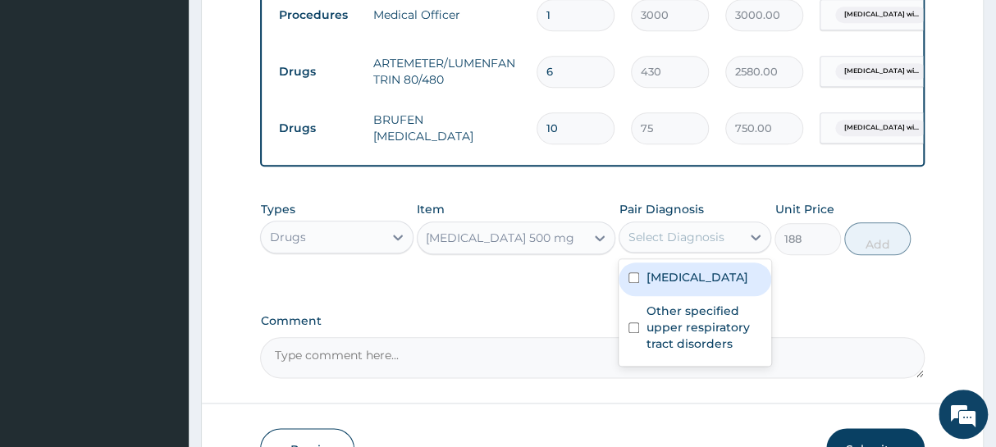
click at [649, 245] on div "Select Diagnosis" at bounding box center [676, 237] width 96 height 16
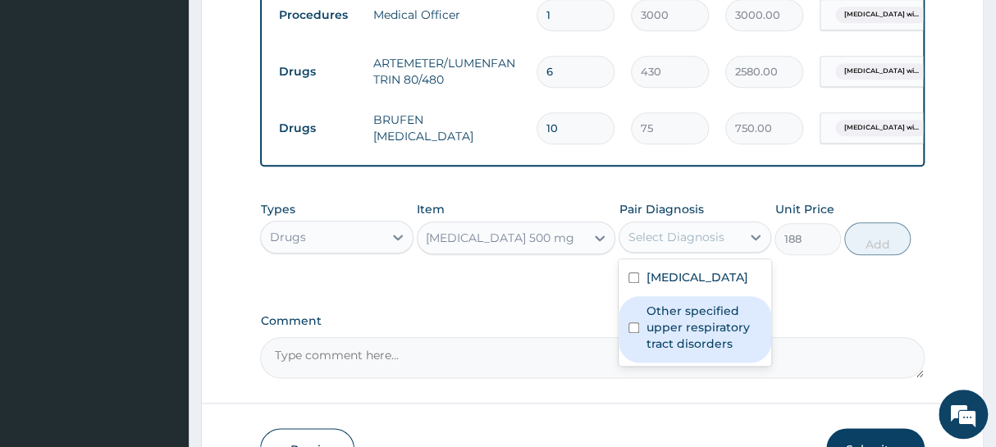
click at [657, 352] on label "Other specified upper respiratory tract disorders" at bounding box center [704, 327] width 116 height 49
checkbox input "true"
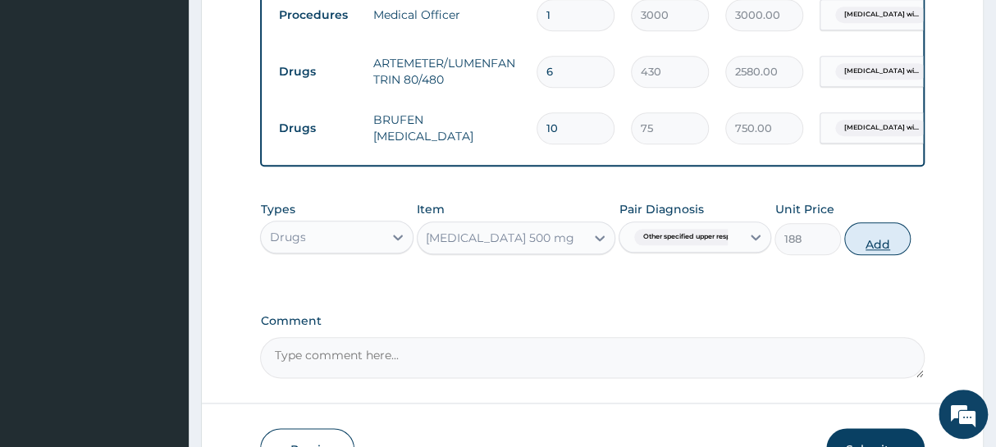
click at [871, 253] on button "Add" at bounding box center [877, 238] width 66 height 33
type input "0"
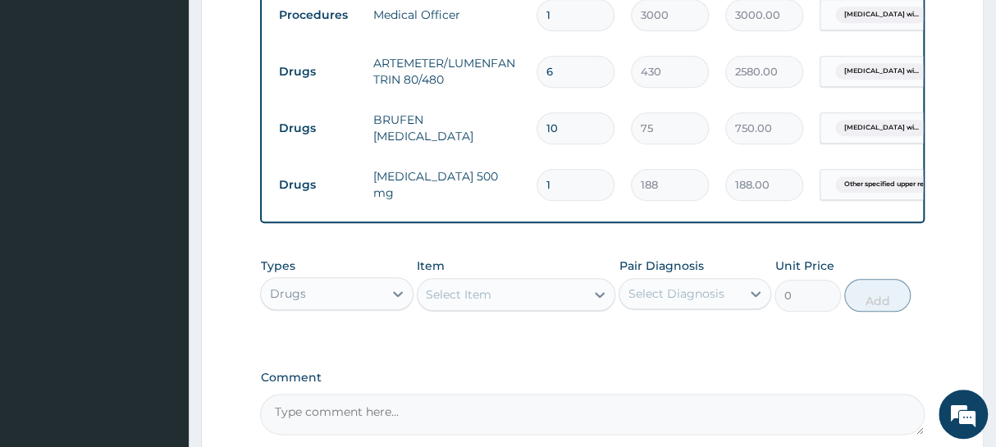
type input "10"
type input "1880.00"
type input "10"
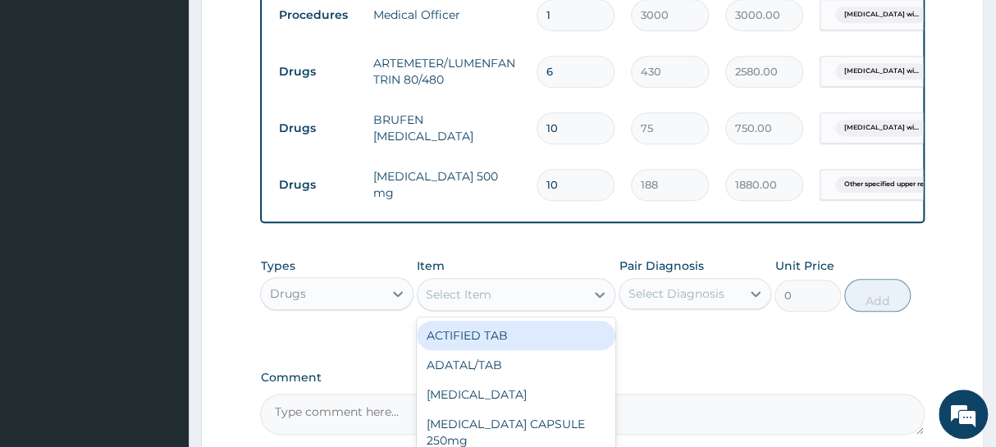
click at [502, 308] on div "Select Item" at bounding box center [502, 294] width 168 height 26
type input "LORAT"
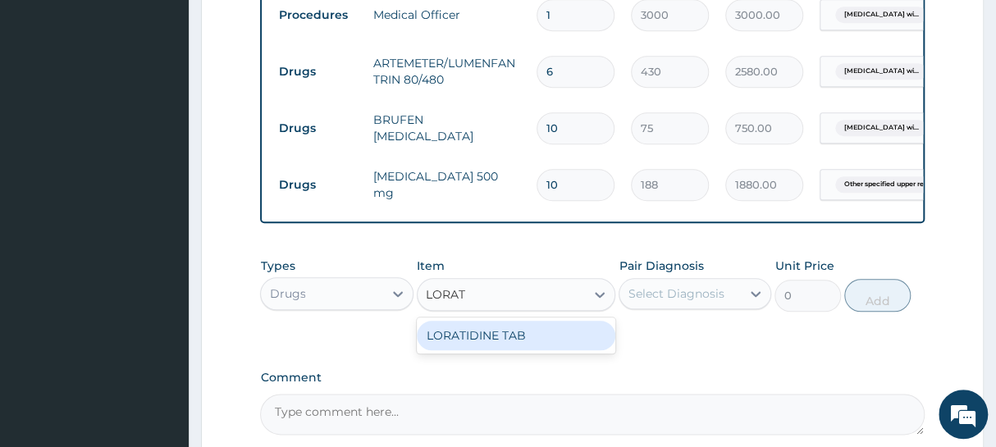
click at [488, 350] on div "LORATIDINE TAB" at bounding box center [516, 336] width 199 height 30
type input "81"
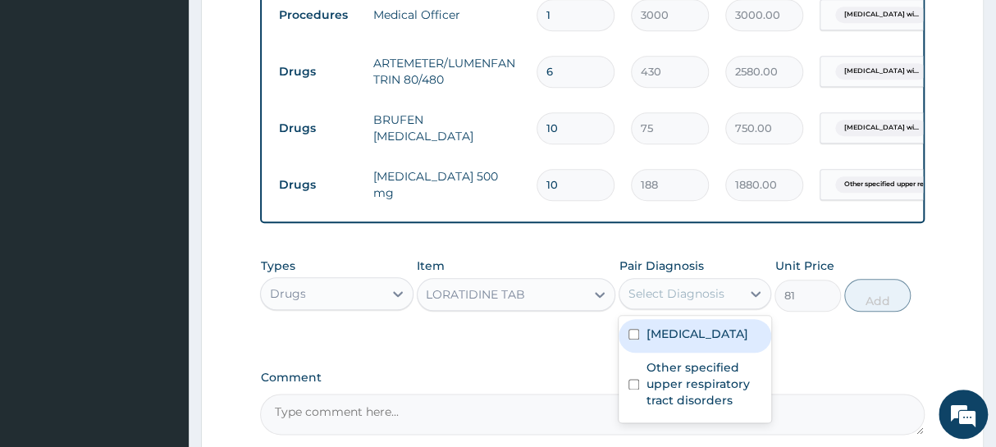
drag, startPoint x: 673, startPoint y: 307, endPoint x: 660, endPoint y: 299, distance: 14.8
click at [660, 299] on div "Select Diagnosis" at bounding box center [676, 293] width 96 height 16
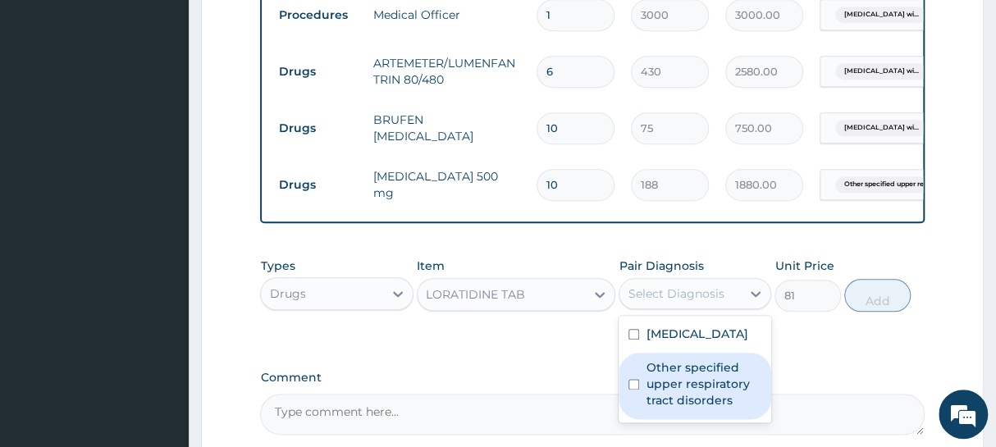
click at [713, 409] on label "Other specified upper respiratory tract disorders" at bounding box center [704, 383] width 116 height 49
checkbox input "true"
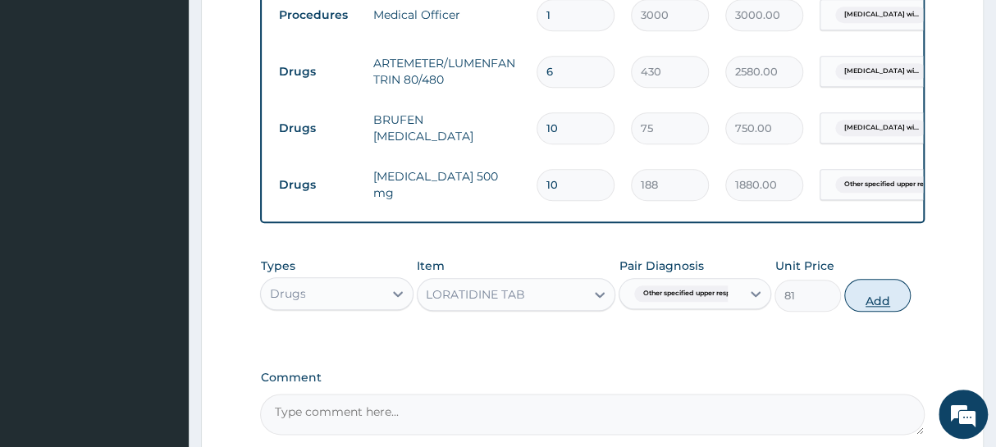
click at [878, 304] on button "Add" at bounding box center [877, 295] width 66 height 33
type input "0"
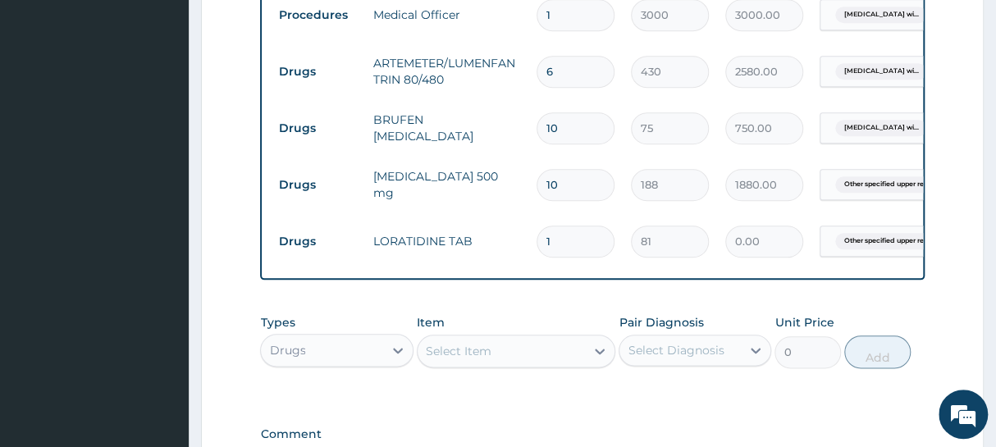
type input "0.00"
type input "5"
type input "405.00"
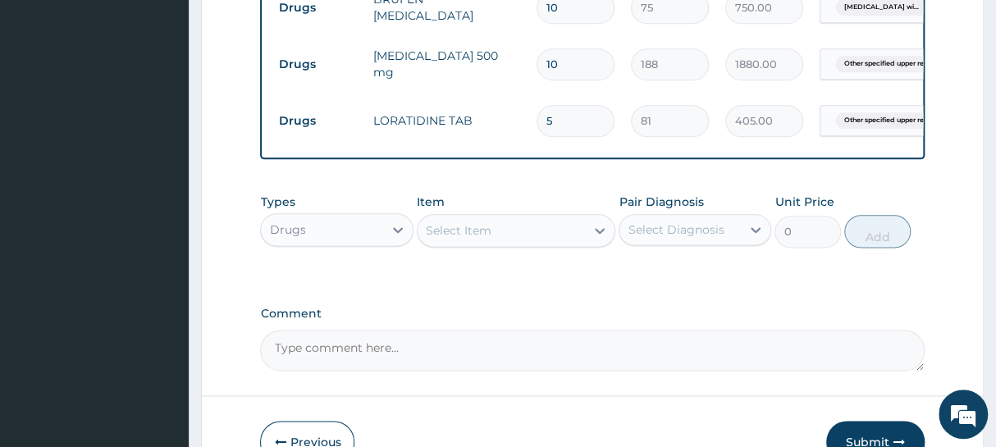
scroll to position [817, 0]
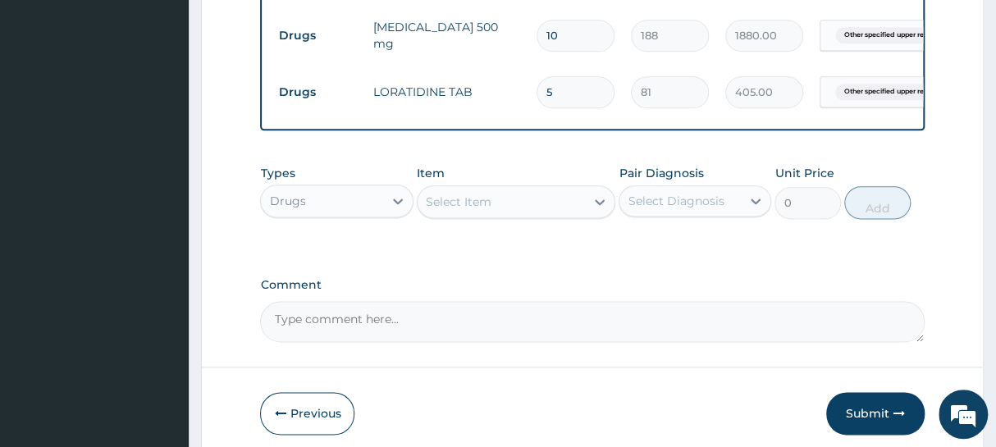
type input "5"
click at [438, 210] on div "Select Item" at bounding box center [459, 202] width 66 height 16
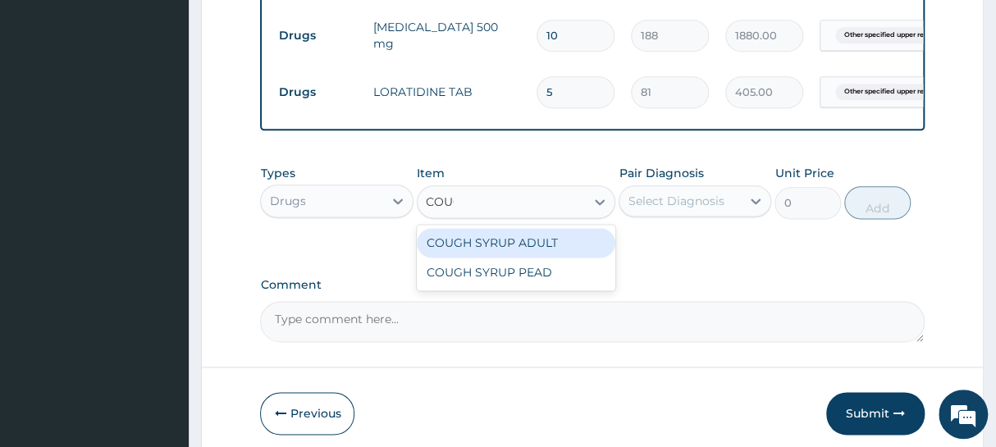
type input "COUGH"
click at [477, 258] on div "COUGH SYRUP ADULT" at bounding box center [516, 243] width 199 height 30
type input "1100"
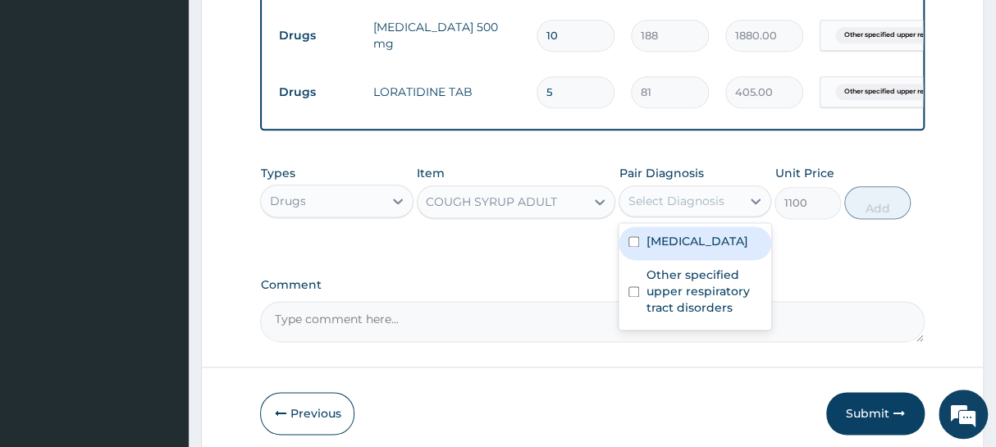
click at [664, 209] on div "Select Diagnosis" at bounding box center [676, 201] width 96 height 16
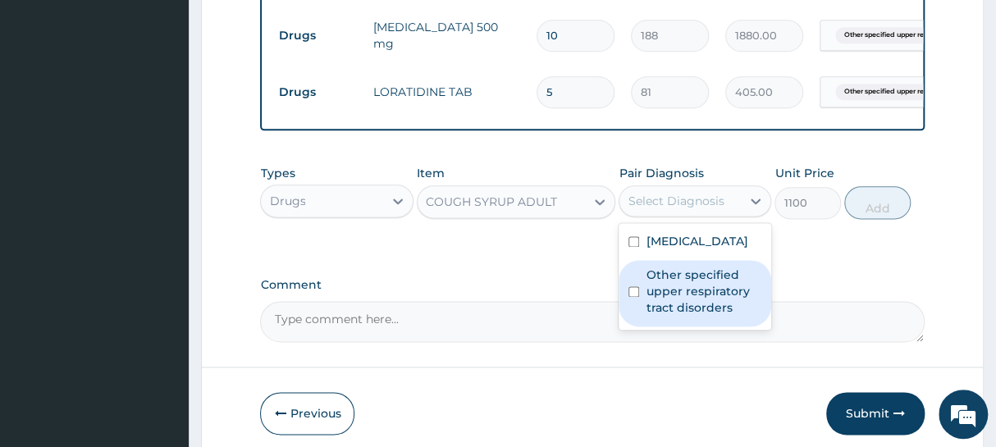
click at [660, 316] on label "Other specified upper respiratory tract disorders" at bounding box center [704, 291] width 116 height 49
checkbox input "true"
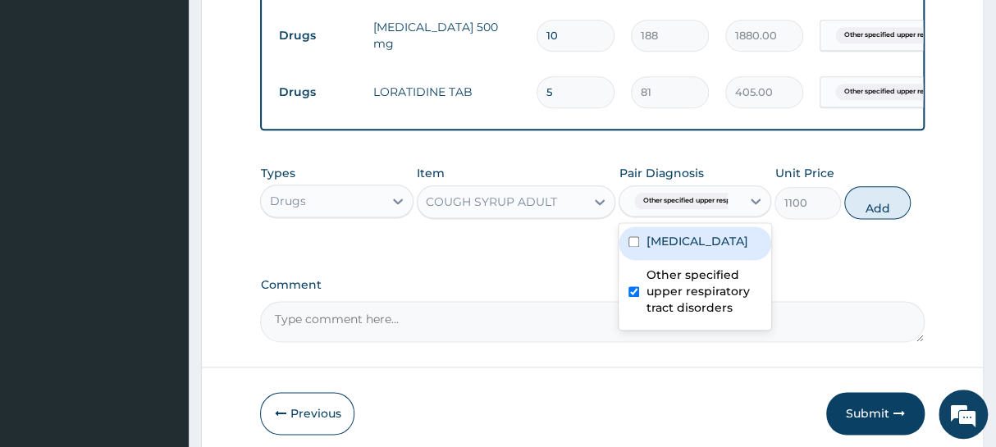
click at [881, 212] on button "Add" at bounding box center [877, 202] width 66 height 33
type input "0"
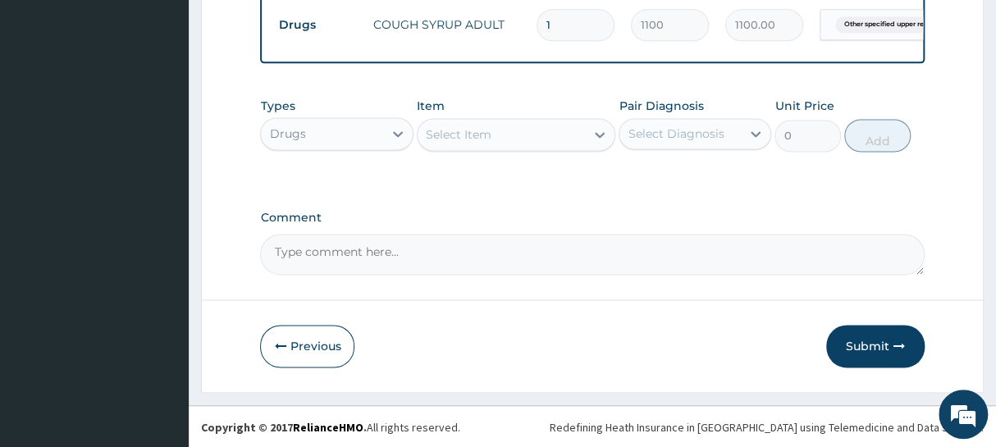
scroll to position [952, 0]
click at [840, 344] on button "Submit" at bounding box center [875, 346] width 98 height 43
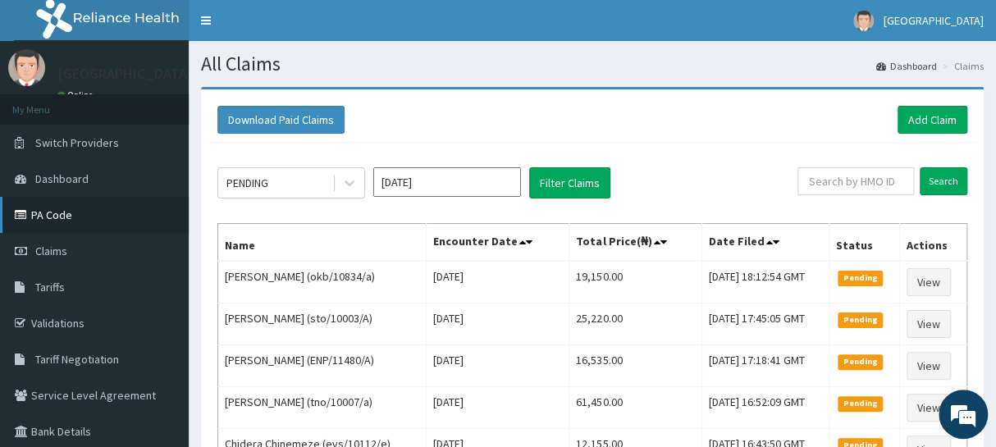
click at [74, 216] on link "PA Code" at bounding box center [94, 215] width 189 height 36
click at [925, 114] on link "Add Claim" at bounding box center [933, 120] width 70 height 28
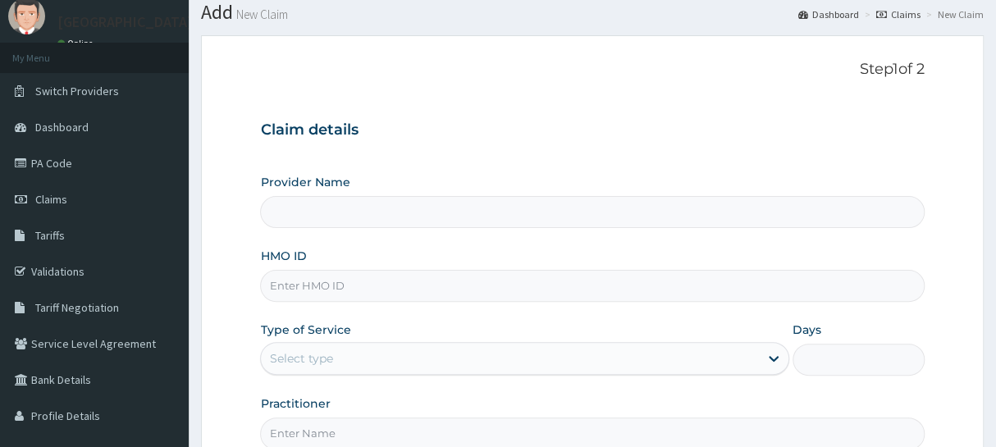
scroll to position [74, 0]
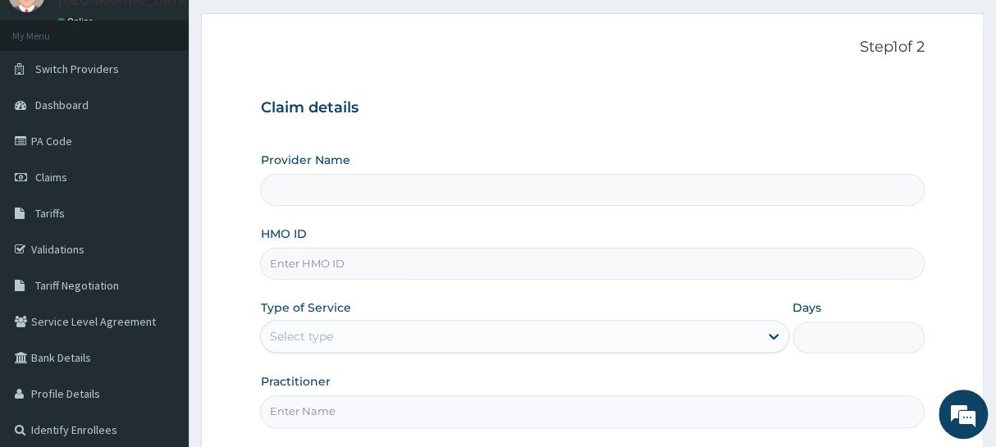
type input "[GEOGRAPHIC_DATA]"
click at [408, 263] on input "HMO ID" at bounding box center [592, 264] width 664 height 32
type input "sbg/10072/B"
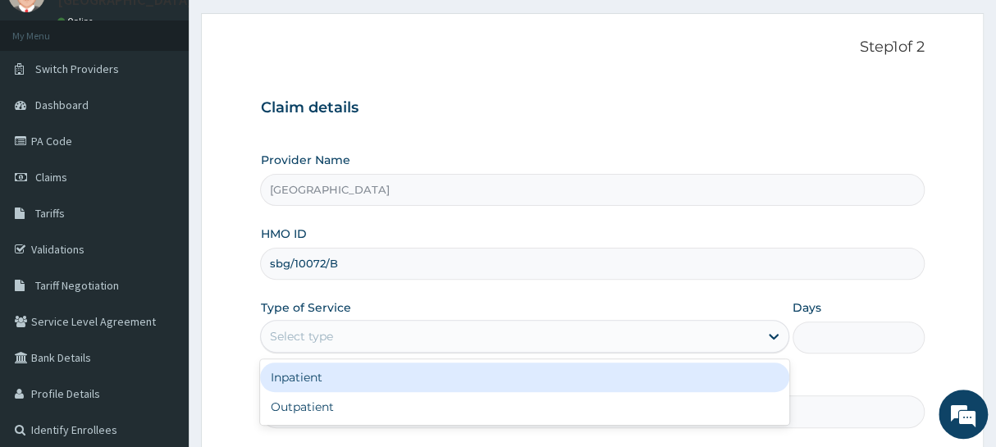
click at [354, 328] on div "Select type" at bounding box center [509, 336] width 497 height 26
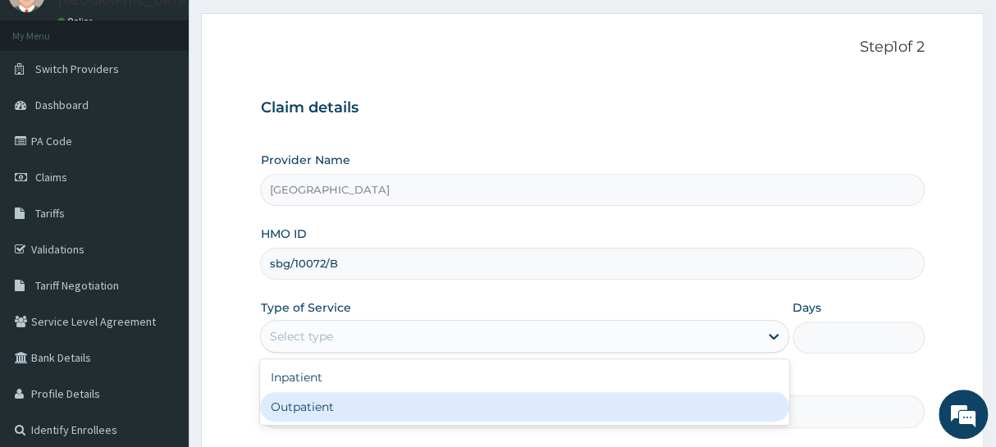
click at [312, 403] on div "Outpatient" at bounding box center [524, 407] width 528 height 30
type input "1"
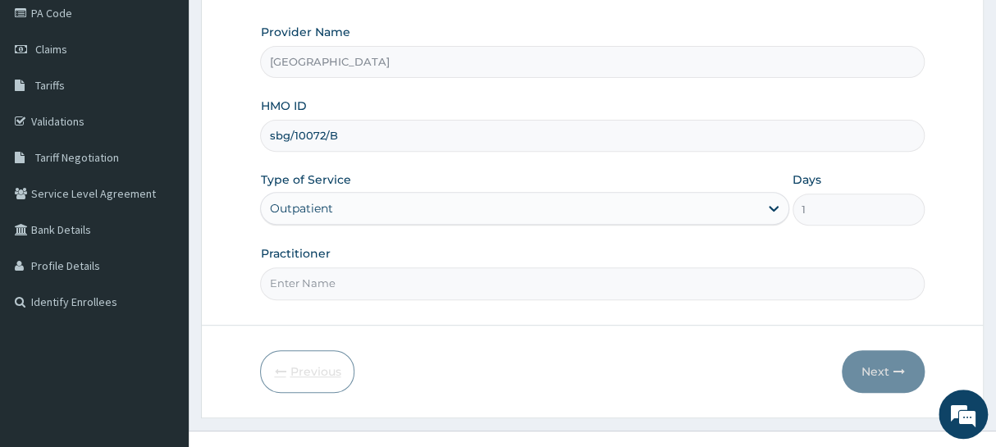
scroll to position [223, 0]
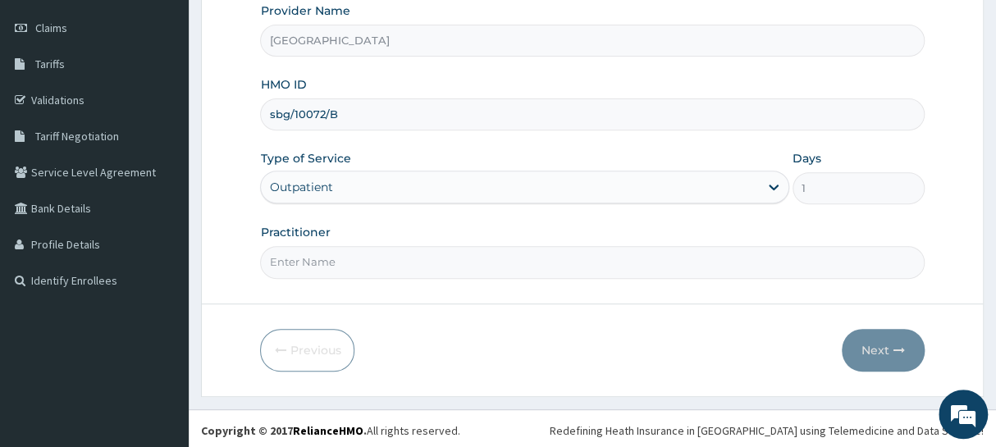
click at [386, 271] on input "Practitioner" at bounding box center [592, 262] width 664 height 32
type input "Dr [PERSON_NAME]"
click at [864, 345] on button "Next" at bounding box center [883, 350] width 83 height 43
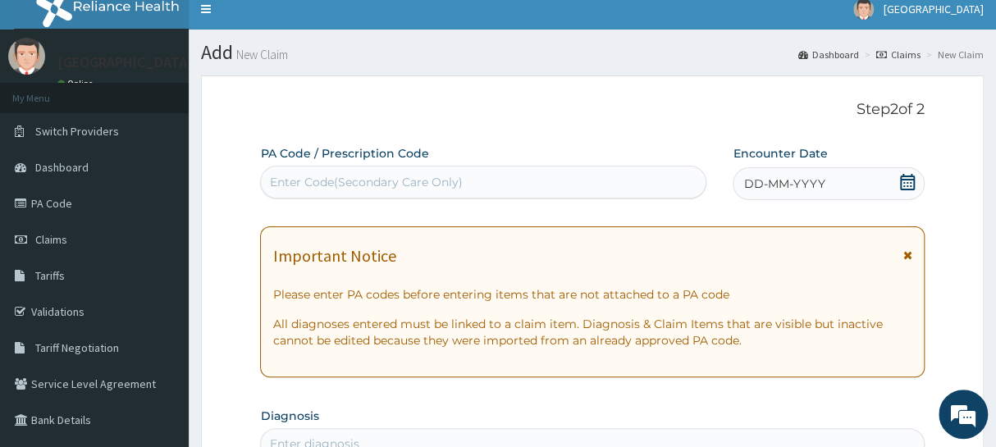
scroll to position [0, 0]
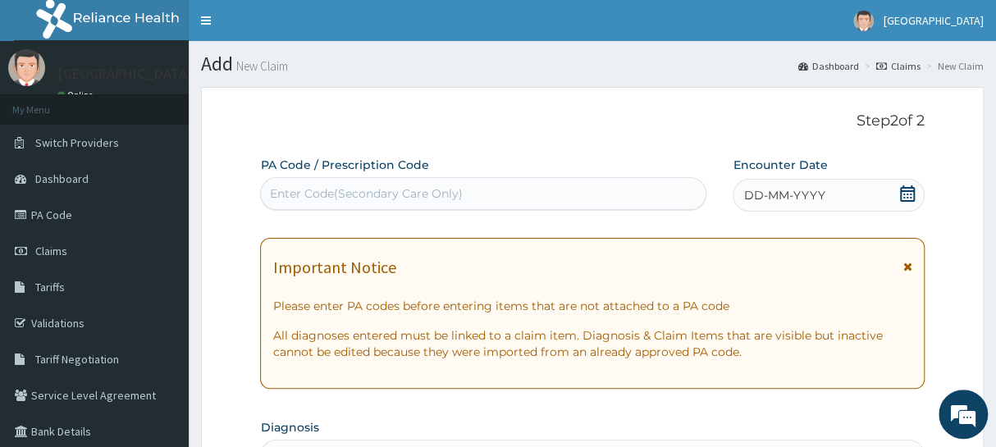
click at [908, 194] on icon at bounding box center [907, 193] width 16 height 16
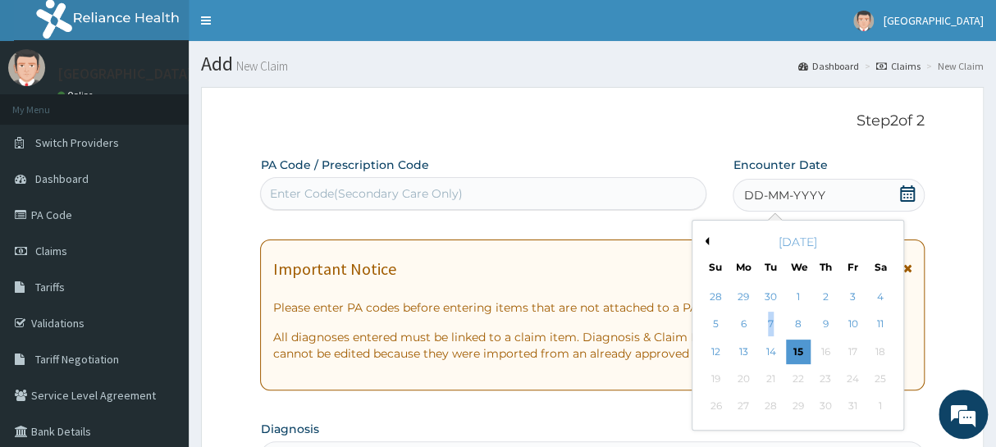
click at [770, 328] on div "7" at bounding box center [771, 325] width 25 height 25
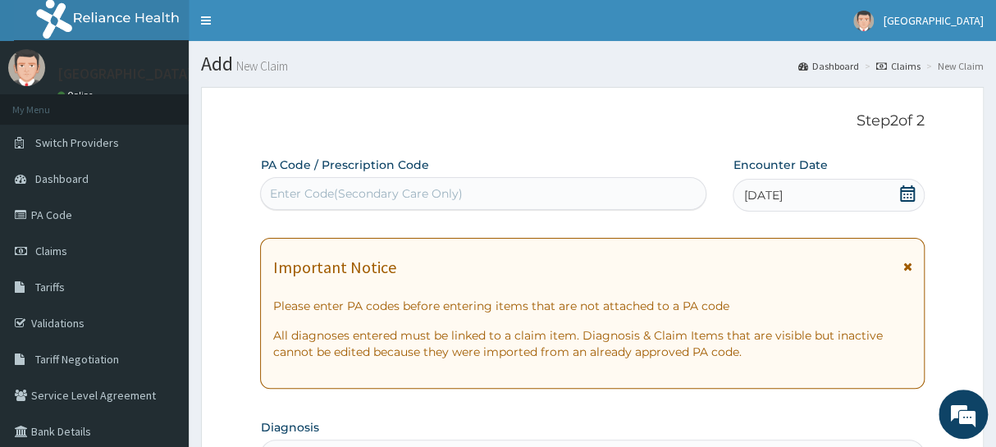
click at [450, 190] on div "Enter Code(Secondary Care Only)" at bounding box center [365, 193] width 193 height 16
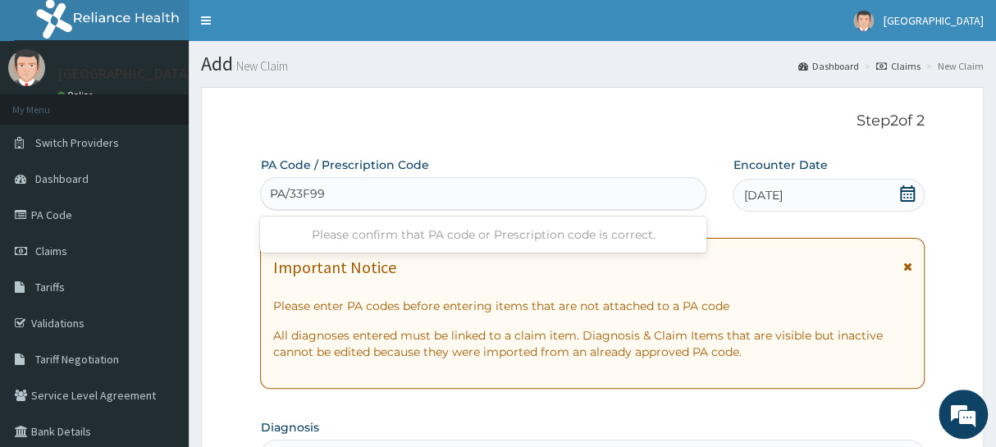
type input "PA/33F99B"
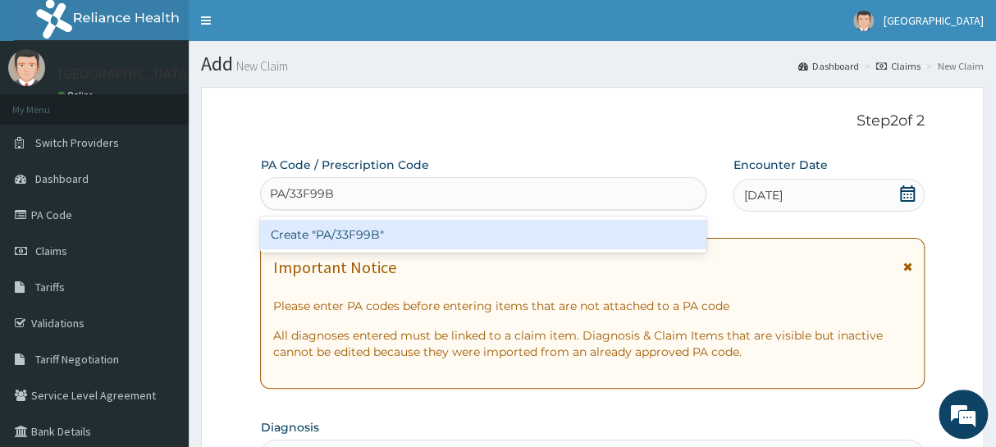
click at [417, 233] on div "Create "PA/33F99B"" at bounding box center [483, 235] width 446 height 30
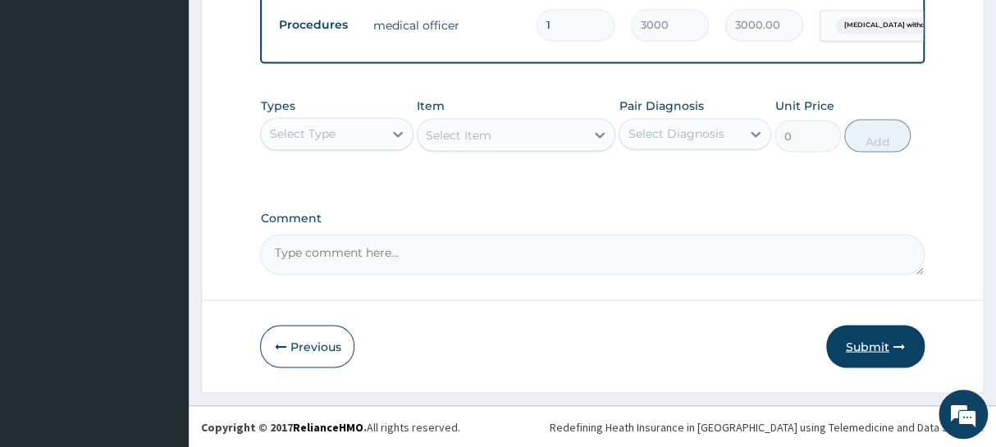
scroll to position [1245, 0]
click at [858, 344] on button "Submit" at bounding box center [875, 346] width 98 height 43
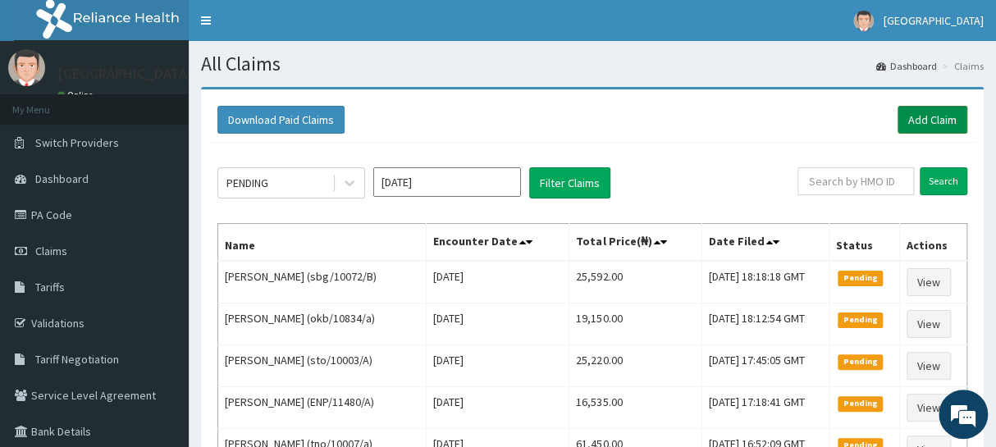
click at [918, 122] on link "Add Claim" at bounding box center [933, 120] width 70 height 28
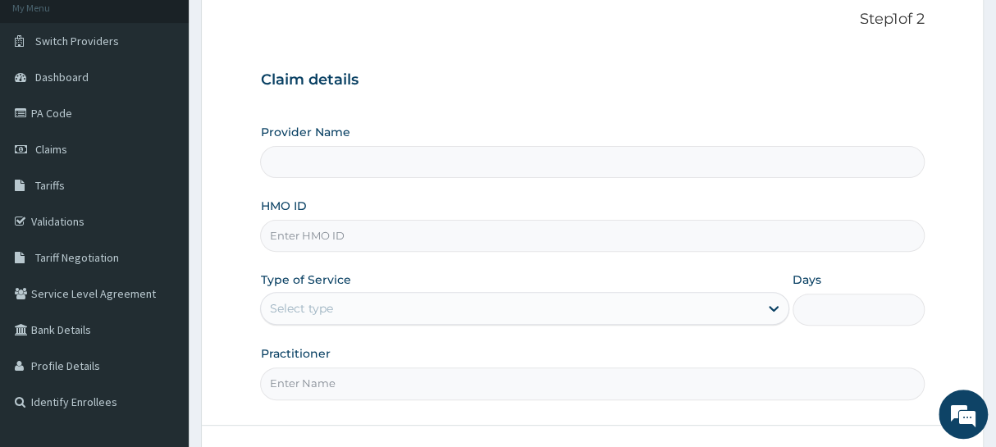
scroll to position [148, 0]
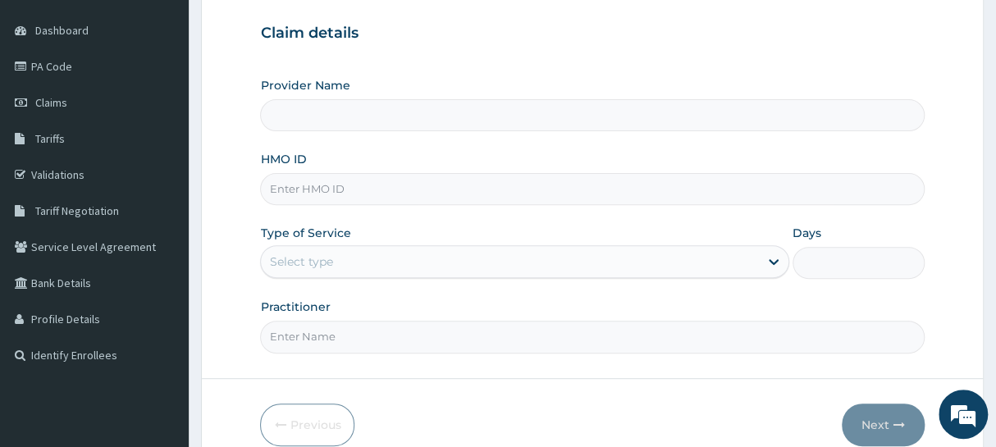
type input "[GEOGRAPHIC_DATA]"
click at [366, 184] on input "HMO ID" at bounding box center [592, 189] width 664 height 32
type input "PRN/10041/A"
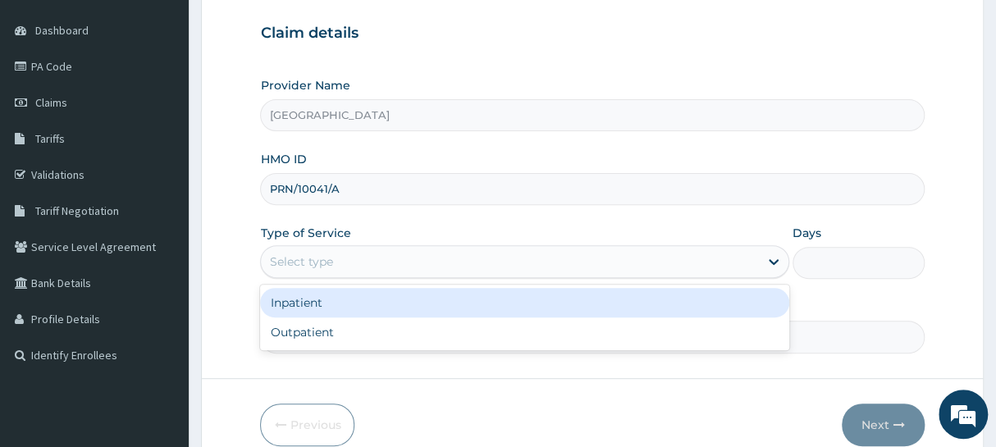
click at [374, 263] on div "Select type" at bounding box center [509, 262] width 497 height 26
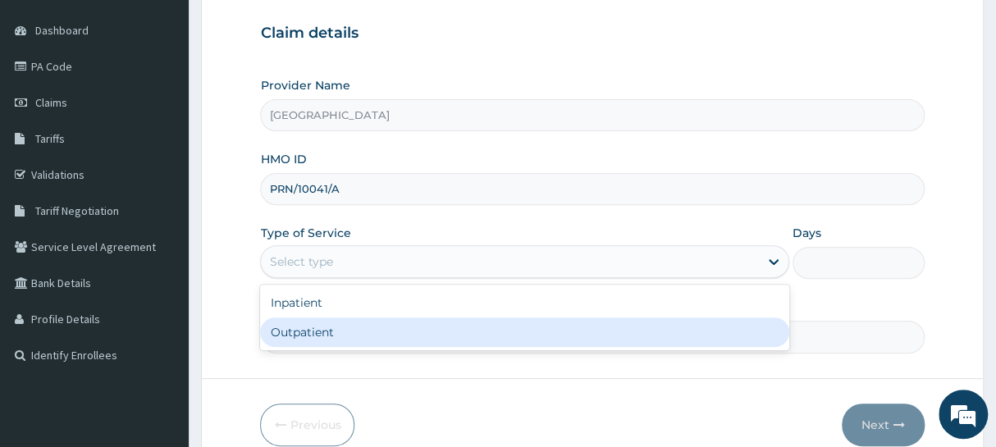
click at [319, 329] on div "Outpatient" at bounding box center [524, 332] width 528 height 30
type input "1"
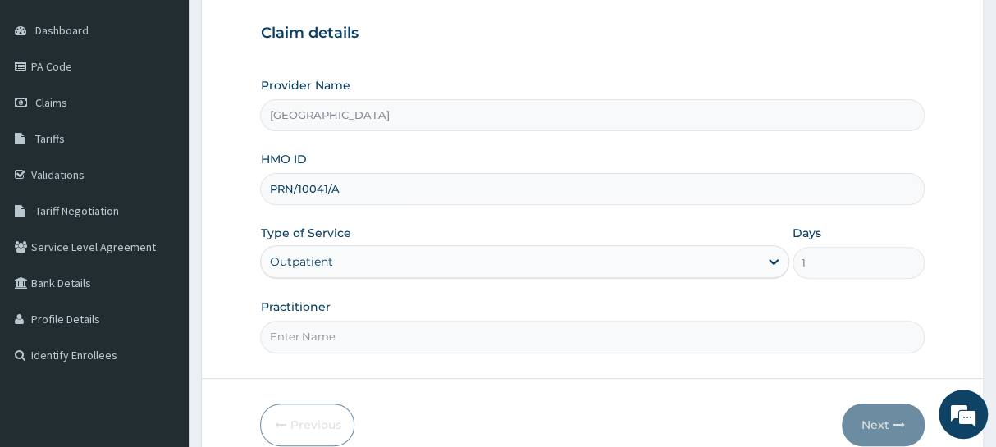
click at [398, 343] on input "Practitioner" at bounding box center [592, 337] width 664 height 32
type input "Dr [PERSON_NAME]"
click at [875, 417] on button "Next" at bounding box center [883, 425] width 83 height 43
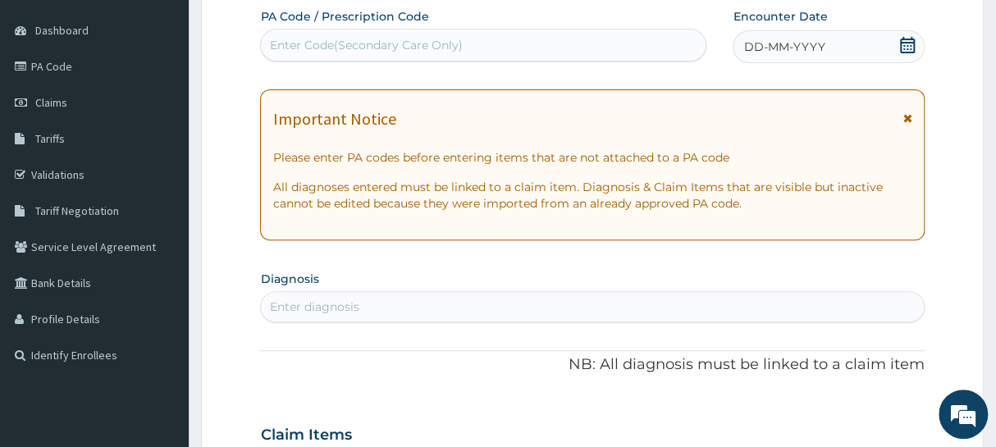
click at [902, 45] on icon at bounding box center [907, 45] width 16 height 16
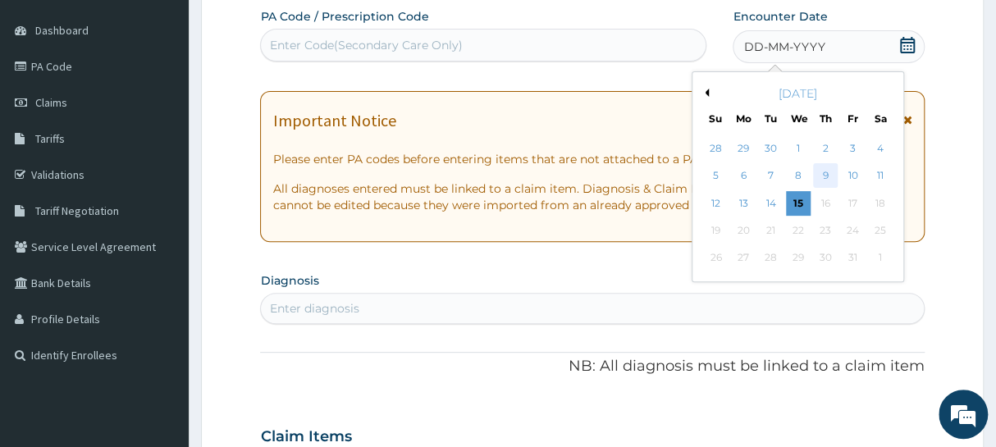
click at [820, 176] on div "9" at bounding box center [825, 176] width 25 height 25
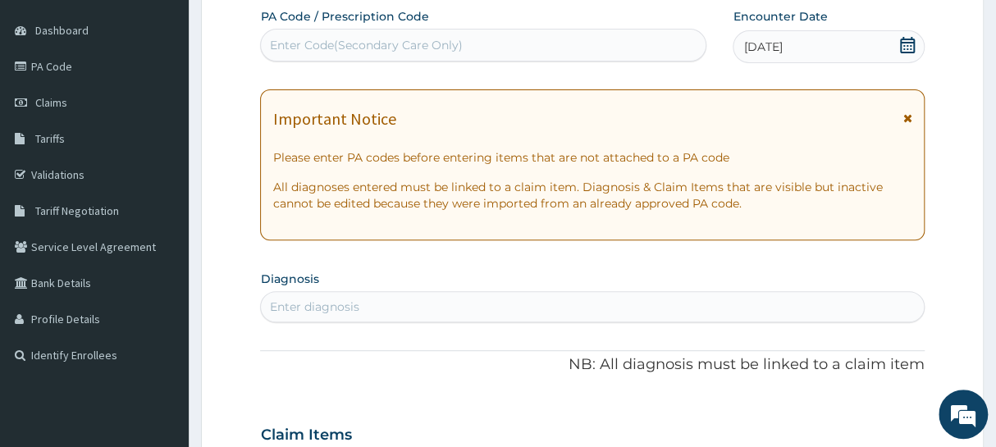
click at [436, 305] on div "Enter diagnosis" at bounding box center [592, 307] width 662 height 26
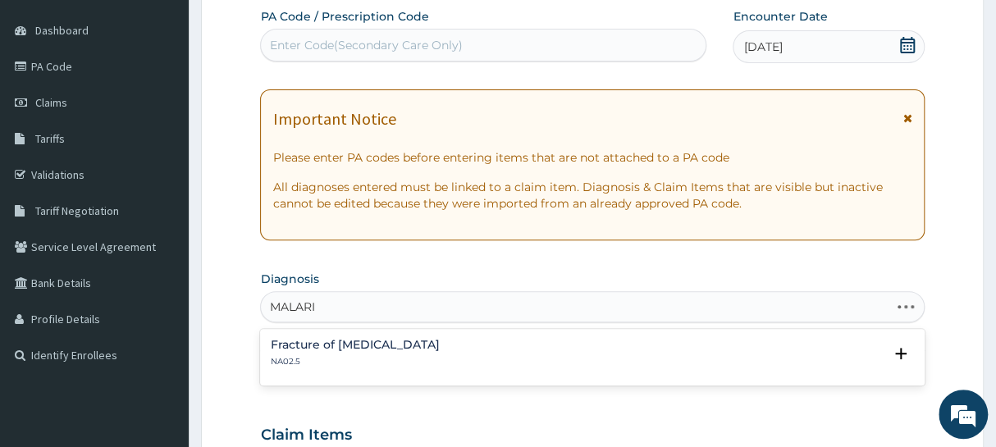
type input "MALARIA"
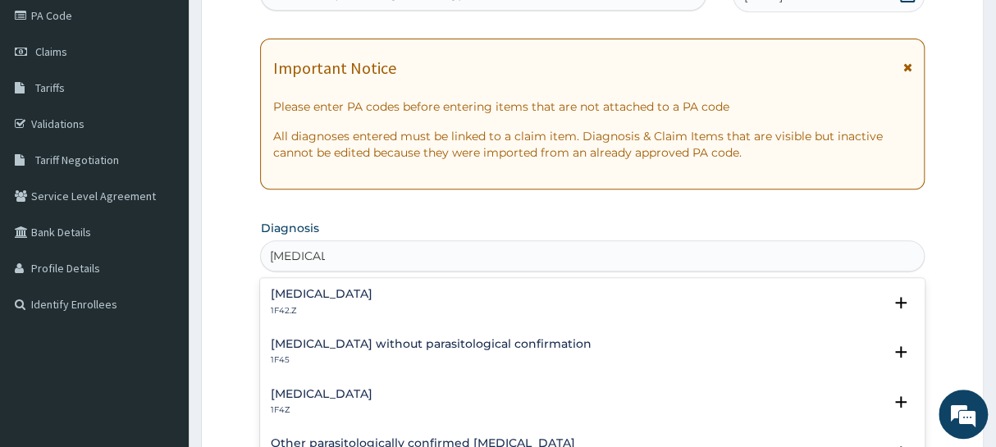
scroll to position [223, 0]
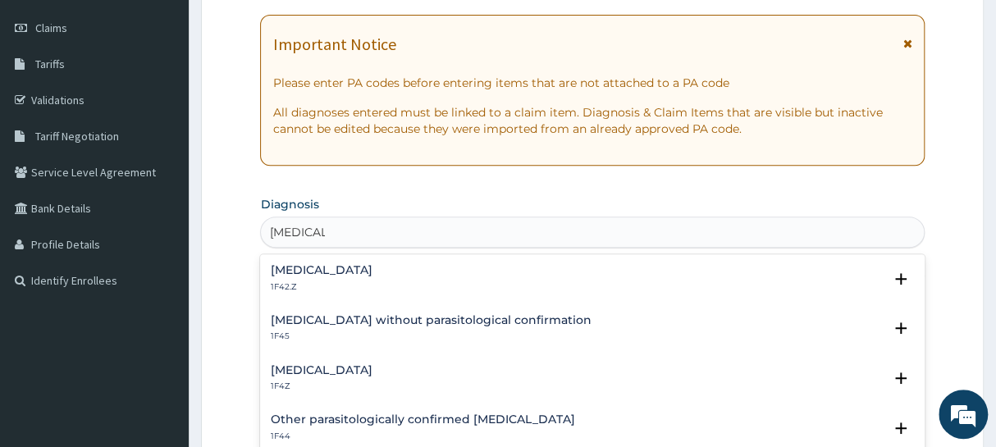
click at [372, 278] on div "Plasmodium malariae malaria without complication 1F42.Z" at bounding box center [321, 278] width 102 height 29
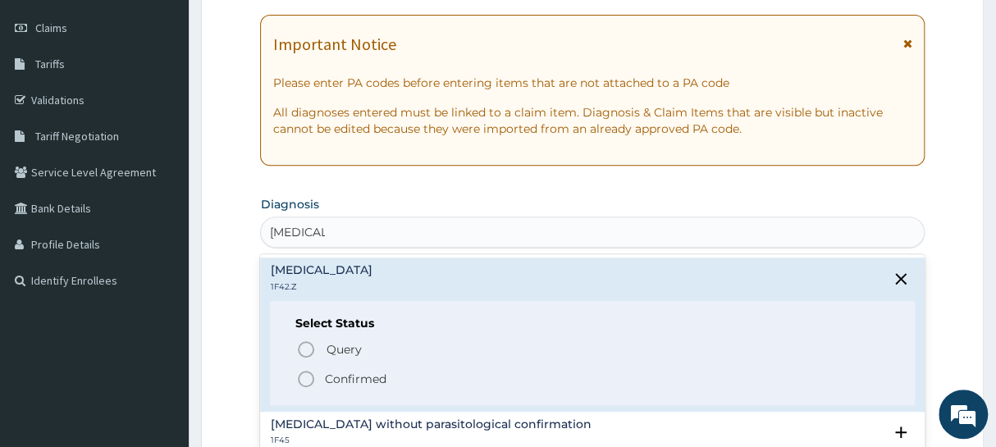
click at [305, 374] on icon "status option filled" at bounding box center [306, 379] width 20 height 20
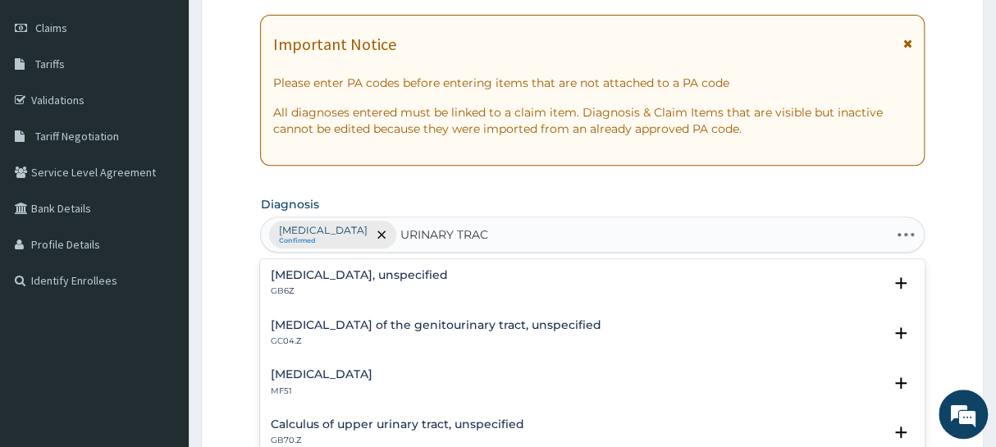
type input "URINARY TRACT"
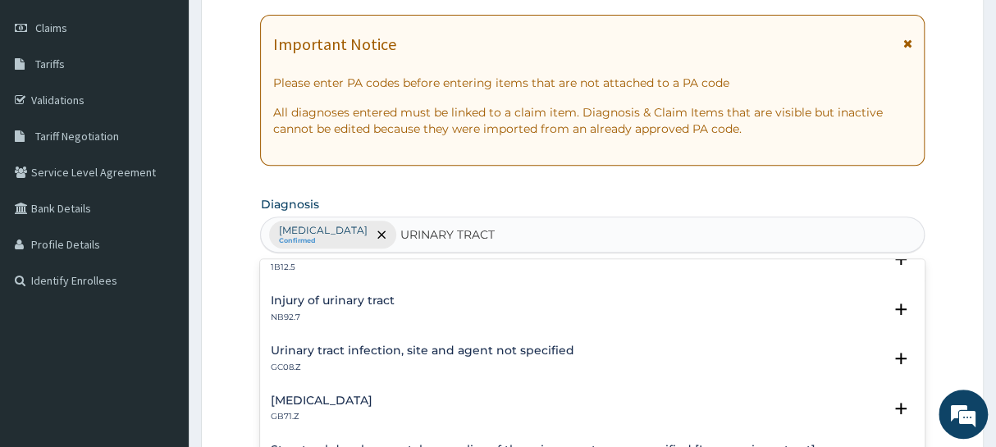
click at [468, 354] on h4 "Urinary tract infection, site and agent not specified" at bounding box center [422, 351] width 304 height 12
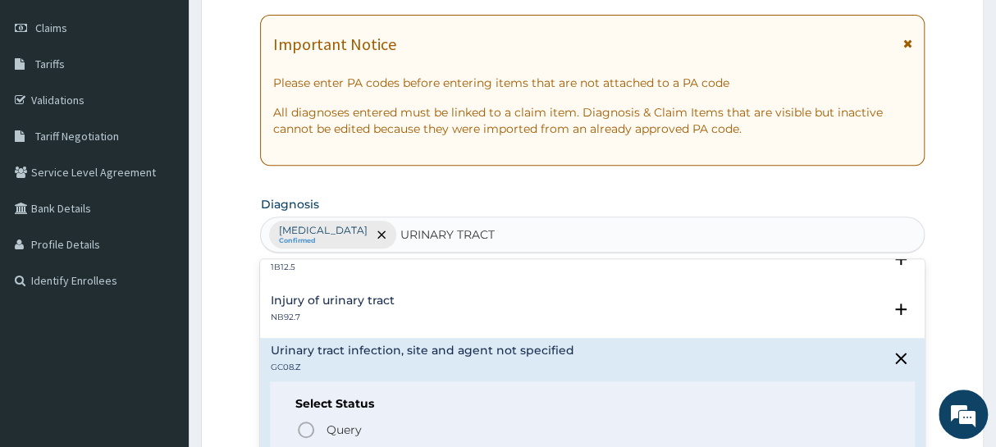
click at [468, 354] on h4 "Urinary tract infection, site and agent not specified" at bounding box center [422, 351] width 304 height 12
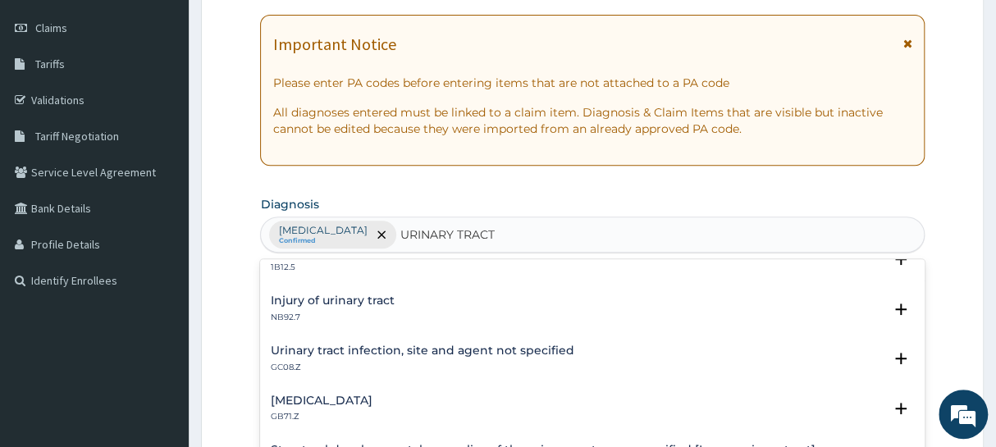
click at [441, 356] on div "Urinary tract infection, site and agent not specified GC08.Z" at bounding box center [422, 359] width 304 height 29
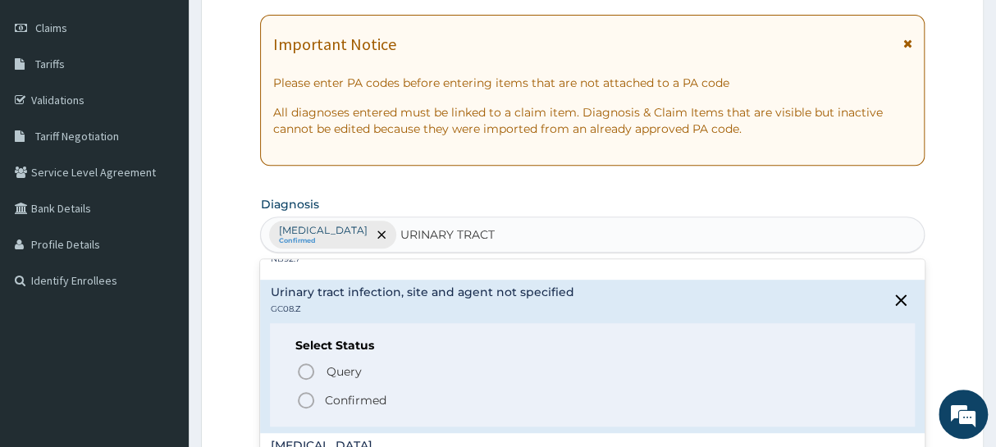
scroll to position [372, 0]
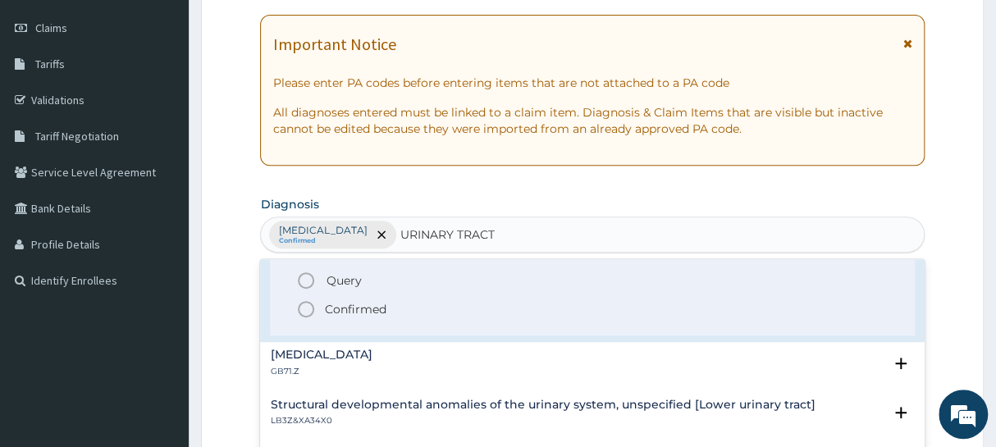
click at [309, 304] on icon "status option filled" at bounding box center [306, 309] width 20 height 20
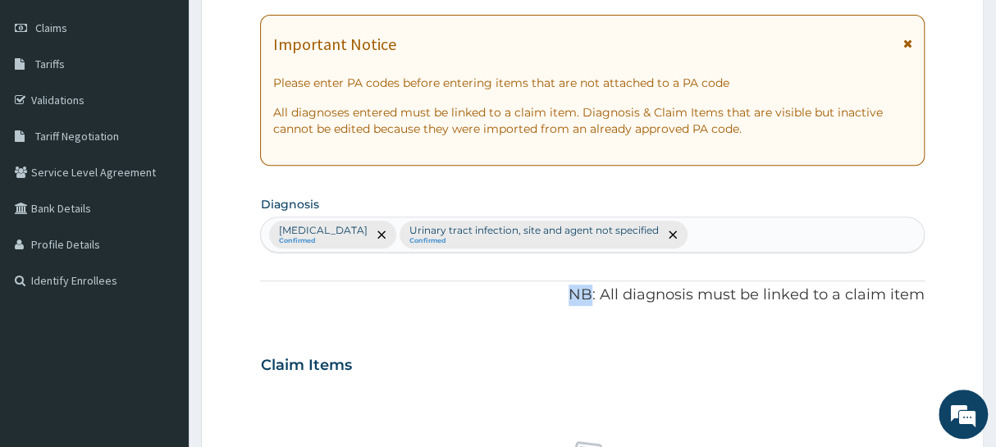
click at [309, 304] on p "NB: All diagnosis must be linked to a claim item" at bounding box center [592, 295] width 664 height 21
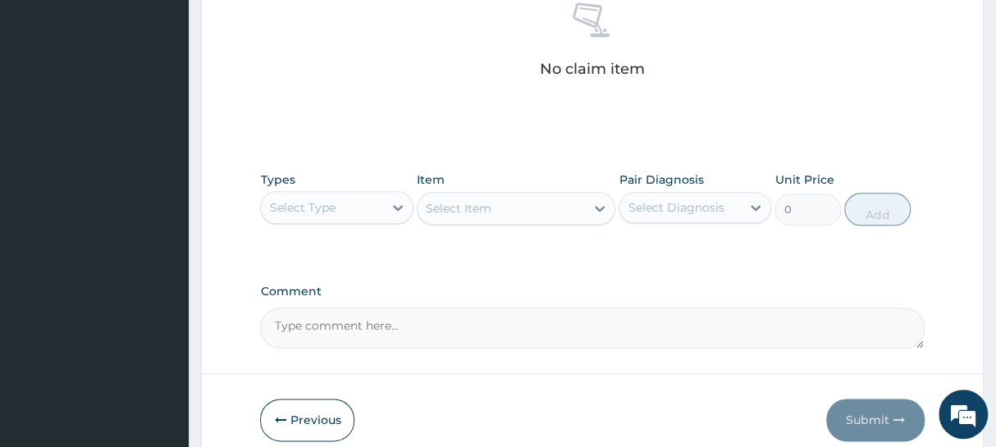
scroll to position [671, 0]
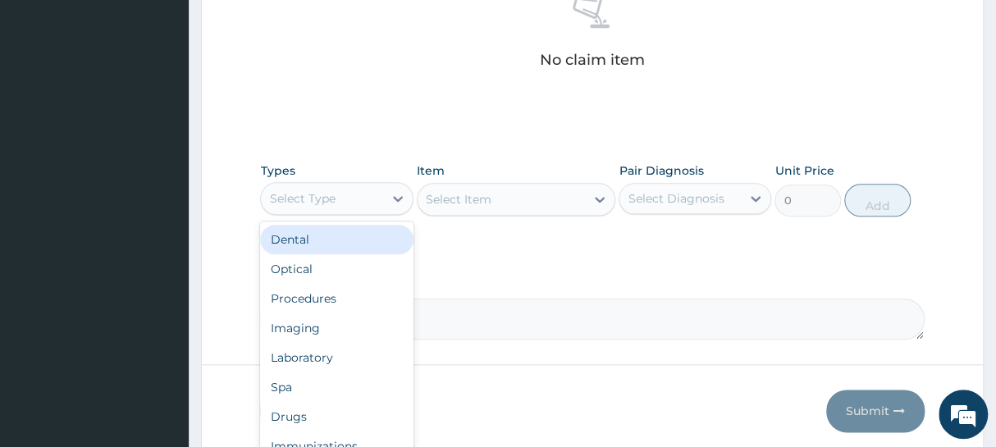
click at [363, 196] on div "Select Type" at bounding box center [321, 198] width 121 height 26
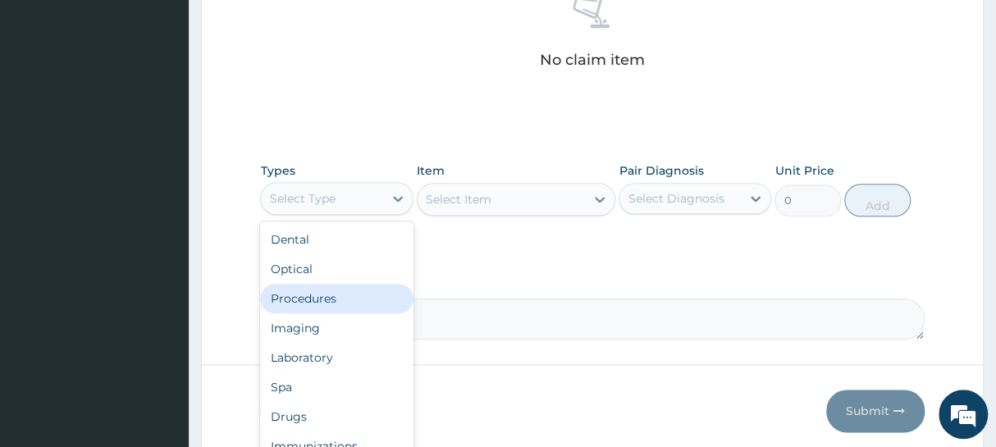
click at [328, 299] on div "Procedures" at bounding box center [336, 299] width 153 height 30
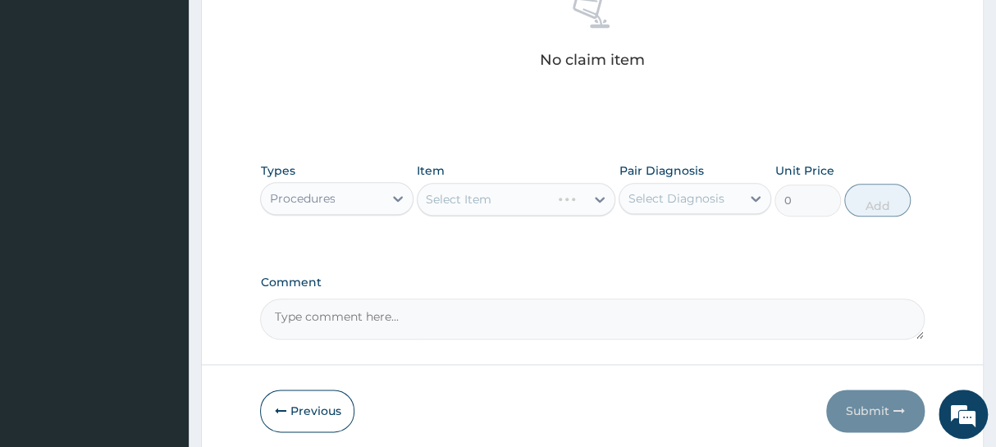
click at [496, 189] on div "Select Item" at bounding box center [516, 199] width 199 height 33
click at [493, 192] on div "Select Item" at bounding box center [516, 199] width 199 height 33
click at [491, 198] on div "Select Item" at bounding box center [516, 199] width 199 height 33
click at [491, 198] on div "Select Item" at bounding box center [502, 199] width 168 height 26
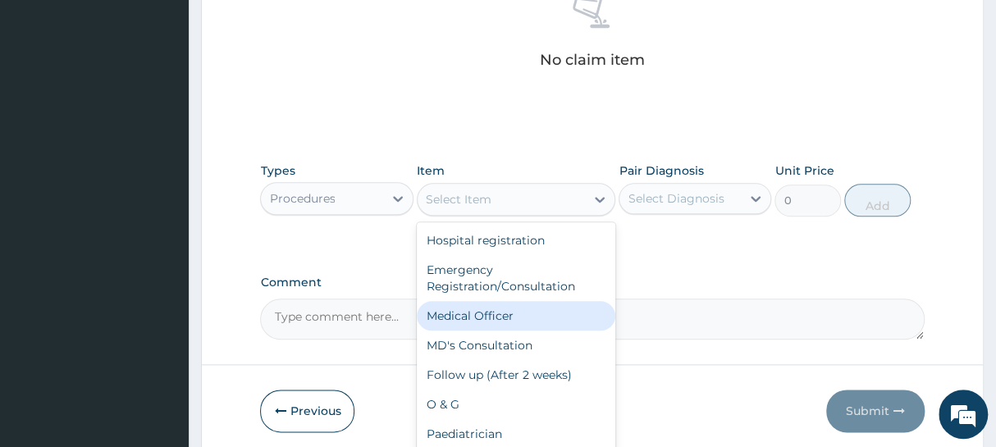
click at [470, 314] on div "Medical Officer" at bounding box center [516, 316] width 199 height 30
type input "3000"
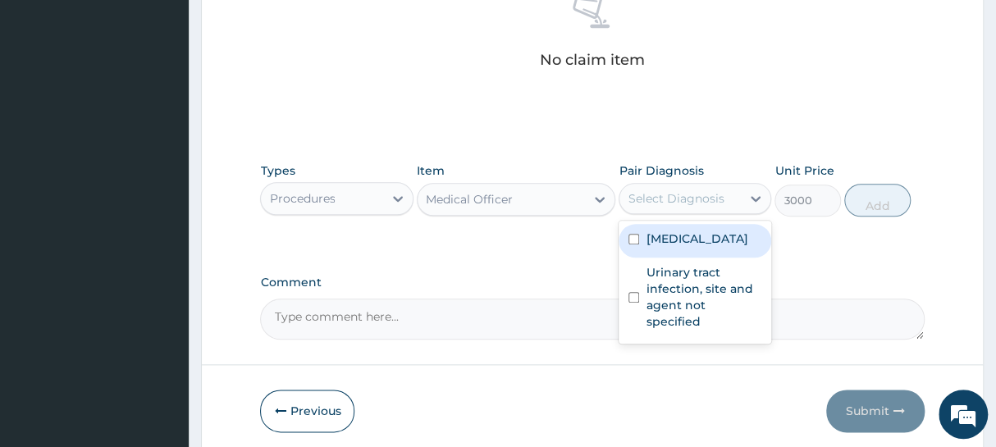
click at [688, 205] on div "Select Diagnosis" at bounding box center [679, 198] width 121 height 26
click at [667, 247] on label "Plasmodium malariae malaria without complication" at bounding box center [697, 239] width 102 height 16
checkbox input "true"
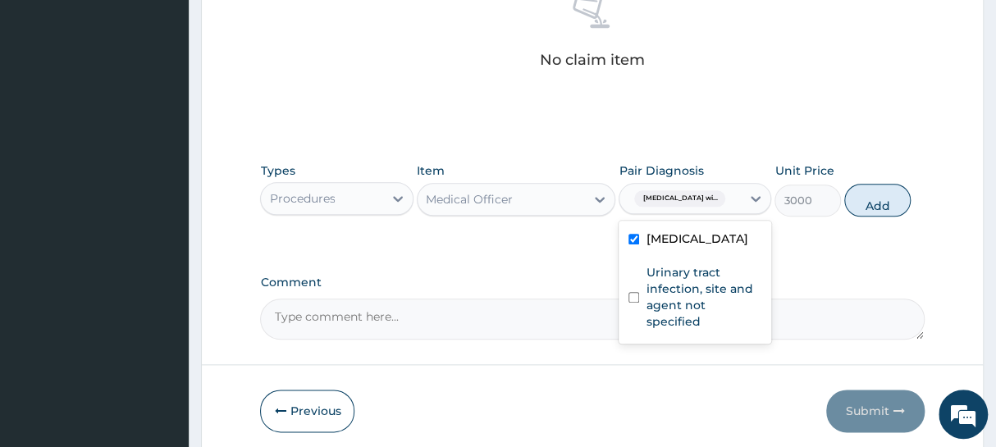
click at [875, 200] on button "Add" at bounding box center [877, 200] width 66 height 33
type input "0"
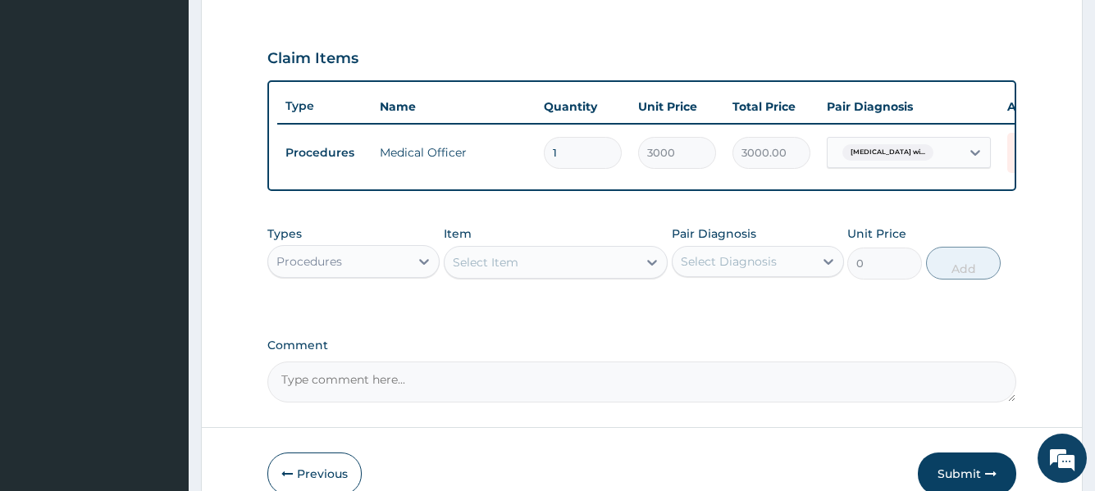
scroll to position [621, 0]
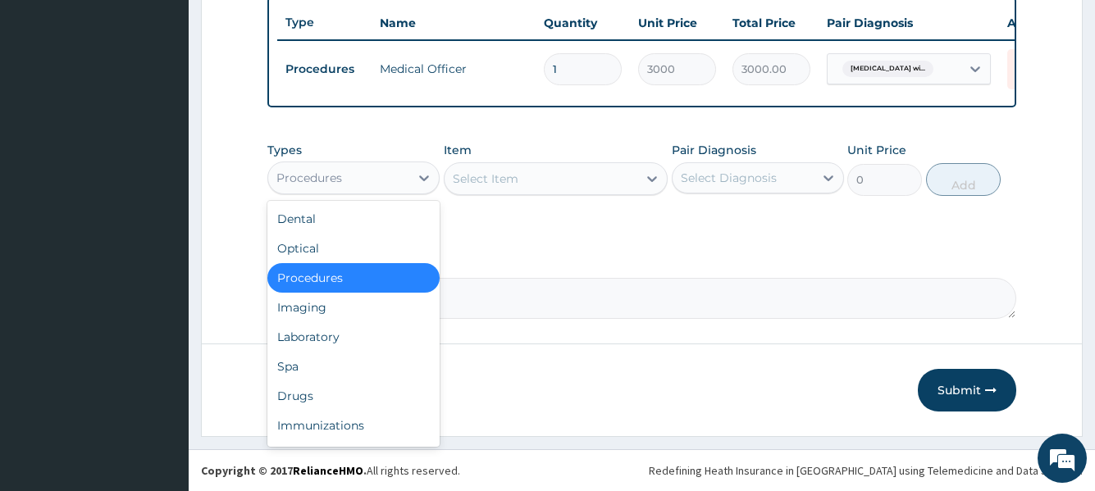
click at [386, 189] on div "Procedures" at bounding box center [338, 178] width 141 height 26
click at [306, 338] on div "Laboratory" at bounding box center [353, 337] width 172 height 30
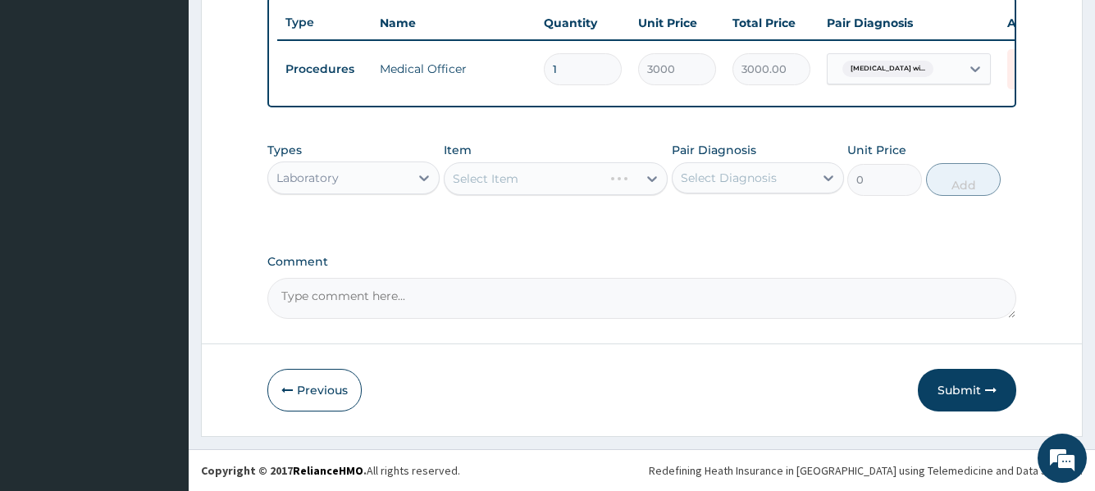
click at [498, 178] on div "Select Item" at bounding box center [556, 178] width 225 height 33
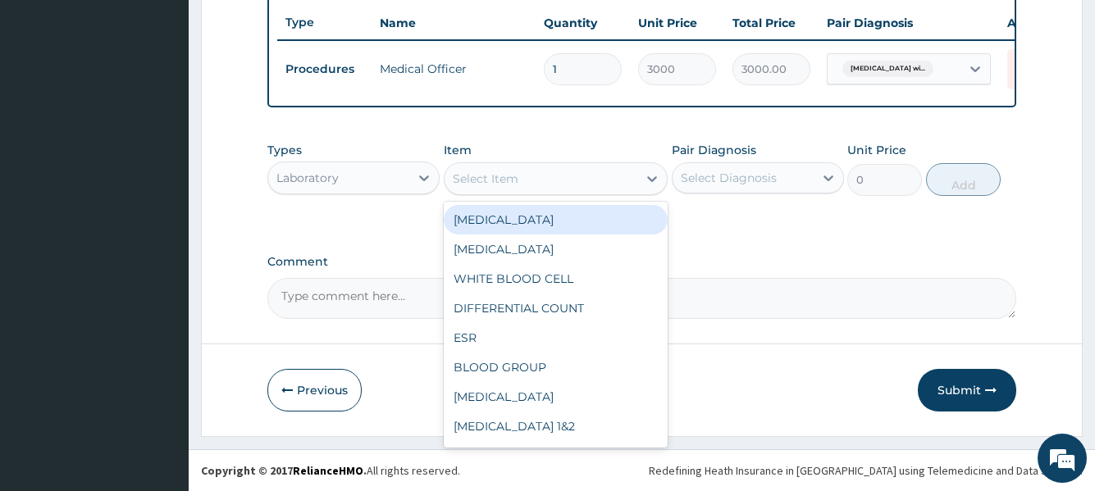
click at [498, 180] on div "Select Item" at bounding box center [486, 179] width 66 height 16
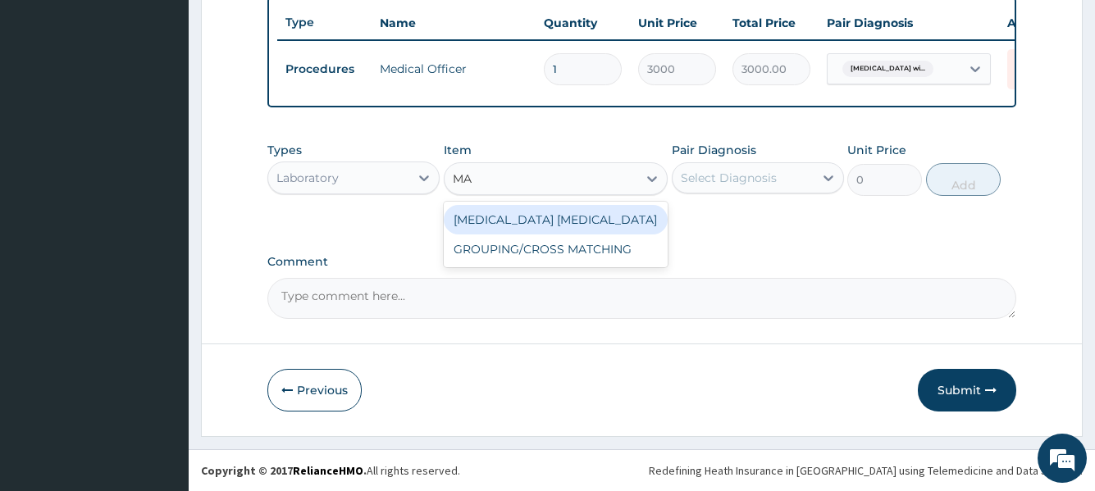
type input "MAL"
click at [495, 222] on div "MALARIA PARASITE" at bounding box center [556, 220] width 225 height 30
type input "1650"
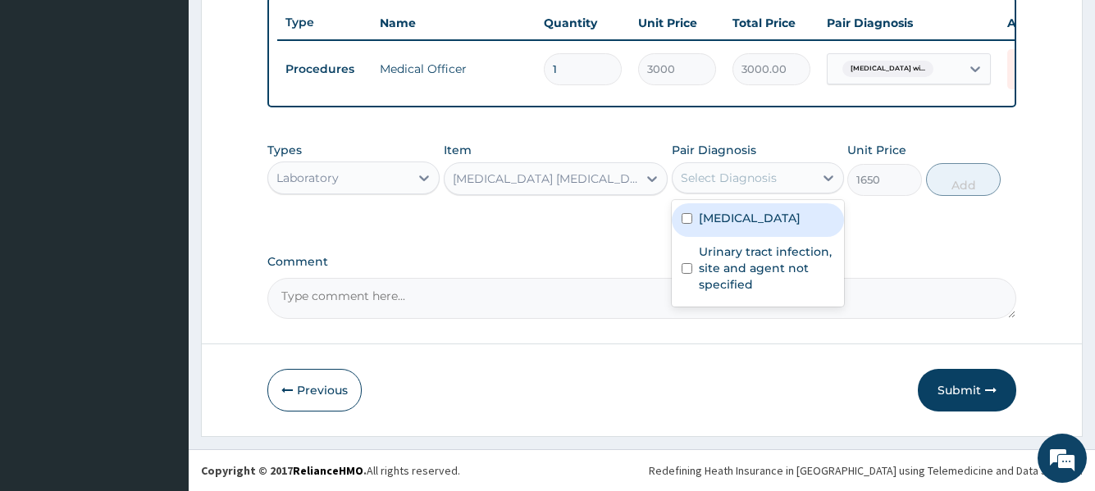
click at [741, 181] on div "Select Diagnosis" at bounding box center [729, 178] width 96 height 16
click at [731, 226] on label "Plasmodium malariae malaria without complication" at bounding box center [750, 218] width 102 height 16
checkbox input "true"
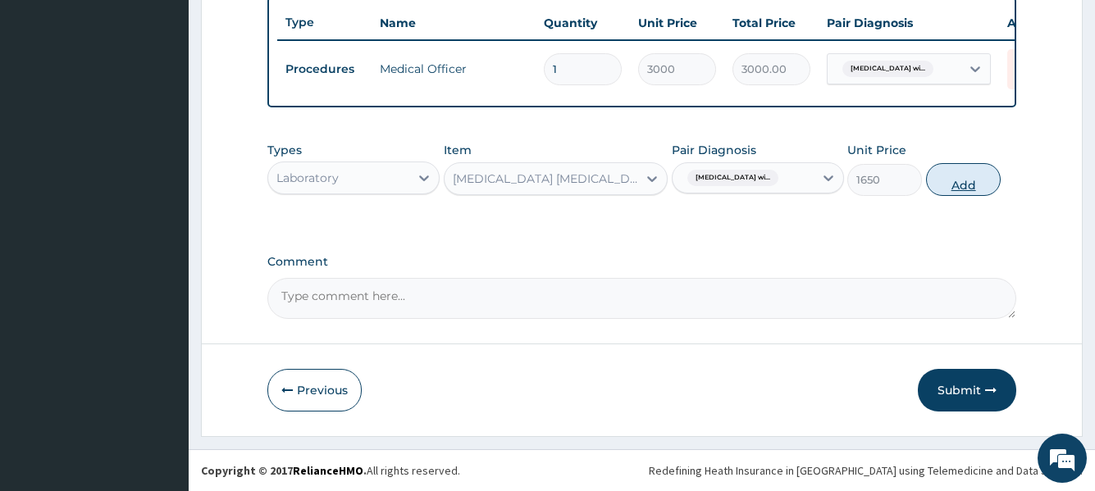
click at [945, 190] on button "Add" at bounding box center [963, 179] width 75 height 33
type input "0"
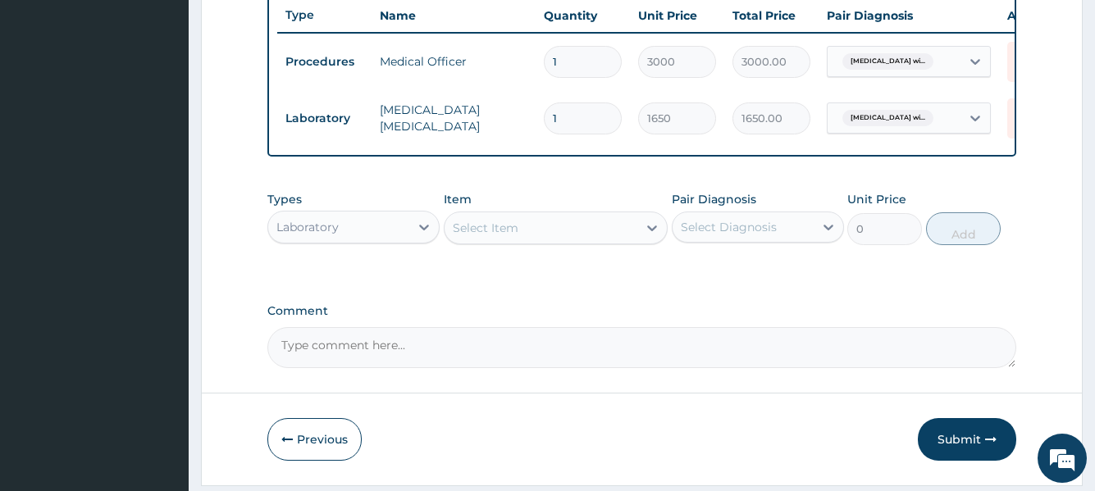
click at [509, 236] on div "Select Item" at bounding box center [486, 228] width 66 height 16
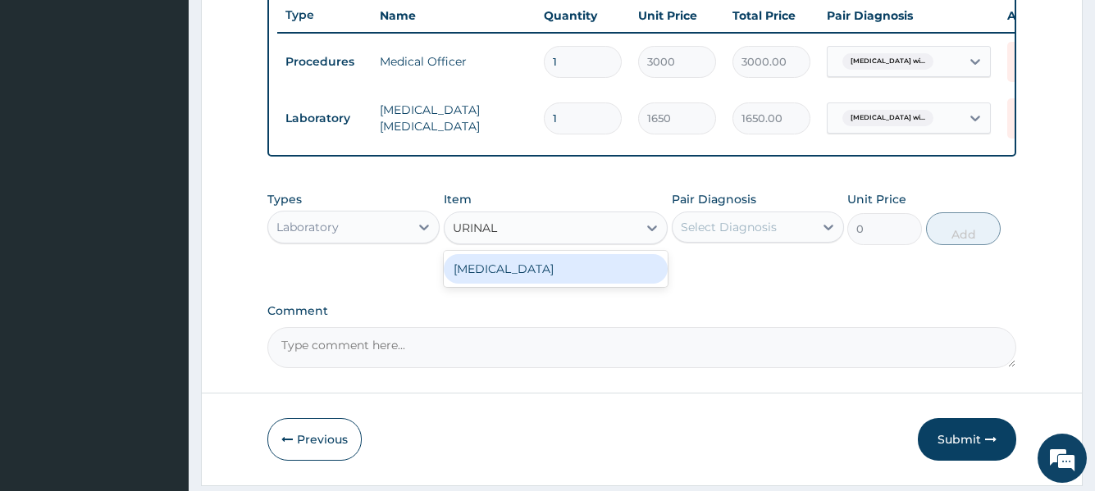
type input "URINALY"
click at [483, 284] on div "URINALYSIS" at bounding box center [556, 269] width 225 height 30
type input "1500"
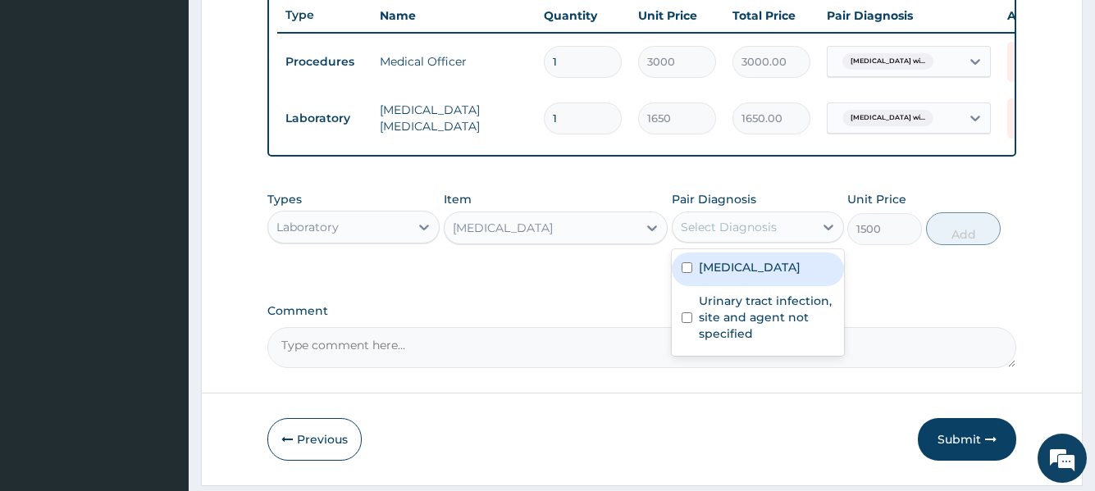
click at [742, 235] on div "Select Diagnosis" at bounding box center [729, 227] width 96 height 16
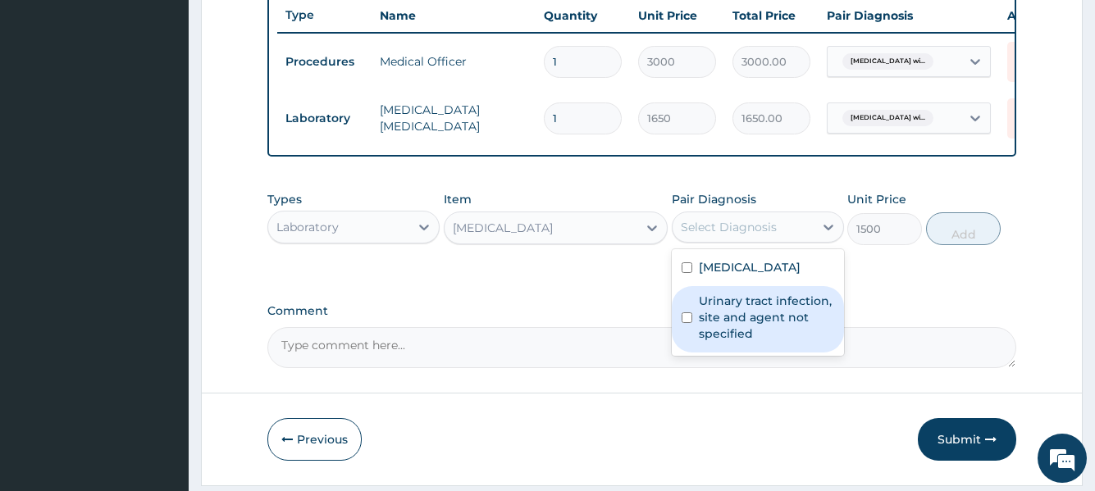
click at [723, 342] on label "Urinary tract infection, site and agent not specified" at bounding box center [766, 317] width 135 height 49
checkbox input "true"
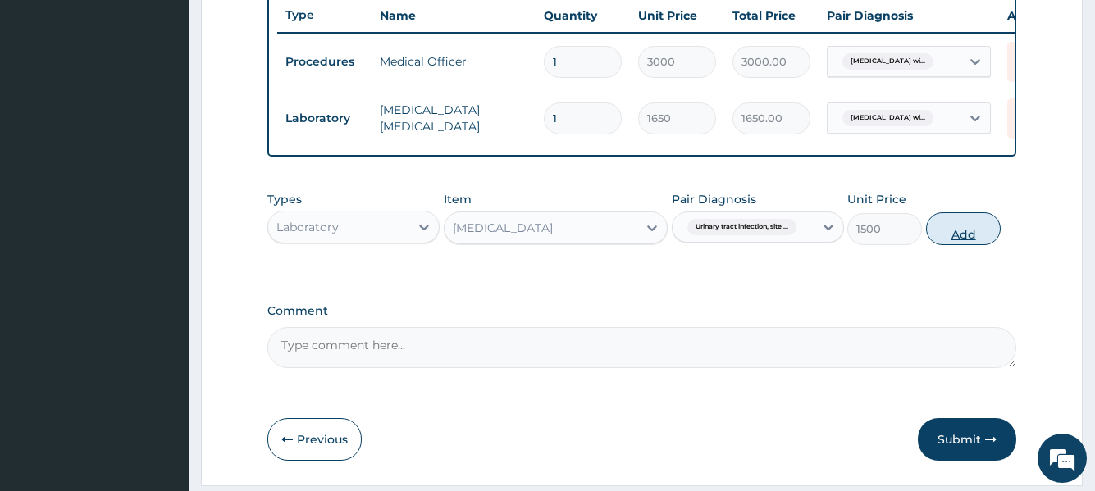
click at [957, 245] on button "Add" at bounding box center [963, 228] width 75 height 33
type input "0"
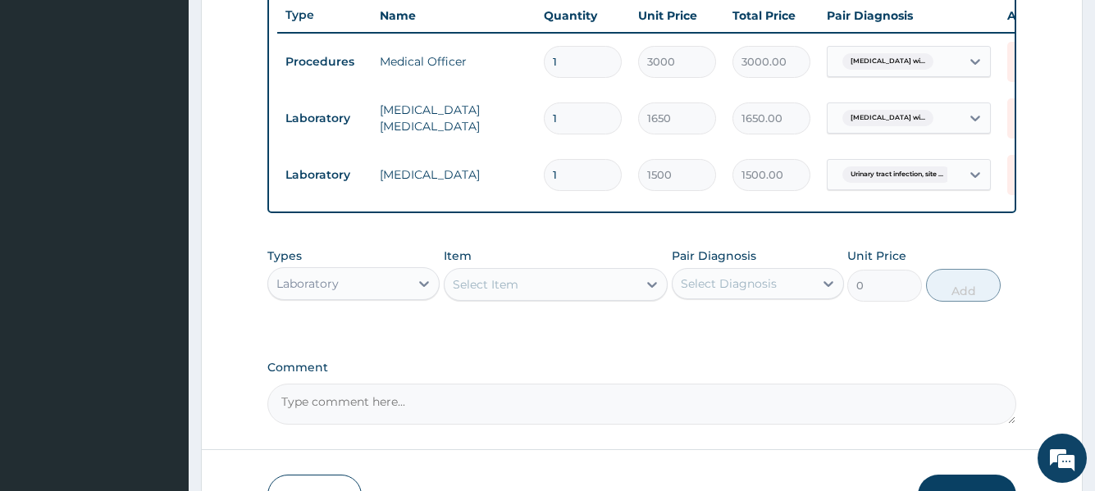
click at [406, 297] on div "Laboratory" at bounding box center [338, 284] width 141 height 26
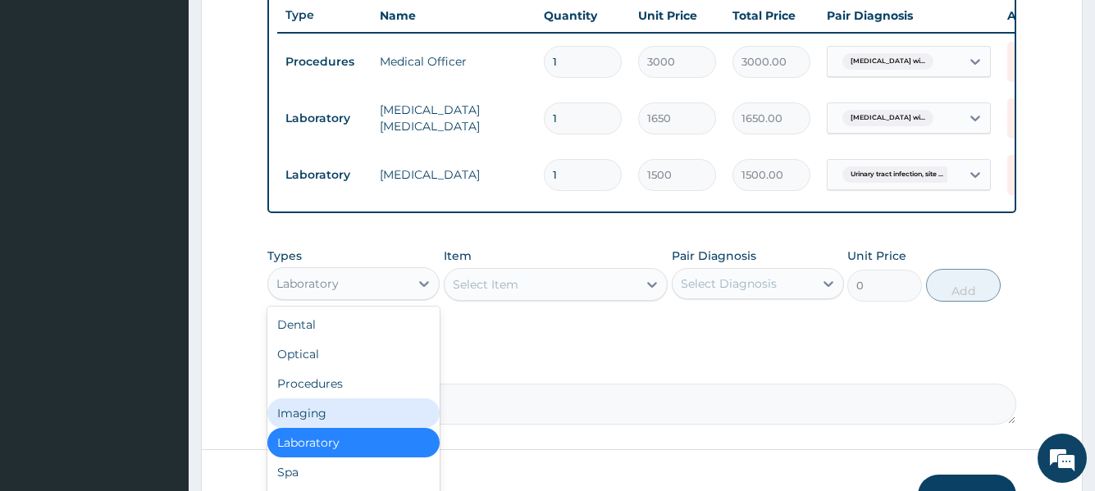
scroll to position [56, 0]
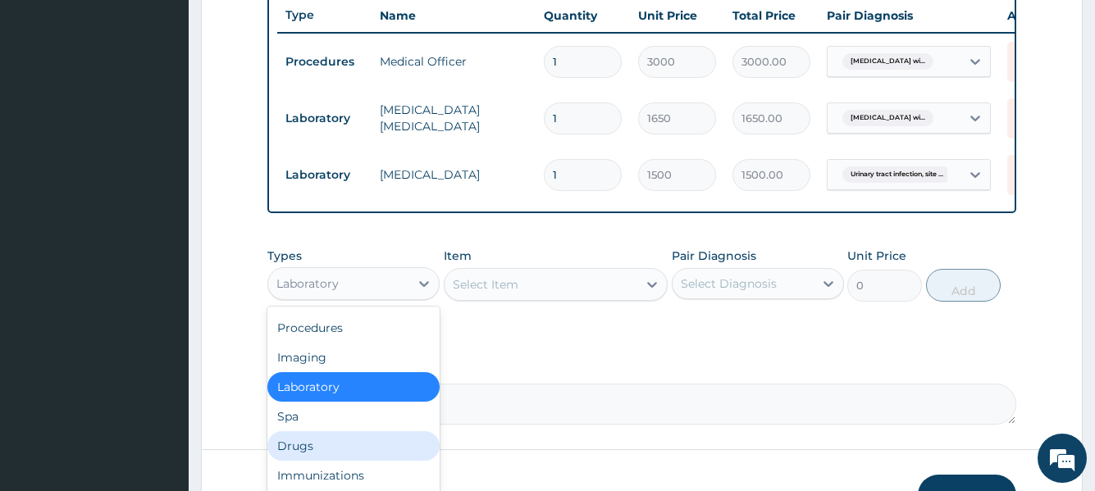
click at [327, 446] on div "Drugs" at bounding box center [353, 447] width 172 height 30
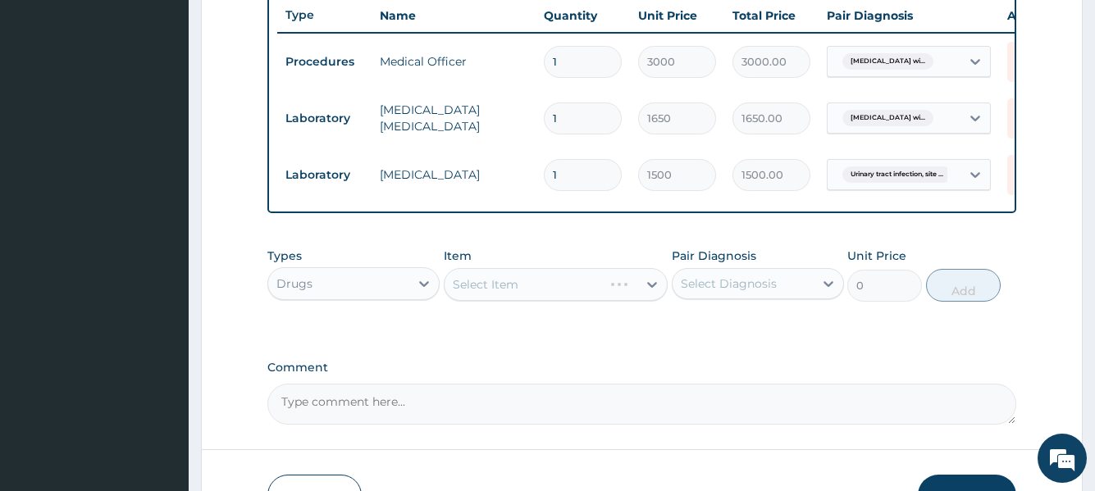
click at [528, 290] on div "Select Item" at bounding box center [556, 284] width 225 height 33
click at [509, 299] on div "Select Item" at bounding box center [556, 284] width 225 height 33
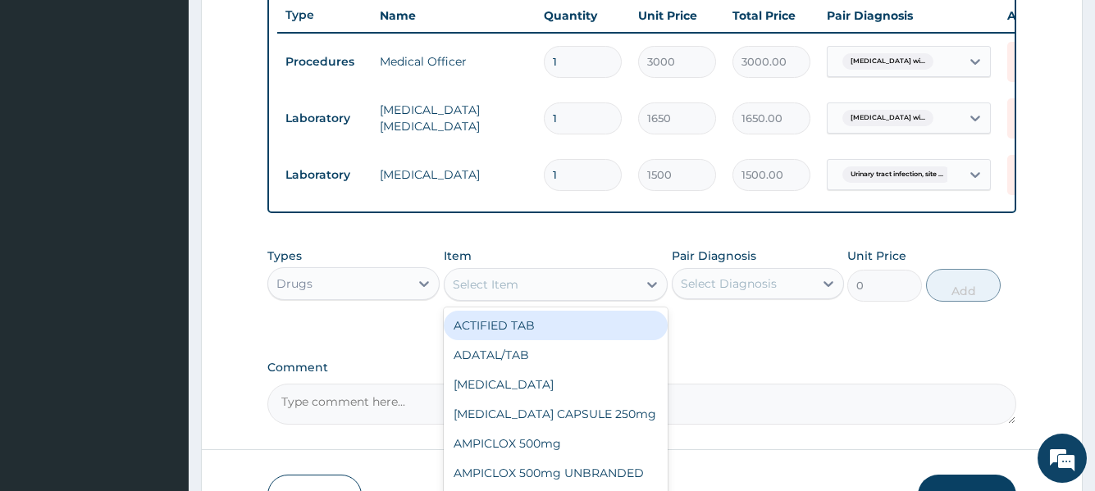
click at [509, 293] on div "Select Item" at bounding box center [486, 284] width 66 height 16
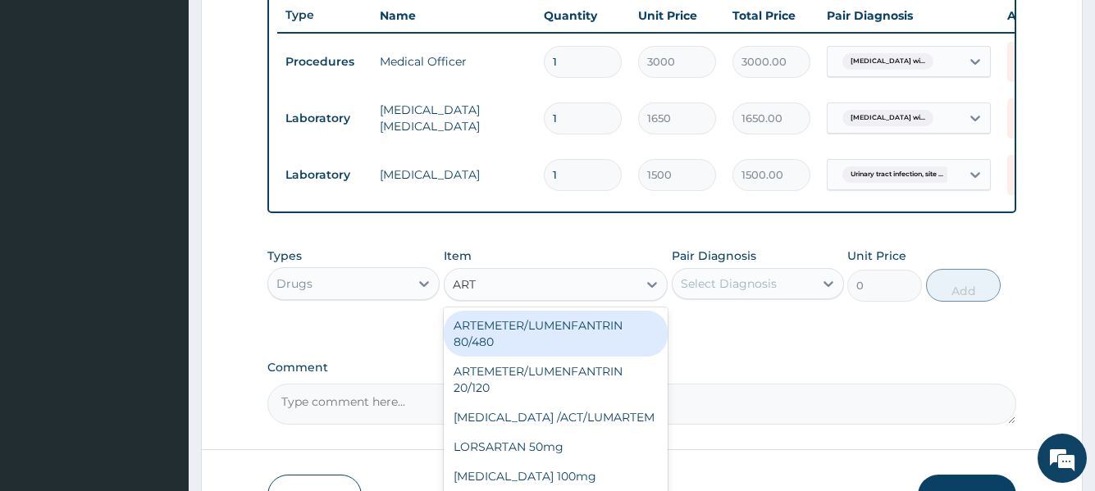
type input "ARTE"
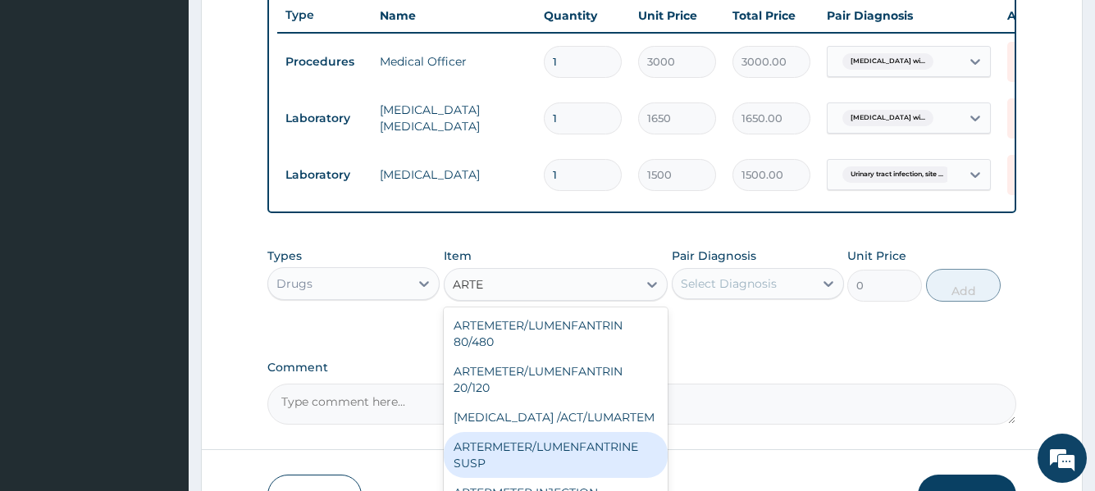
scroll to position [46, 0]
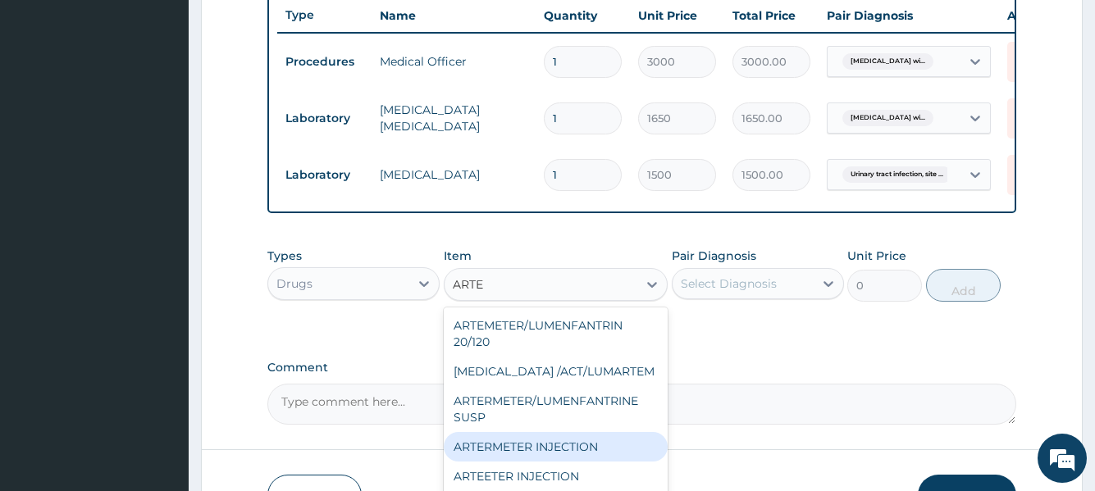
click at [578, 446] on div "ARTERMETER INJECTION" at bounding box center [556, 447] width 225 height 30
type input "860"
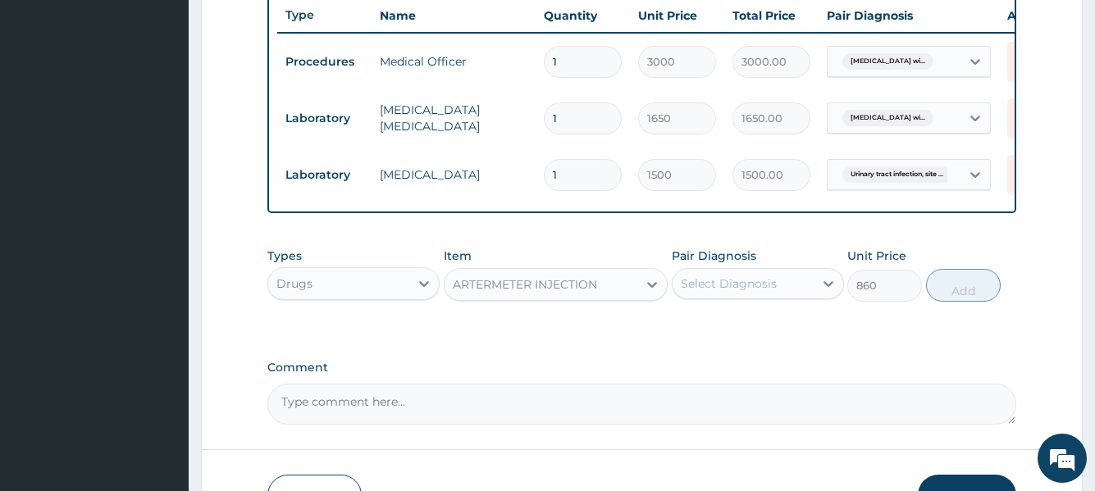
click at [734, 292] on div "Select Diagnosis" at bounding box center [729, 284] width 96 height 16
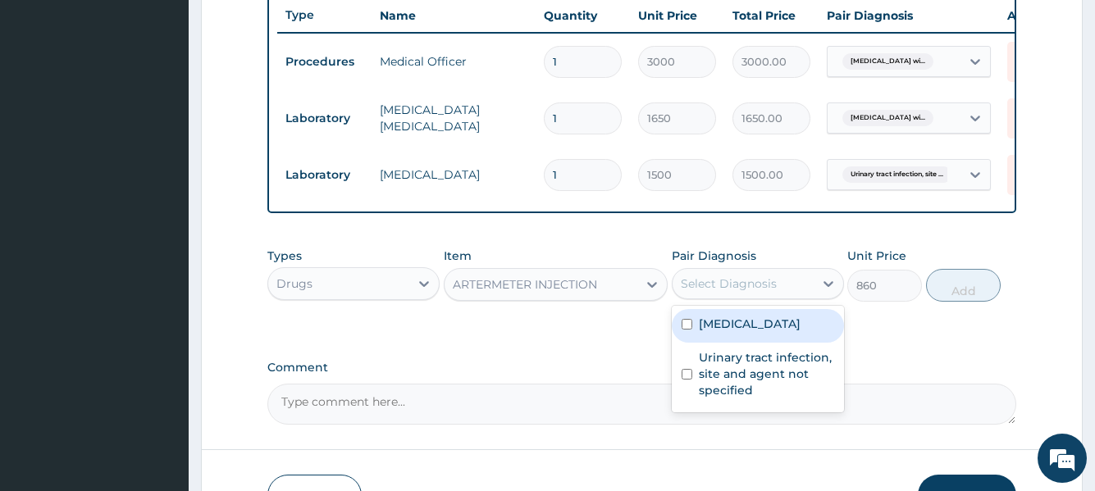
click at [734, 332] on label "Plasmodium malariae malaria without complication" at bounding box center [750, 324] width 102 height 16
checkbox input "true"
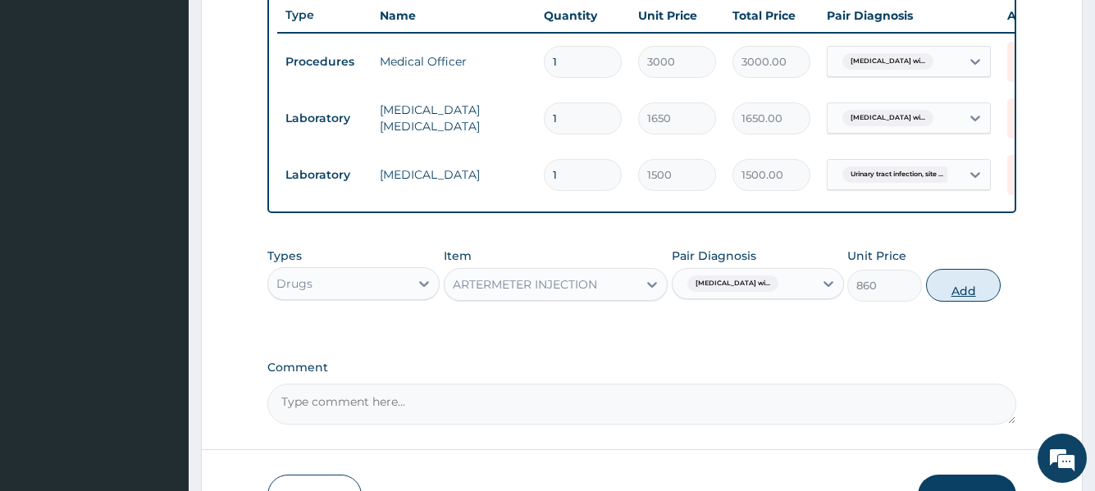
click at [959, 290] on button "Add" at bounding box center [963, 285] width 75 height 33
type input "0"
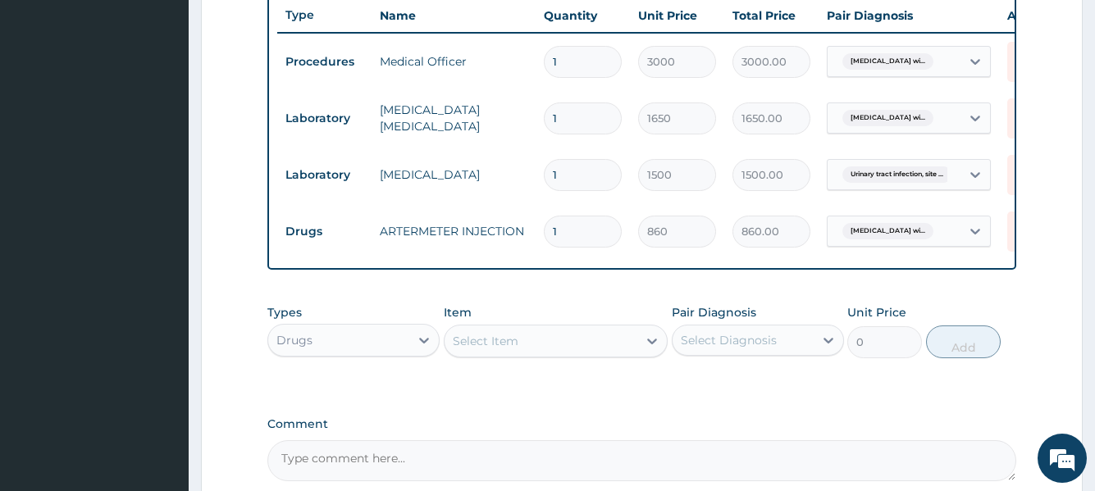
type input "0.00"
type input "6"
type input "5160.00"
type input "6"
click at [532, 346] on div "Select Item" at bounding box center [542, 341] width 194 height 26
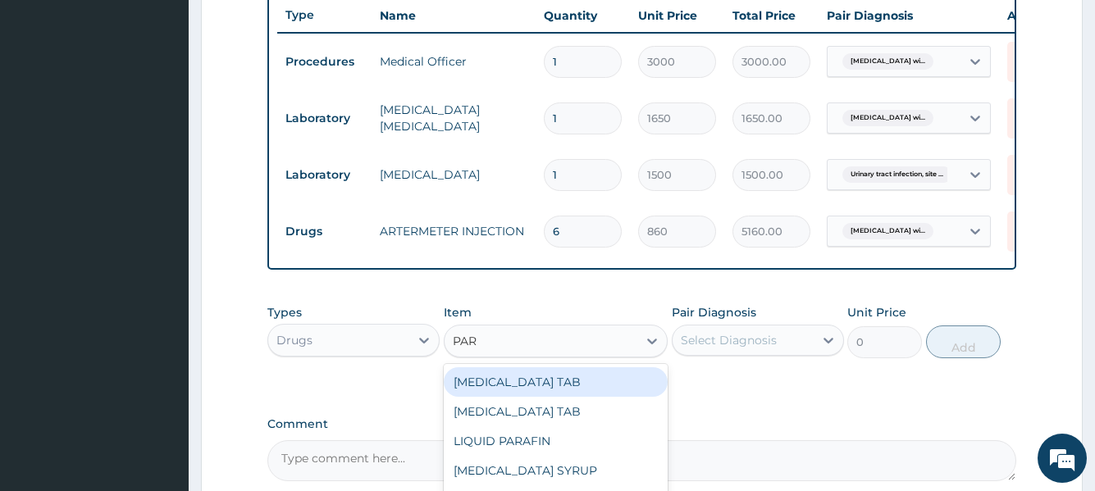
type input "PARA"
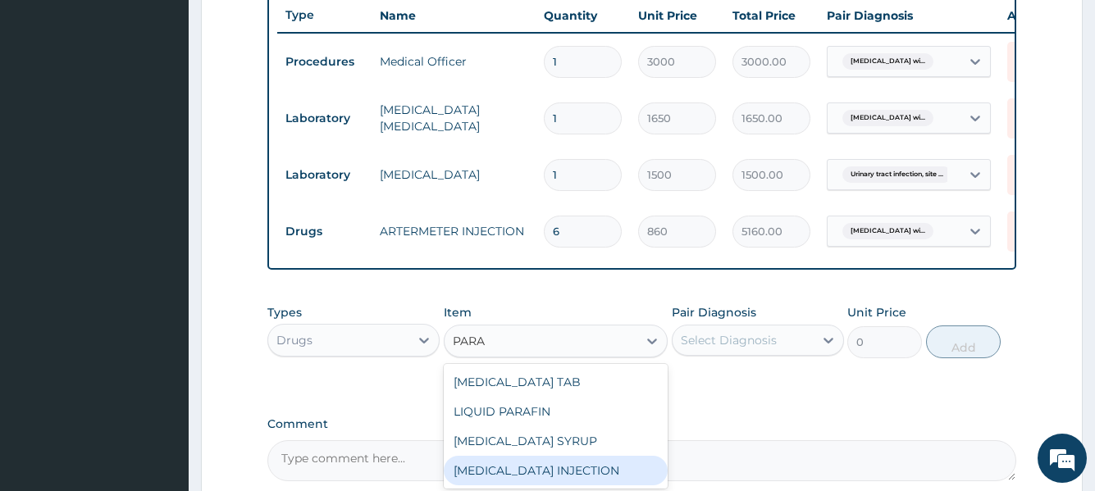
click at [498, 446] on div "[MEDICAL_DATA] INJECTION" at bounding box center [556, 471] width 225 height 30
type input "950"
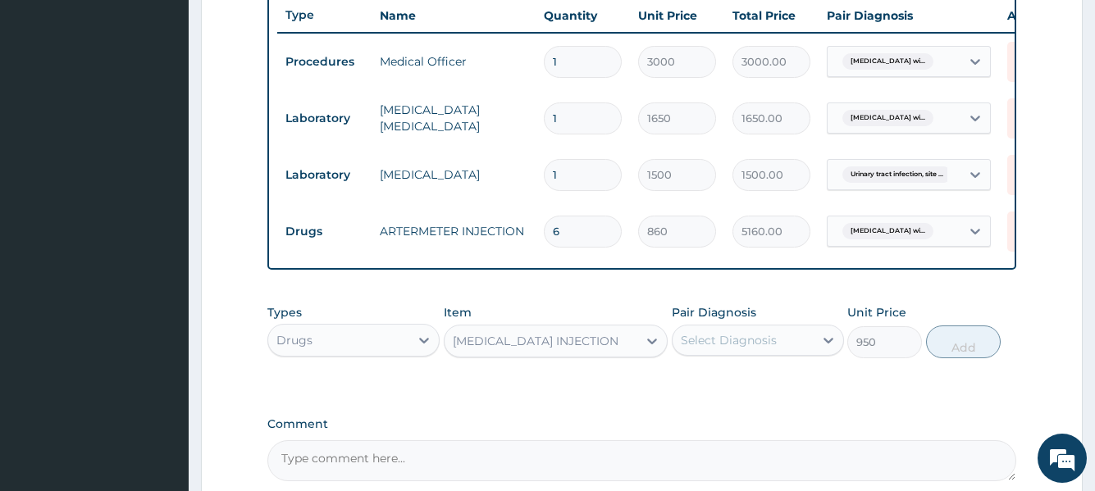
click at [745, 349] on div "Select Diagnosis" at bounding box center [729, 340] width 96 height 16
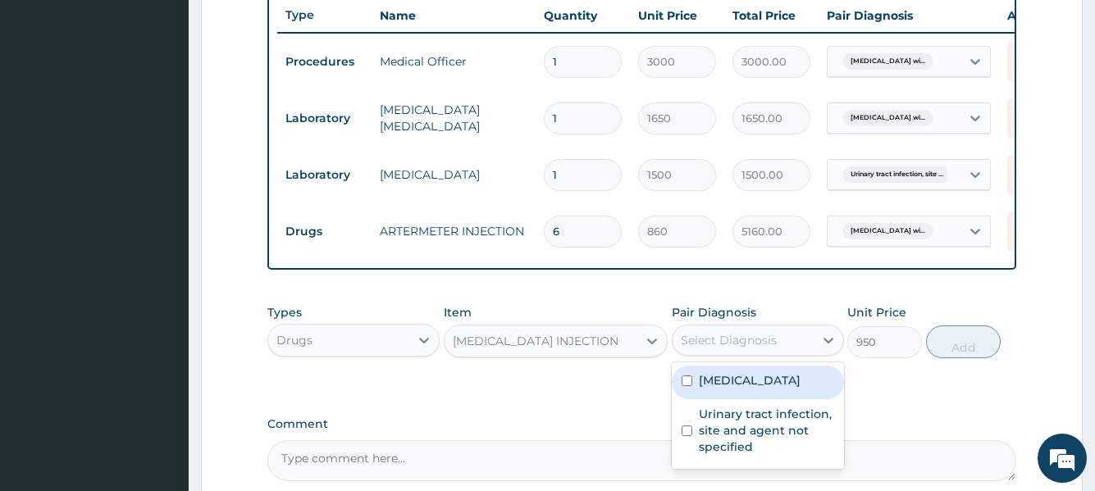
click at [746, 389] on label "Plasmodium malariae malaria without complication" at bounding box center [750, 380] width 102 height 16
checkbox input "true"
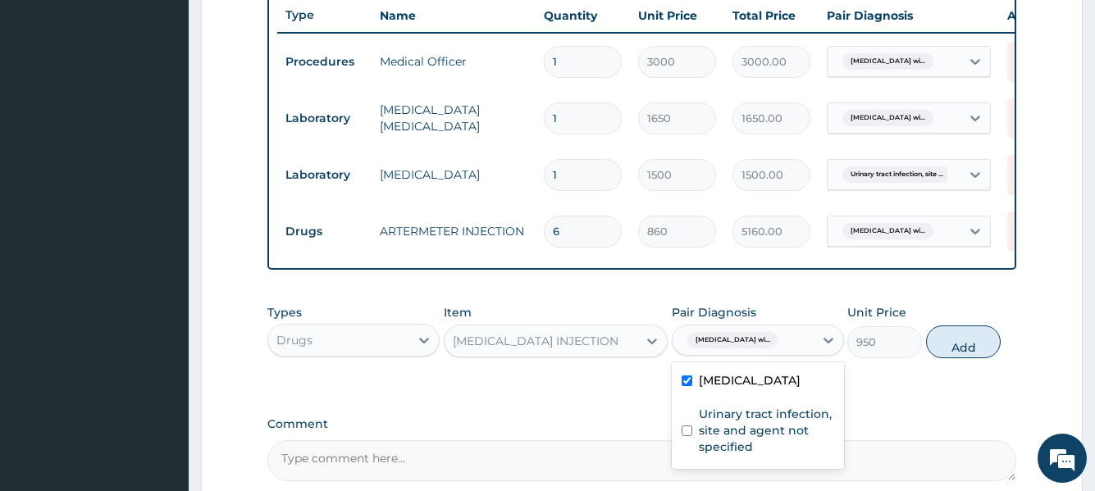
click at [966, 359] on button "Add" at bounding box center [963, 342] width 75 height 33
type input "0"
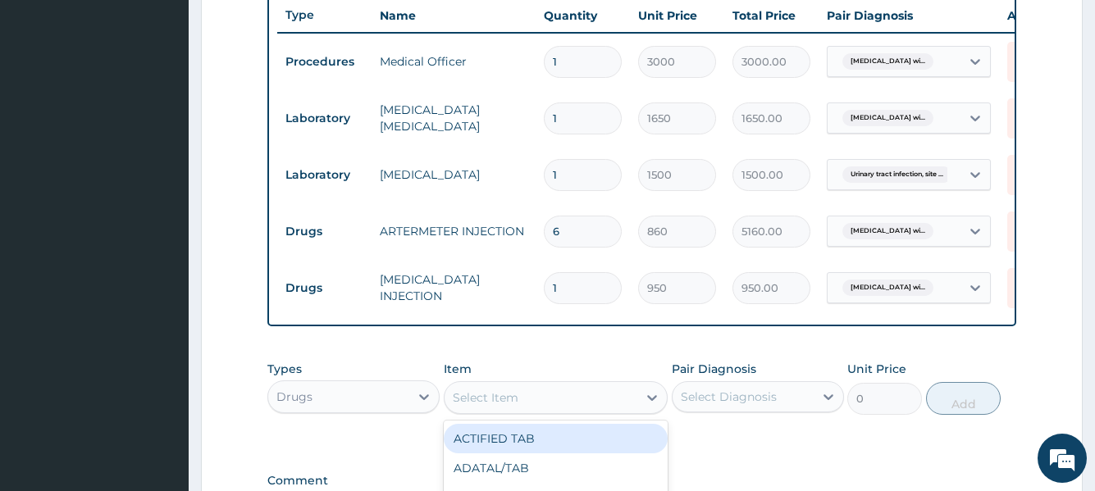
click at [492, 404] on div "Select Item" at bounding box center [486, 398] width 66 height 16
type input "AMOX"
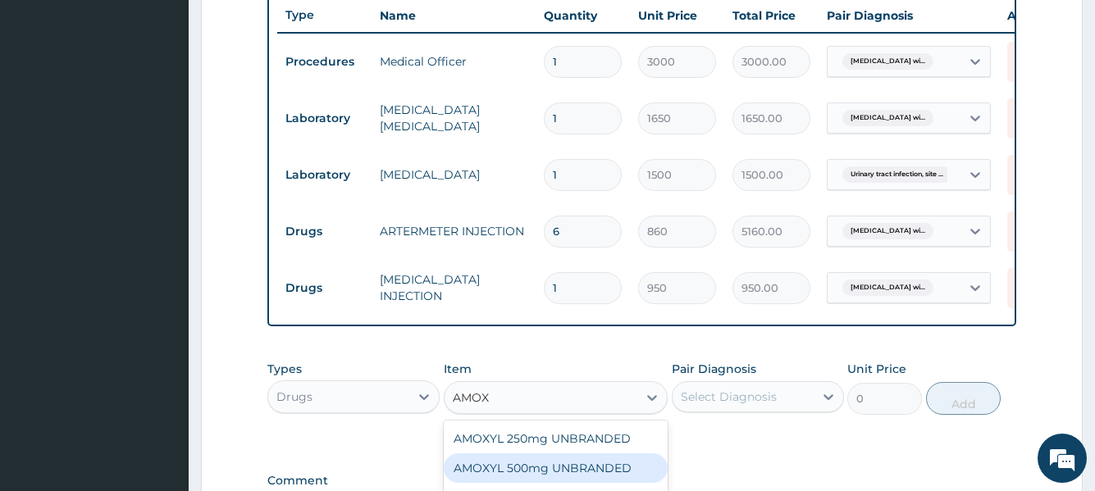
click at [514, 446] on div "AMOXYL 500mg UNBRANDED" at bounding box center [556, 469] width 225 height 30
type input "54"
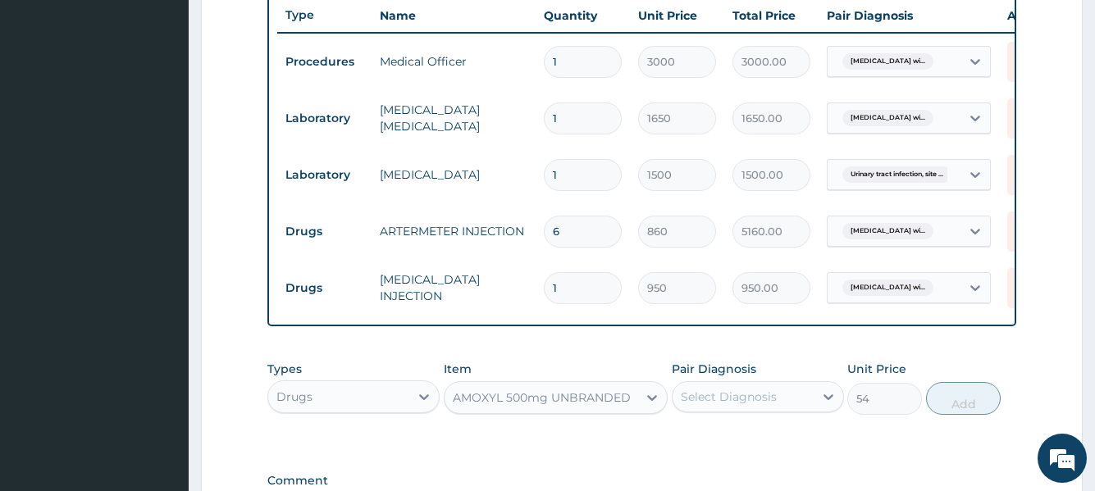
click at [711, 405] on div "Select Diagnosis" at bounding box center [729, 397] width 96 height 16
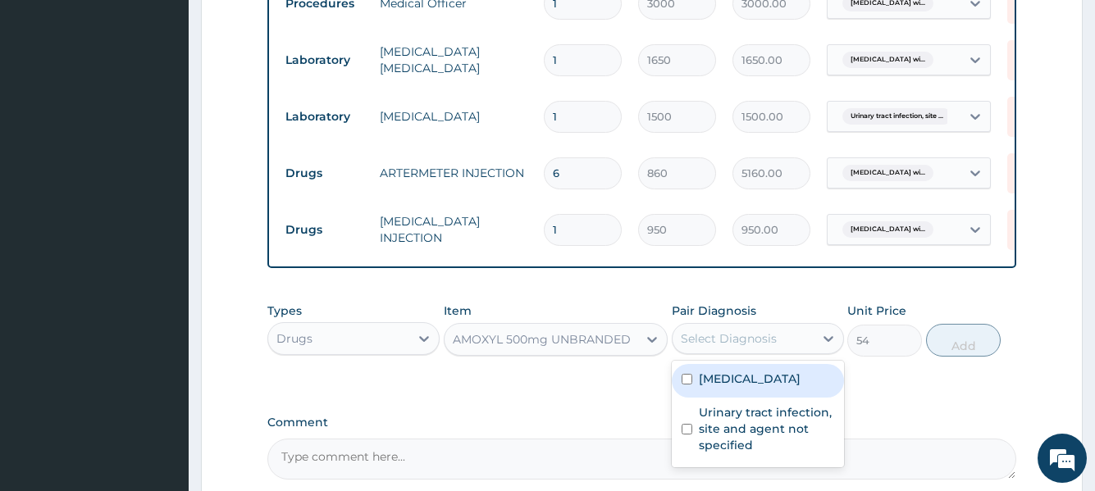
scroll to position [785, 0]
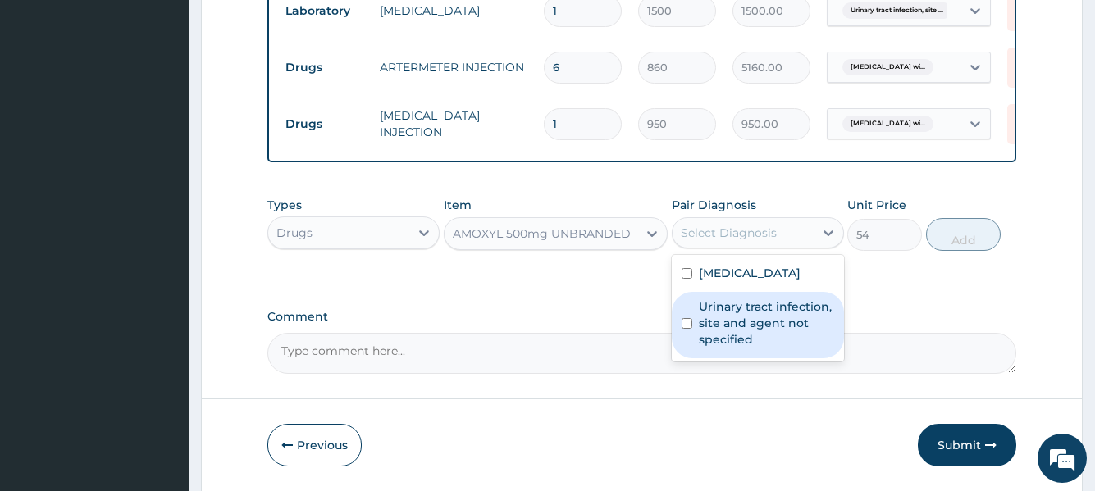
click at [792, 348] on label "Urinary tract infection, site and agent not specified" at bounding box center [766, 323] width 135 height 49
checkbox input "true"
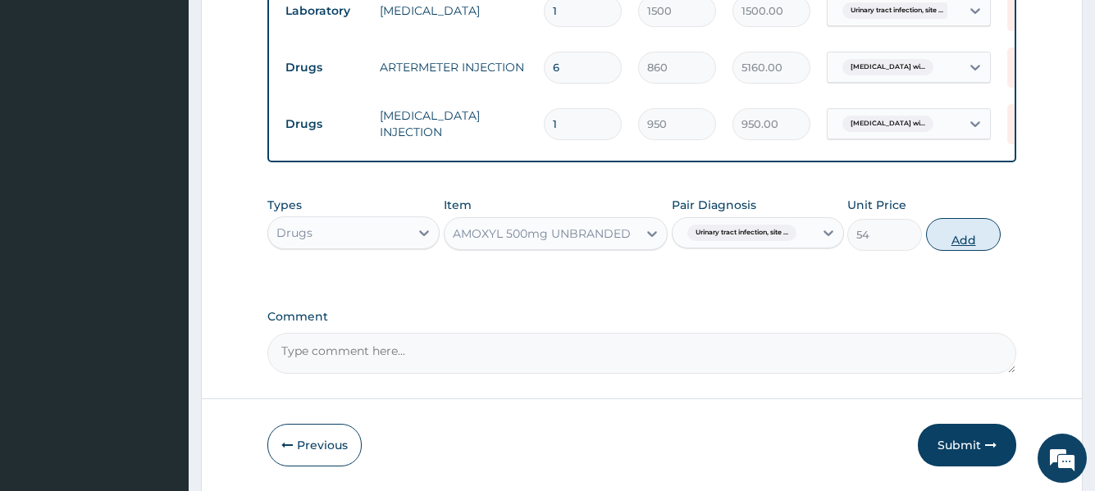
click at [952, 251] on button "Add" at bounding box center [963, 234] width 75 height 33
type input "0"
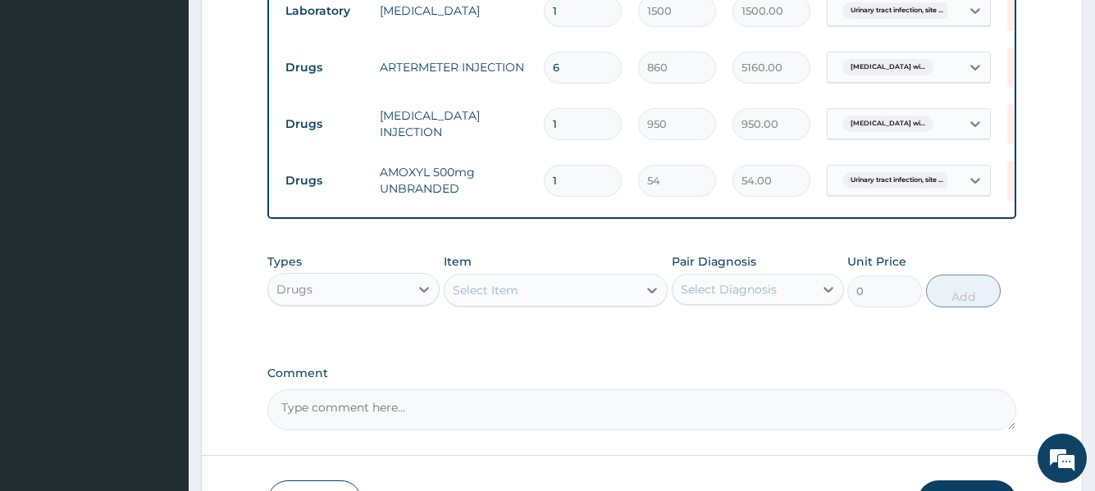
type input "15"
type input "810.00"
type input "15"
click at [572, 304] on div "Select Item" at bounding box center [542, 290] width 194 height 26
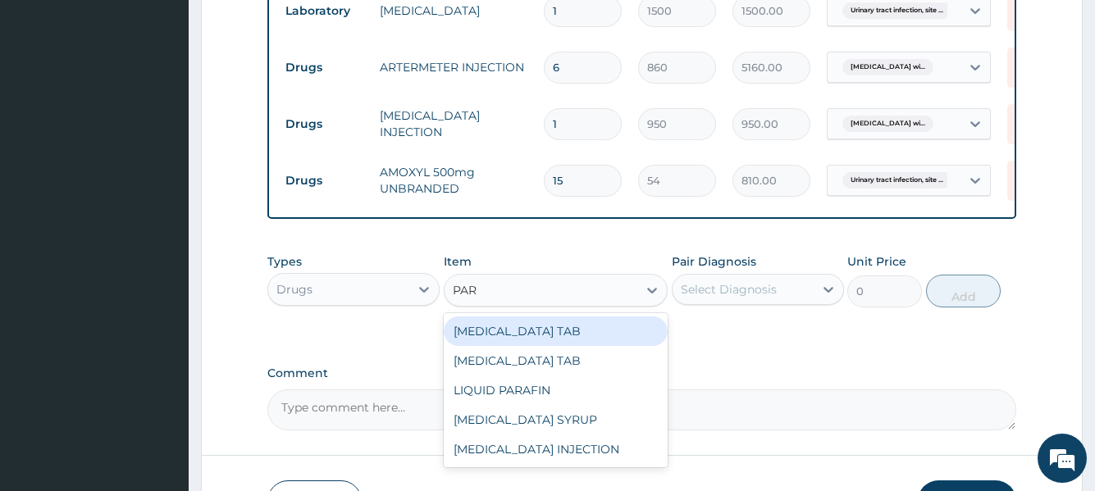
type input "PARA"
click at [532, 342] on div "PARACETAMOL TAB" at bounding box center [556, 332] width 225 height 30
type input "20"
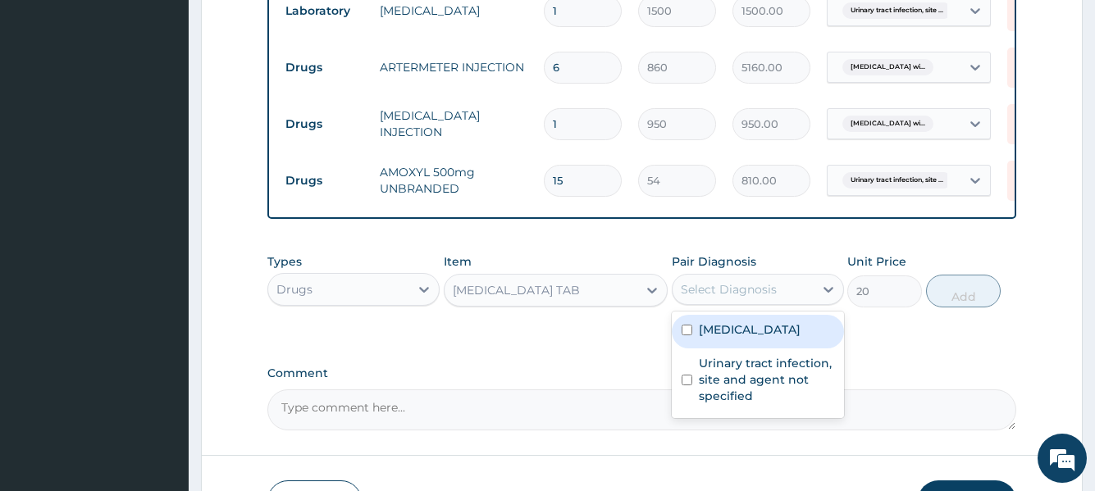
click at [738, 298] on div "Select Diagnosis" at bounding box center [729, 289] width 96 height 16
click at [722, 338] on label "Plasmodium malariae malaria without complication" at bounding box center [750, 330] width 102 height 16
checkbox input "true"
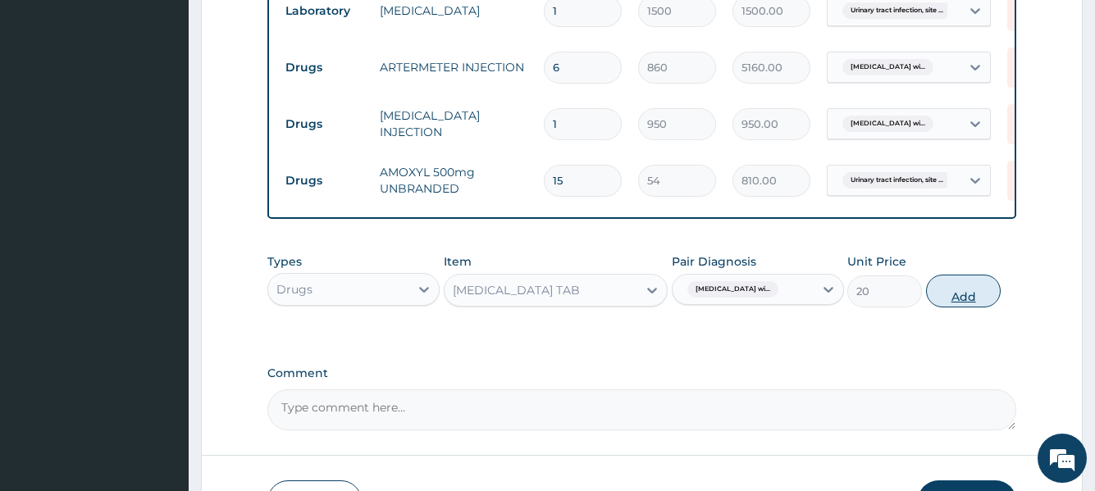
click at [948, 308] on button "Add" at bounding box center [963, 291] width 75 height 33
type input "0"
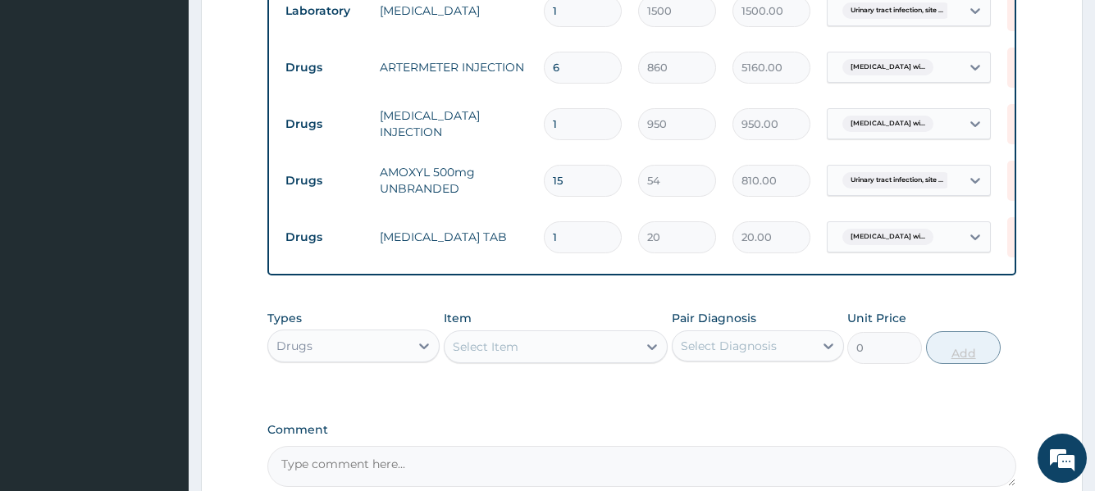
type input "18"
type input "360.00"
type input "18"
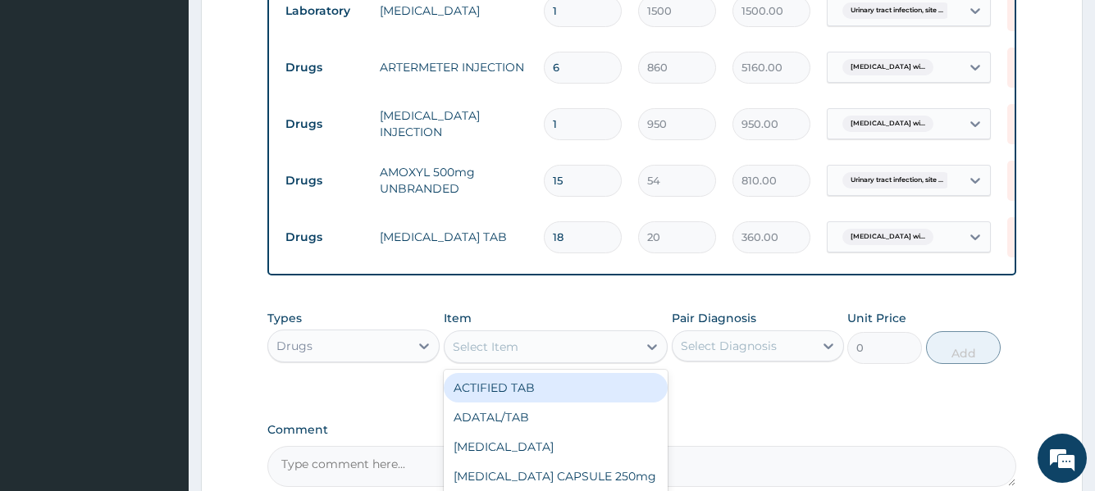
click at [537, 360] on div "Select Item" at bounding box center [542, 347] width 194 height 26
type input "KLO"
click at [530, 391] on div "KLOVINAL VAGINAL PESS" at bounding box center [556, 388] width 225 height 30
type input "645"
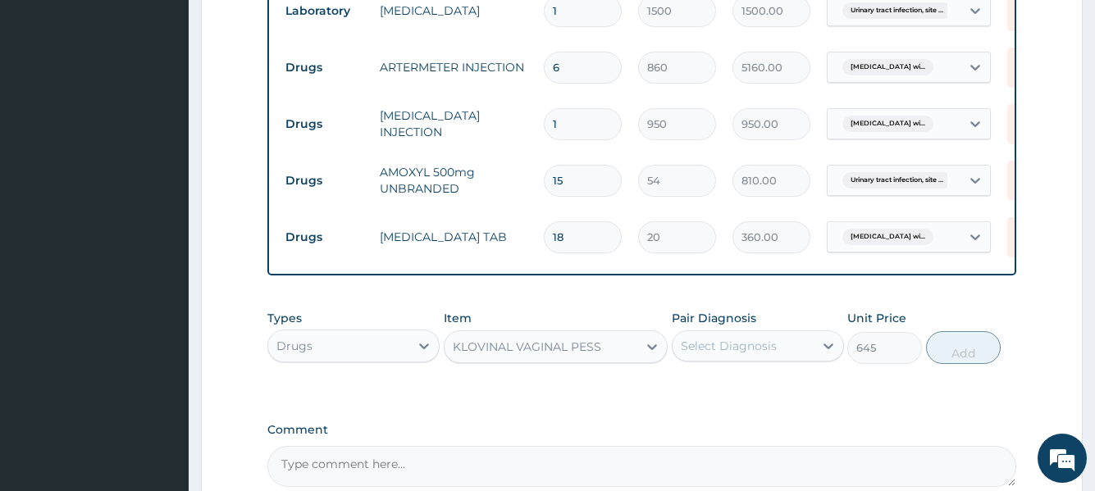
click at [719, 350] on div "Select Diagnosis" at bounding box center [729, 346] width 96 height 16
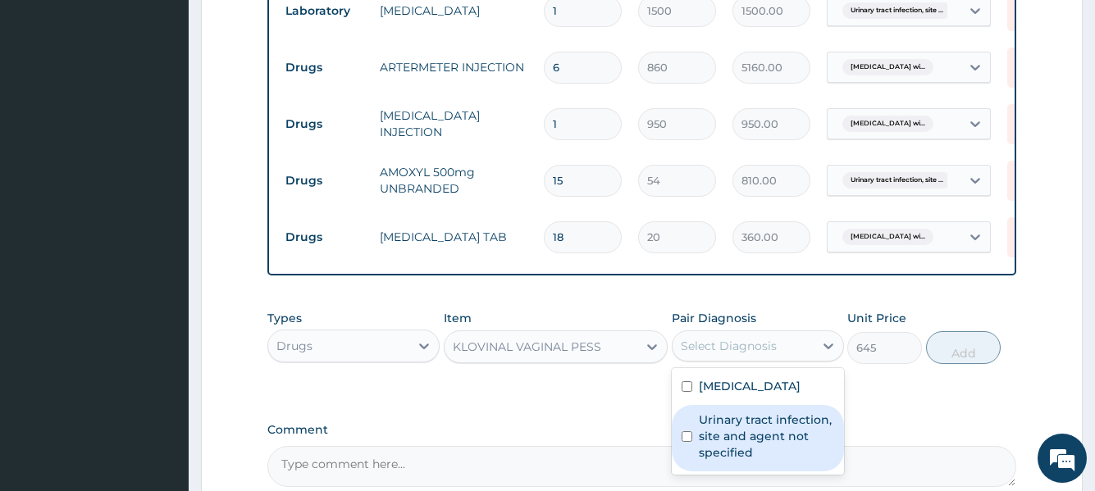
click at [720, 446] on label "Urinary tract infection, site and agent not specified" at bounding box center [766, 436] width 135 height 49
checkbox input "true"
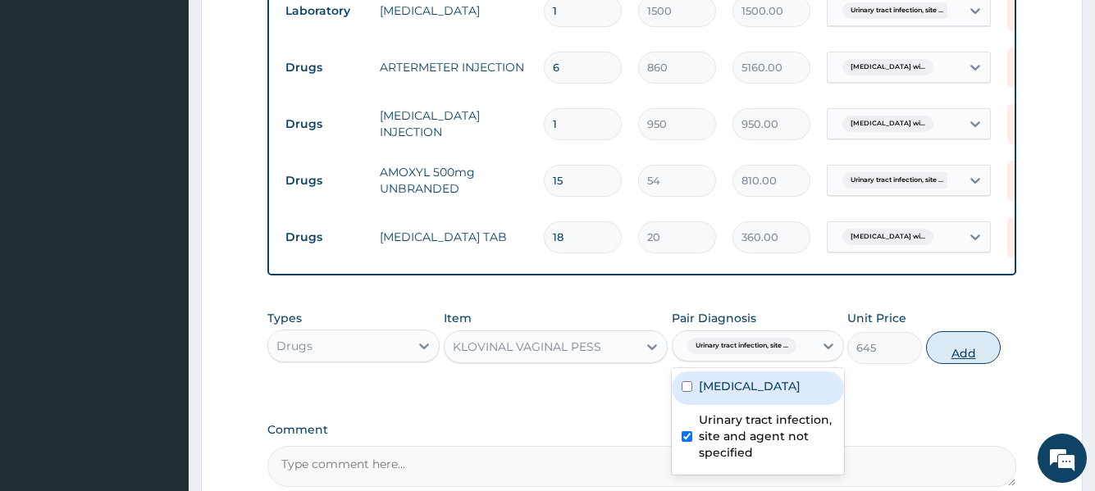
click at [963, 364] on button "Add" at bounding box center [963, 347] width 75 height 33
type input "0"
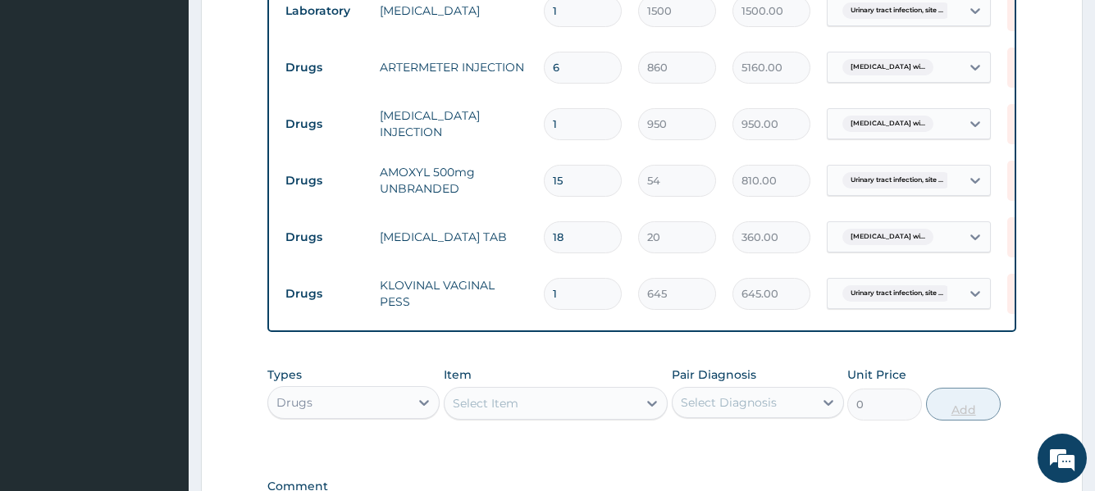
type input "0.00"
type input "6"
type input "3870.00"
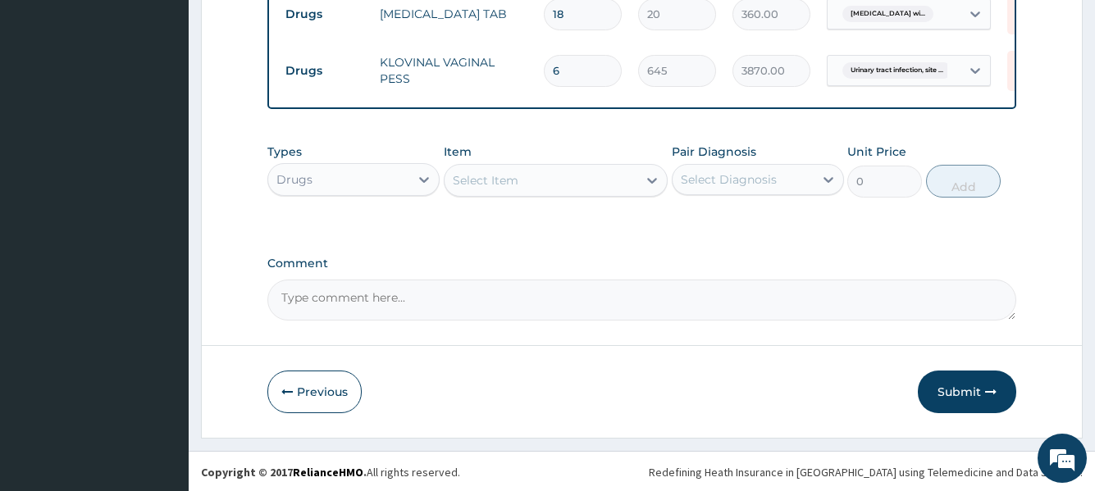
scroll to position [1022, 0]
type input "6"
click at [960, 381] on button "Submit" at bounding box center [967, 390] width 98 height 43
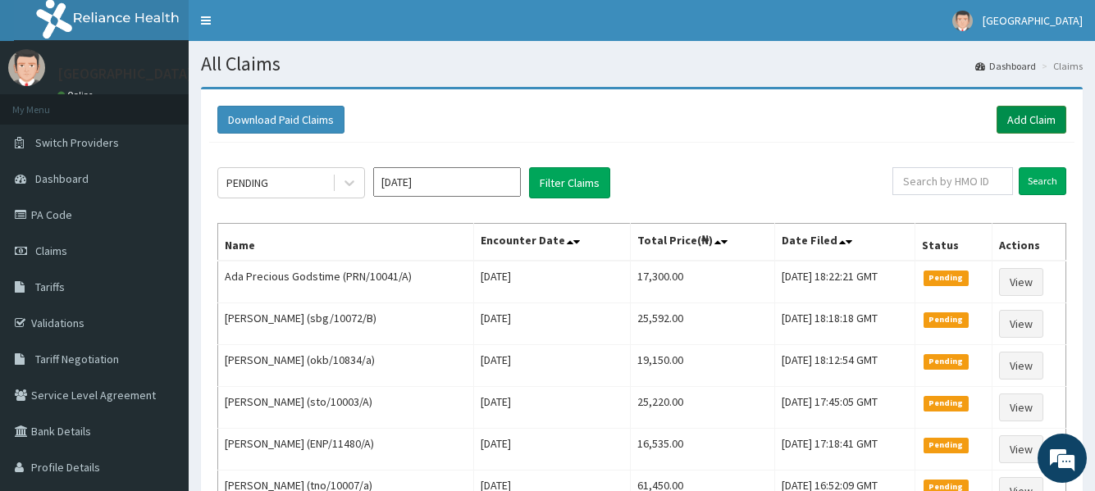
click at [1027, 120] on link "Add Claim" at bounding box center [1032, 120] width 70 height 28
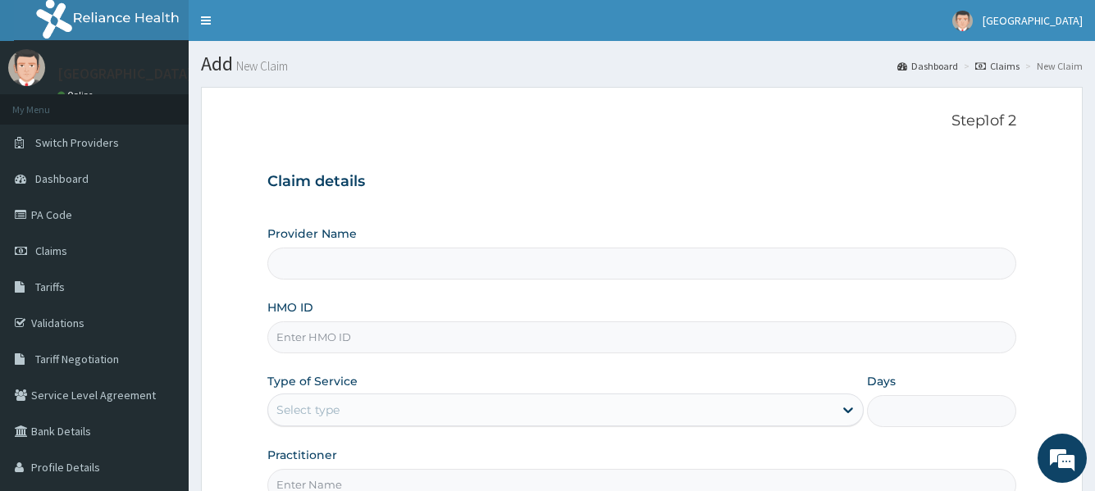
click at [381, 346] on input "HMO ID" at bounding box center [641, 338] width 748 height 32
type input "[GEOGRAPHIC_DATA]"
type input "enp/11000/b"
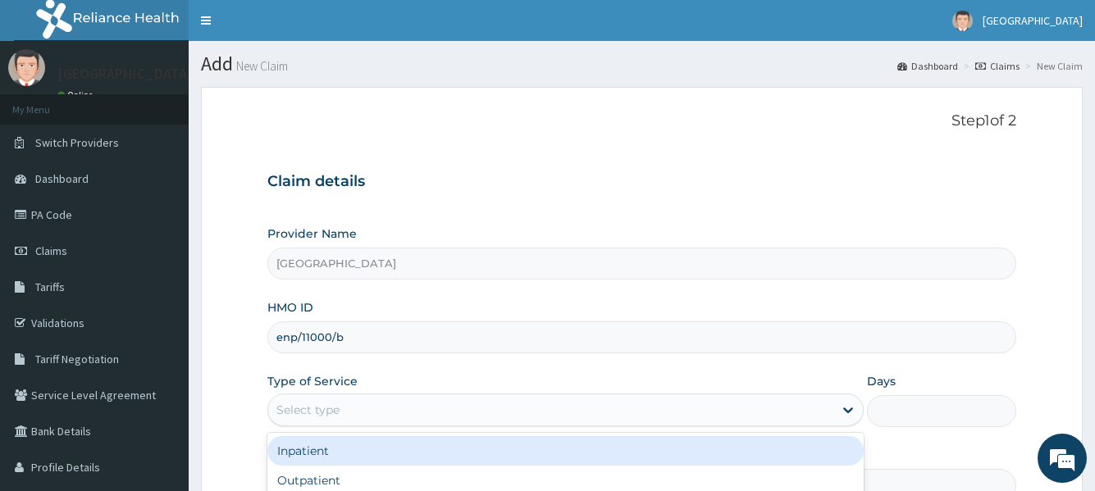
click at [456, 402] on div "Select type" at bounding box center [550, 410] width 564 height 26
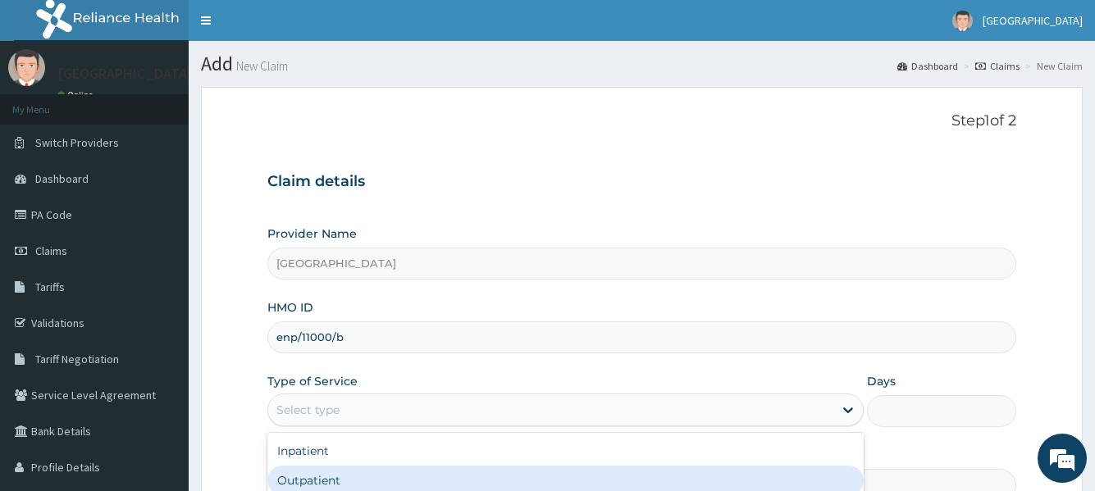
click at [343, 476] on div "Outpatient" at bounding box center [565, 481] width 596 height 30
type input "1"
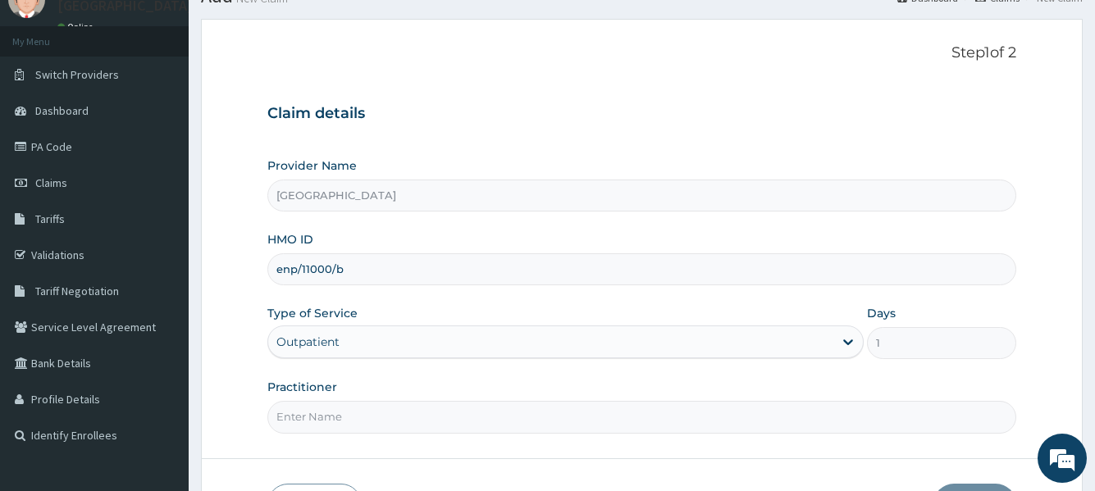
scroll to position [183, 0]
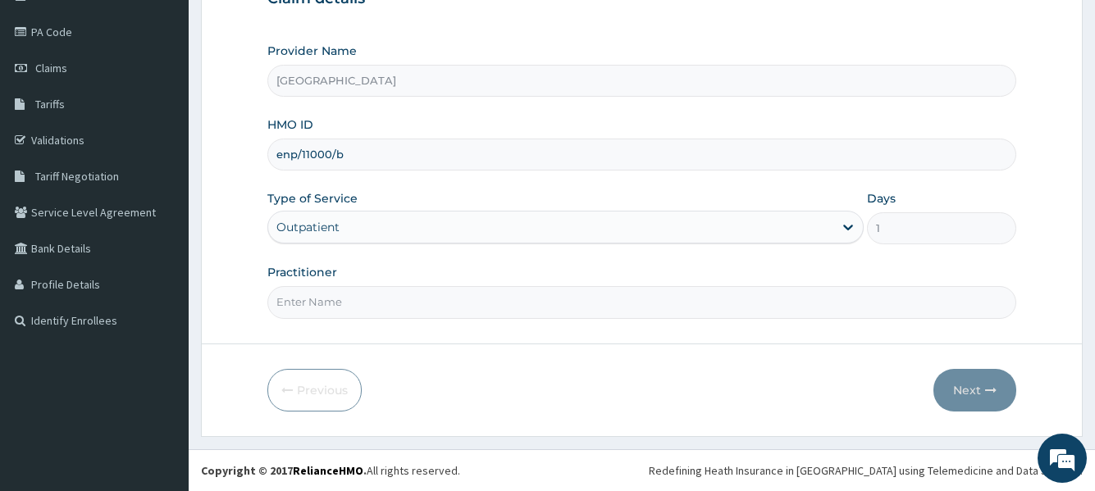
click at [450, 299] on input "Practitioner" at bounding box center [641, 302] width 748 height 32
type input "Dr seyi"
click at [961, 382] on button "Next" at bounding box center [975, 390] width 83 height 43
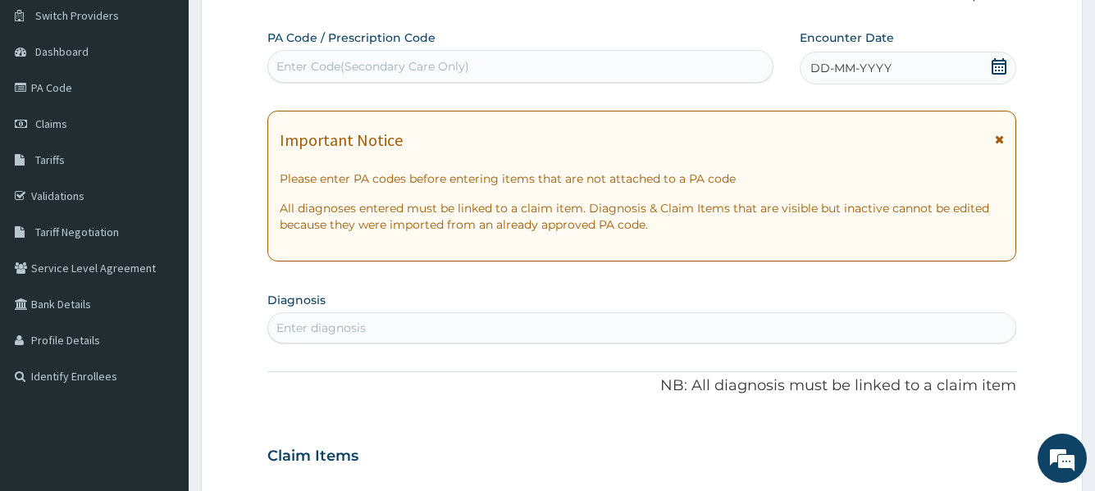
scroll to position [101, 0]
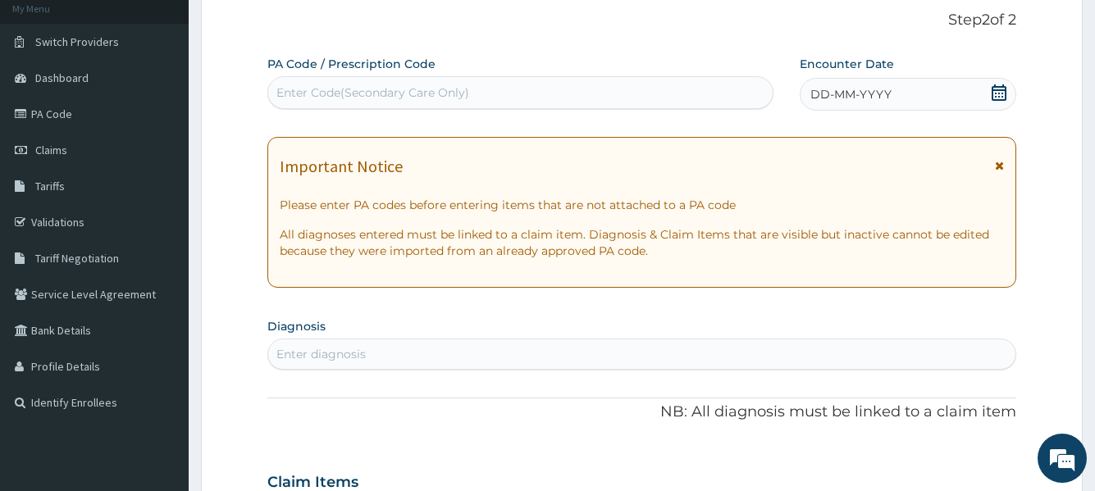
click at [996, 92] on icon at bounding box center [999, 92] width 16 height 16
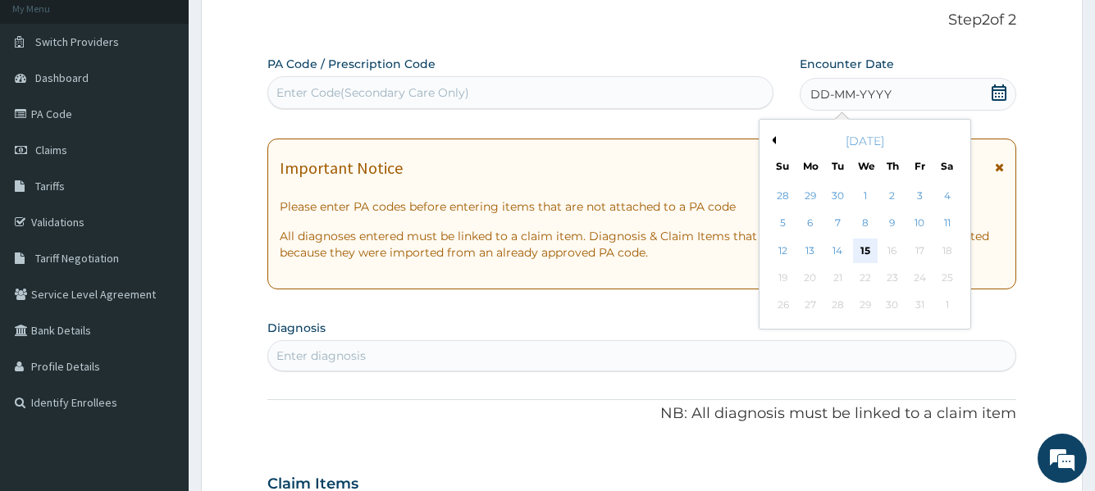
click at [858, 244] on div "15" at bounding box center [864, 251] width 25 height 25
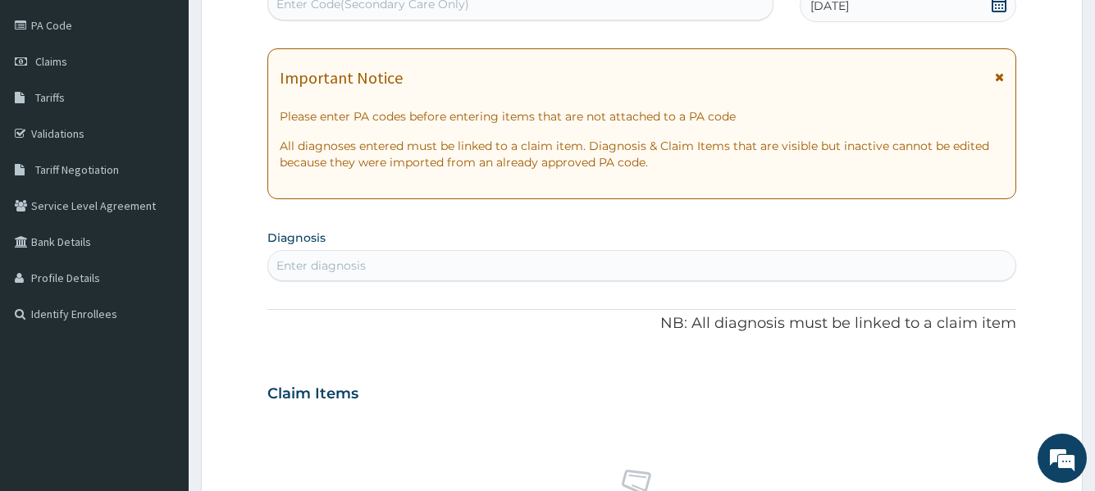
scroll to position [265, 0]
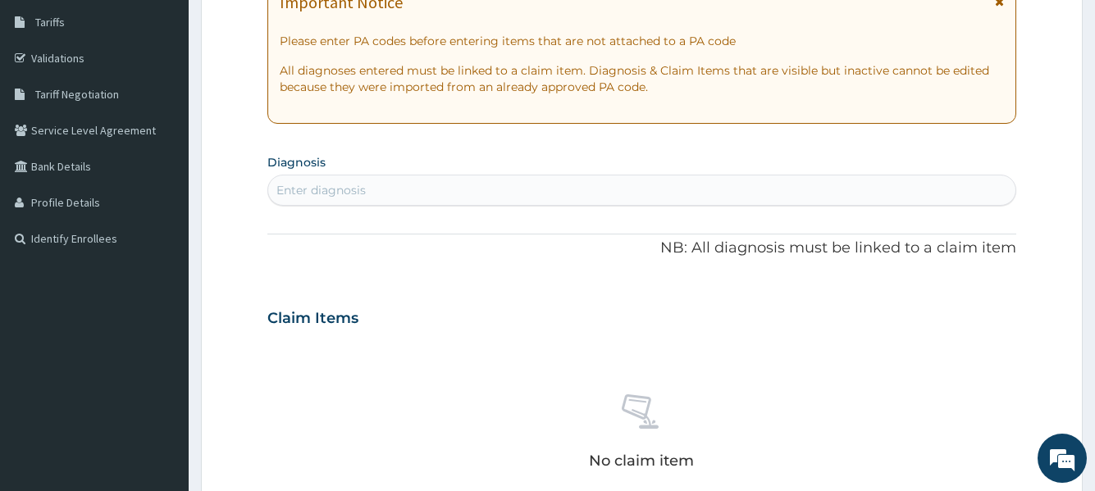
click at [451, 194] on div "Enter diagnosis" at bounding box center [641, 190] width 747 height 26
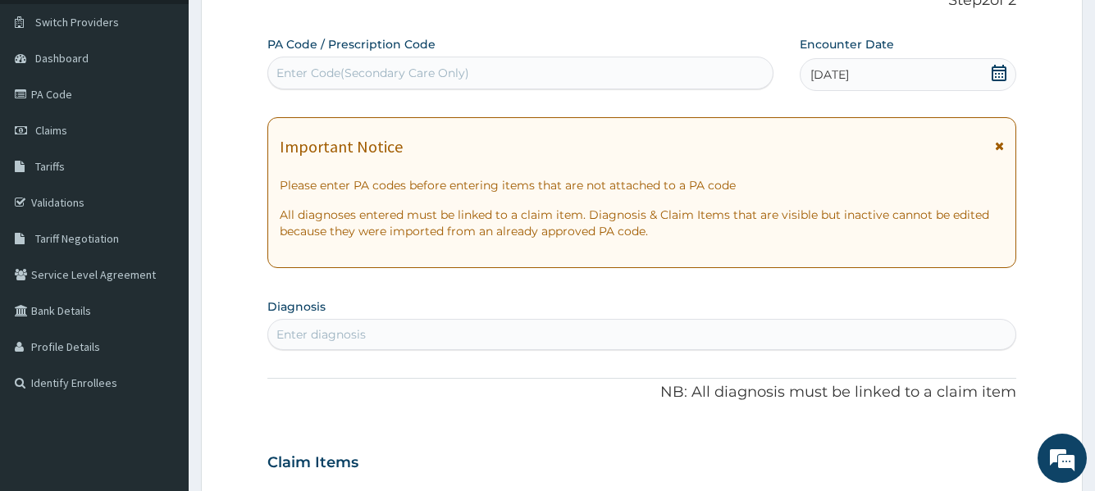
scroll to position [101, 0]
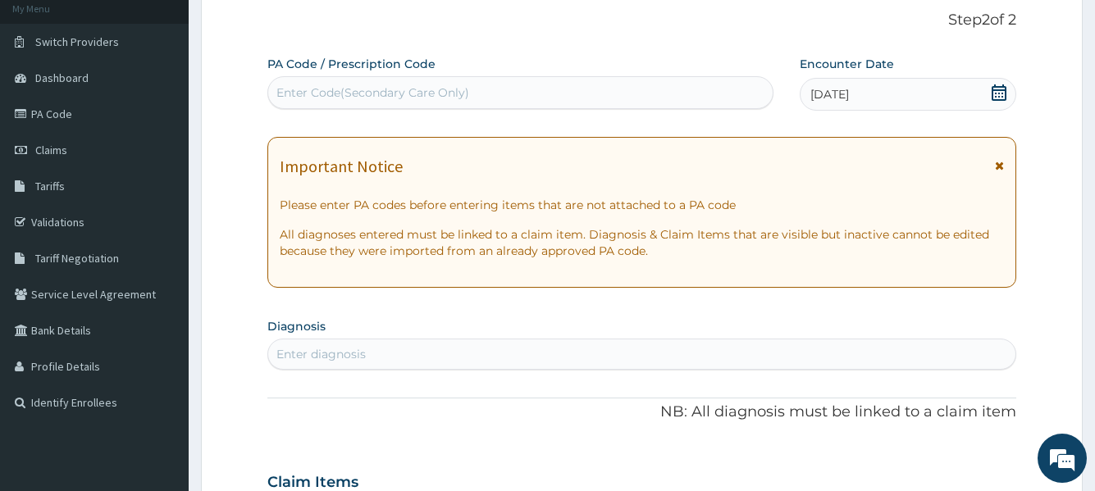
click at [994, 95] on icon at bounding box center [999, 92] width 16 height 16
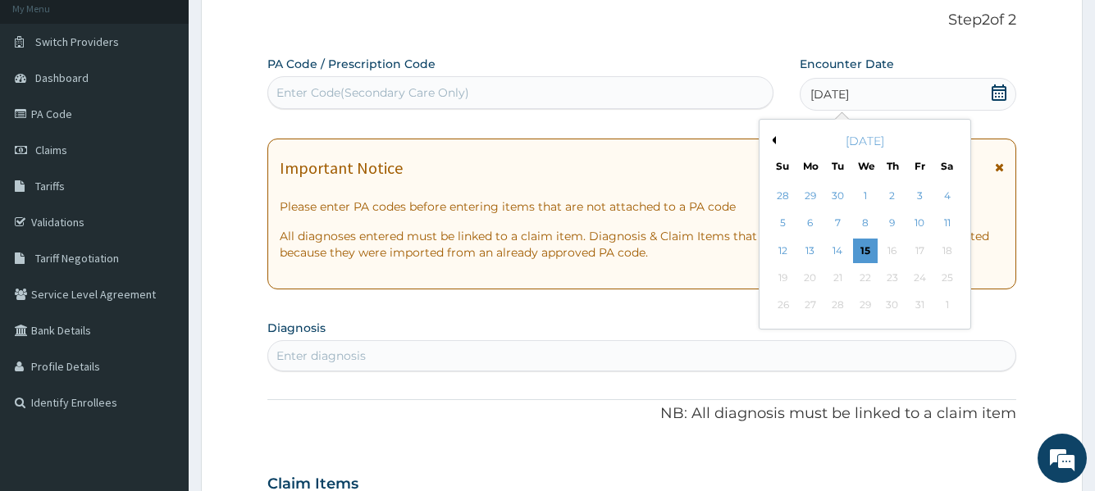
drag, startPoint x: 873, startPoint y: 222, endPoint x: 859, endPoint y: 222, distance: 14.0
click at [869, 223] on div "8" at bounding box center [864, 224] width 25 height 25
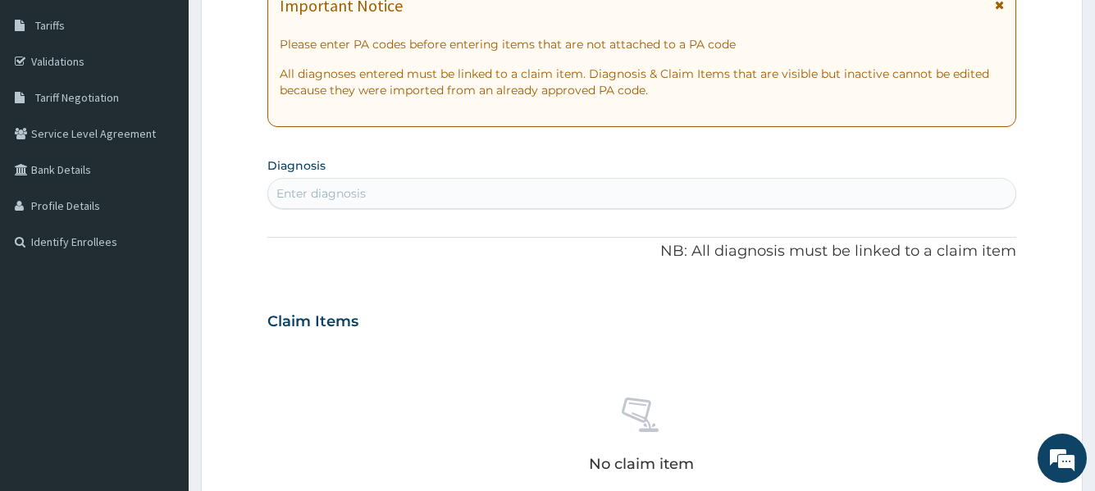
scroll to position [265, 0]
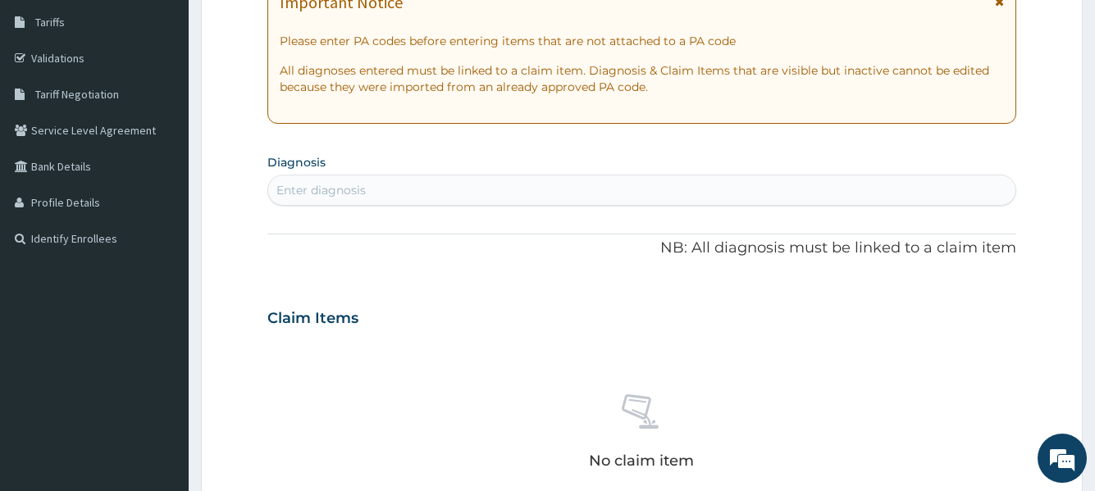
click at [380, 185] on div "Enter diagnosis" at bounding box center [641, 190] width 747 height 26
type input "MALARIA"
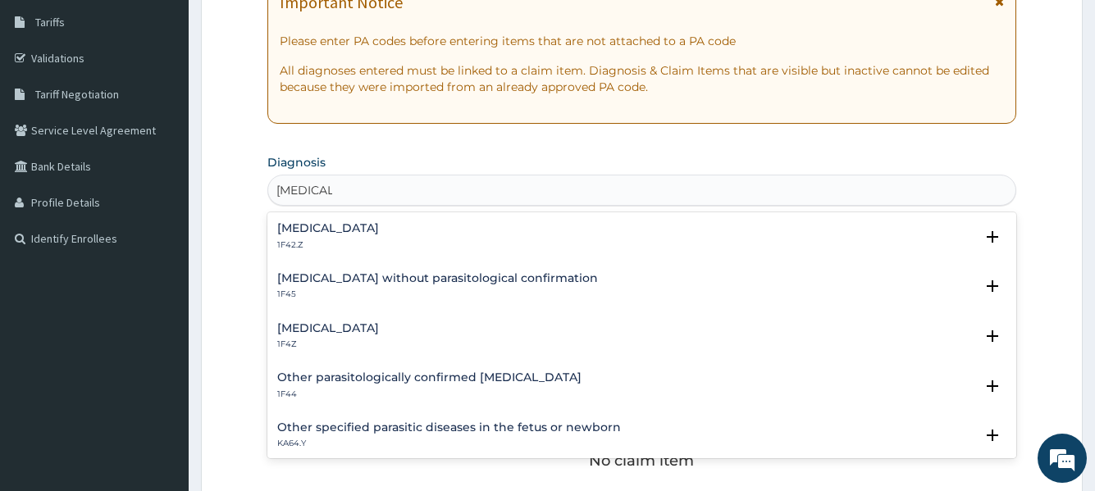
click at [359, 245] on p "1F42.Z" at bounding box center [328, 245] width 102 height 11
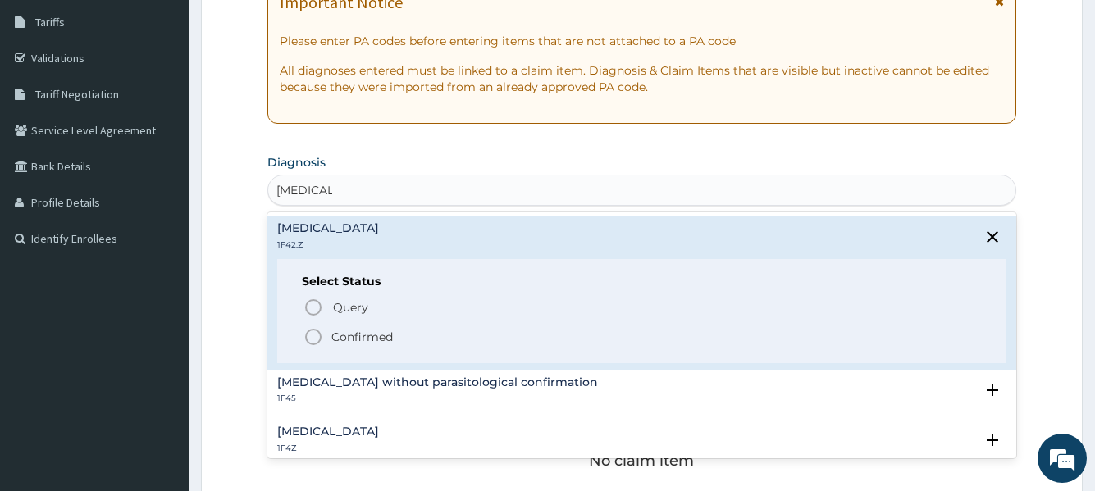
click at [314, 332] on icon "status option filled" at bounding box center [314, 337] width 20 height 20
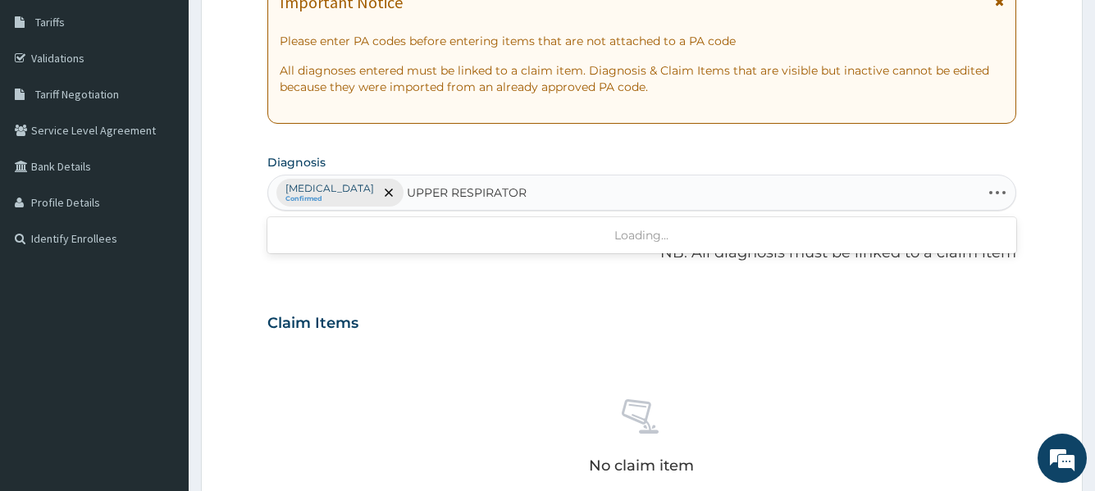
type input "UPPER RESPIRATORY"
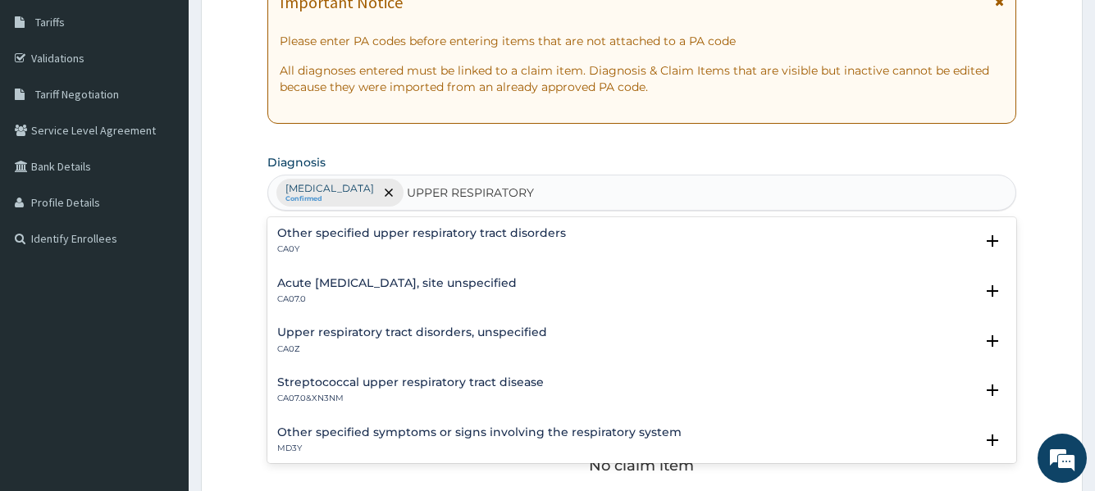
click at [413, 280] on h4 "Acute upper respiratory infection, site unspecified" at bounding box center [397, 283] width 240 height 12
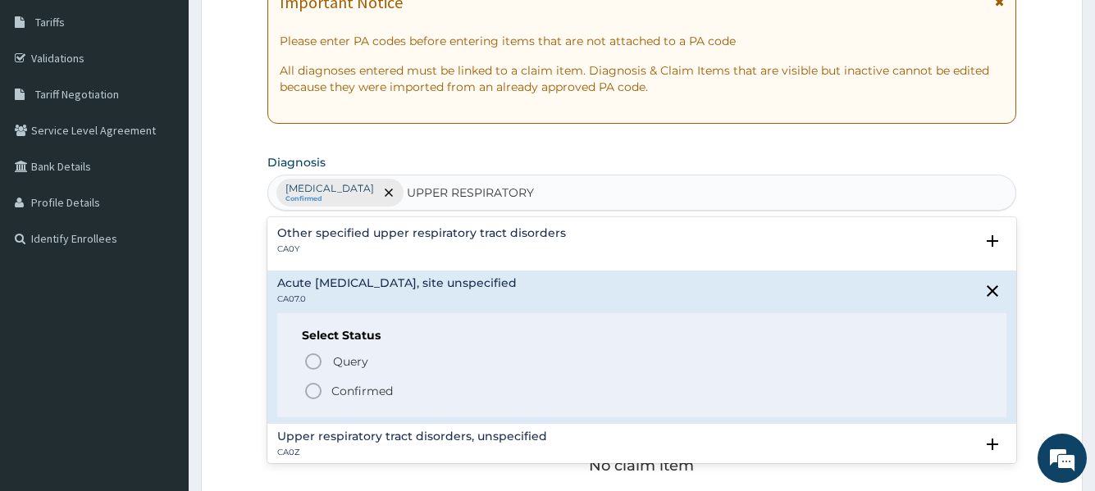
click at [313, 386] on icon "status option filled" at bounding box center [314, 391] width 20 height 20
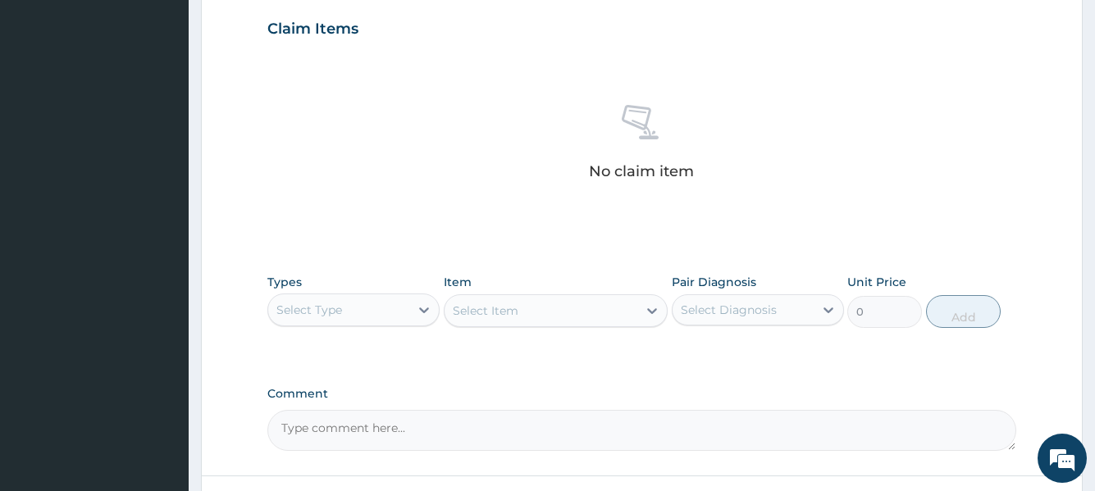
scroll to position [593, 0]
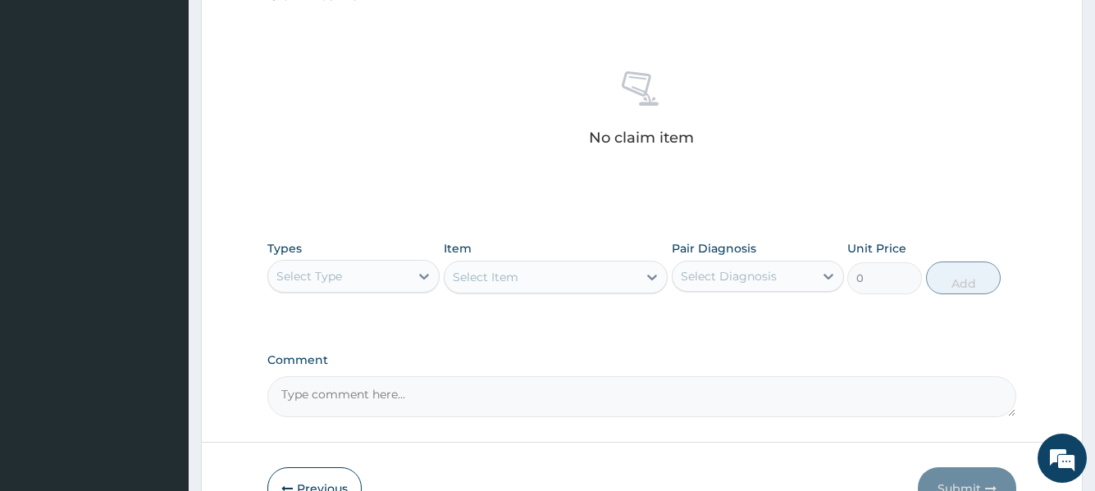
click at [363, 274] on div "Select Type" at bounding box center [338, 276] width 141 height 26
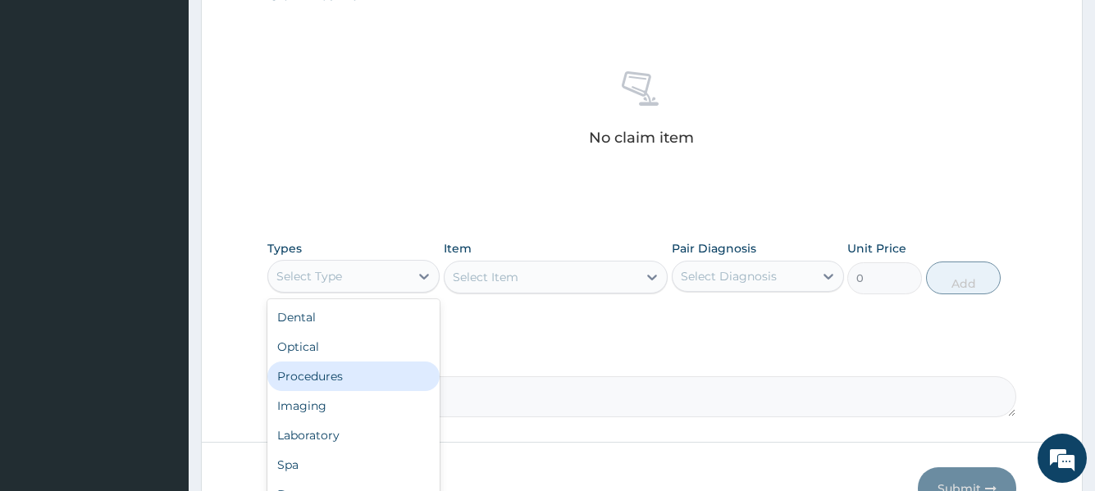
click at [319, 373] on div "Procedures" at bounding box center [353, 377] width 172 height 30
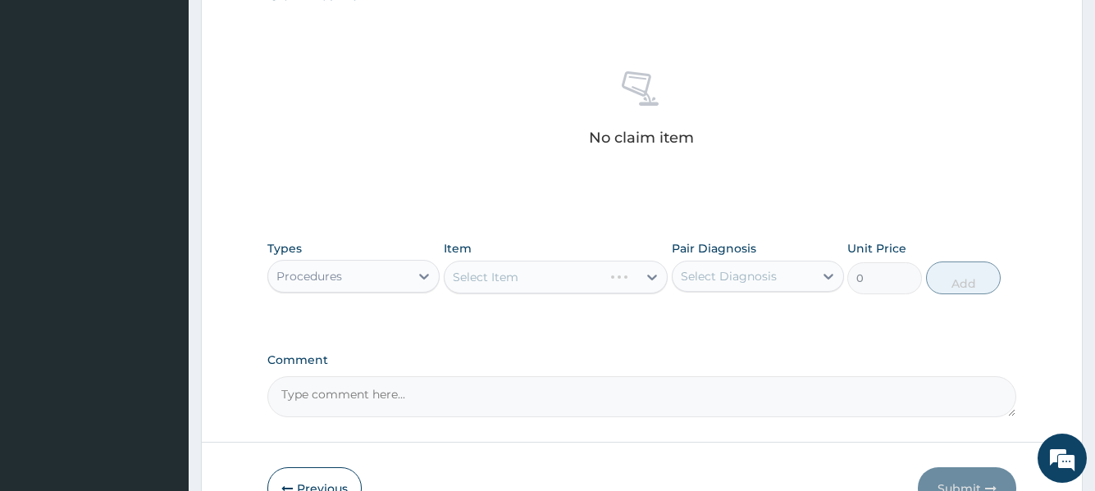
click at [505, 286] on div "Select Item" at bounding box center [556, 277] width 225 height 33
click at [508, 276] on div "Select Item" at bounding box center [556, 277] width 225 height 33
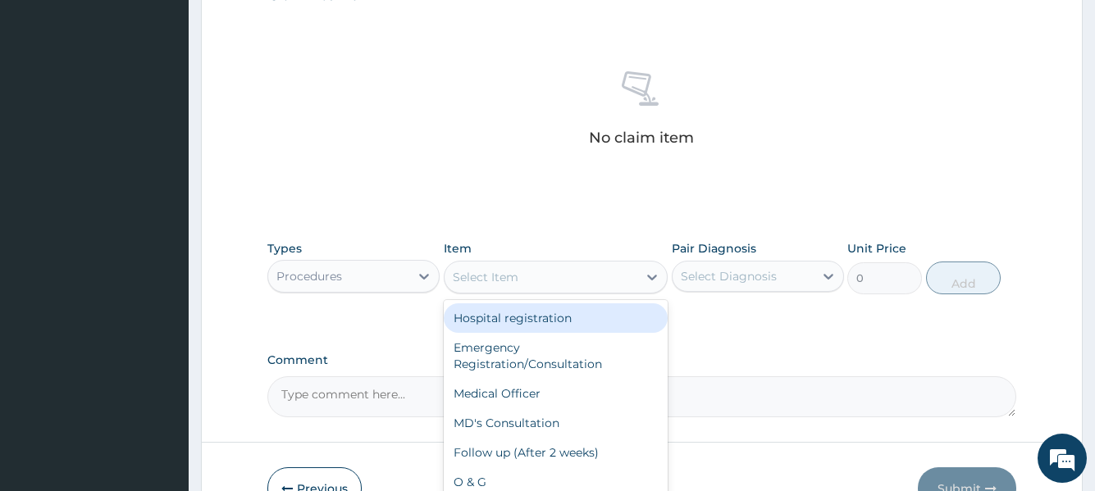
click at [517, 286] on div "Select Item" at bounding box center [542, 277] width 194 height 26
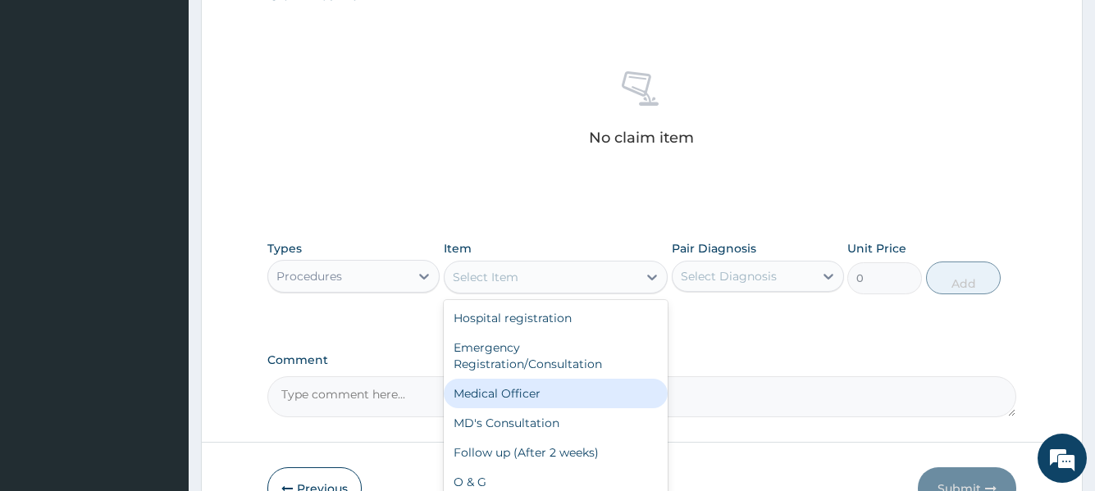
click at [484, 385] on div "Medical Officer" at bounding box center [556, 394] width 225 height 30
type input "3000"
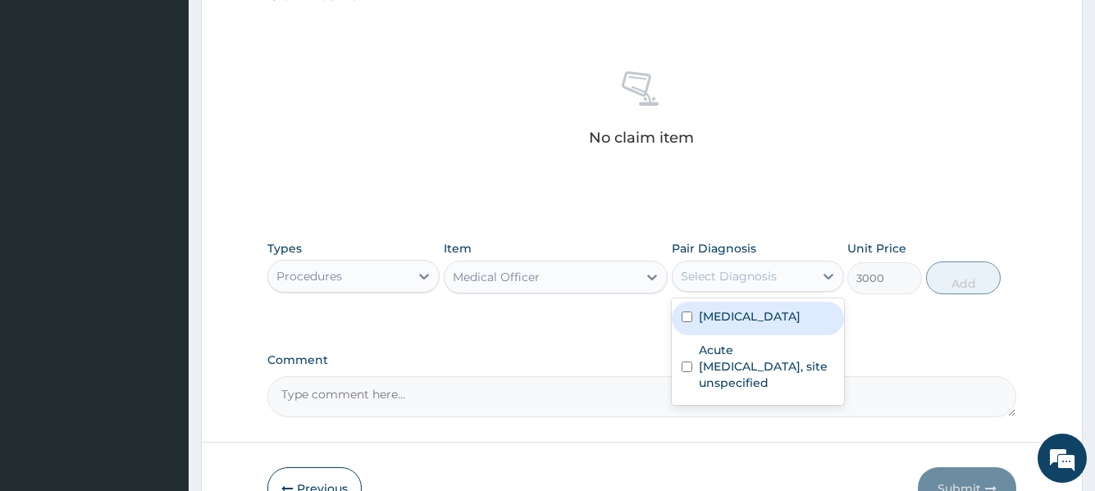
click at [748, 272] on div "Select Diagnosis" at bounding box center [729, 276] width 96 height 16
click at [735, 325] on label "Plasmodium malariae malaria without complication" at bounding box center [750, 316] width 102 height 16
checkbox input "true"
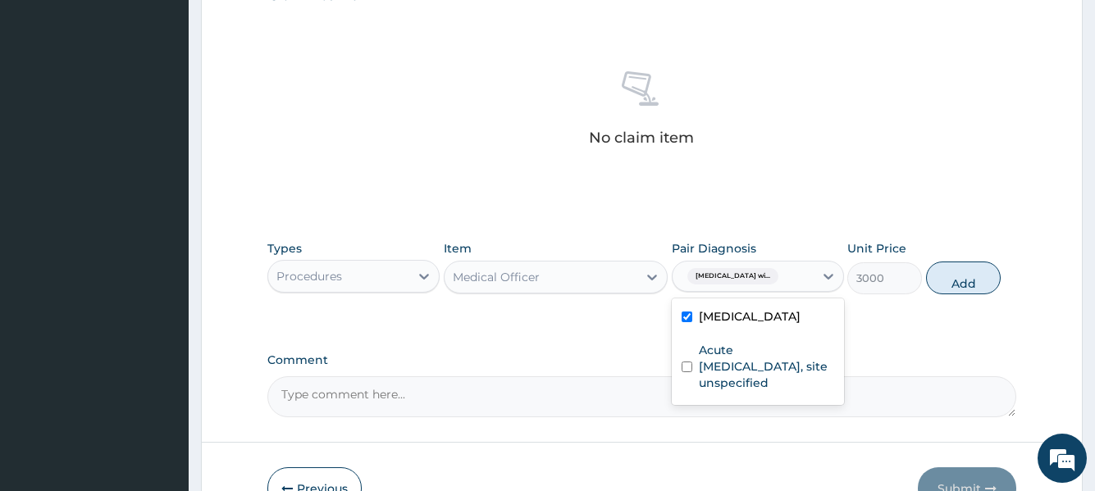
click at [945, 288] on button "Add" at bounding box center [963, 278] width 75 height 33
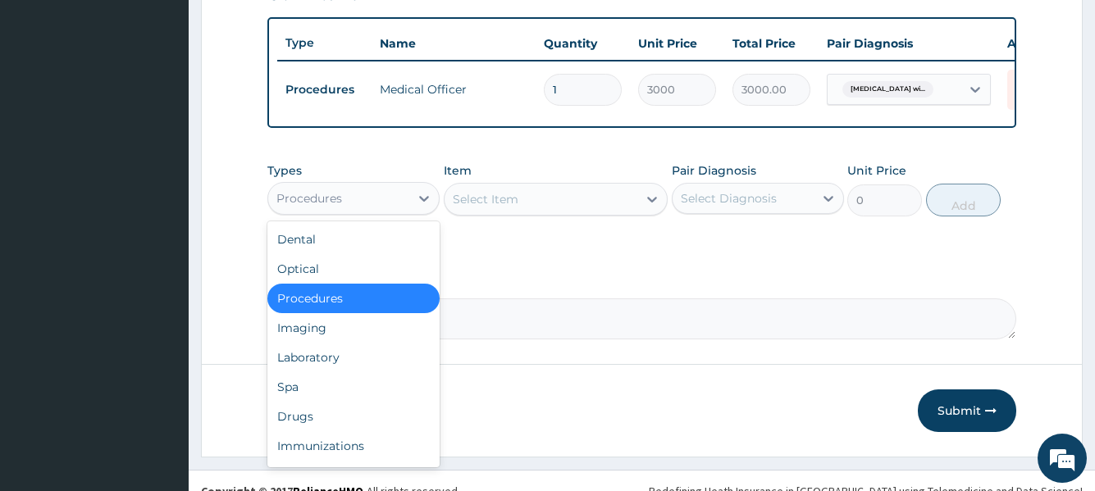
click at [363, 212] on div "Procedures" at bounding box center [338, 198] width 141 height 26
click at [314, 362] on div "Laboratory" at bounding box center [353, 358] width 172 height 30
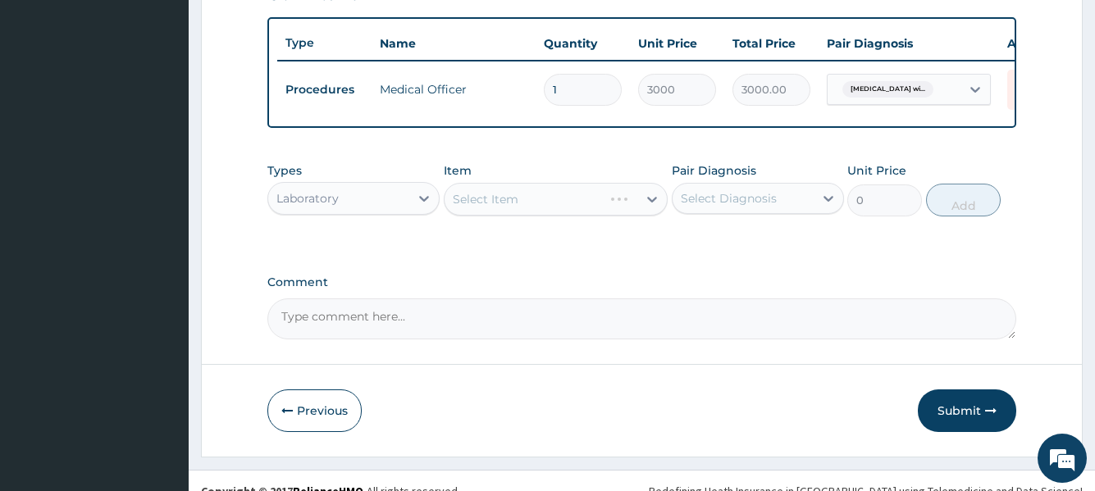
click at [505, 216] on div "Select Item" at bounding box center [556, 199] width 225 height 33
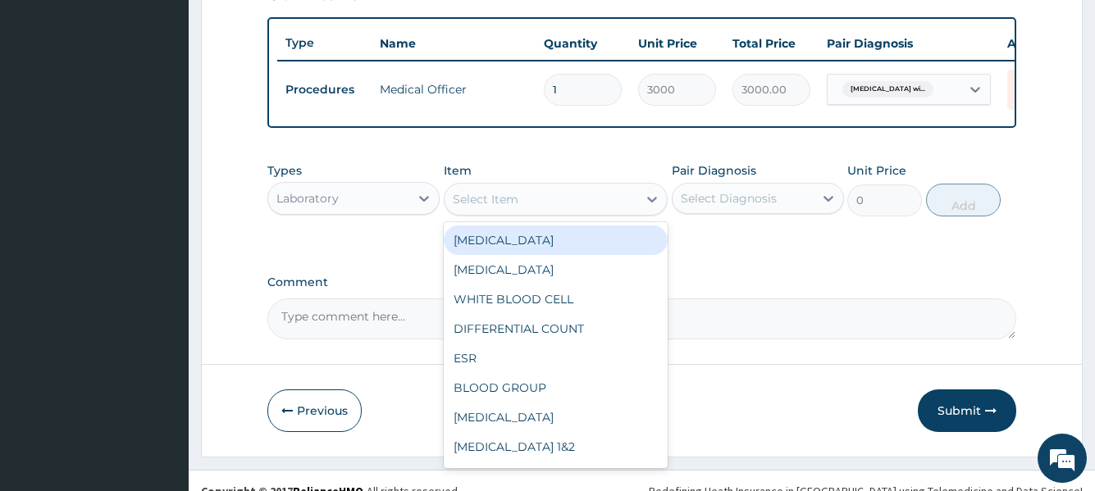
click at [505, 208] on div "Select Item" at bounding box center [486, 199] width 66 height 16
click at [519, 245] on div "FULL BLOOD COUNT" at bounding box center [556, 241] width 225 height 30
type input "4000"
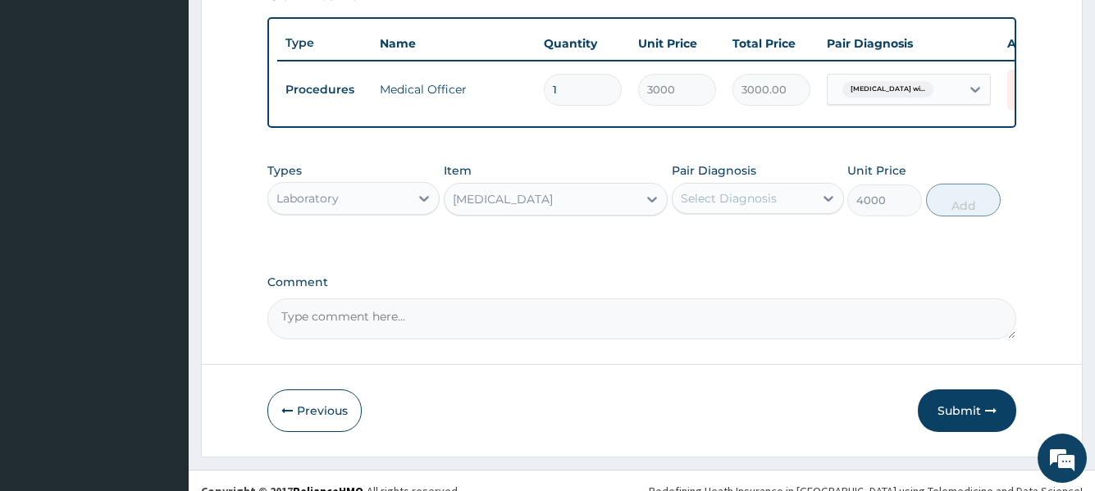
click at [707, 207] on div "Select Diagnosis" at bounding box center [729, 198] width 96 height 16
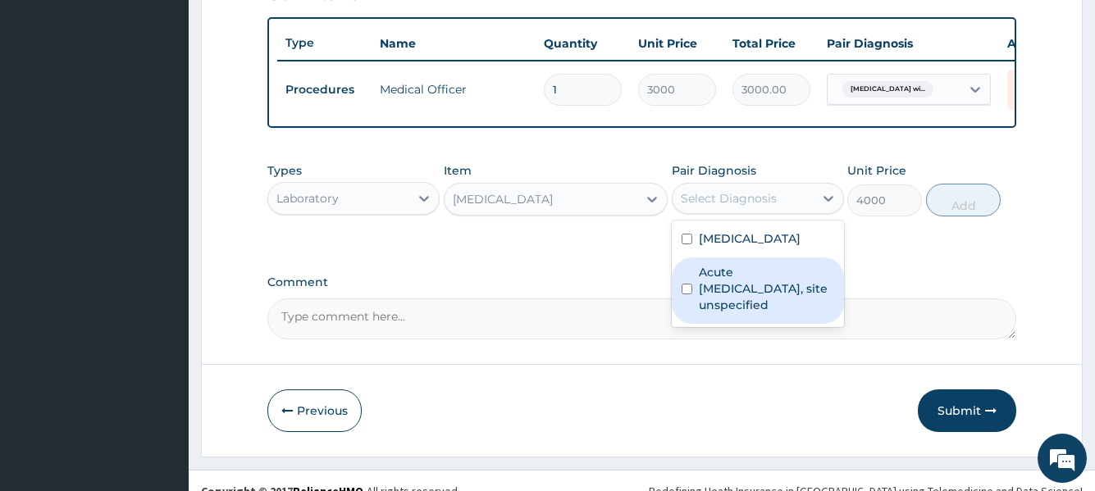
click at [730, 313] on label "Acute upper respiratory infection, site unspecified" at bounding box center [766, 288] width 135 height 49
checkbox input "true"
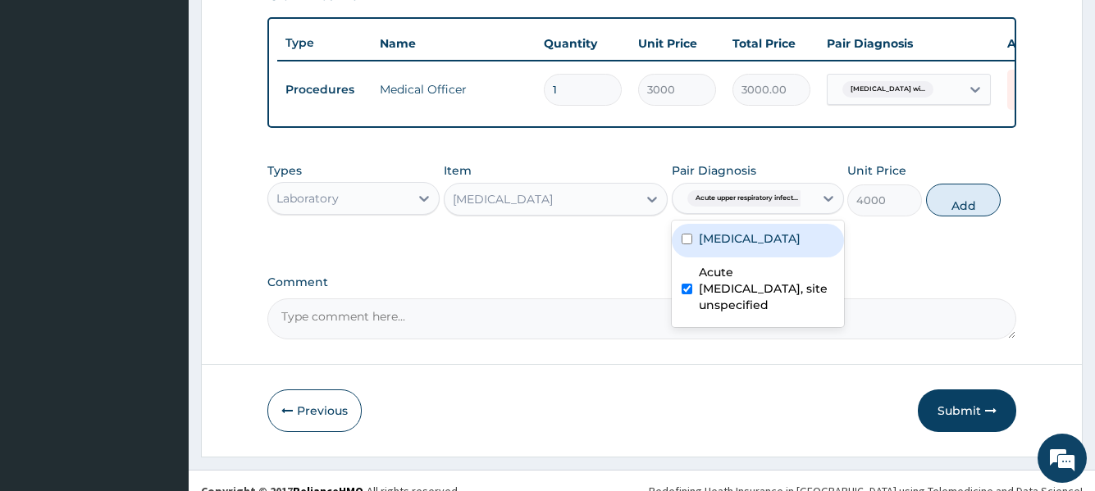
click at [957, 217] on button "Add" at bounding box center [963, 200] width 75 height 33
type input "0"
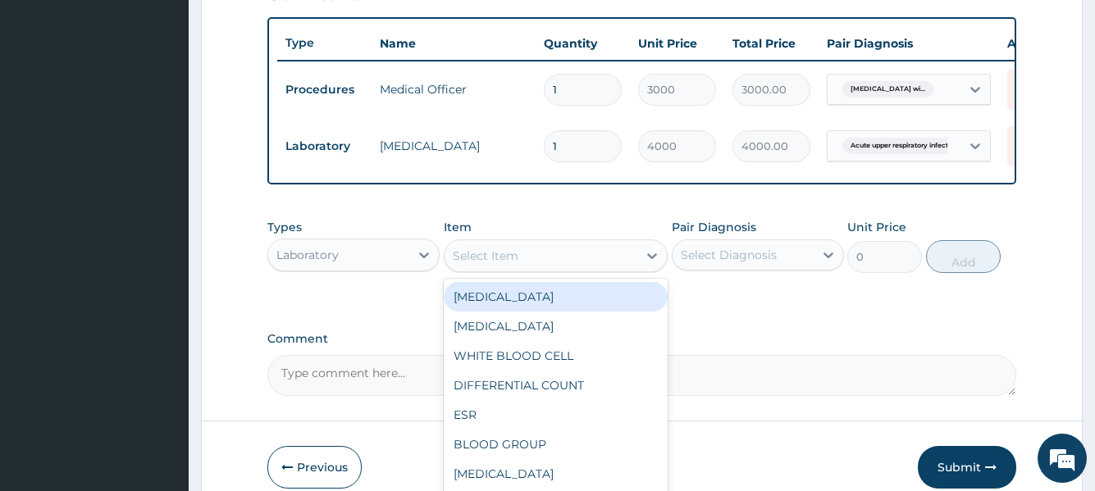
click at [514, 264] on div "Select Item" at bounding box center [486, 256] width 66 height 16
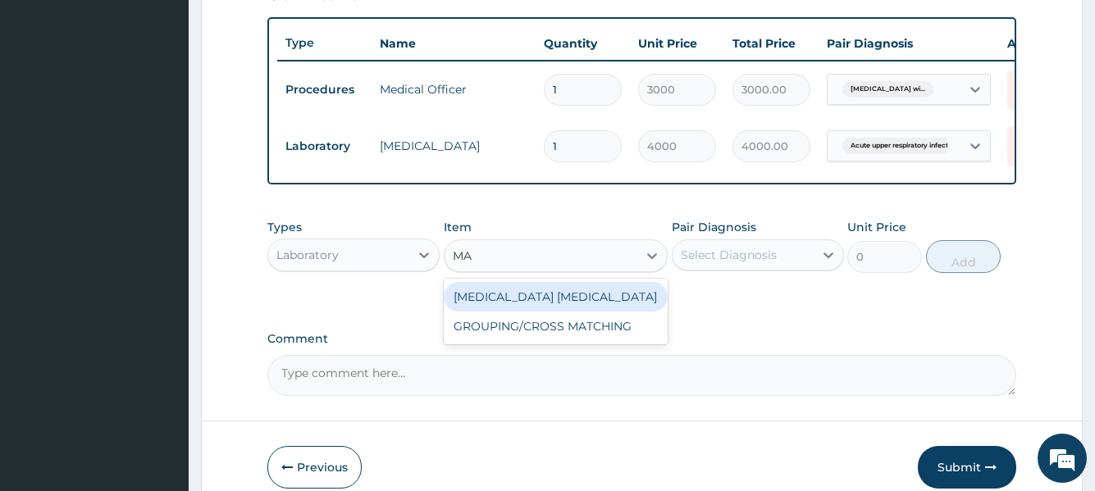
type input "MAL"
click at [511, 298] on div "MALARIA PARASITE" at bounding box center [556, 297] width 225 height 30
type input "1650"
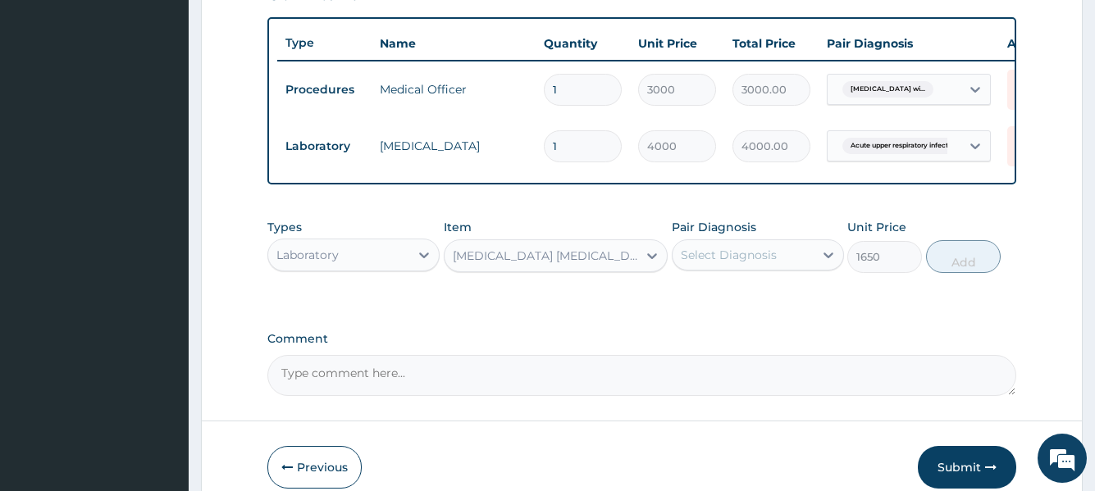
click at [760, 261] on div "Select Diagnosis" at bounding box center [729, 255] width 96 height 16
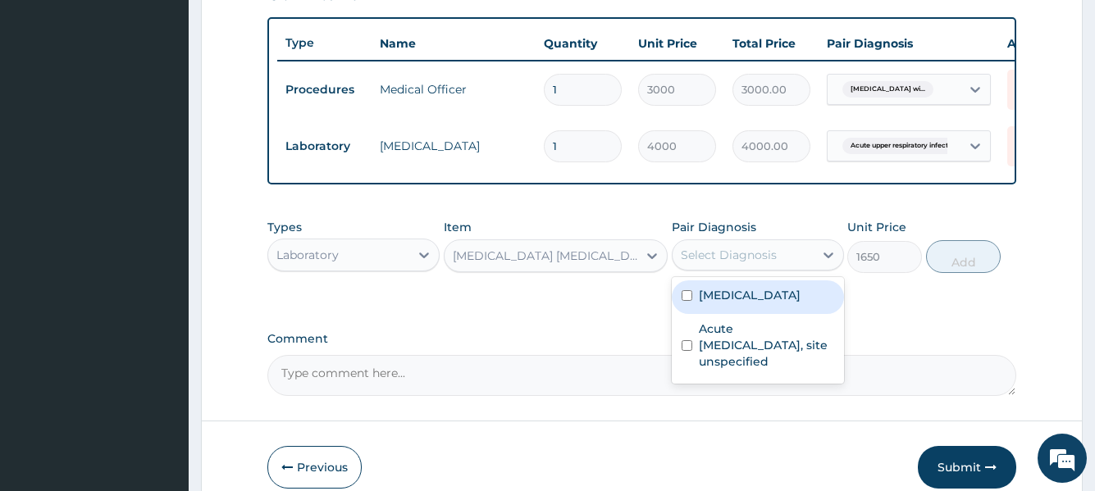
click at [774, 304] on label "Plasmodium malariae malaria without complication" at bounding box center [750, 295] width 102 height 16
checkbox input "true"
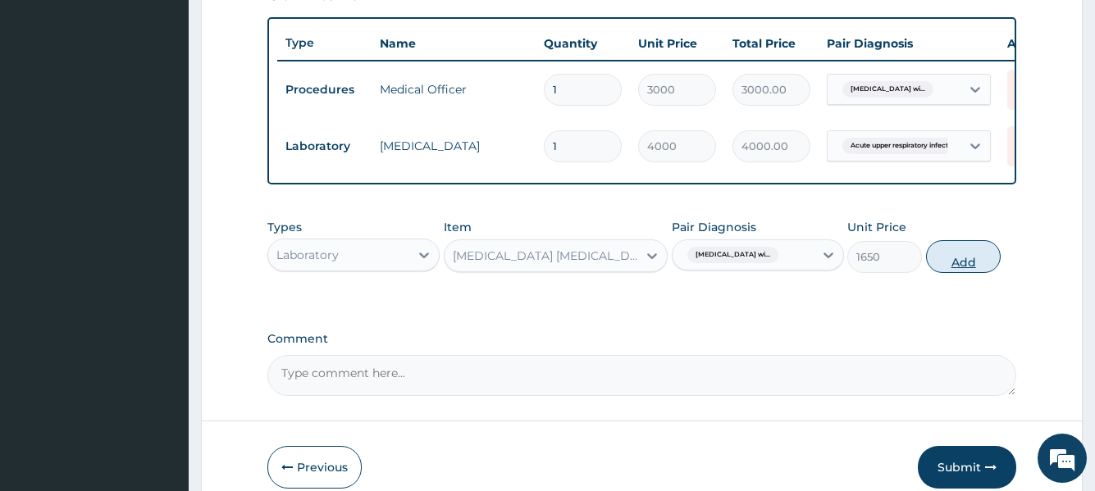
click at [941, 266] on button "Add" at bounding box center [963, 256] width 75 height 33
type input "0"
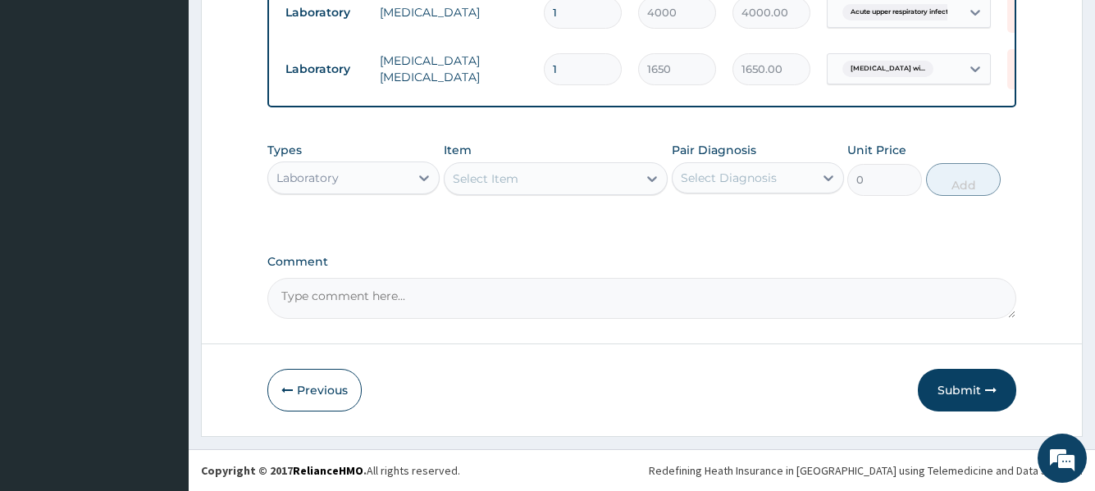
scroll to position [739, 0]
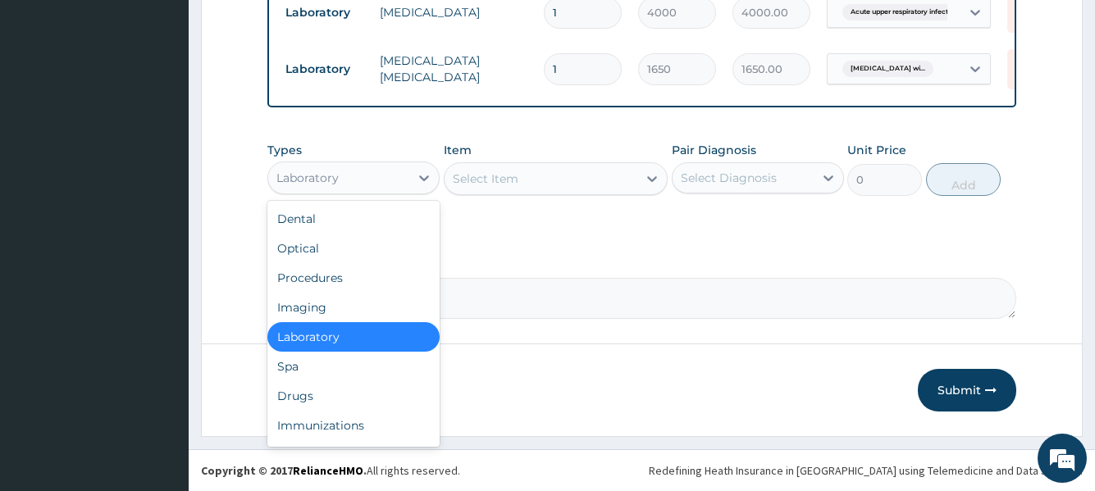
click at [391, 183] on div "Laboratory" at bounding box center [338, 178] width 141 height 26
click at [314, 395] on div "Drugs" at bounding box center [353, 396] width 172 height 30
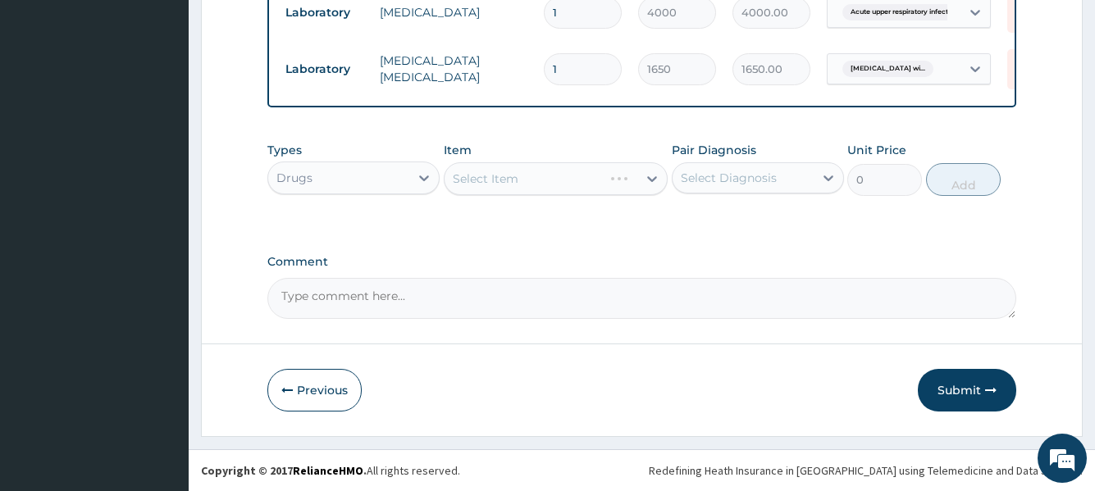
click at [514, 178] on div "Select Item" at bounding box center [556, 178] width 225 height 33
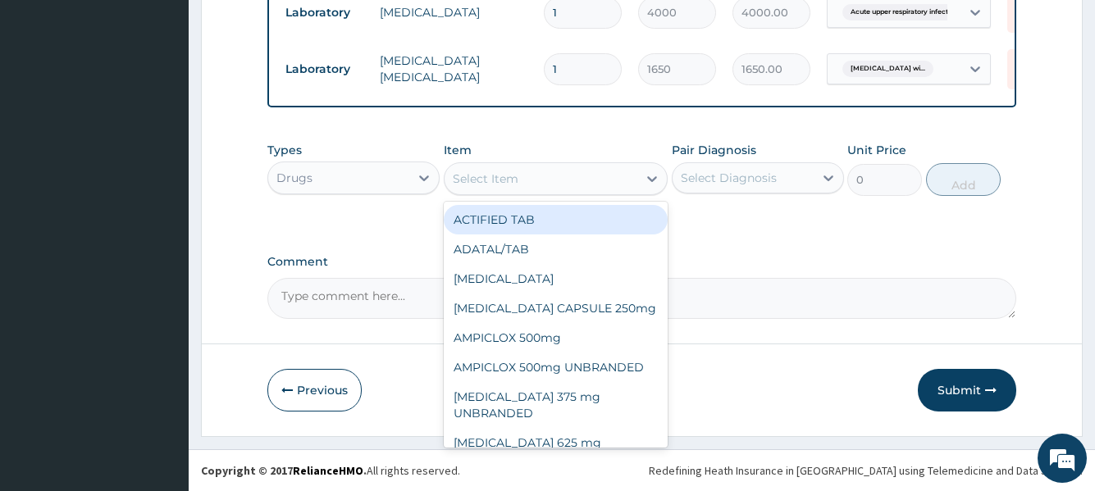
click at [554, 180] on div "Select Item" at bounding box center [542, 179] width 194 height 26
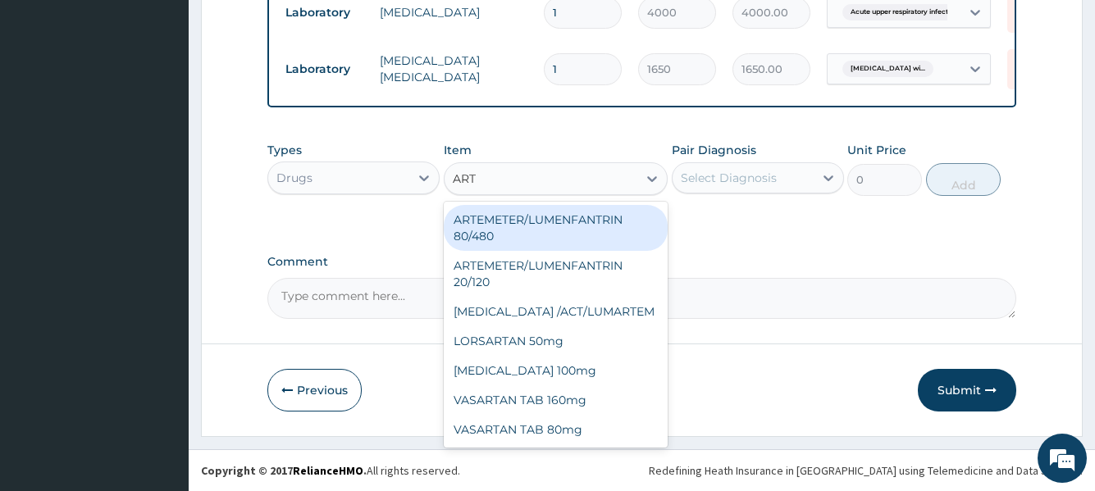
type input "ARTE"
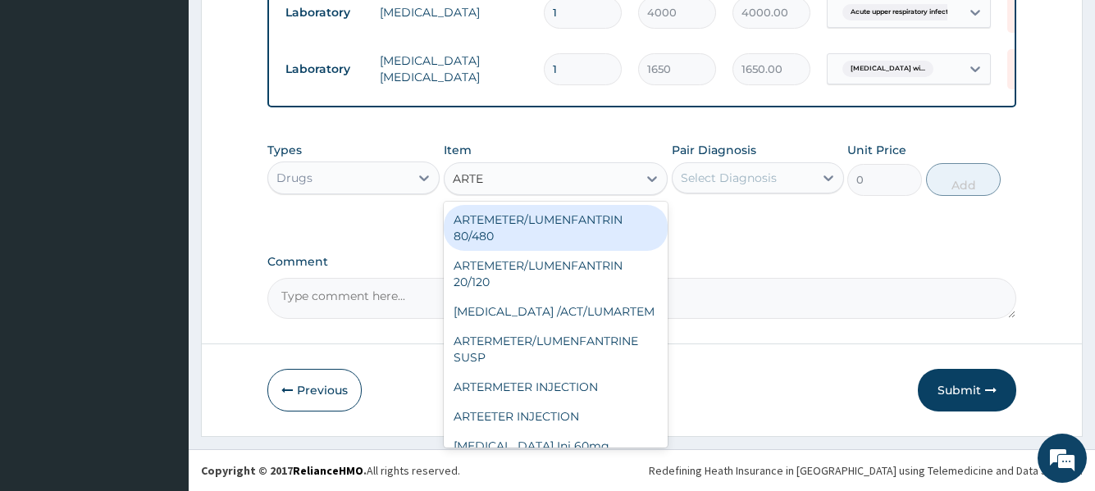
click at [555, 225] on div "ARTEMETER/LUMENFANTRIN 80/480" at bounding box center [556, 228] width 225 height 46
type input "430"
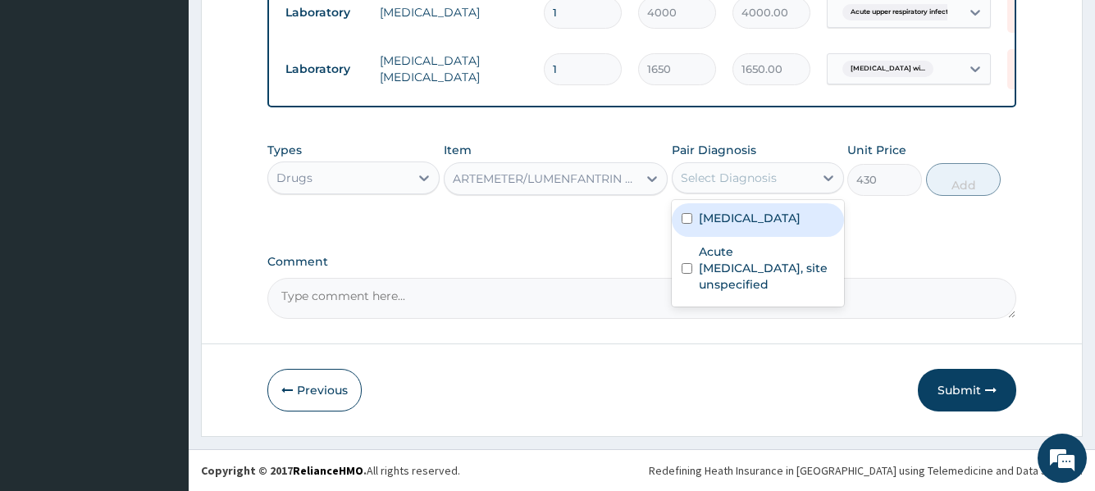
click at [742, 186] on div "Select Diagnosis" at bounding box center [743, 178] width 141 height 26
click at [741, 222] on label "Plasmodium malariae malaria without complication" at bounding box center [750, 218] width 102 height 16
checkbox input "true"
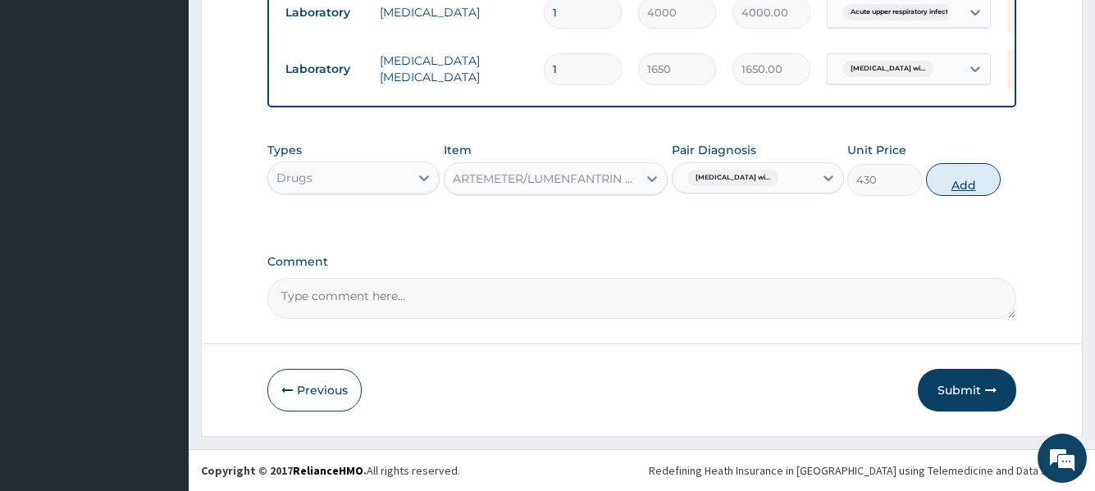
click at [957, 181] on button "Add" at bounding box center [963, 179] width 75 height 33
type input "0"
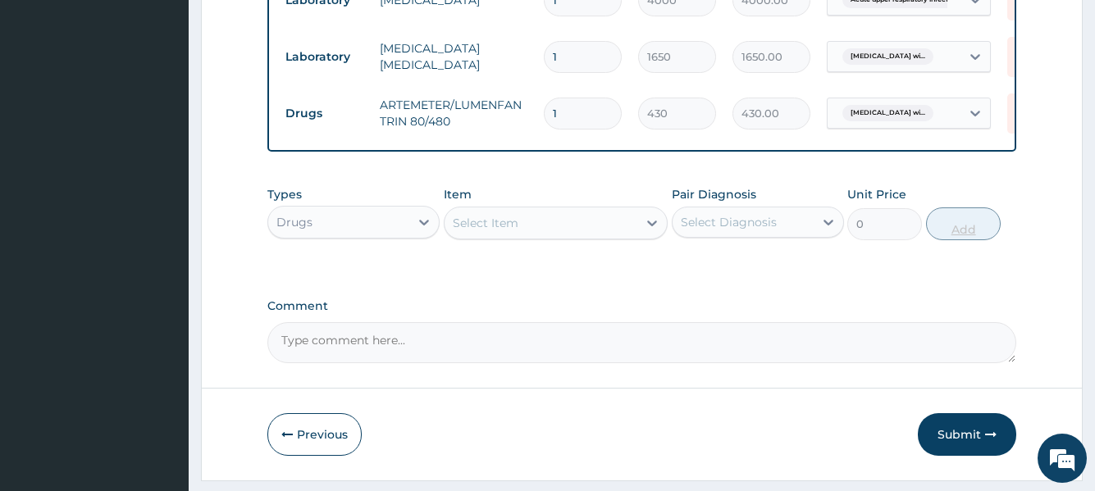
type input "0.00"
type input "6"
type input "2580.00"
type input "6"
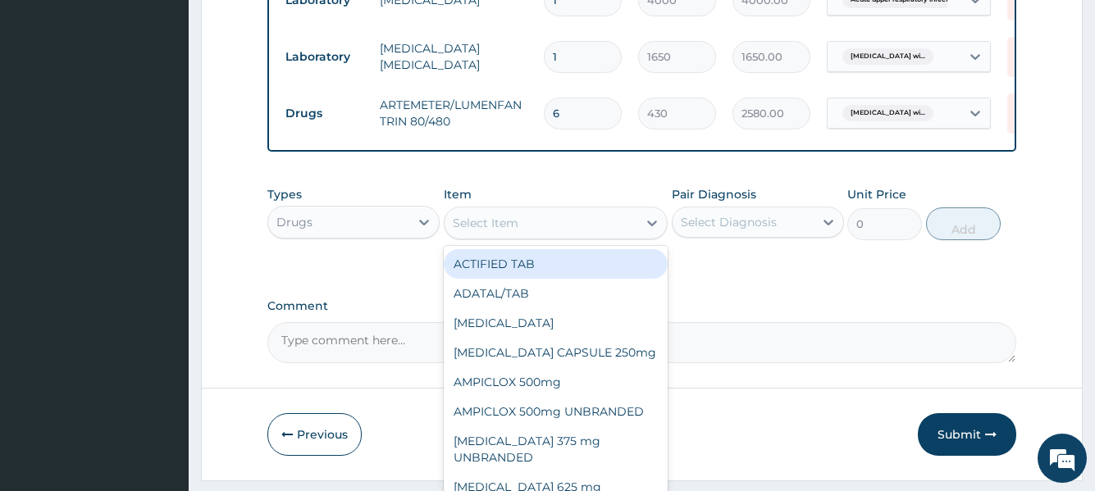
click at [562, 236] on div "Select Item" at bounding box center [542, 223] width 194 height 26
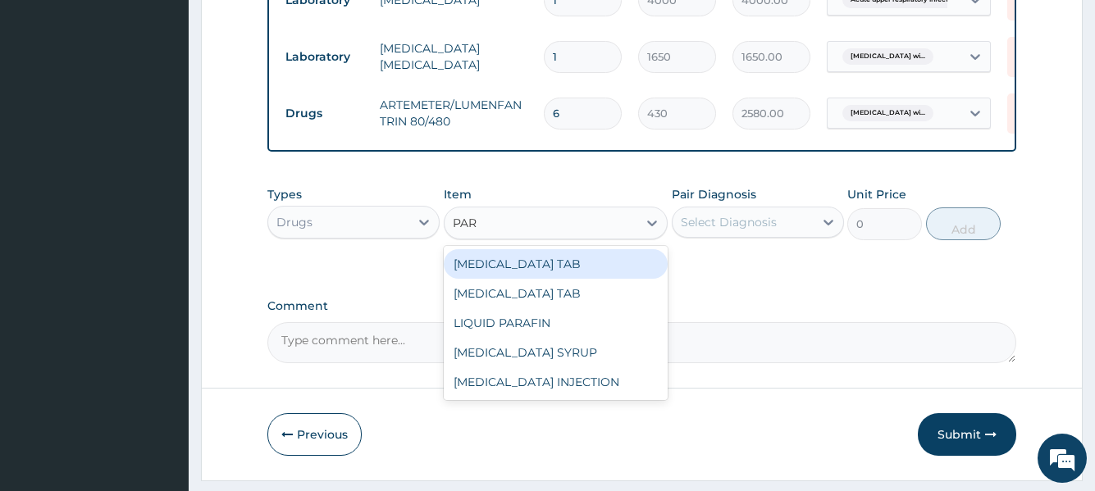
type input "PARA"
click at [543, 274] on div "PARACETAMOL TAB" at bounding box center [556, 264] width 225 height 30
type input "20"
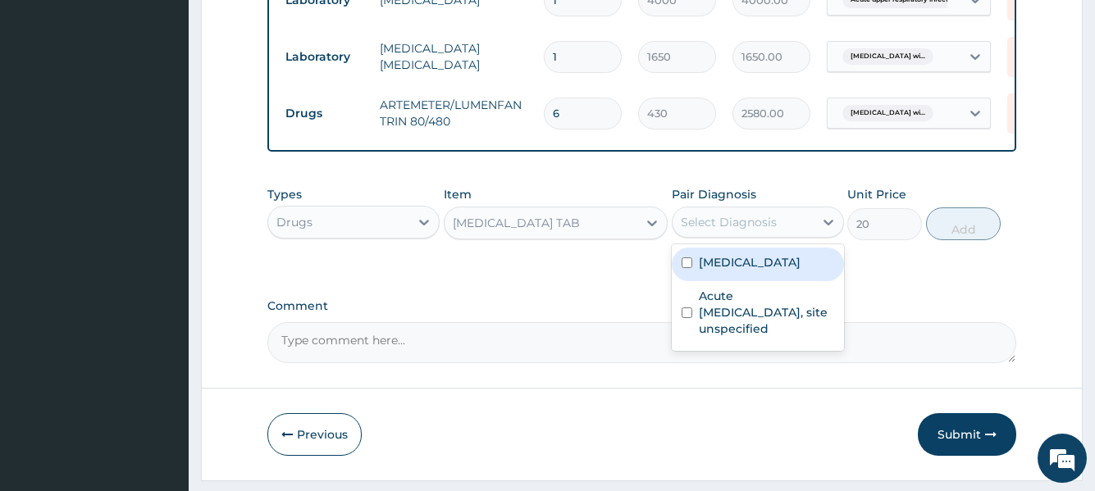
click at [770, 231] on div "Select Diagnosis" at bounding box center [729, 222] width 96 height 16
click at [744, 271] on label "Plasmodium malariae malaria without complication" at bounding box center [750, 262] width 102 height 16
checkbox input "true"
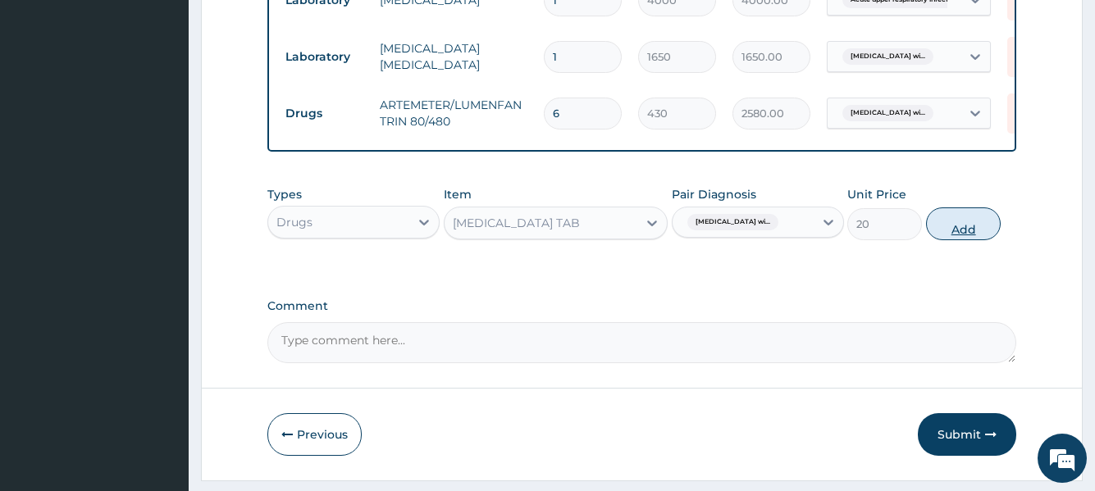
click at [944, 235] on button "Add" at bounding box center [963, 224] width 75 height 33
type input "0"
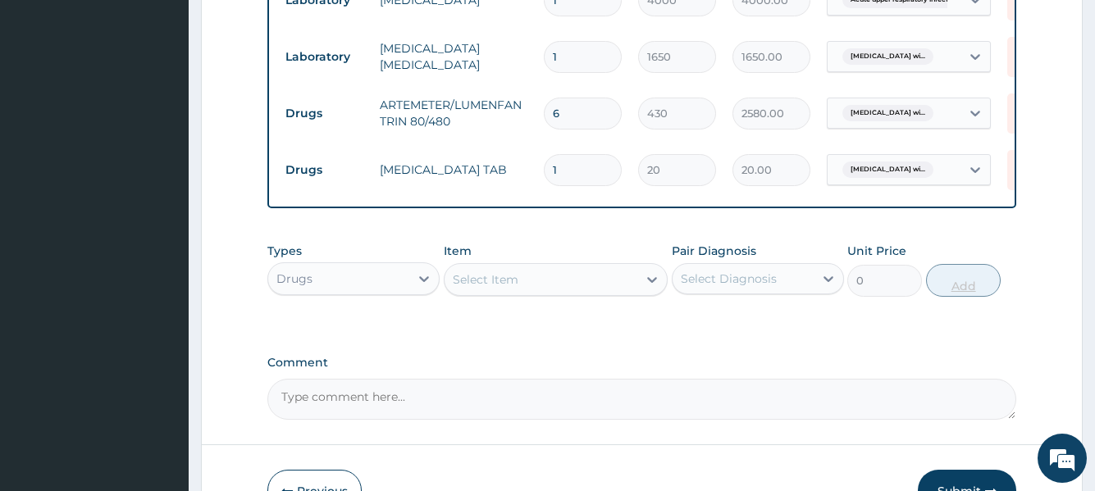
type input "15"
type input "300.00"
type input "15"
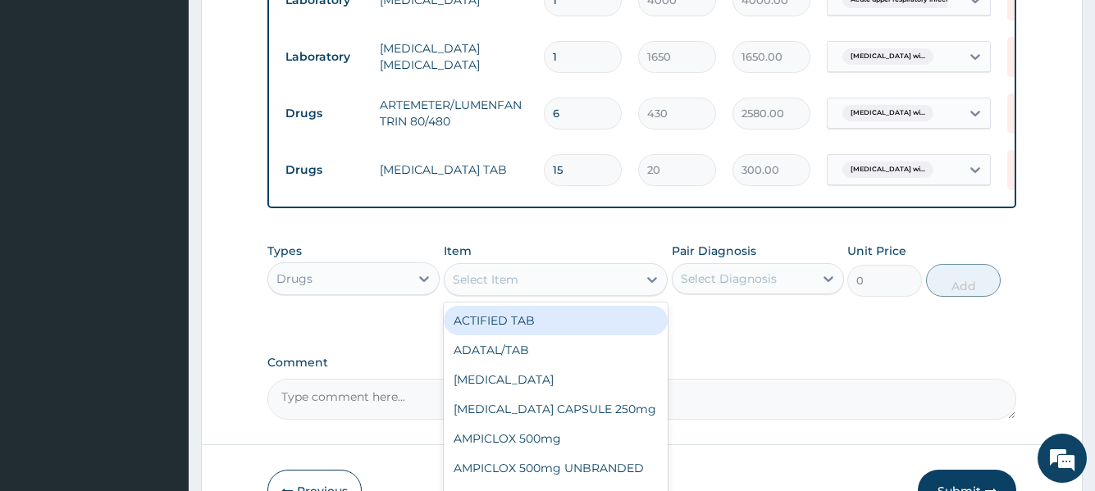
click at [579, 293] on div "Select Item" at bounding box center [542, 280] width 194 height 26
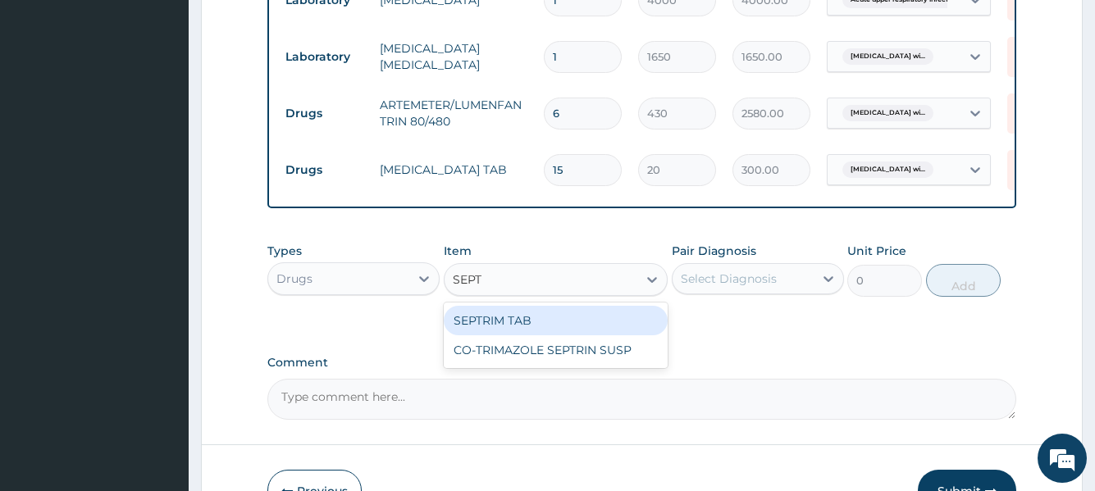
type input "SEPTR"
click at [545, 330] on div "SEPTRIM TAB" at bounding box center [556, 321] width 225 height 30
type input "50"
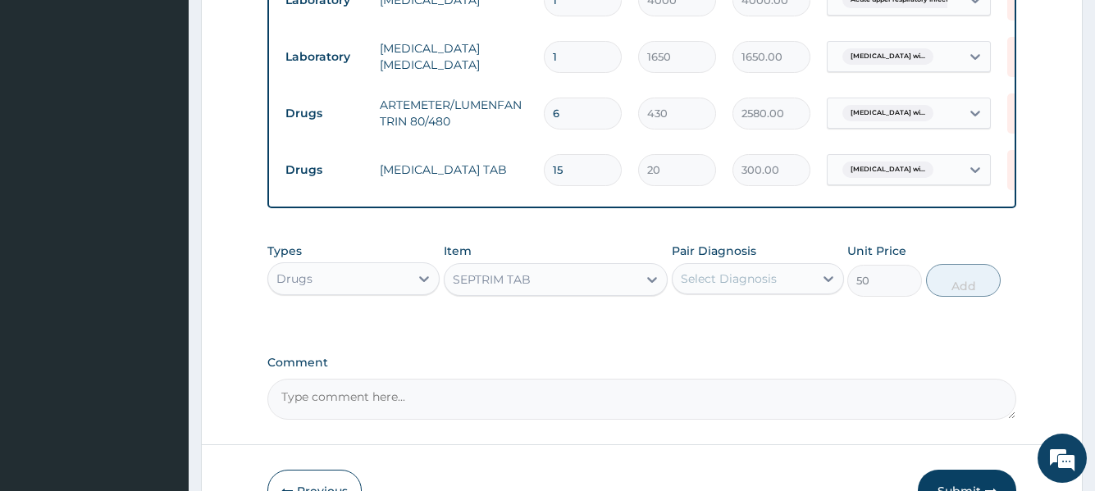
click at [748, 287] on div "Select Diagnosis" at bounding box center [729, 279] width 96 height 16
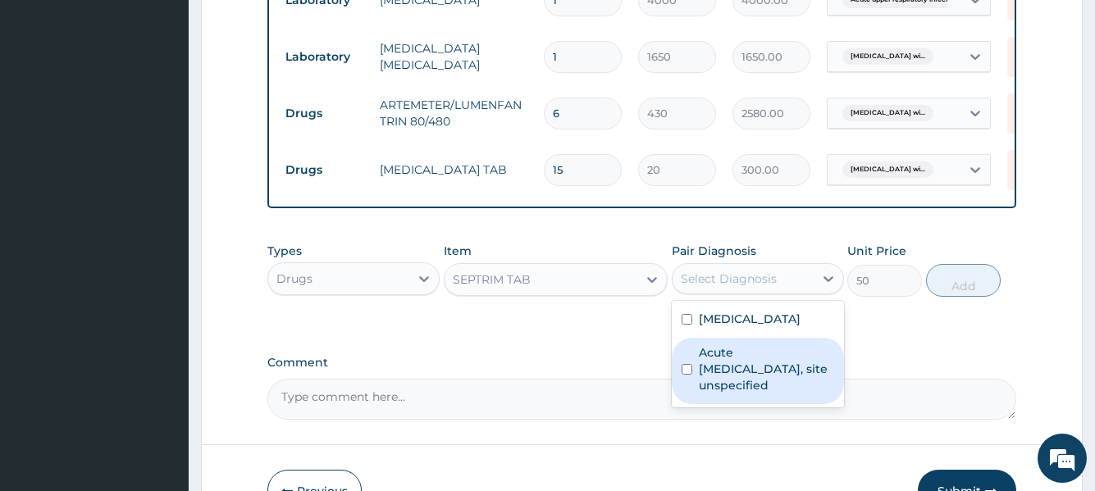
click at [718, 394] on label "Acute upper respiratory infection, site unspecified" at bounding box center [766, 369] width 135 height 49
checkbox input "true"
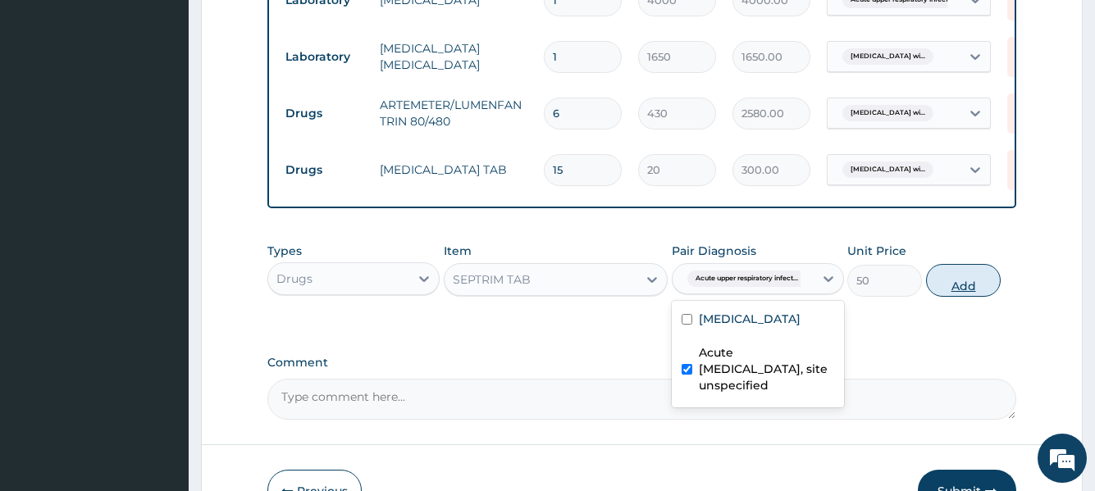
click at [955, 292] on button "Add" at bounding box center [963, 280] width 75 height 33
type input "0"
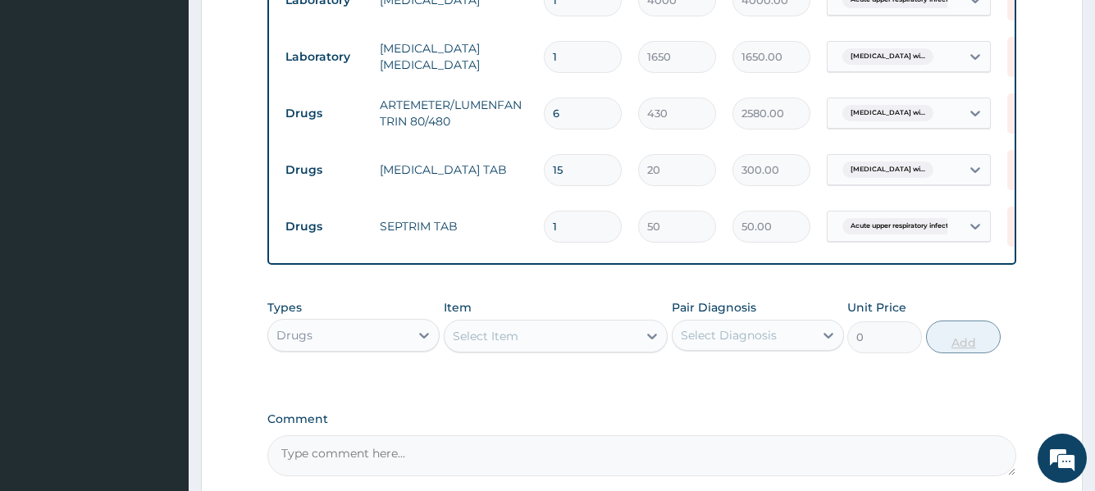
type input "0.00"
type input "2"
type input "100.00"
type input "20"
type input "1000.00"
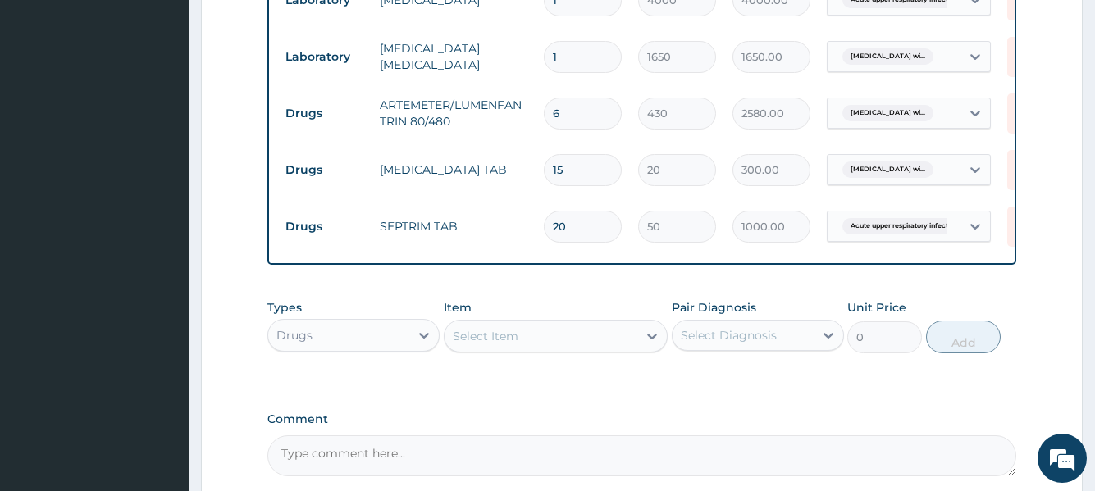
type input "20"
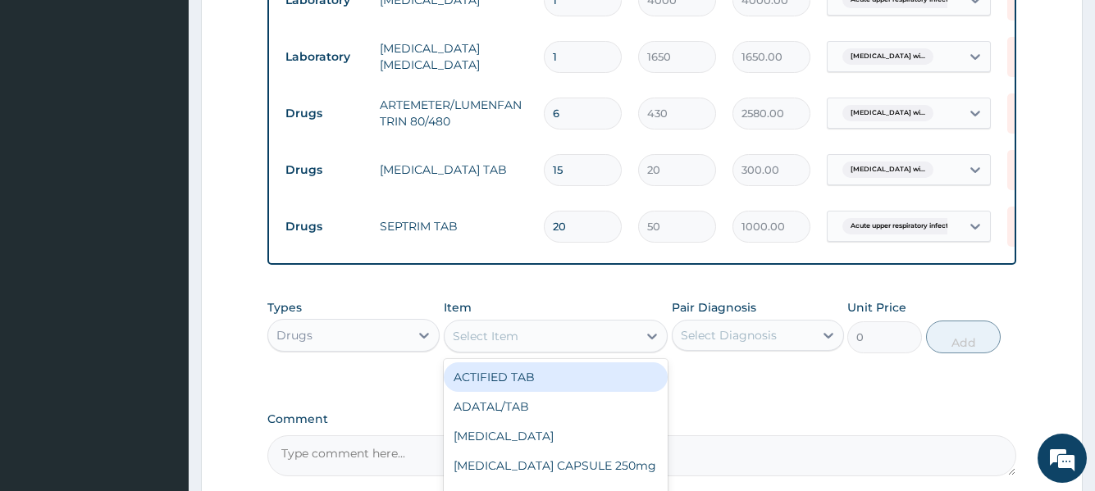
click at [534, 346] on div "Select Item" at bounding box center [542, 336] width 194 height 26
type input "LORA"
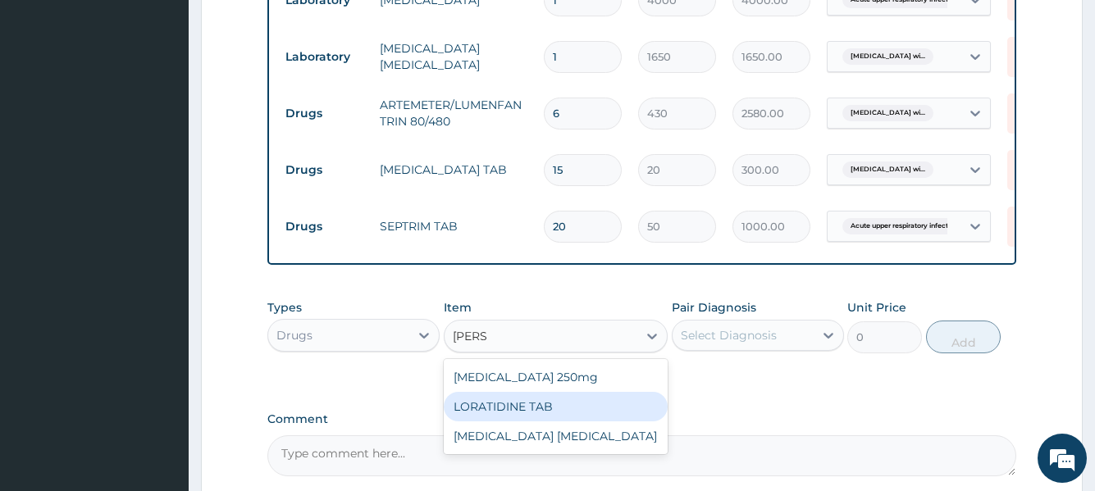
click at [506, 422] on div "LORATIDINE TAB" at bounding box center [556, 407] width 225 height 30
type input "81"
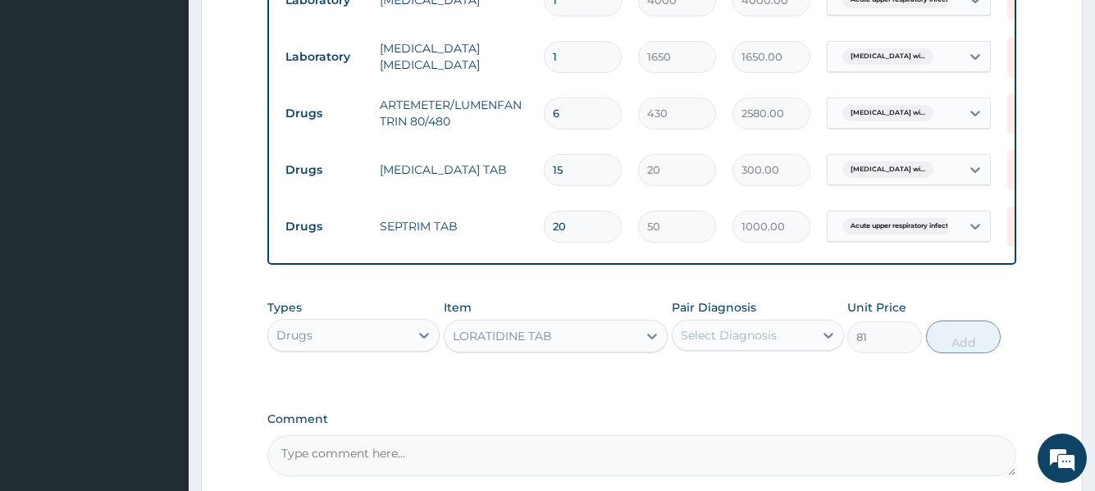
click at [728, 344] on div "Select Diagnosis" at bounding box center [729, 335] width 96 height 16
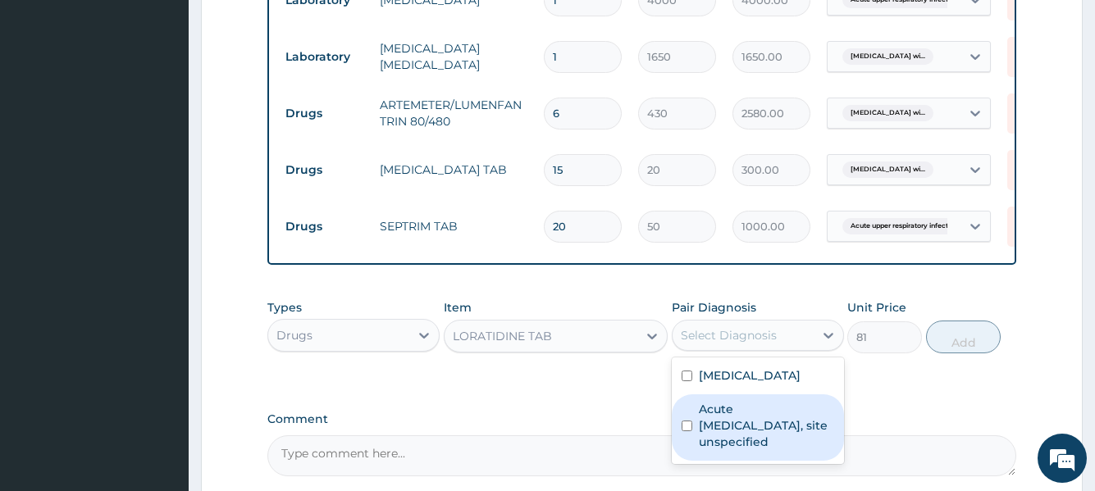
click at [733, 450] on label "Acute upper respiratory infection, site unspecified" at bounding box center [766, 425] width 135 height 49
checkbox input "true"
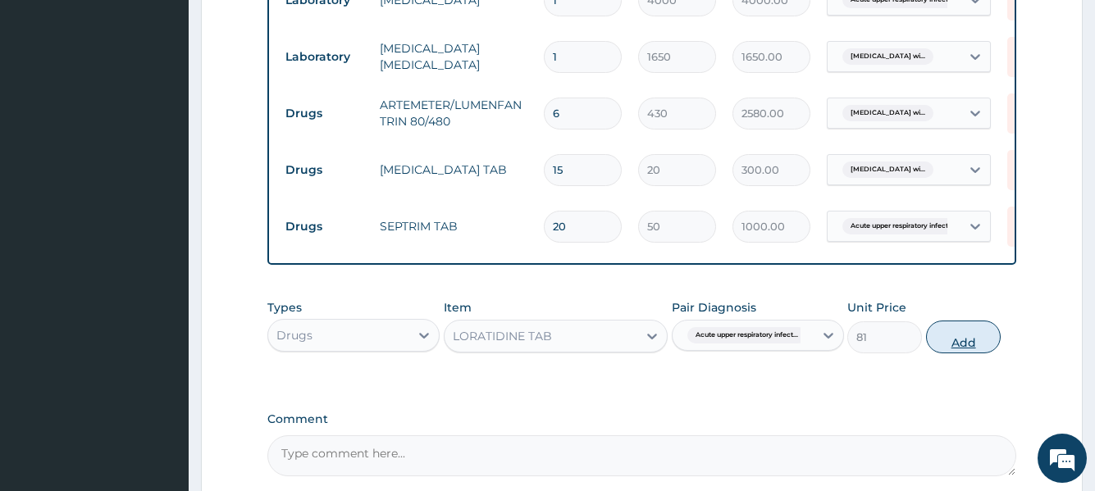
click at [959, 349] on button "Add" at bounding box center [963, 337] width 75 height 33
type input "0"
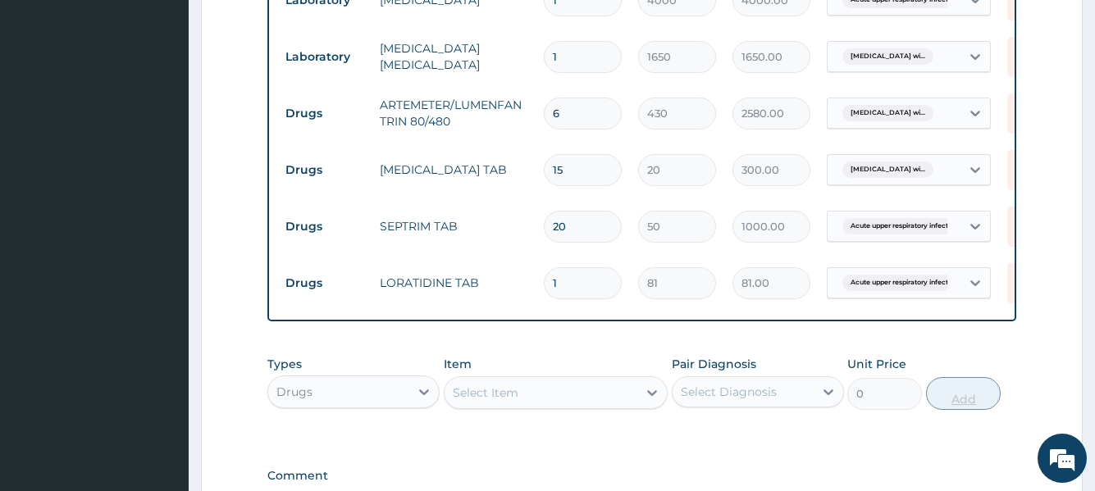
type input "0.00"
type input "5"
type input "405.00"
type input "5"
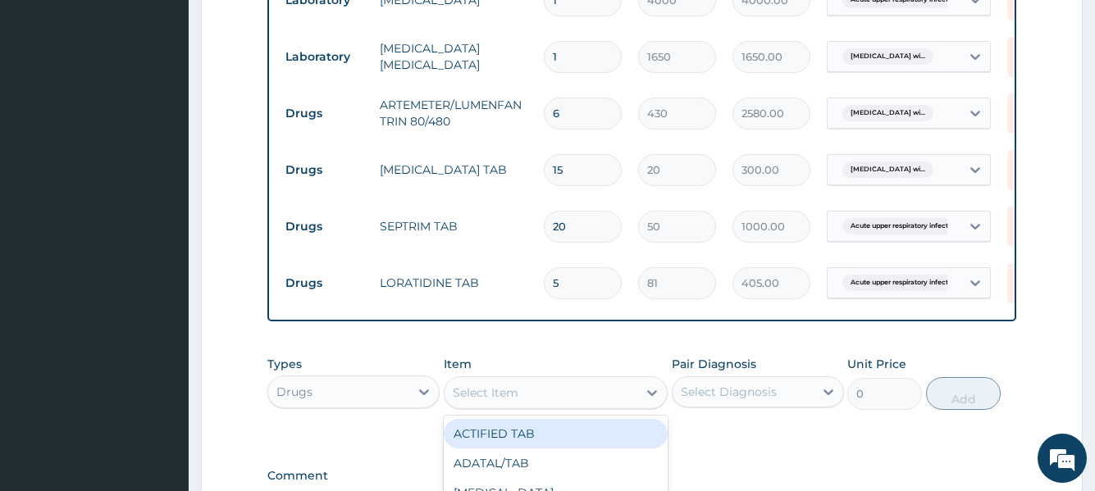
click at [537, 400] on div "Select Item" at bounding box center [542, 393] width 194 height 26
type input "COUGH"
click at [512, 437] on div "COUGH SYRUP ADULT" at bounding box center [556, 434] width 225 height 30
type input "1100"
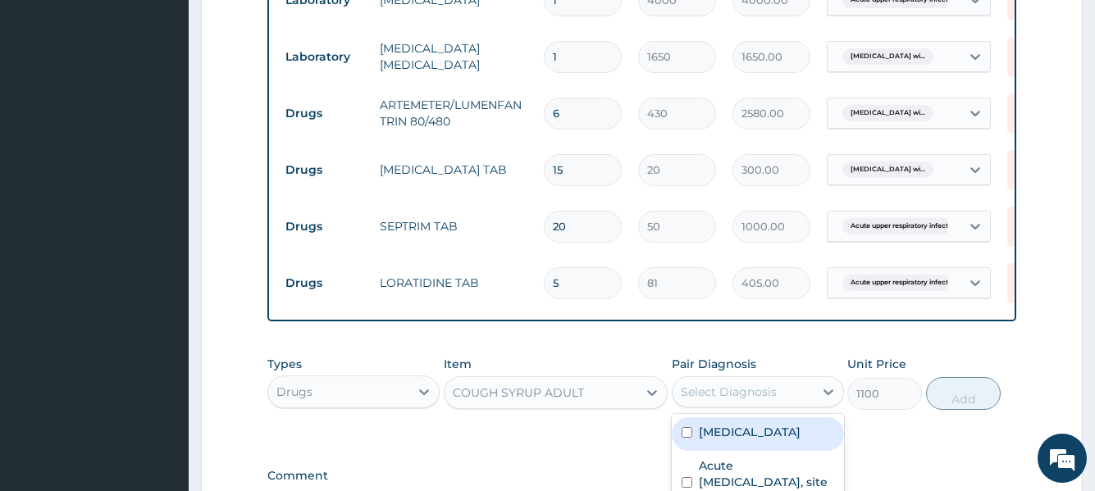
click at [714, 400] on div "Select Diagnosis" at bounding box center [729, 392] width 96 height 16
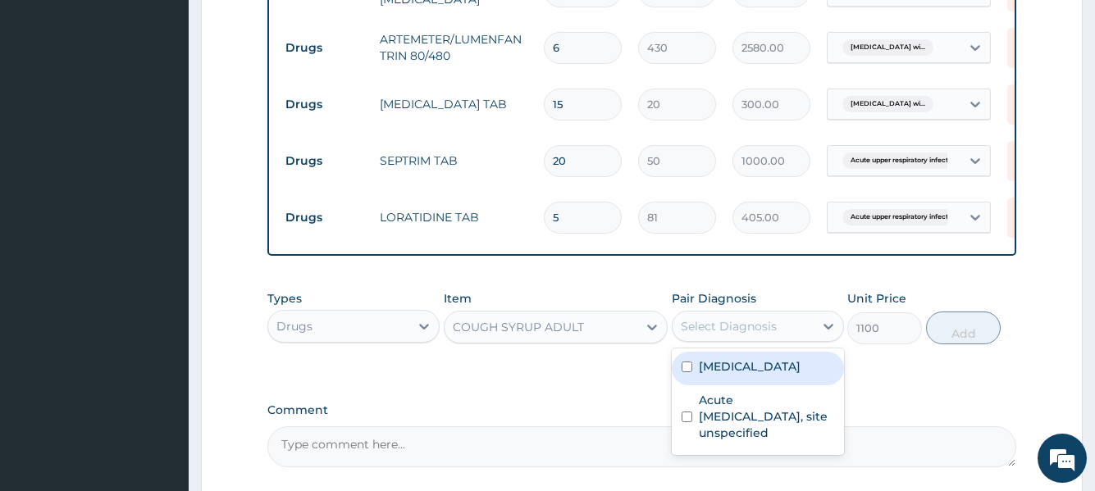
scroll to position [903, 0]
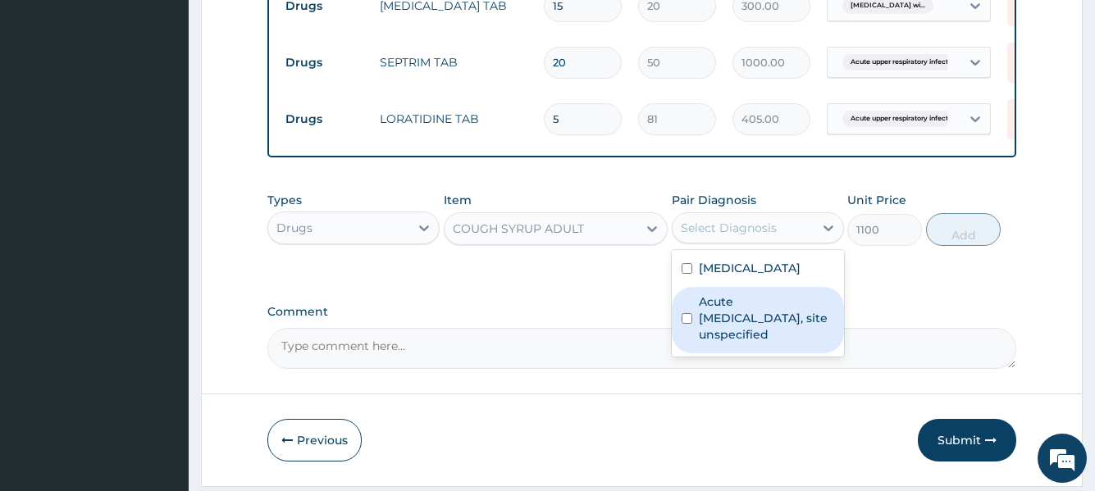
click at [710, 343] on label "Acute upper respiratory infection, site unspecified" at bounding box center [766, 318] width 135 height 49
checkbox input "true"
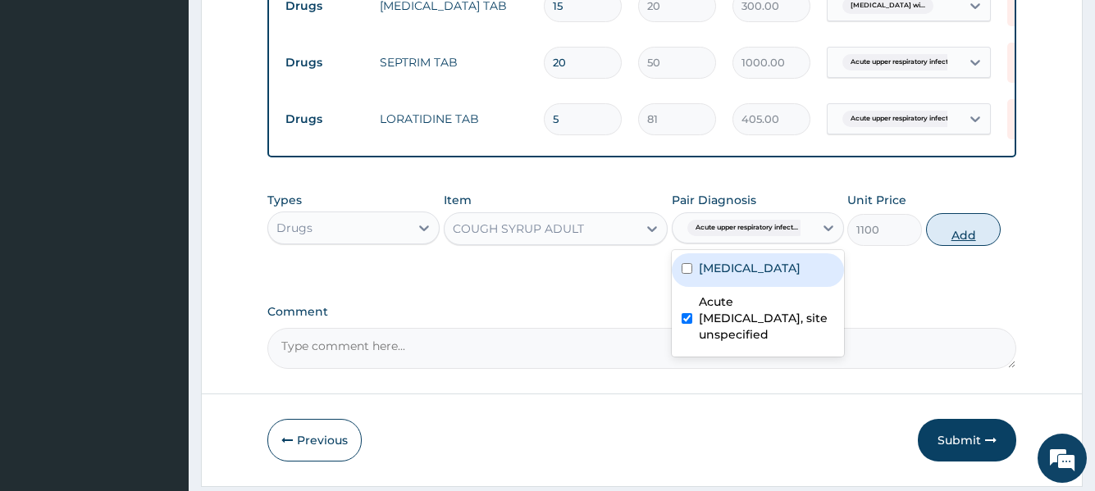
click at [961, 246] on button "Add" at bounding box center [963, 229] width 75 height 33
type input "0"
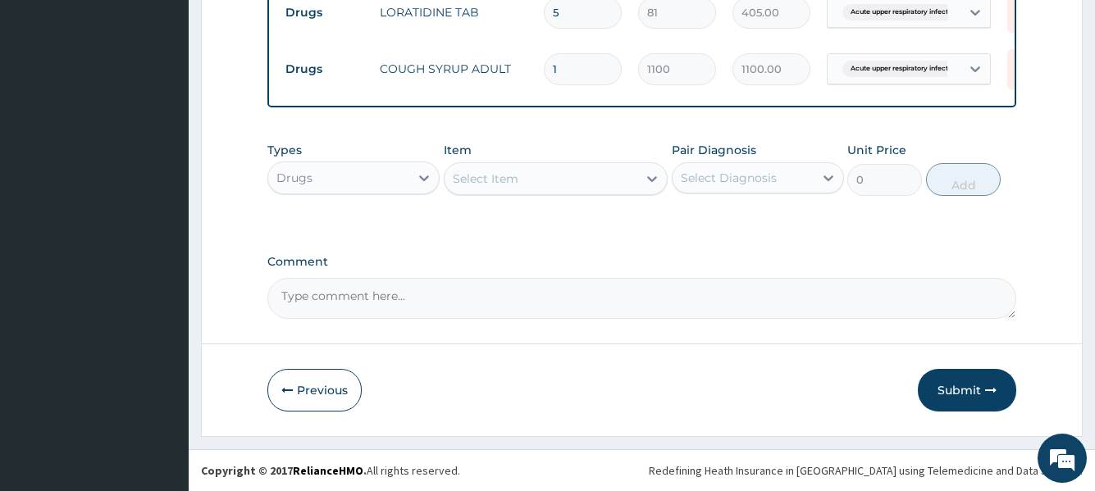
scroll to position [1022, 0]
click at [968, 380] on button "Submit" at bounding box center [967, 390] width 98 height 43
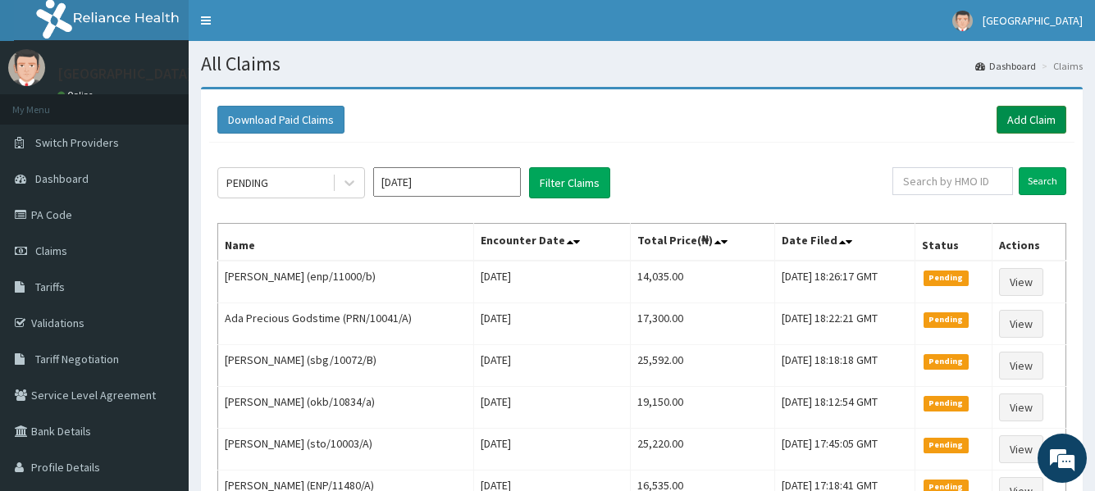
click at [1026, 122] on link "Add Claim" at bounding box center [1032, 120] width 70 height 28
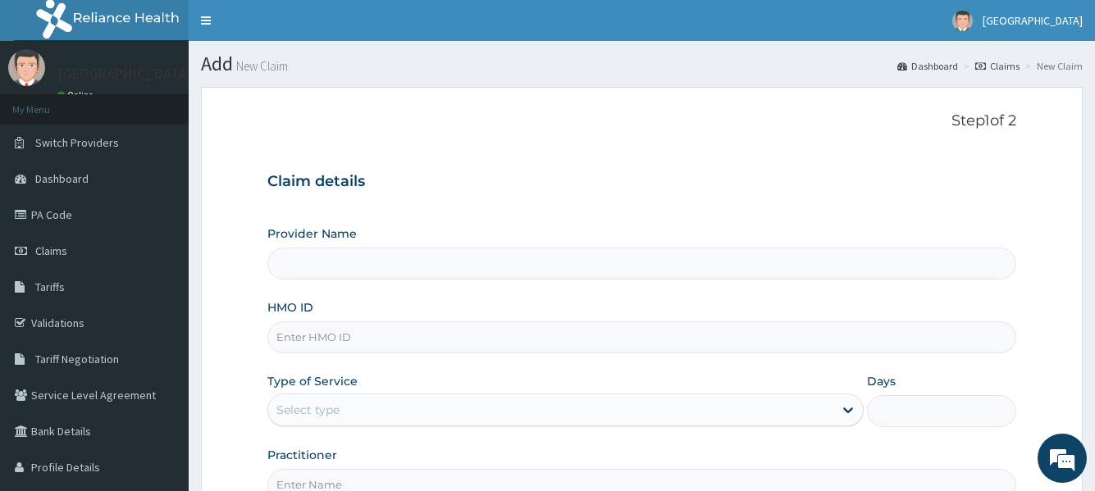
click at [372, 344] on input "HMO ID" at bounding box center [641, 338] width 748 height 32
type input "B"
type input "[GEOGRAPHIC_DATA]"
type input "BOF/10017/A"
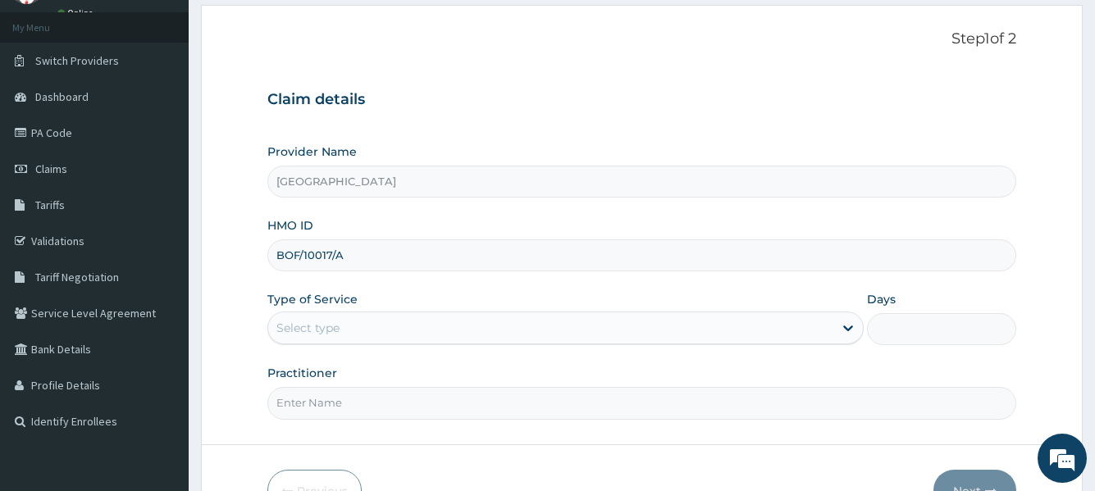
click at [413, 326] on div "Select type" at bounding box center [550, 328] width 564 height 26
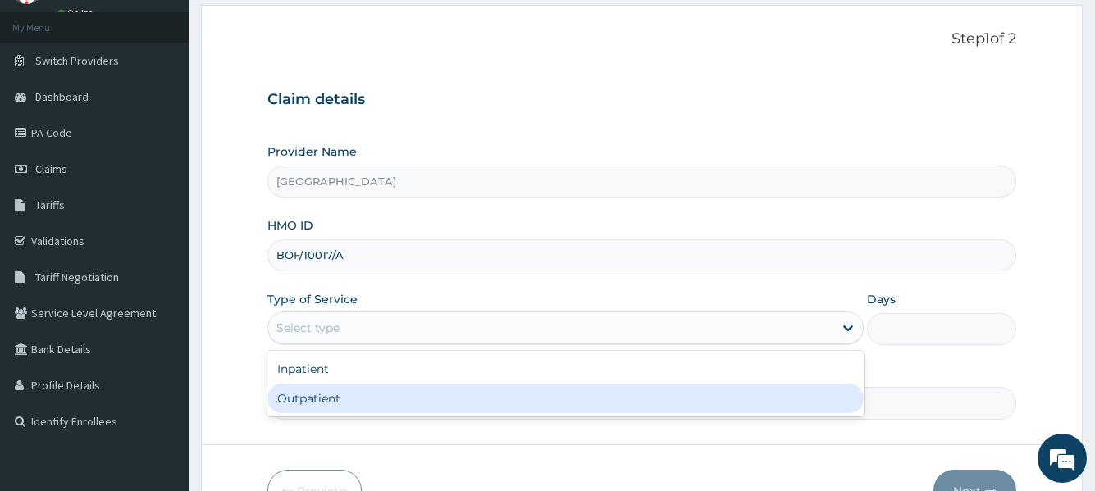
click at [331, 400] on div "Outpatient" at bounding box center [565, 399] width 596 height 30
type input "1"
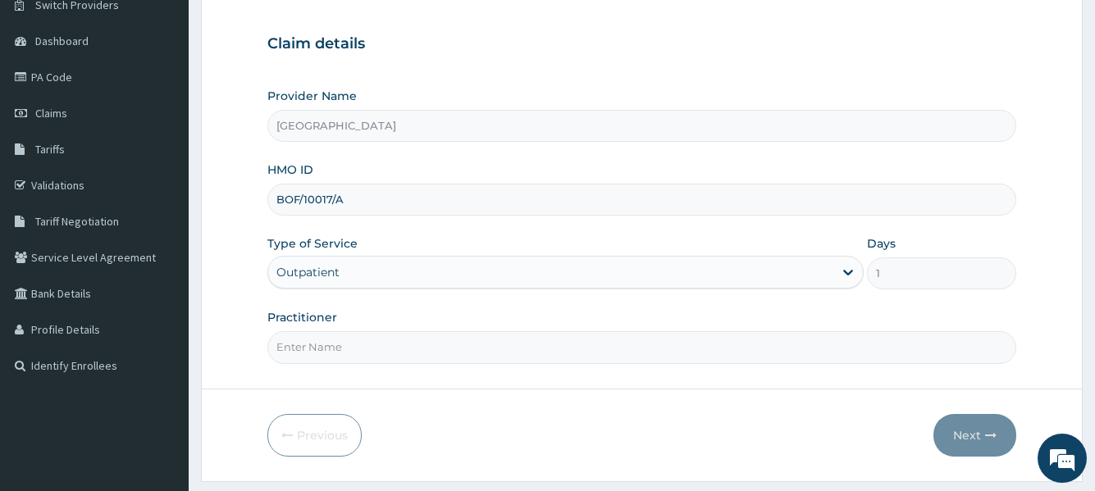
scroll to position [183, 0]
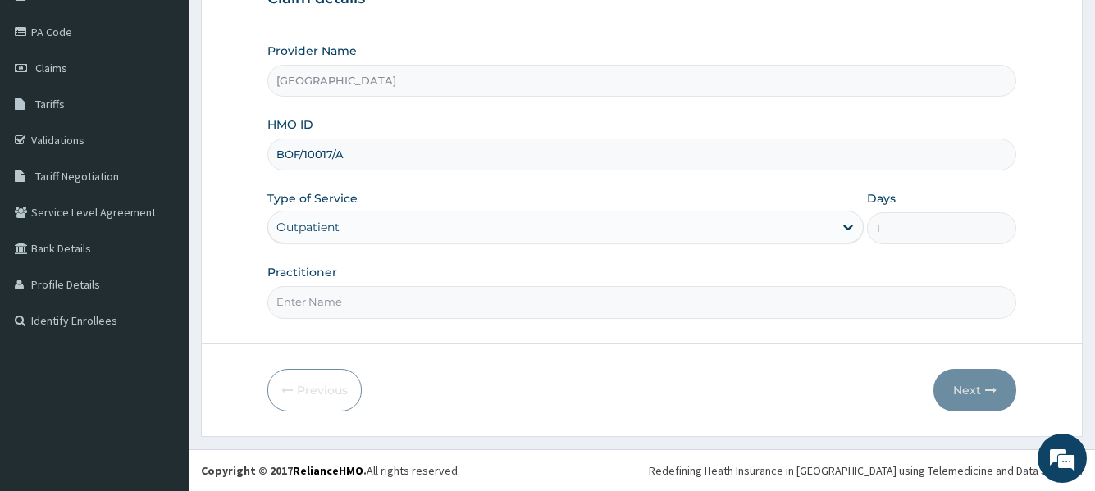
click at [342, 295] on input "Practitioner" at bounding box center [641, 302] width 748 height 32
type input "Dr [PERSON_NAME]"
click at [955, 386] on button "Next" at bounding box center [975, 390] width 83 height 43
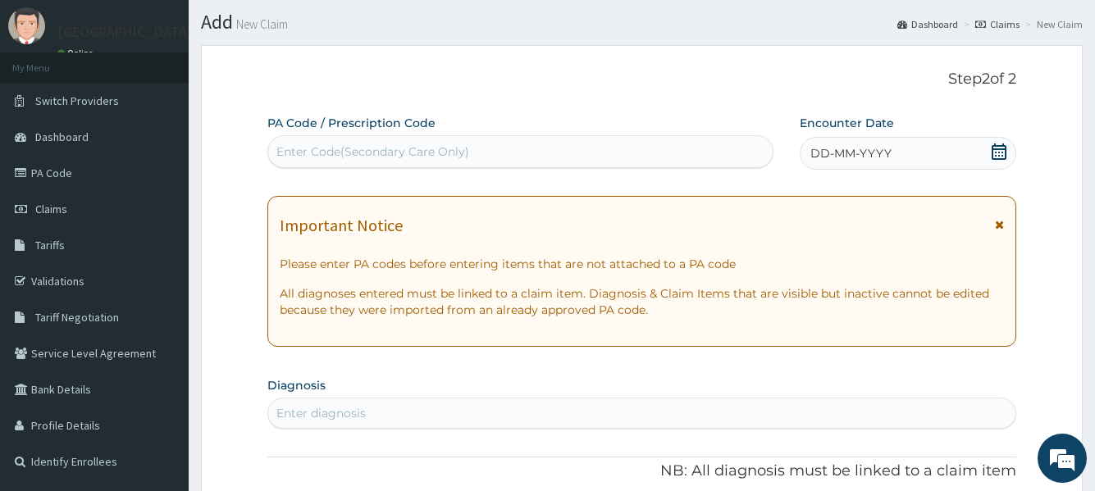
scroll to position [19, 0]
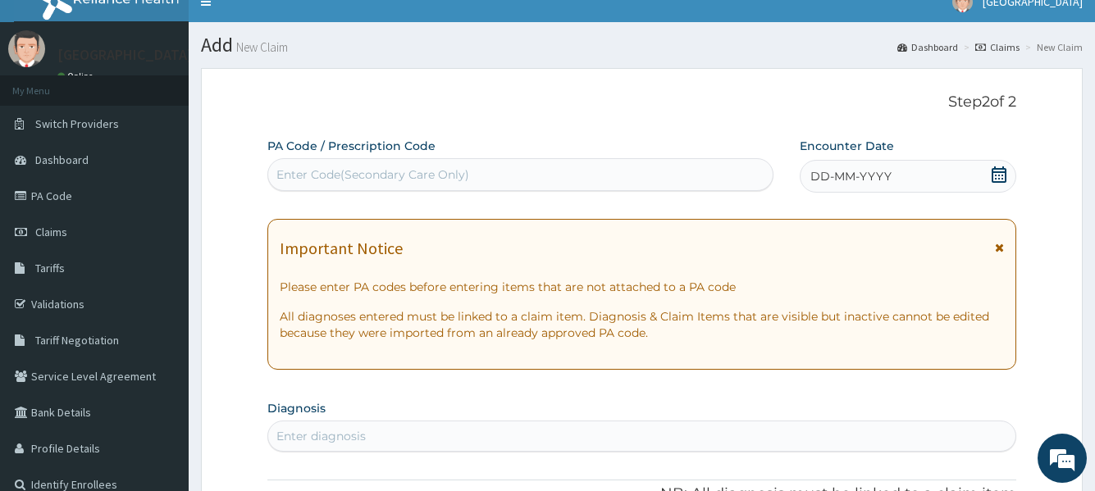
click at [995, 173] on icon at bounding box center [999, 175] width 16 height 16
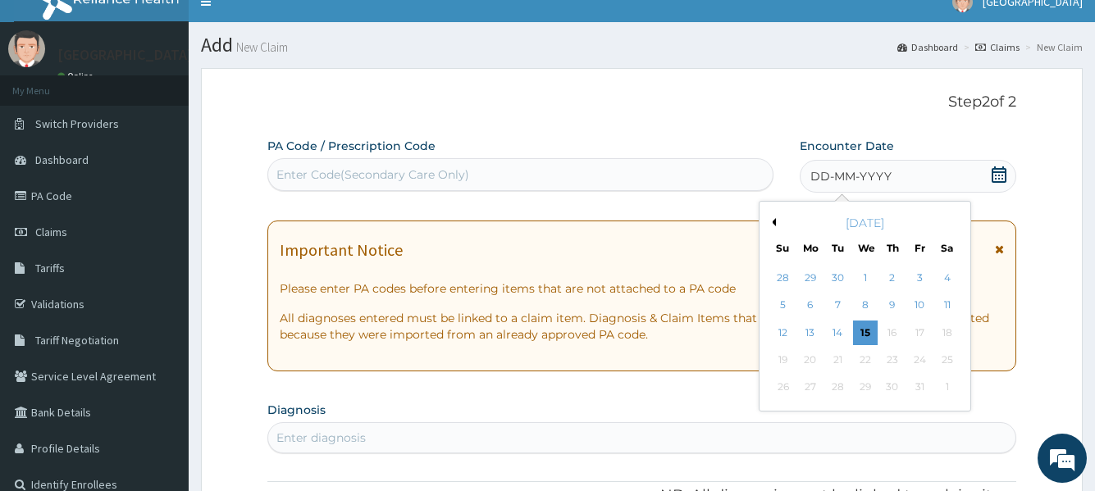
click at [866, 304] on div "8" at bounding box center [864, 306] width 25 height 25
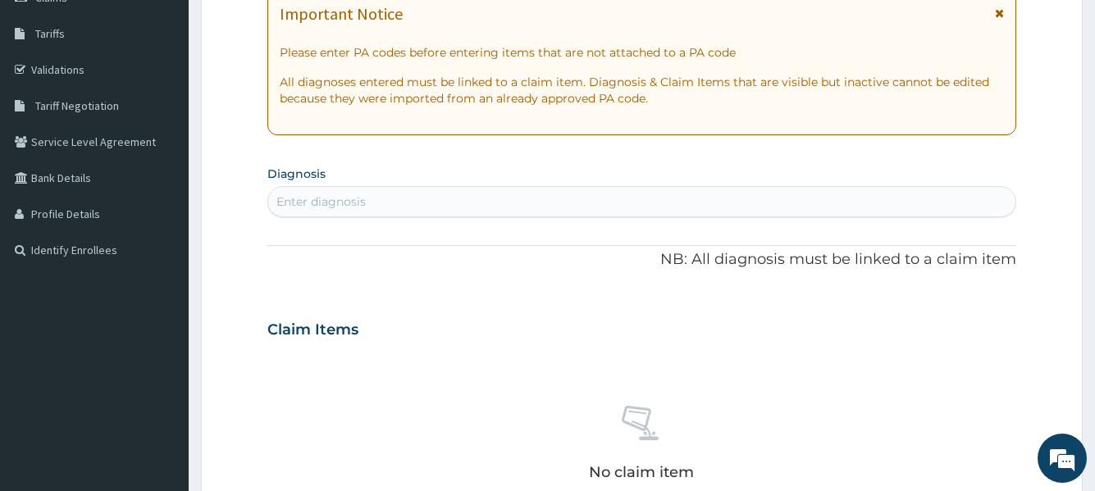
scroll to position [265, 0]
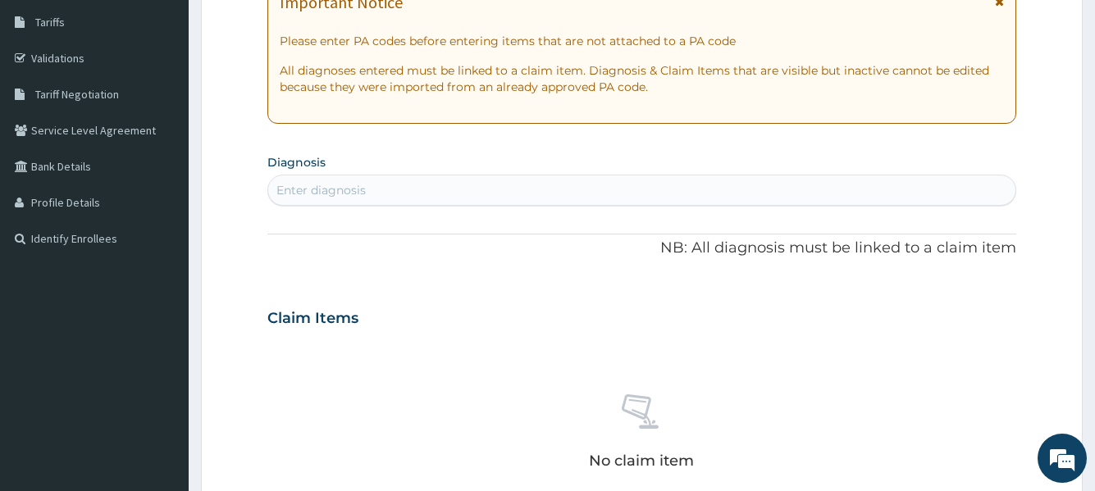
click at [428, 199] on div "Enter diagnosis" at bounding box center [641, 190] width 747 height 26
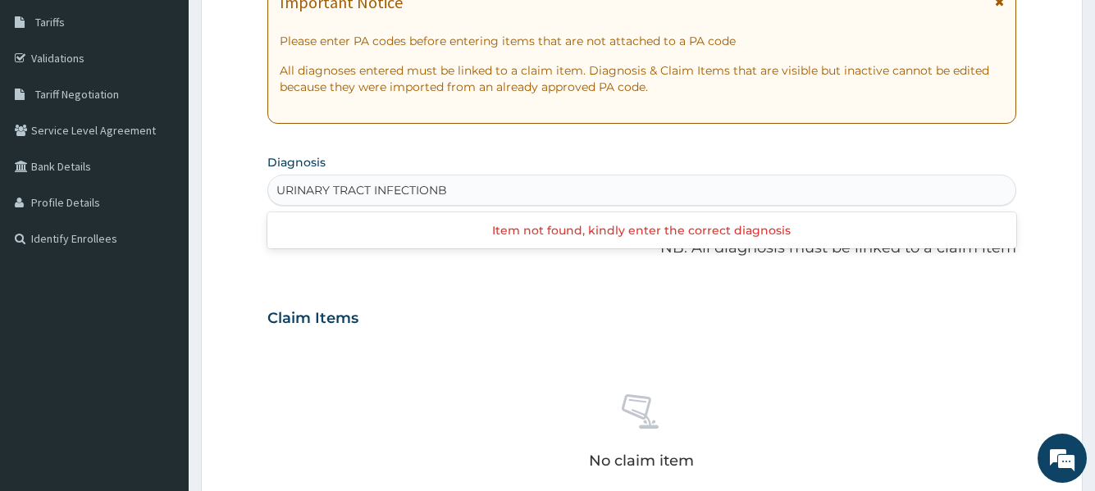
type input "[MEDICAL_DATA]"
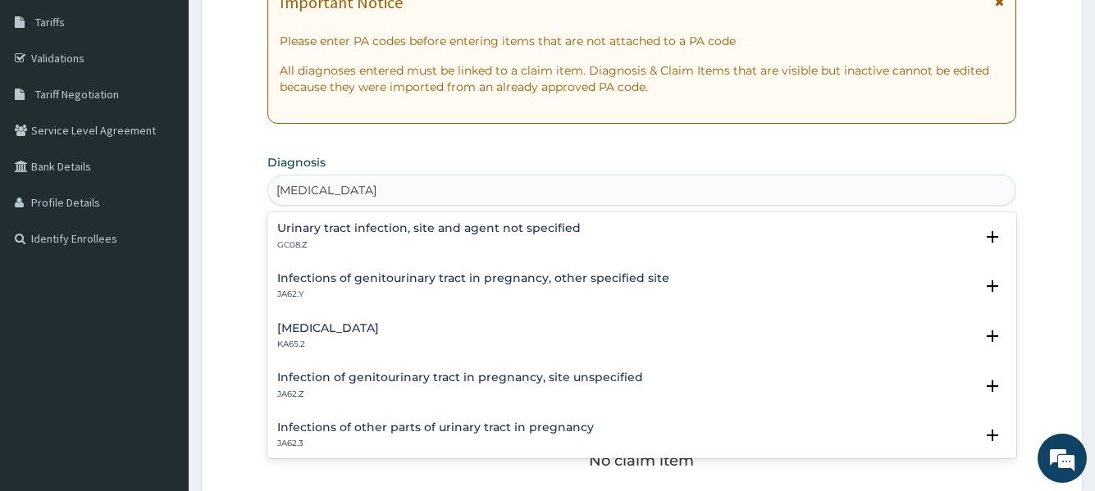
click at [394, 231] on h4 "Urinary tract infection, site and agent not specified" at bounding box center [429, 228] width 304 height 12
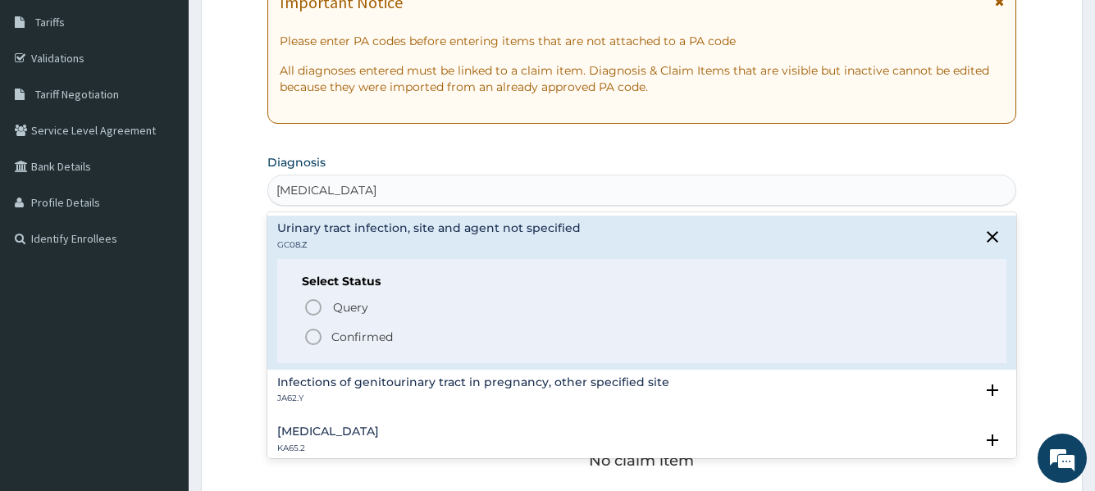
click at [314, 331] on icon "status option filled" at bounding box center [314, 337] width 20 height 20
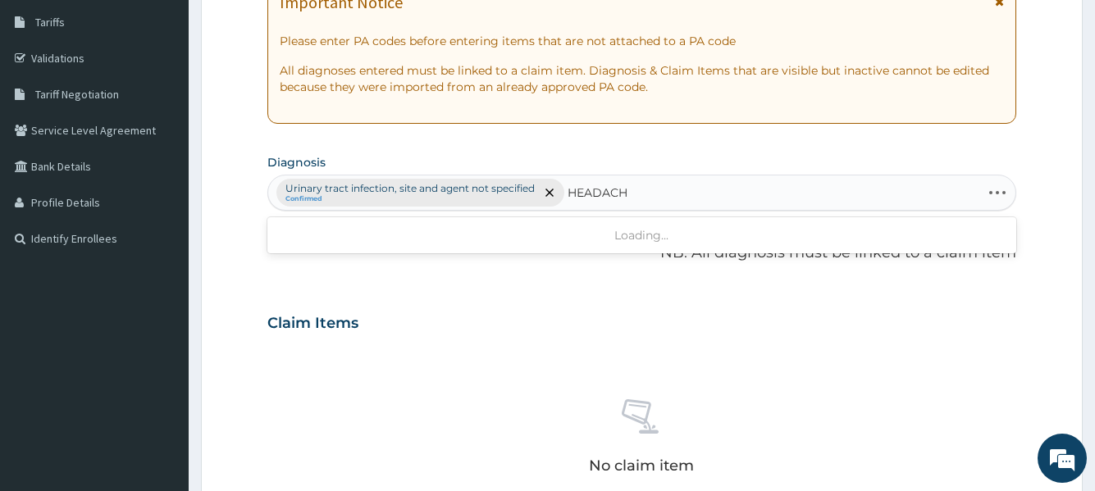
type input "HEADACHE"
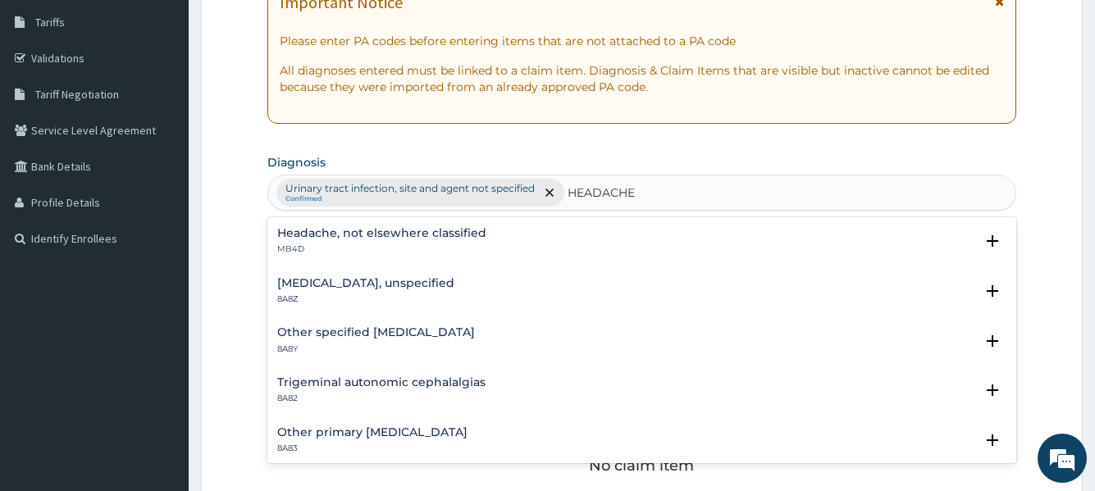
click at [383, 240] on div "Headache, not elsewhere classified MB4D" at bounding box center [381, 241] width 209 height 29
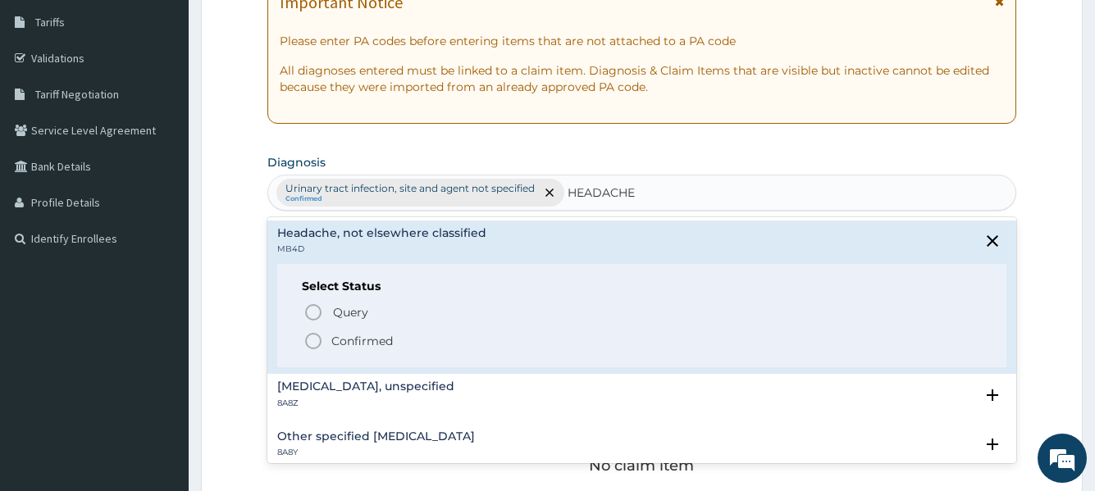
click at [313, 335] on circle "status option filled" at bounding box center [313, 341] width 15 height 15
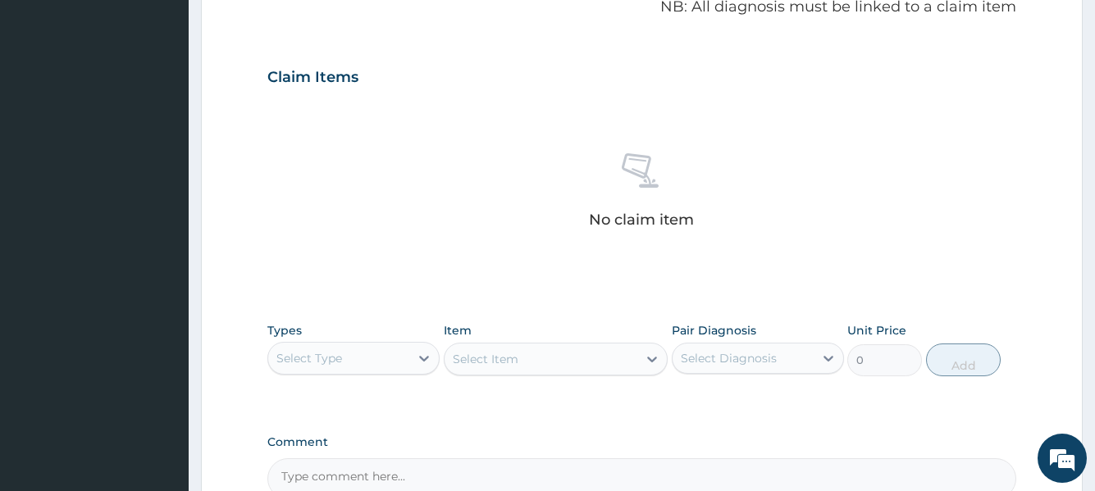
scroll to position [593, 0]
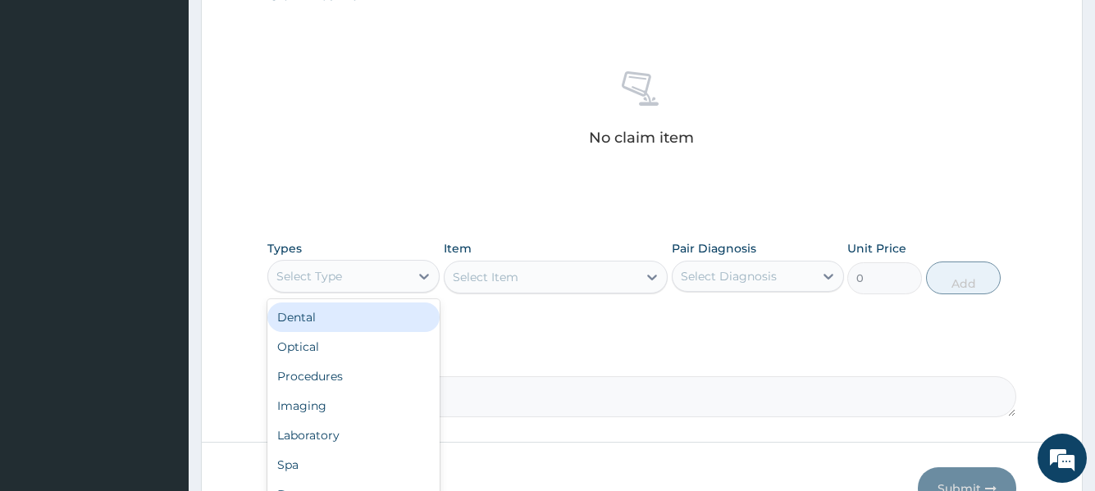
click at [331, 272] on div "Select Type" at bounding box center [309, 276] width 66 height 16
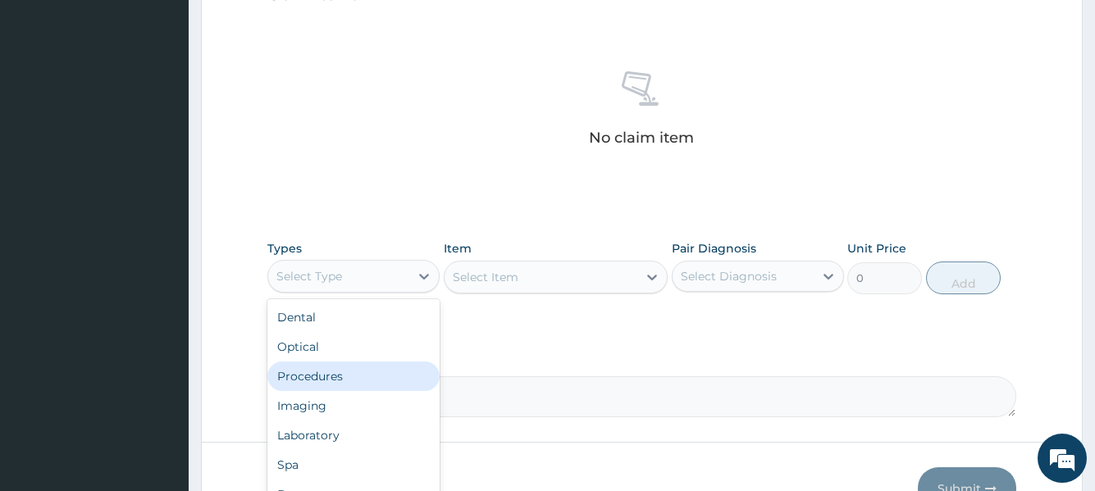
click at [311, 386] on div "Procedures" at bounding box center [353, 377] width 172 height 30
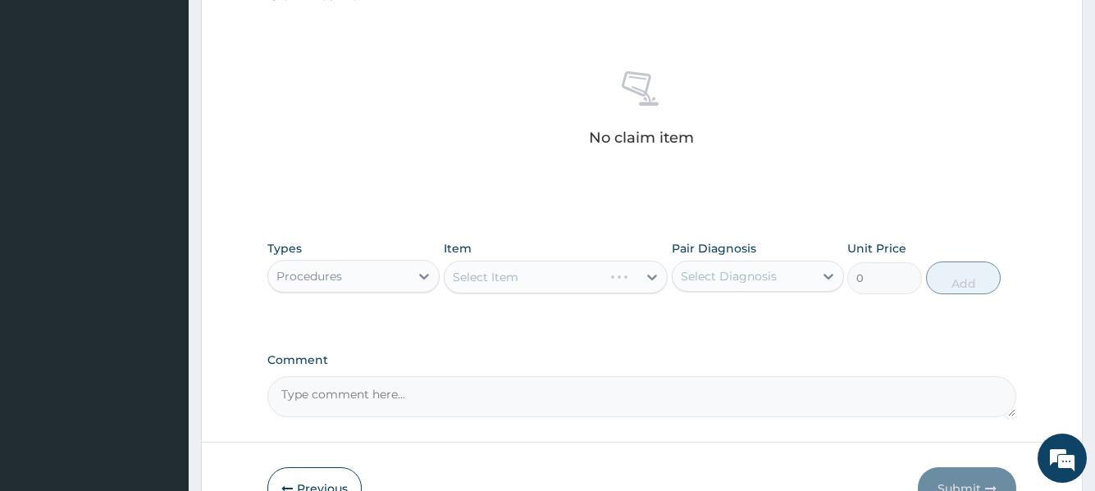
click at [537, 286] on div "Select Item" at bounding box center [556, 277] width 225 height 33
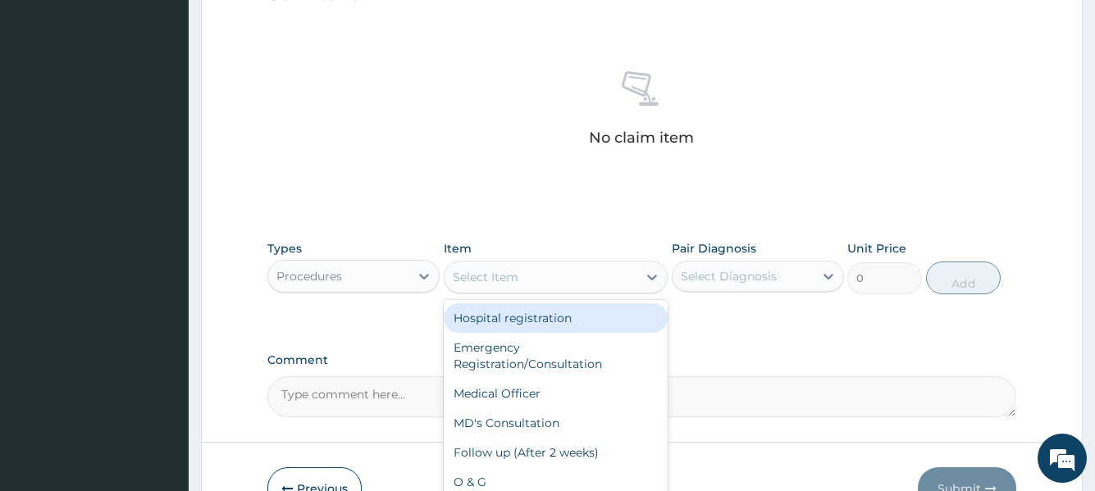
click at [536, 286] on div "Select Item" at bounding box center [542, 277] width 194 height 26
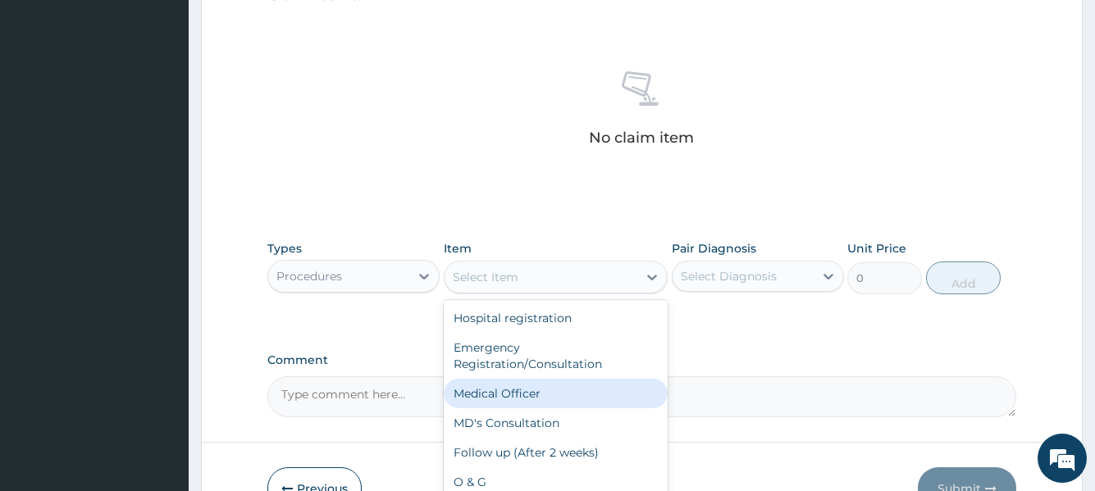
click at [495, 393] on div "Medical Officer" at bounding box center [556, 394] width 225 height 30
type input "3000"
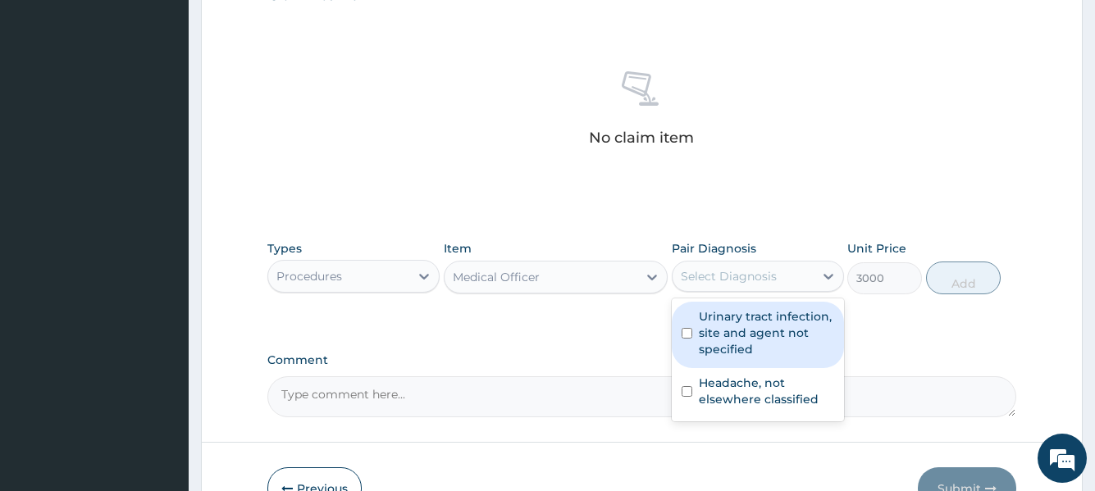
click at [783, 280] on div "Select Diagnosis" at bounding box center [743, 276] width 141 height 26
click at [758, 341] on label "Urinary tract infection, site and agent not specified" at bounding box center [766, 332] width 135 height 49
checkbox input "true"
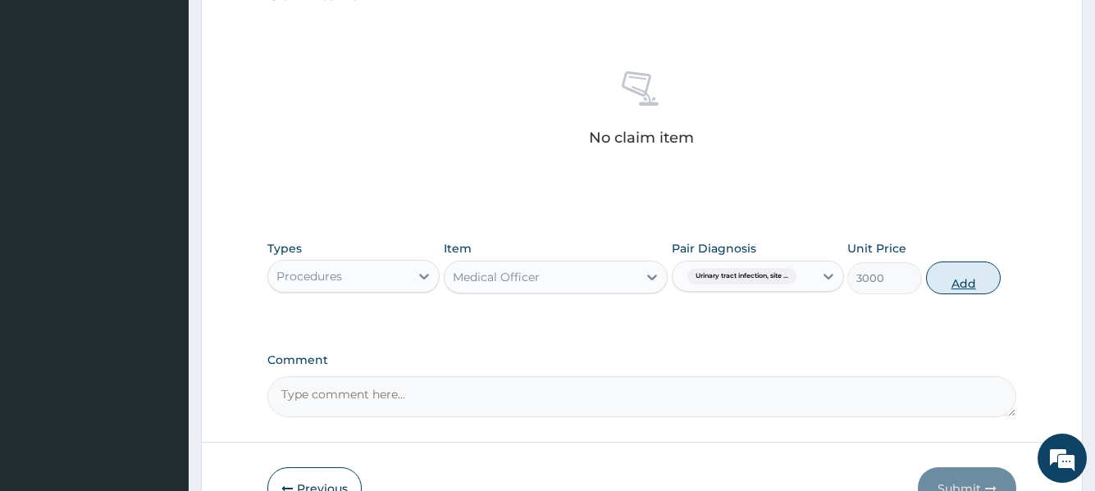
click at [974, 285] on button "Add" at bounding box center [963, 278] width 75 height 33
type input "0"
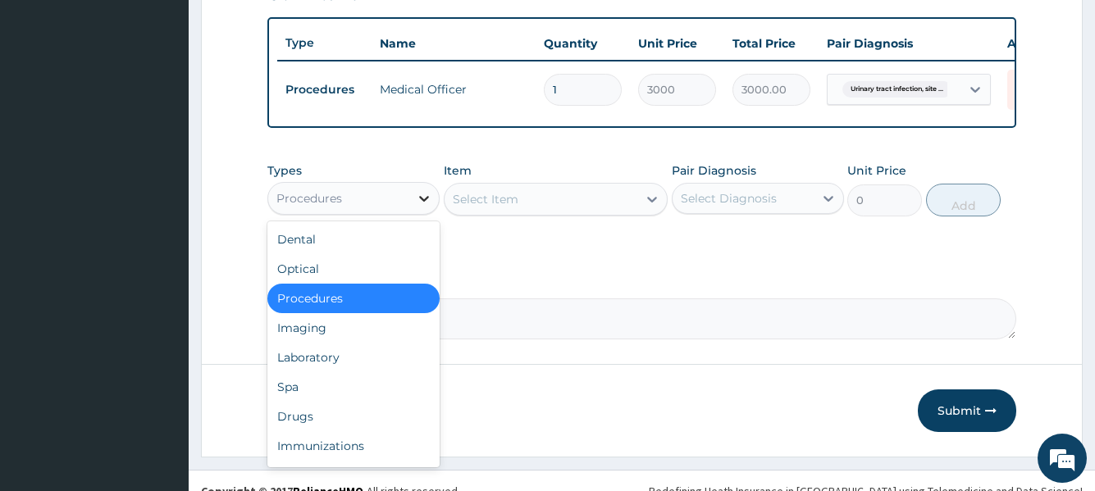
click at [427, 202] on icon at bounding box center [424, 199] width 10 height 6
click at [310, 424] on div "Drugs" at bounding box center [353, 417] width 172 height 30
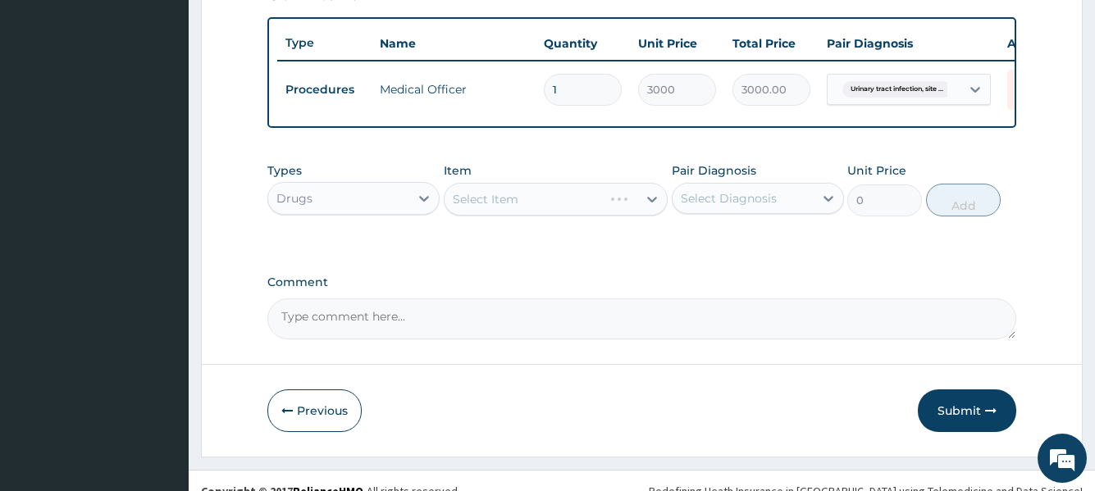
click at [503, 216] on div "Select Item" at bounding box center [556, 199] width 225 height 33
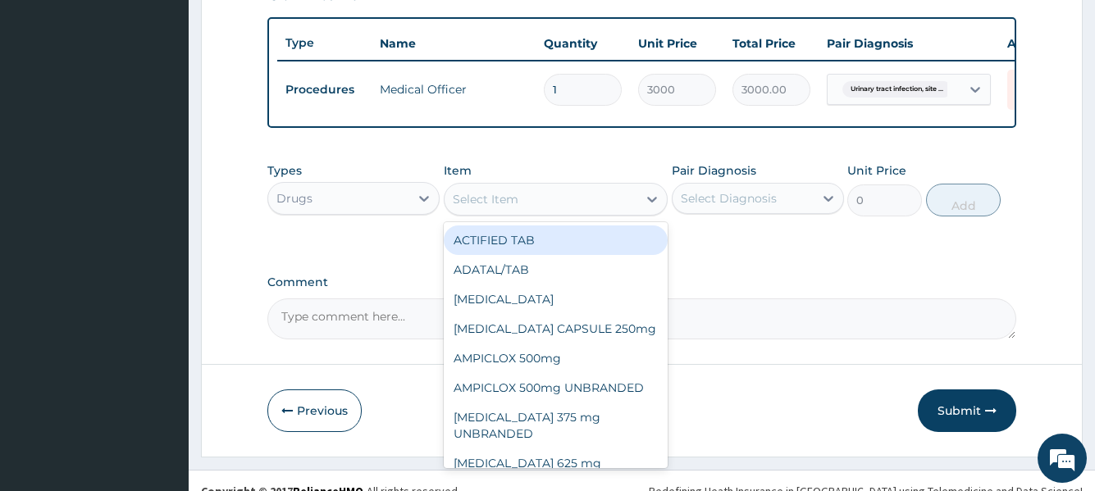
click at [503, 208] on div "Select Item" at bounding box center [486, 199] width 66 height 16
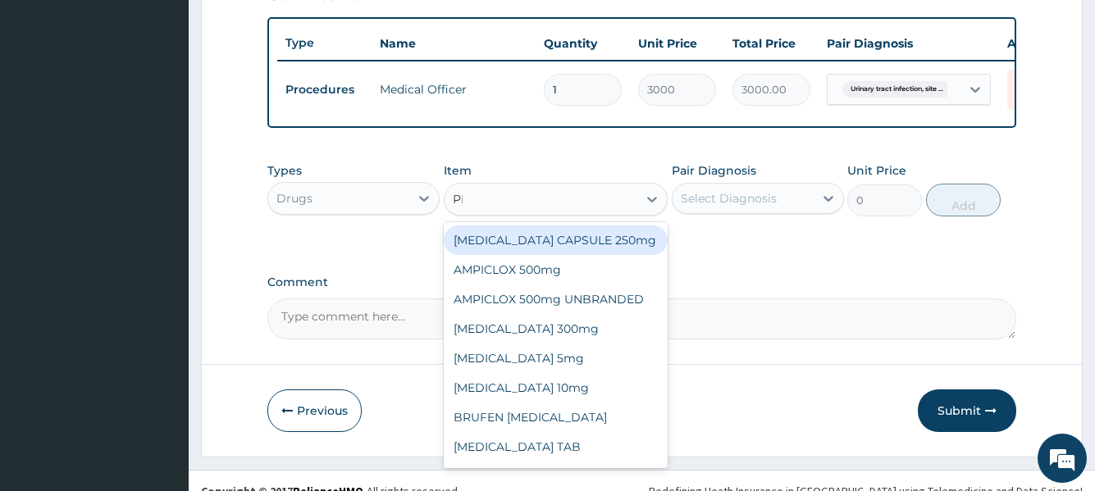
type input "PER"
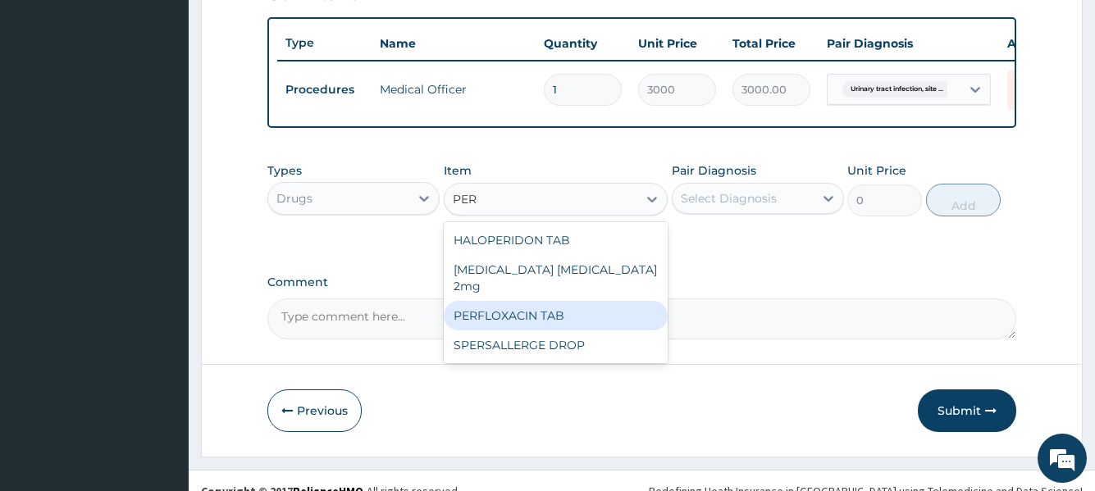
click at [489, 303] on div "PERFLOXACIN TAB" at bounding box center [556, 316] width 225 height 30
type input "151"
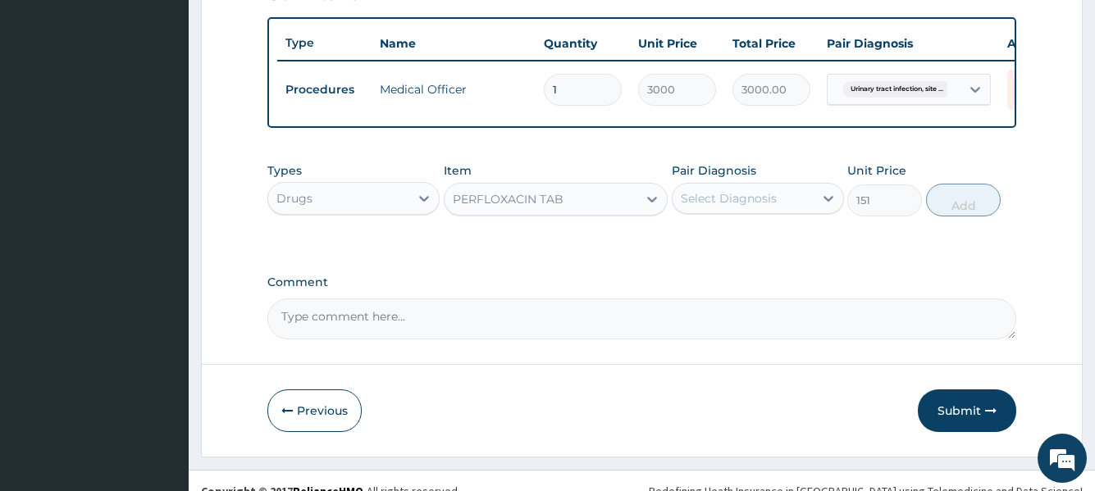
click at [719, 207] on div "Select Diagnosis" at bounding box center [729, 198] width 96 height 16
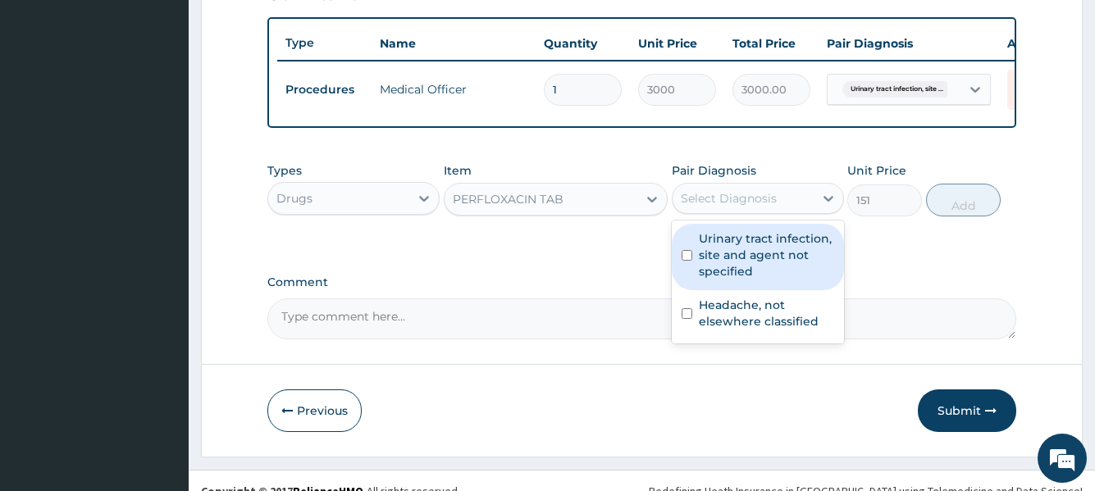
click at [719, 207] on div "Select Diagnosis" at bounding box center [729, 198] width 96 height 16
click at [717, 270] on label "Urinary tract infection, site and agent not specified" at bounding box center [766, 255] width 135 height 49
checkbox input "true"
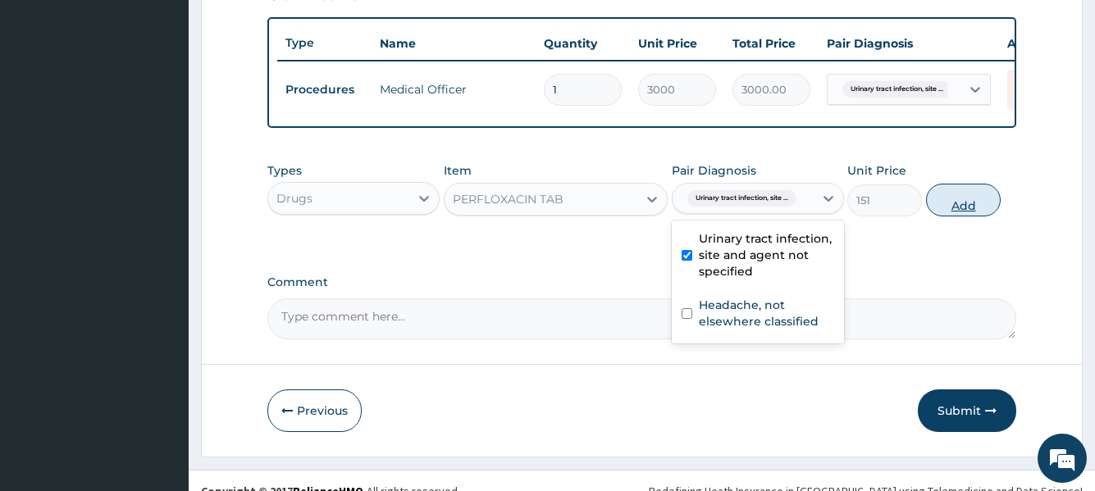
click at [961, 217] on button "Add" at bounding box center [963, 200] width 75 height 33
type input "0"
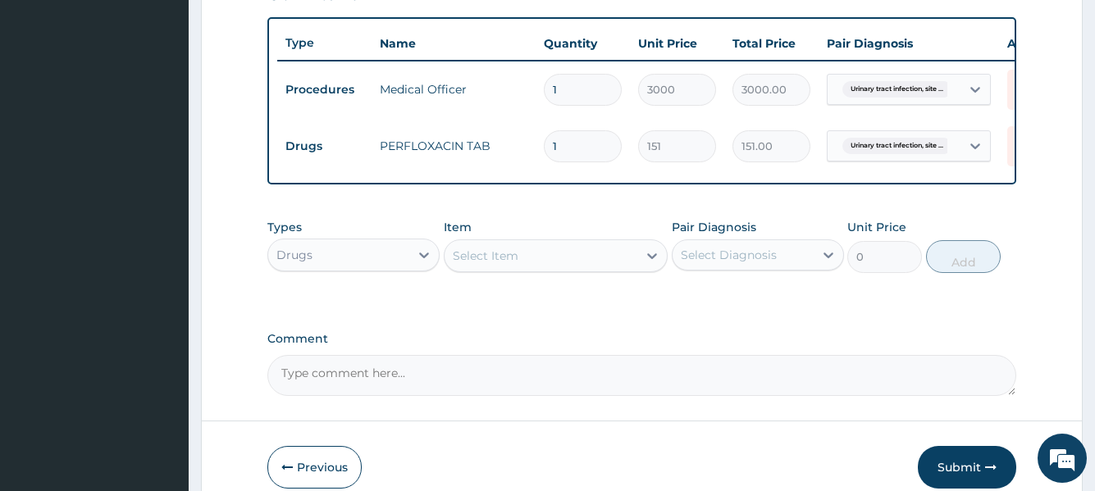
click at [583, 145] on input "1" at bounding box center [583, 146] width 78 height 32
type input "10"
type input "1510.00"
type input "10"
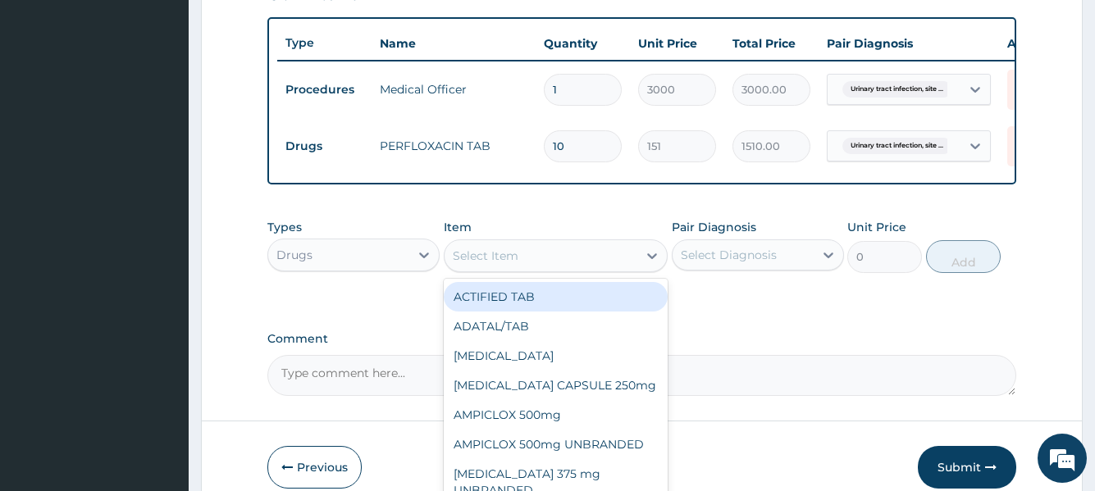
click at [500, 263] on div "Select Item" at bounding box center [486, 256] width 66 height 16
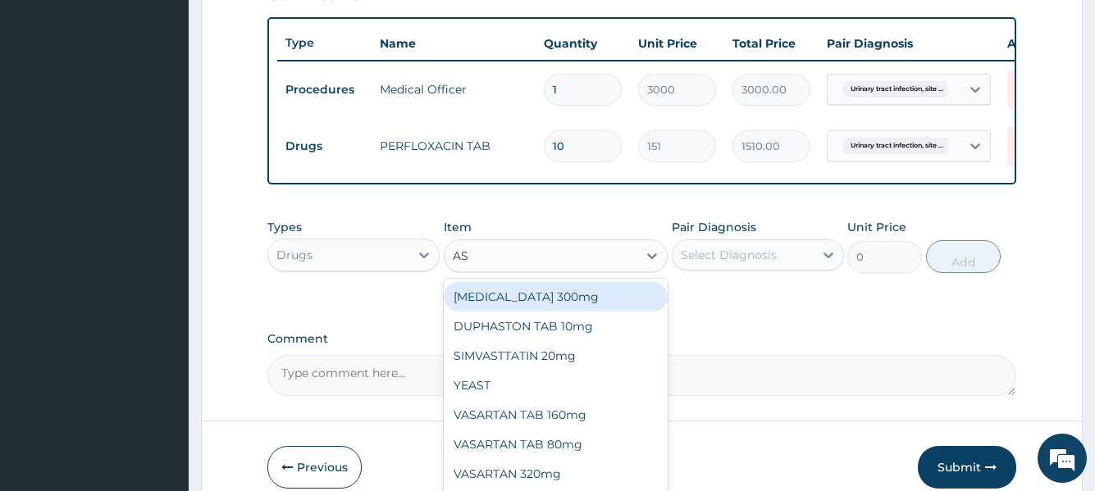
type input "ASP"
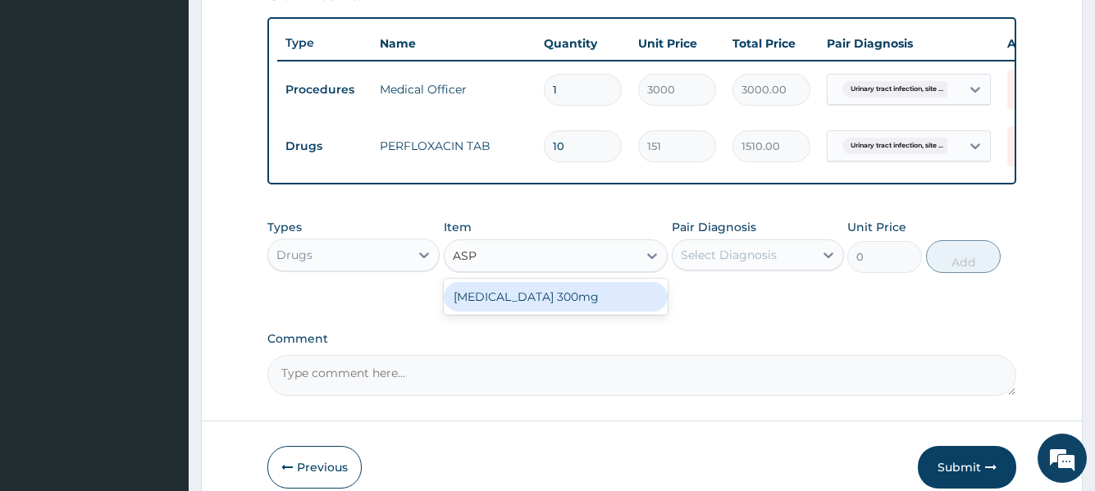
click at [497, 306] on div "[MEDICAL_DATA] 300mg" at bounding box center [556, 297] width 225 height 30
type input "32"
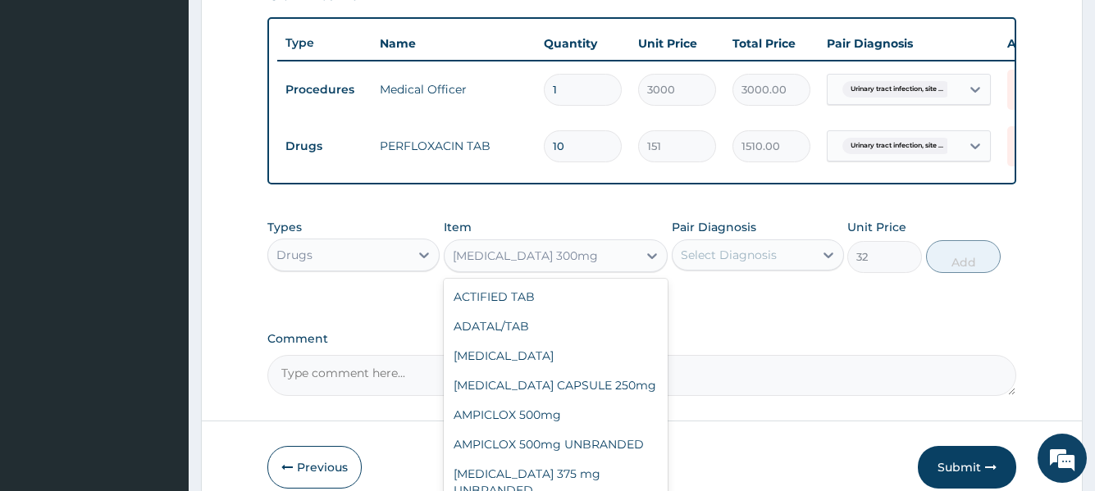
click at [560, 269] on div "[MEDICAL_DATA] 300mg" at bounding box center [542, 256] width 194 height 26
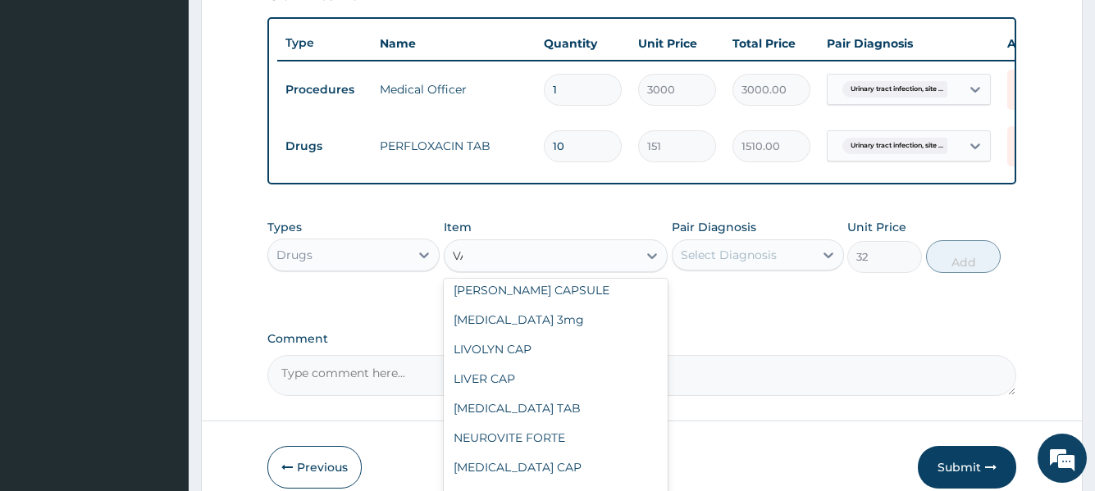
scroll to position [0, 0]
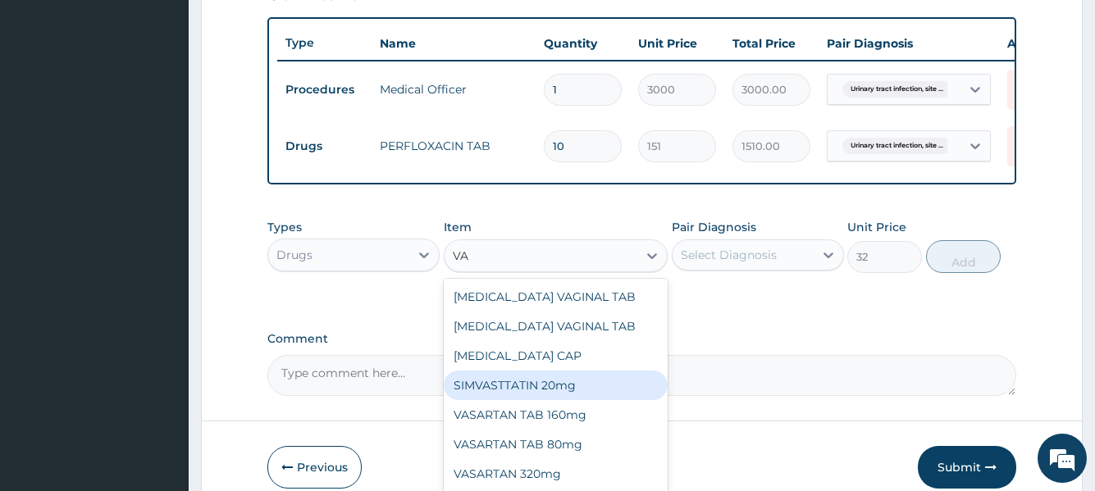
type input "V"
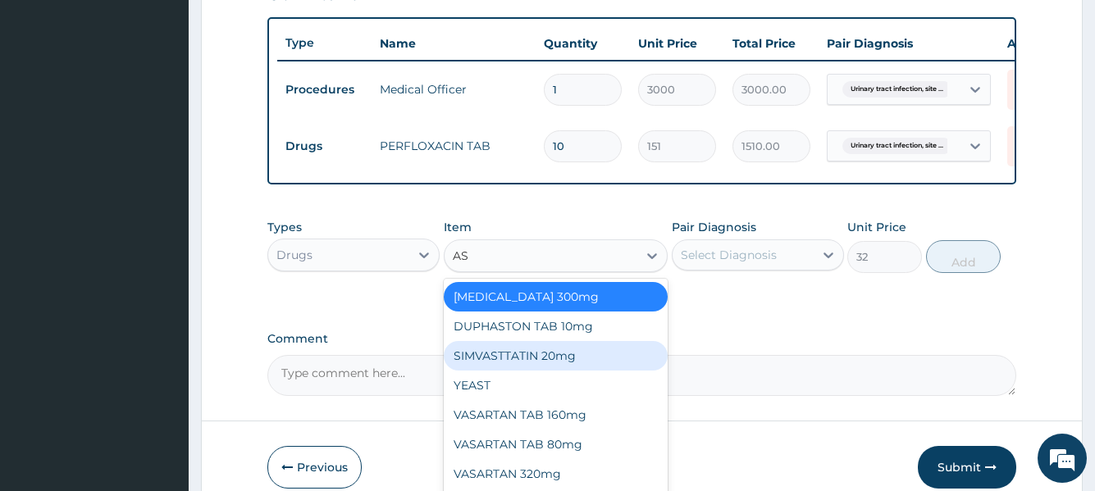
type input "ASP"
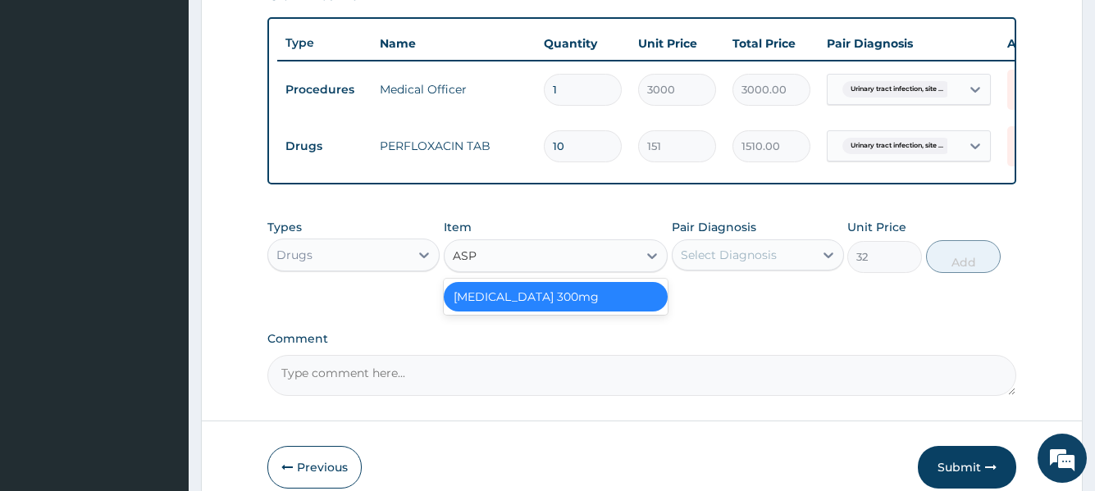
click at [550, 301] on div "[MEDICAL_DATA] 300mg" at bounding box center [556, 297] width 225 height 30
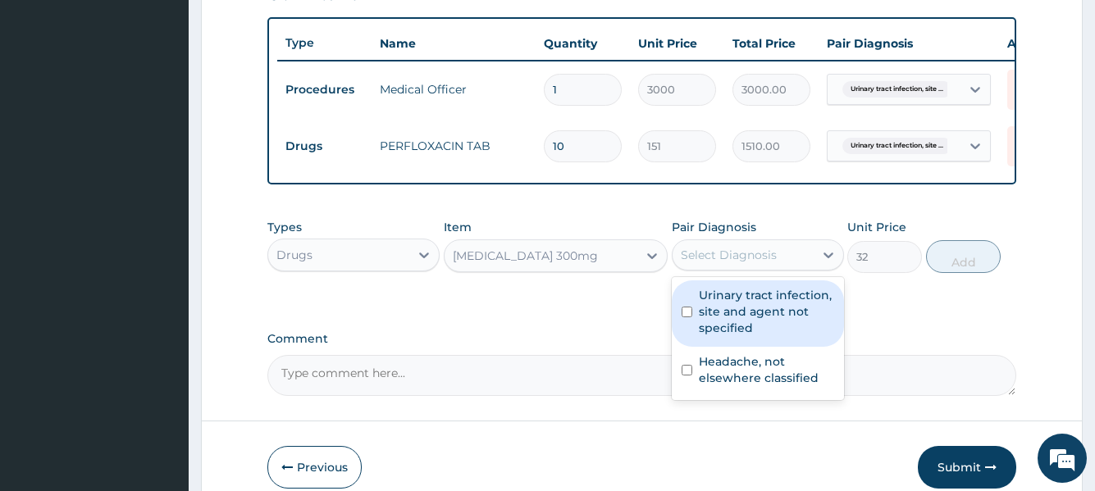
click at [733, 259] on div "Select Diagnosis" at bounding box center [729, 255] width 96 height 16
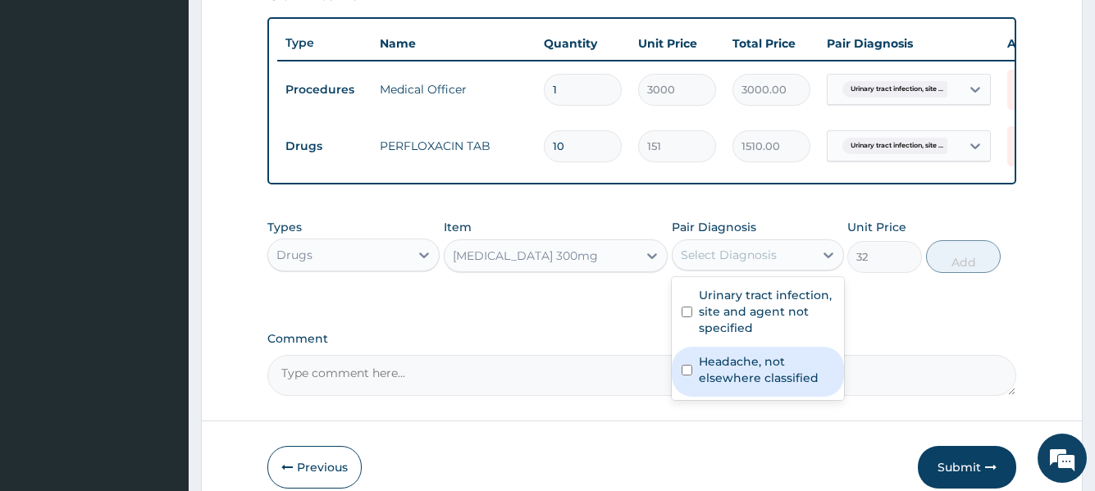
click at [764, 373] on label "Headache, not elsewhere classified" at bounding box center [766, 370] width 135 height 33
checkbox input "true"
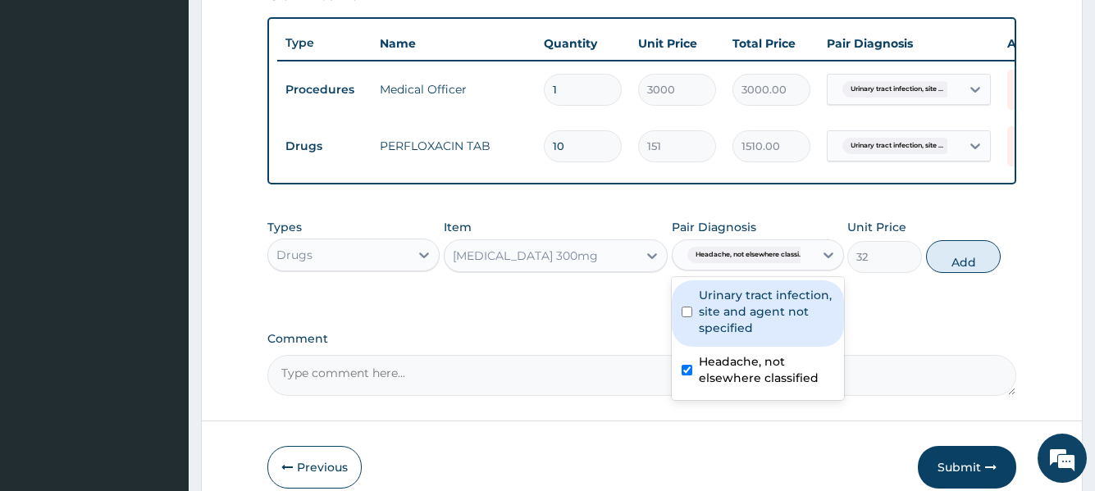
click at [964, 266] on button "Add" at bounding box center [963, 256] width 75 height 33
type input "0"
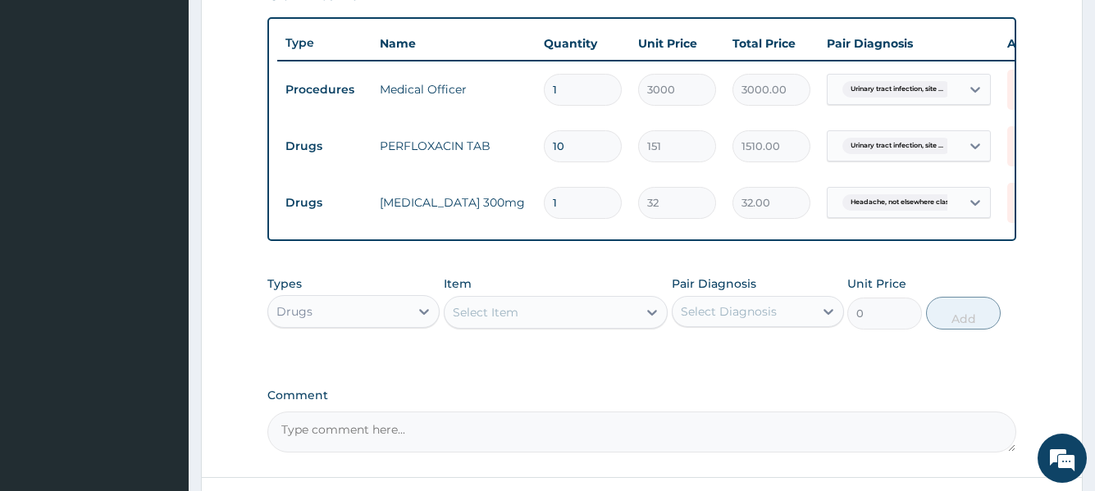
type input "0.00"
type input "5"
type input "160.00"
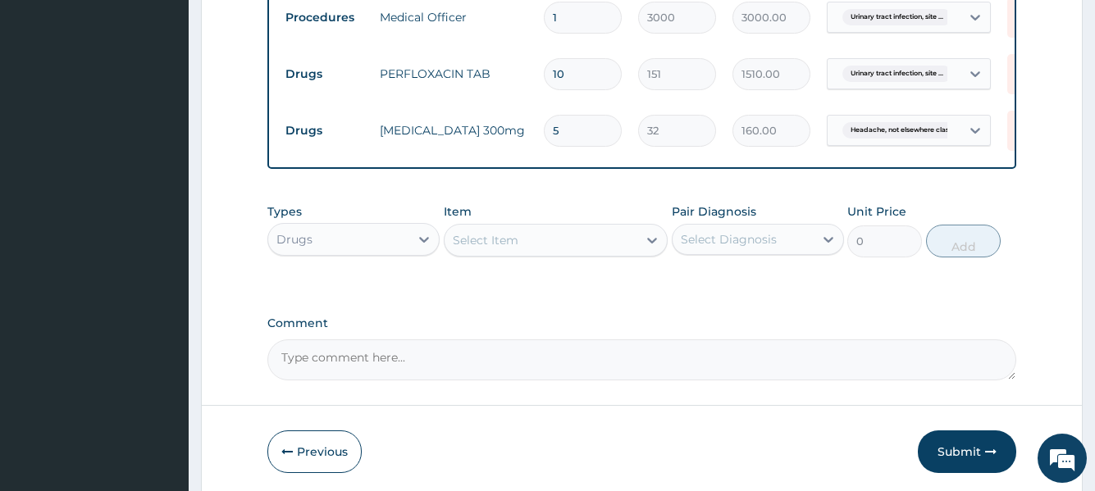
scroll to position [739, 0]
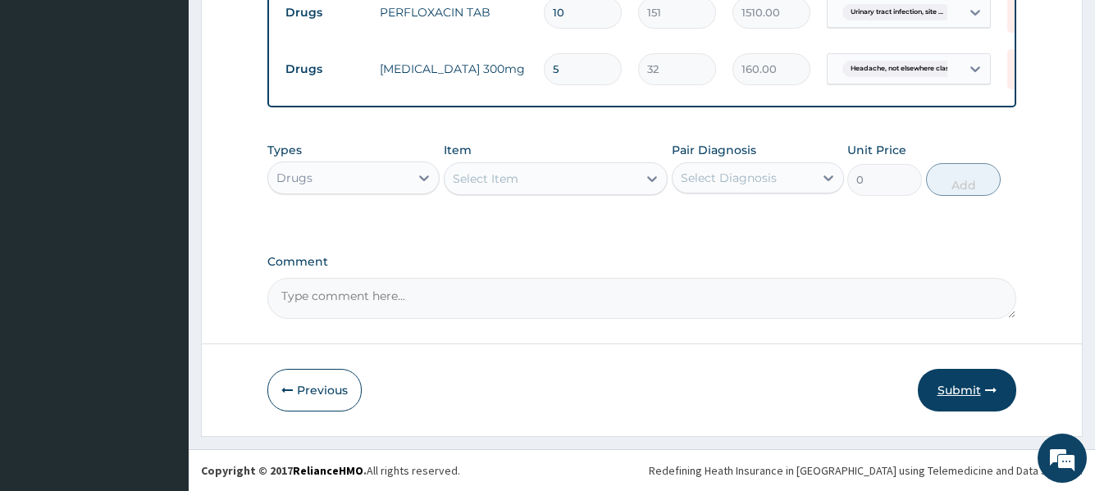
type input "5"
click at [940, 386] on button "Submit" at bounding box center [967, 390] width 98 height 43
